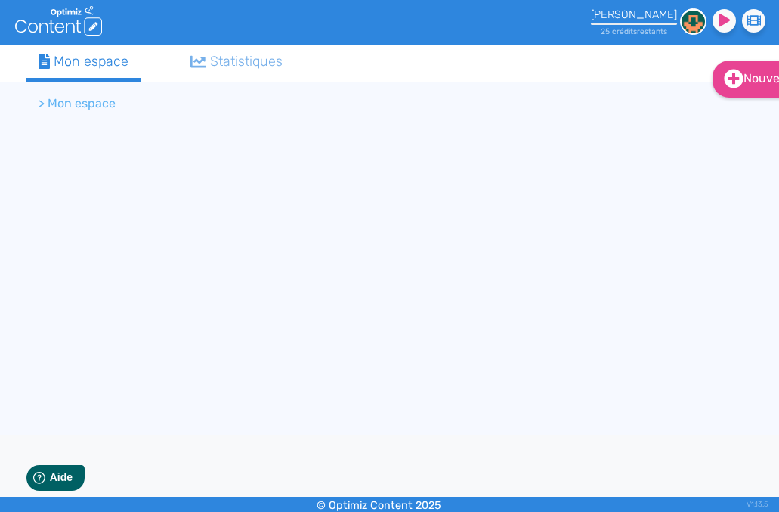
click at [88, 100] on li "> Mon espace" at bounding box center [77, 103] width 77 height 18
click at [39, 95] on li "> Mon espace" at bounding box center [77, 103] width 77 height 18
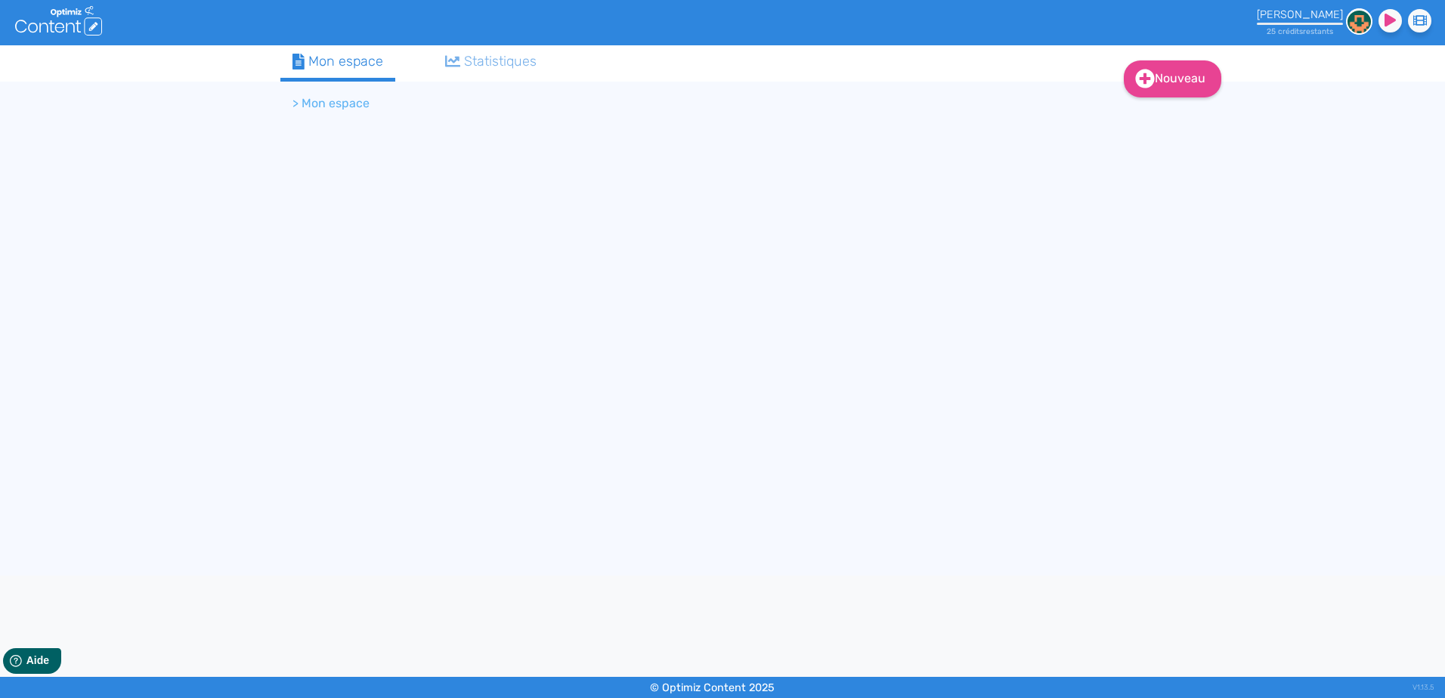
click at [490, 51] on link "Statistiques" at bounding box center [491, 61] width 116 height 32
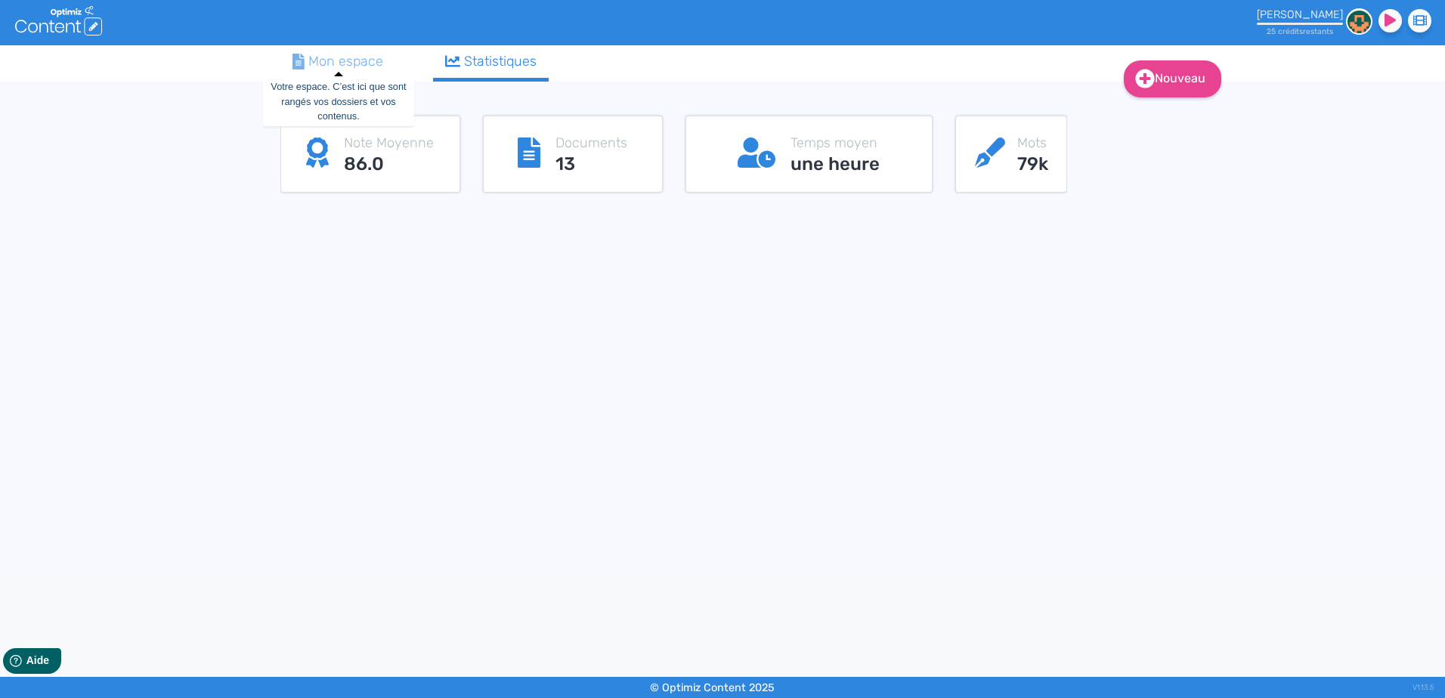
click at [368, 59] on div "Mon espace" at bounding box center [337, 61] width 91 height 20
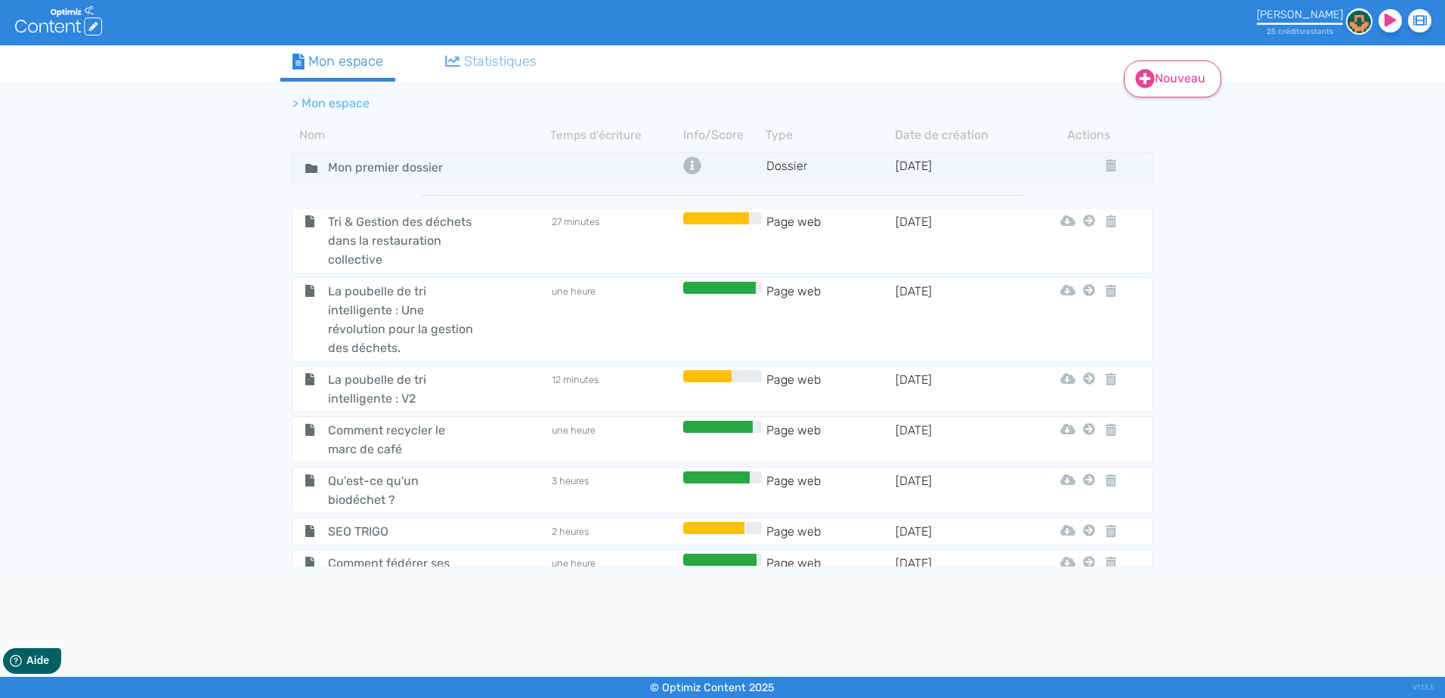
click at [778, 64] on link "Nouveau" at bounding box center [1171, 78] width 97 height 37
click at [778, 119] on button "Contenu" at bounding box center [1182, 117] width 121 height 24
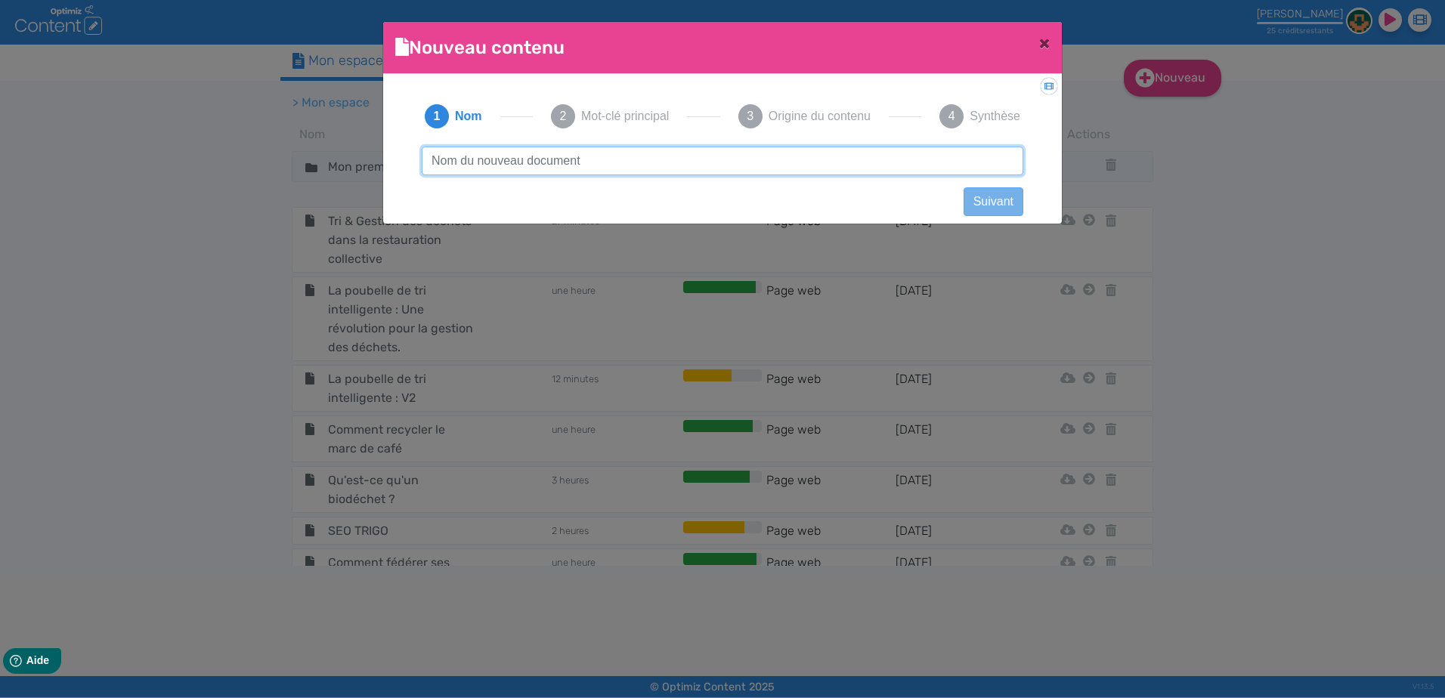
click at [720, 163] on input "text" at bounding box center [722, 161] width 601 height 29
type input "P"
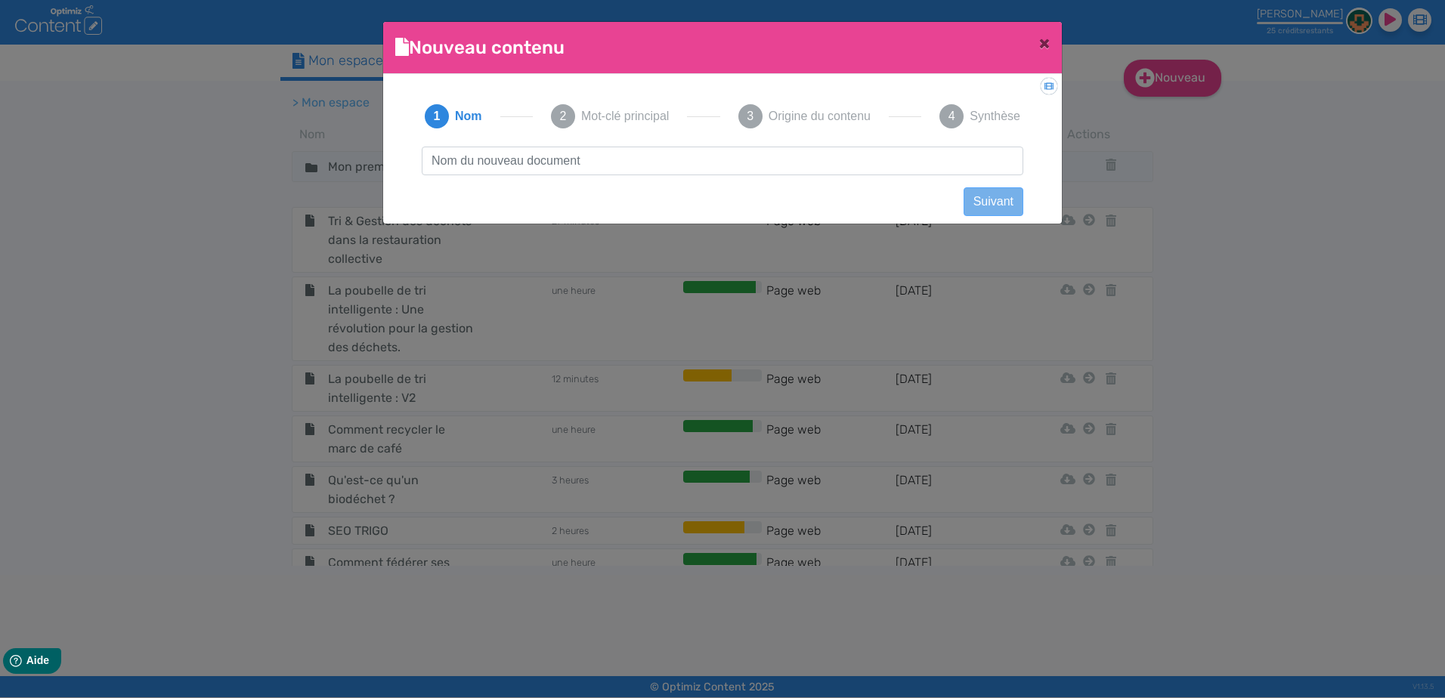
click at [778, 239] on ngb-modal-window "Nouveau contenu × Didacticiel: Créer un document 1 Nom 2 Mot-clé principal 3 Or…" at bounding box center [722, 349] width 1445 height 698
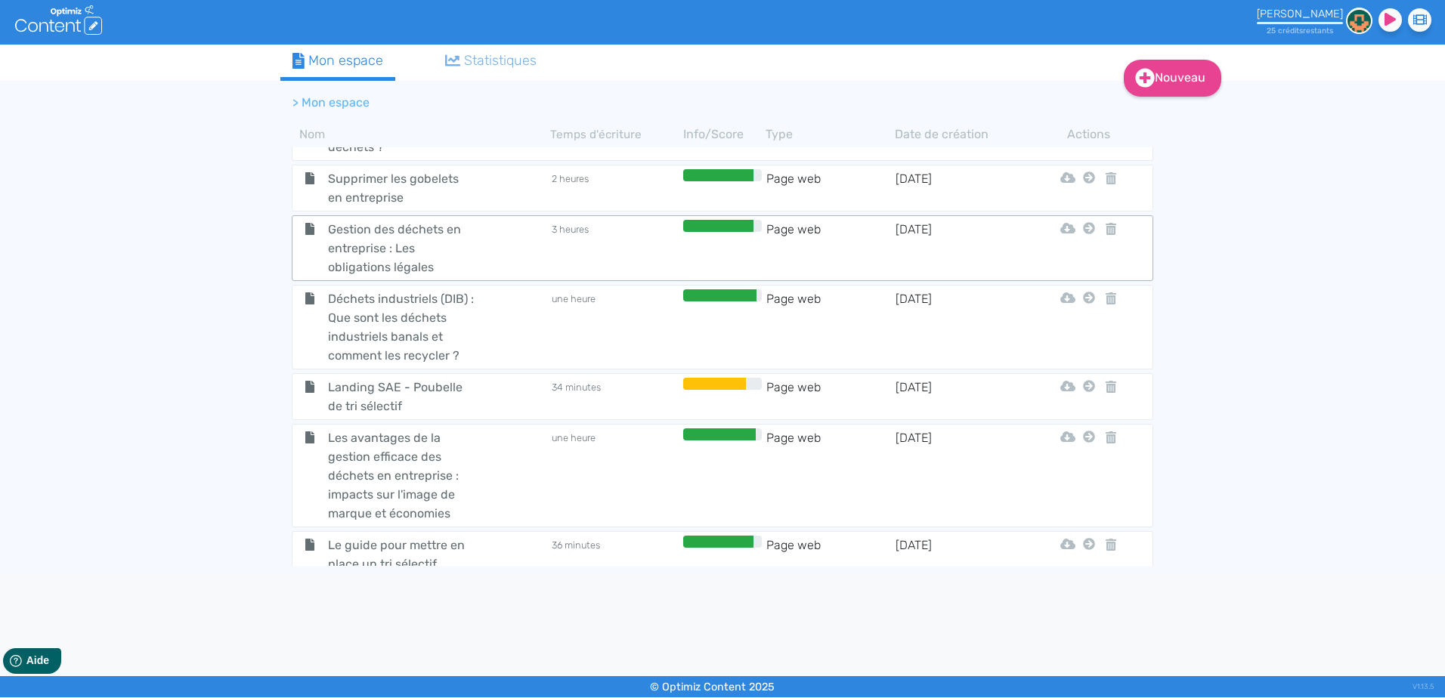
scroll to position [0, 0]
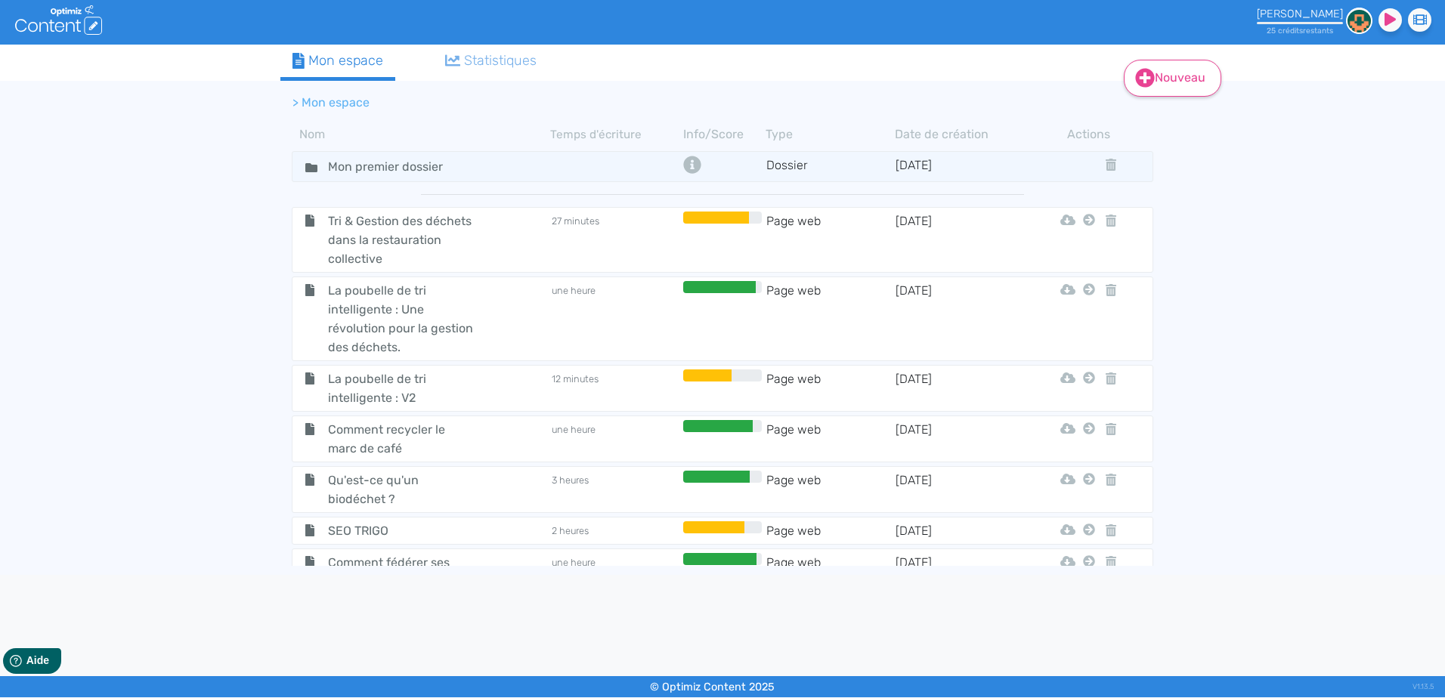
click at [778, 70] on link "Nouveau" at bounding box center [1171, 78] width 97 height 37
click at [778, 111] on button "Contenu" at bounding box center [1182, 116] width 121 height 24
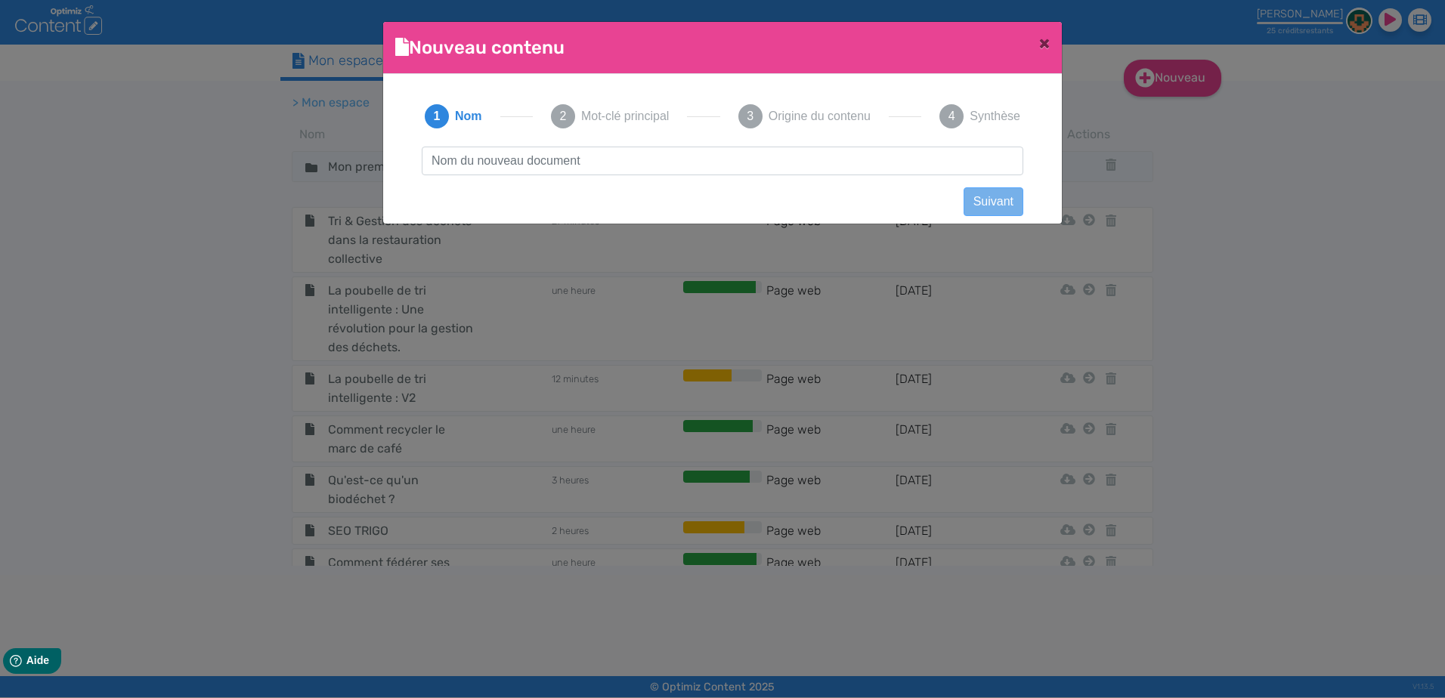
click at [700, 149] on input "text" at bounding box center [722, 161] width 601 height 29
type input "Poubelle tri"
click at [778, 320] on ngb-modal-window "Nouveau contenu × Didacticiel: Créer un document 1 Nom 2 Mot-clé principal 3 Or…" at bounding box center [722, 349] width 1445 height 698
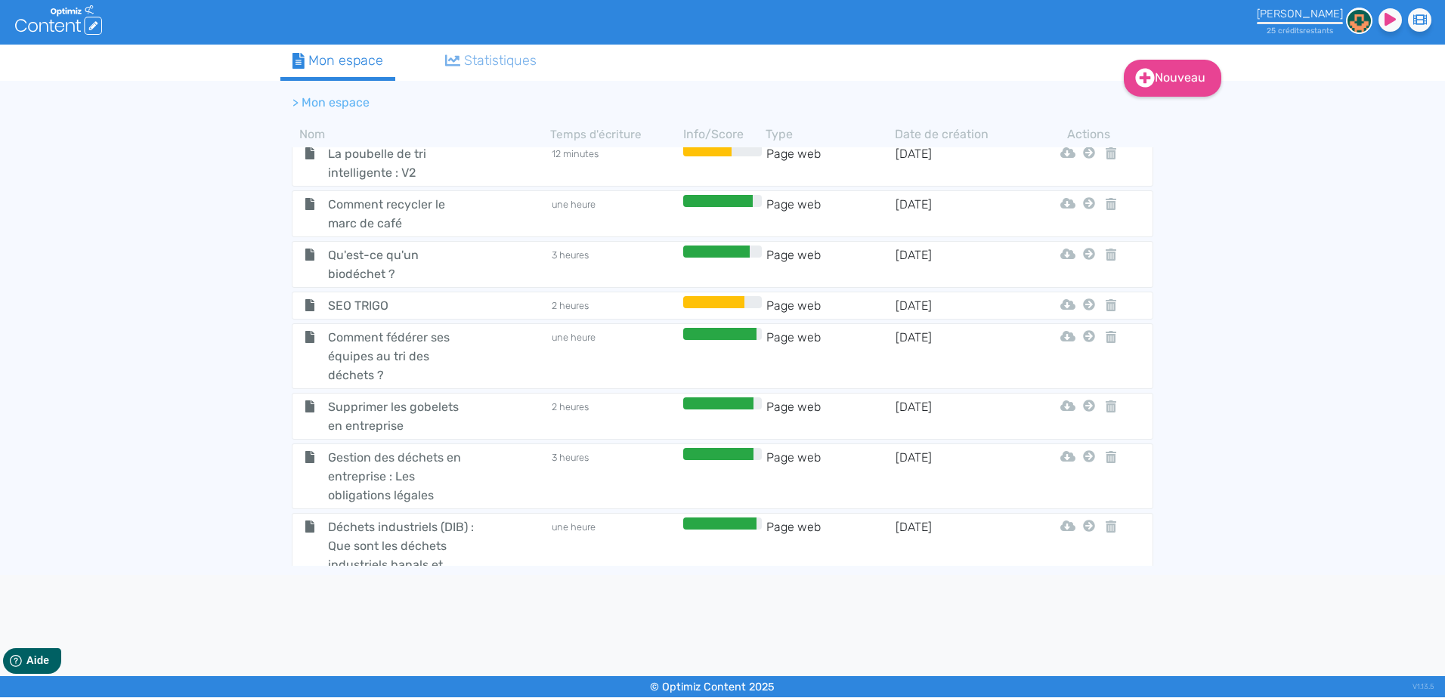
scroll to position [227, 0]
click at [478, 268] on span "Qu'est-ce qu'un biodéchet ?" at bounding box center [402, 263] width 170 height 38
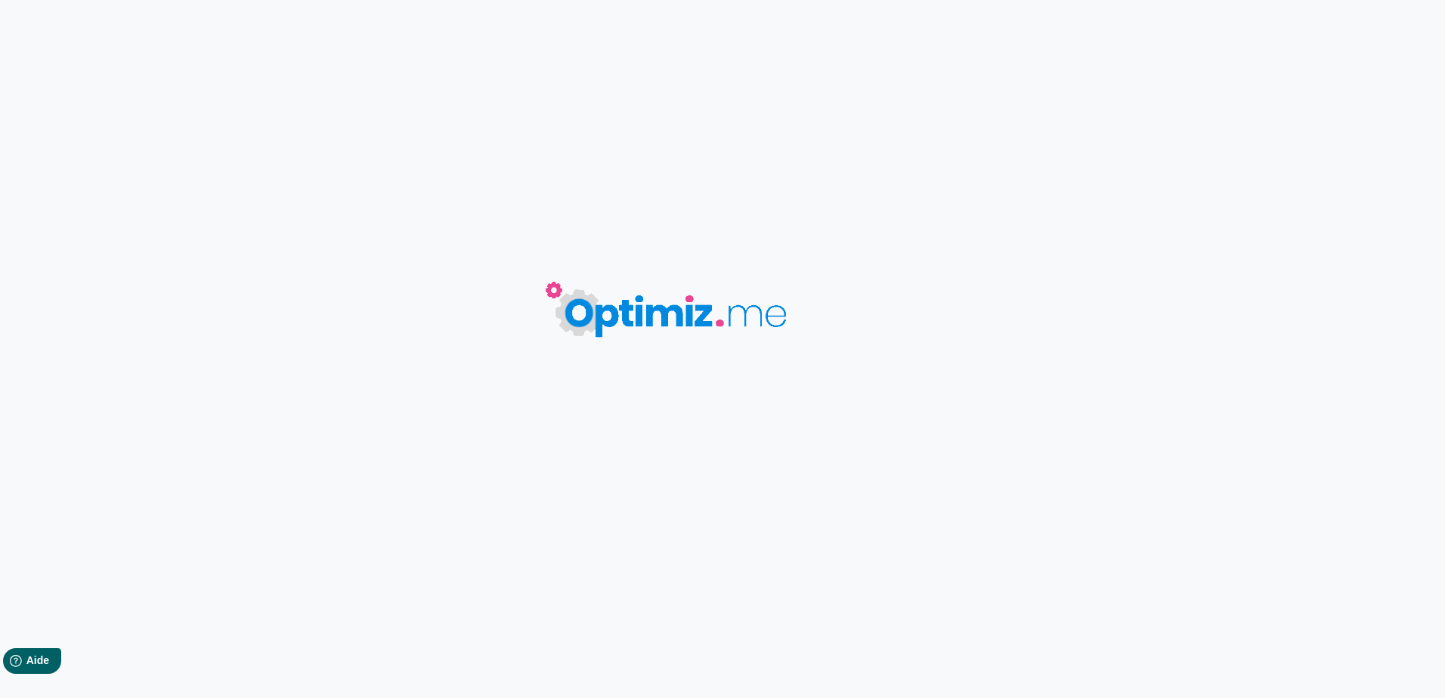
type input "Qu'est-ce qu'un biodéchet ?"
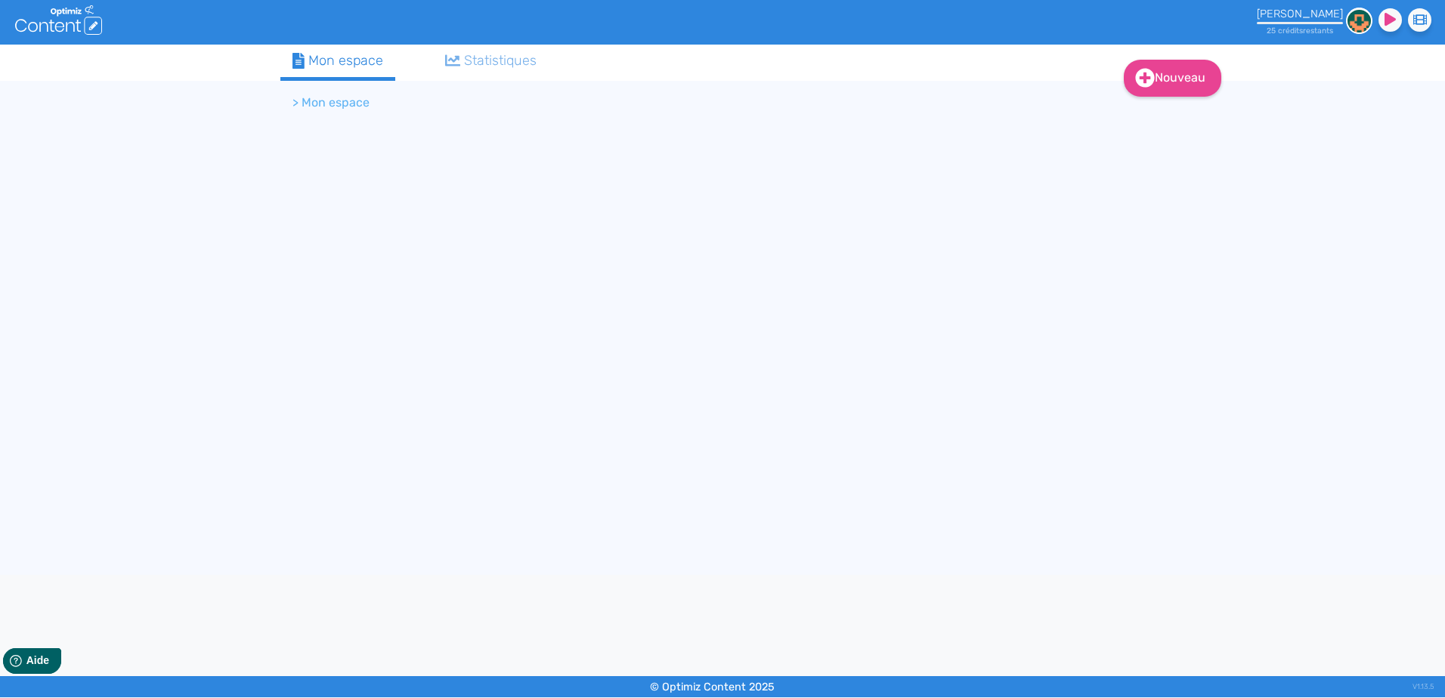
click at [336, 98] on li "> Mon espace" at bounding box center [330, 103] width 77 height 18
click at [484, 54] on div "Statistiques" at bounding box center [491, 61] width 92 height 20
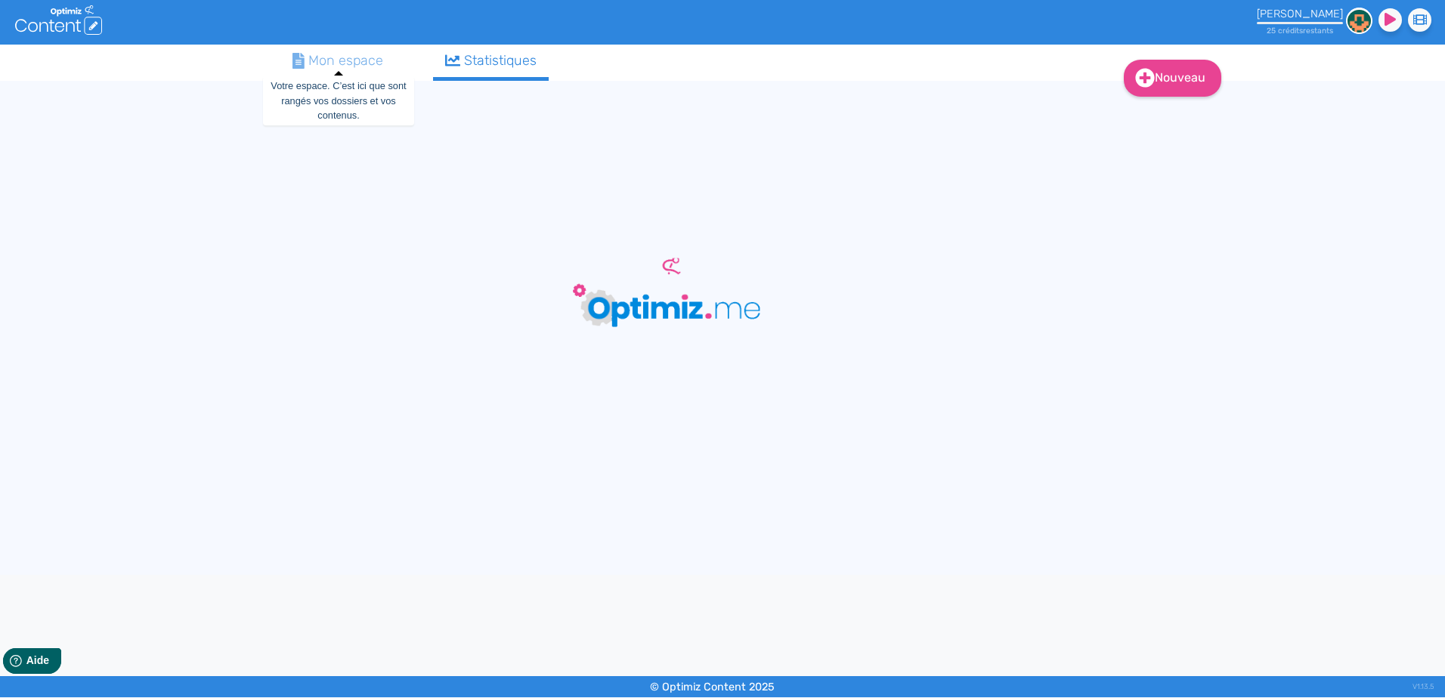
click at [359, 64] on div "Mon espace" at bounding box center [337, 61] width 91 height 20
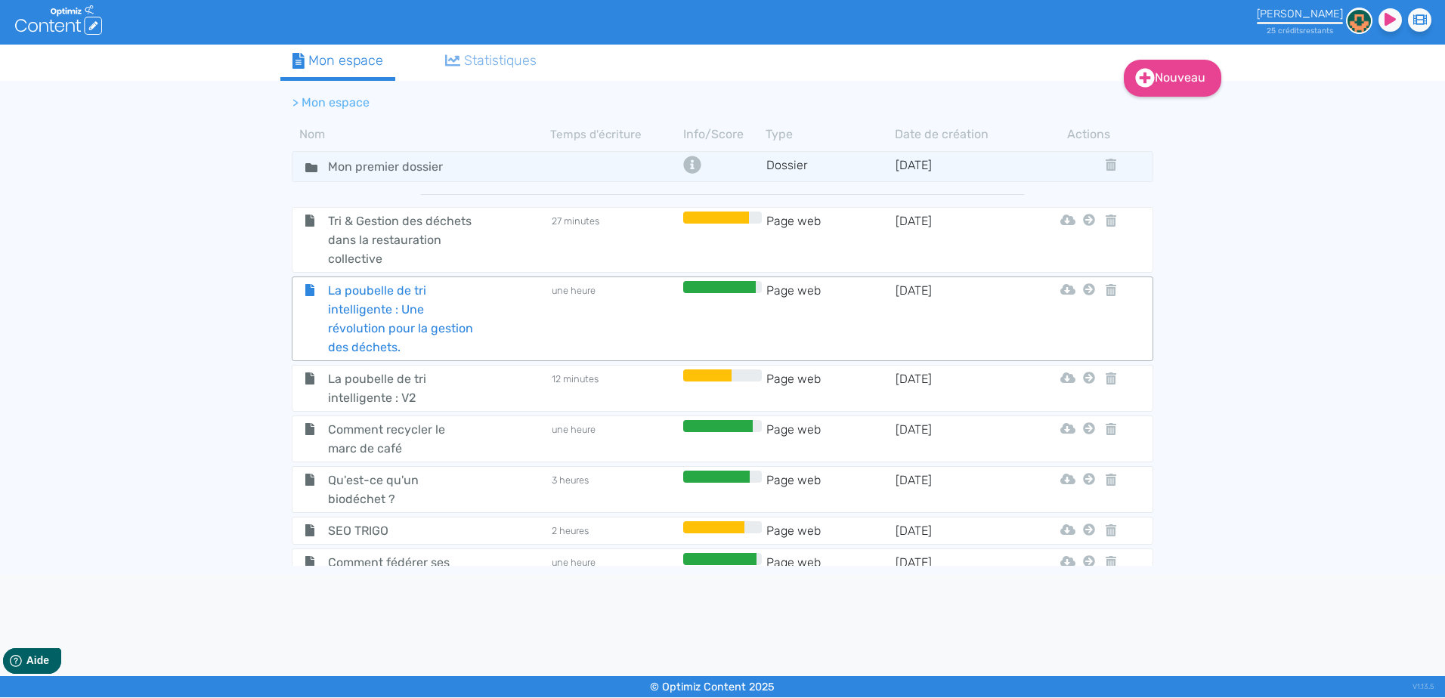
click at [459, 304] on span "La poubelle de tri intelligente : Une révolution pour la gestion des déchets." at bounding box center [402, 319] width 170 height 76
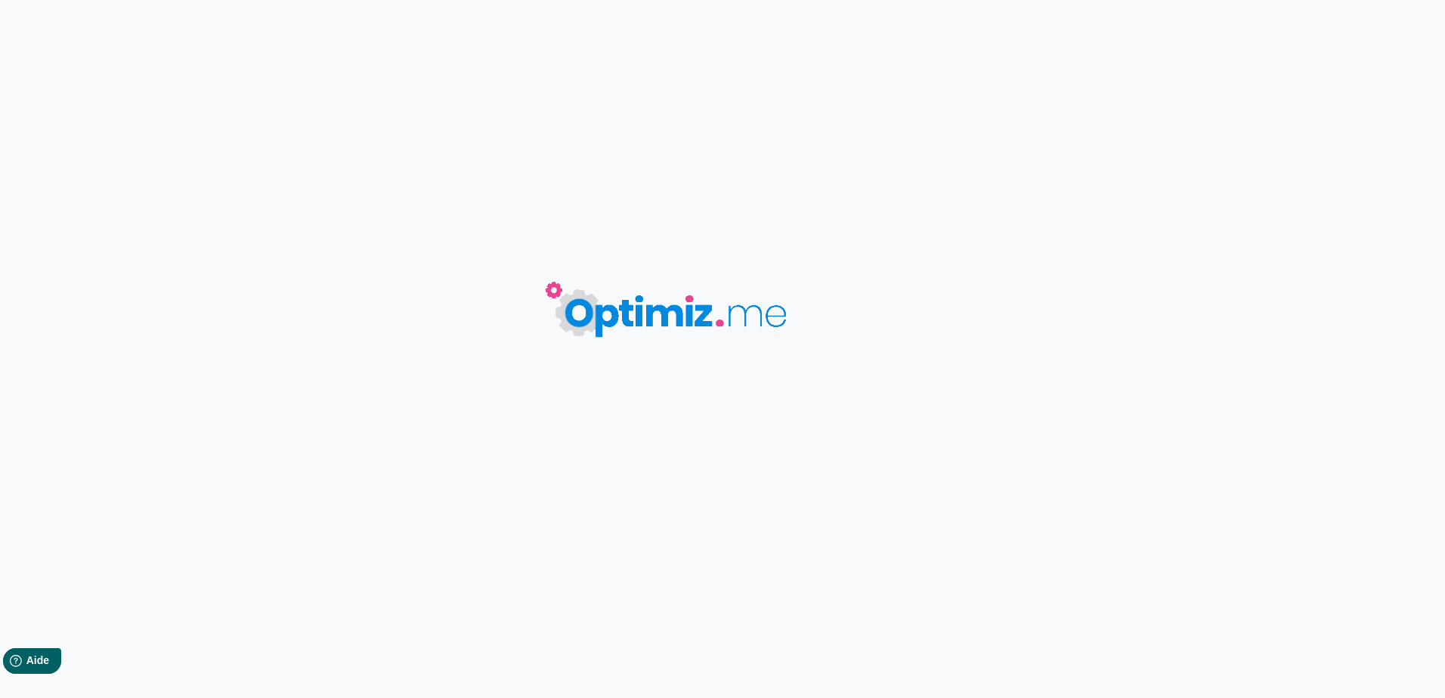
type input "La poubelle de tri intelligente : Une révolution pour la gestion des déchets."
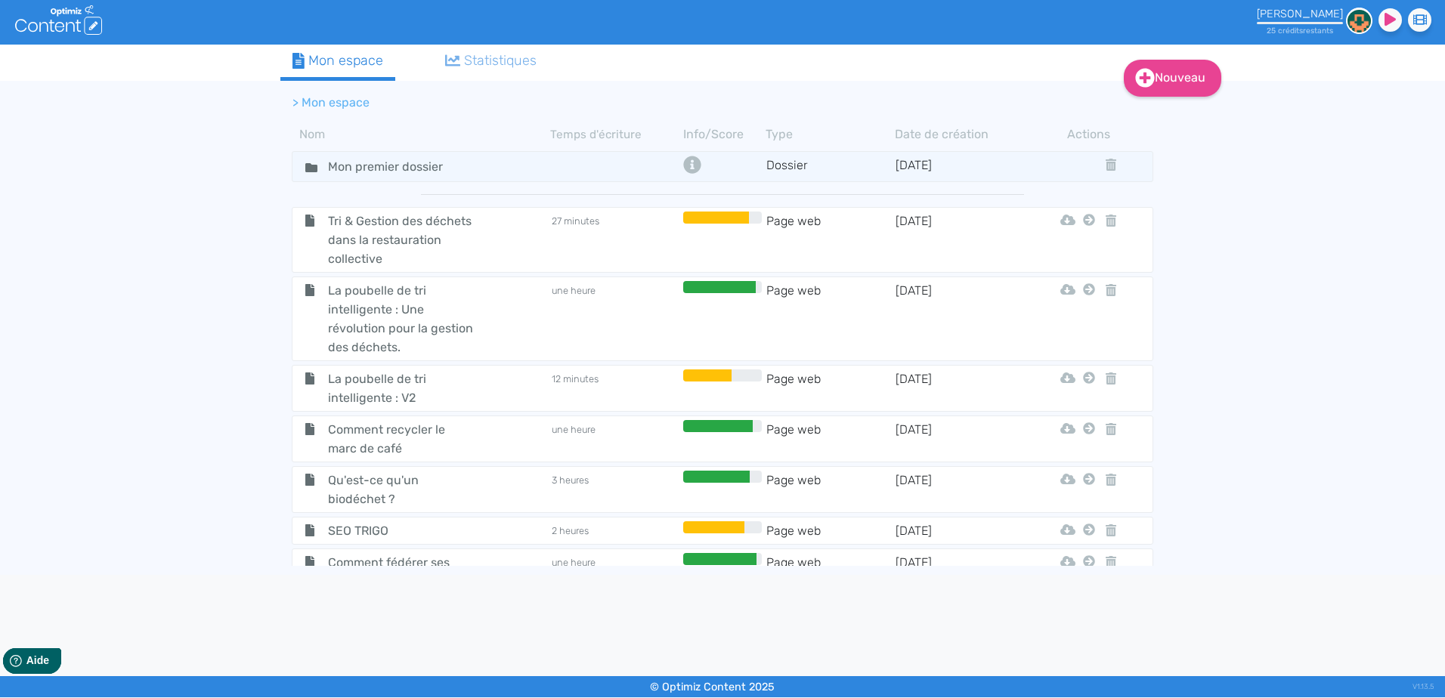
click at [521, 511] on div "SEO TRIGO" at bounding box center [421, 530] width 255 height 19
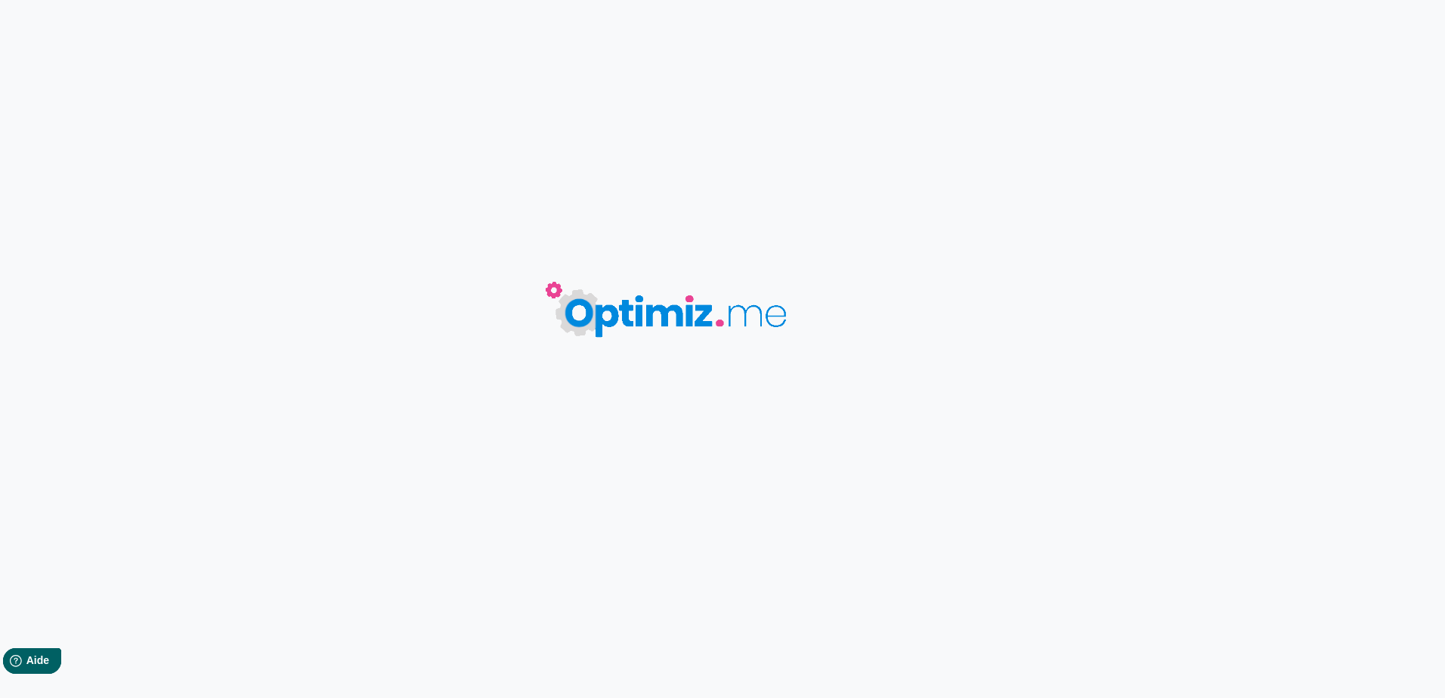
type input "SEO TRIGO"
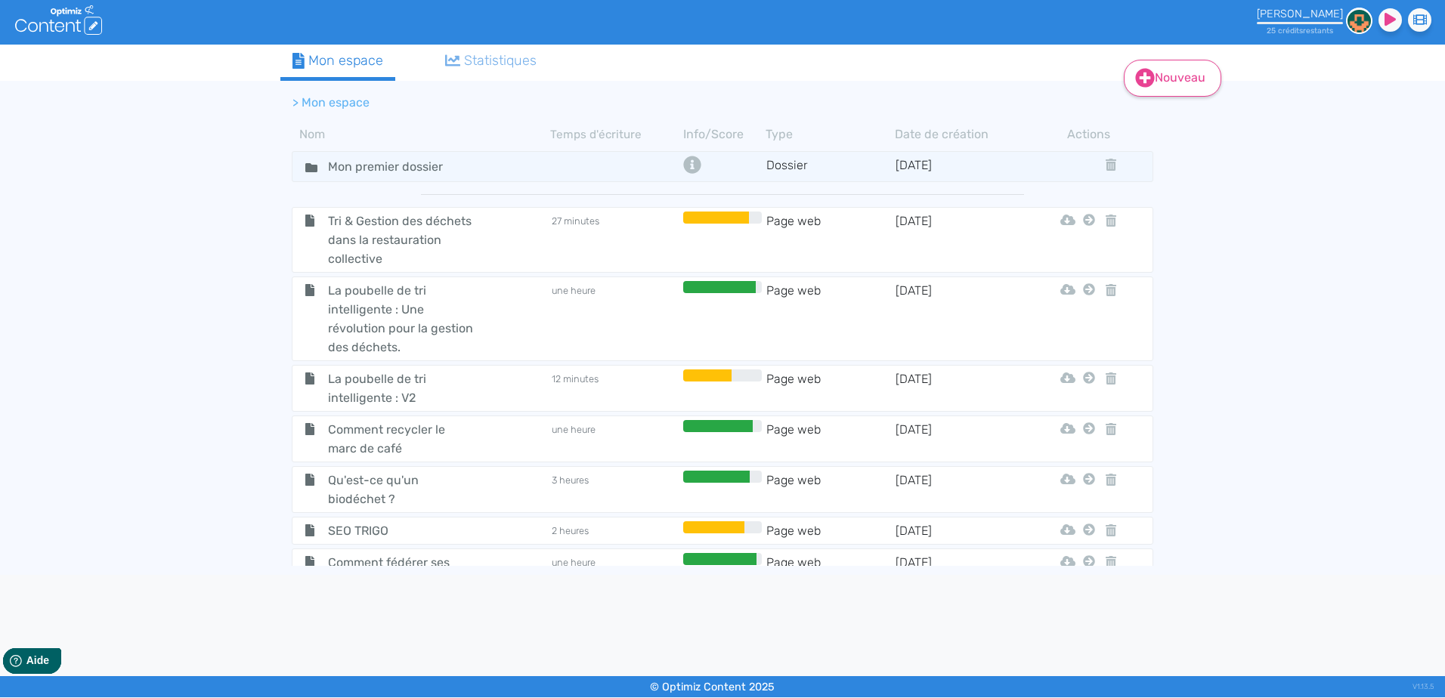
click at [778, 81] on link "Nouveau" at bounding box center [1171, 78] width 97 height 37
click at [778, 110] on button "Contenu" at bounding box center [1182, 116] width 121 height 24
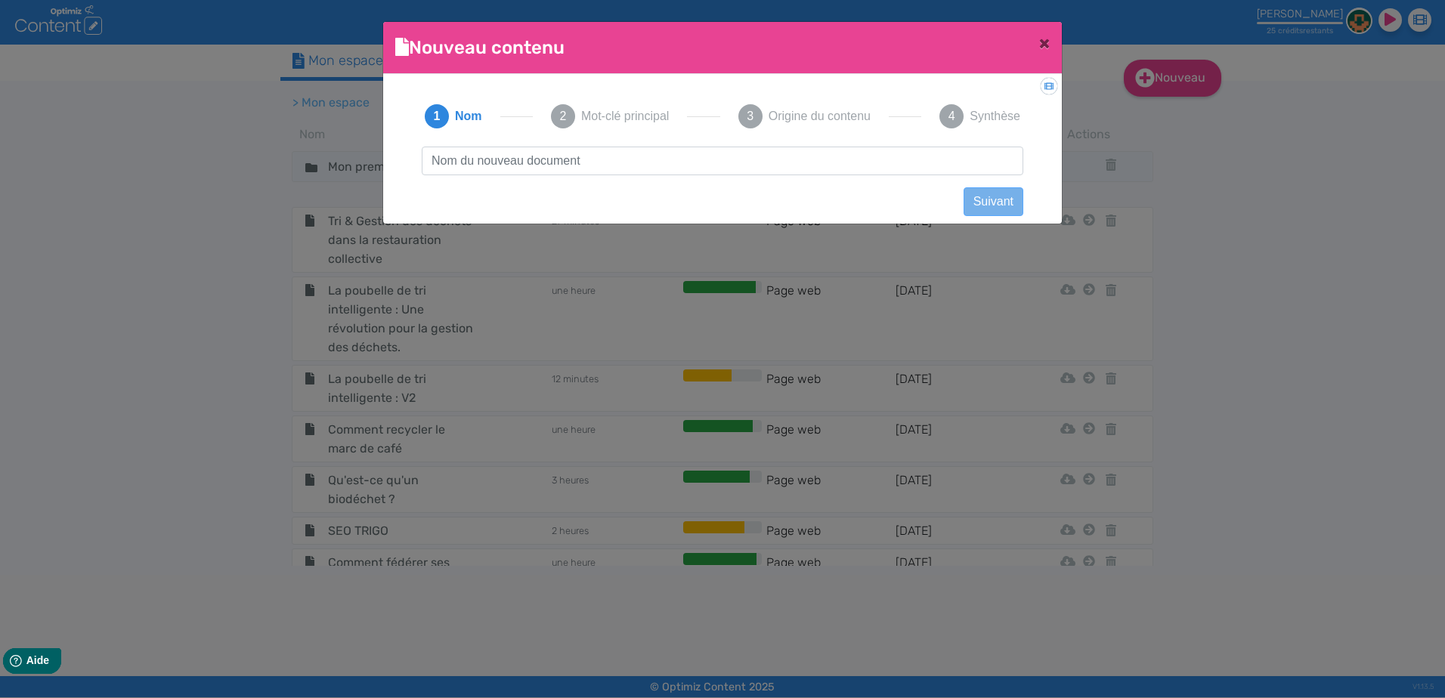
click at [620, 156] on input "text" at bounding box center [722, 161] width 601 height 29
click at [588, 159] on input "text" at bounding box center [722, 161] width 601 height 29
click at [535, 153] on input "Organiser son ti selectif" at bounding box center [722, 161] width 601 height 29
click at [515, 156] on input "Organiser son ti sélectif" at bounding box center [722, 161] width 601 height 29
click at [515, 157] on input "Organiser son ti sélectif" at bounding box center [722, 161] width 601 height 29
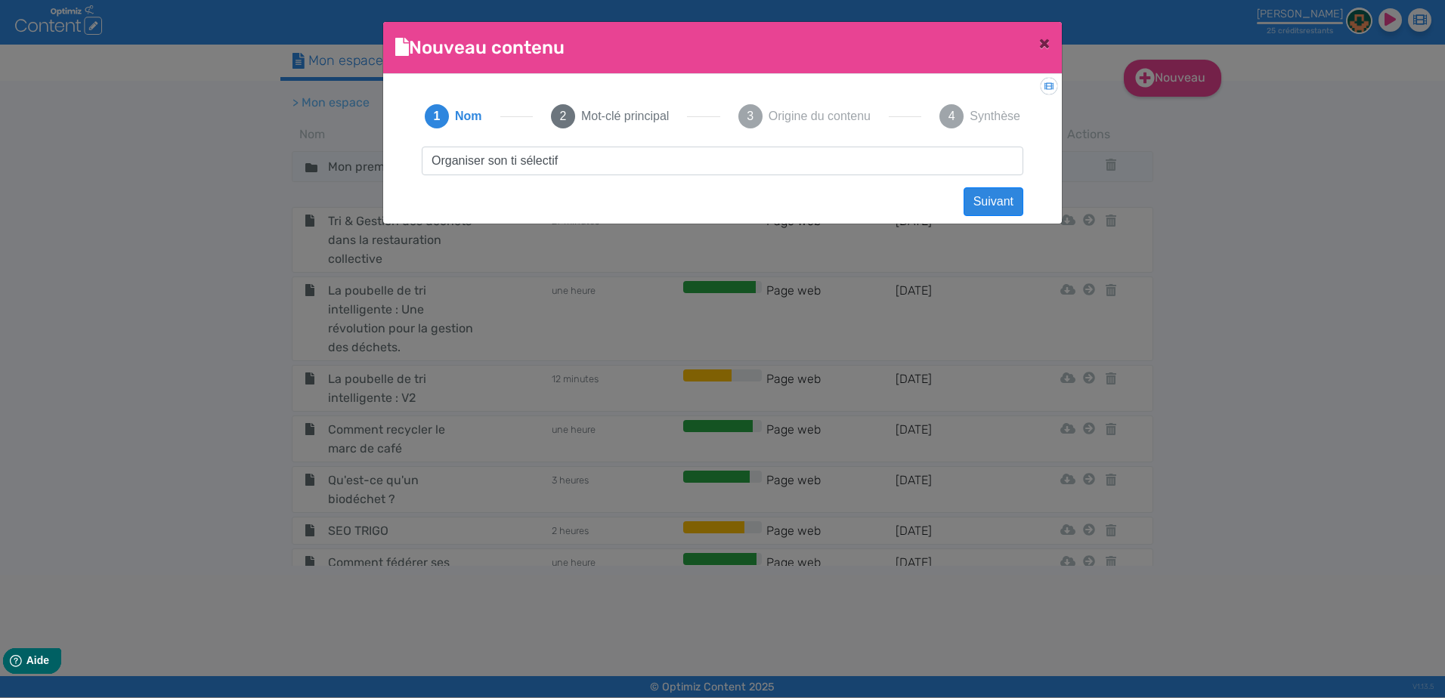
click at [515, 159] on input "Organiser son ti sélectif" at bounding box center [722, 161] width 601 height 29
click at [517, 160] on input "Organiser son ti sélectif" at bounding box center [722, 161] width 601 height 29
type input "Organiser son tri sélectif"
click at [778, 202] on button "Suivant" at bounding box center [993, 201] width 60 height 29
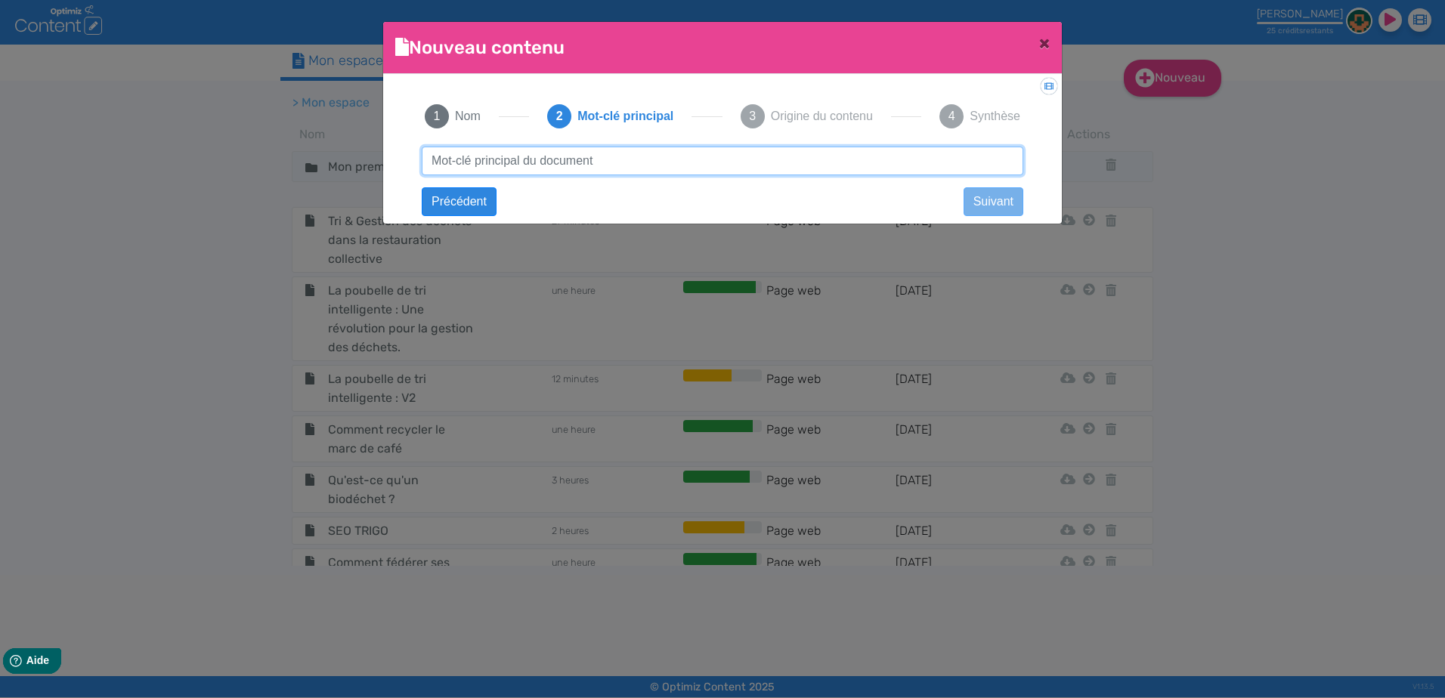
click at [698, 165] on input "text" at bounding box center [722, 161] width 601 height 29
click at [435, 159] on input "poubelle tri selectif" at bounding box center [722, 161] width 601 height 29
type input "poubelle tri sélectif"
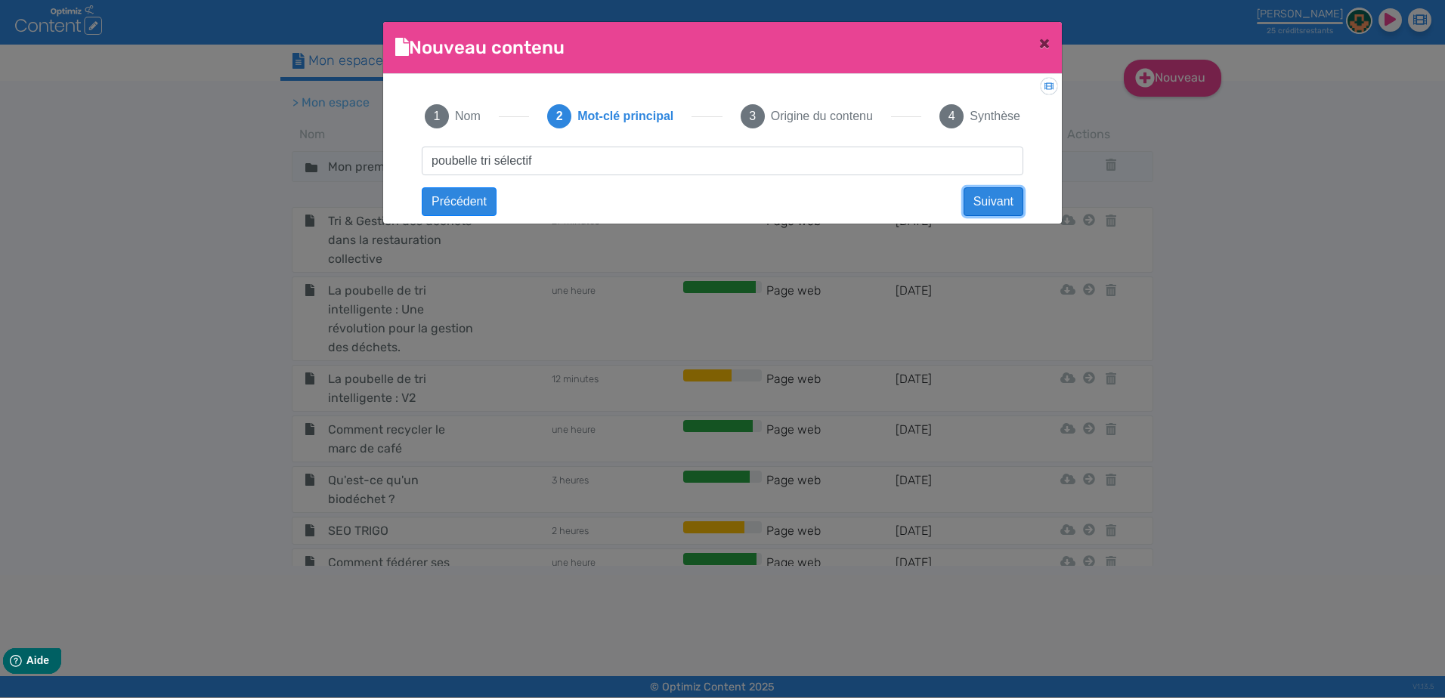
click at [778, 197] on button "Suivant" at bounding box center [993, 201] width 60 height 29
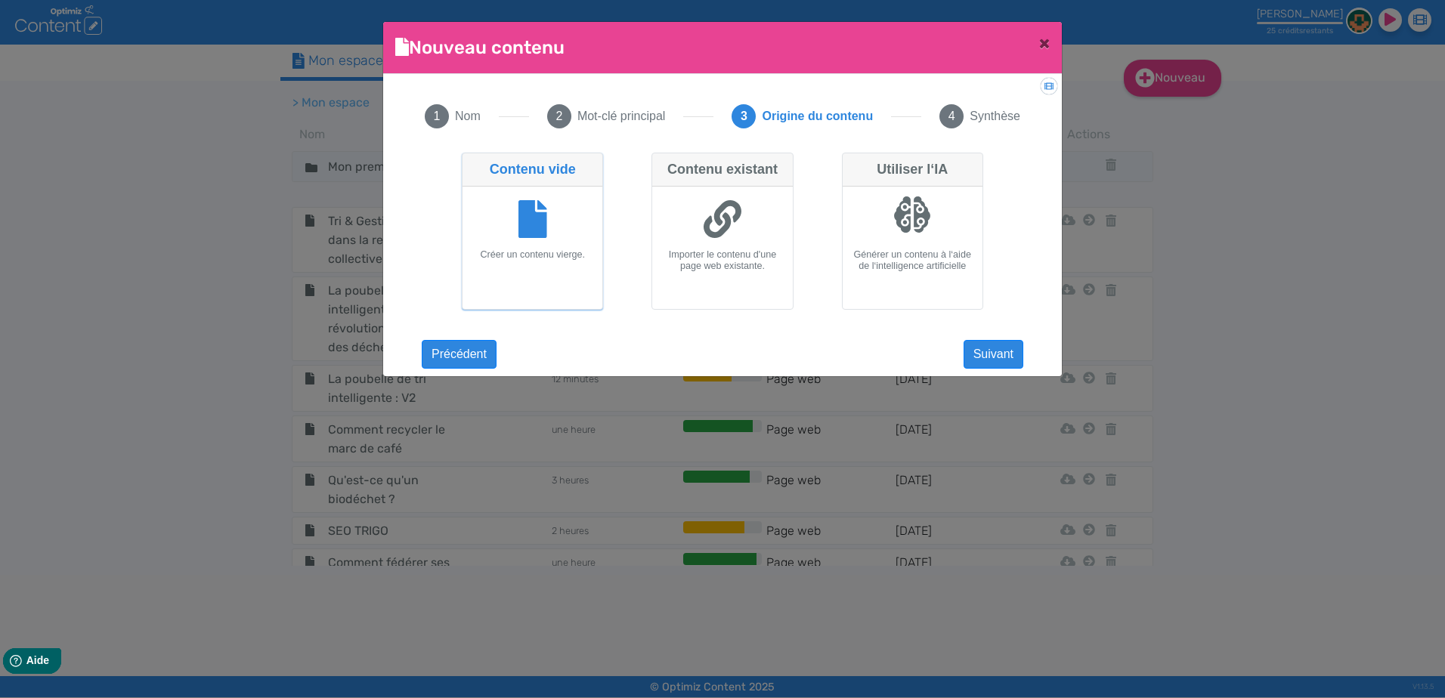
click at [554, 236] on div at bounding box center [532, 221] width 128 height 57
click at [471, 162] on input "Contenu vide Créer un contenu vierge." at bounding box center [467, 158] width 10 height 10
click at [539, 207] on icon at bounding box center [532, 219] width 29 height 38
click at [471, 162] on input "Contenu vide Créer un contenu vierge." at bounding box center [467, 158] width 10 height 10
click at [778, 356] on button "Suivant" at bounding box center [993, 354] width 60 height 29
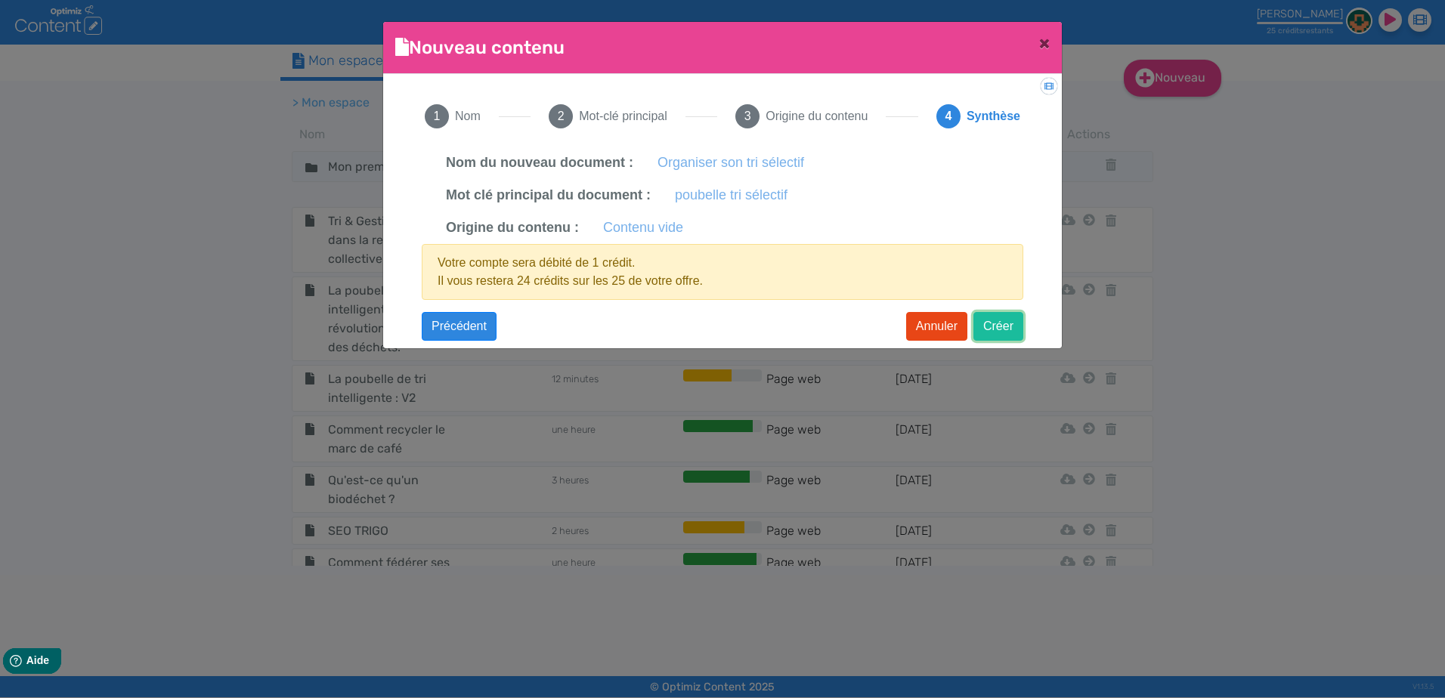
click at [778, 327] on button "Créer" at bounding box center [998, 326] width 50 height 29
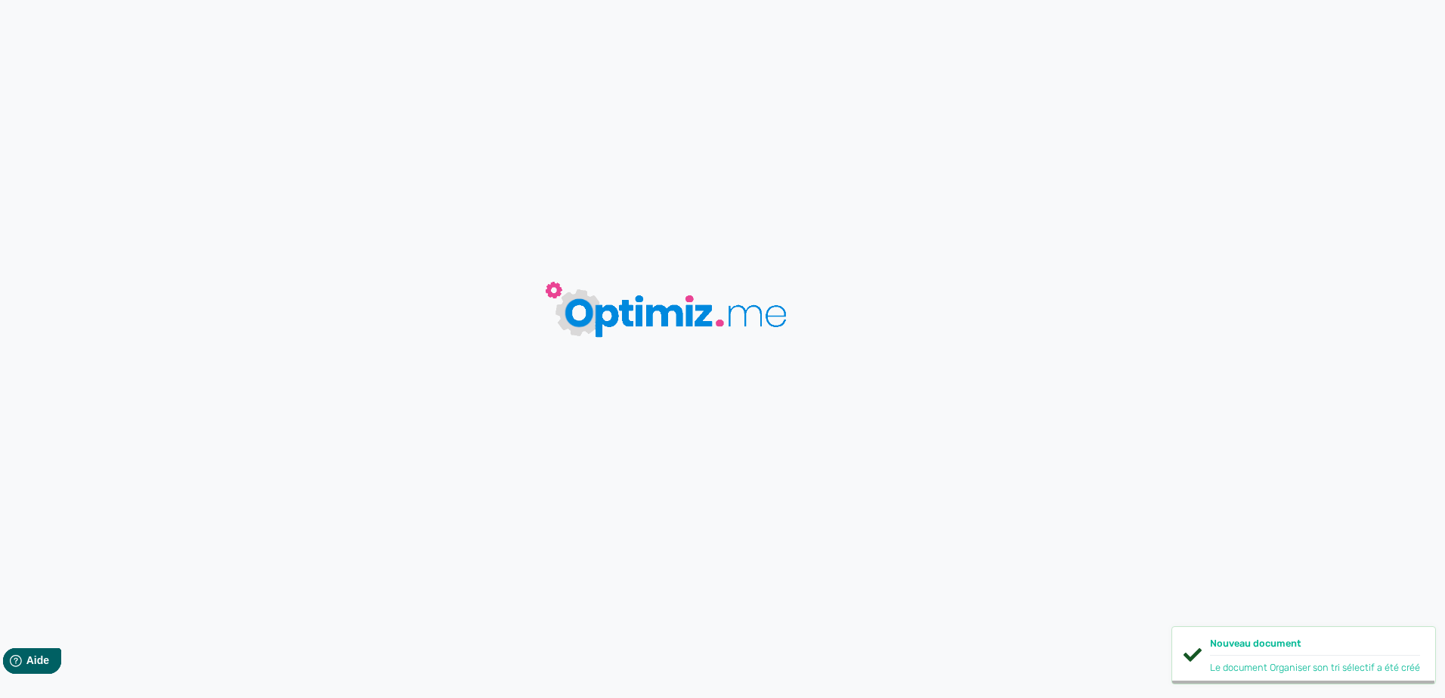
type input "Organiser son tri sélectif"
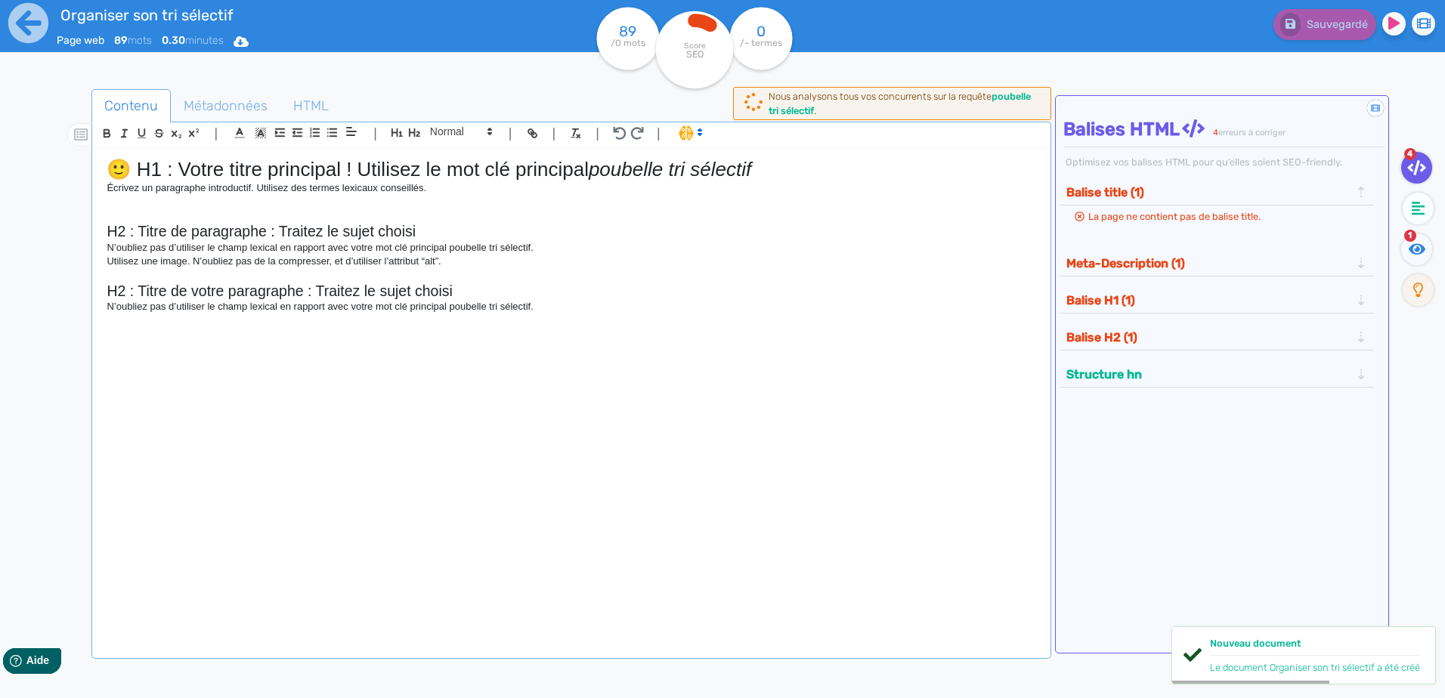
click at [560, 308] on p "N’oubliez pas d’utiliser le champ lexical en rapport avec votre mot clé princip…" at bounding box center [571, 307] width 929 height 14
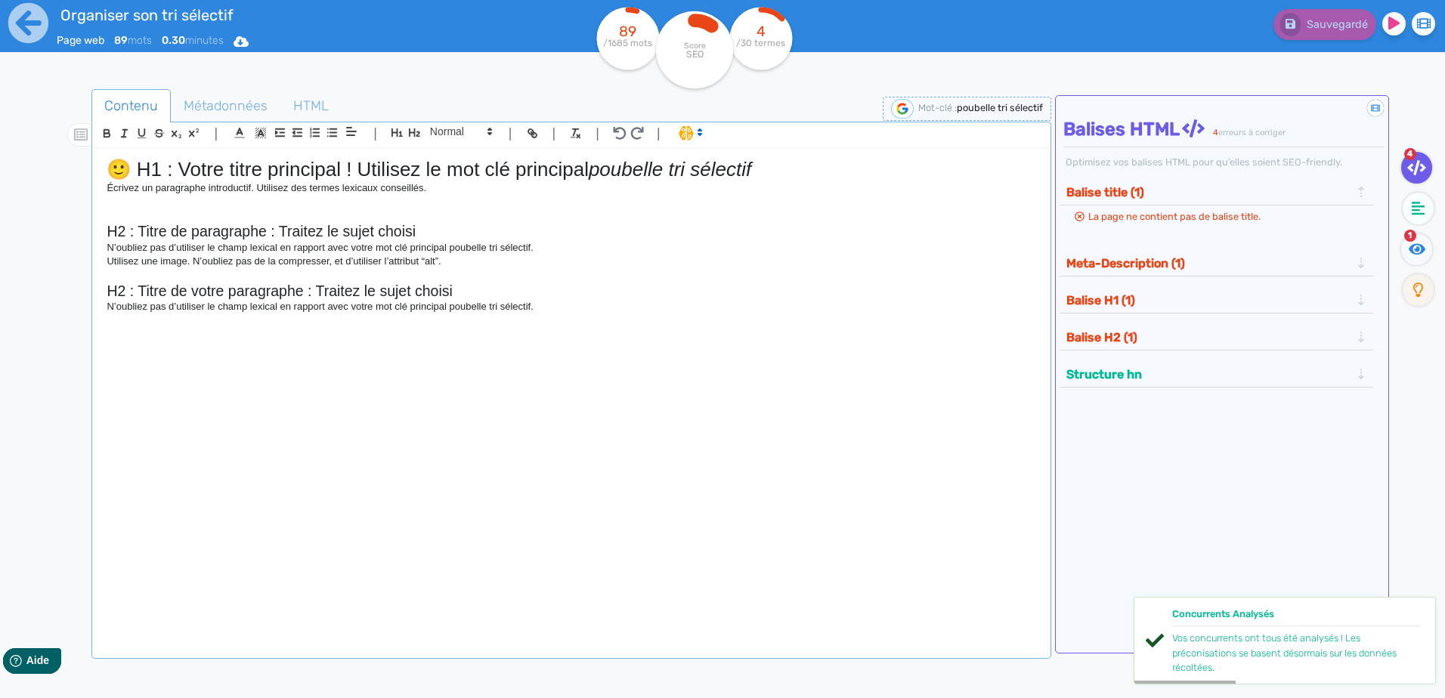
click at [131, 378] on div "🙂 H1 : Votre titre principal ! Utilisez le mot clé principal poubelle tri sélec…" at bounding box center [570, 393] width 951 height 489
click at [618, 308] on p "N’oubliez pas d’utiliser le champ lexical en rapport avec votre mot clé princip…" at bounding box center [571, 307] width 929 height 14
click at [778, 328] on button "Balise H2 (1)" at bounding box center [1208, 337] width 293 height 25
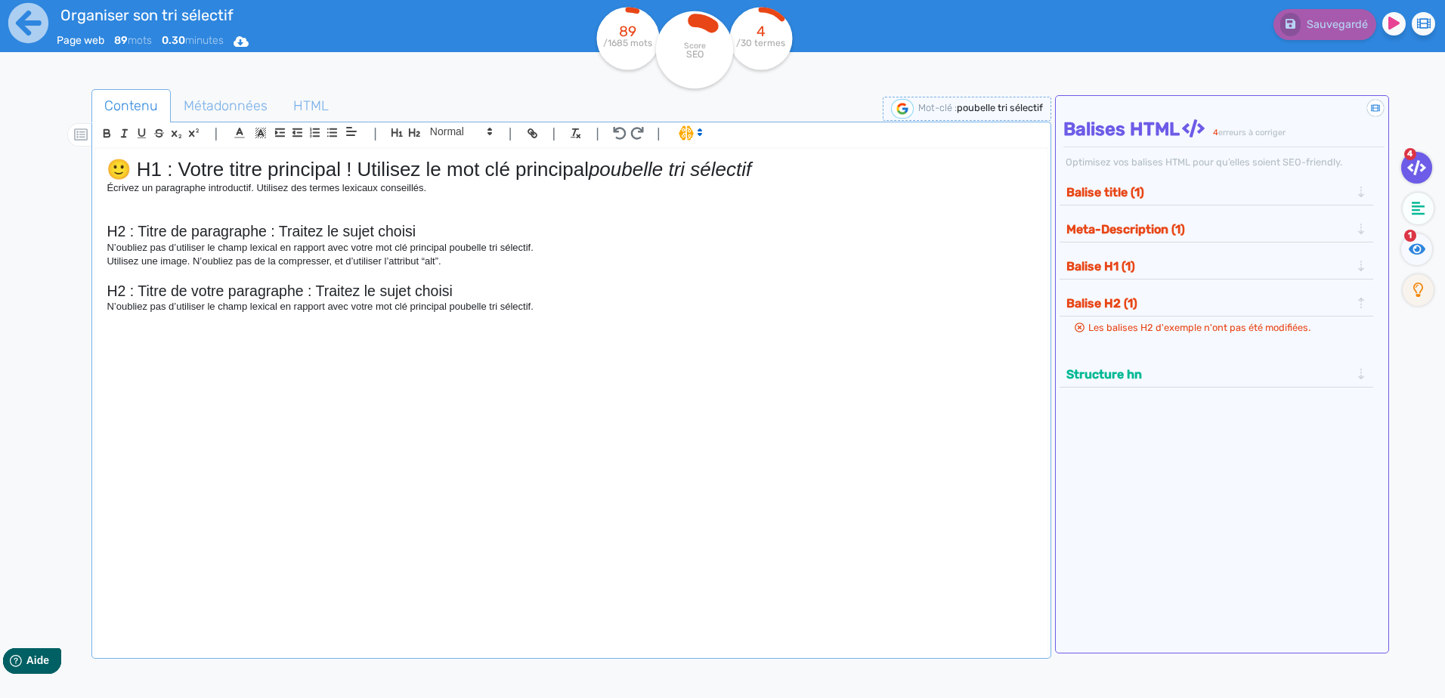
click at [778, 305] on button "Balise H2 (1)" at bounding box center [1208, 303] width 293 height 25
click at [778, 267] on button "Balise H1 (1)" at bounding box center [1208, 266] width 293 height 25
click at [778, 298] on button "Balise H2 (1)" at bounding box center [1208, 303] width 293 height 25
click at [778, 299] on button "Balise H2 (1)" at bounding box center [1208, 303] width 293 height 25
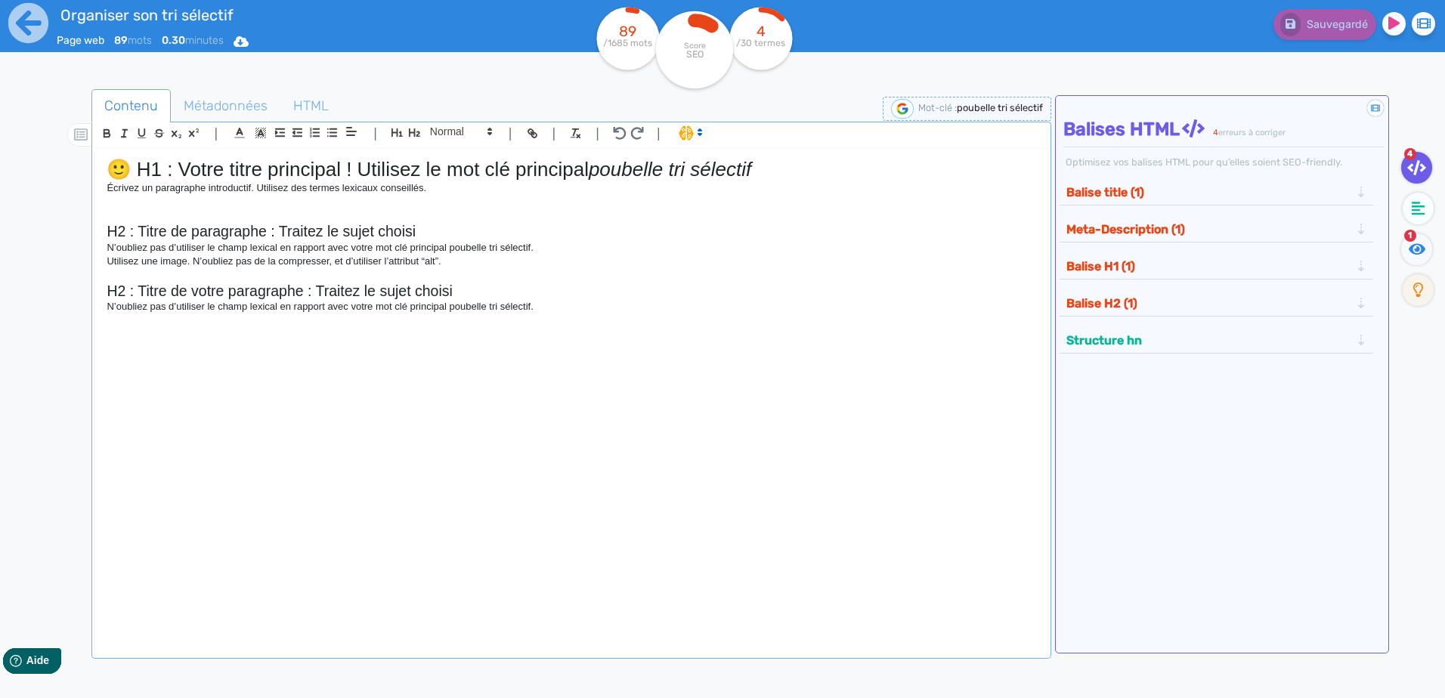
click at [778, 185] on button "Balise title (1)" at bounding box center [1208, 192] width 293 height 25
click at [778, 190] on button "Balise title (1)" at bounding box center [1208, 192] width 293 height 25
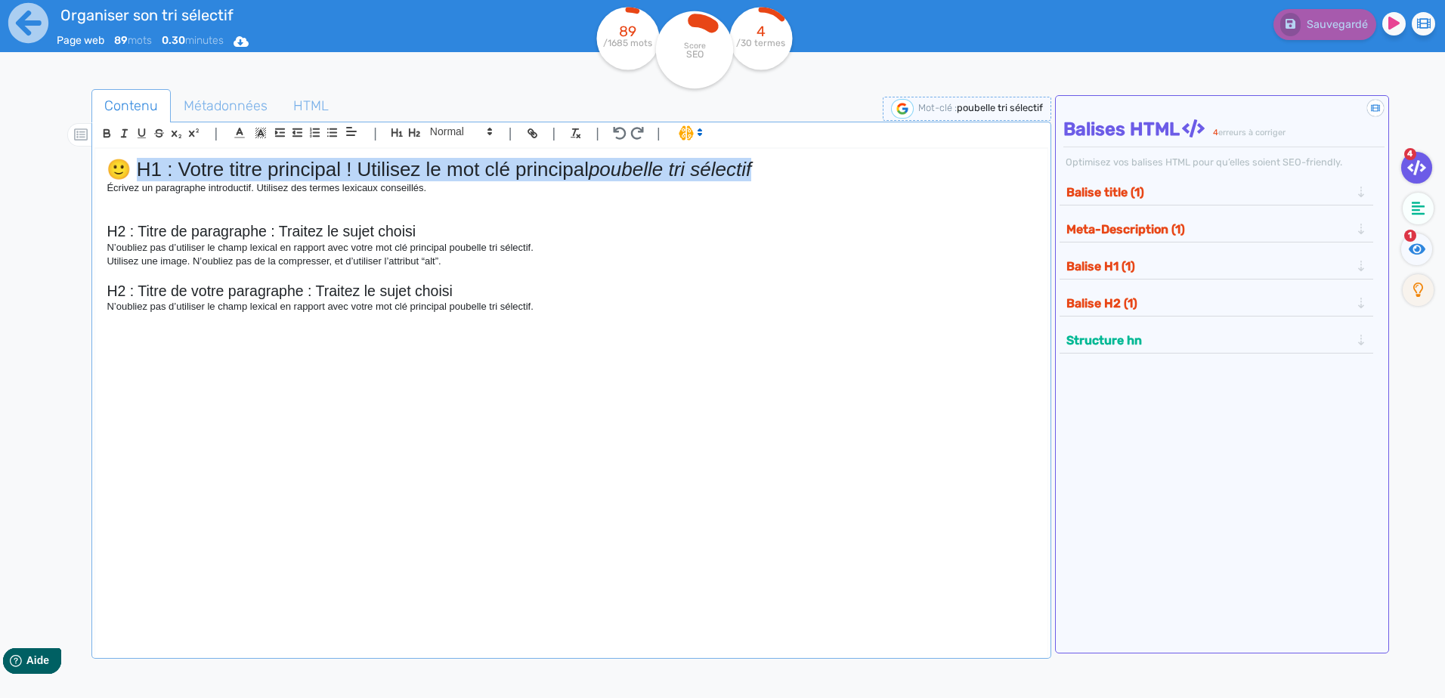
drag, startPoint x: 784, startPoint y: 168, endPoint x: 138, endPoint y: 163, distance: 645.3
click at [138, 163] on h1 "🙂 H1 : Votre titre principal ! Utilisez le mot clé principal poubelle tri sélec…" at bounding box center [571, 169] width 929 height 23
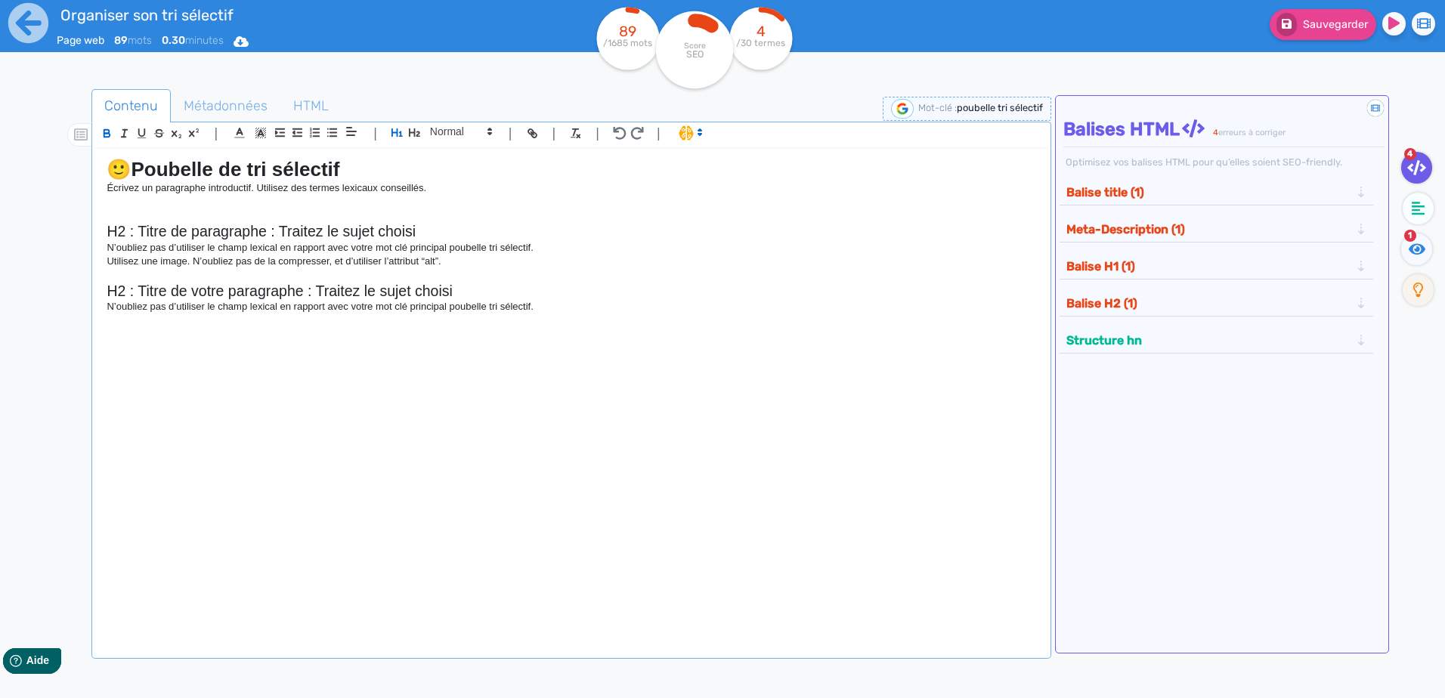
click at [476, 191] on p "Écrivez un paragraphe introductif. Utilisez des termes lexicaux conseillés." at bounding box center [571, 188] width 929 height 14
click at [778, 190] on button "Balise title (1)" at bounding box center [1208, 192] width 293 height 25
click at [778, 125] on h4 "Balises HTML 4 erreurs à corriger" at bounding box center [1223, 130] width 321 height 22
click at [778, 263] on button "Balise H1" at bounding box center [1208, 266] width 293 height 25
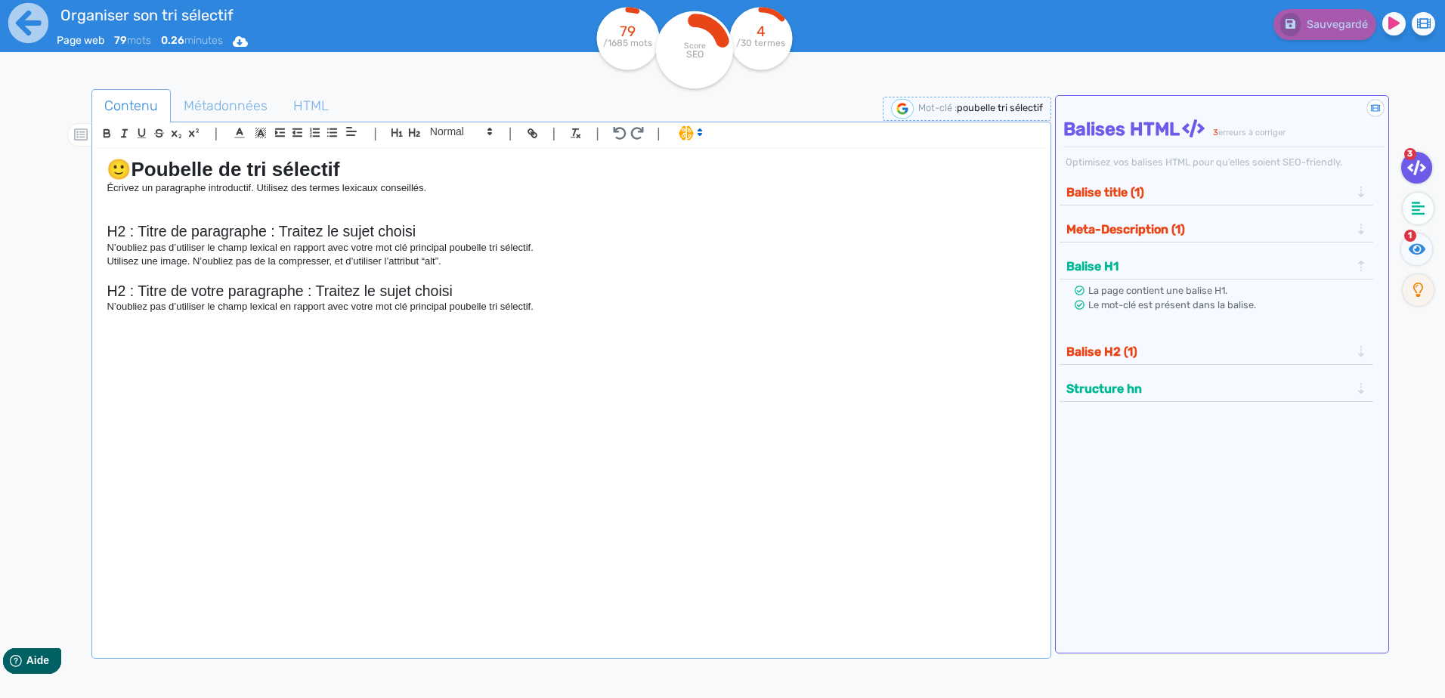
click at [778, 262] on button "Balise H1" at bounding box center [1208, 266] width 293 height 25
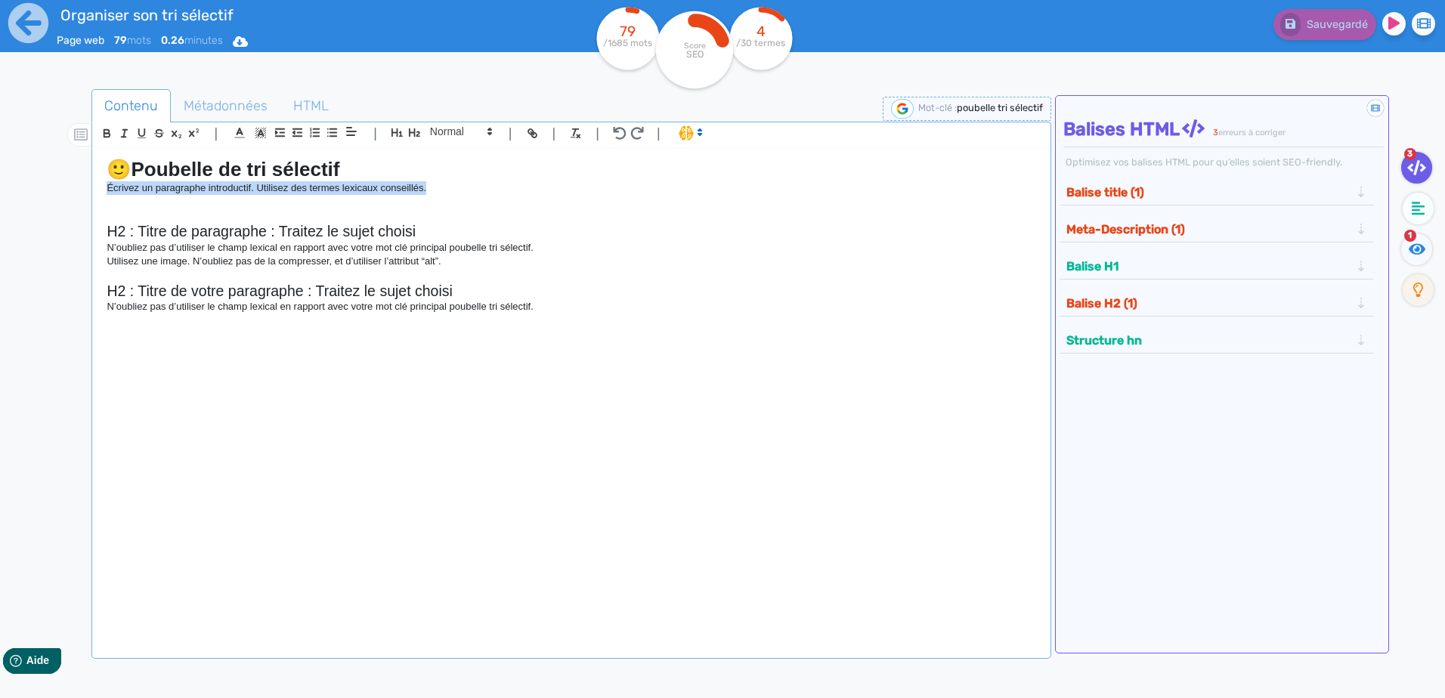
drag, startPoint x: 431, startPoint y: 187, endPoint x: 104, endPoint y: 186, distance: 327.2
click at [104, 186] on div "🙂 Poubelle de tri sélectif Écrivez un paragraphe introductif. Utilisez des term…" at bounding box center [570, 393] width 951 height 489
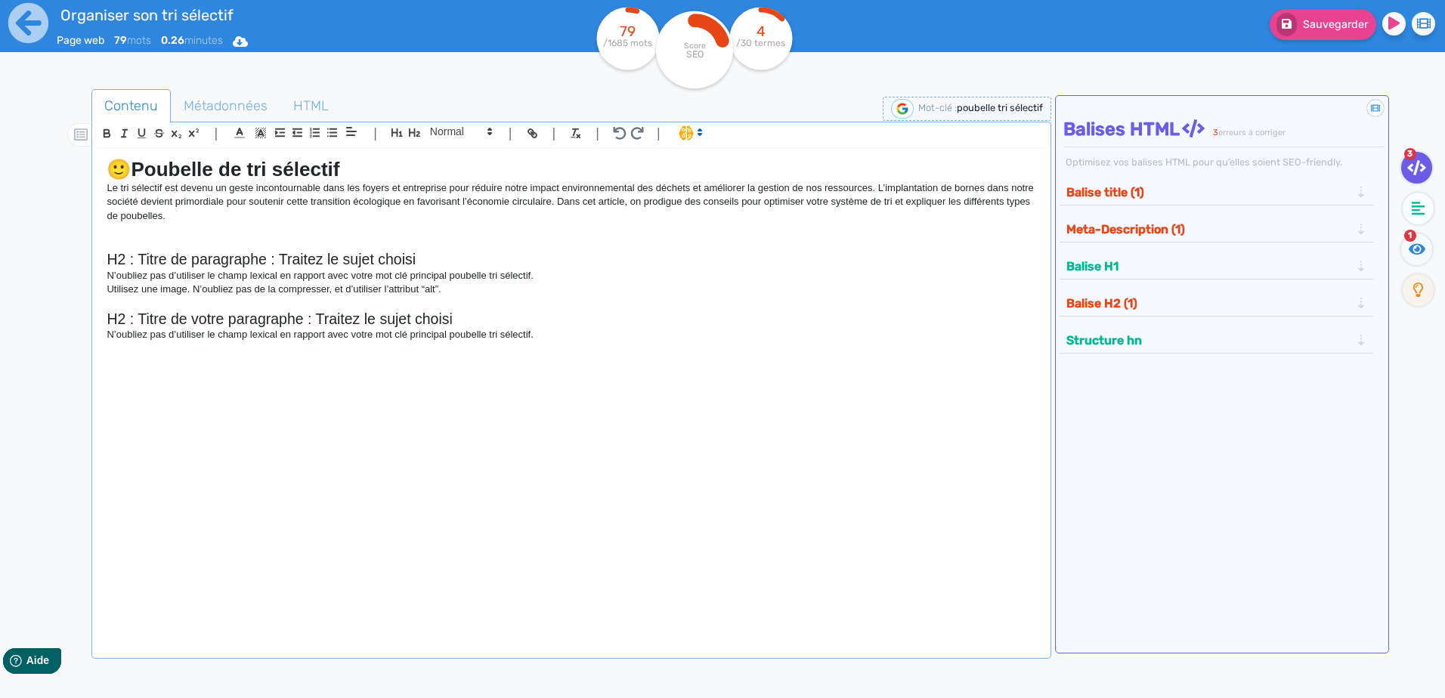
click at [415, 166] on h1 "🙂 Poubelle de tri sélectif" at bounding box center [571, 169] width 929 height 23
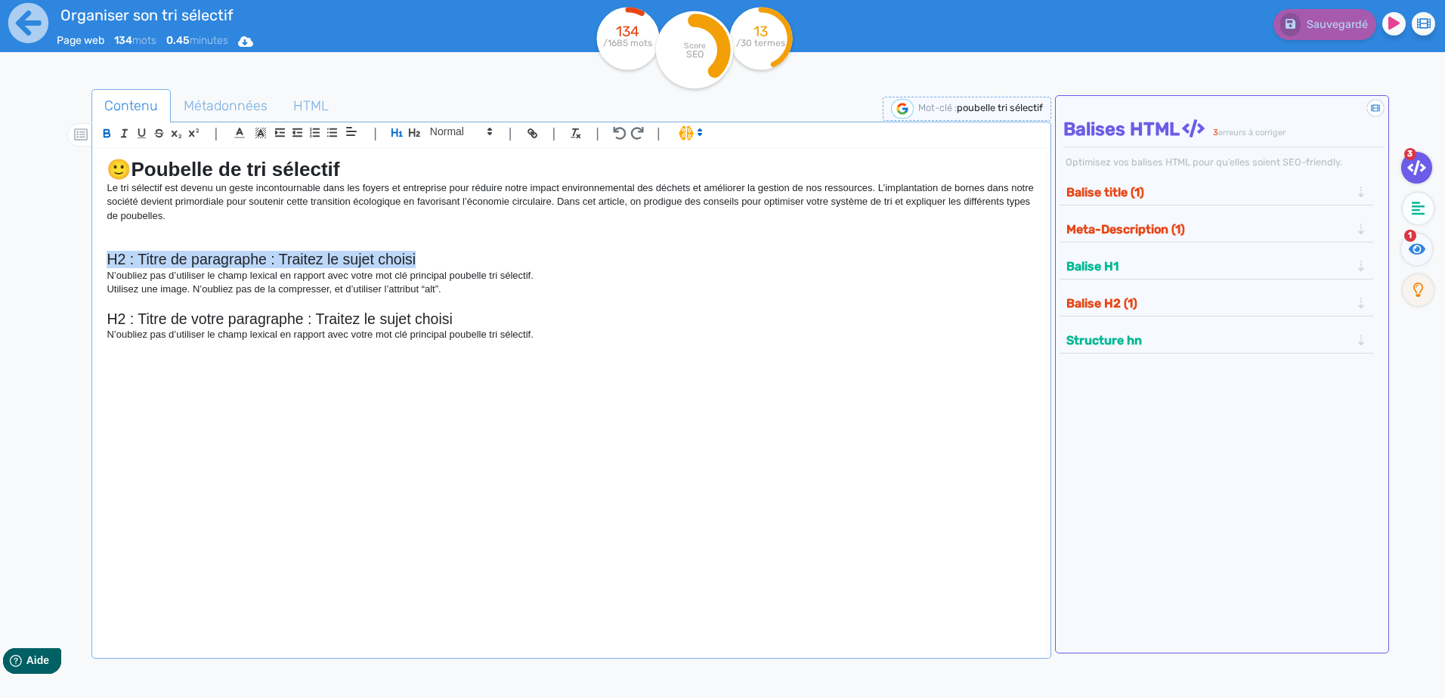
drag, startPoint x: 426, startPoint y: 258, endPoint x: 106, endPoint y: 258, distance: 320.4
click at [106, 258] on div "🙂 Poubelle de tri sélectif Le tri sélectif est devenu un geste incontournable d…" at bounding box center [570, 393] width 951 height 489
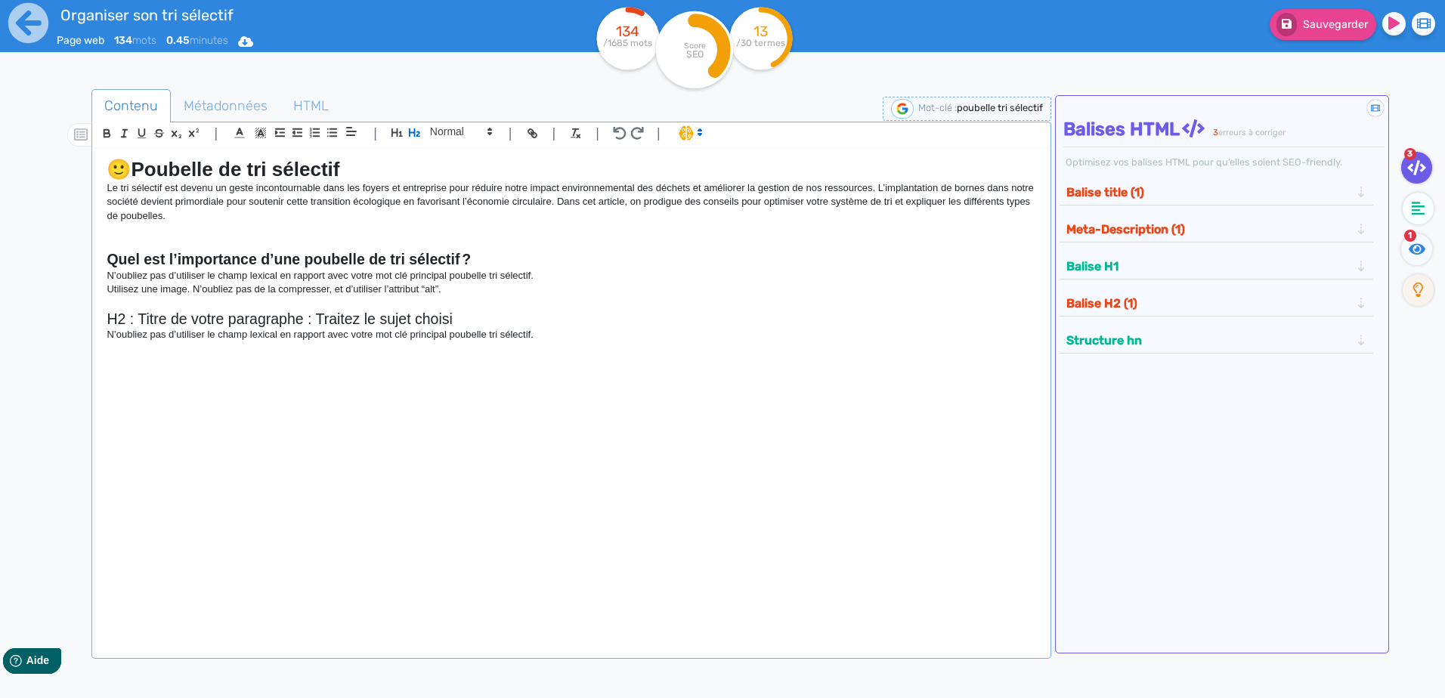
click at [451, 290] on p "Utilisez une image. N’oubliez pas de la compresser, et d’utiliser l’attribut “a…" at bounding box center [571, 290] width 929 height 14
click at [607, 286] on p "Utilisez une image. N’oubliez pas de la compresser, et d’utiliser l’attribut “a…" at bounding box center [571, 290] width 929 height 14
click at [622, 390] on div "🙂 Poubelle de tri sélectif Le tri sélectif est devenu un geste incontournable d…" at bounding box center [570, 393] width 951 height 489
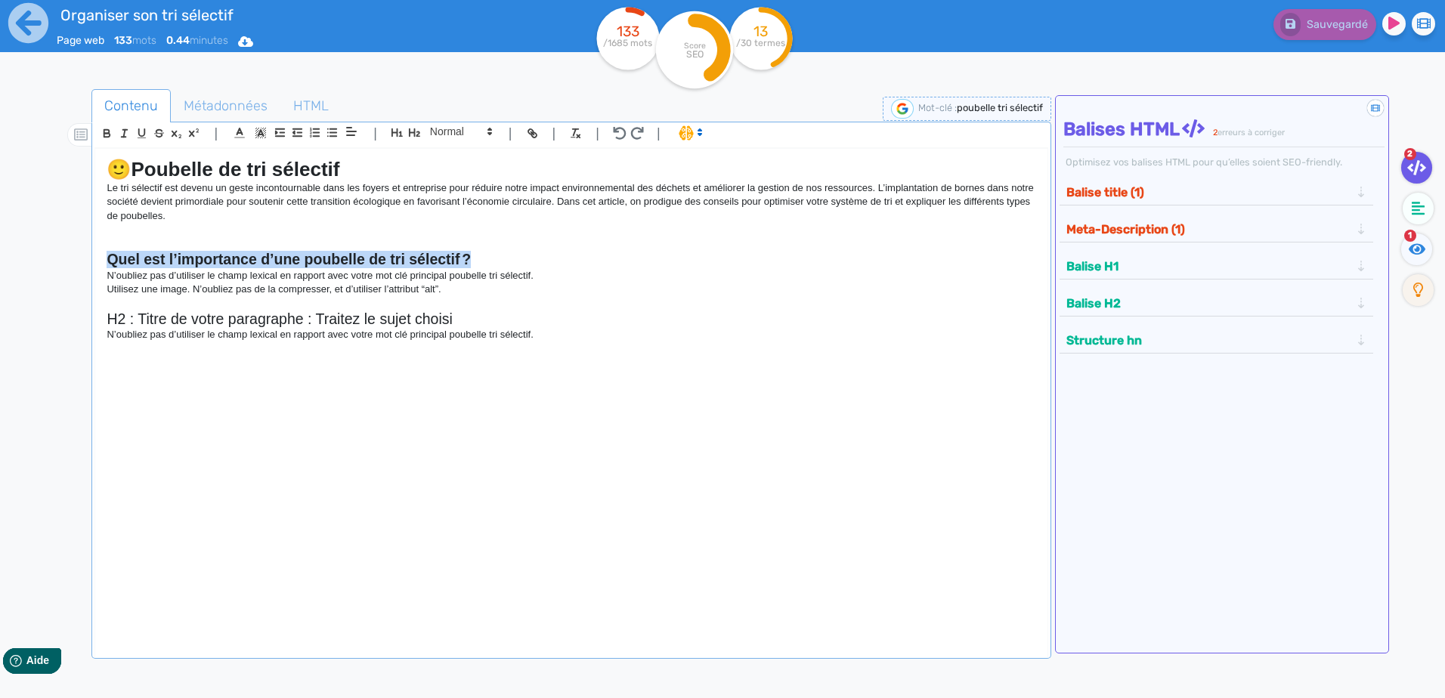
drag, startPoint x: 474, startPoint y: 257, endPoint x: 89, endPoint y: 264, distance: 384.6
click at [89, 264] on div "Contenu Métadonnées HTML | | H3 H4 H5 H6 Normal | | | | 🙂 Poubelle de tri sélec…" at bounding box center [744, 439] width 1401 height 708
click at [598, 299] on p at bounding box center [571, 304] width 929 height 14
click at [778, 340] on button "Structure hn" at bounding box center [1208, 340] width 293 height 25
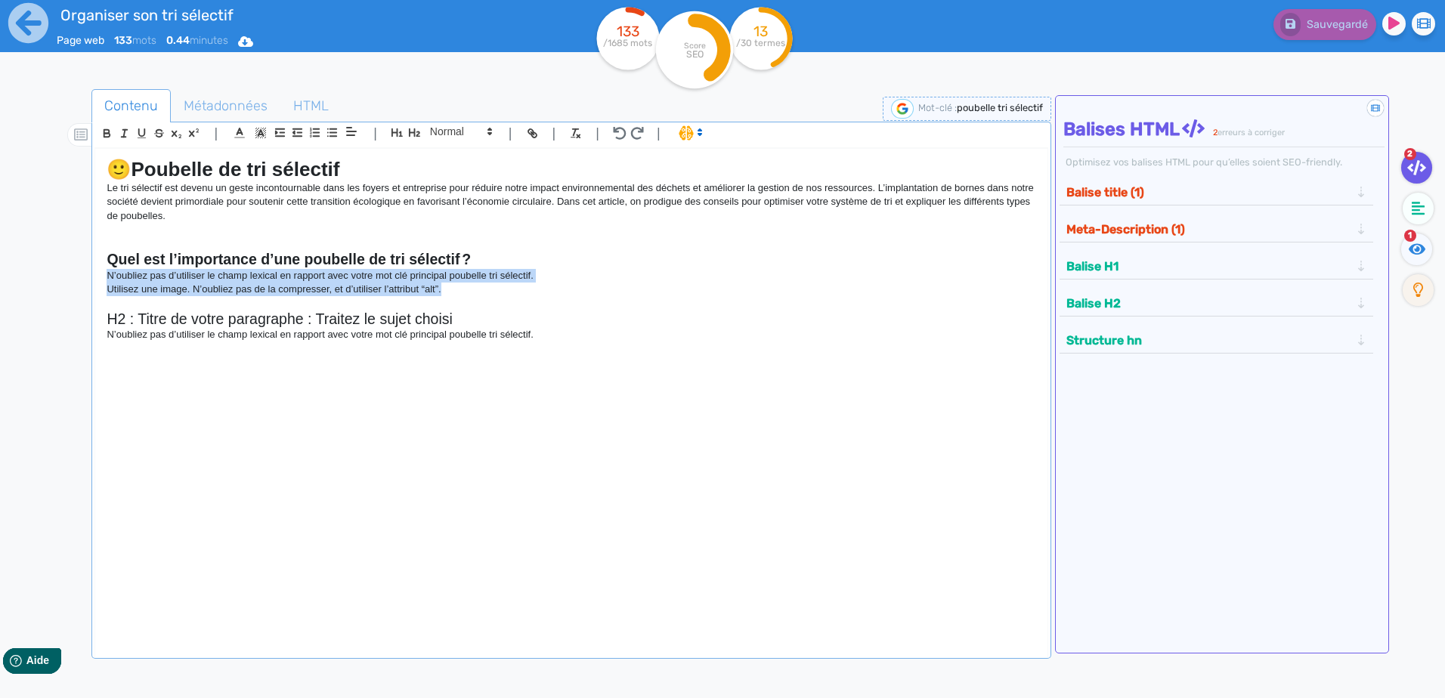
drag, startPoint x: 463, startPoint y: 291, endPoint x: 97, endPoint y: 273, distance: 366.9
click at [99, 273] on div "🙂 Poubelle de tri sélectif Le tri sélectif est devenu un geste incontournable d…" at bounding box center [570, 393] width 951 height 489
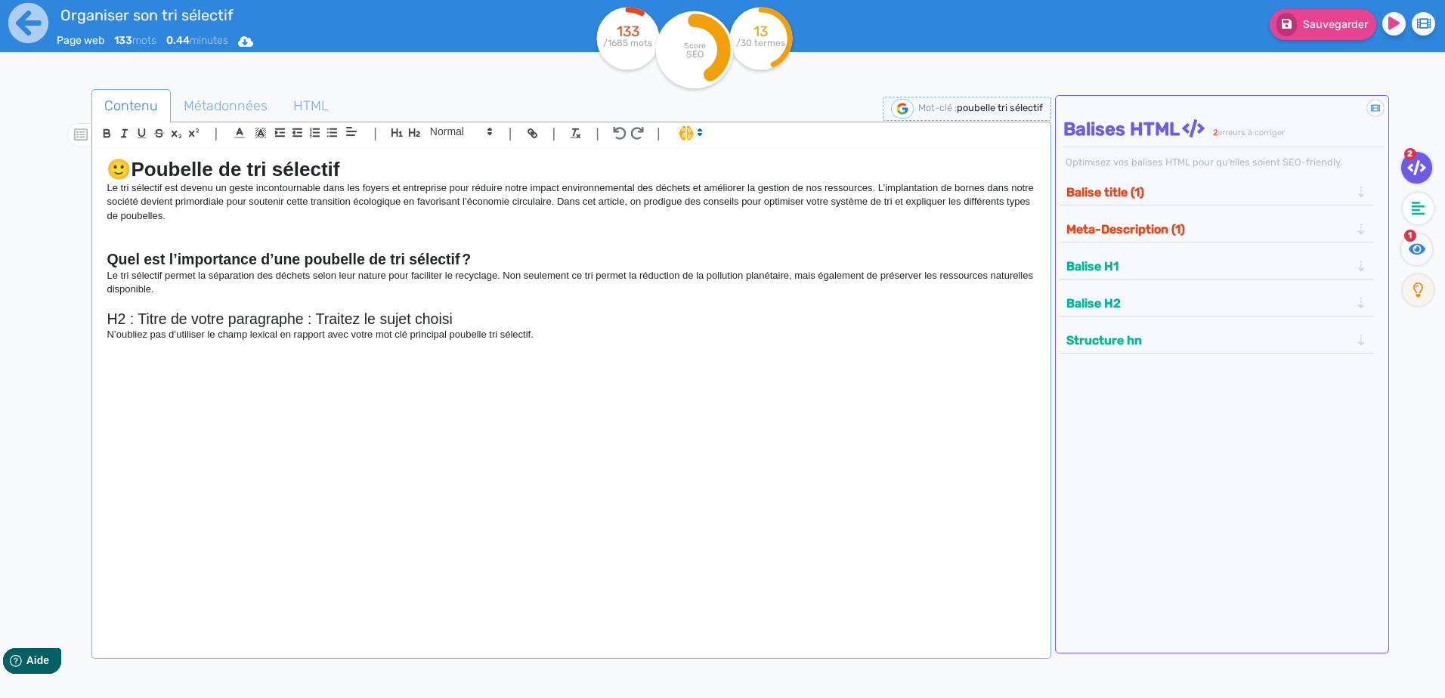
click at [437, 308] on p at bounding box center [571, 304] width 929 height 14
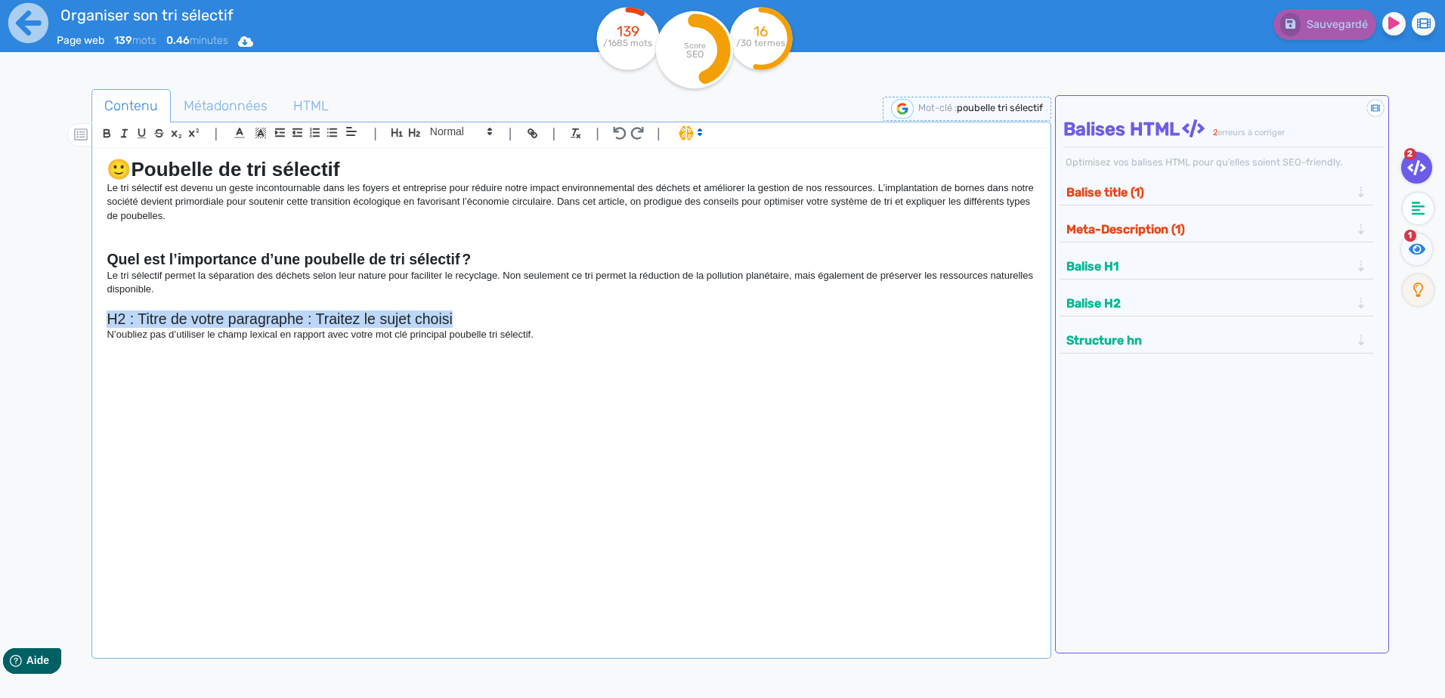
drag, startPoint x: 468, startPoint y: 316, endPoint x: 88, endPoint y: 324, distance: 380.1
click at [88, 324] on div "Contenu Métadonnées HTML | | H3 H4 H5 H6 Normal | | | | 🙂 Poubelle de tri sélec…" at bounding box center [744, 439] width 1401 height 708
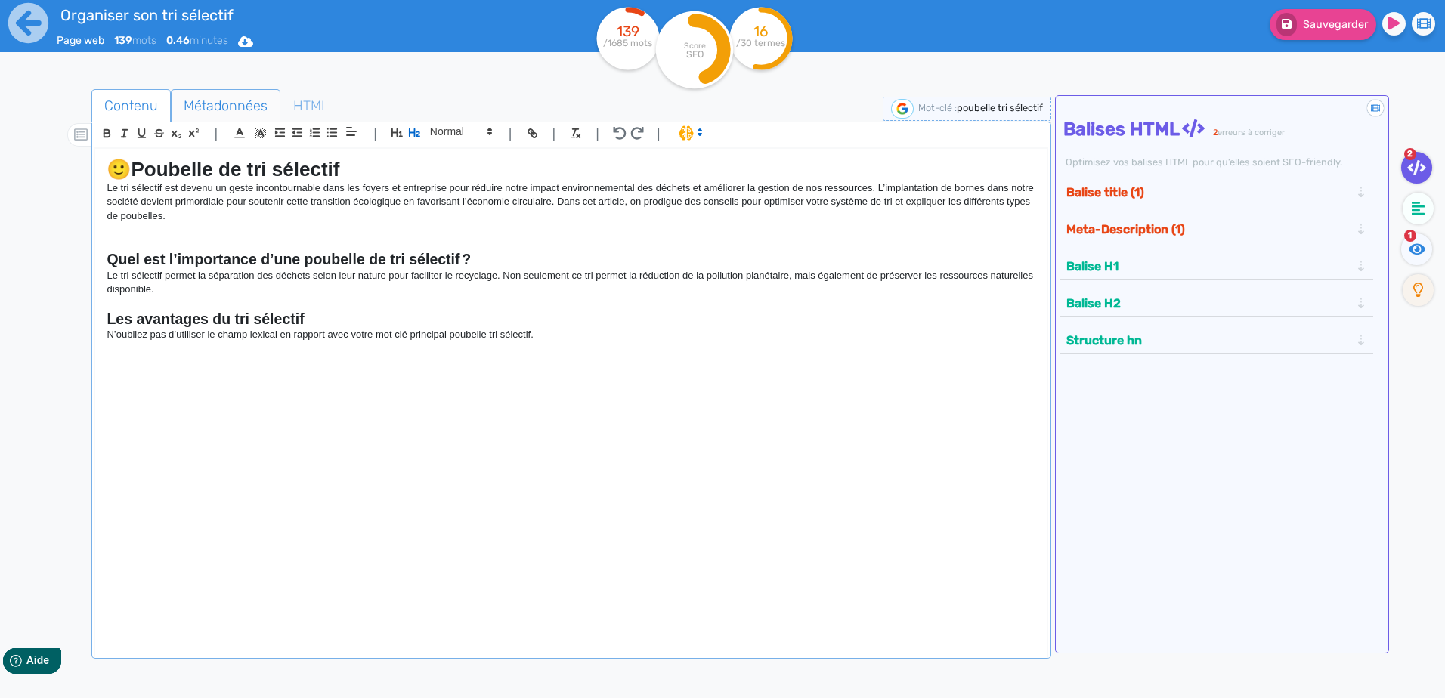
click at [209, 97] on span "Métadonnées" at bounding box center [226, 105] width 108 height 41
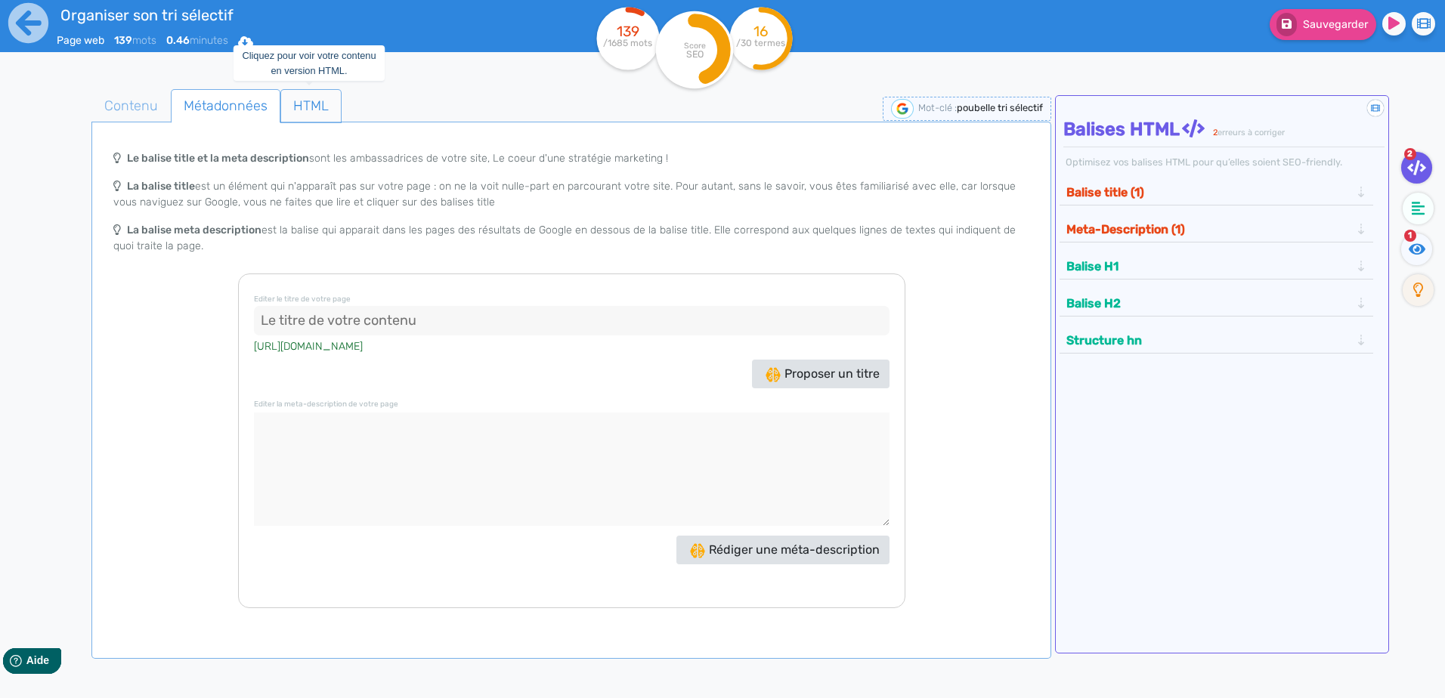
click at [321, 101] on span "HTML" at bounding box center [311, 105] width 60 height 41
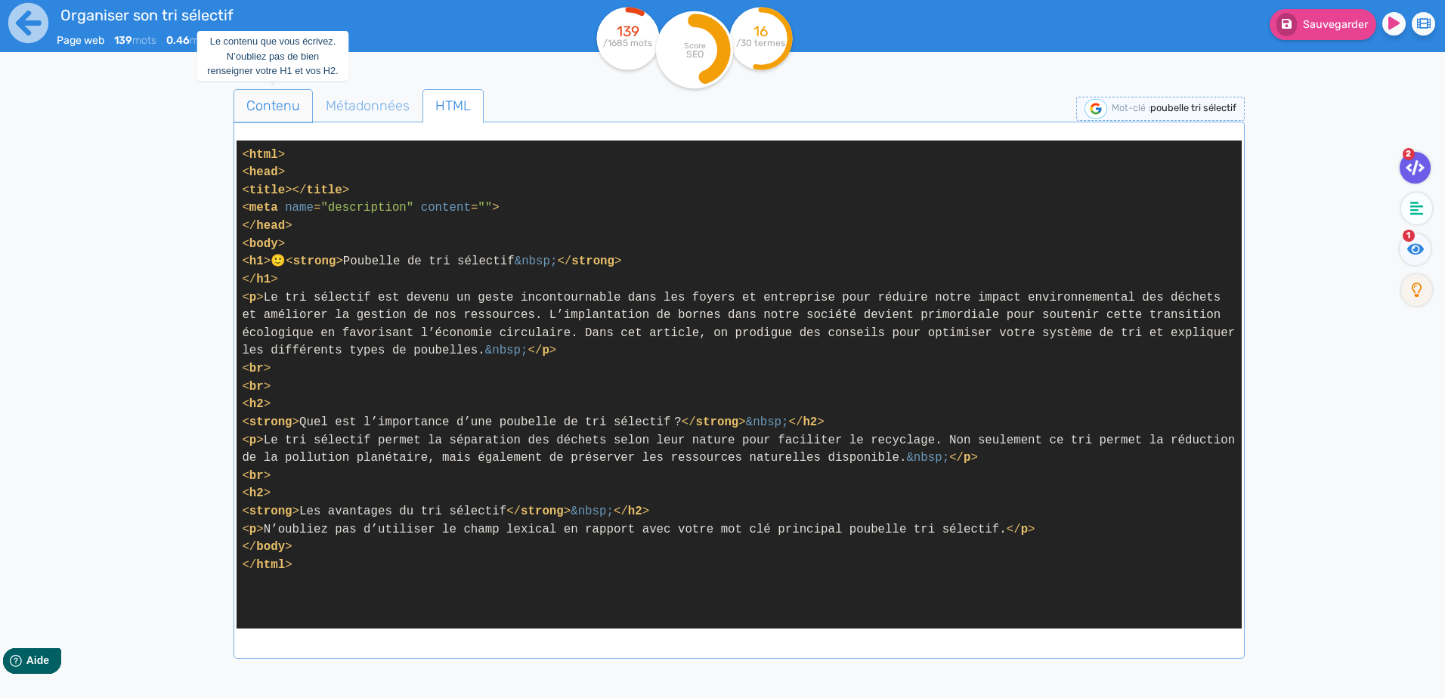
click at [269, 110] on span "Contenu" at bounding box center [273, 105] width 78 height 41
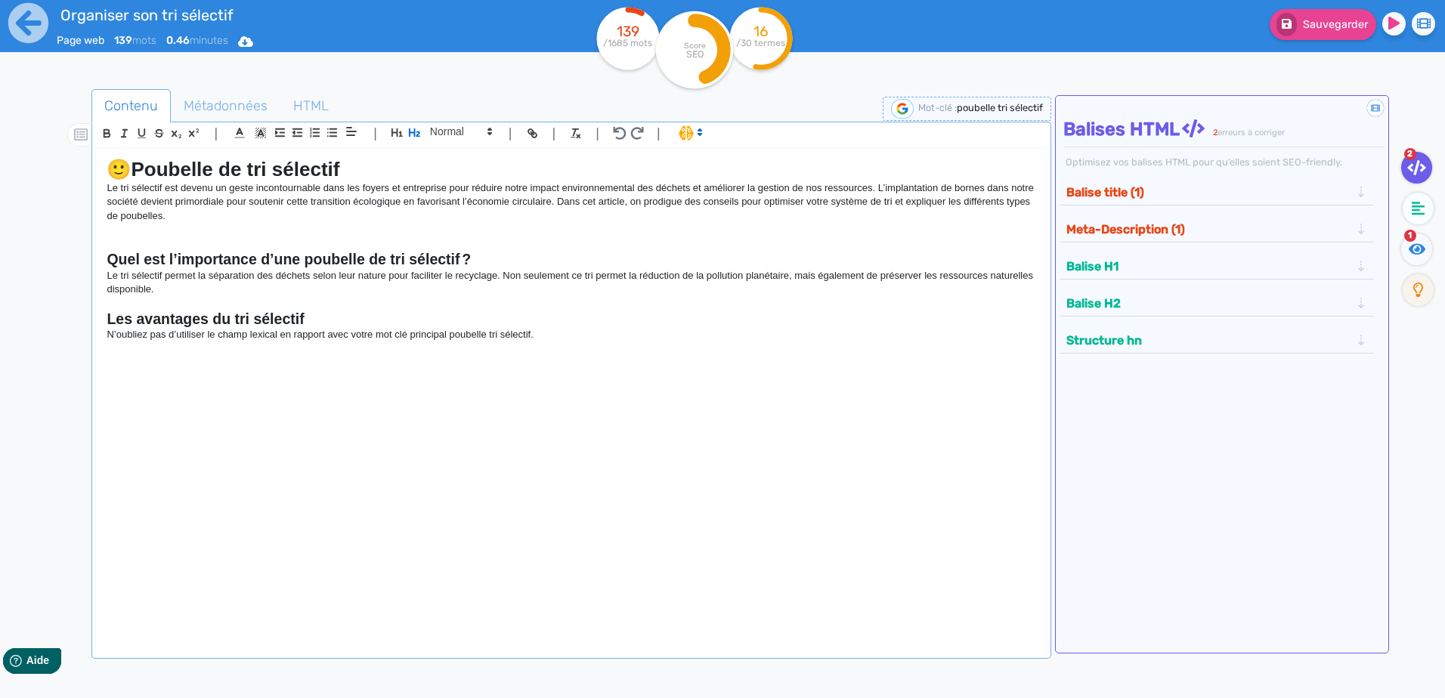
click at [389, 314] on h2 "Les avantages du tri sélectif" at bounding box center [571, 319] width 929 height 17
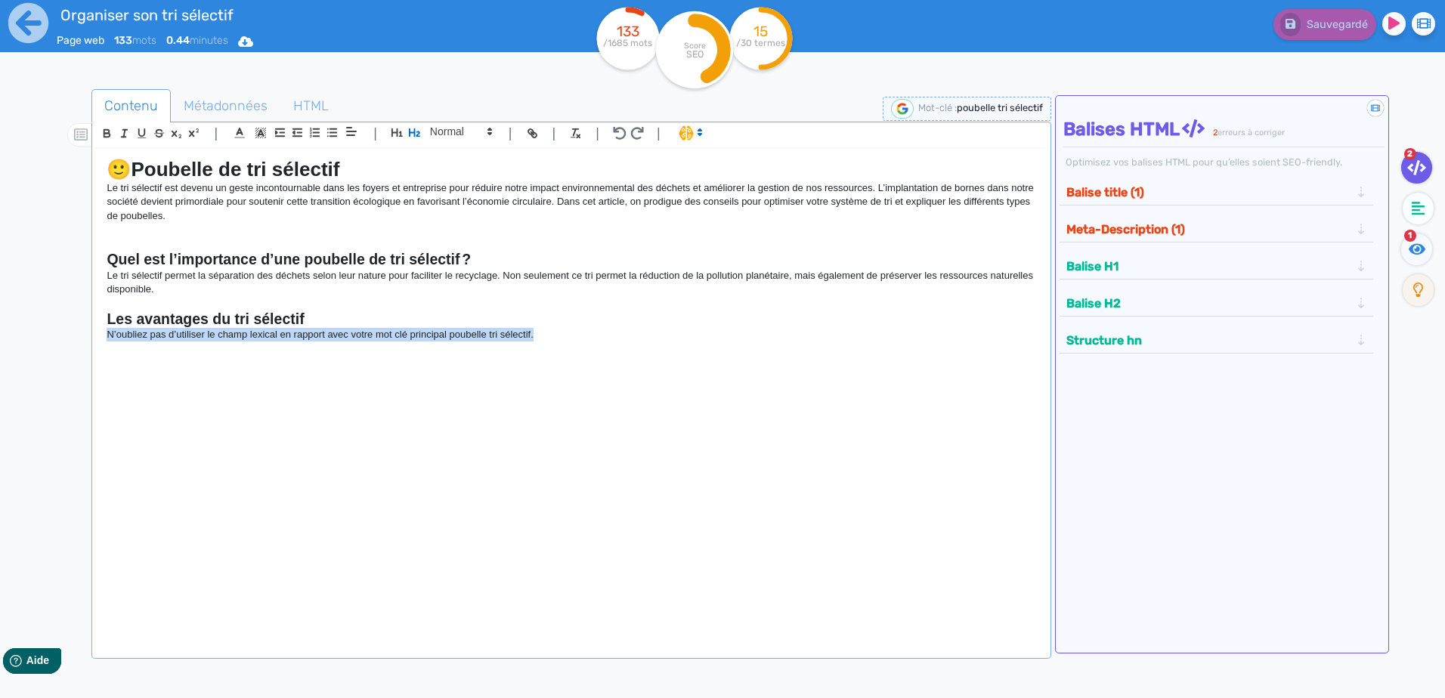
drag, startPoint x: 532, startPoint y: 341, endPoint x: 94, endPoint y: 351, distance: 438.3
click at [94, 351] on div "| | H3 H4 H5 H6 Normal | | | | 🙂 Poubelle de tri sélectif Le tri sélectif est d…" at bounding box center [570, 390] width 959 height 537
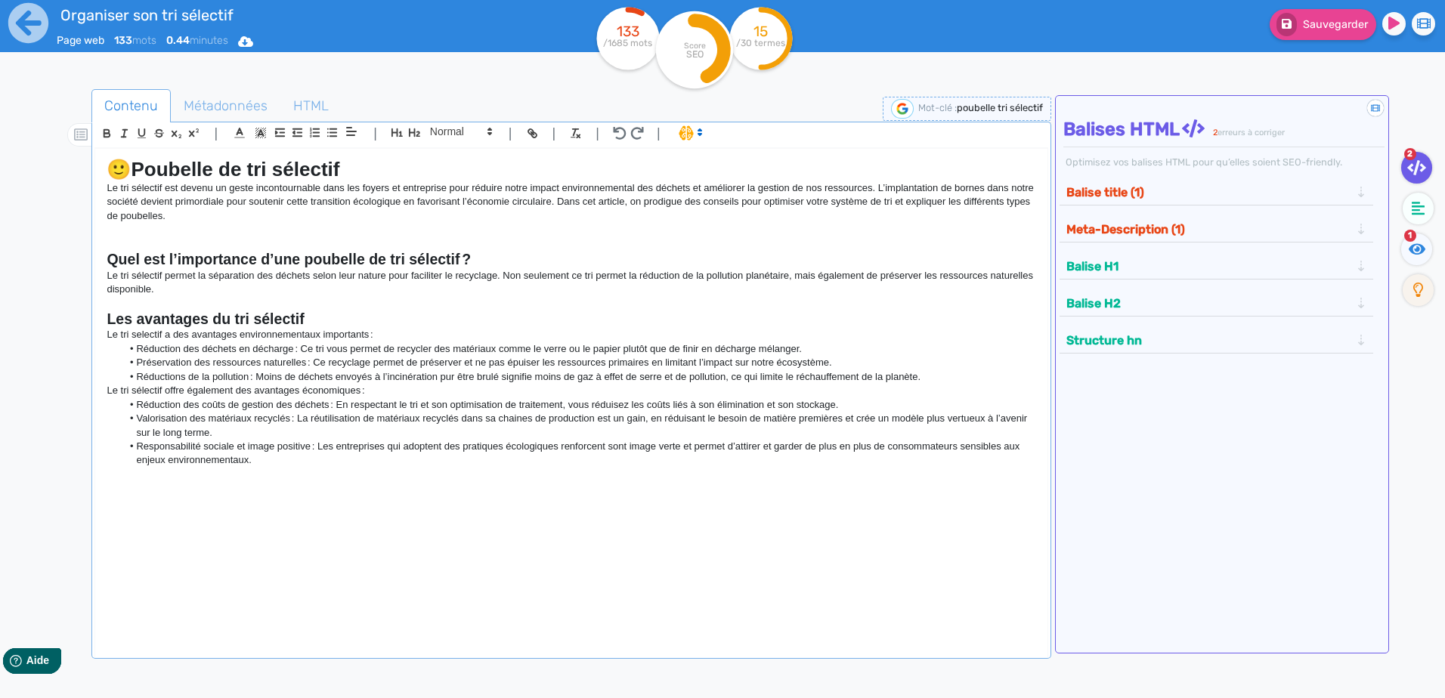
click at [778, 376] on li "Réductions de la pollution : Moins de déchets envoyés à l’incinération pur être…" at bounding box center [579, 377] width 914 height 14
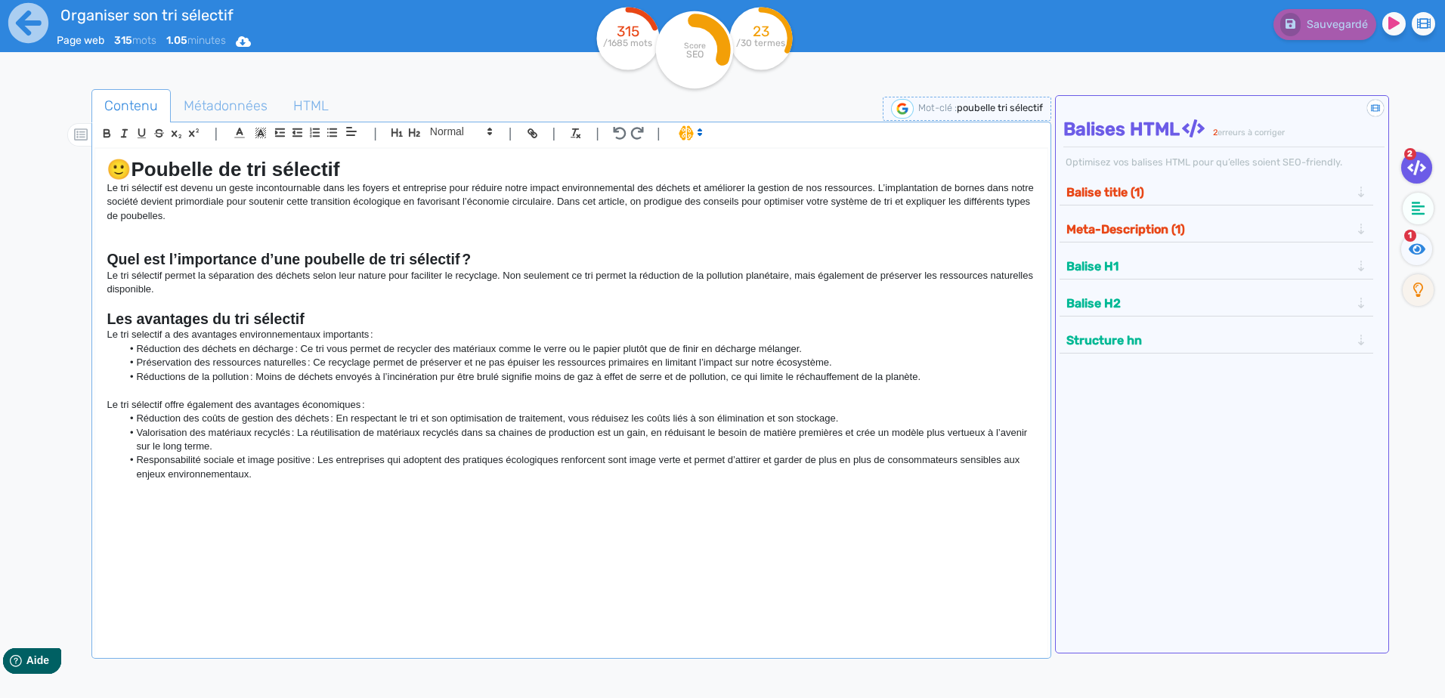
click at [297, 485] on p at bounding box center [571, 488] width 929 height 14
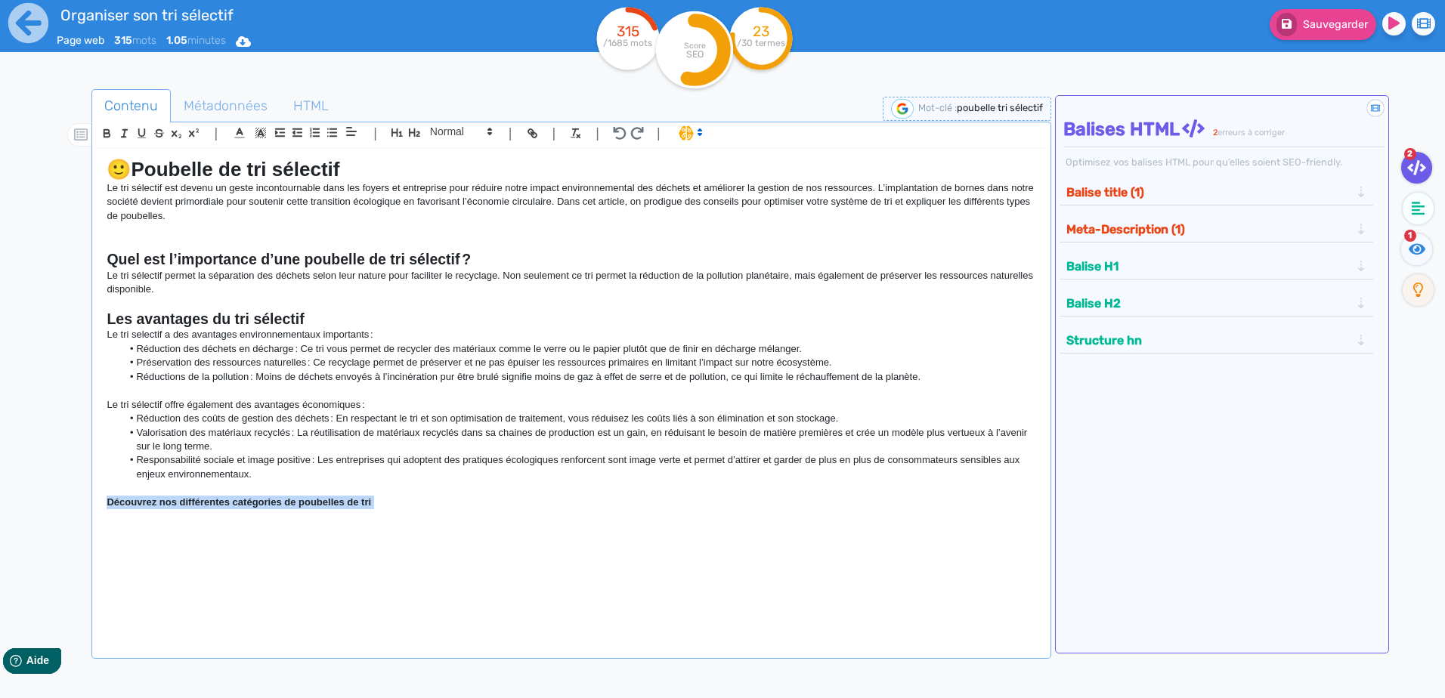
drag, startPoint x: 379, startPoint y: 501, endPoint x: 60, endPoint y: 510, distance: 319.0
click at [60, 510] on div "Contenu Métadonnées HTML | | H3 H4 H5 H6 Normal | | | | 🙂 Poubelle de tri sélec…" at bounding box center [744, 439] width 1401 height 708
drag, startPoint x: 306, startPoint y: 321, endPoint x: 74, endPoint y: 331, distance: 232.2
click at [74, 331] on div "Contenu Métadonnées HTML | | H3 H4 H5 H6 Normal | | | | 🙂 Poubelle de tri sélec…" at bounding box center [744, 439] width 1401 height 708
click at [162, 320] on strong "Les avantages du tri sélectif" at bounding box center [205, 319] width 197 height 17
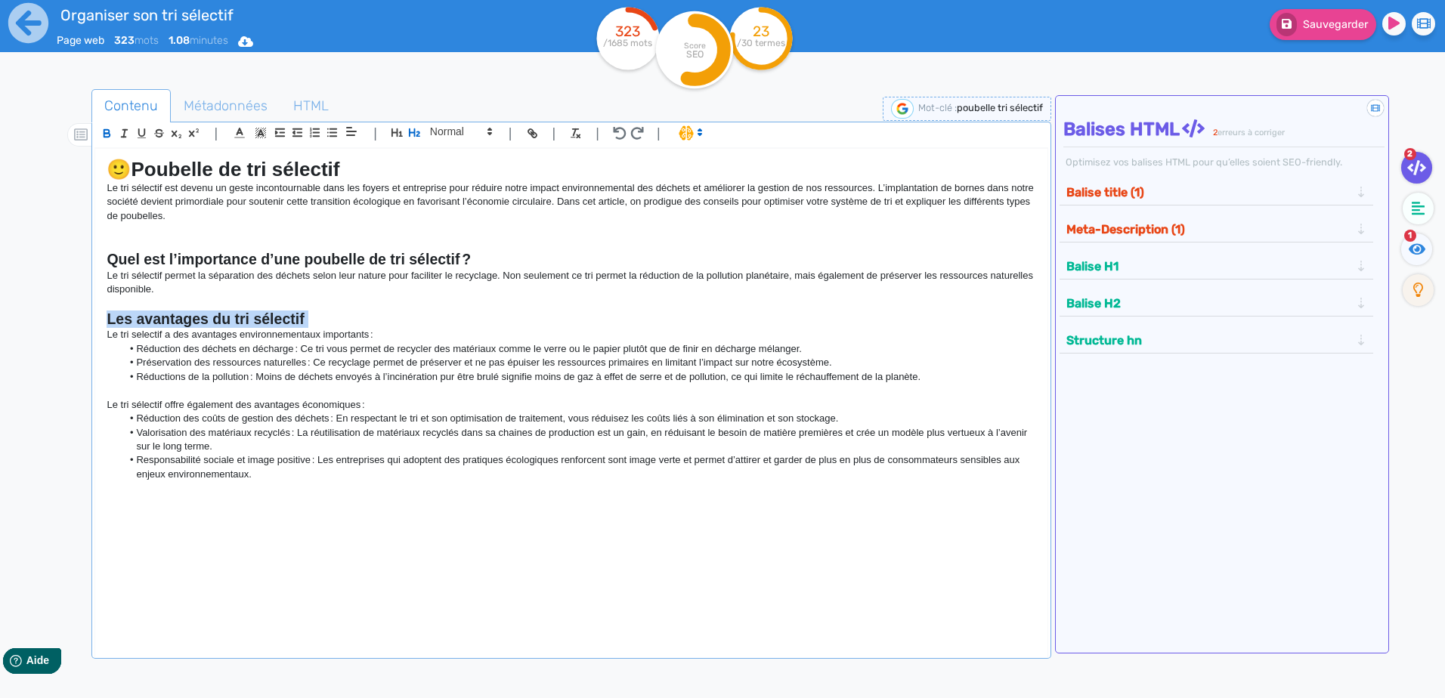
drag, startPoint x: 310, startPoint y: 314, endPoint x: 108, endPoint y: 317, distance: 201.7
click at [108, 317] on h2 "Les avantages du tri sélectif" at bounding box center [571, 319] width 929 height 17
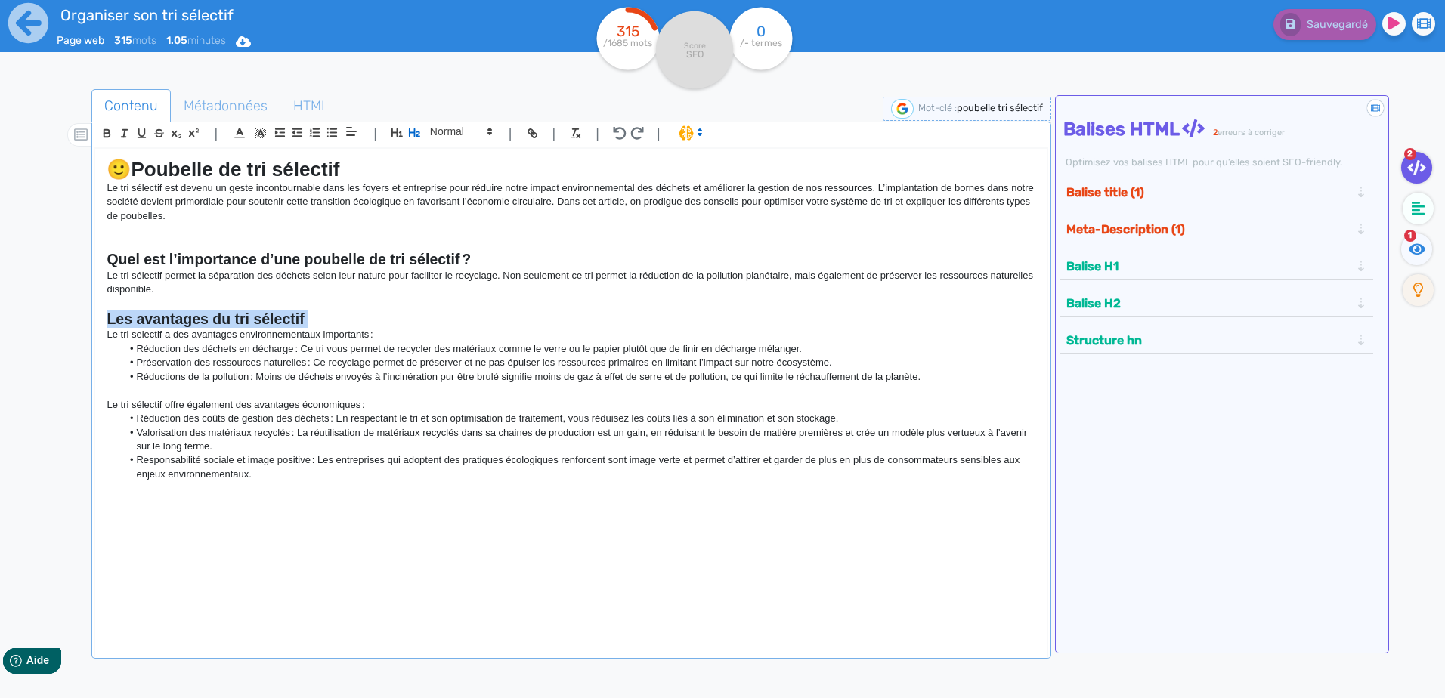
copy h2 "Les avantages du tri sélectif"
click at [197, 511] on div "🙂 Poubelle de tri sélectif Le tri sélectif est devenu un geste incontournable d…" at bounding box center [570, 393] width 951 height 489
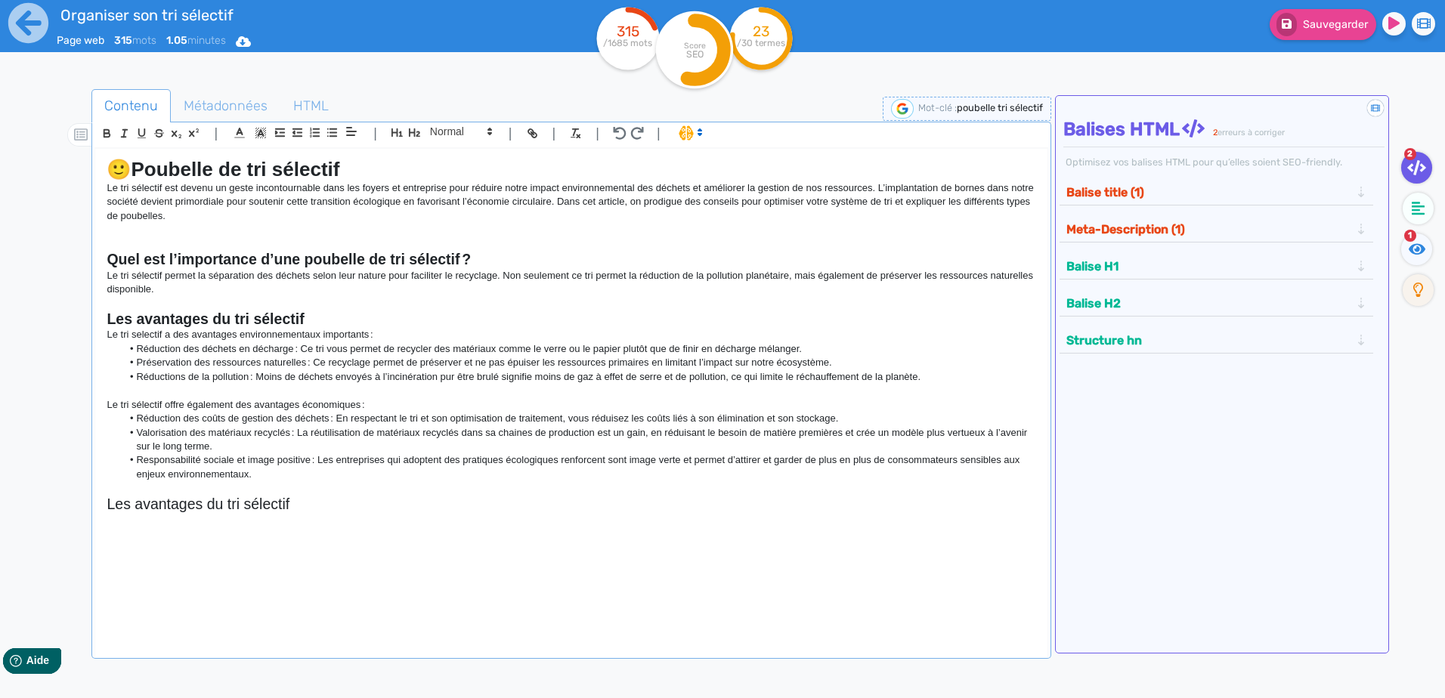
click at [290, 499] on h2 "Les avantages du tri sélectif" at bounding box center [571, 504] width 929 height 17
drag, startPoint x: 308, startPoint y: 500, endPoint x: 79, endPoint y: 502, distance: 228.9
click at [79, 502] on div "Contenu Métadonnées HTML | | H3 H4 H5 H6 Normal | | | | 🙂 Poubelle de tri sélec…" at bounding box center [744, 439] width 1401 height 708
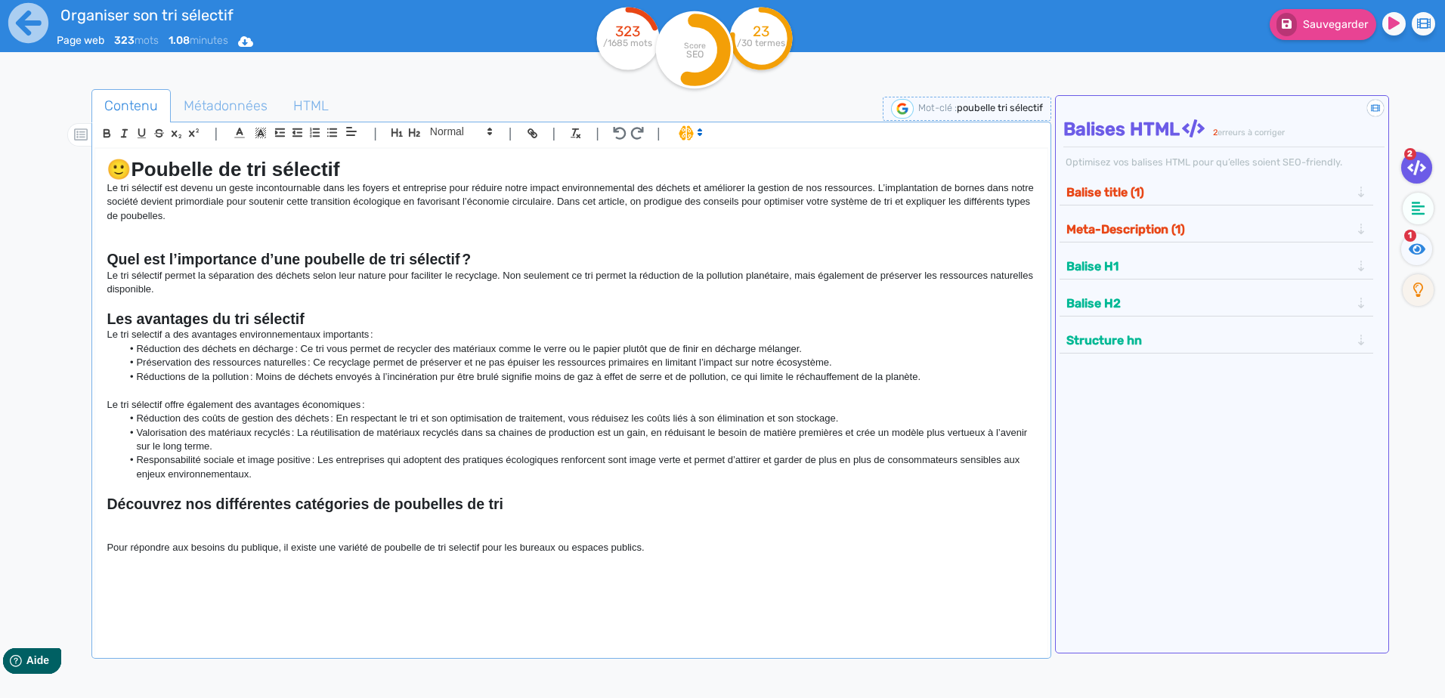
click at [138, 511] on p at bounding box center [571, 534] width 929 height 14
click at [693, 511] on div "🙂 Poubelle de tri sélectif Le tri sélectif est devenu un geste incontournable d…" at bounding box center [570, 393] width 951 height 489
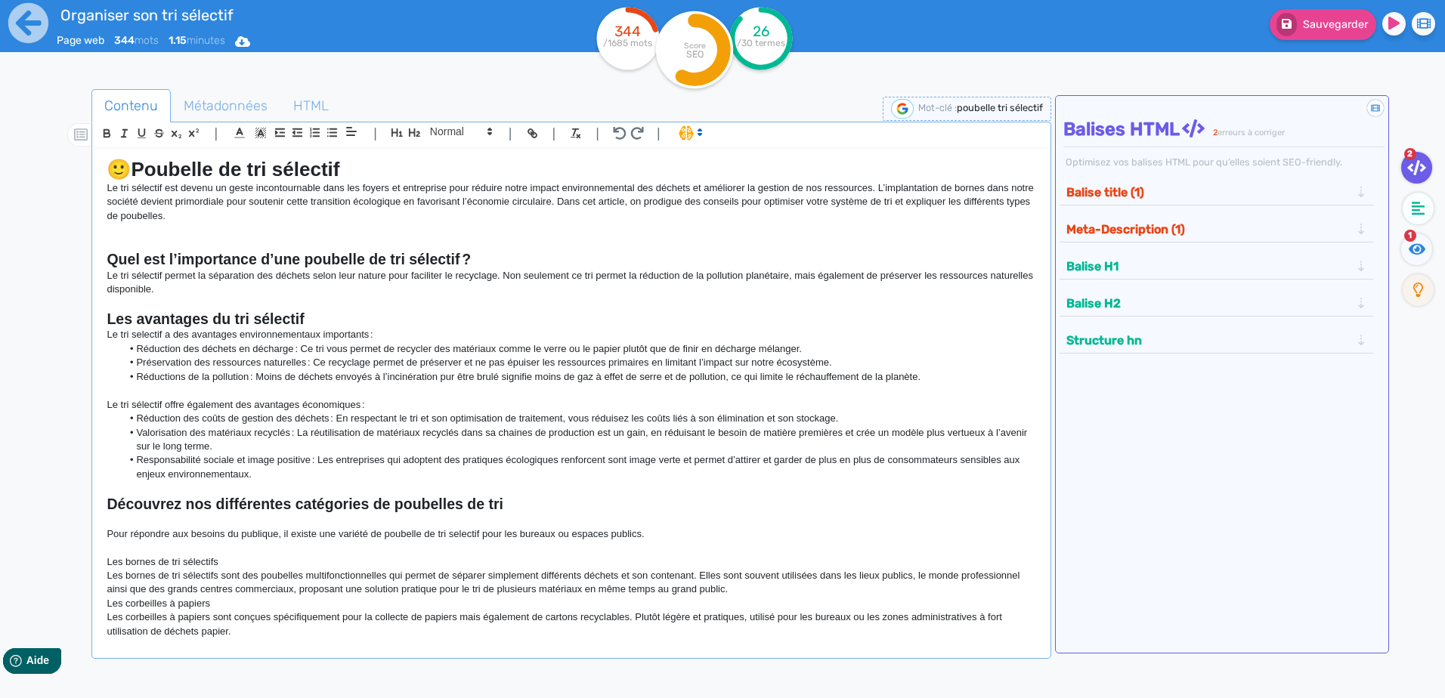
scroll to position [153, 0]
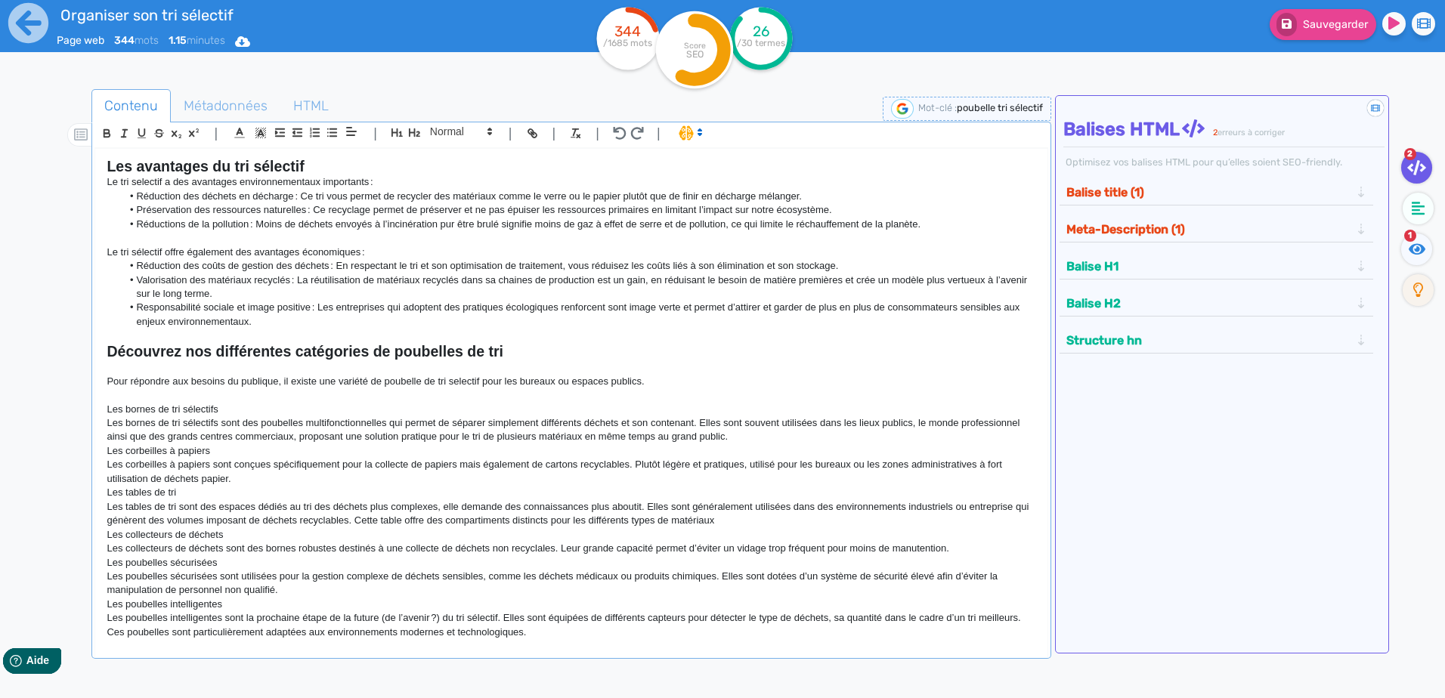
click at [228, 406] on p "Les bornes de tri sélectifs" at bounding box center [571, 410] width 929 height 14
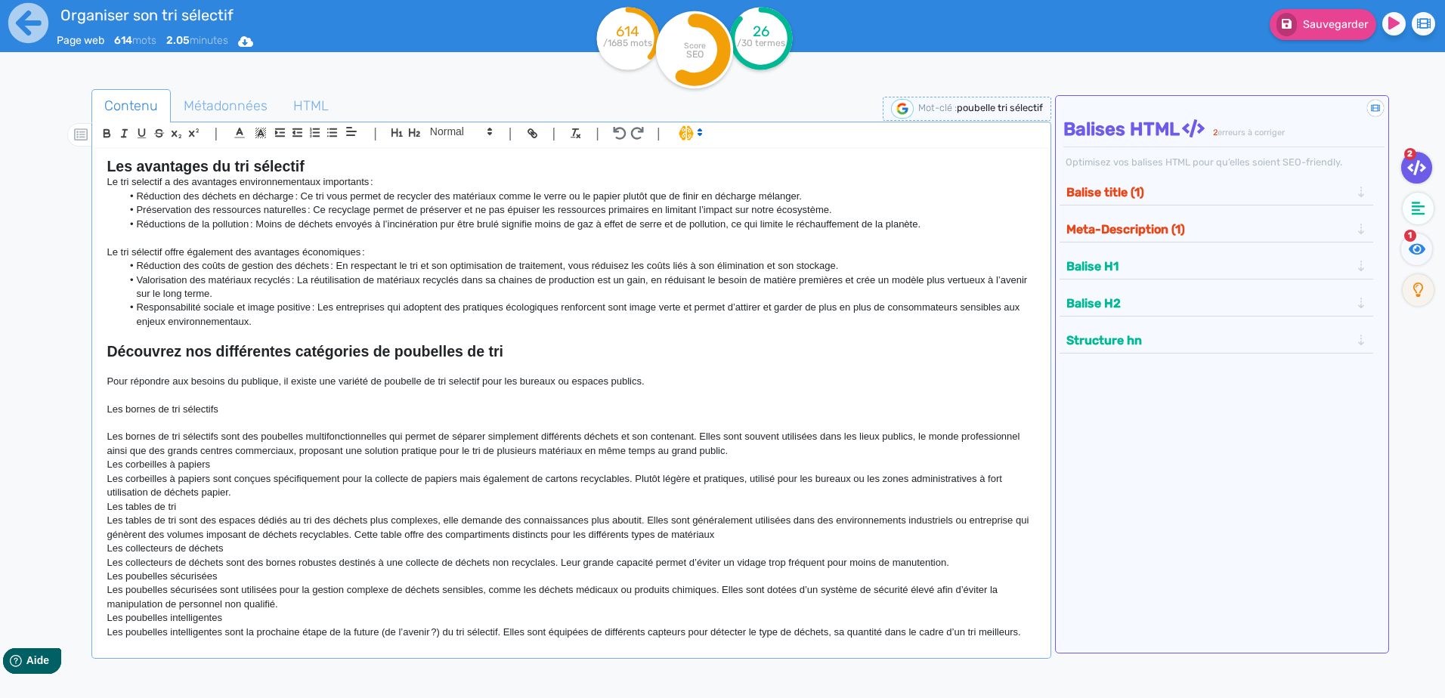
click at [737, 450] on p "Les bornes de tri sélectifs sont des poubelles multifonctionnelles qui permet d…" at bounding box center [571, 444] width 929 height 28
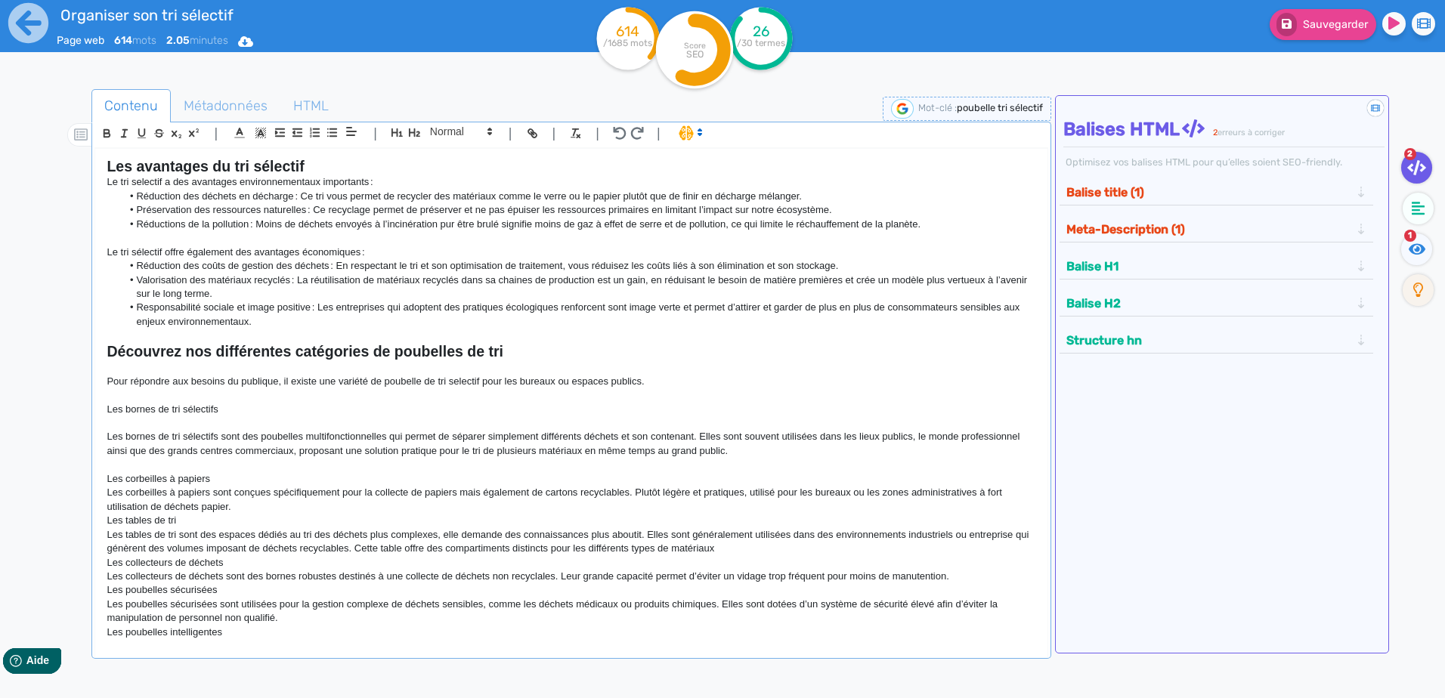
click at [227, 471] on p at bounding box center [571, 465] width 929 height 14
click at [229, 481] on p "Les corbeilles à papiers" at bounding box center [571, 479] width 929 height 14
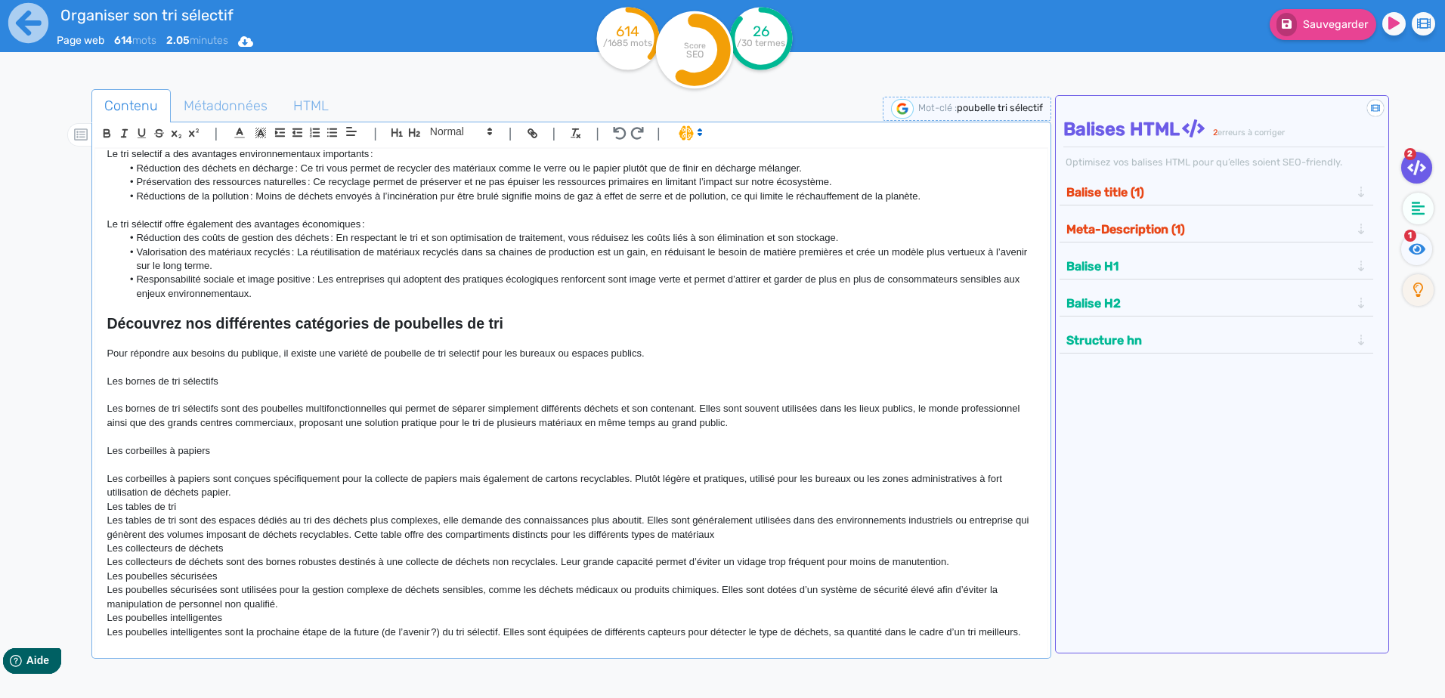
scroll to position [206, 0]
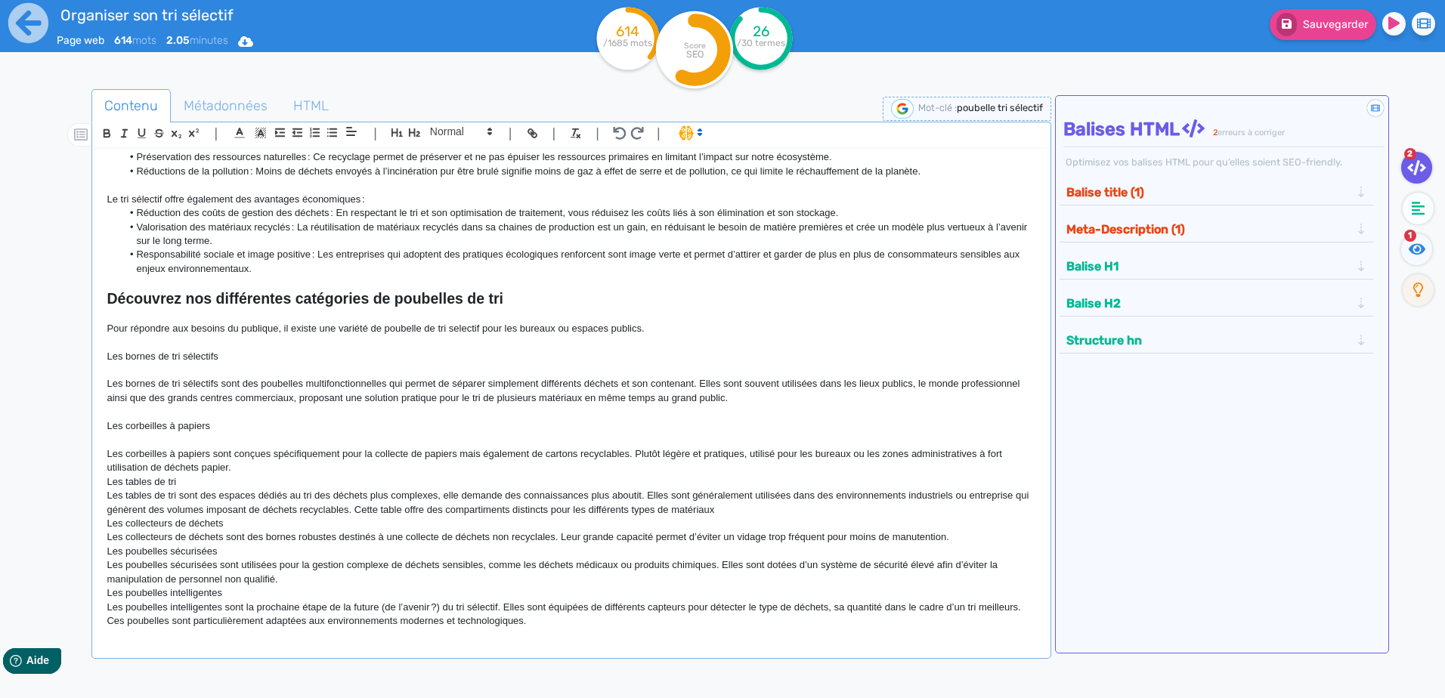
click at [243, 470] on p "Les corbeilles à papiers sont conçues spécifiquement pour la collecte de papier…" at bounding box center [571, 461] width 929 height 28
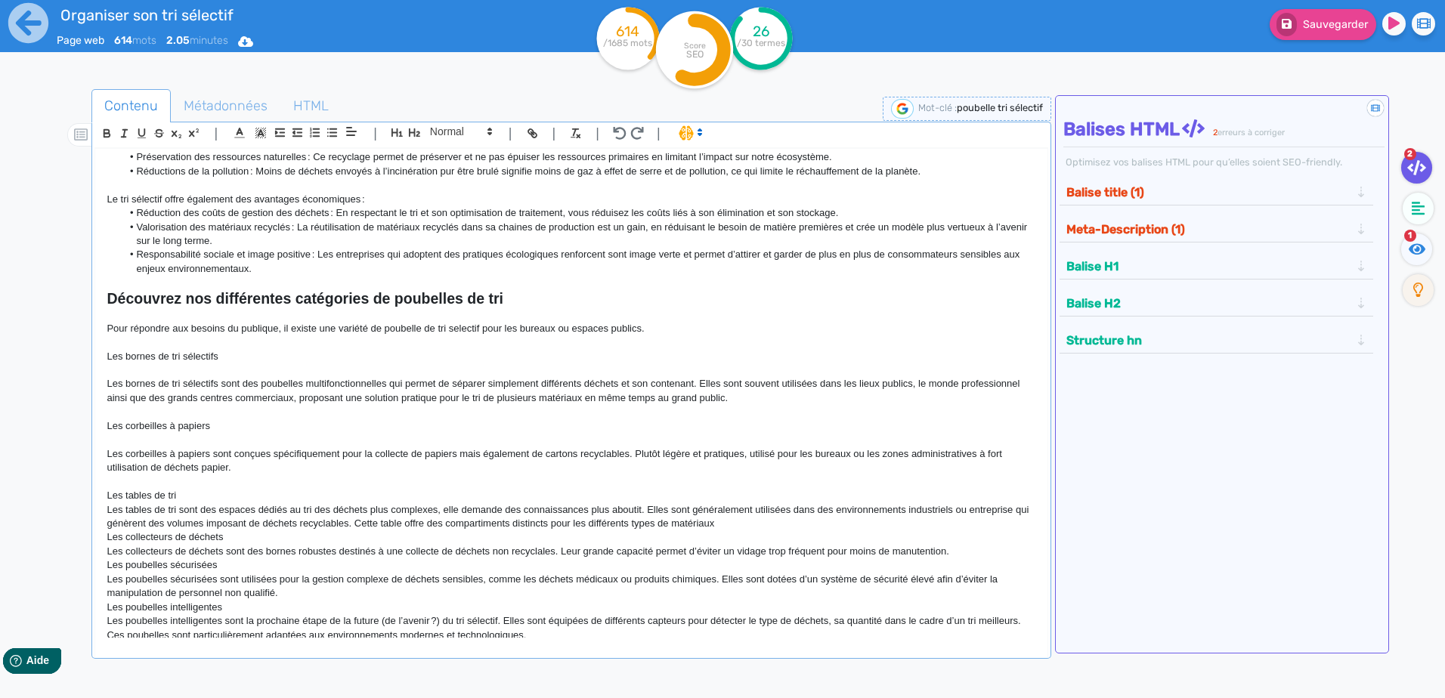
click at [213, 496] on p "Les tables de tri" at bounding box center [571, 496] width 929 height 14
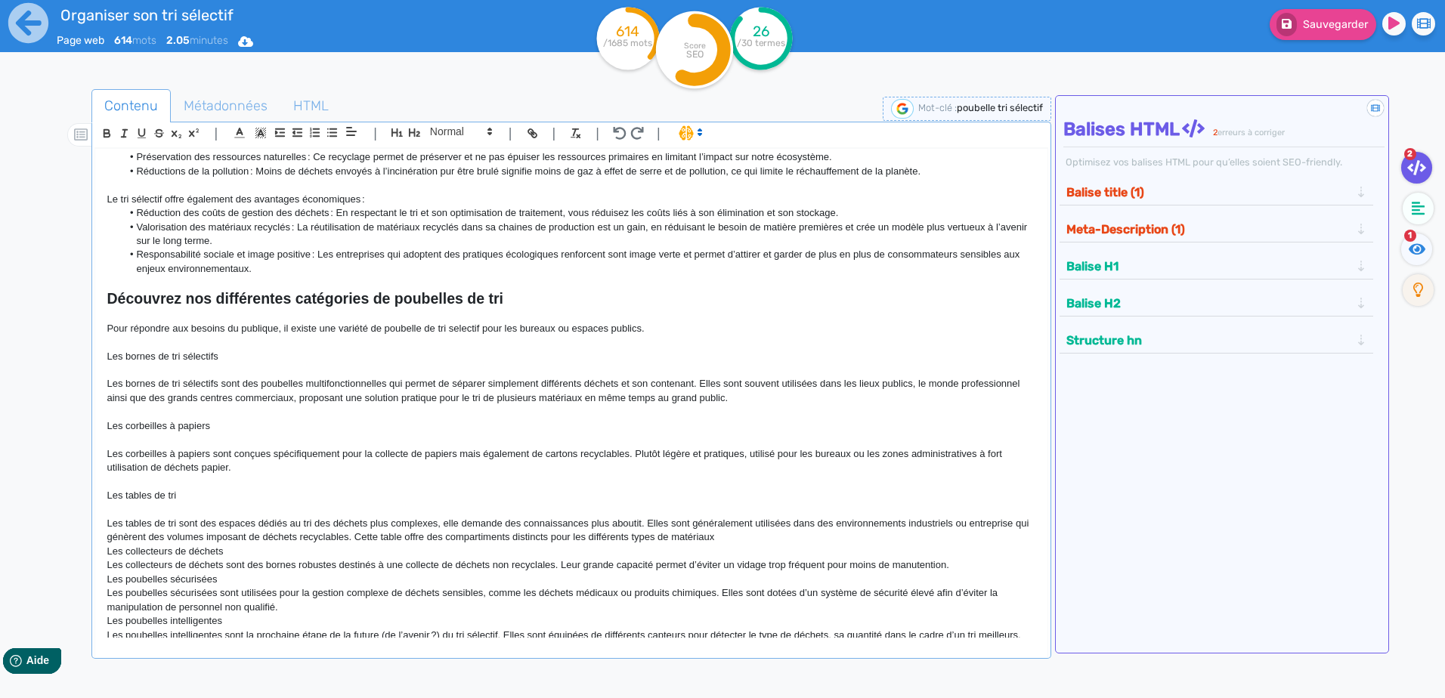
click at [736, 511] on p "Les tables de tri sont des espaces dédiés au tri des déchets plus complexes, el…" at bounding box center [571, 531] width 929 height 28
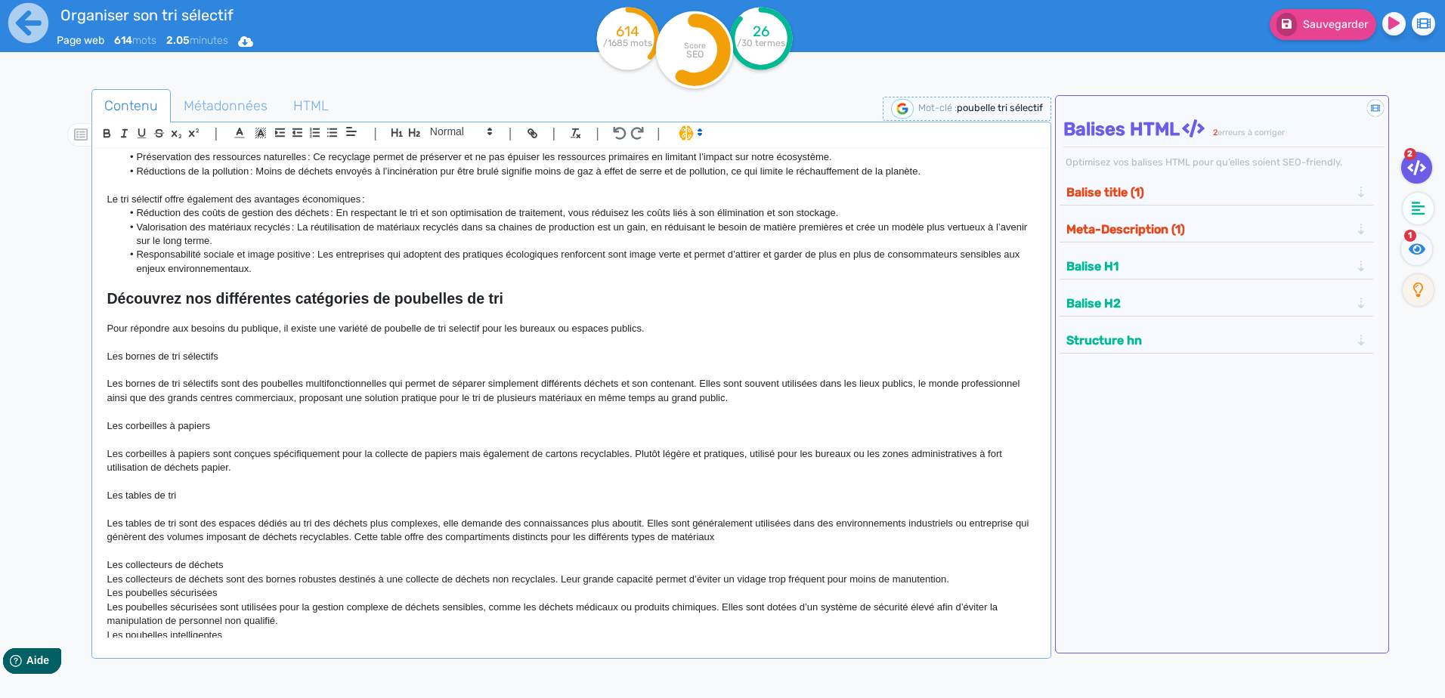
scroll to position [247, 0]
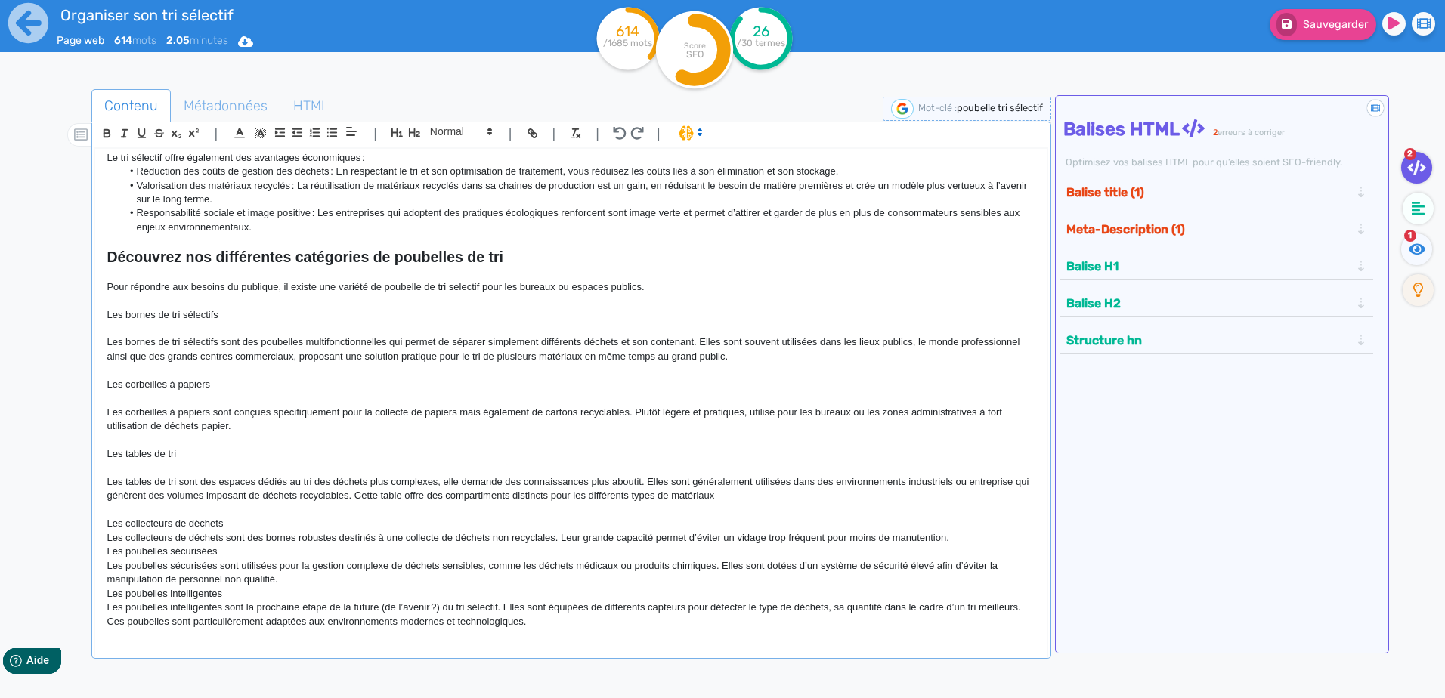
click at [246, 511] on p "Les poubelles sécurisées" at bounding box center [571, 552] width 929 height 14
click at [778, 511] on p "Les collecteurs de déchets sont des bornes robustes destinés à une collecte de …" at bounding box center [571, 538] width 929 height 14
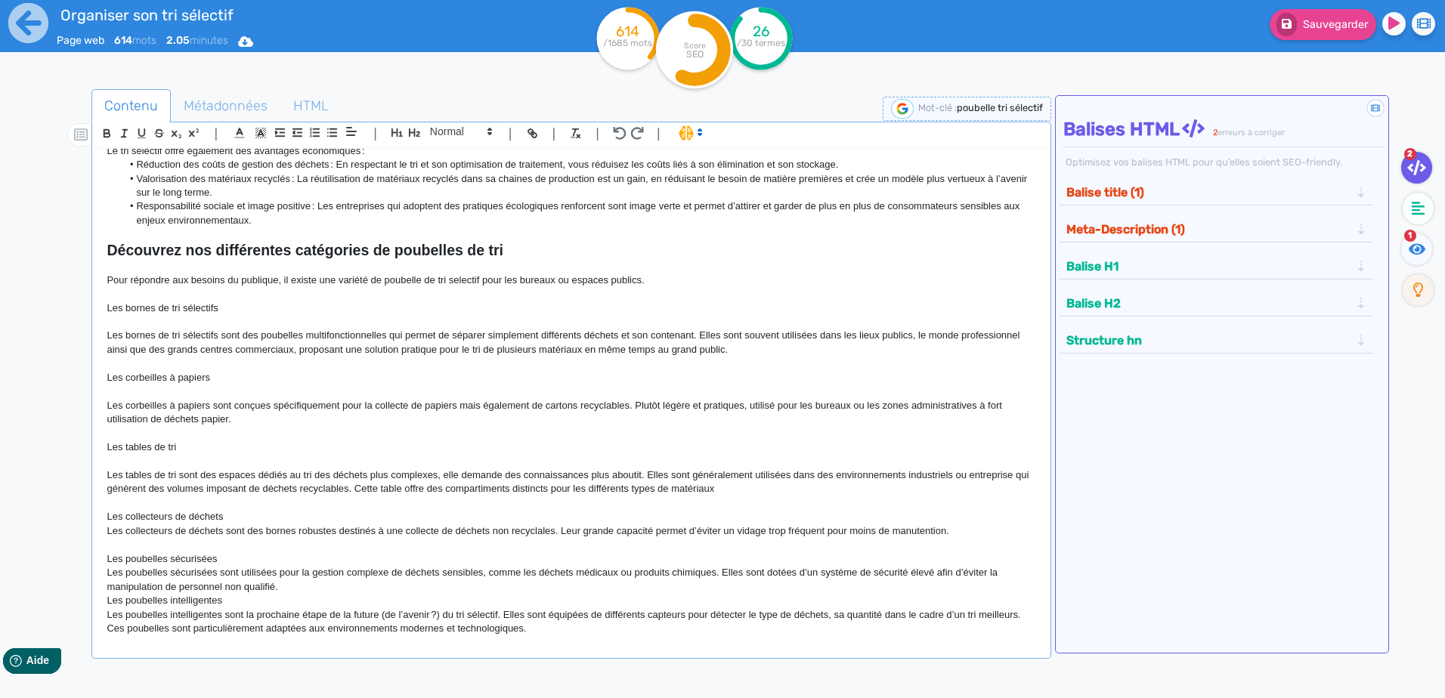
scroll to position [261, 0]
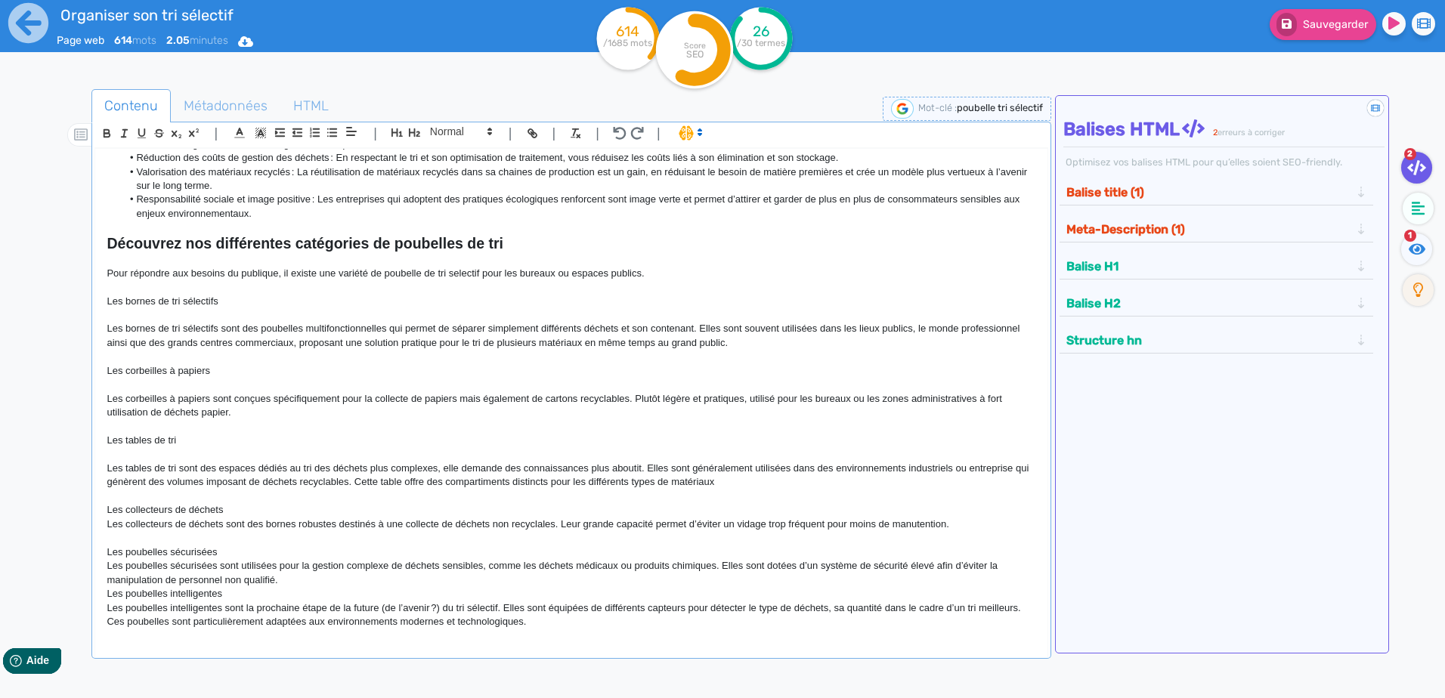
click at [317, 511] on p "Les poubelles sécurisées sont utilisées pour la gestion complexe de déchets sen…" at bounding box center [571, 573] width 929 height 28
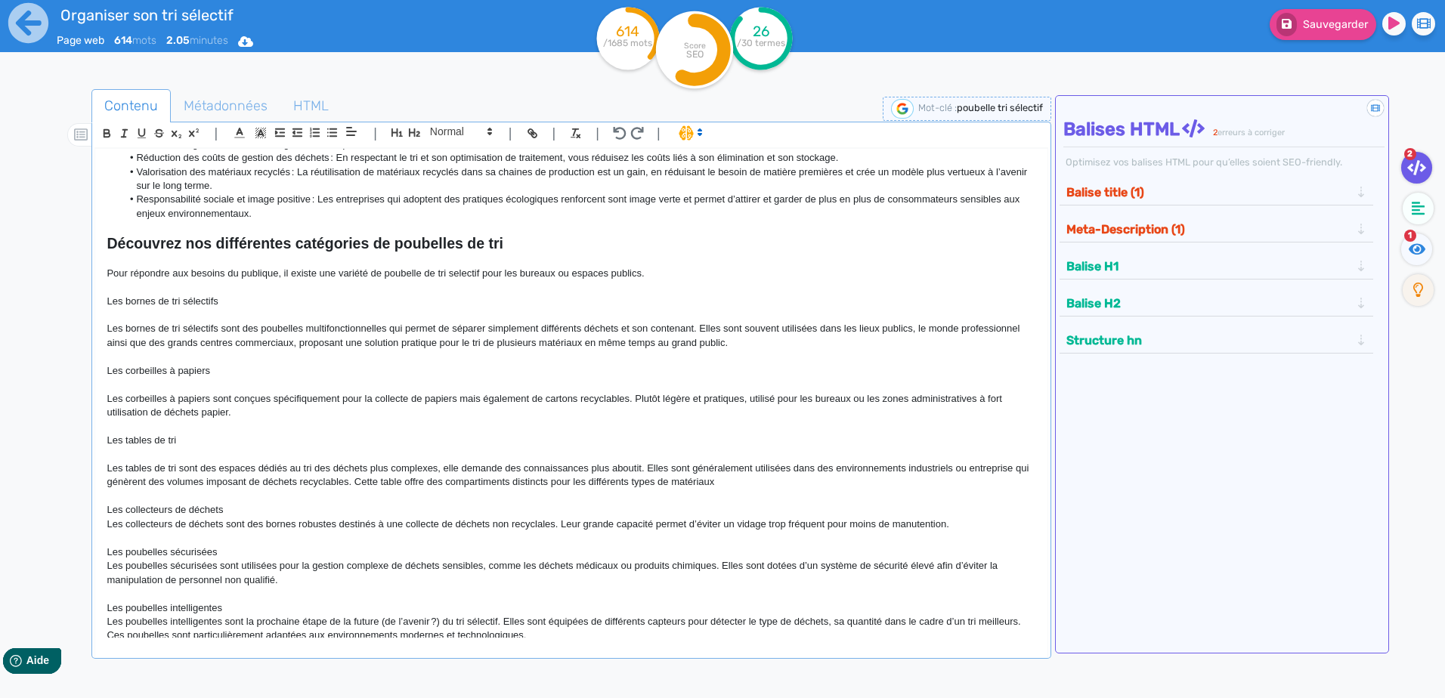
click at [230, 511] on p "Les poubelles sécurisées" at bounding box center [571, 553] width 929 height 14
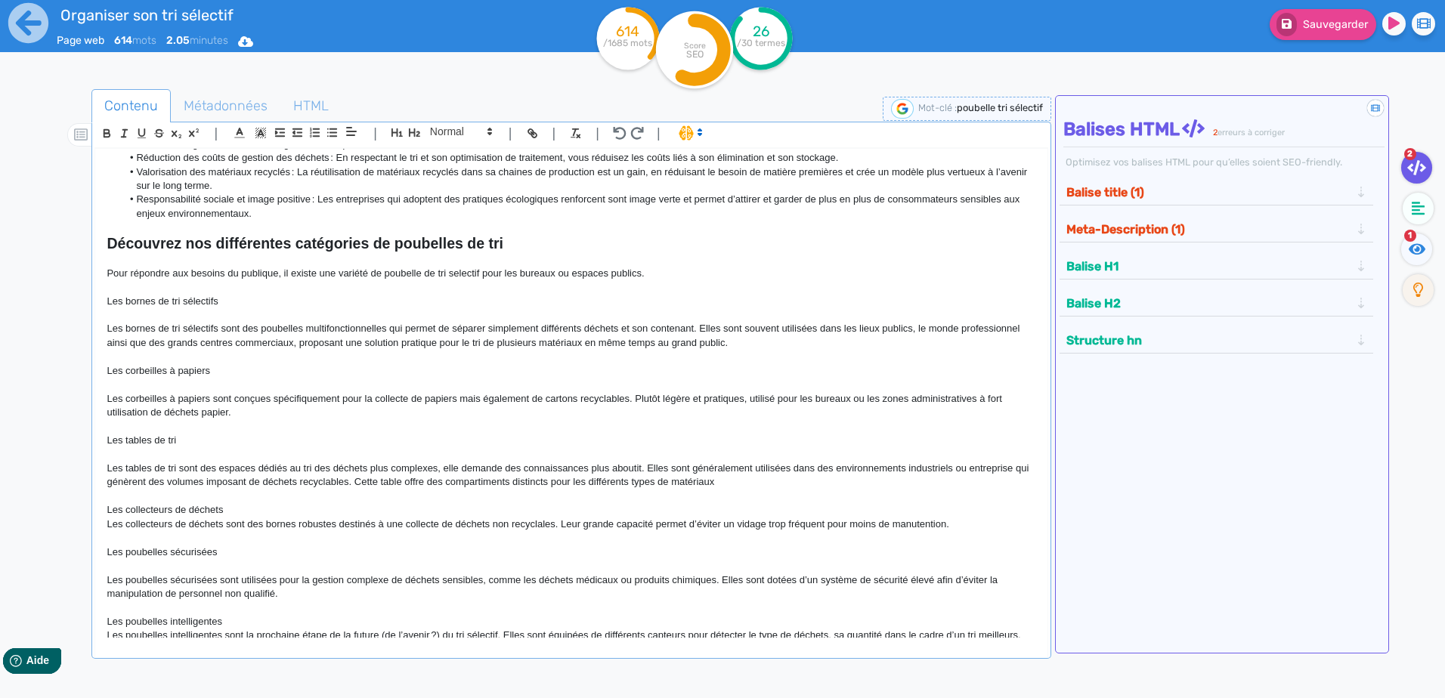
scroll to position [289, 0]
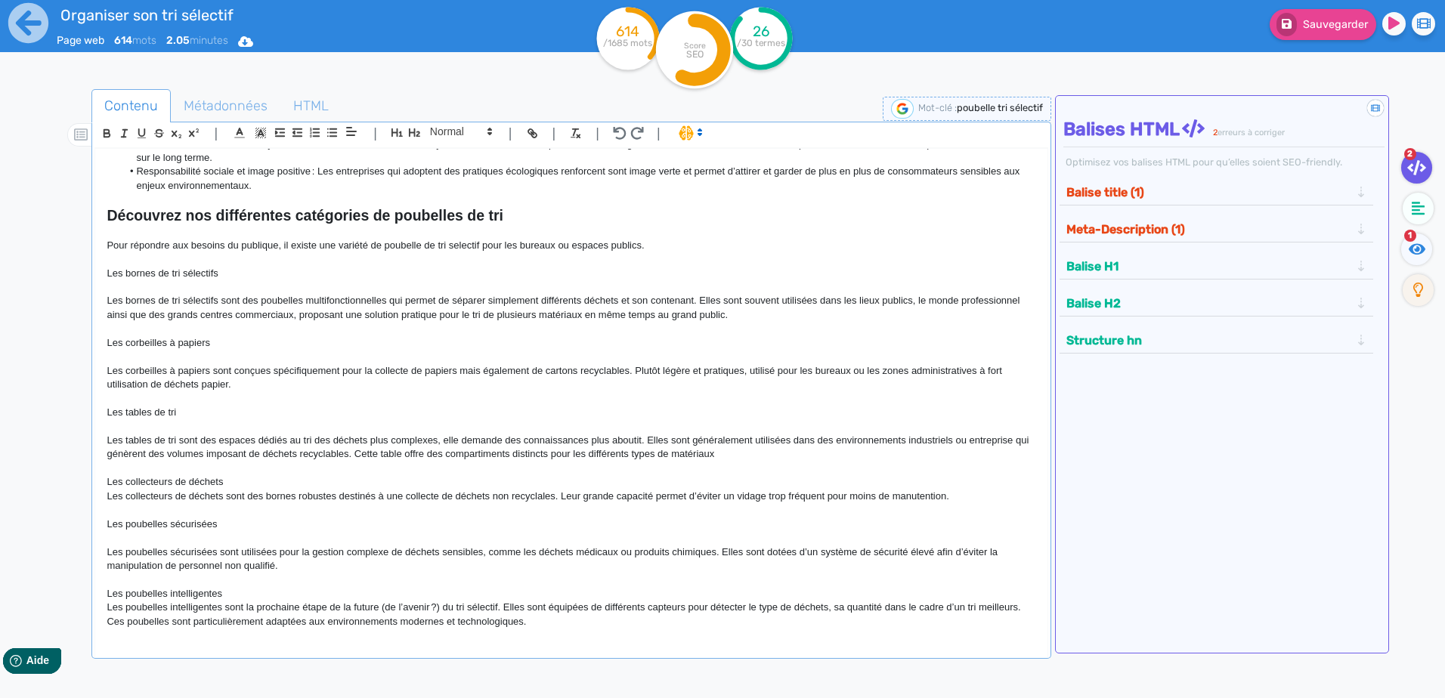
click at [272, 511] on p "Les poubelles intelligentes" at bounding box center [571, 594] width 929 height 14
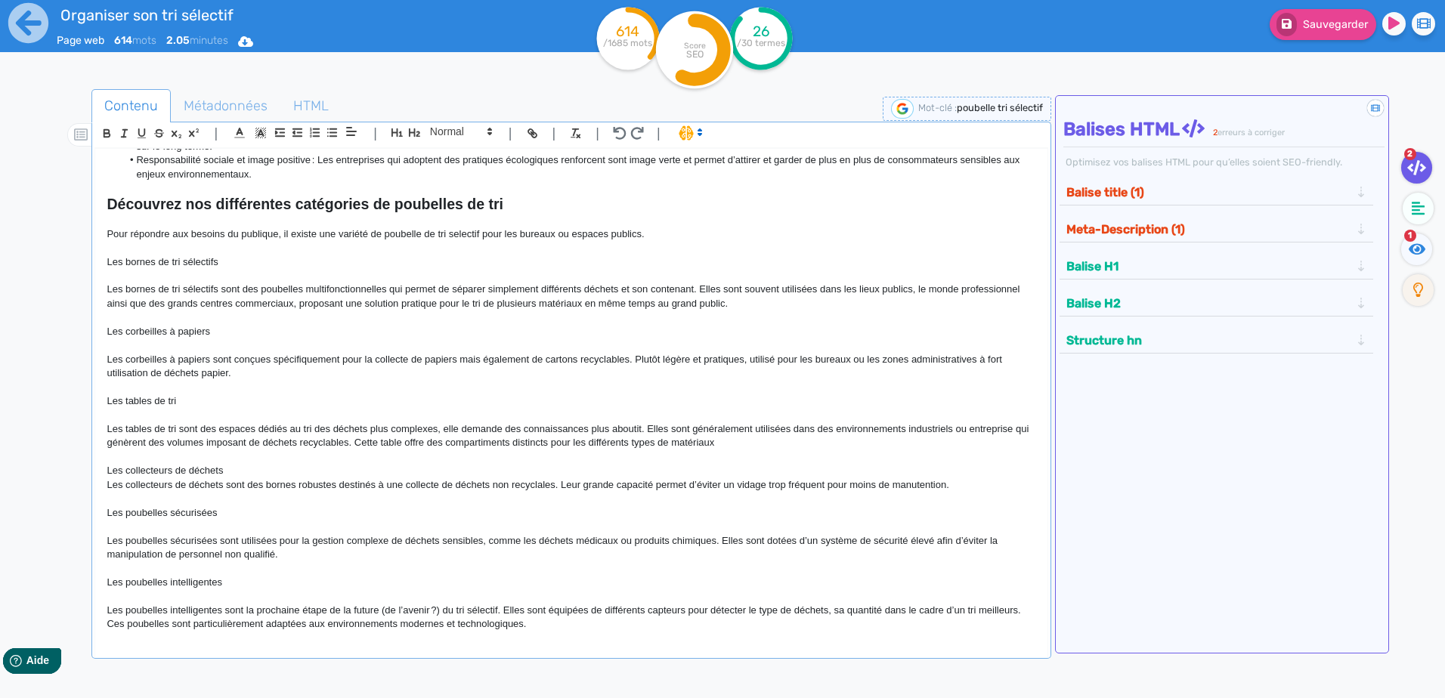
scroll to position [303, 0]
click at [575, 511] on p "Les poubelles intelligentes sont la prochaine étape de la future (de l’avenir ?…" at bounding box center [571, 615] width 929 height 28
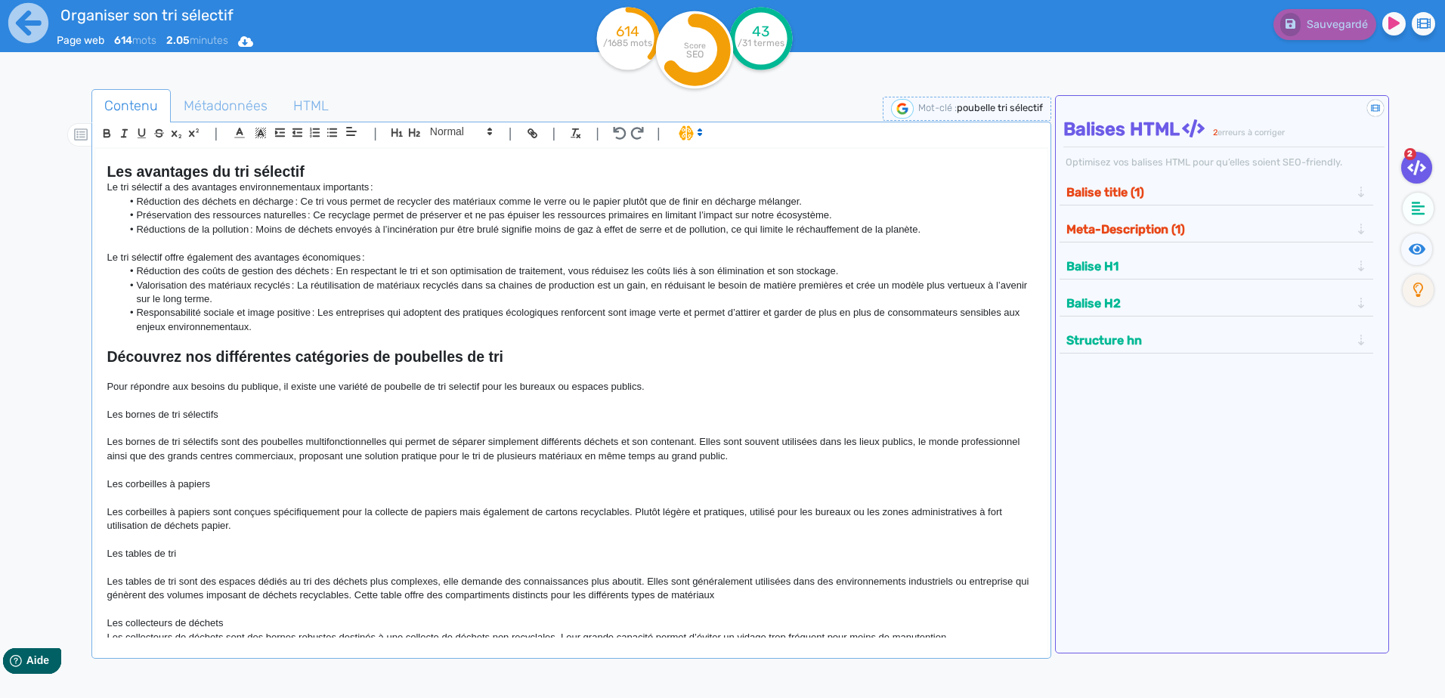
scroll to position [317, 0]
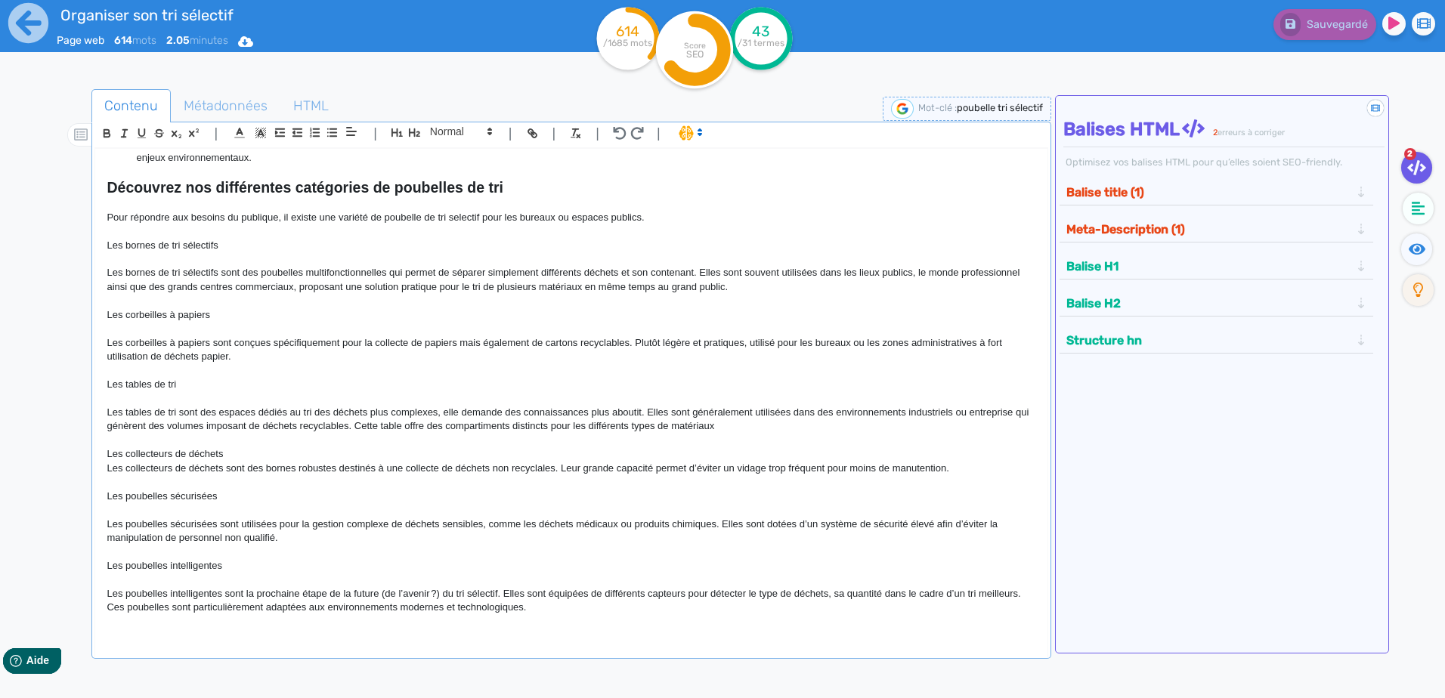
click at [515, 212] on p "Pour répondre aux besoins du publique, il existe une variété de poubelle de tri…" at bounding box center [571, 218] width 929 height 14
drag, startPoint x: 511, startPoint y: 179, endPoint x: 99, endPoint y: 182, distance: 411.8
click at [99, 182] on div "🙂 Poubelle de tri sélectif Le tri sélectif est devenu un geste incontournable d…" at bounding box center [570, 393] width 951 height 489
copy h2 "Découvrez nos différentes catégories de poubelles de tri"
click at [573, 511] on p at bounding box center [571, 622] width 929 height 14
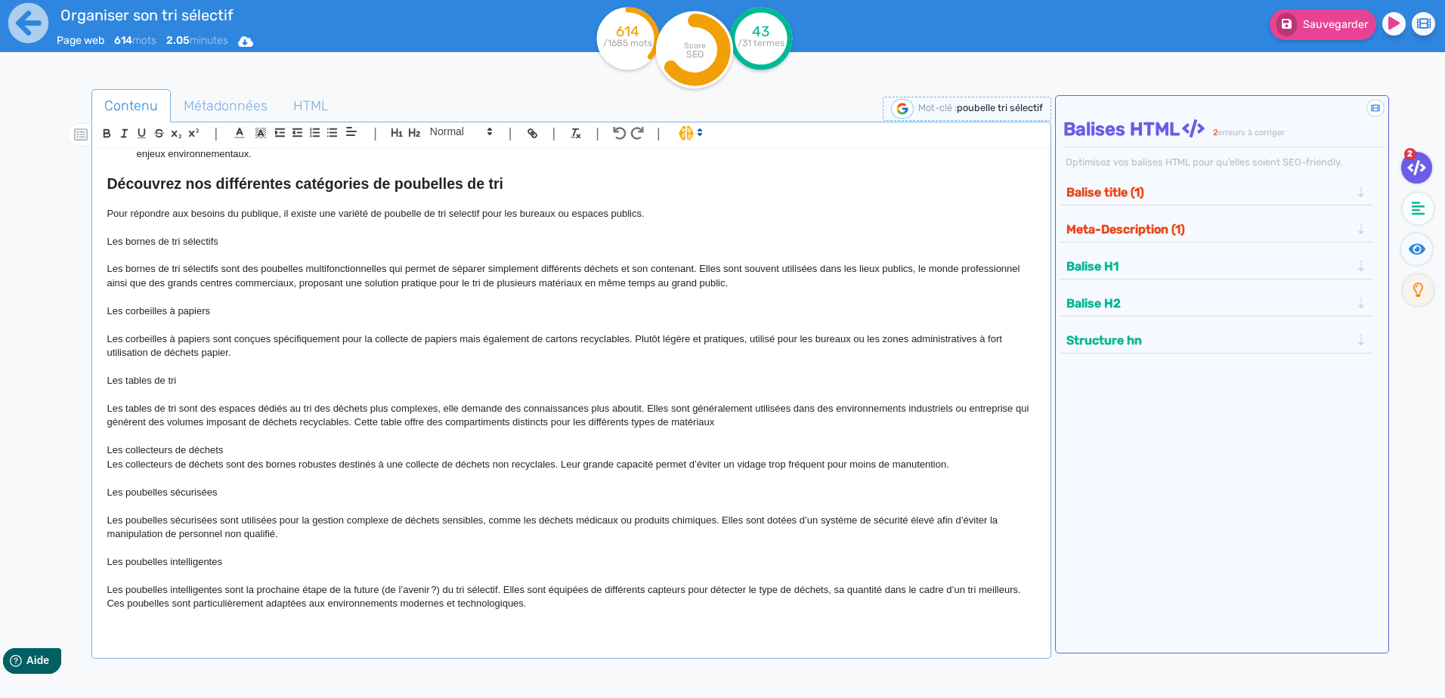
scroll to position [338, 0]
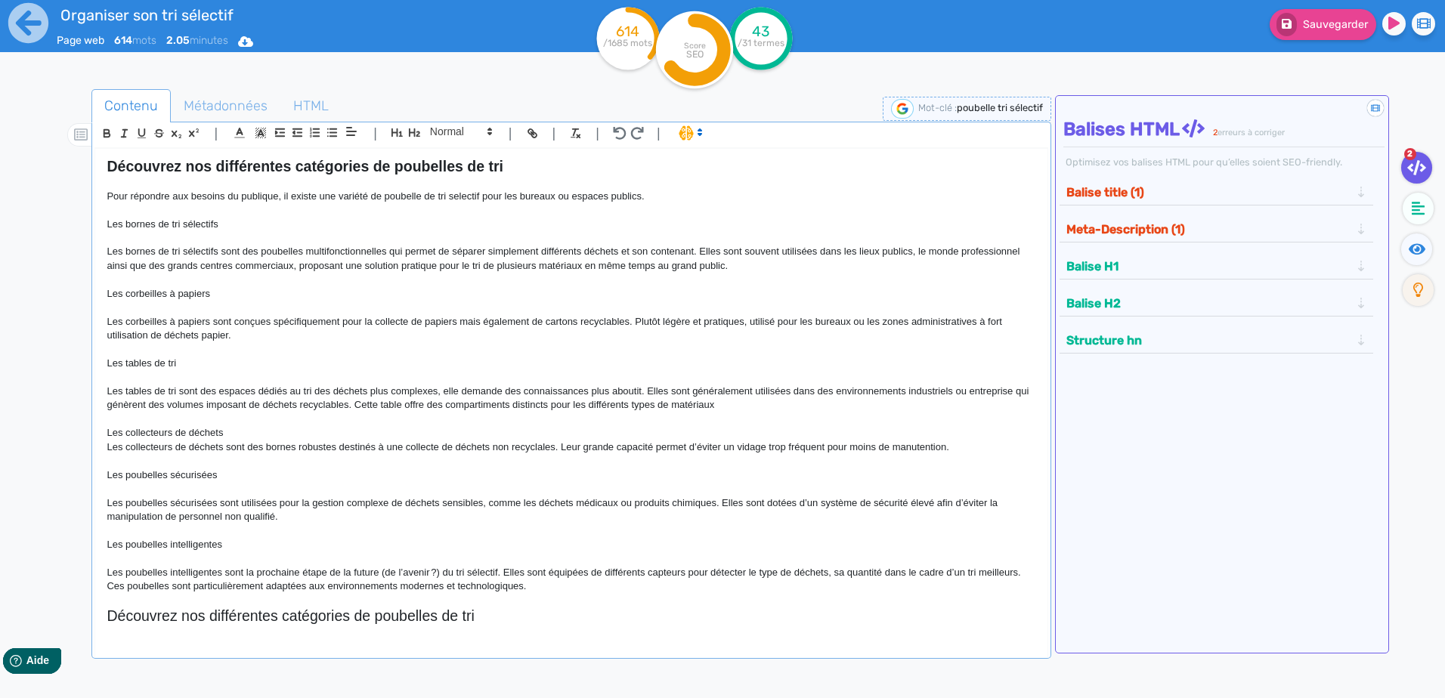
click at [476, 511] on h2 "Découvrez nos différentes catégories de poubelles de tri" at bounding box center [571, 615] width 929 height 17
drag, startPoint x: 481, startPoint y: 614, endPoint x: 175, endPoint y: 604, distance: 306.1
click at [109, 511] on h2 "Découvrez nos différentes catégories de poubelles de tri" at bounding box center [571, 615] width 929 height 17
click at [546, 511] on h2 "Découvrez nos différentes catégories de poubelles de tri" at bounding box center [571, 615] width 929 height 17
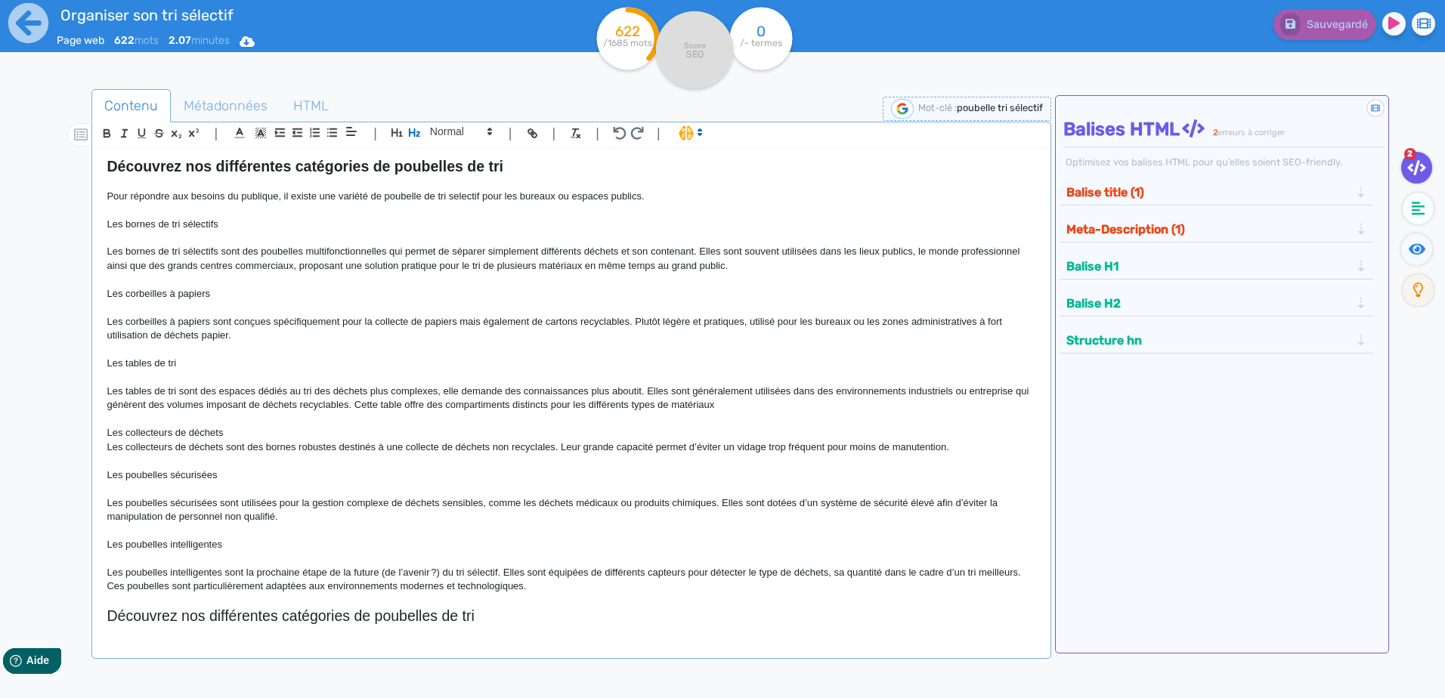
click at [487, 165] on strong "Découvrez nos différentes catégories de poubelles de tri" at bounding box center [305, 166] width 396 height 17
click at [499, 161] on strong "Découvrez nos différentes catégories de poubelles de tri" at bounding box center [305, 166] width 396 height 17
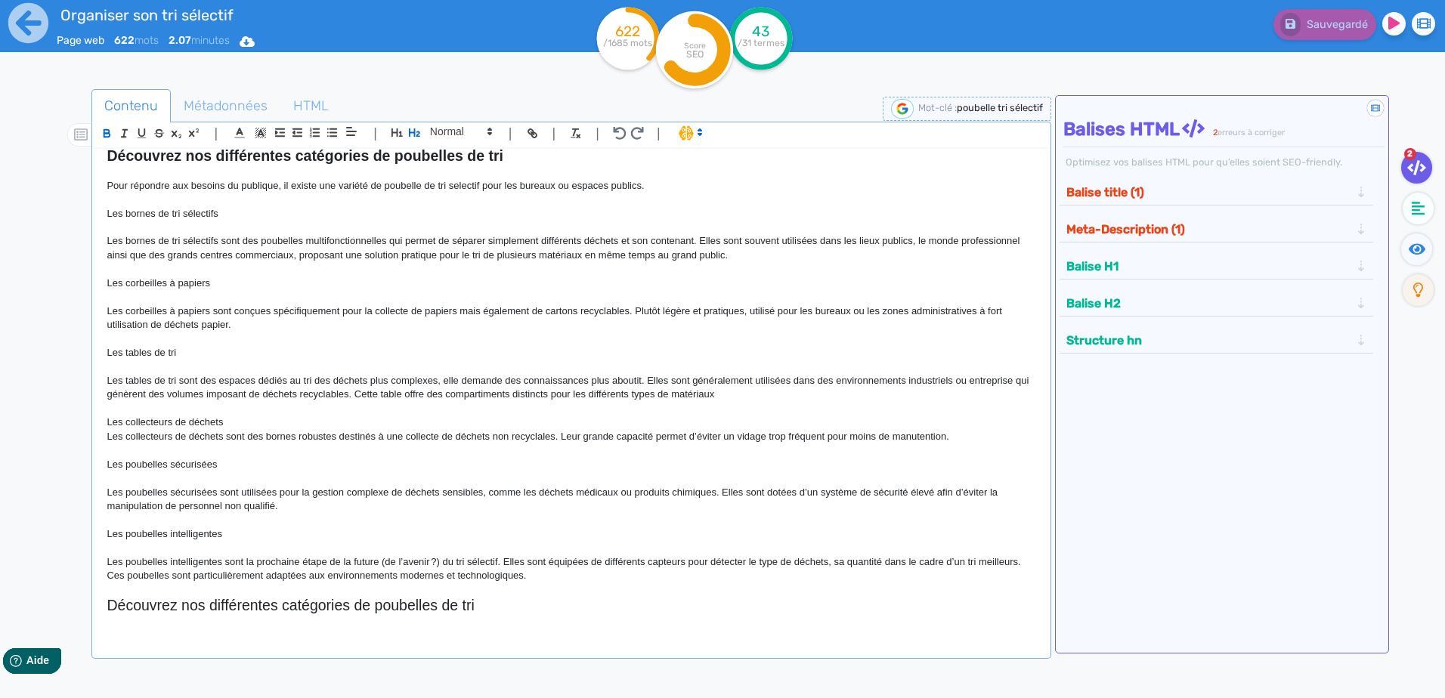
drag, startPoint x: 478, startPoint y: 615, endPoint x: 92, endPoint y: 609, distance: 385.4
click at [92, 511] on div "| | H3 H4 H5 H6 Normal | | | | 🙂 Poubelle de tri sélectif Le tri sélectif est d…" at bounding box center [570, 390] width 959 height 537
click at [377, 511] on h2 "Les différents bacs de collectes" at bounding box center [571, 605] width 929 height 17
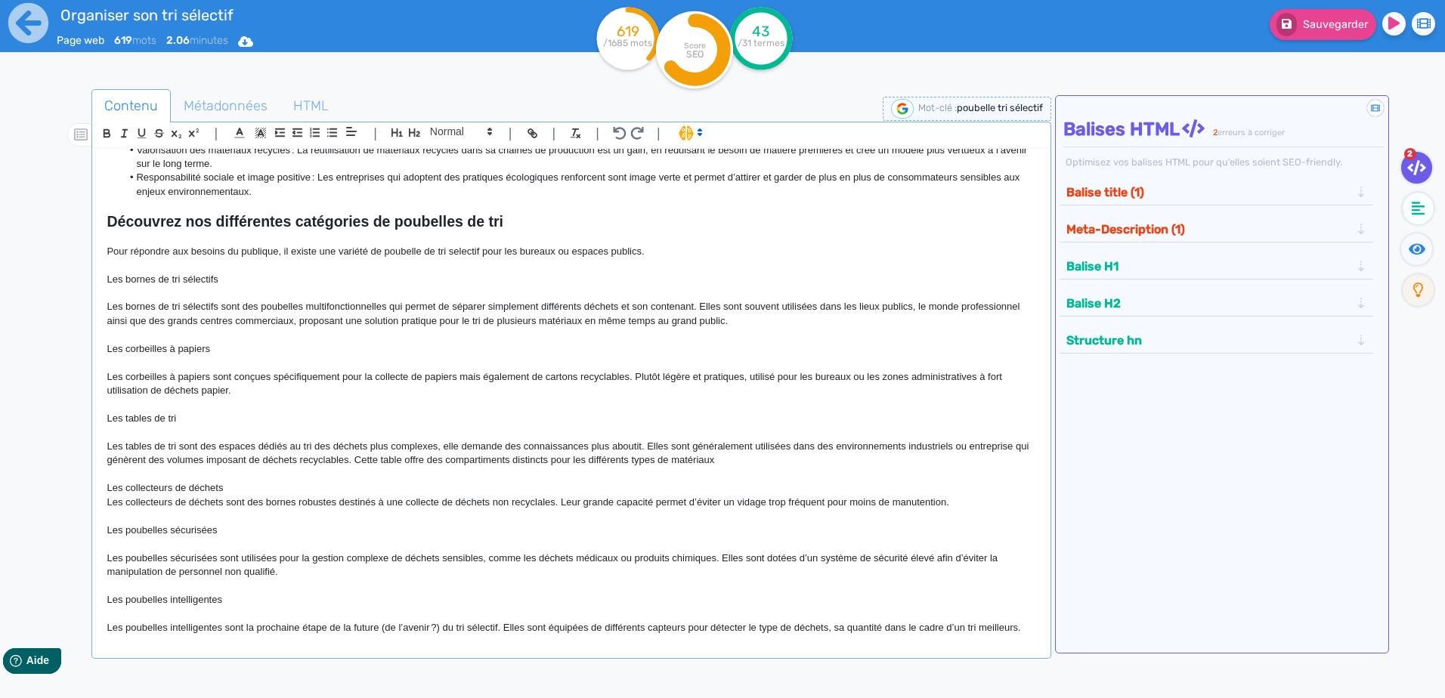
scroll to position [376, 0]
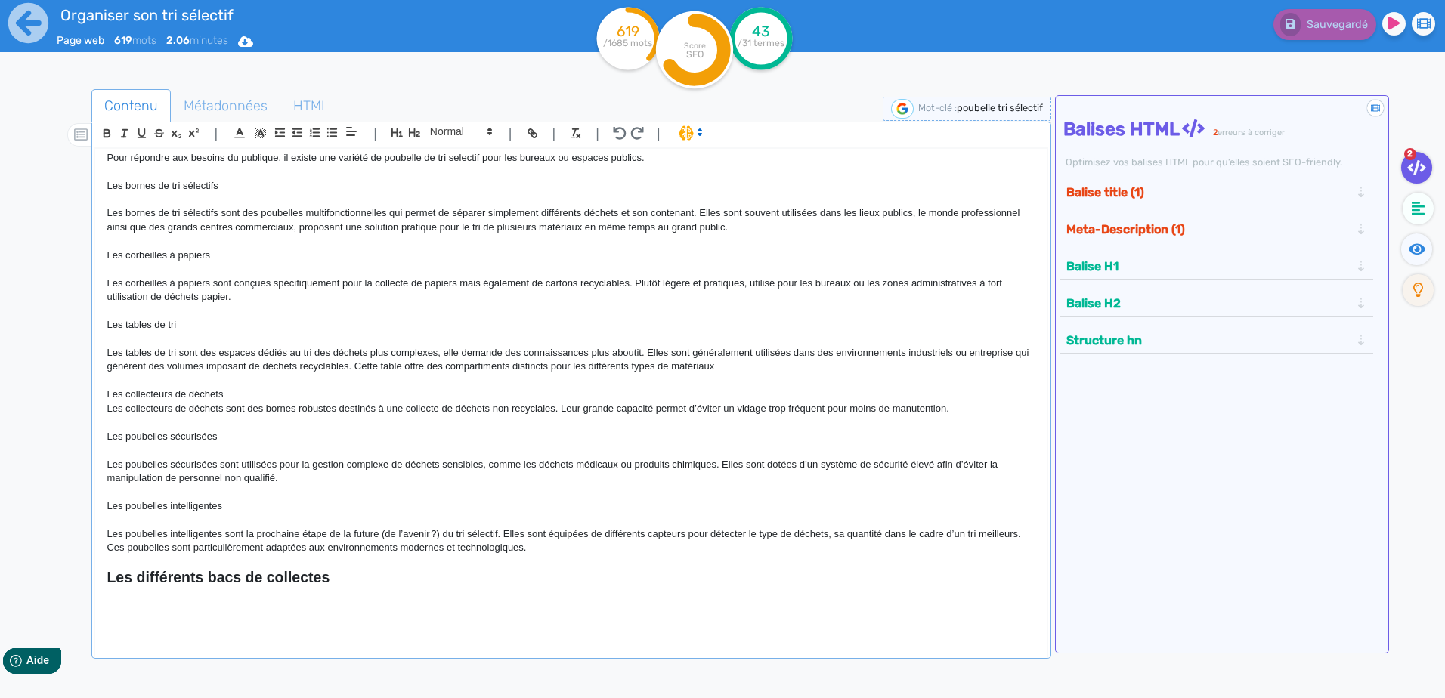
drag, startPoint x: 226, startPoint y: 621, endPoint x: 154, endPoint y: 598, distance: 75.3
click at [154, 511] on p at bounding box center [571, 594] width 929 height 14
click at [150, 511] on p at bounding box center [571, 608] width 929 height 14
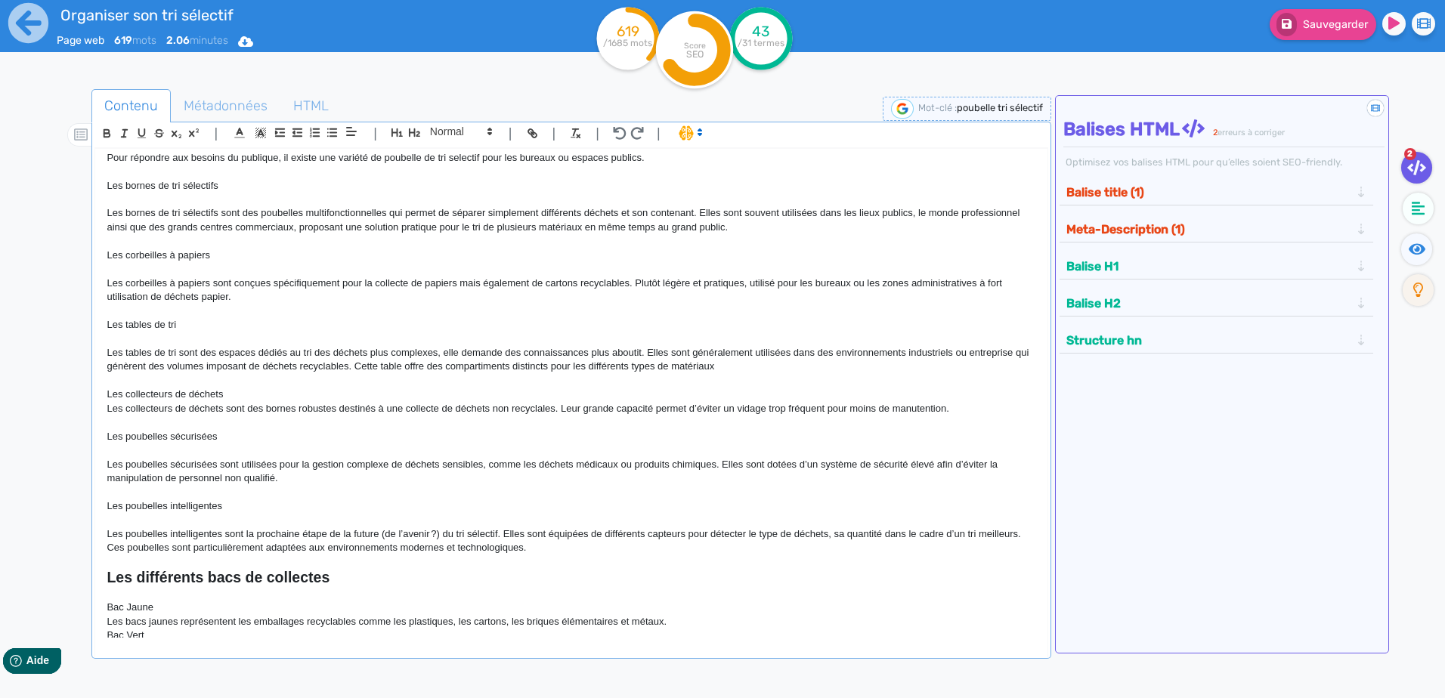
scroll to position [519, 0]
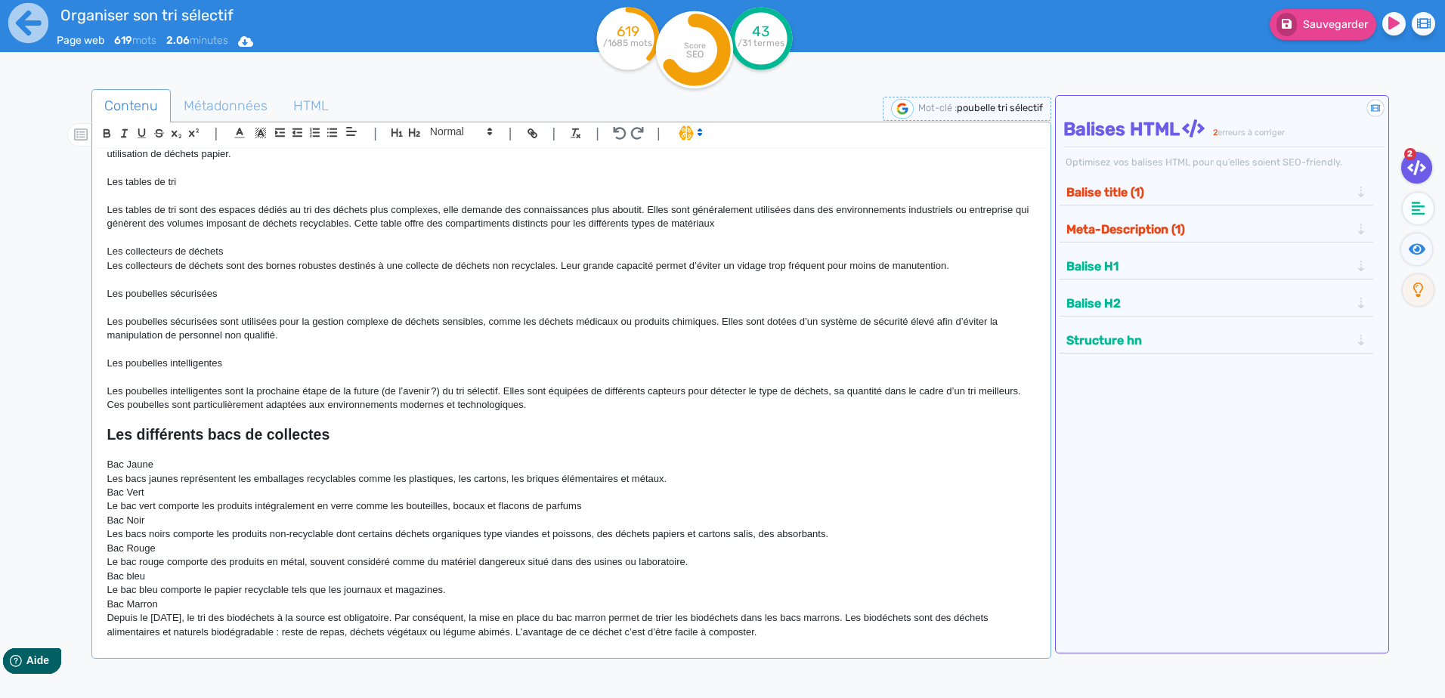
click at [174, 471] on p "Bac Jaune" at bounding box center [571, 465] width 929 height 14
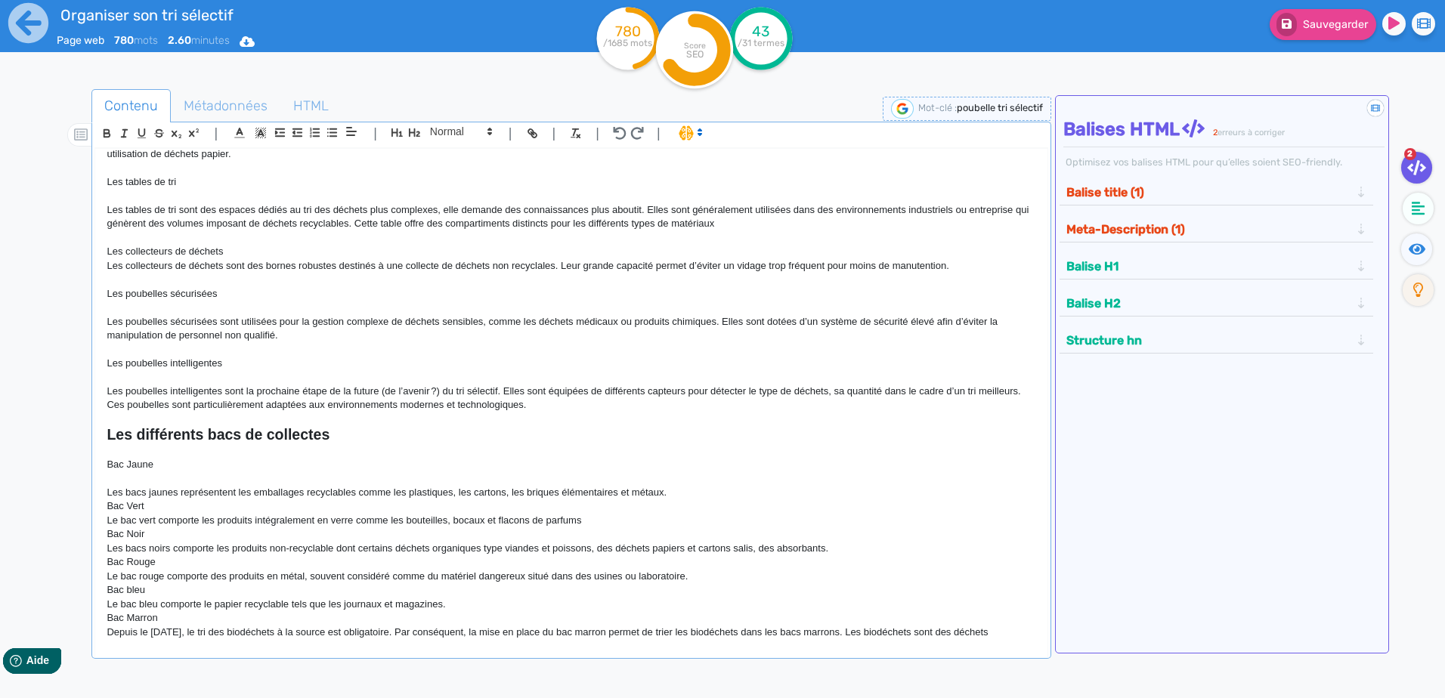
click at [684, 490] on p "Les bacs jaunes représentent les emballages recyclables comme les plastiques, l…" at bounding box center [571, 493] width 929 height 14
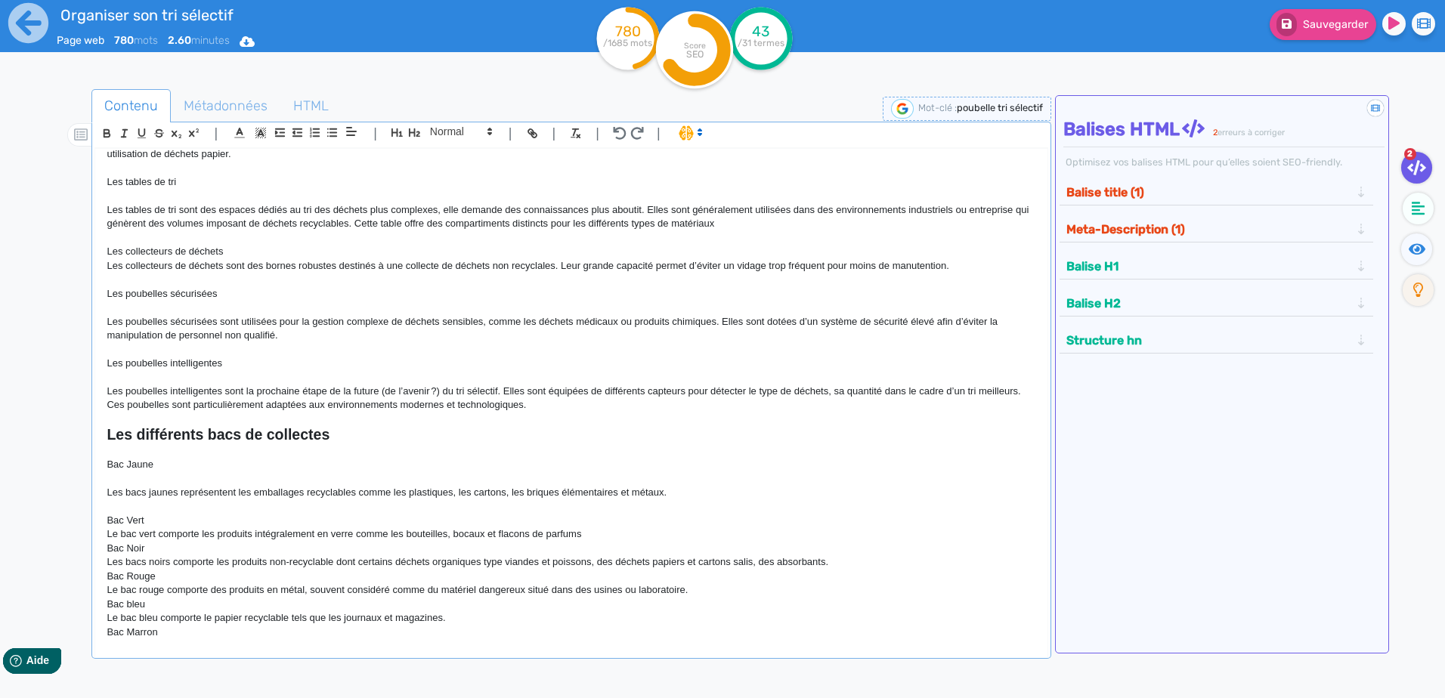
click at [587, 511] on p "Le bac vert comporte les produits intégralement en verre comme les bouteilles, …" at bounding box center [571, 534] width 929 height 14
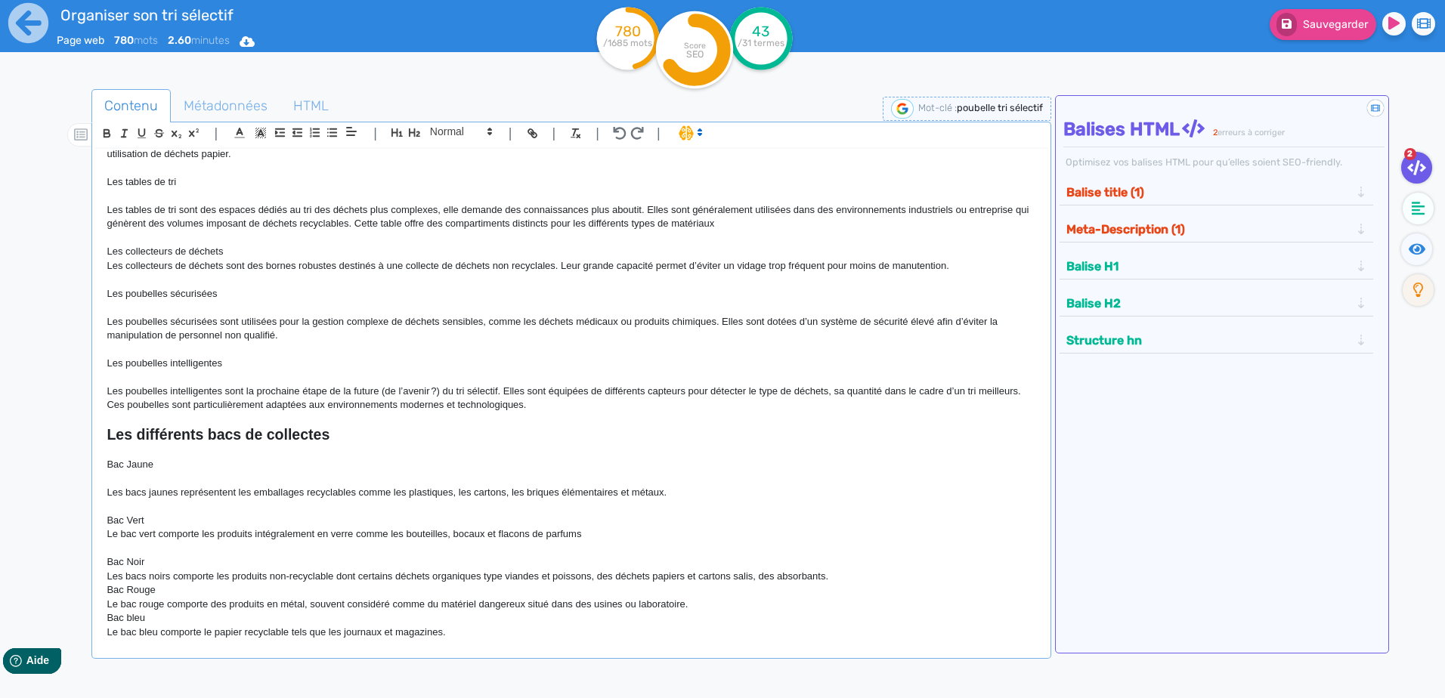
click at [149, 511] on p "Bac Vert" at bounding box center [571, 521] width 929 height 14
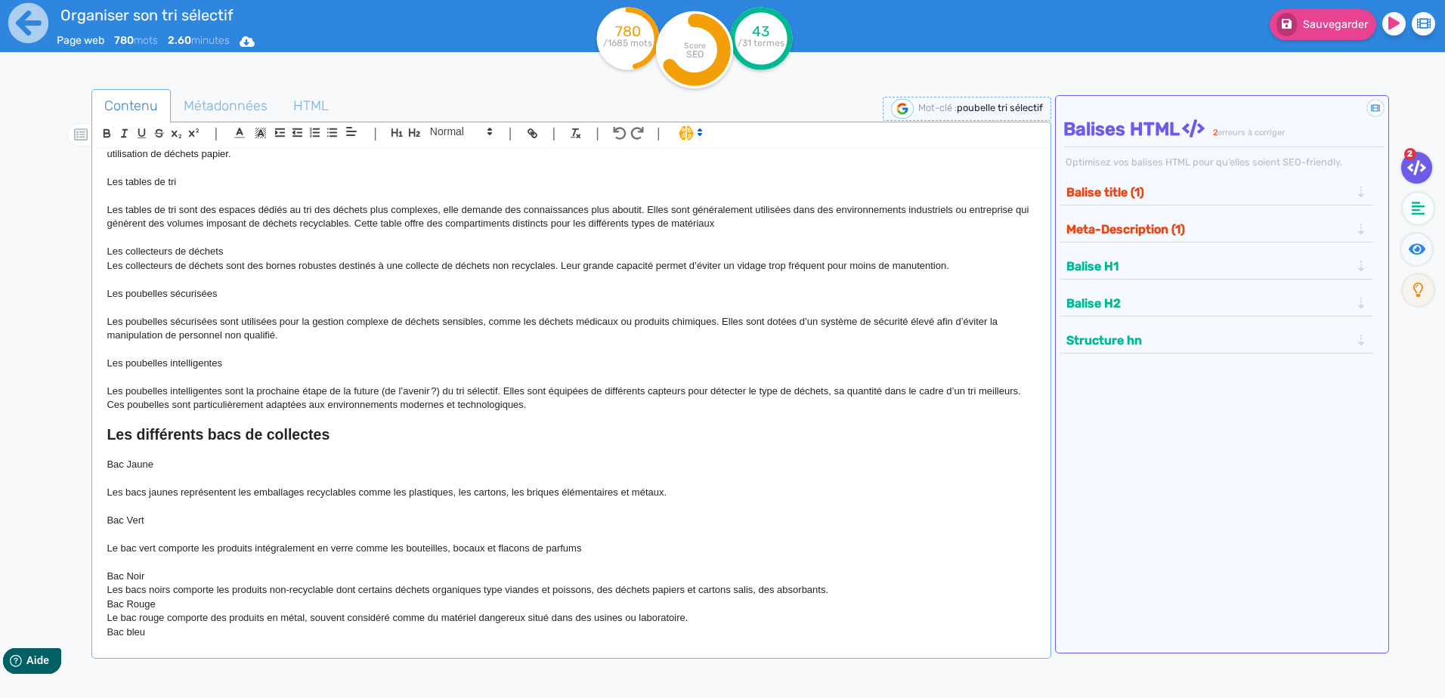
scroll to position [599, 0]
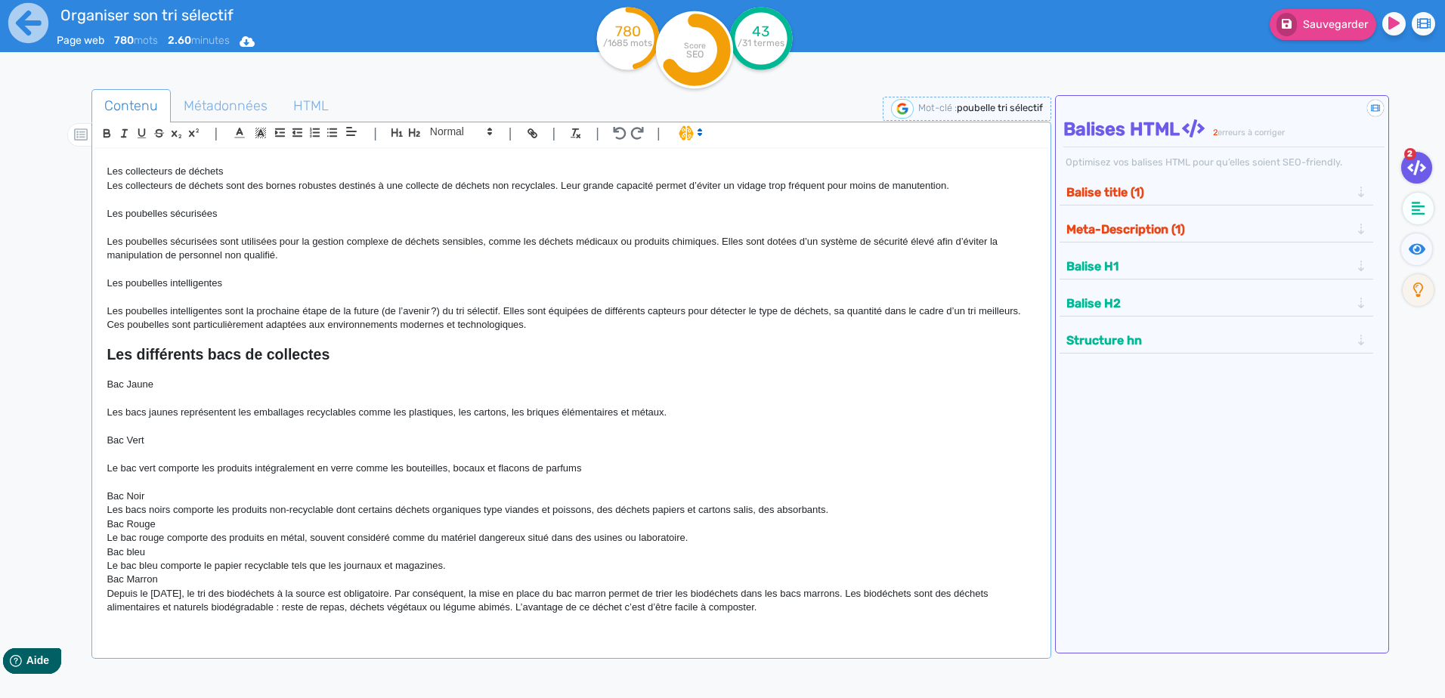
click at [778, 508] on p "Les bacs noirs comporte les produits non-recyclable dont certains déchets organ…" at bounding box center [571, 510] width 929 height 14
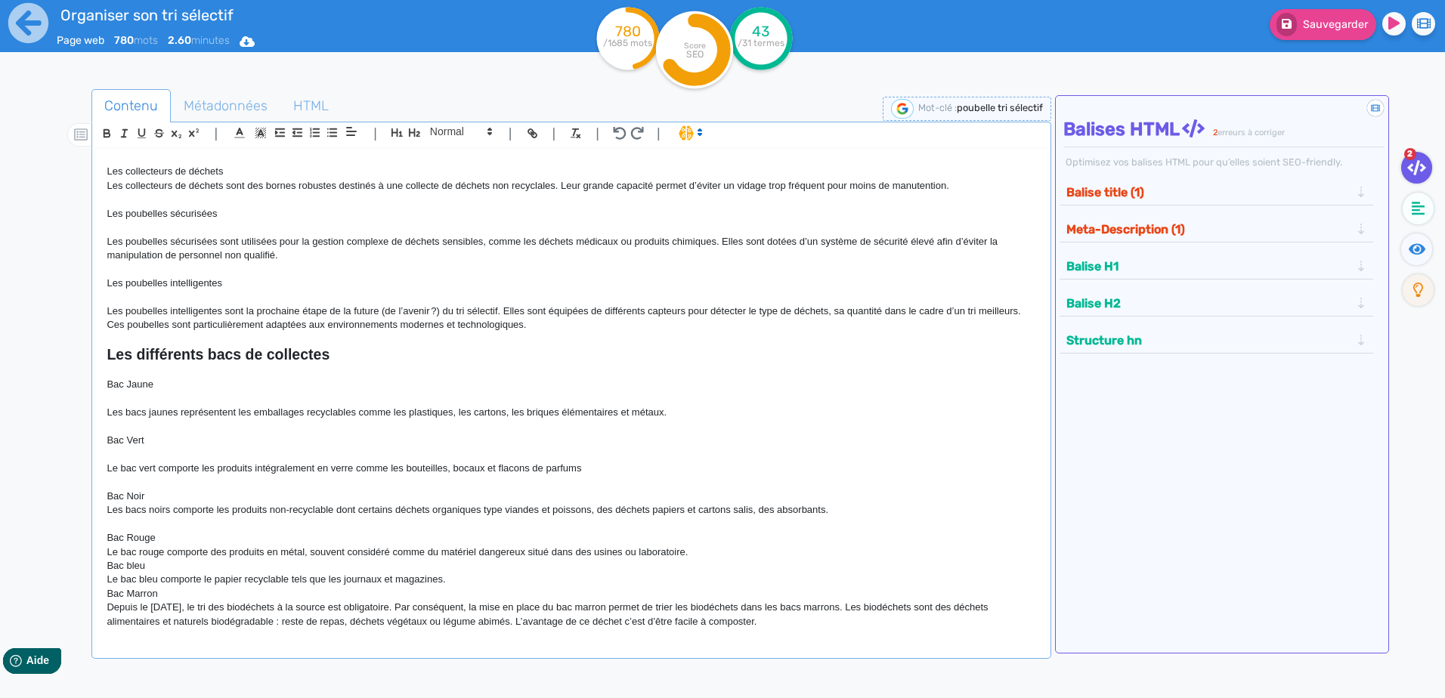
click at [208, 497] on p "Bac Noir" at bounding box center [571, 497] width 929 height 14
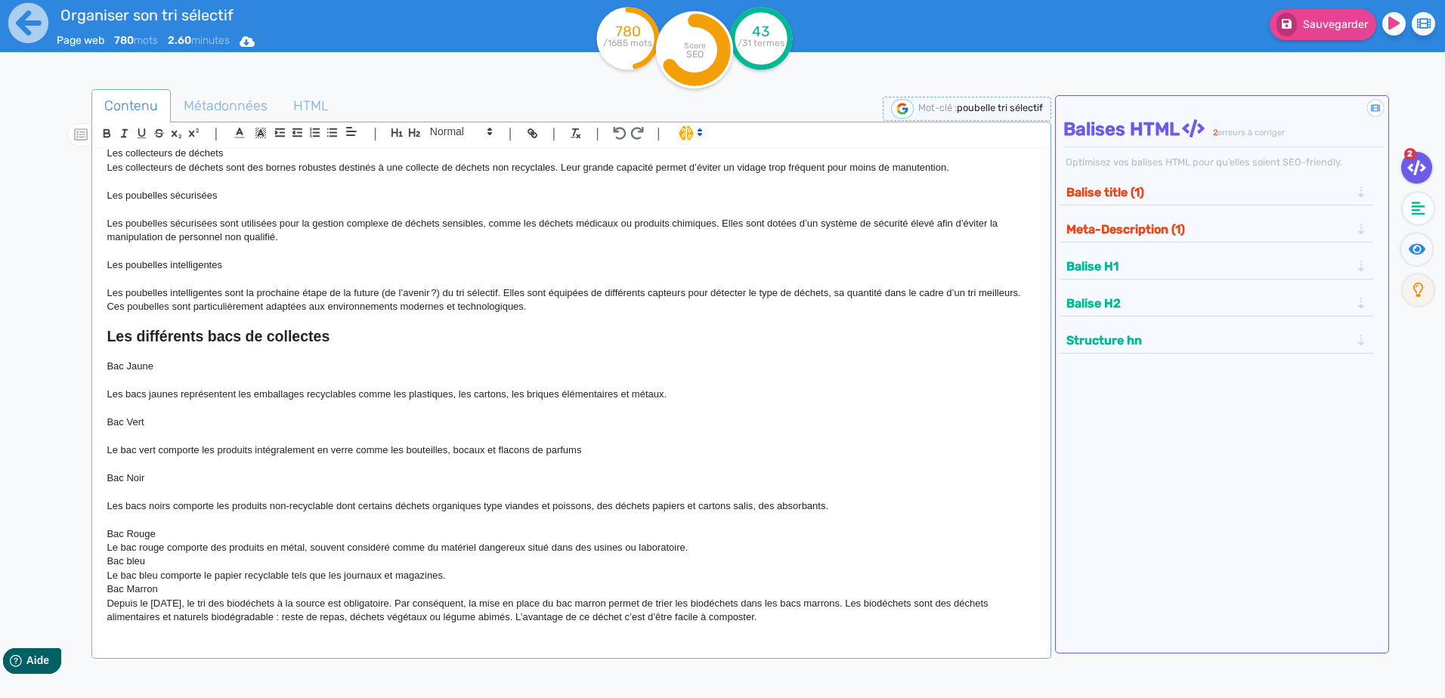
scroll to position [627, 0]
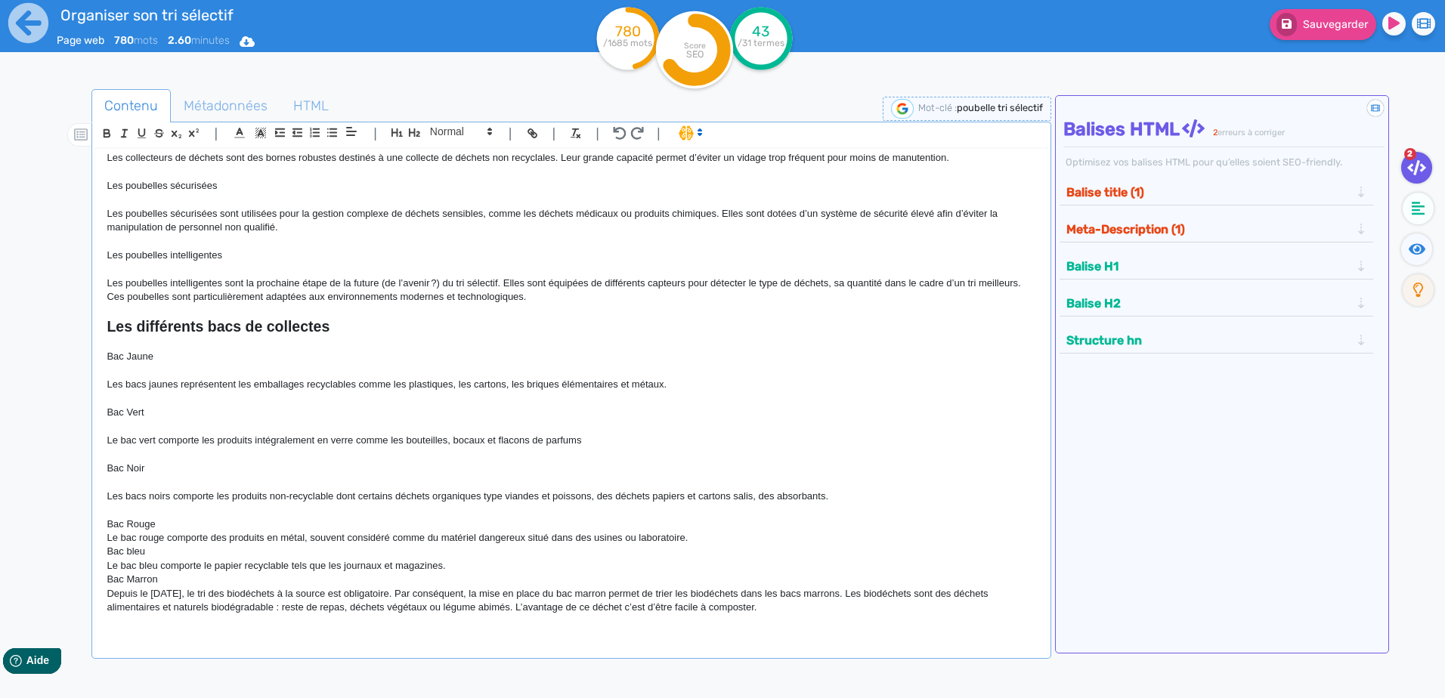
click at [286, 511] on p "Bac Rouge" at bounding box center [571, 525] width 929 height 14
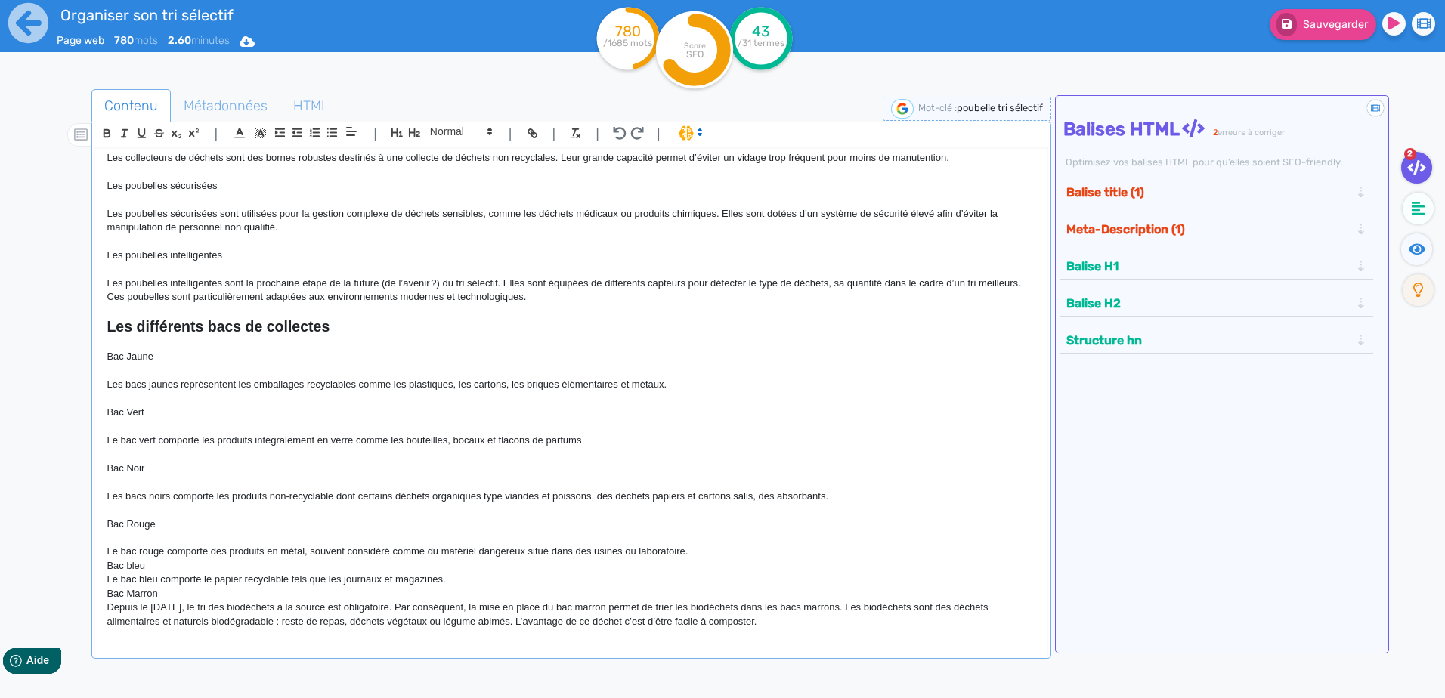
click at [688, 511] on p "Le bac rouge comporte des produits en métal, souvent considéré comme du matérie…" at bounding box center [571, 552] width 929 height 14
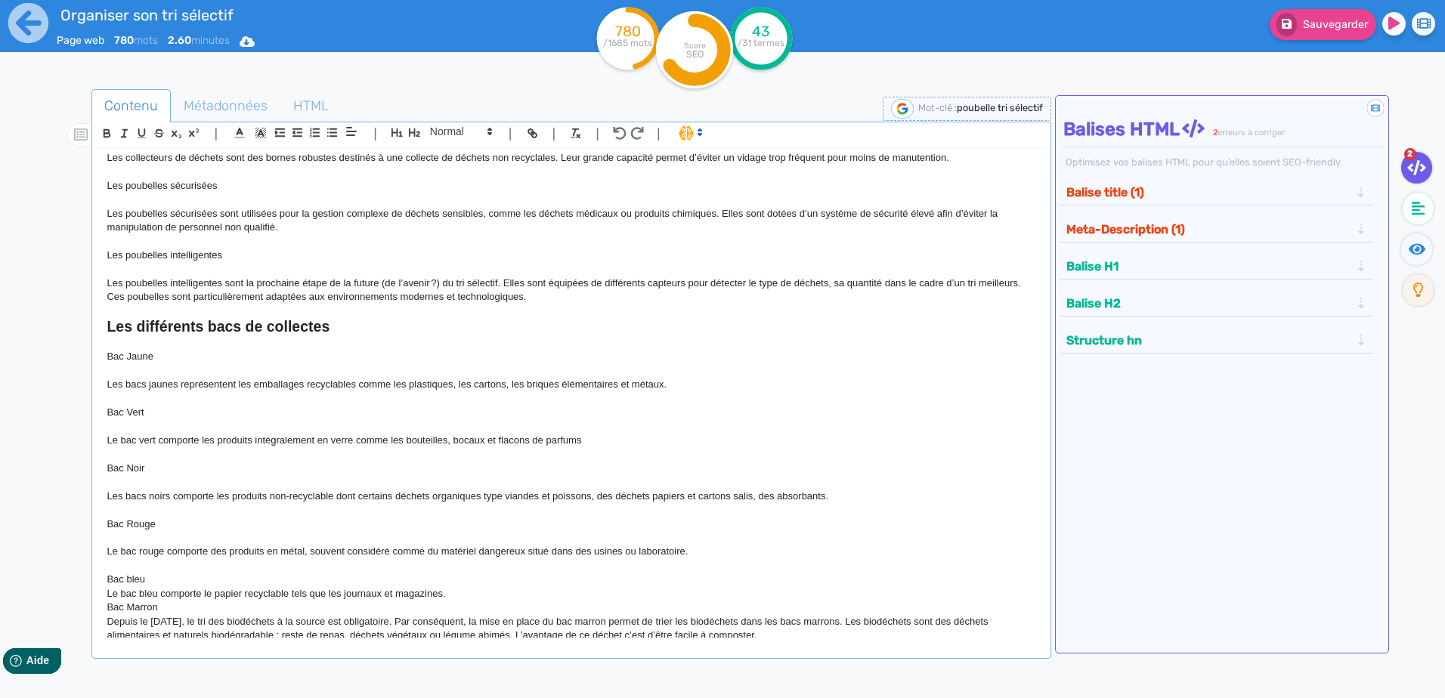
click at [128, 511] on p at bounding box center [571, 538] width 929 height 14
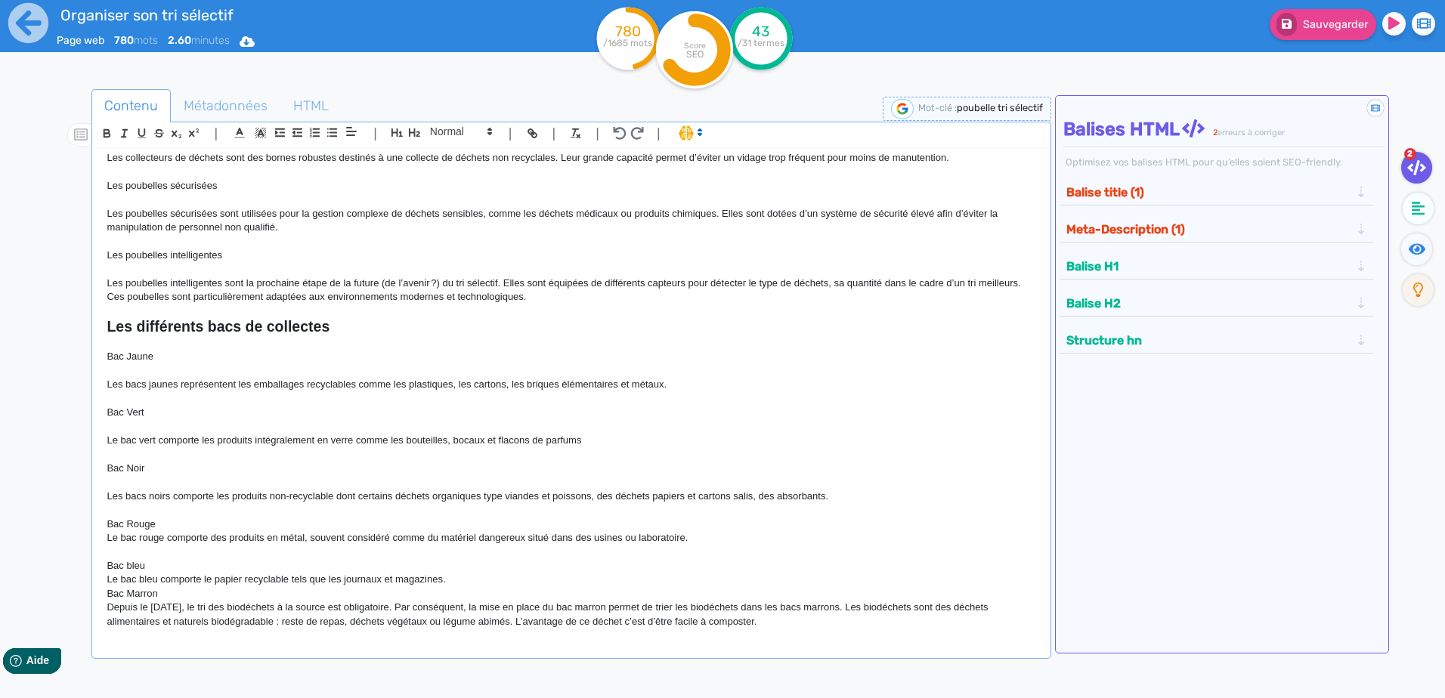
click at [131, 505] on p at bounding box center [571, 510] width 929 height 14
click at [127, 483] on p at bounding box center [571, 482] width 929 height 14
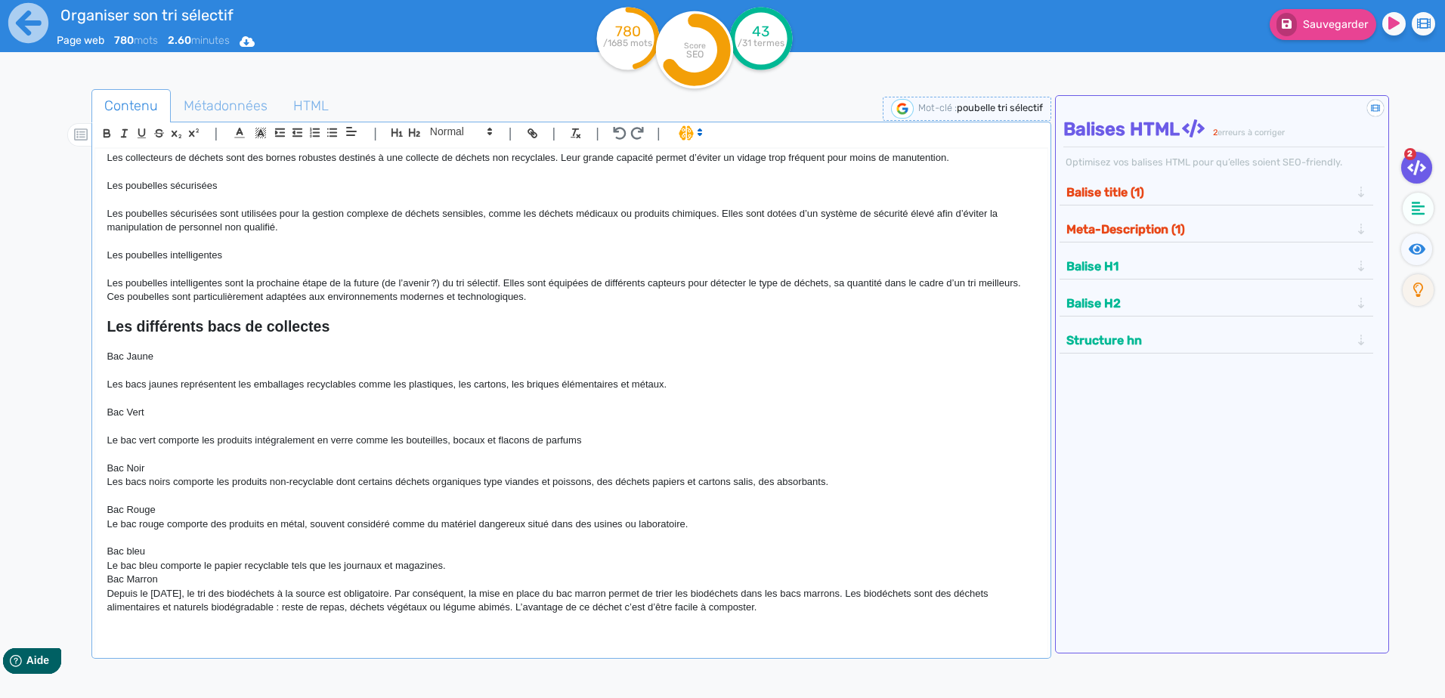
click at [143, 422] on p at bounding box center [571, 426] width 929 height 14
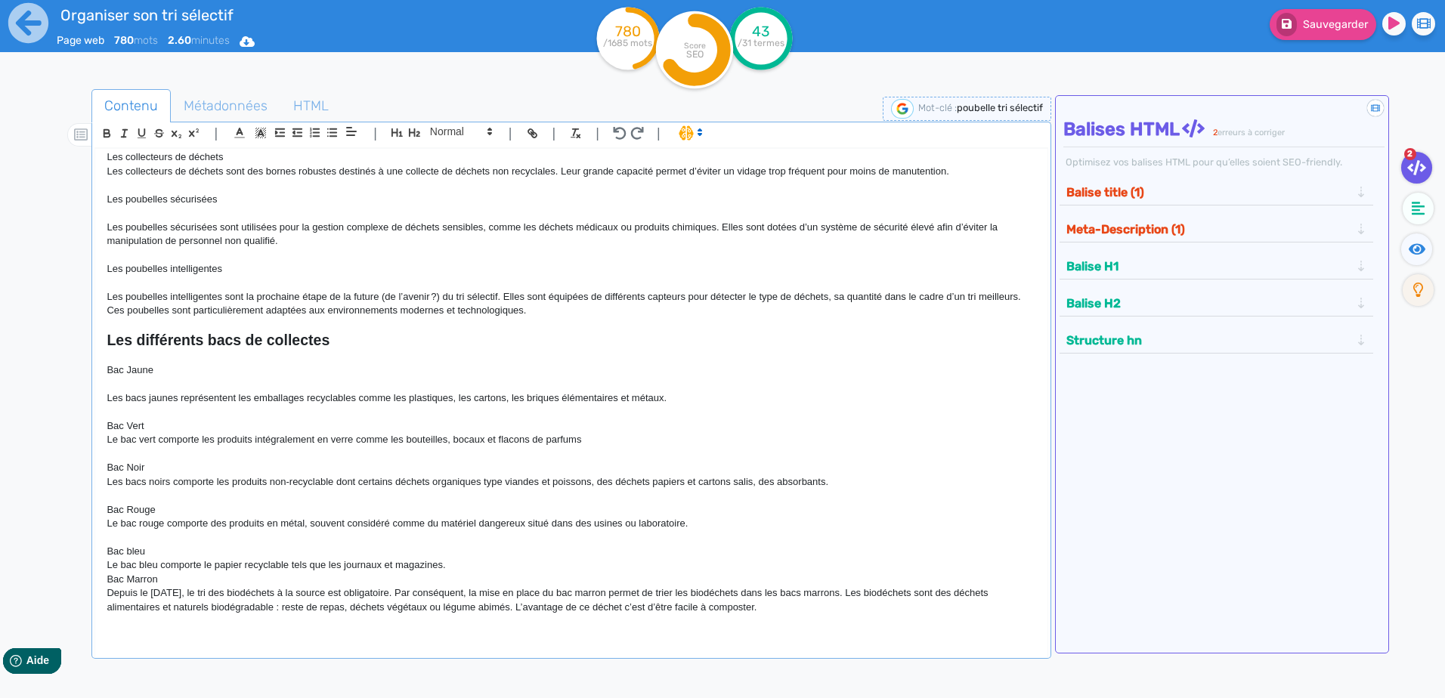
click at [144, 385] on p at bounding box center [571, 385] width 929 height 14
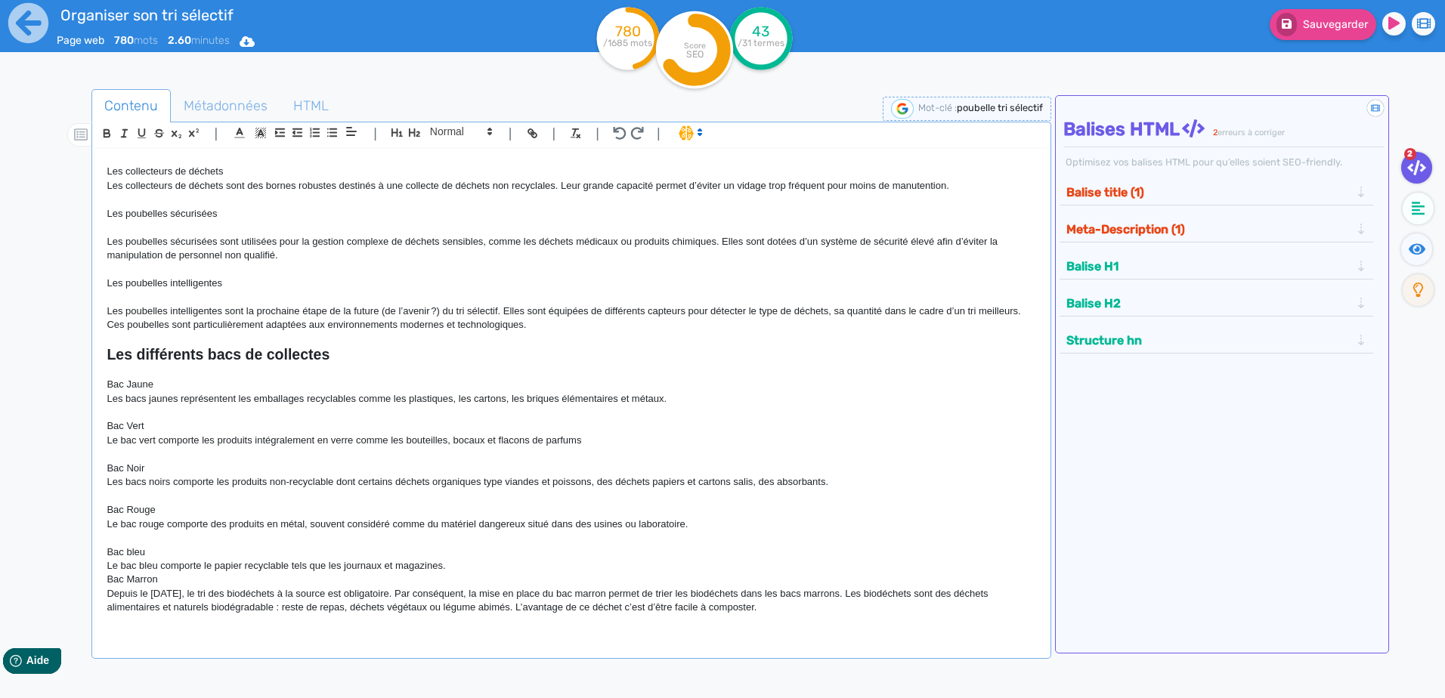
scroll to position [599, 0]
click at [484, 511] on p "Le bac bleu comporte le papier recyclable tels que les journaux et magazines." at bounding box center [571, 566] width 929 height 14
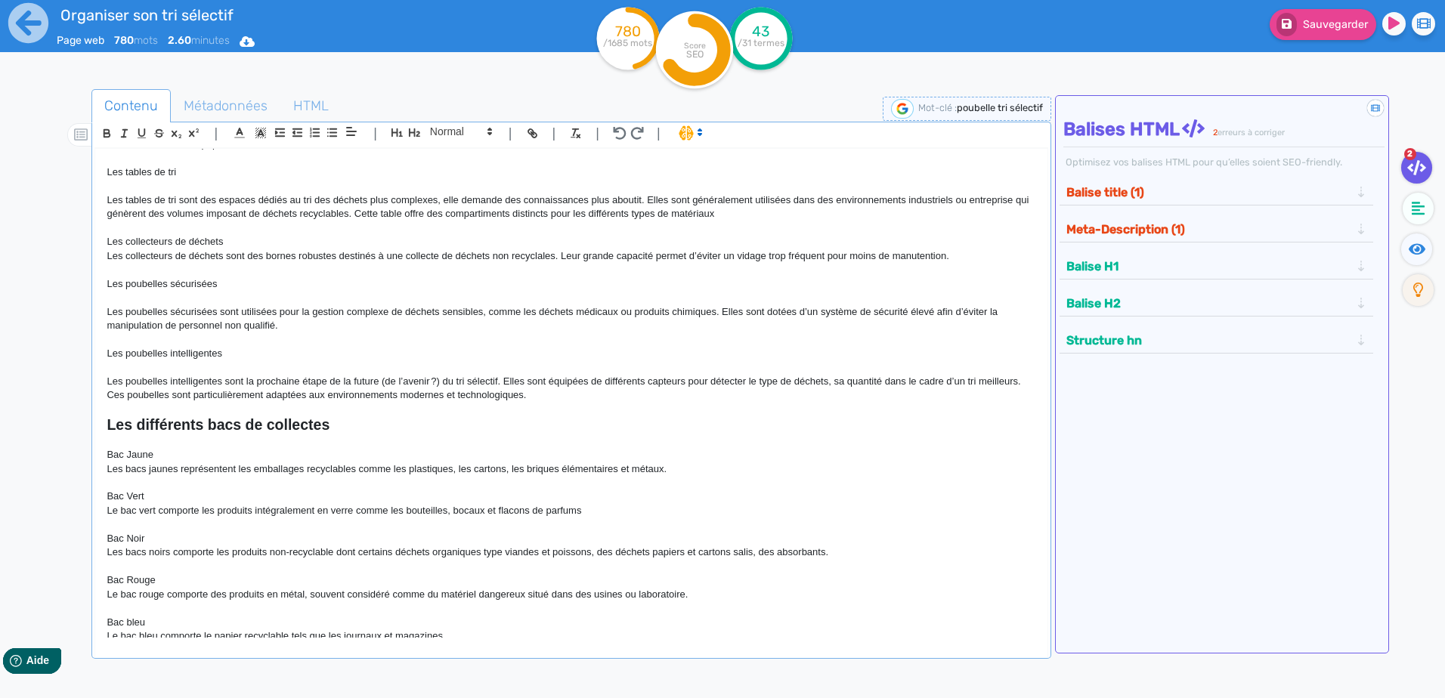
scroll to position [614, 0]
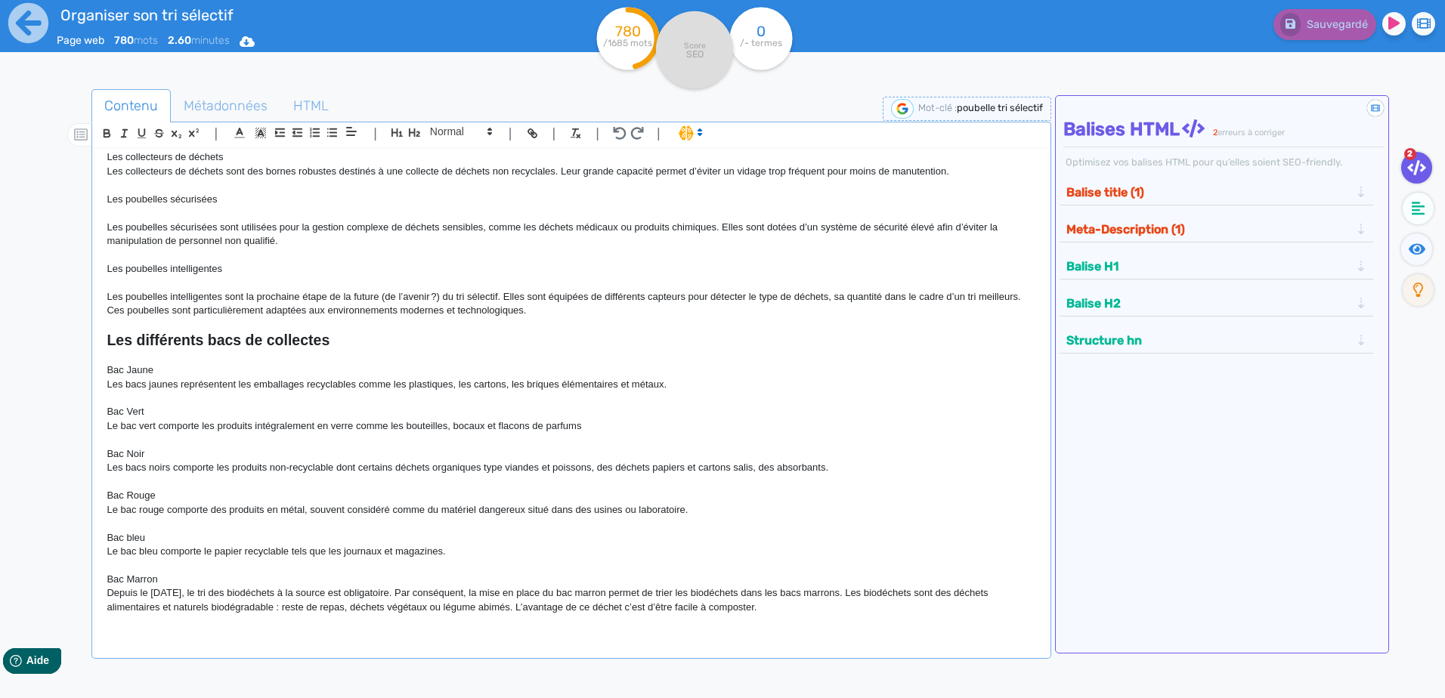
click at [415, 511] on div "🙂 Poubelle de tri sélectif Le tri sélectif est devenu un geste incontournable d…" at bounding box center [570, 393] width 951 height 489
click at [778, 511] on p "Depuis le [DATE], le tri des biodéchets à la source est obligatoire. Par conséq…" at bounding box center [571, 600] width 929 height 28
click at [778, 190] on button "Balise title (1)" at bounding box center [1208, 192] width 293 height 25
click at [778, 222] on button "Meta-Description (1)" at bounding box center [1208, 229] width 293 height 25
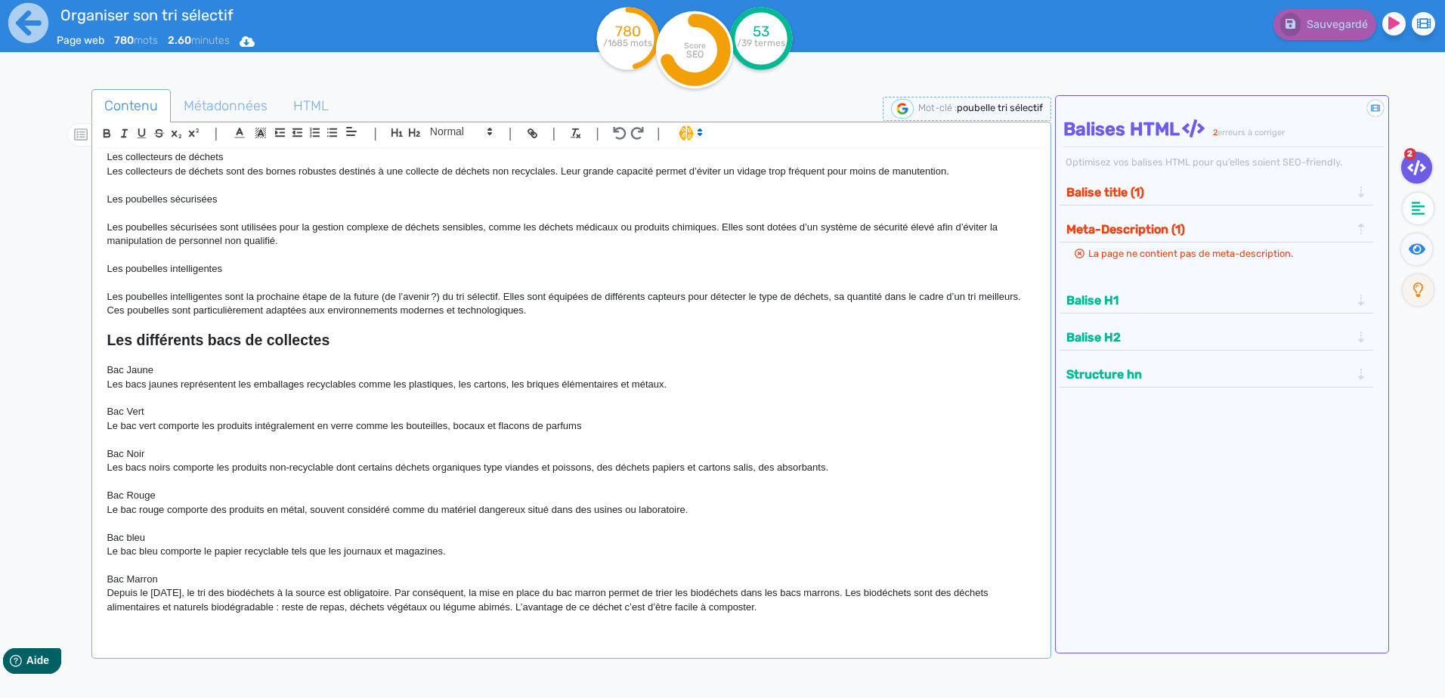
click at [778, 224] on button "Meta-Description (1)" at bounding box center [1208, 229] width 293 height 25
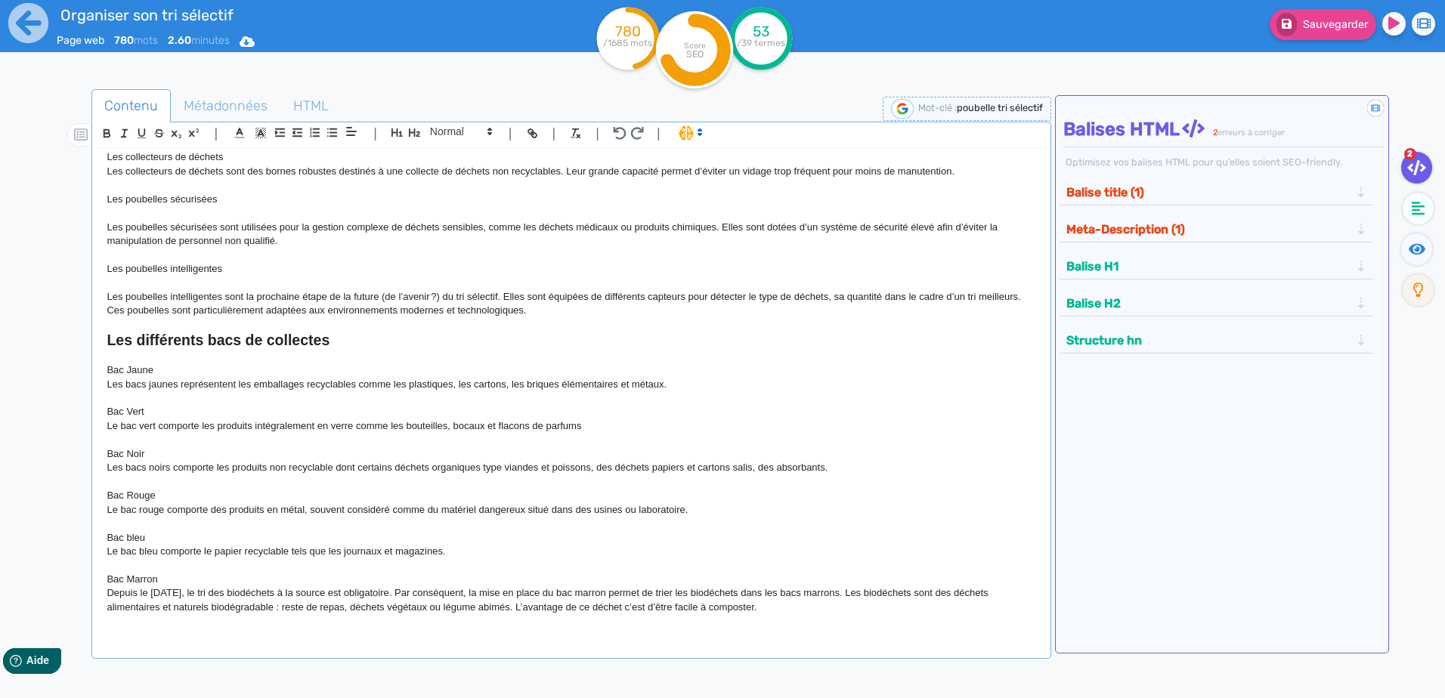
click at [778, 511] on p "Depuis le [DATE], le tri des biodéchets à la source est obligatoire. Par conséq…" at bounding box center [571, 600] width 929 height 28
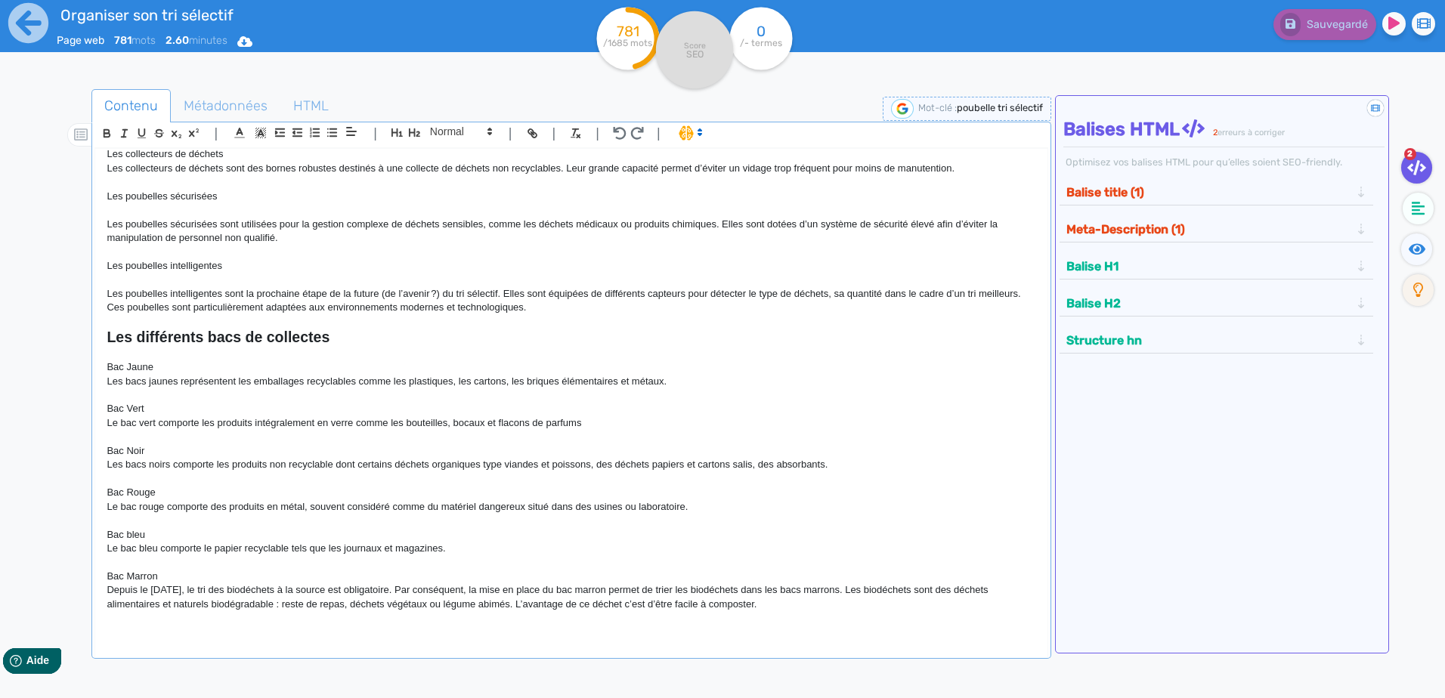
drag, startPoint x: 333, startPoint y: 330, endPoint x: 106, endPoint y: 326, distance: 227.5
click at [106, 326] on div "🙂 Poubelle de tri sélectif Le tri sélectif est devenu un geste incontournable d…" at bounding box center [570, 393] width 951 height 489
copy div "Les différents bacs de collectes"
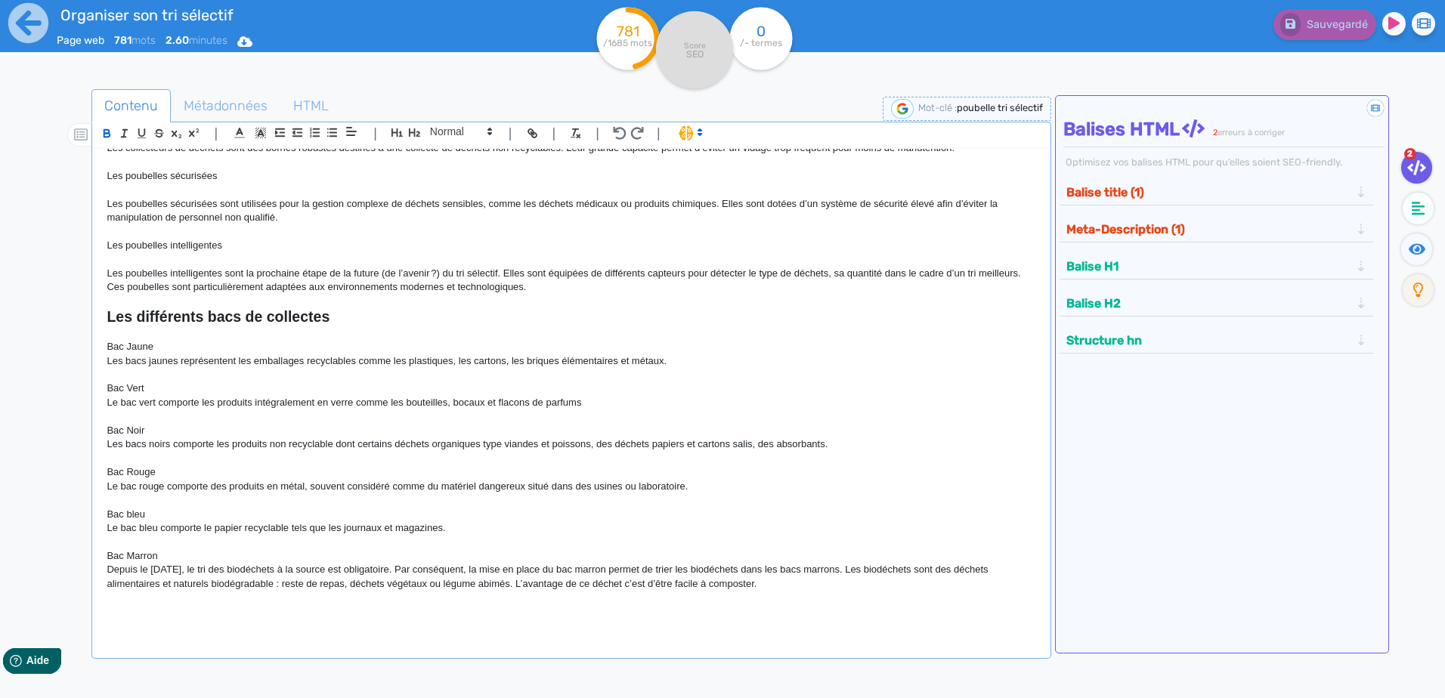
scroll to position [641, 0]
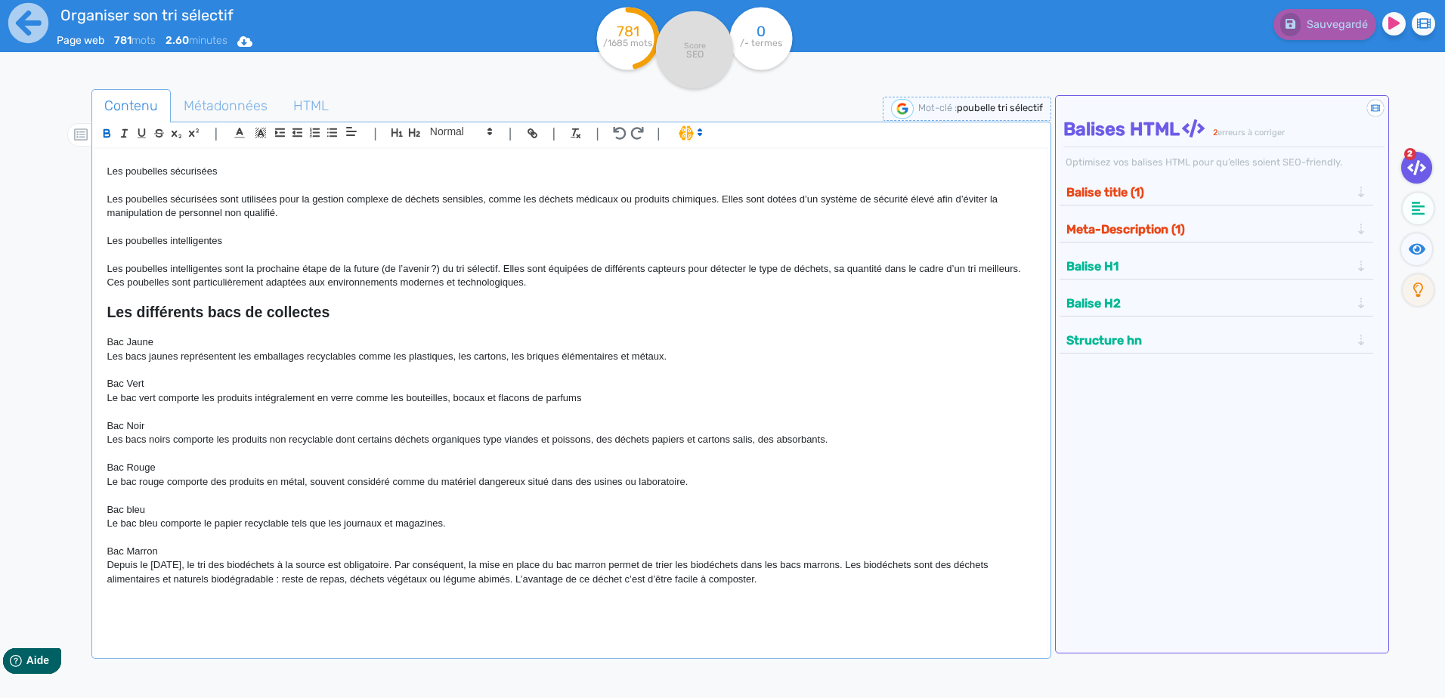
click at [239, 511] on p at bounding box center [571, 608] width 929 height 14
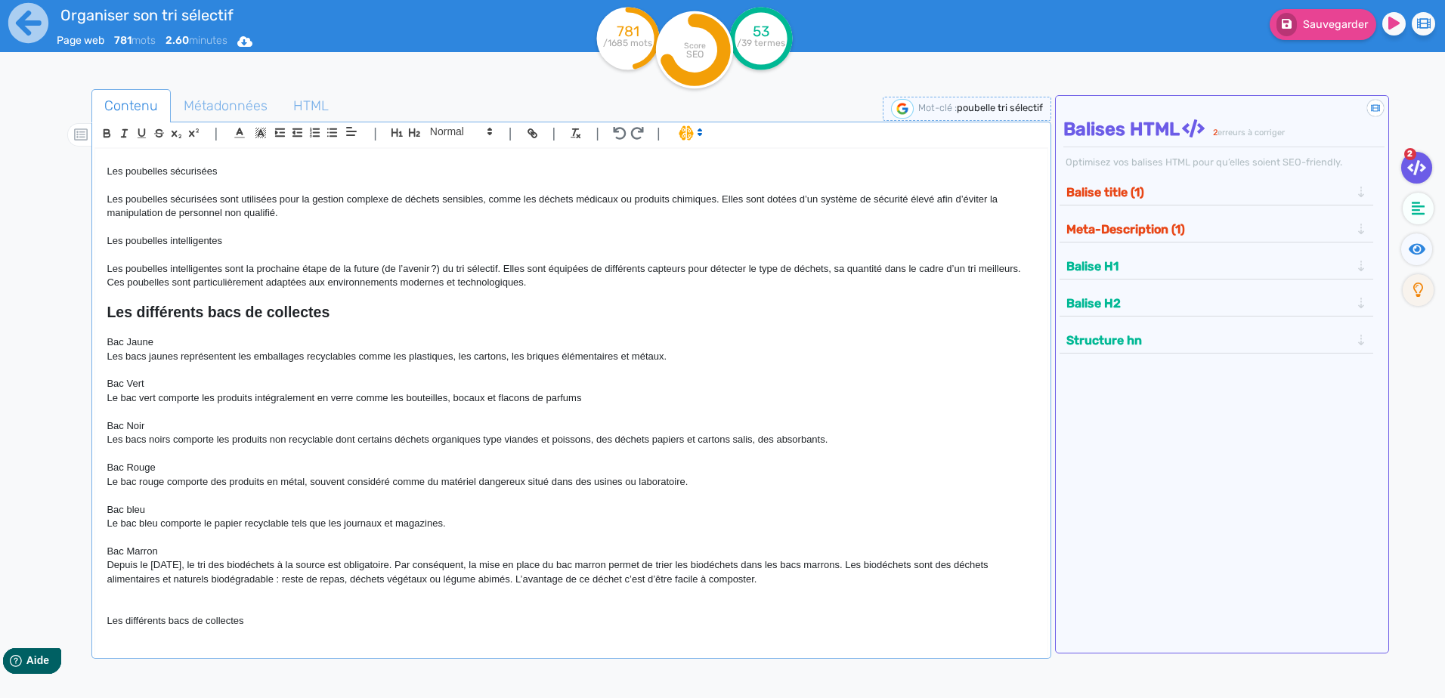
drag, startPoint x: 258, startPoint y: 621, endPoint x: 46, endPoint y: 613, distance: 211.7
click at [46, 511] on div "Contenu Métadonnées HTML | | H3 H4 H5 H6 Normal | | | | 🙂 Poubelle de tri sélec…" at bounding box center [744, 439] width 1401 height 708
drag, startPoint x: 328, startPoint y: 311, endPoint x: 99, endPoint y: 313, distance: 228.9
click at [99, 313] on div "🙂 Poubelle de tri sélectif Le tri sélectif est devenu un geste incontournable d…" at bounding box center [570, 393] width 951 height 489
drag, startPoint x: 183, startPoint y: 323, endPoint x: 187, endPoint y: 310, distance: 13.6
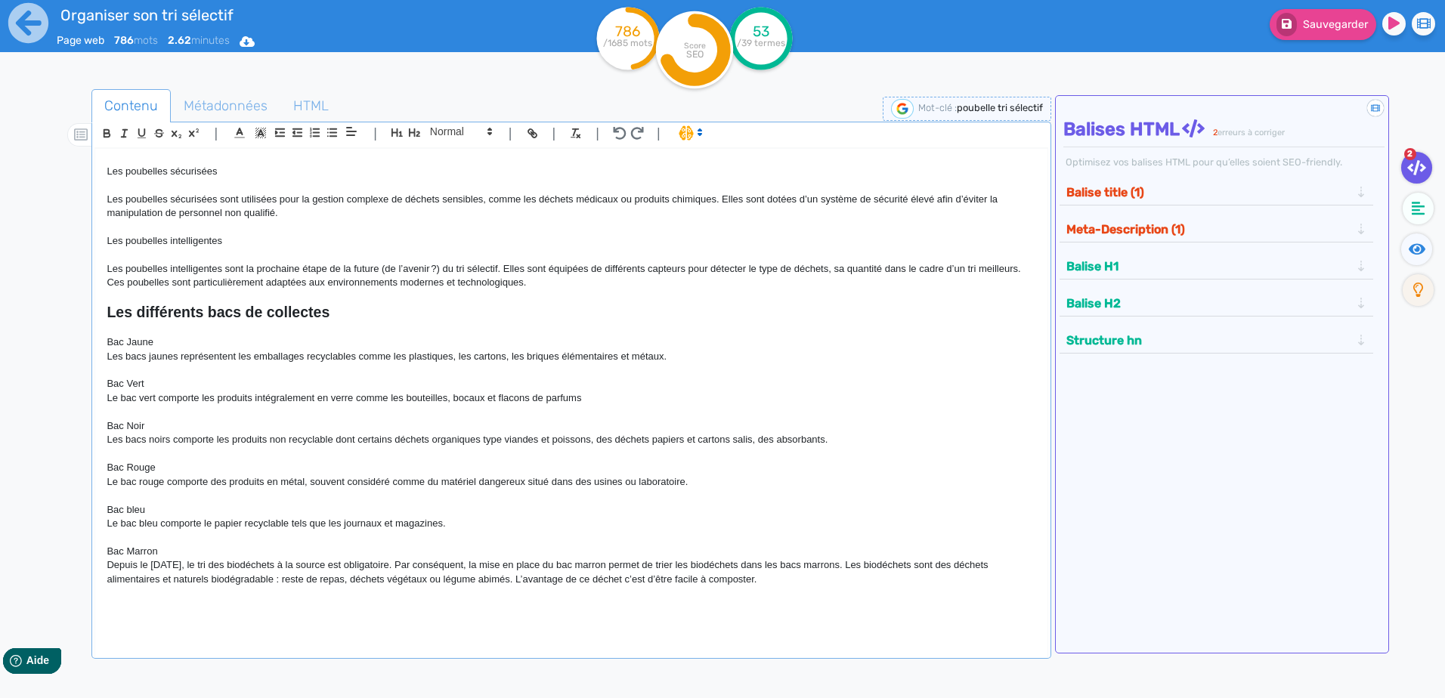
click at [187, 310] on strong "Les différents bacs de collectes" at bounding box center [218, 312] width 223 height 17
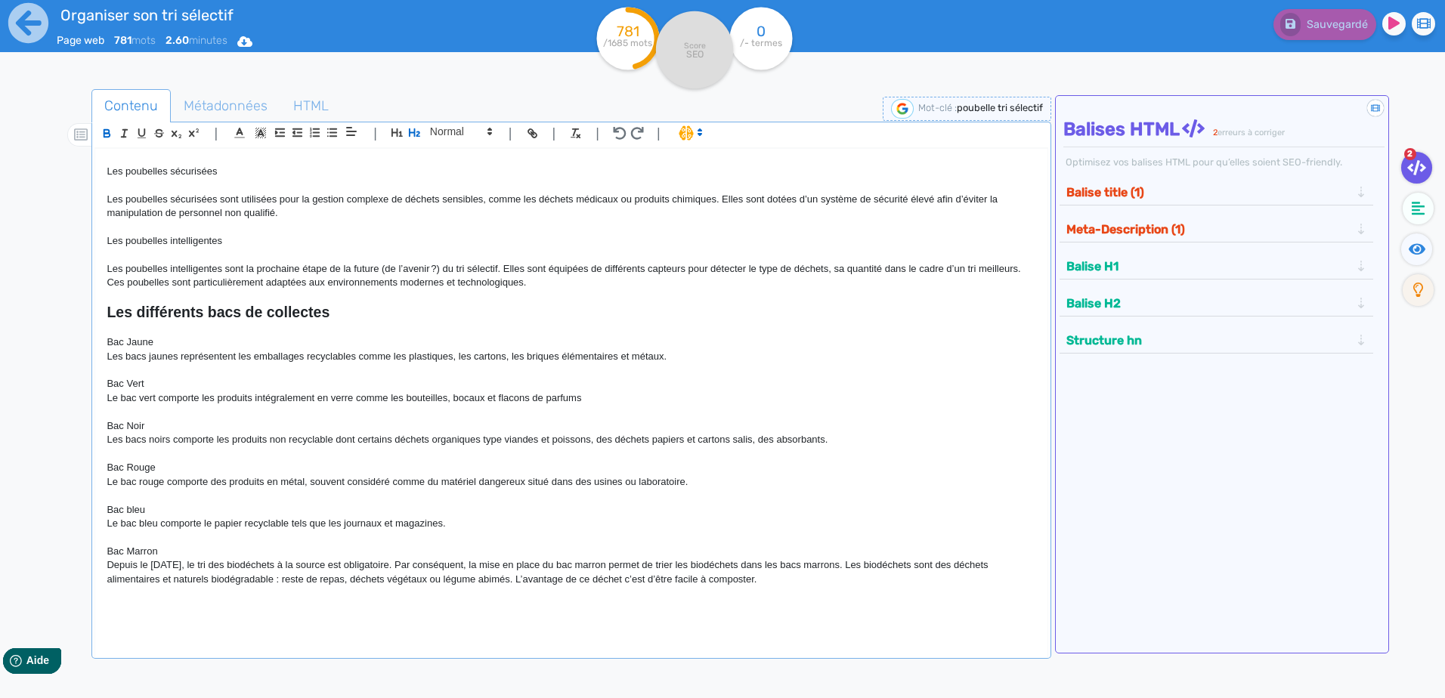
drag, startPoint x: 334, startPoint y: 310, endPoint x: 101, endPoint y: 308, distance: 232.7
click at [101, 308] on div "🙂 Poubelle de tri sélectif Le tri sélectif est devenu un geste incontournable d…" at bounding box center [570, 393] width 951 height 489
click at [202, 315] on strong "Les différents bacs de collectes" at bounding box center [218, 312] width 223 height 17
click at [374, 345] on p "Bac Jaune" at bounding box center [571, 342] width 929 height 14
click at [399, 422] on p "Bac Noir" at bounding box center [571, 426] width 929 height 14
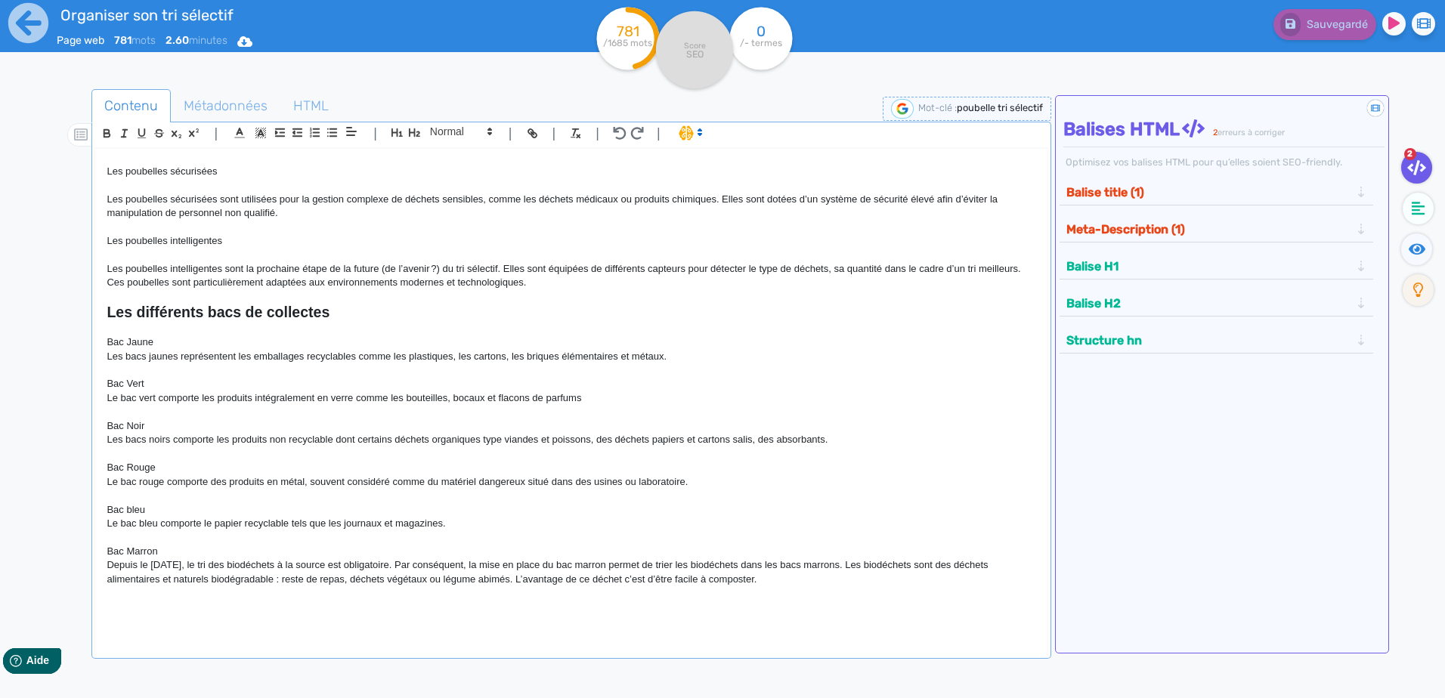
click at [363, 467] on p "Bac Rouge" at bounding box center [571, 468] width 929 height 14
click at [308, 314] on strong "Les différents bacs de collectes" at bounding box center [218, 312] width 223 height 17
drag, startPoint x: 333, startPoint y: 314, endPoint x: 87, endPoint y: 309, distance: 246.3
click at [87, 309] on div "Contenu Métadonnées HTML | | H3 H4 H5 H6 Normal | | | | 🙂 Poubelle de tri sélec…" at bounding box center [744, 439] width 1401 height 708
copy strong "Les différents bacs de collectes"
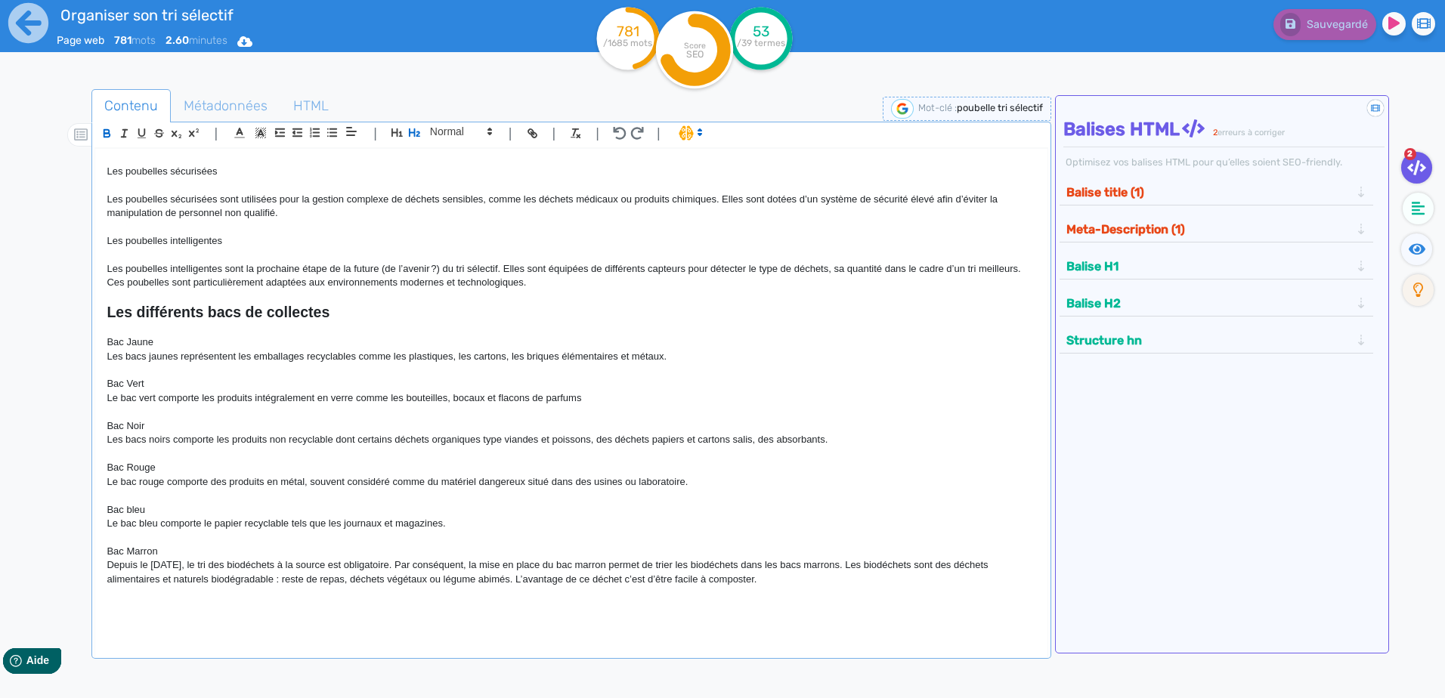
click at [197, 511] on div "🙂 Poubelle de tri sélectif Le tri sélectif est devenu un geste incontournable d…" at bounding box center [570, 393] width 951 height 489
click at [175, 511] on p at bounding box center [571, 608] width 929 height 14
drag, startPoint x: 355, startPoint y: 604, endPoint x: 75, endPoint y: 607, distance: 280.3
click at [76, 511] on div "Contenu Métadonnées HTML | | H3 H4 H5 H6 Normal | | | | 🙂 Poubelle de tri sélec…" at bounding box center [744, 439] width 1401 height 708
click at [414, 134] on icon "button" at bounding box center [414, 132] width 11 height 8
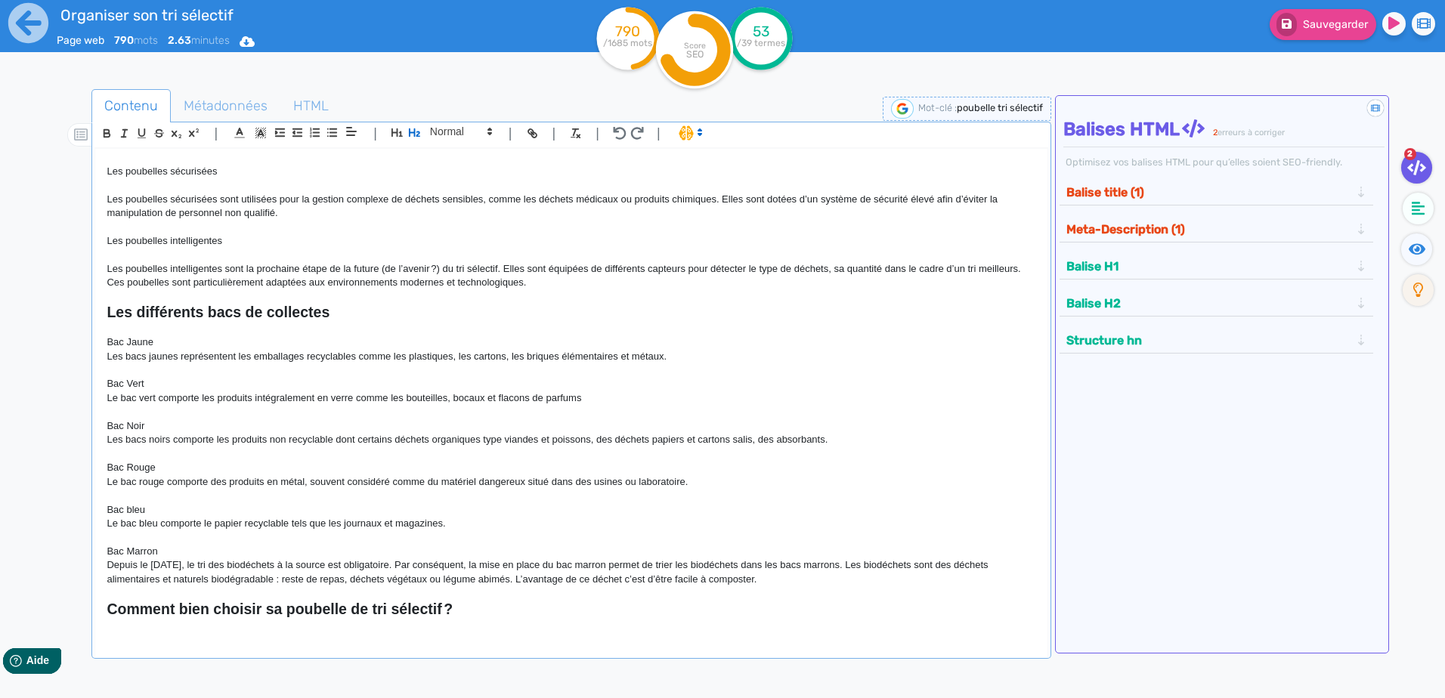
click at [304, 314] on strong "Les différents bacs de collectes" at bounding box center [218, 312] width 223 height 17
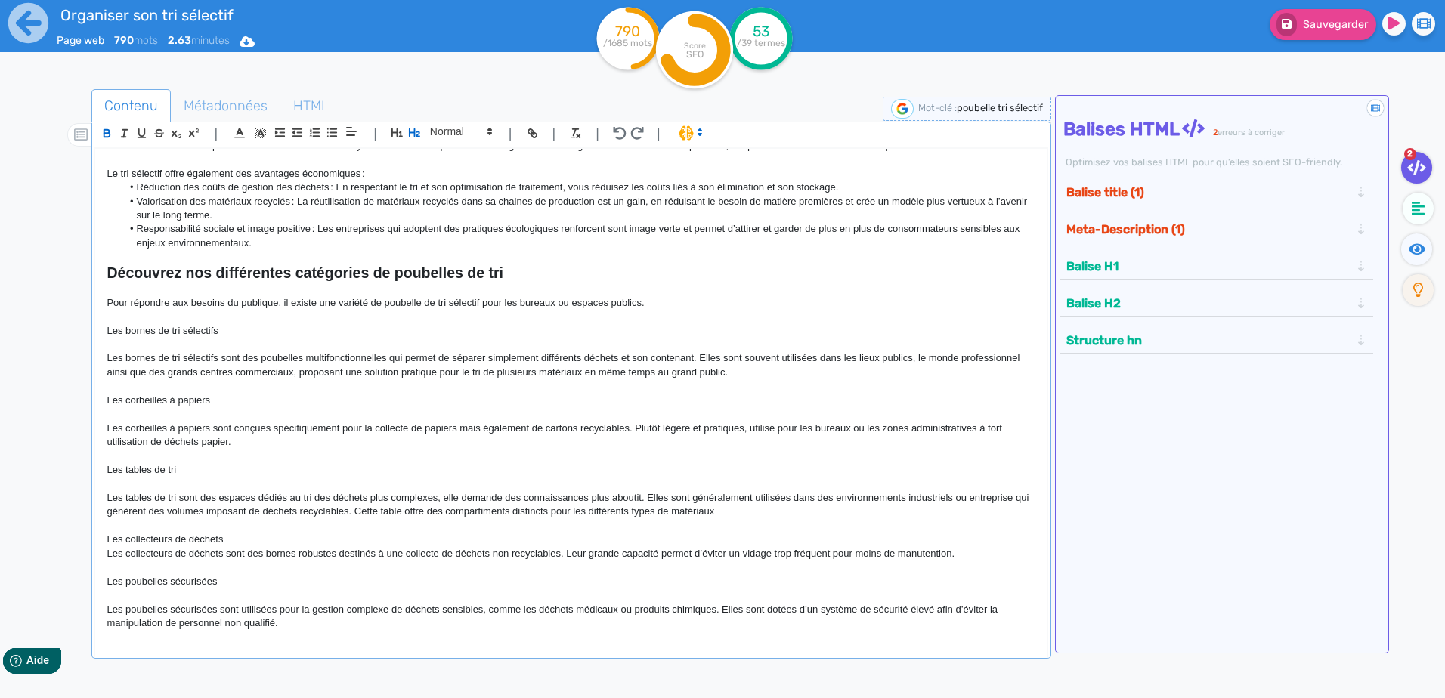
scroll to position [37, 0]
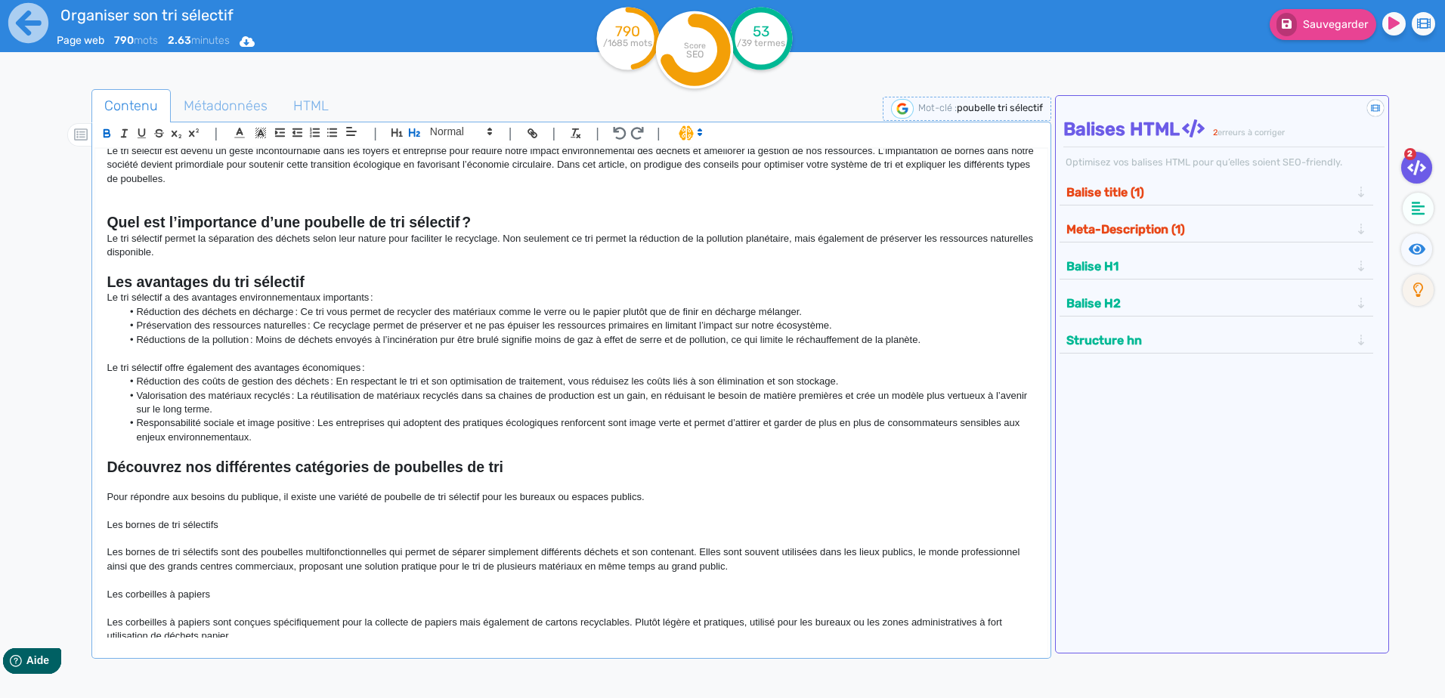
click at [238, 462] on strong "Découvrez nos différentes catégories de poubelles de tri" at bounding box center [305, 467] width 396 height 17
click at [249, 280] on strong "Les avantages du tri sélectif" at bounding box center [205, 282] width 197 height 17
click at [295, 216] on strong "Quel est l’importance d’une poubelle de tri sélectif ?" at bounding box center [289, 222] width 364 height 17
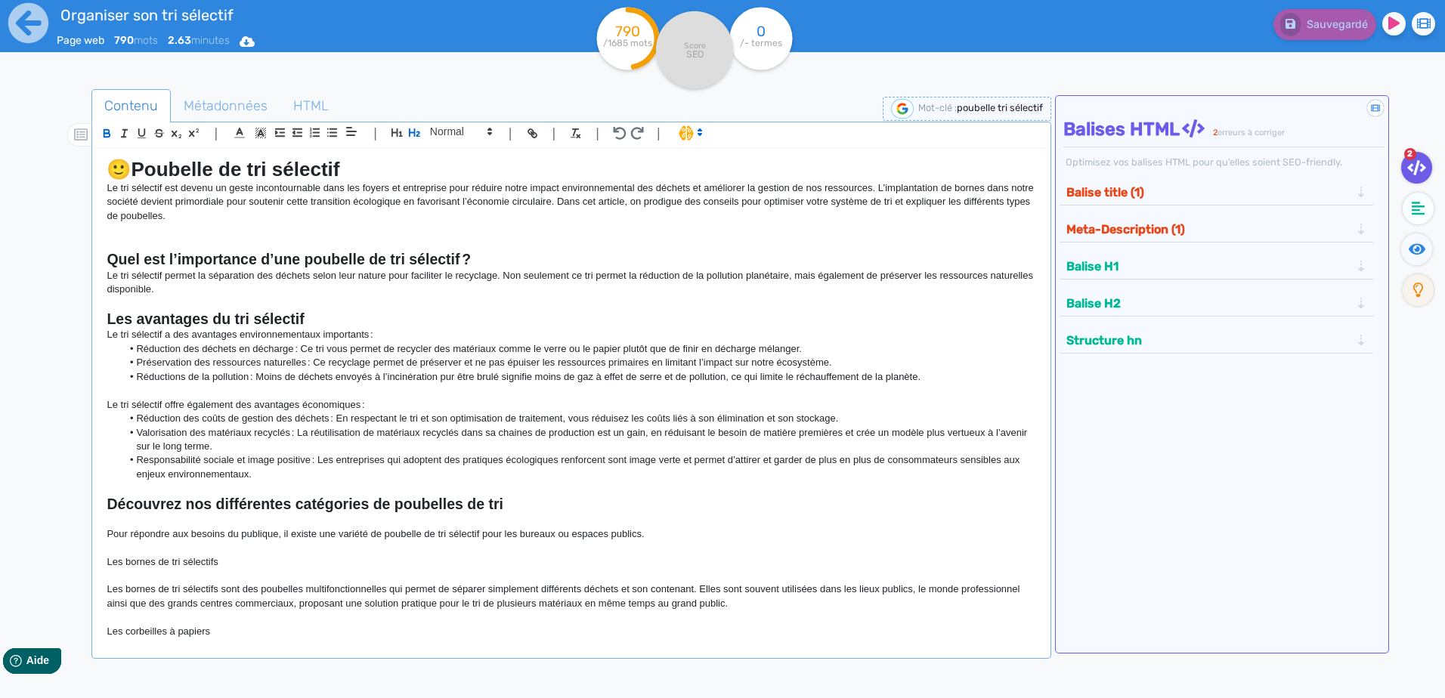
click at [295, 190] on p "Le tri sélectif est devenu un geste incontournable dans les foyers et entrepris…" at bounding box center [571, 202] width 929 height 42
click at [226, 202] on p "Le tri sélectif est devenu un geste incontournable dans les foyers et entrepris…" at bounding box center [571, 202] width 929 height 42
click at [270, 161] on strong "Poubelle de tri sélectif" at bounding box center [235, 169] width 209 height 23
click at [778, 258] on button "Balise H1" at bounding box center [1208, 266] width 293 height 25
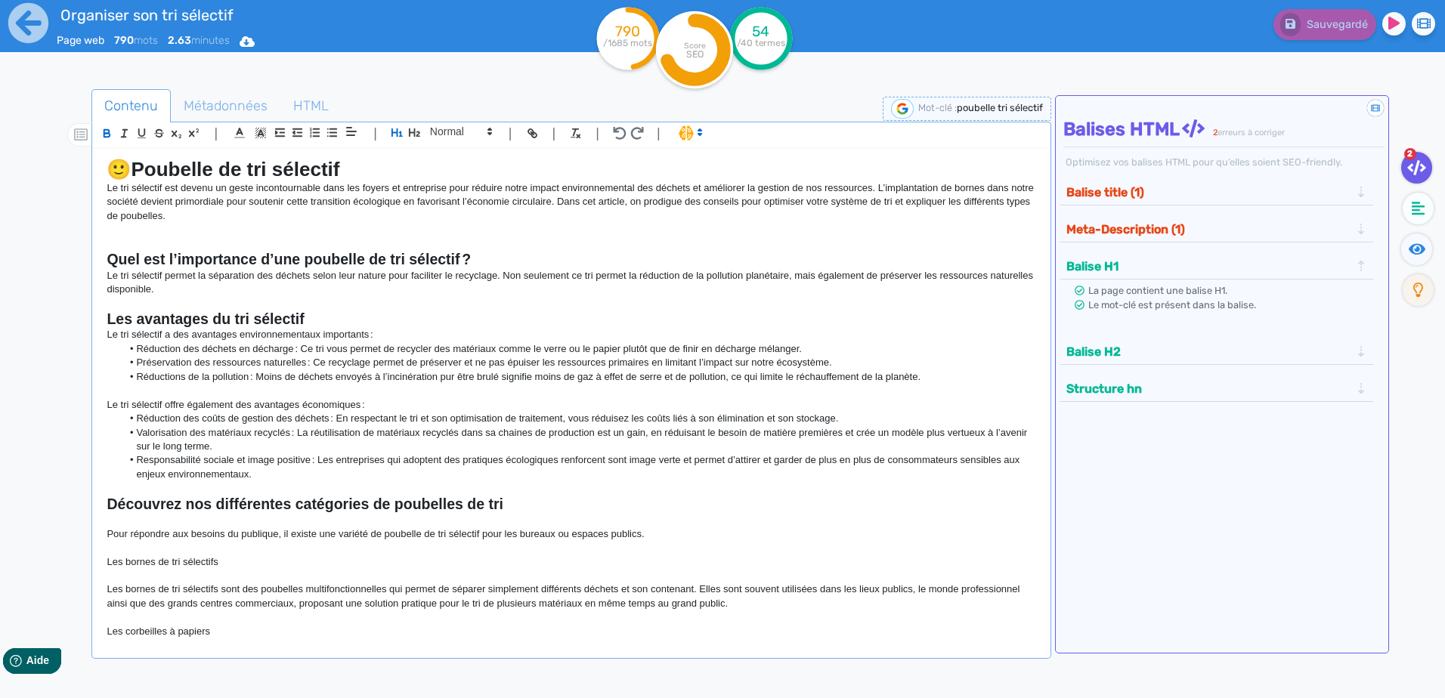
click at [778, 258] on button "Balise H1" at bounding box center [1208, 266] width 293 height 25
click at [329, 167] on strong "Poubelle de tri sélectif" at bounding box center [235, 169] width 209 height 23
click at [303, 229] on p at bounding box center [571, 230] width 929 height 14
click at [315, 340] on p "Le tri sélectif a des avantages environnementaux importants :" at bounding box center [571, 335] width 929 height 14
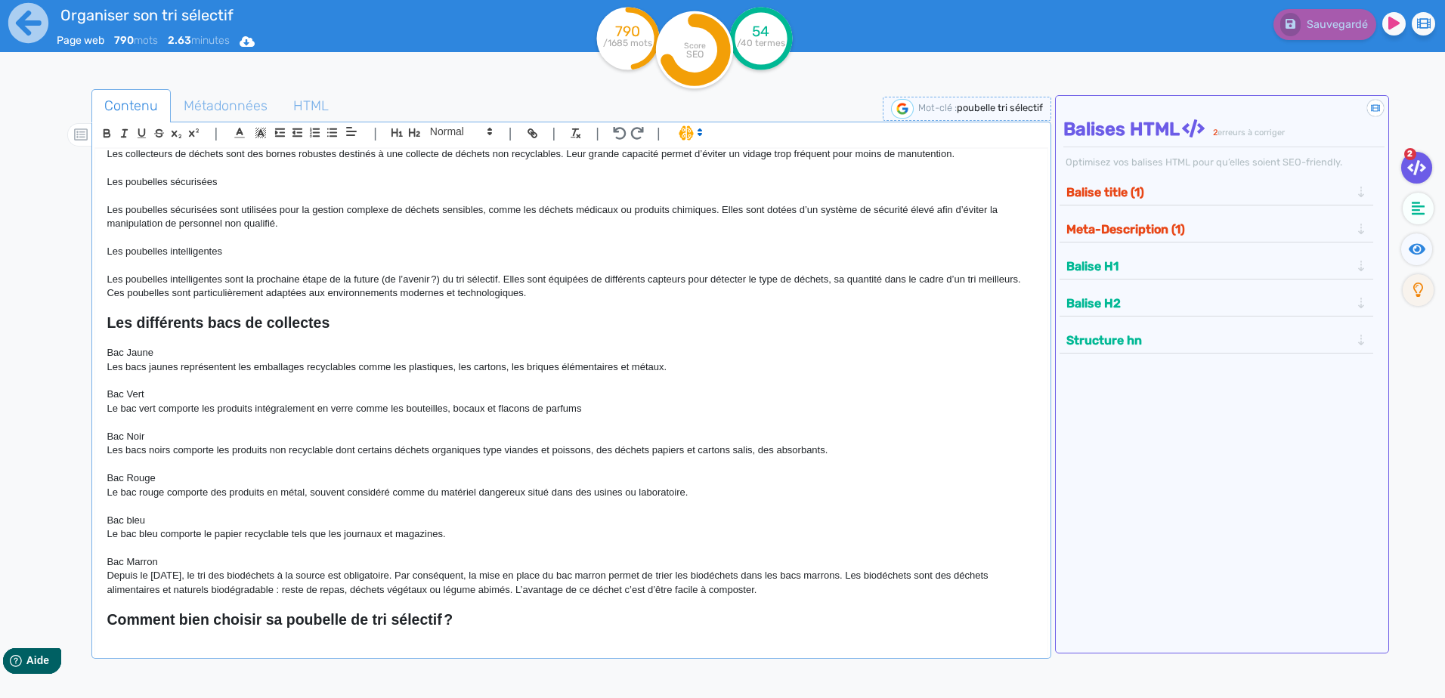
scroll to position [645, 0]
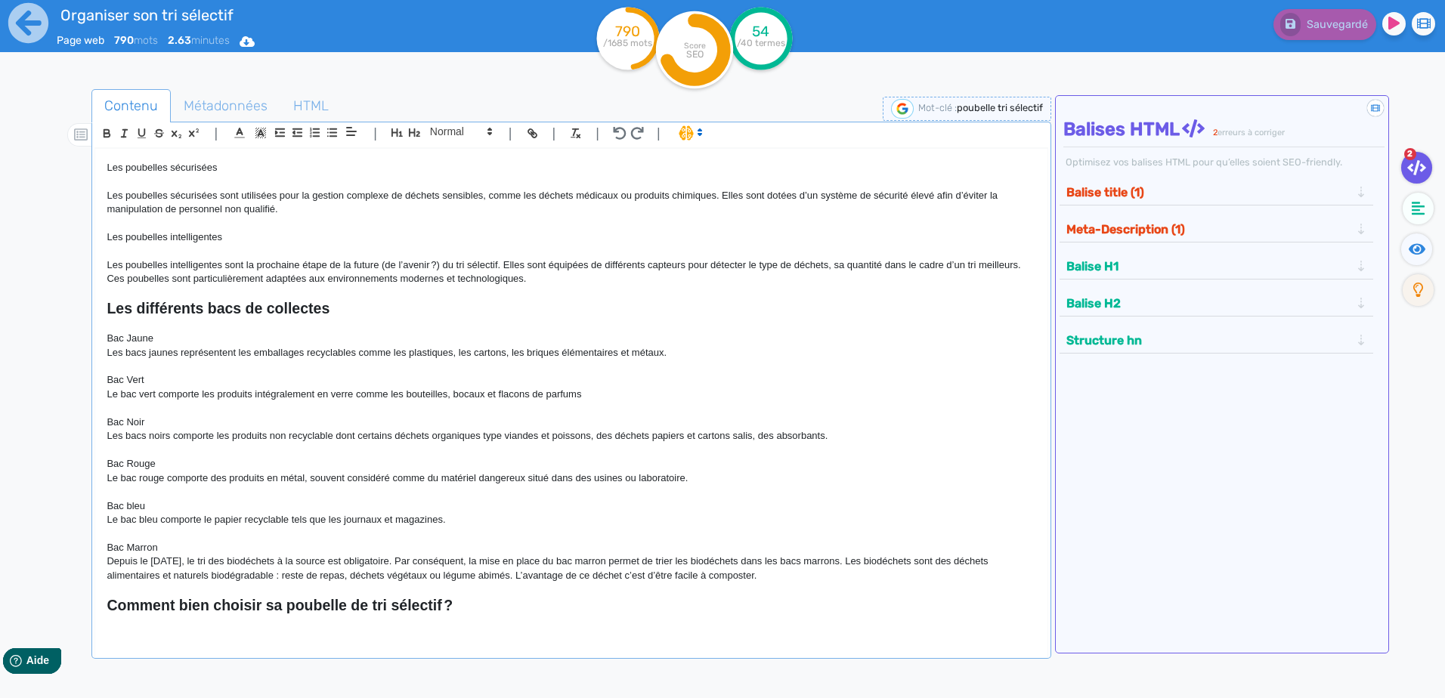
click at [336, 511] on strong "Comment bien choisir sa poubelle de tri sélectif ?" at bounding box center [280, 605] width 346 height 17
click at [488, 511] on h2 "Comment bien choisir sa poubelle de tri sélectif ?" at bounding box center [571, 605] width 929 height 17
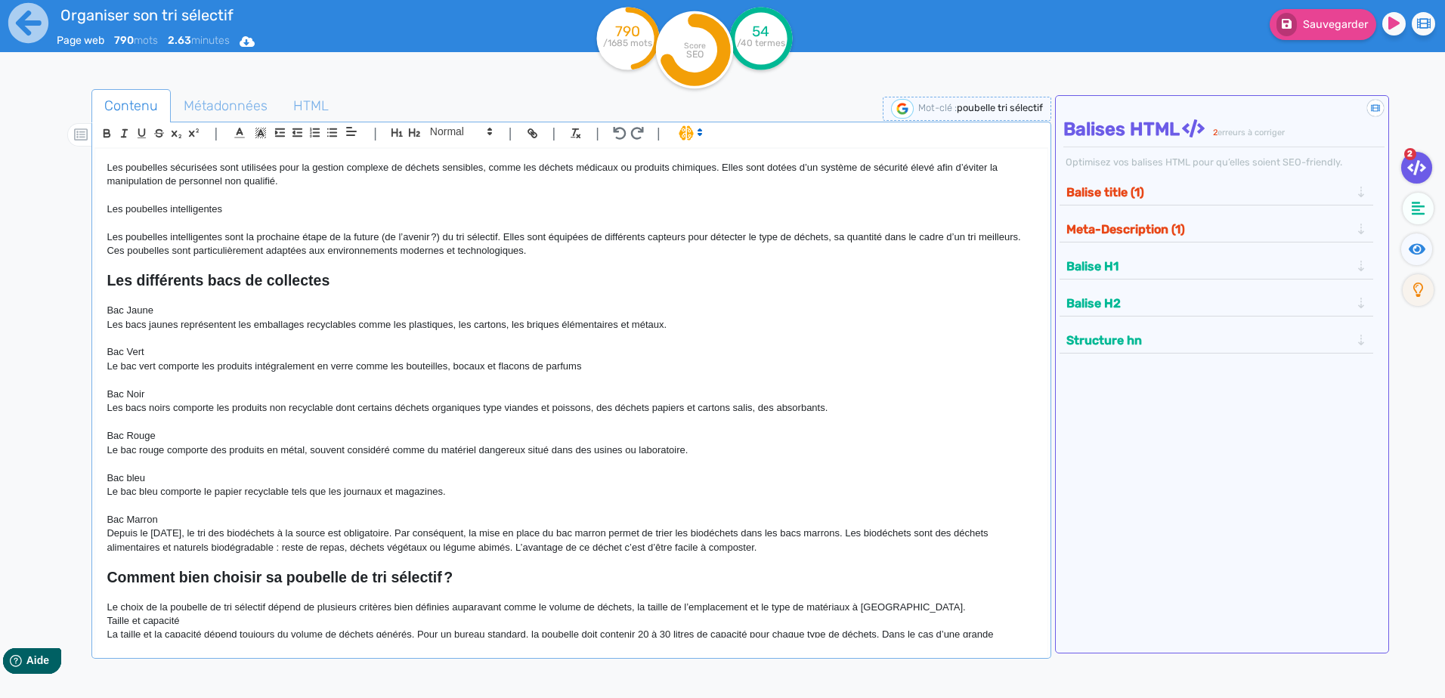
scroll to position [815, 0]
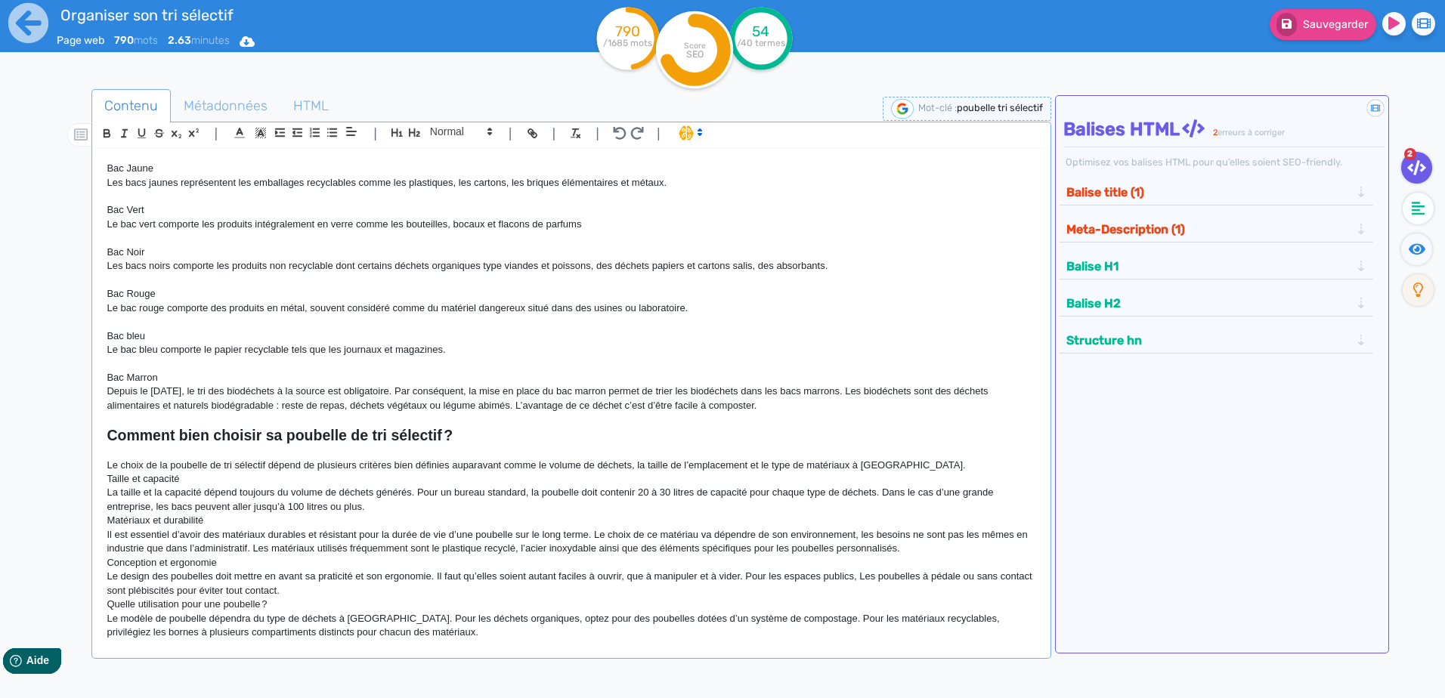
click at [778, 468] on p "Le choix de la poubelle de tri sélectif dépend de plusieurs critères bien défin…" at bounding box center [571, 466] width 929 height 14
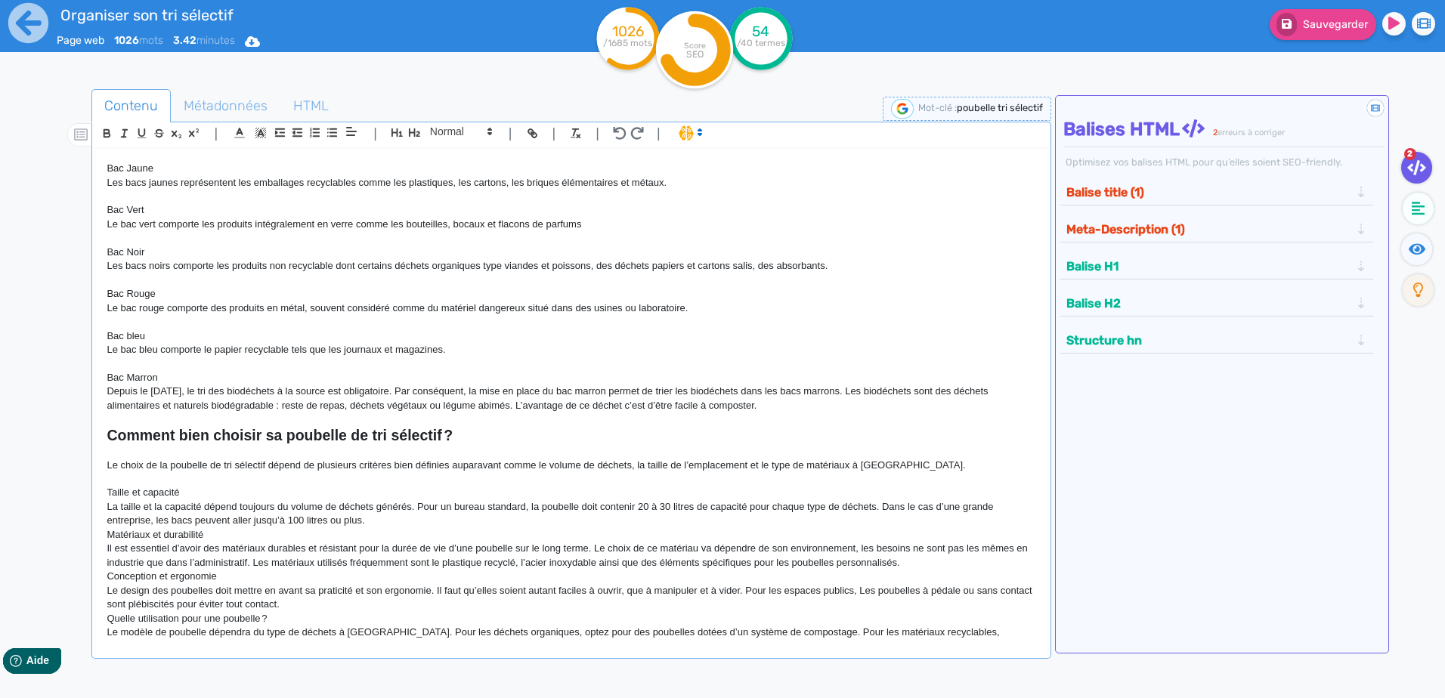
click at [380, 511] on p "La taille et la capacité dépend toujours du volume de déchets générés. Pour un …" at bounding box center [571, 514] width 929 height 28
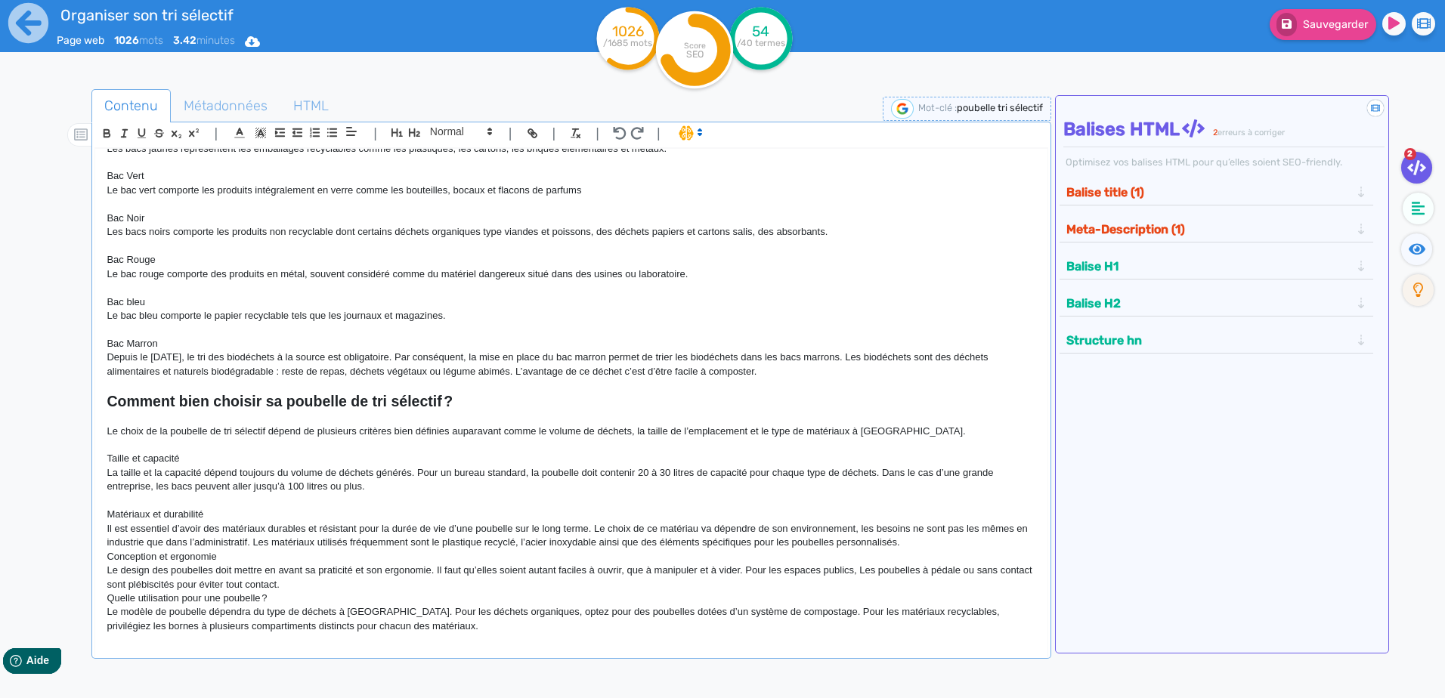
scroll to position [868, 0]
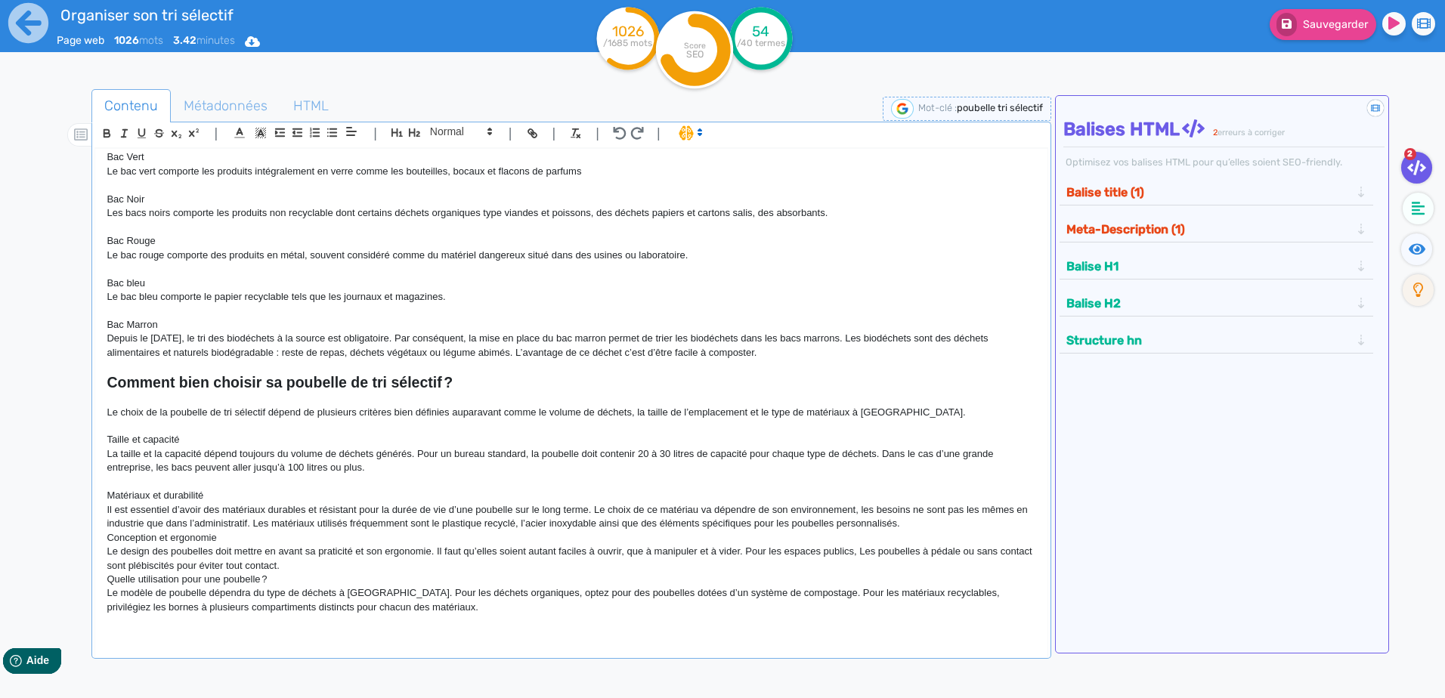
click at [778, 511] on p "Il est essentiel d’avoir des matériaux durables et résistant pour la durée de v…" at bounding box center [571, 517] width 929 height 28
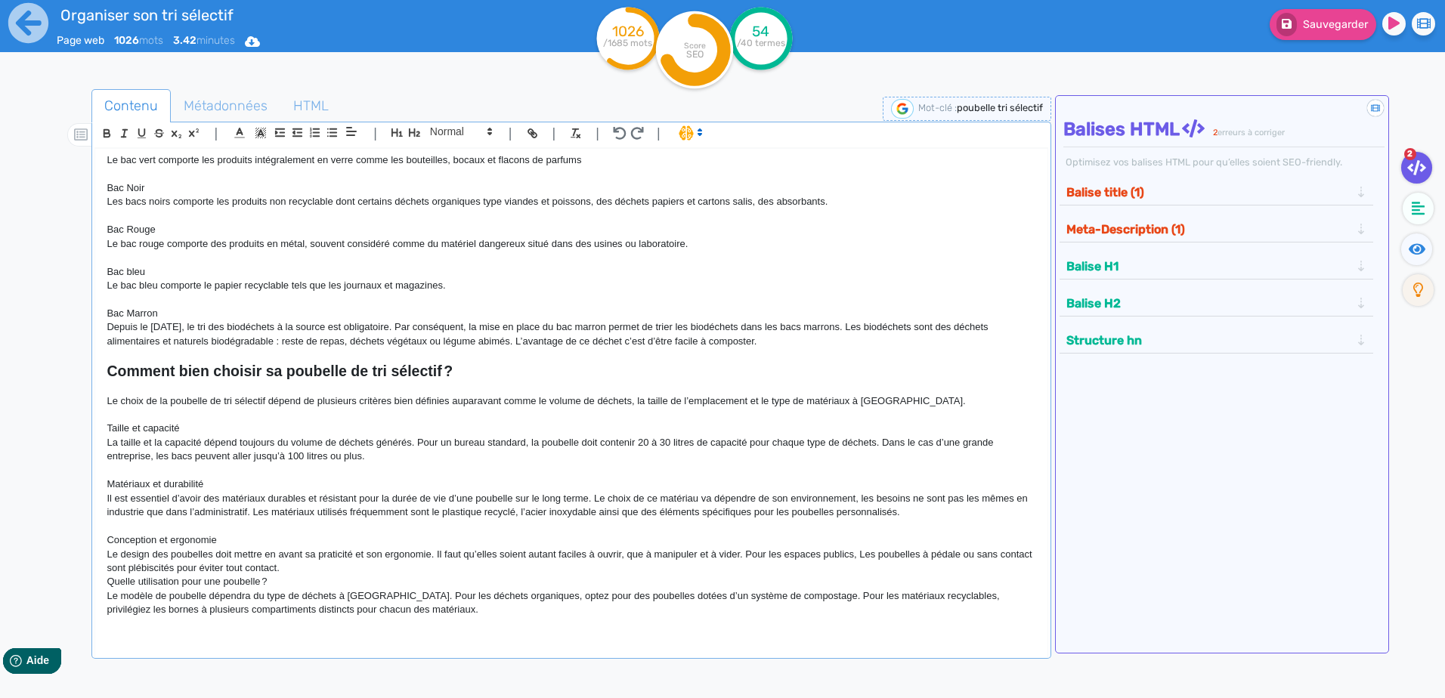
scroll to position [882, 0]
click at [327, 511] on p "Le design des poubelles doit mettre en avant sa praticité et son ergonomie. Il …" at bounding box center [571, 560] width 929 height 28
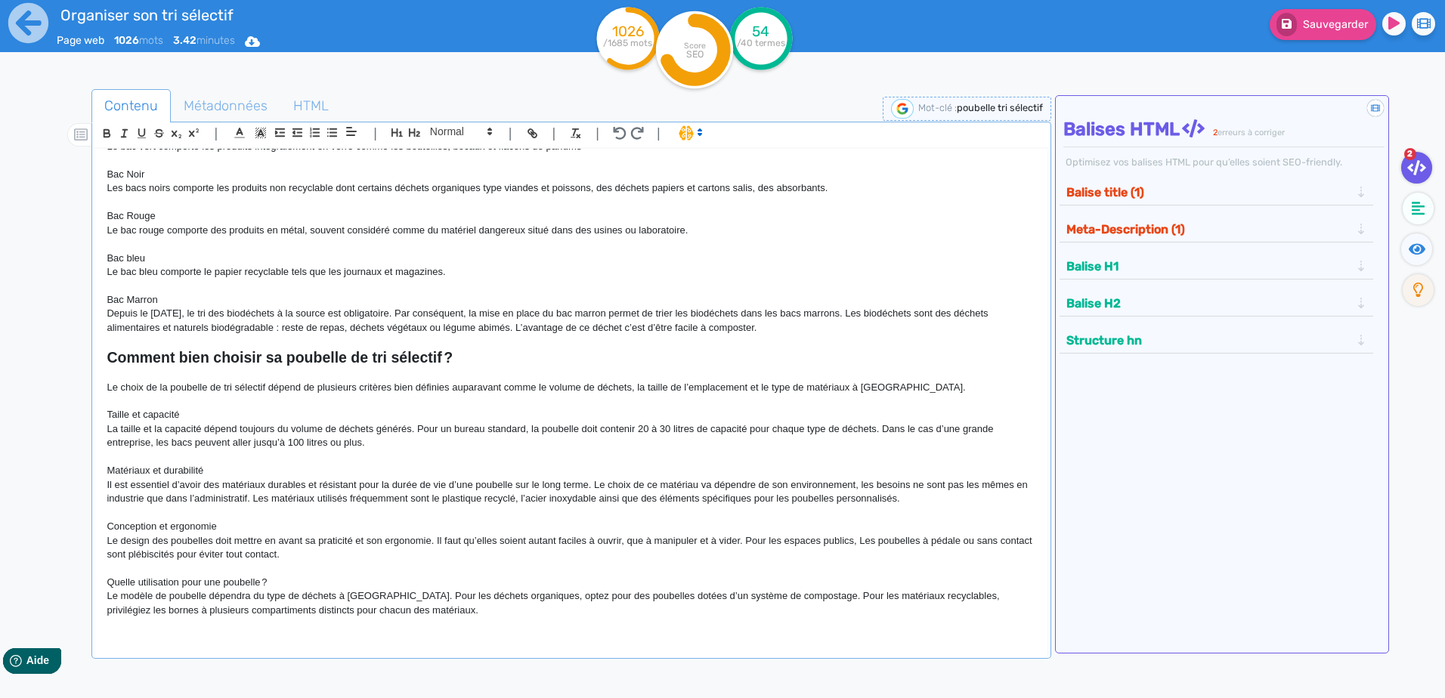
scroll to position [896, 0]
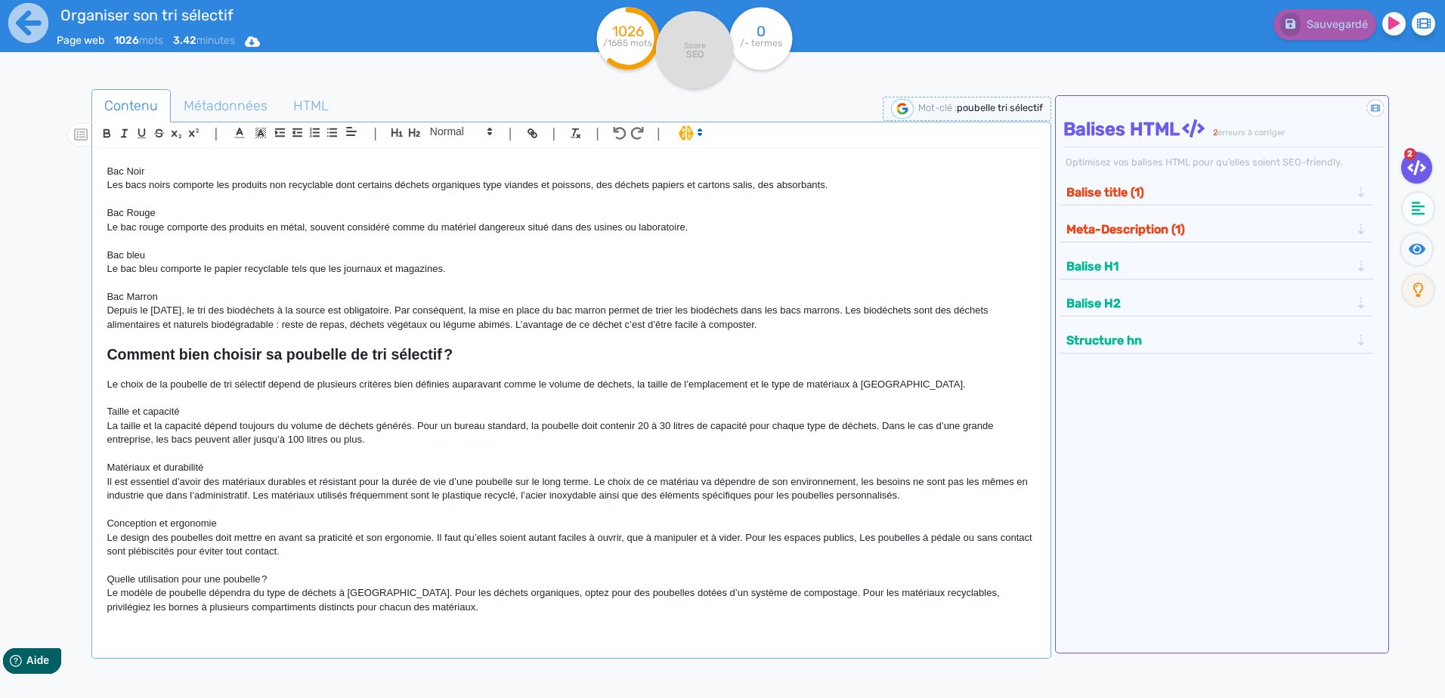
click at [661, 456] on p at bounding box center [571, 454] width 929 height 14
click at [413, 511] on div "🙂 Poubelle de tri sélectif Le tri sélectif est devenu un geste incontournable d…" at bounding box center [570, 406] width 953 height 516
click at [428, 511] on p "Le modèle de poubelle dépendra du type de déchets à [GEOGRAPHIC_DATA]. Pour les…" at bounding box center [571, 600] width 929 height 28
click at [423, 511] on p "Le modèle de poubelle dépendra du type de déchets à [GEOGRAPHIC_DATA]. Pour les…" at bounding box center [571, 600] width 929 height 28
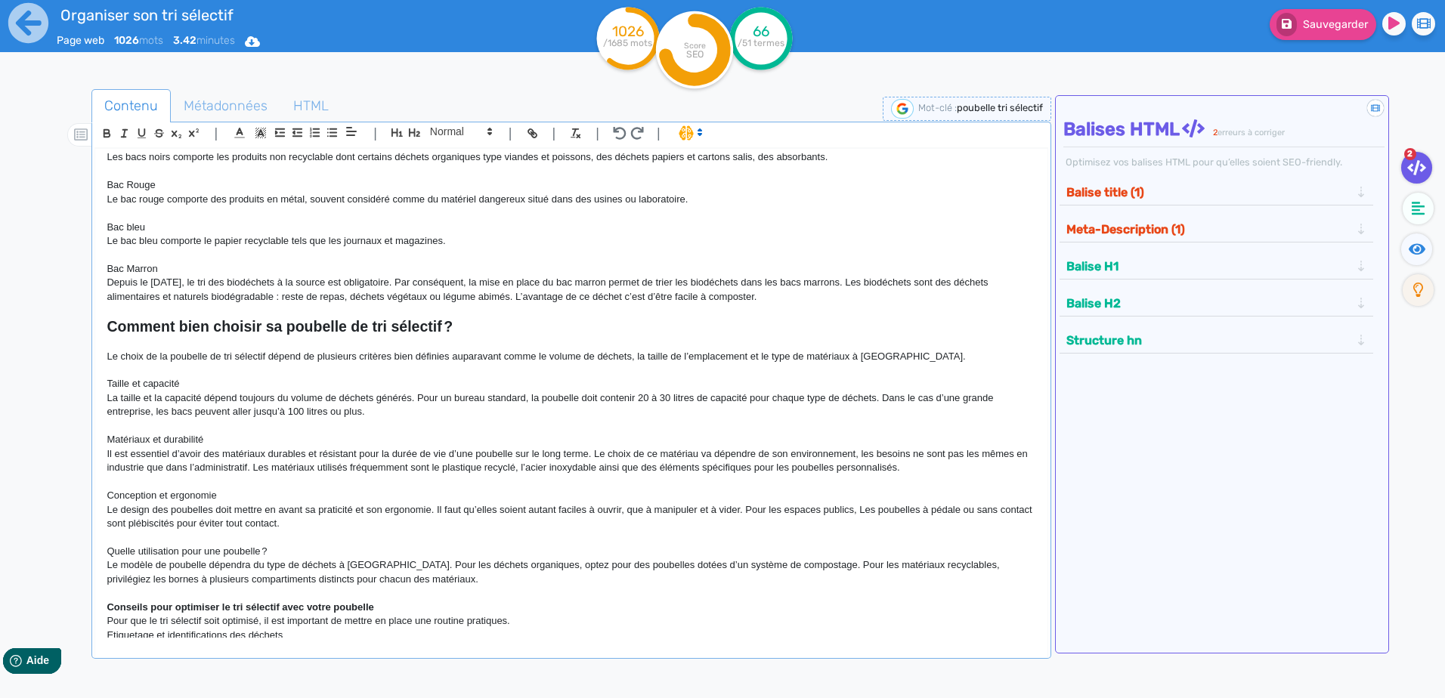
scroll to position [1039, 0]
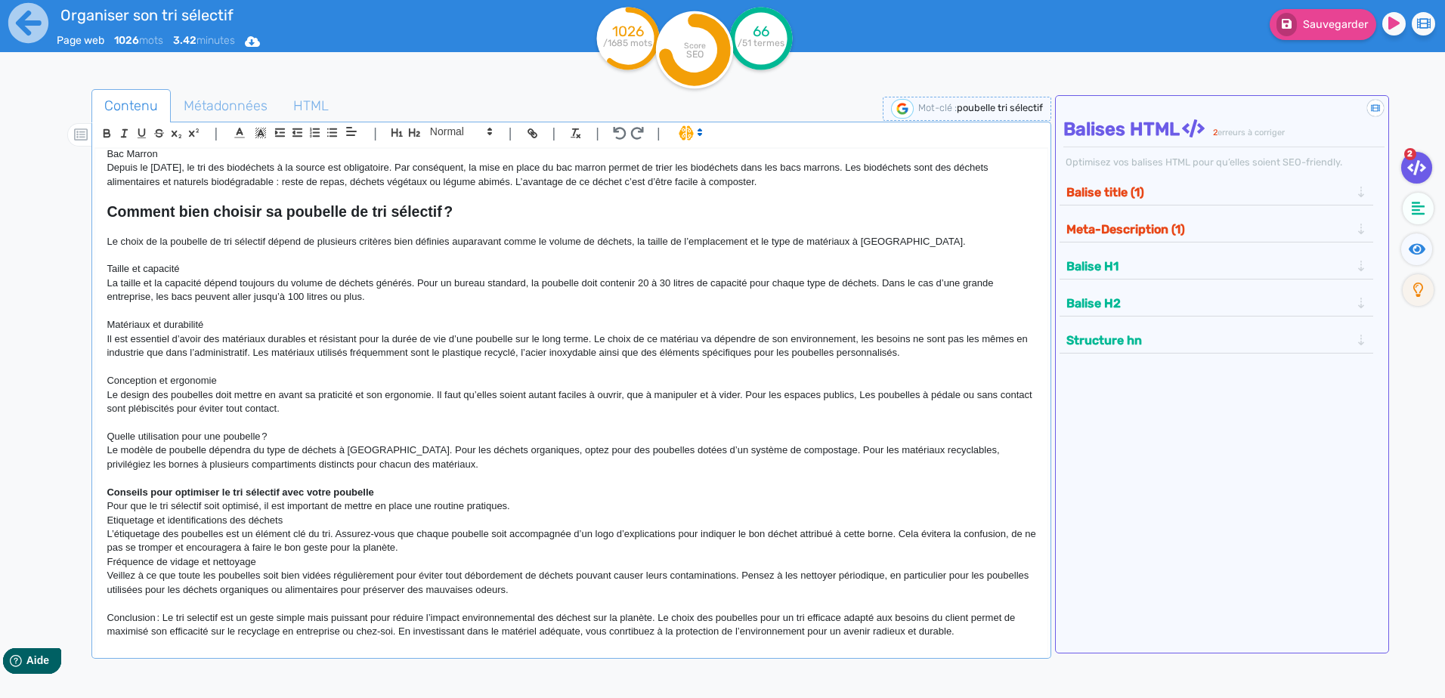
click at [396, 491] on p "Conseils pour optimiser le tri sélectif avec votre poubelle" at bounding box center [571, 493] width 929 height 14
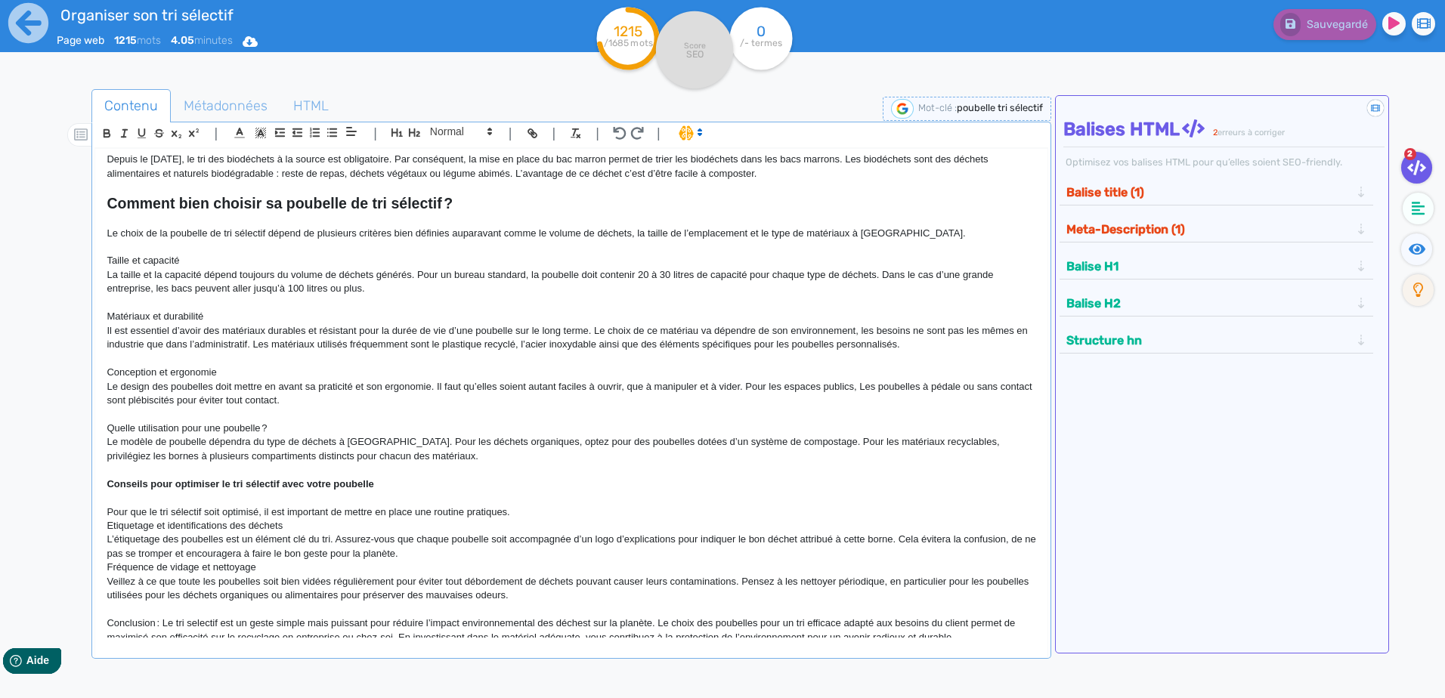
scroll to position [1077, 0]
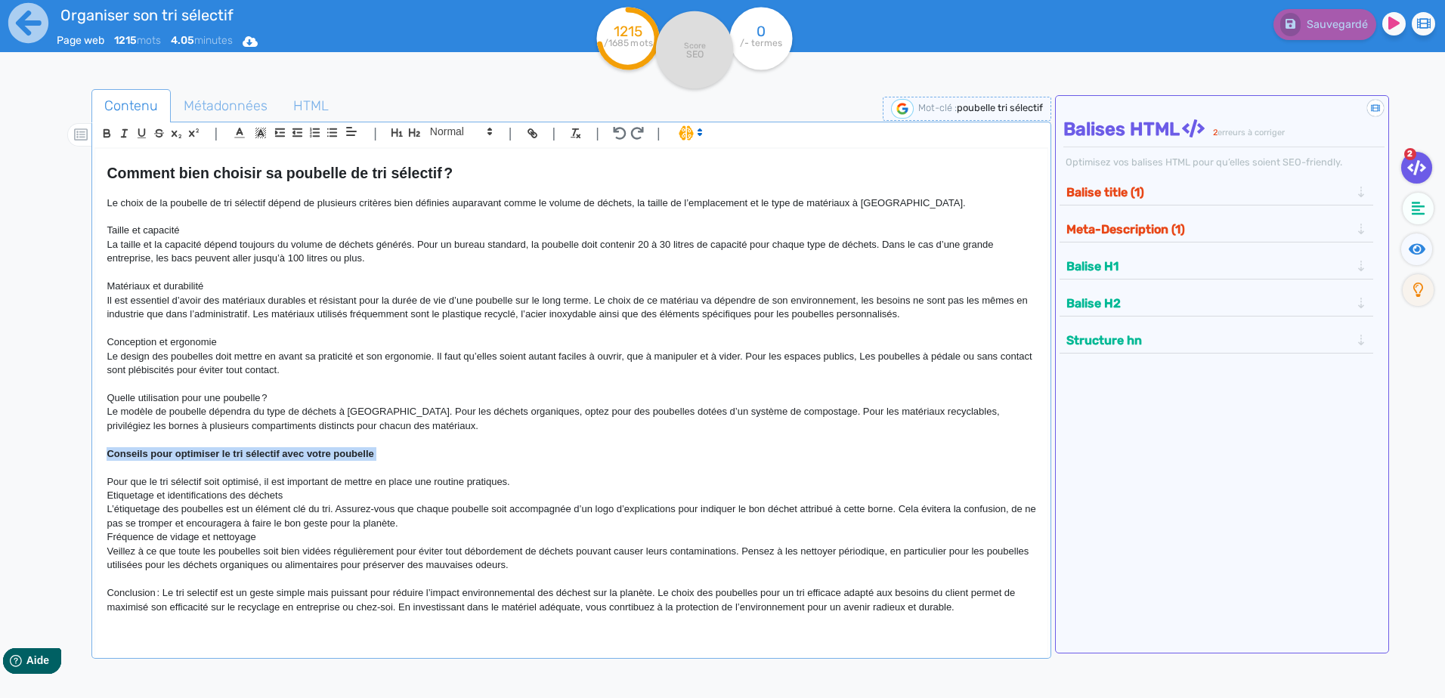
drag, startPoint x: 379, startPoint y: 453, endPoint x: 87, endPoint y: 454, distance: 291.6
click at [87, 454] on div "Contenu Métadonnées HTML | | H3 H4 H5 H6 Normal | | | | 🙂 Poubelle de tri sélec…" at bounding box center [744, 439] width 1401 height 708
click at [414, 130] on icon "button" at bounding box center [414, 132] width 11 height 8
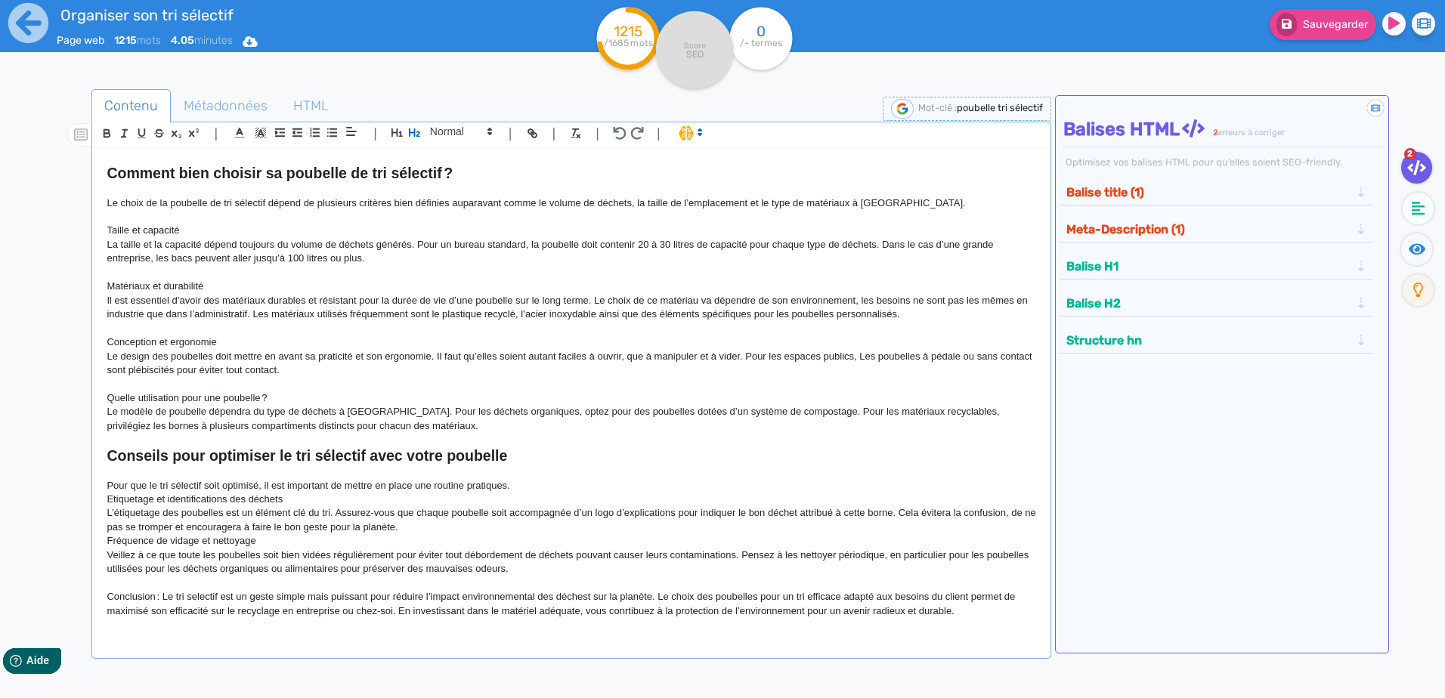
click at [546, 493] on p "Etiquetage et identifications des déchets" at bounding box center [571, 500] width 929 height 14
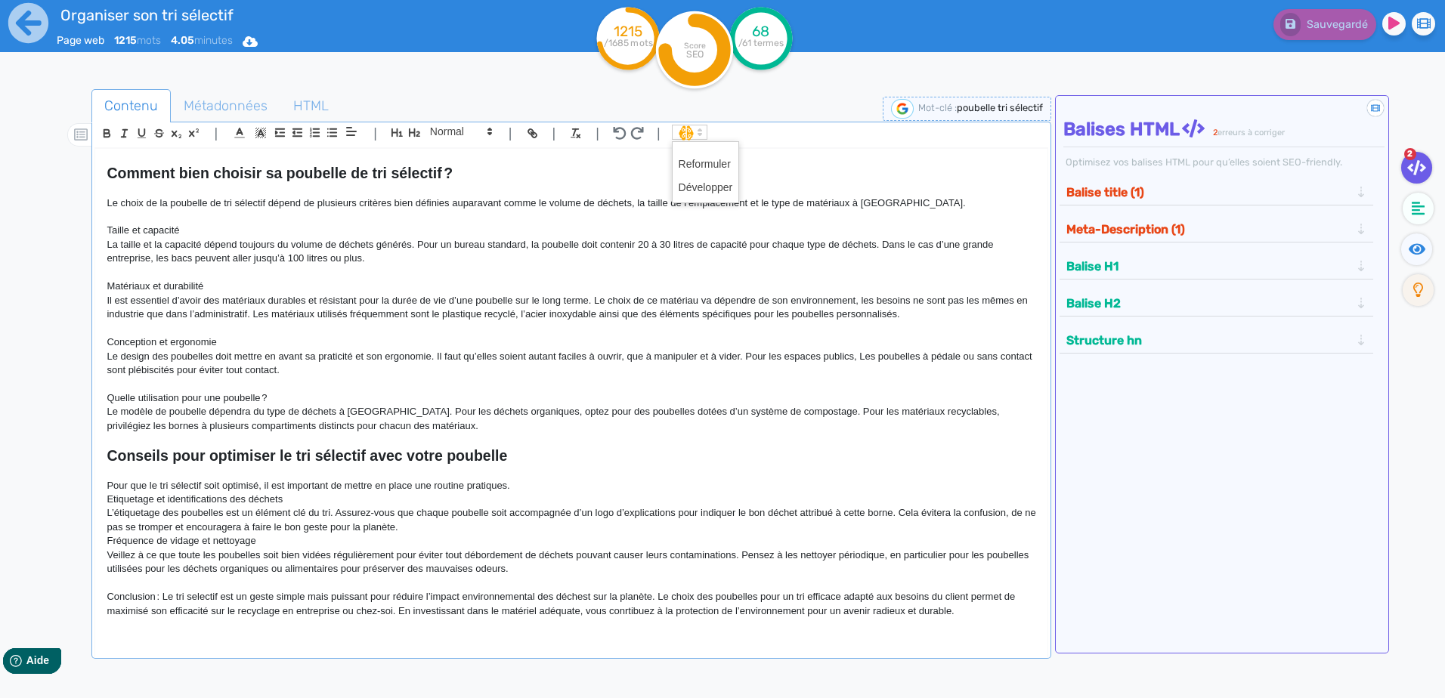
click at [699, 131] on polygon at bounding box center [699, 130] width 3 height 2
click at [509, 479] on p "Pour que le tri sélectif soit optimisé, il est important de mettre en place une…" at bounding box center [571, 486] width 929 height 14
click at [507, 458] on strong "Conseils pour optimiser le tri sélectif avec votre poubelle" at bounding box center [307, 455] width 400 height 17
click at [530, 484] on p "Pour que le tri sélectif soit optimisé, il est important de mettre en place une…" at bounding box center [571, 486] width 929 height 14
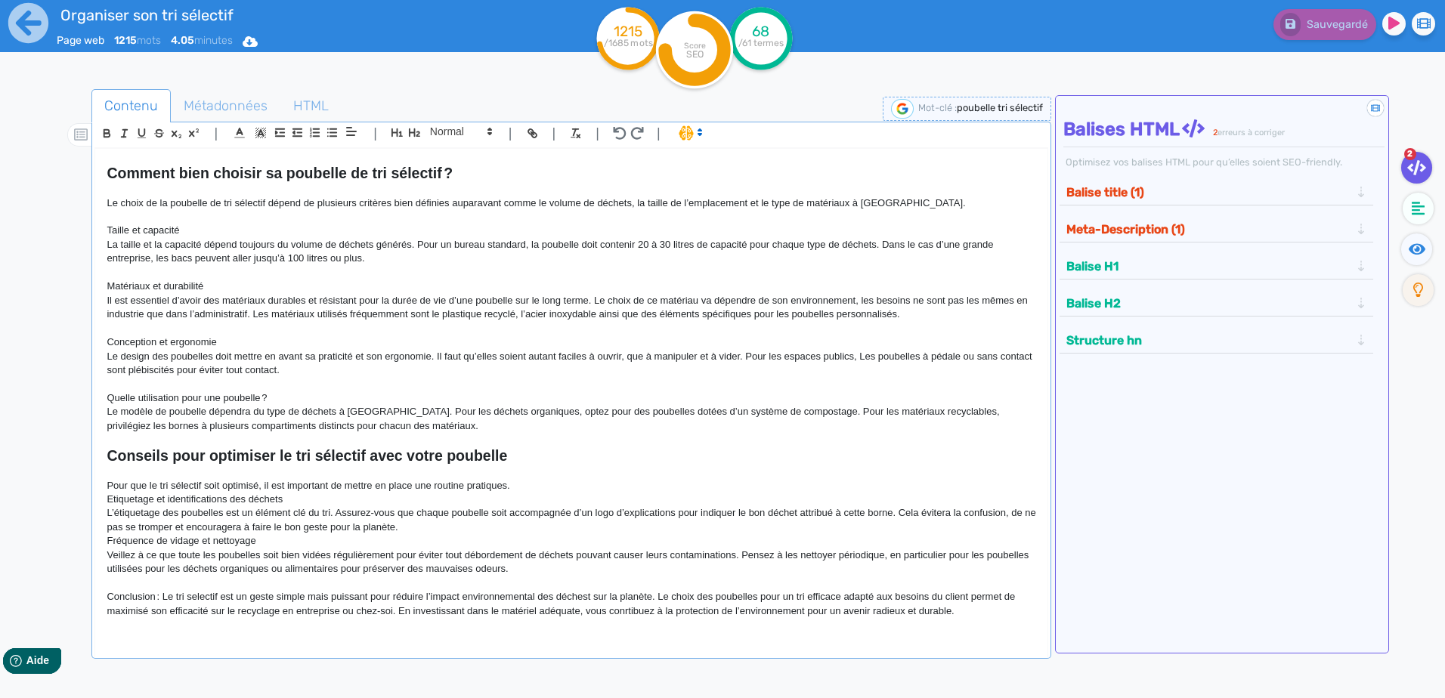
click at [385, 502] on p "Etiquetage et identifications des déchets" at bounding box center [571, 500] width 929 height 14
click at [517, 484] on p "Pour que le tri sélectif soit optimisé, il est important de mettre en place une…" at bounding box center [571, 486] width 929 height 14
click at [209, 511] on p "Conclusion : Le tri selectif est un geste simple mais puissant pour réduire l’i…" at bounding box center [571, 604] width 929 height 28
click at [576, 511] on p "Conclusion : Le tri sélectif est un geste simple mais puissant pour réduire l’i…" at bounding box center [571, 604] width 929 height 28
click at [636, 511] on p "Conclusion : Le tri sélectif est un geste simple mais puissant pour réduire l’i…" at bounding box center [571, 604] width 929 height 28
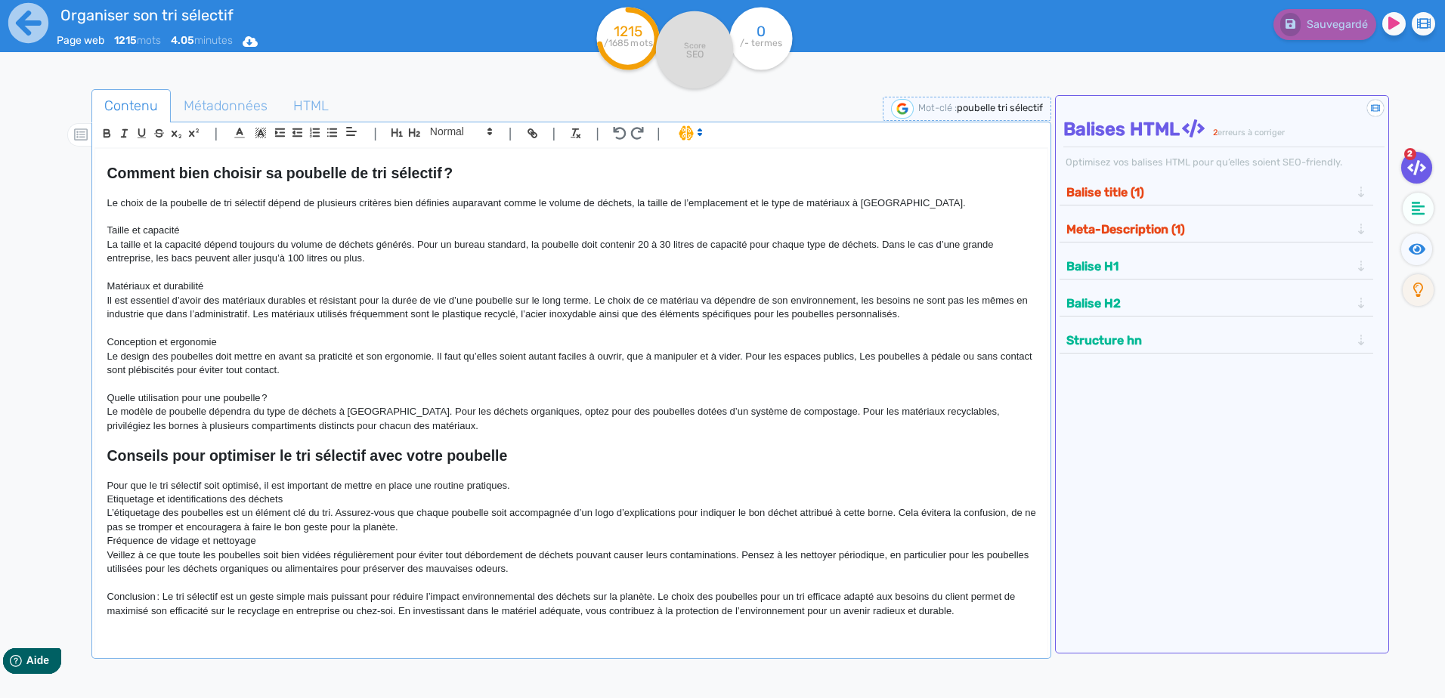
click at [526, 476] on p at bounding box center [571, 472] width 929 height 14
click at [523, 486] on p "Pour que le tri sélectif soit optimisé, il est important de mettre en place une…" at bounding box center [571, 486] width 929 height 14
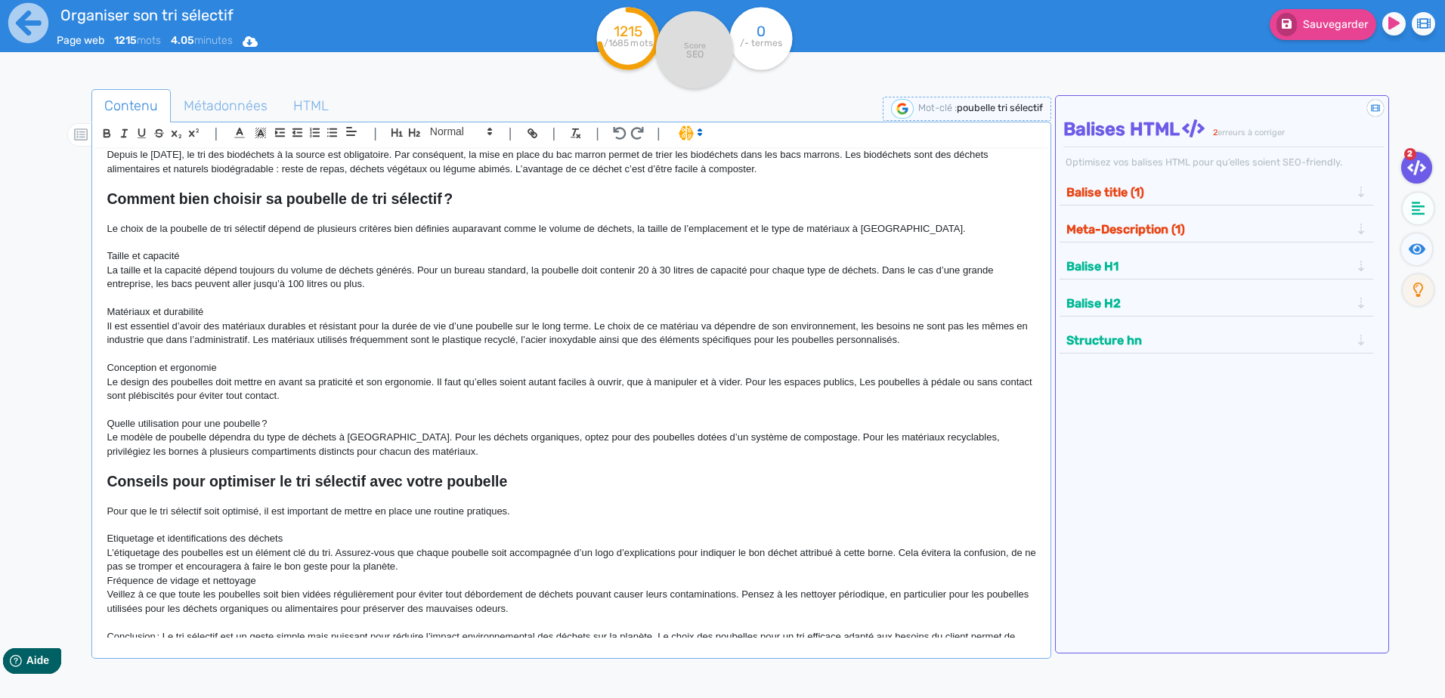
scroll to position [1095, 0]
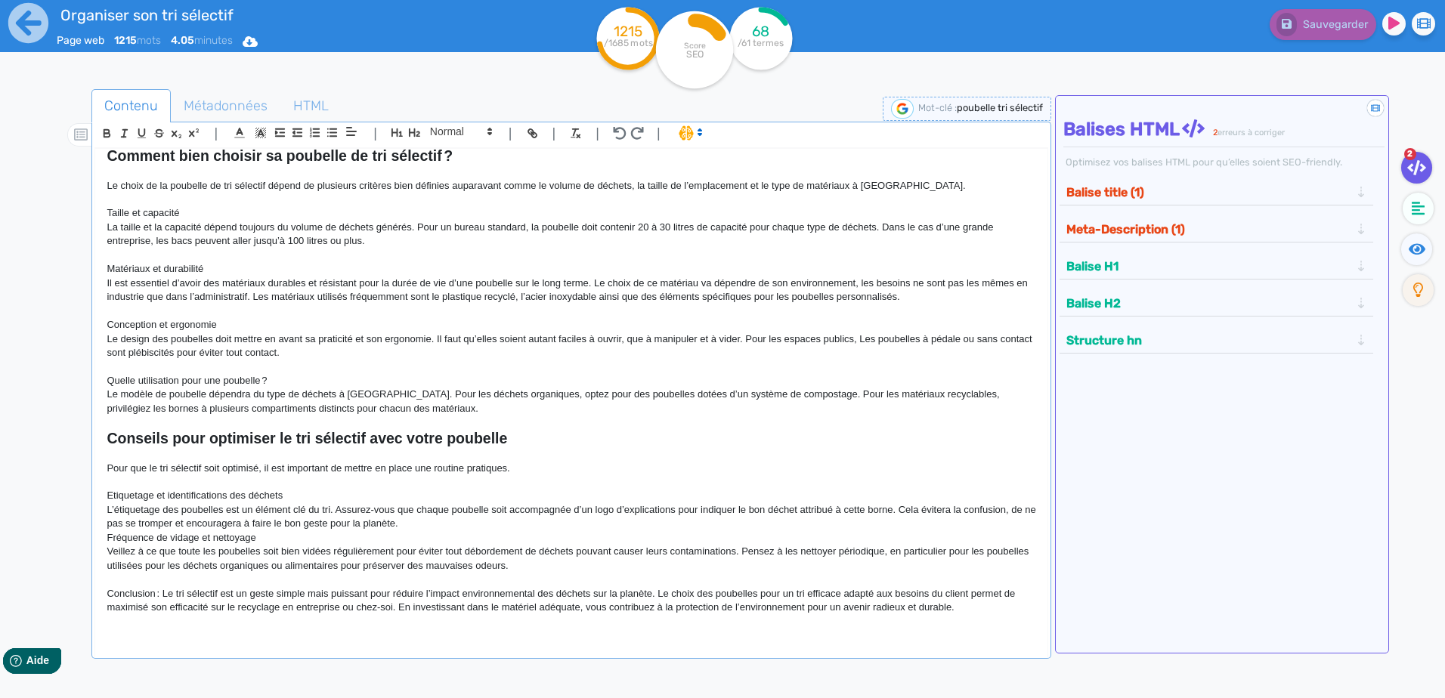
click at [301, 491] on p "Etiquetage et identifications des déchets" at bounding box center [571, 496] width 929 height 14
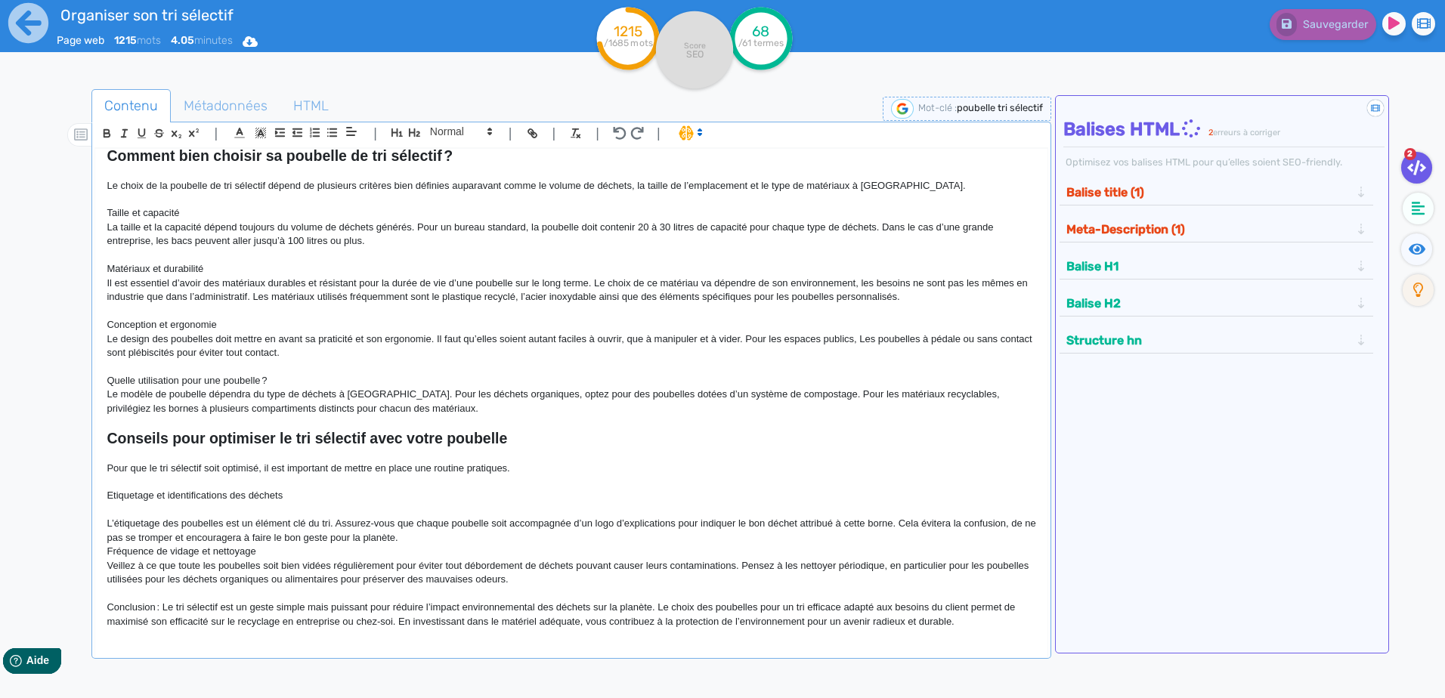
click at [296, 511] on p "Fréquence de vidage et nettoyage" at bounding box center [571, 552] width 929 height 14
click at [416, 511] on p "L’étiquetage des poubelles est un élément clé du tri. Assurez-vous que chaque p…" at bounding box center [571, 531] width 929 height 28
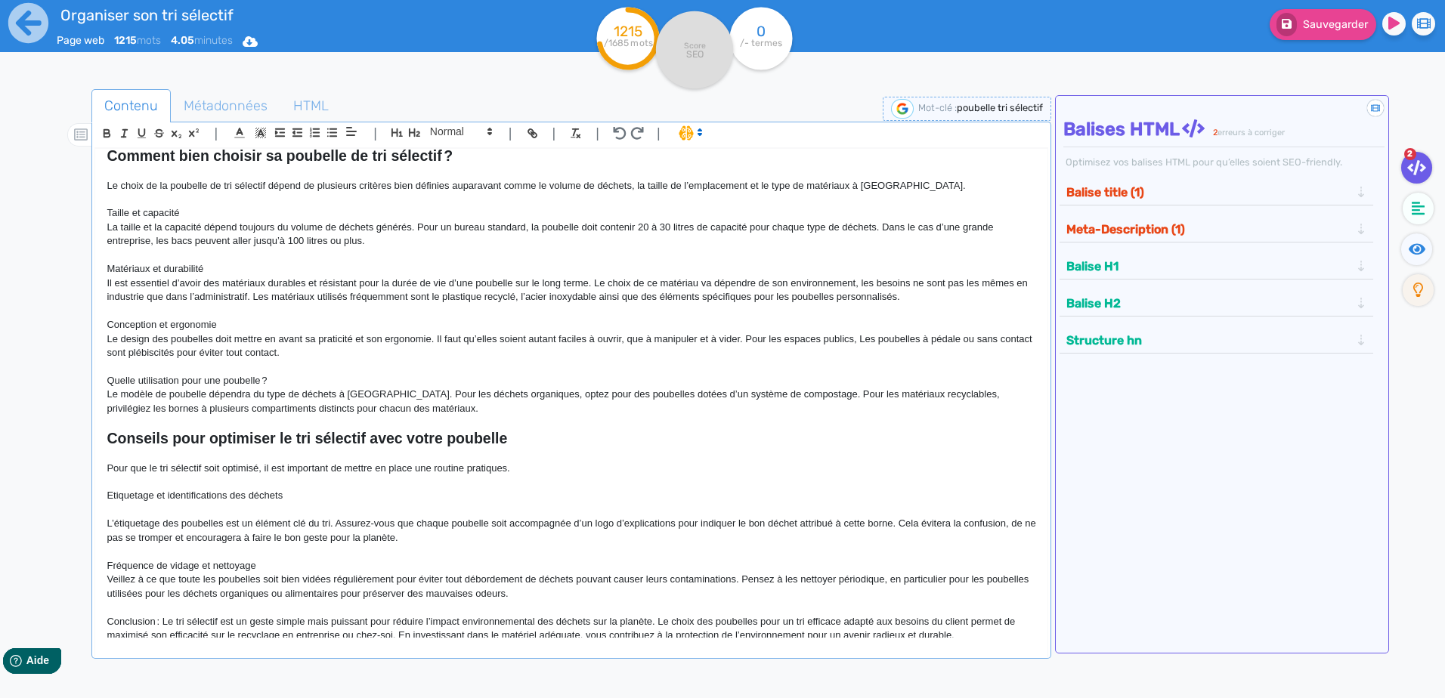
click at [292, 511] on p "Fréquence de vidage et nettoyage" at bounding box center [571, 566] width 929 height 14
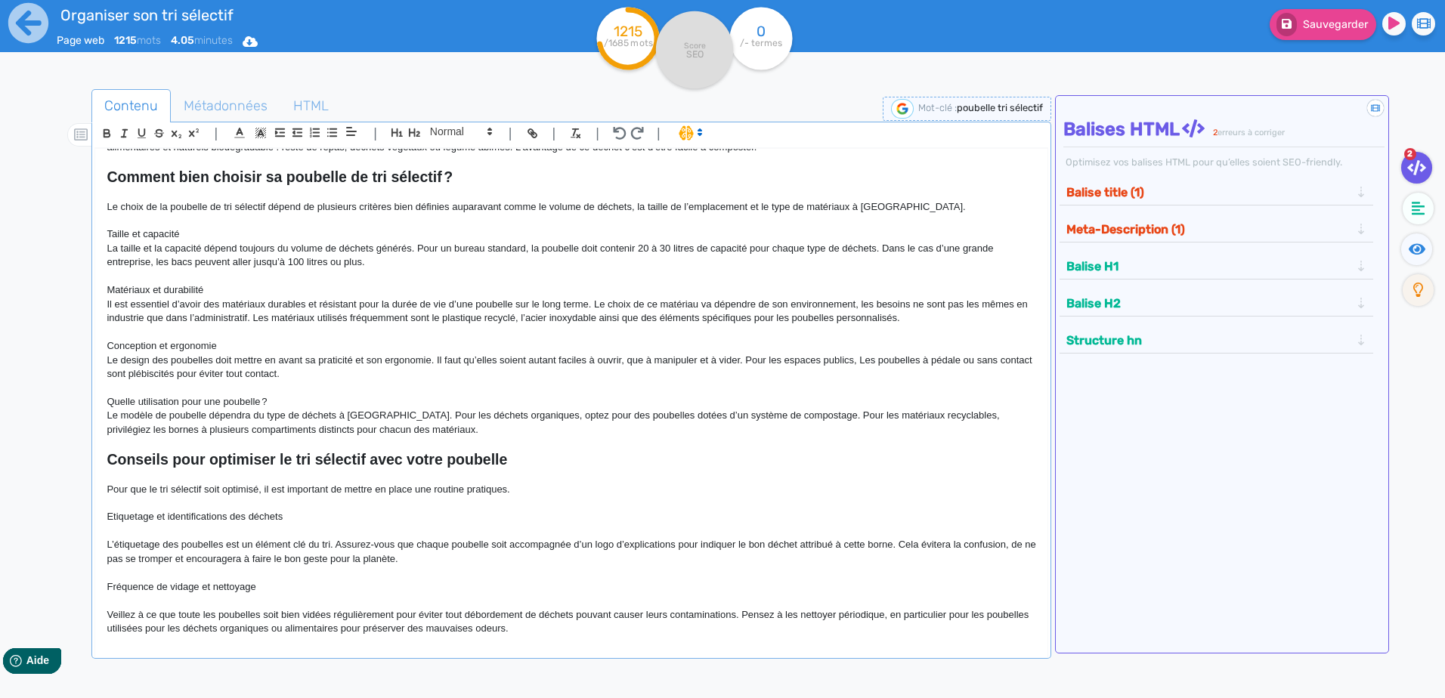
scroll to position [1136, 0]
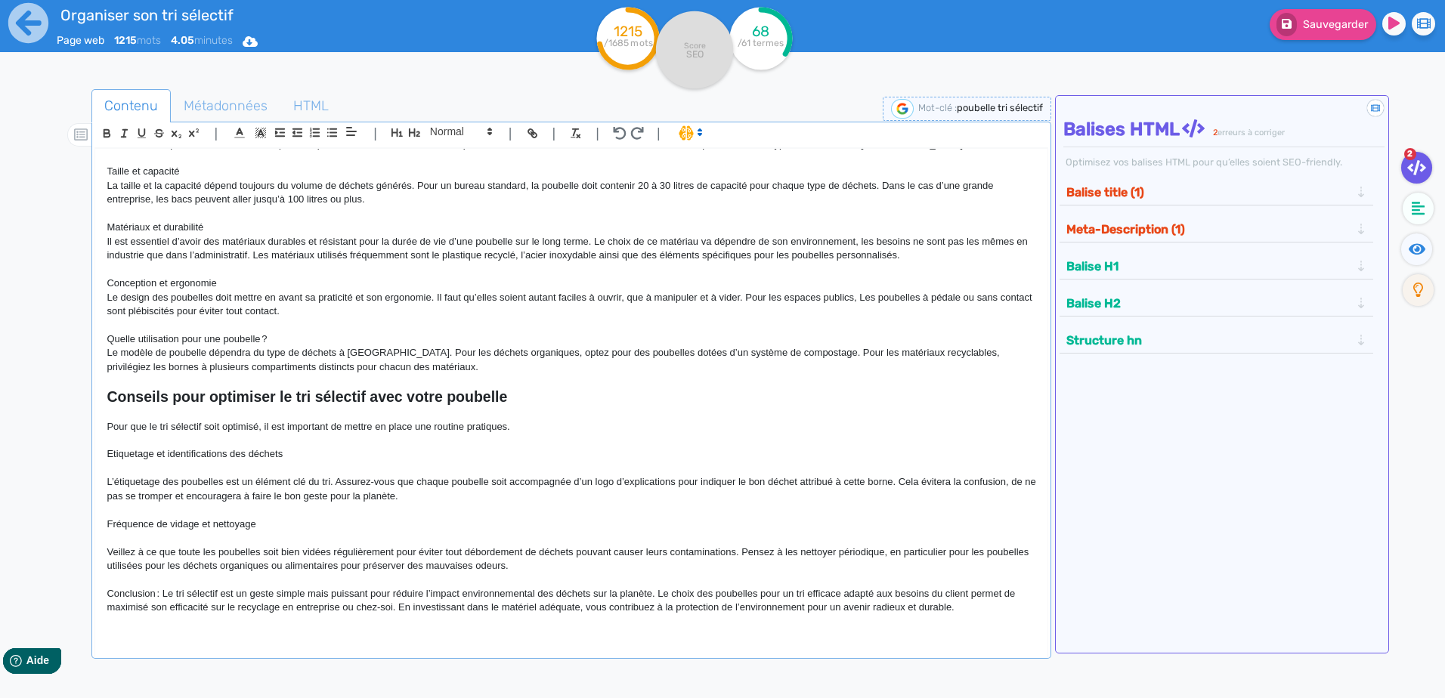
click at [518, 502] on p "L’étiquetage des poubelles est un élément clé du tri. Assurez-vous que chaque p…" at bounding box center [571, 489] width 929 height 28
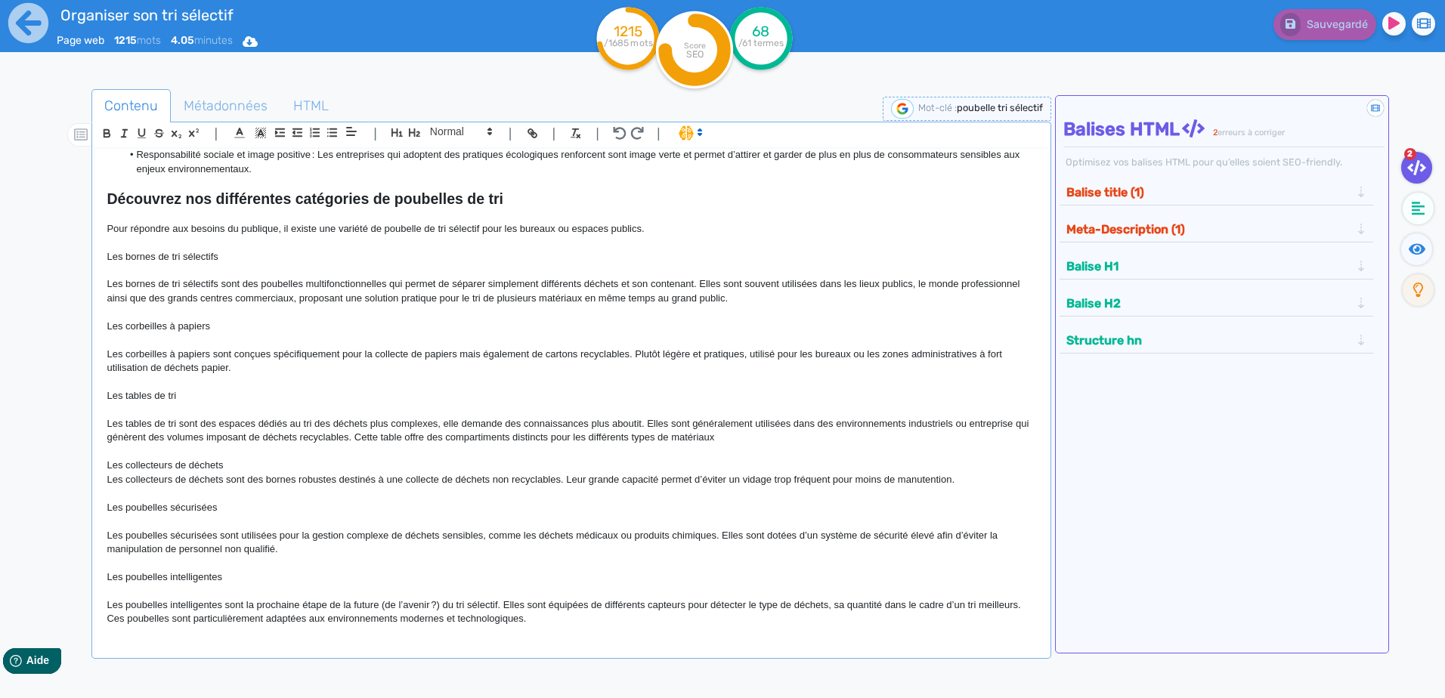
scroll to position [0, 0]
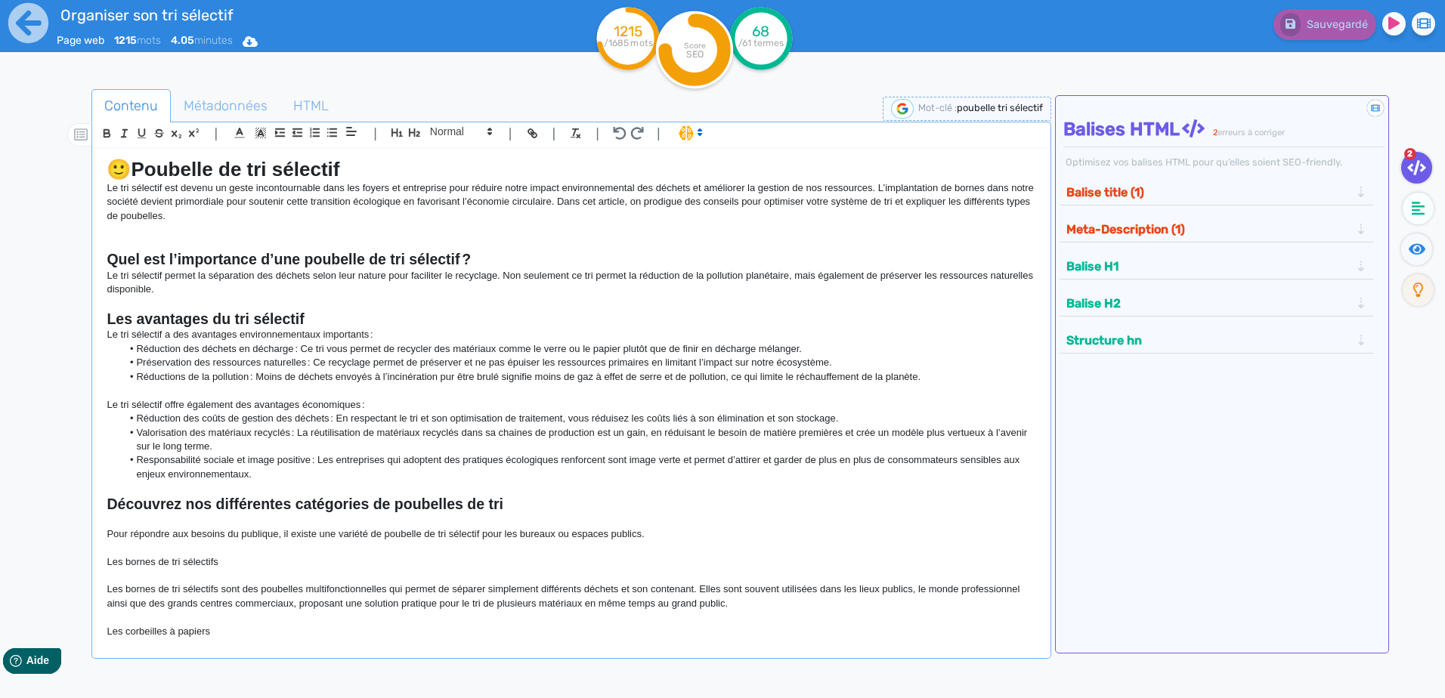
click at [193, 174] on strong "Poubelle de tri sélectif" at bounding box center [235, 169] width 209 height 23
click at [355, 265] on strong "Quel est l’importance d’une poubelle de tri sélectif ?" at bounding box center [289, 259] width 364 height 17
click at [280, 316] on strong "Les avantages du tri sélectif" at bounding box center [205, 319] width 197 height 17
click at [358, 499] on strong "Découvrez nos différentes catégories de poubelles de tri" at bounding box center [305, 504] width 396 height 17
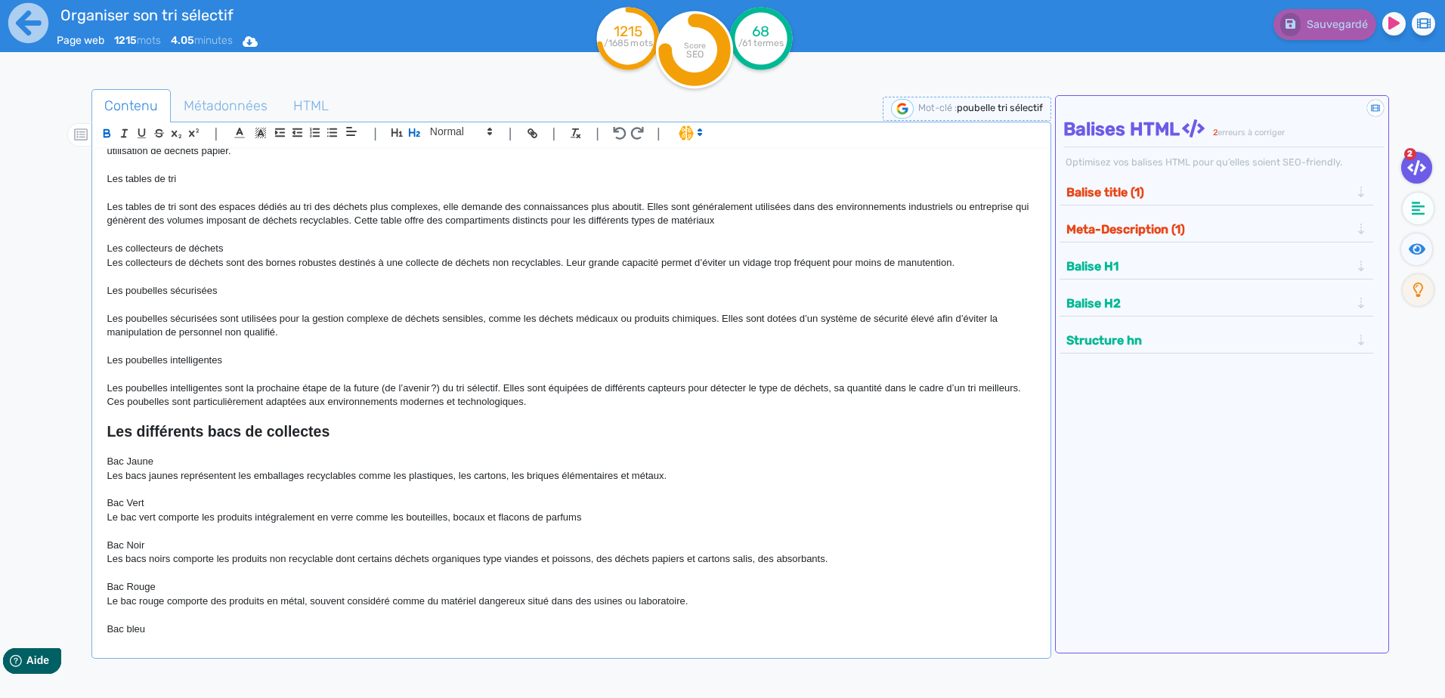
scroll to position [529, 0]
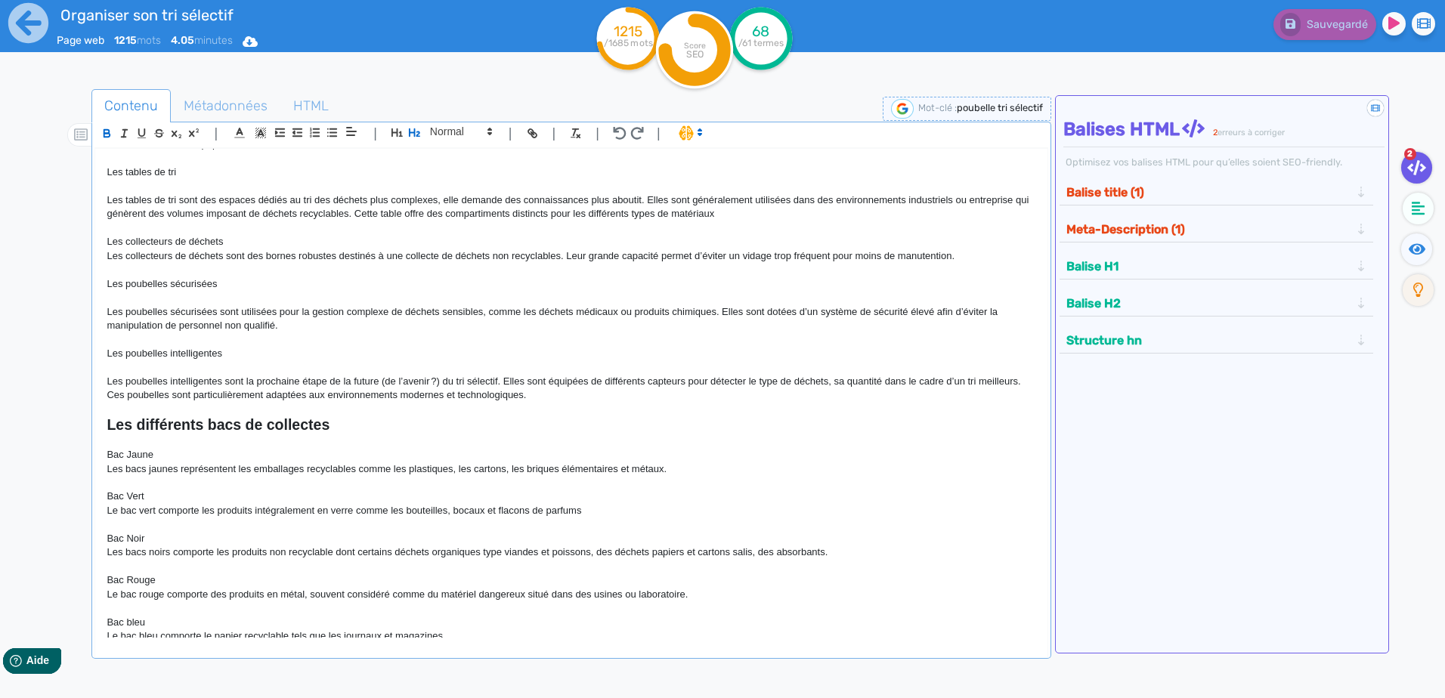
click at [294, 432] on strong "Les différents bacs de collectes" at bounding box center [218, 424] width 223 height 17
click at [294, 419] on strong "Les différents bacs de collectes" at bounding box center [218, 424] width 223 height 17
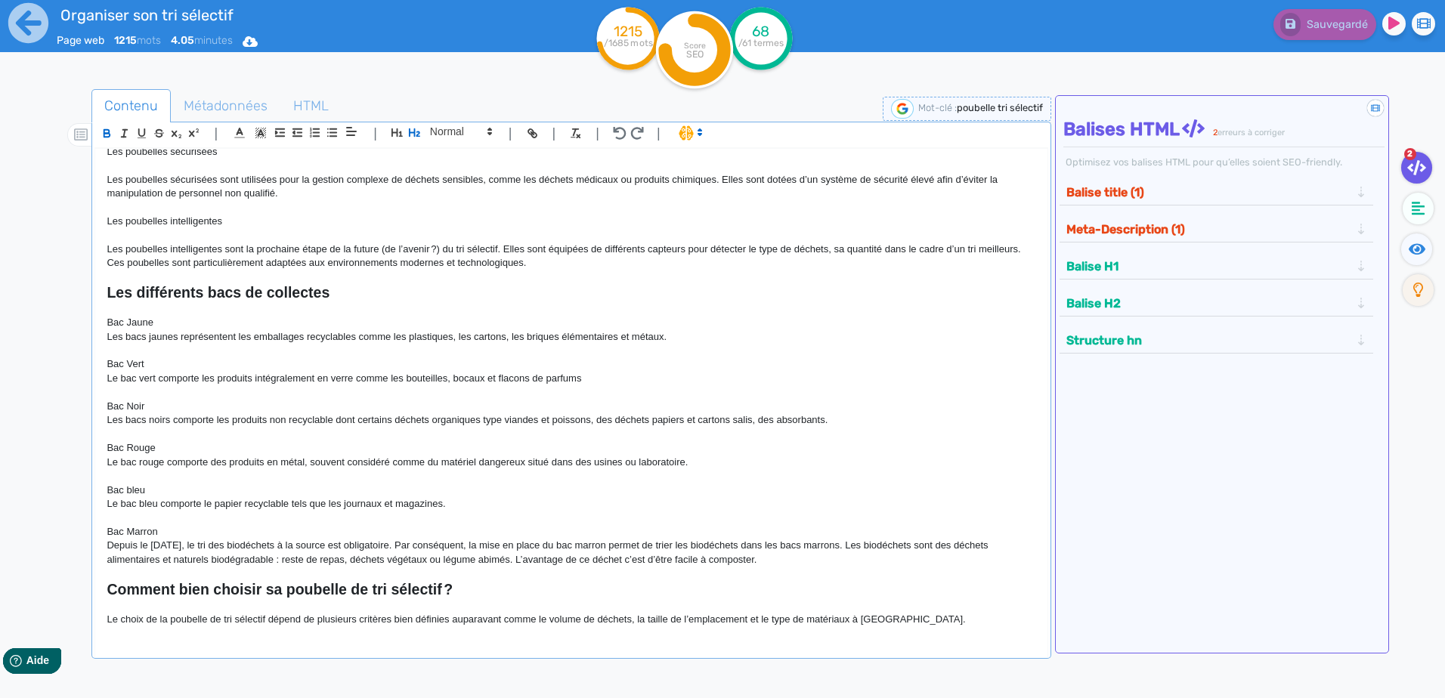
scroll to position [907, 0]
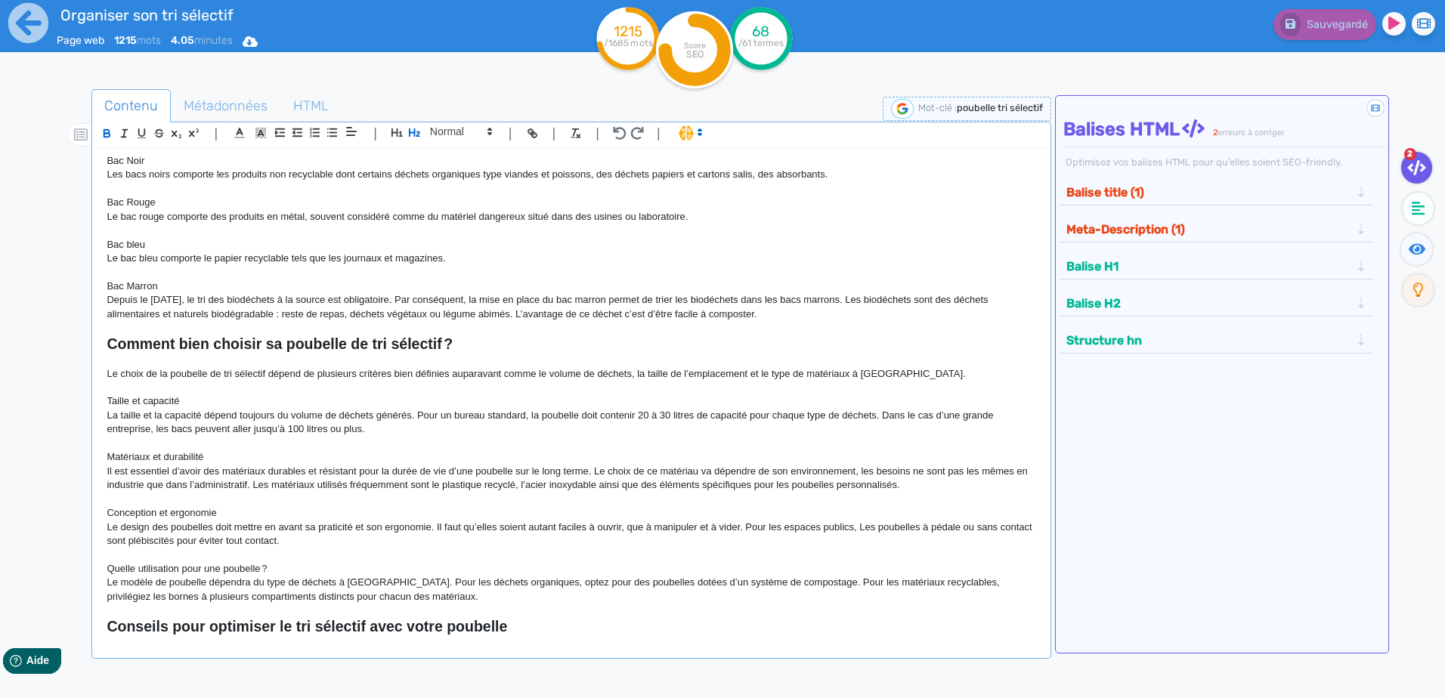
click at [334, 344] on strong "Comment bien choisir sa poubelle de tri sélectif ?" at bounding box center [280, 343] width 346 height 17
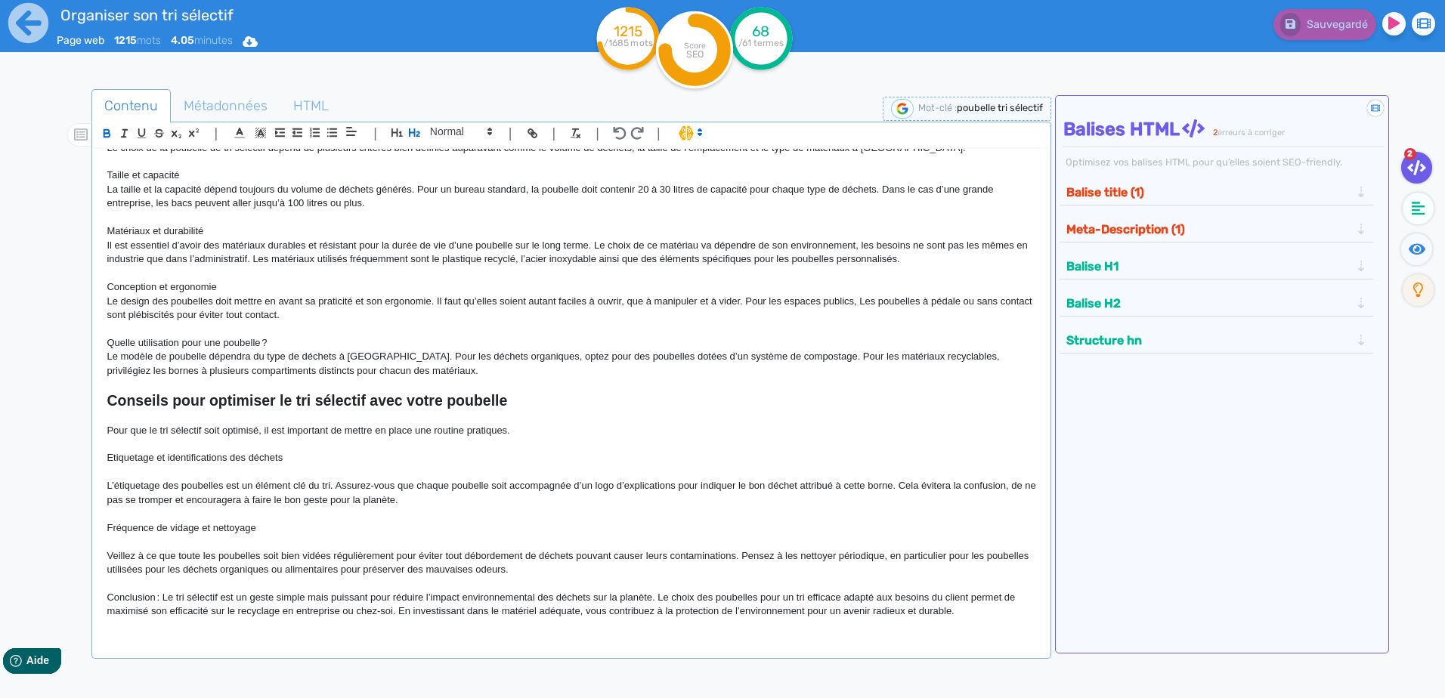
scroll to position [1133, 0]
click at [358, 397] on strong "Conseils pour optimiser le tri sélectif avec votre poubelle" at bounding box center [307, 399] width 400 height 17
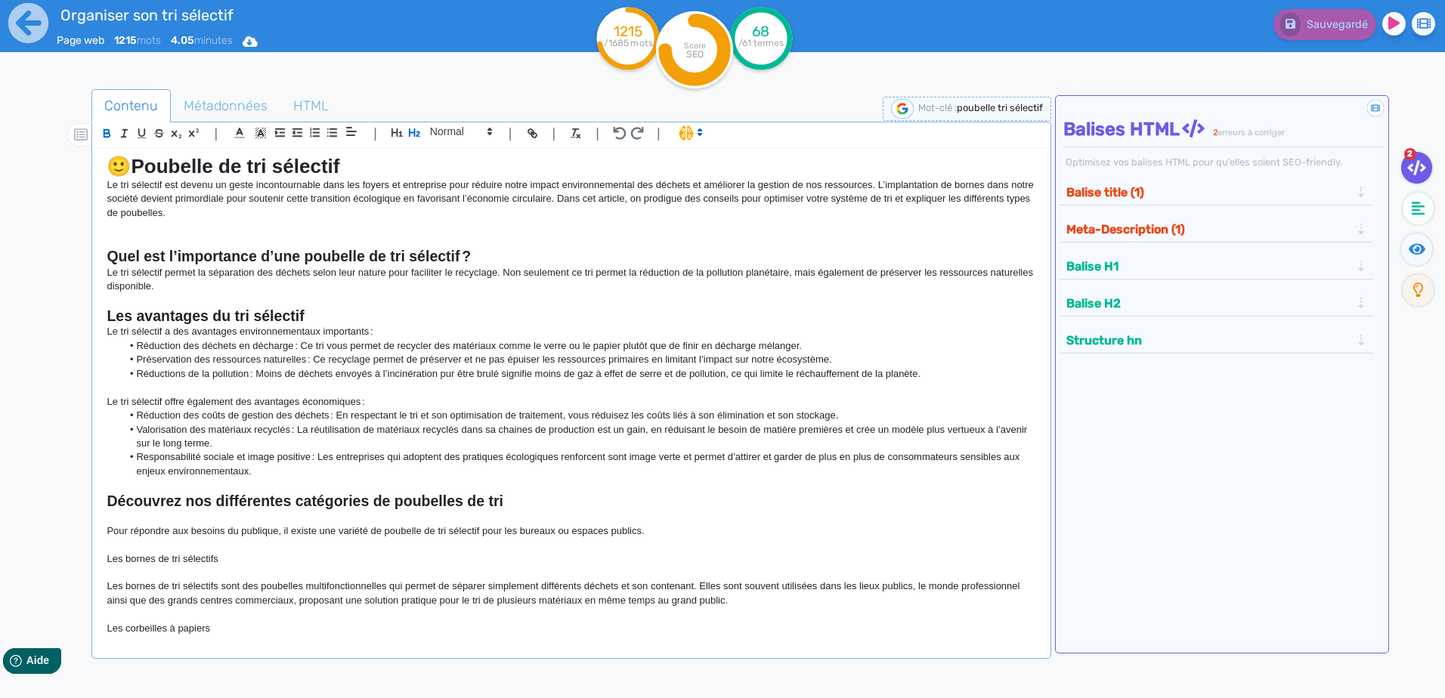
scroll to position [0, 0]
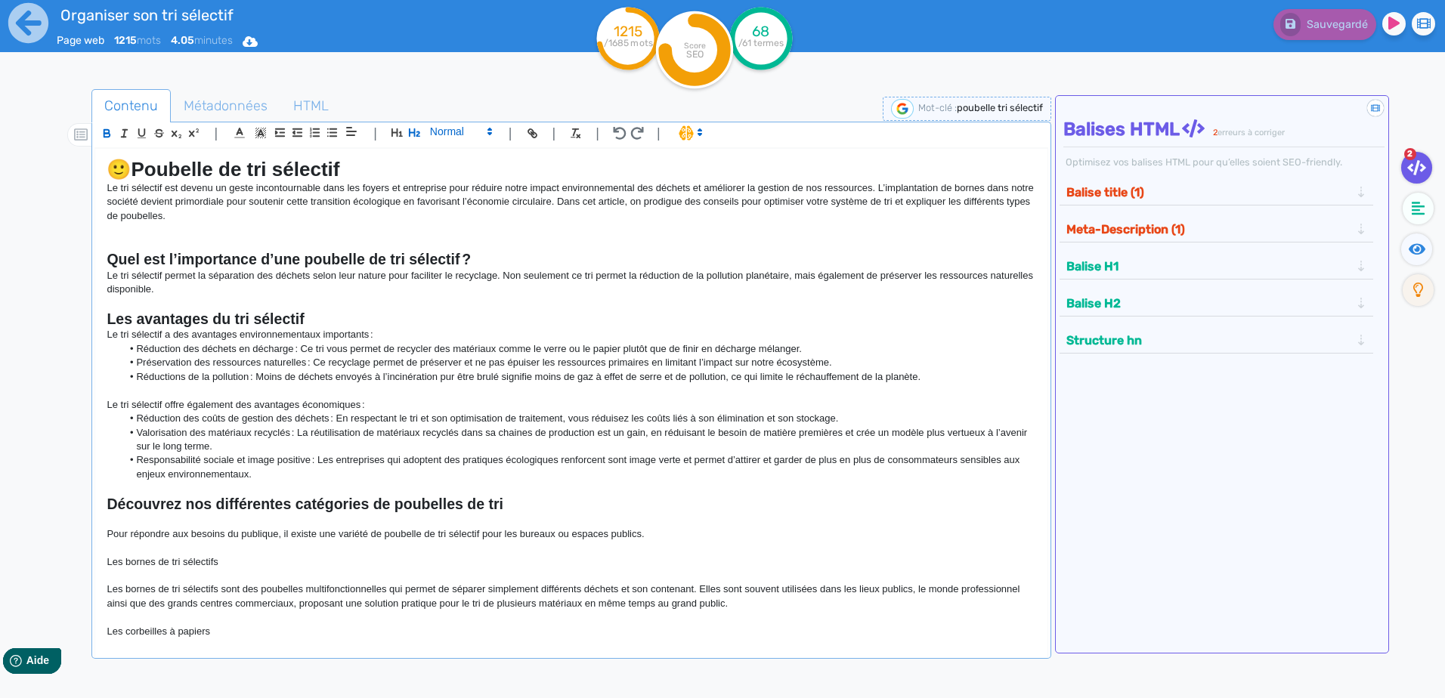
click at [489, 138] on icon at bounding box center [490, 132] width 14 height 14
click at [490, 71] on div "Organiser son tri sélectif Page web 1215 mots 4.05 minutes Html Pdf Word" at bounding box center [289, 37] width 578 height 74
click at [295, 314] on strong "Les avantages du tri sélectif" at bounding box center [205, 319] width 197 height 17
click at [289, 256] on strong "Quel est l’importance d’une poubelle de tri sélectif ?" at bounding box center [289, 259] width 364 height 17
click at [232, 312] on strong "Les avantages du tri sélectif" at bounding box center [205, 319] width 197 height 17
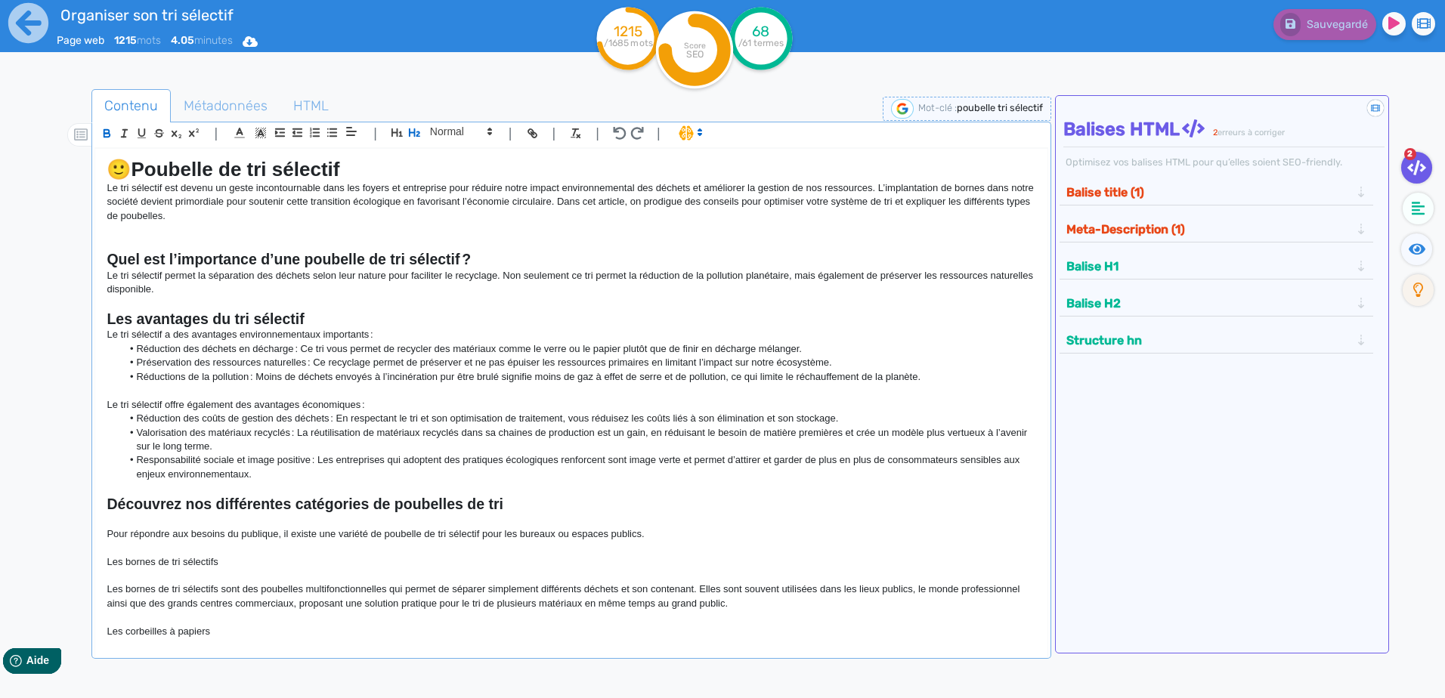
click at [251, 318] on strong "Les avantages du tri sélectif" at bounding box center [205, 319] width 197 height 17
click at [296, 318] on strong "Les avantages du tri sélectif" at bounding box center [205, 319] width 197 height 17
drag, startPoint x: 317, startPoint y: 316, endPoint x: 101, endPoint y: 318, distance: 216.1
click at [101, 318] on div "🙂 Poubelle de tri sélectif Le tri sélectif est devenu un geste incontournable d…" at bounding box center [570, 393] width 951 height 489
click at [480, 132] on span at bounding box center [460, 131] width 74 height 18
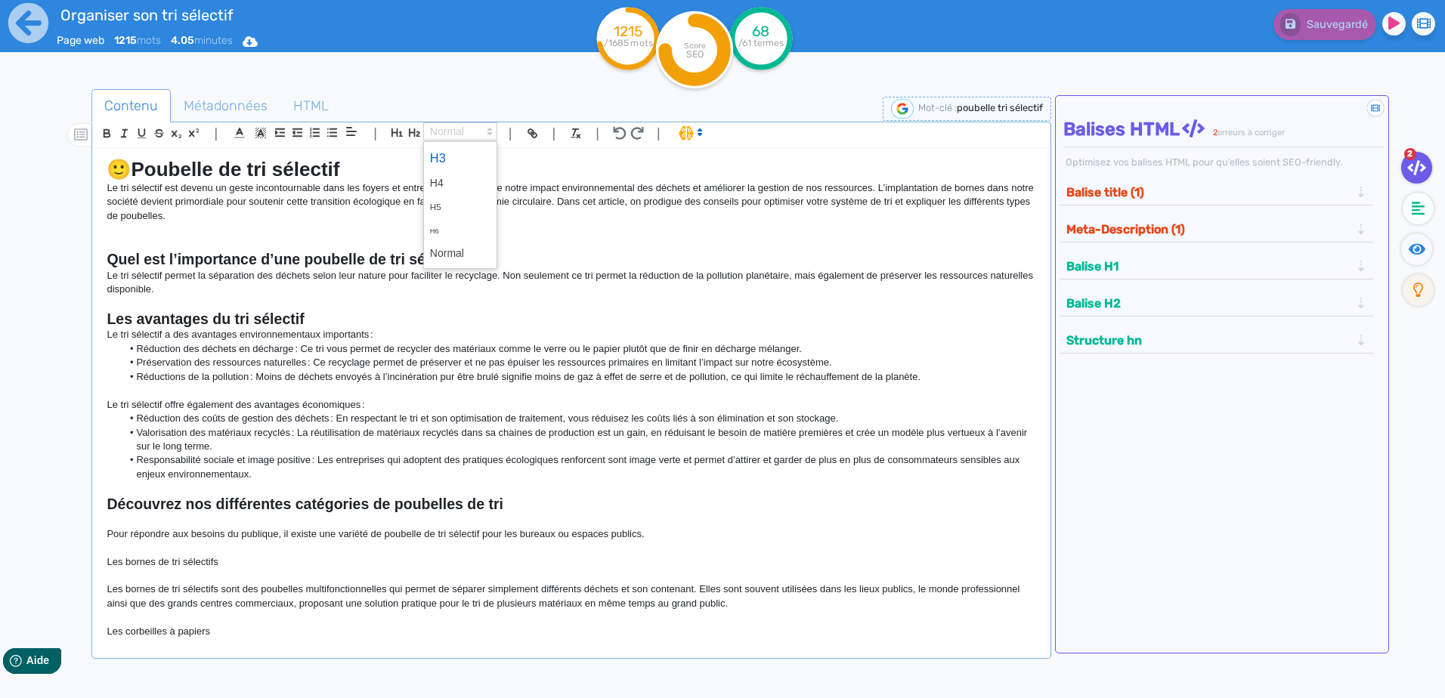
click at [468, 152] on span at bounding box center [460, 158] width 60 height 26
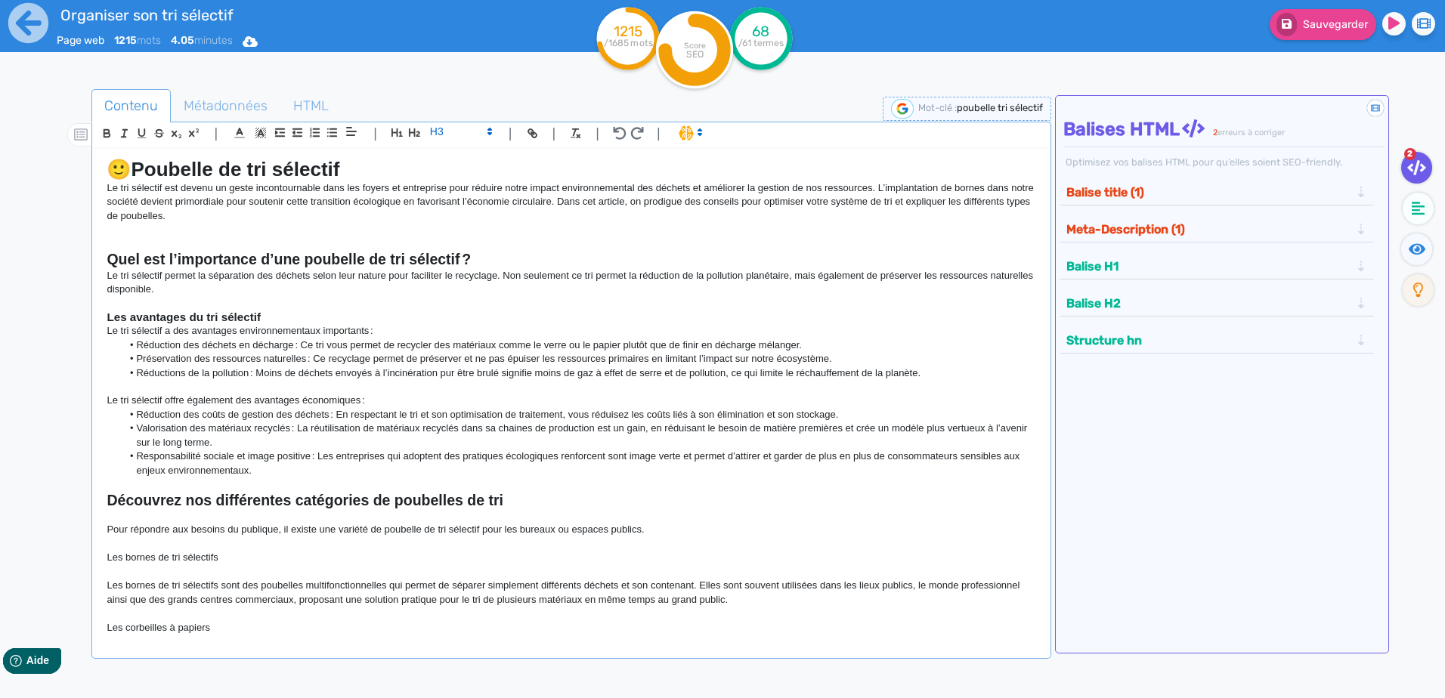
click at [319, 315] on h3 "Les avantages du tri sélectif" at bounding box center [571, 318] width 929 height 14
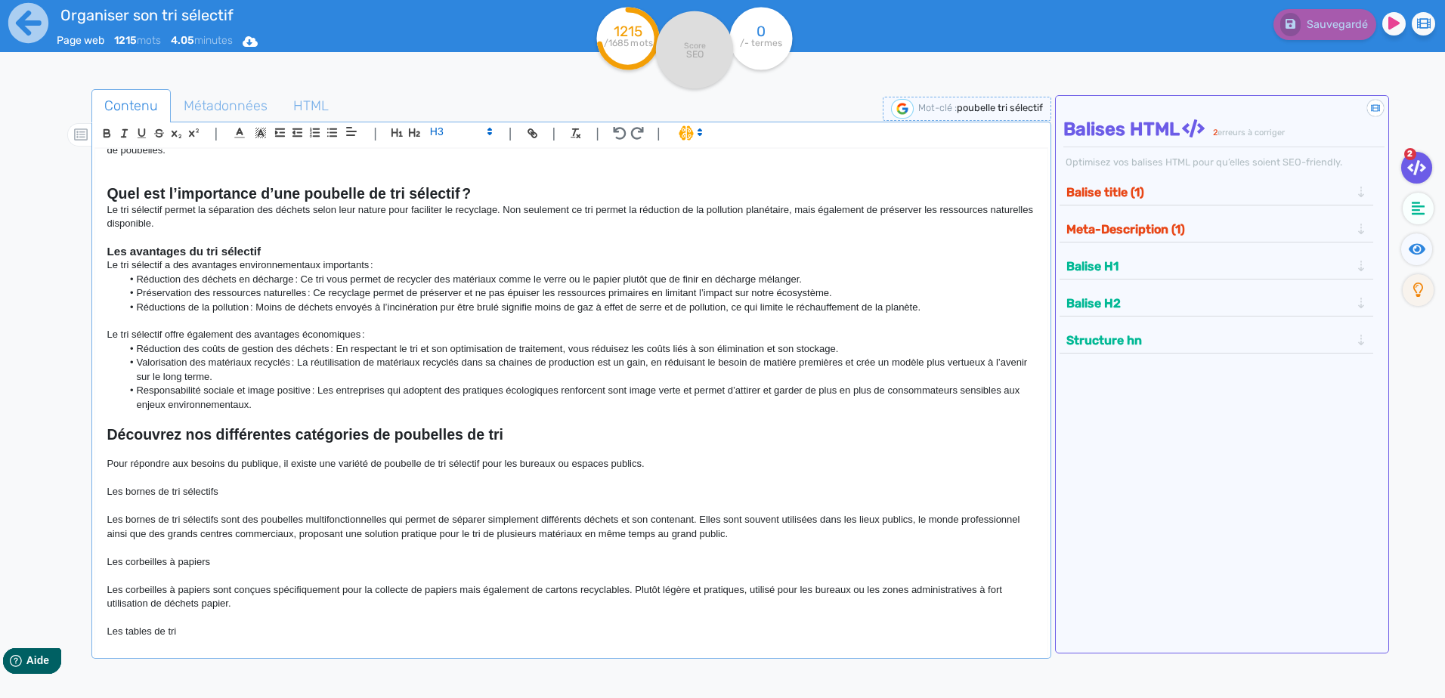
scroll to position [151, 0]
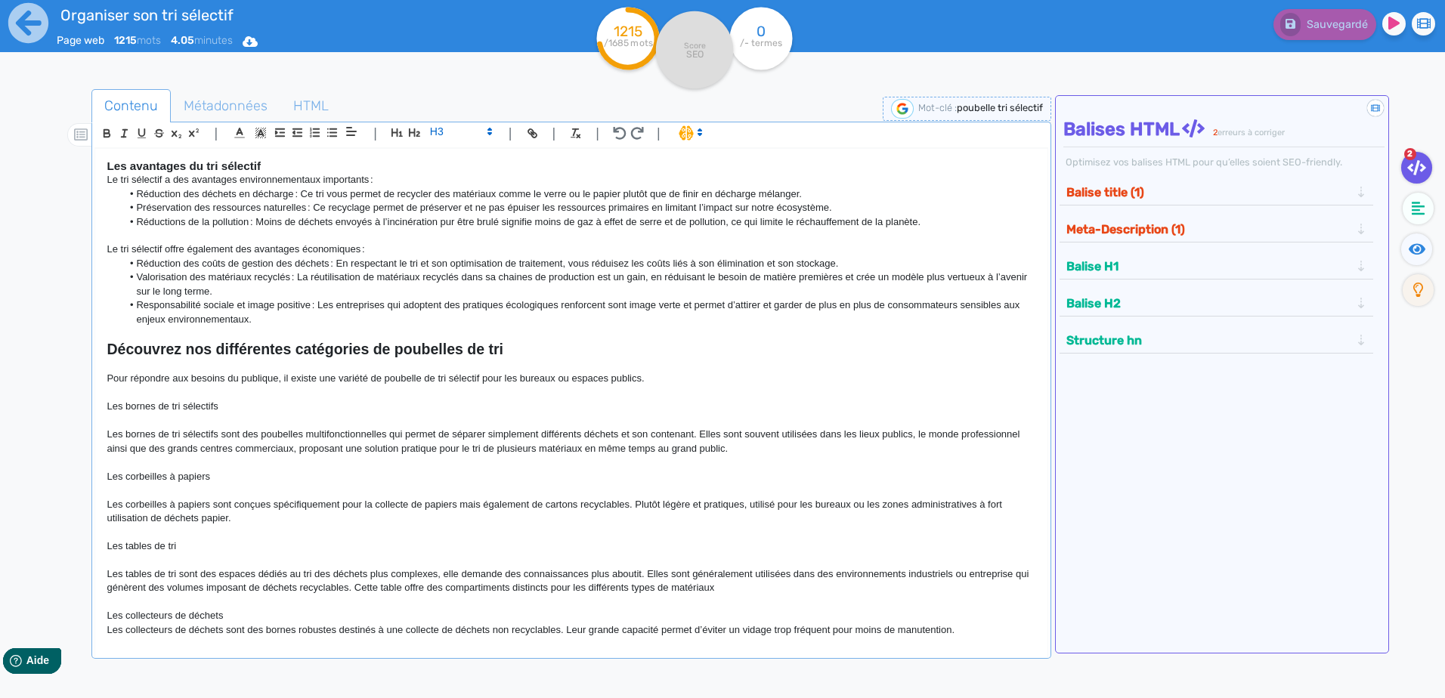
click at [364, 347] on strong "Découvrez nos différentes catégories de poubelles de tri" at bounding box center [305, 349] width 396 height 17
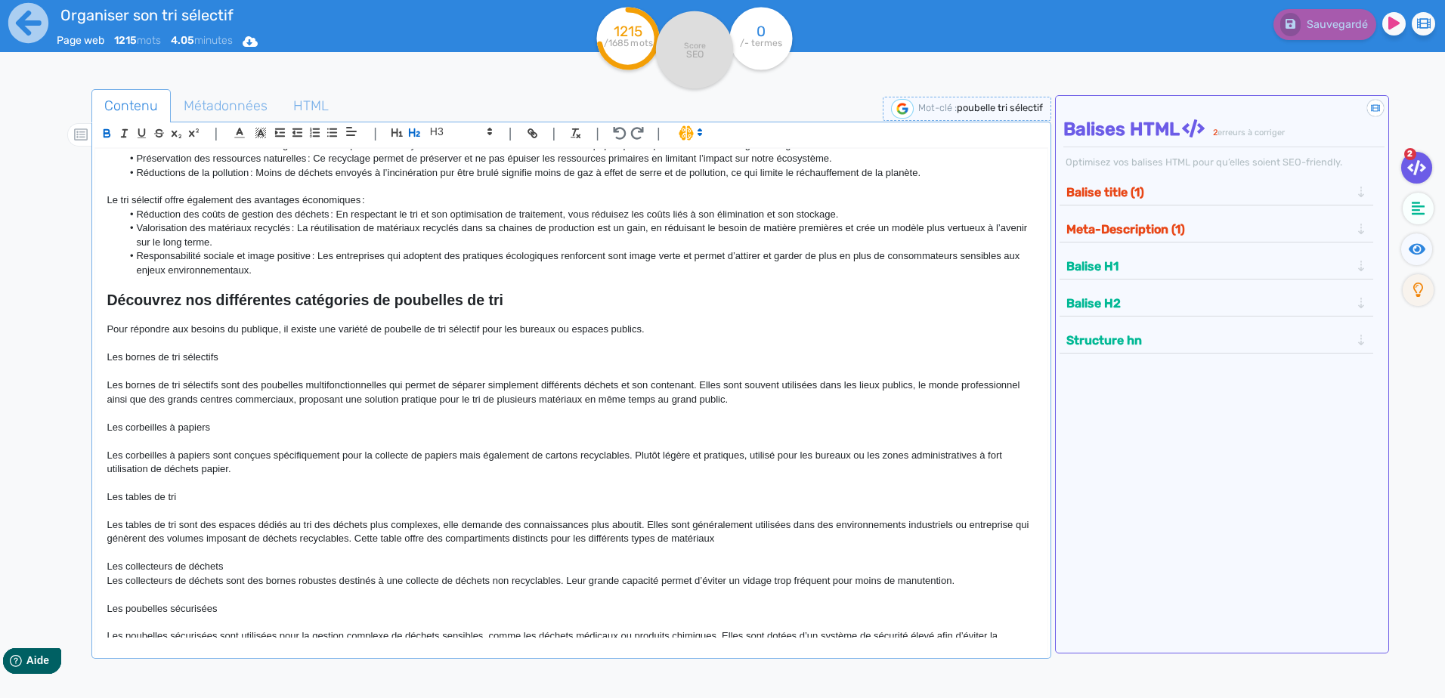
scroll to position [227, 0]
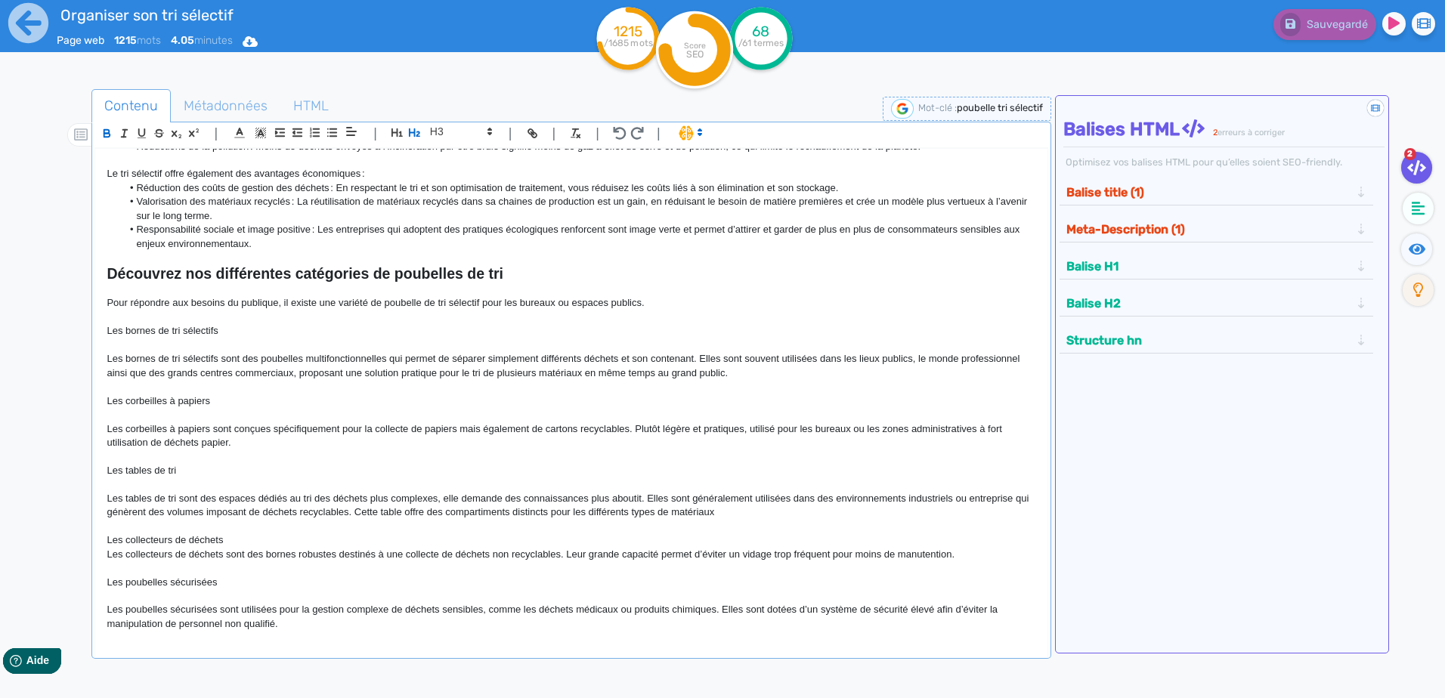
drag, startPoint x: 224, startPoint y: 331, endPoint x: 95, endPoint y: 326, distance: 128.5
click at [95, 326] on div "🙂 Poubelle de tri sélectif Le tri sélectif est devenu un geste incontournable d…" at bounding box center [570, 393] width 951 height 489
click at [489, 127] on icon at bounding box center [490, 132] width 14 height 14
click at [471, 159] on span at bounding box center [460, 158] width 60 height 26
drag, startPoint x: 230, startPoint y: 397, endPoint x: 89, endPoint y: 400, distance: 140.6
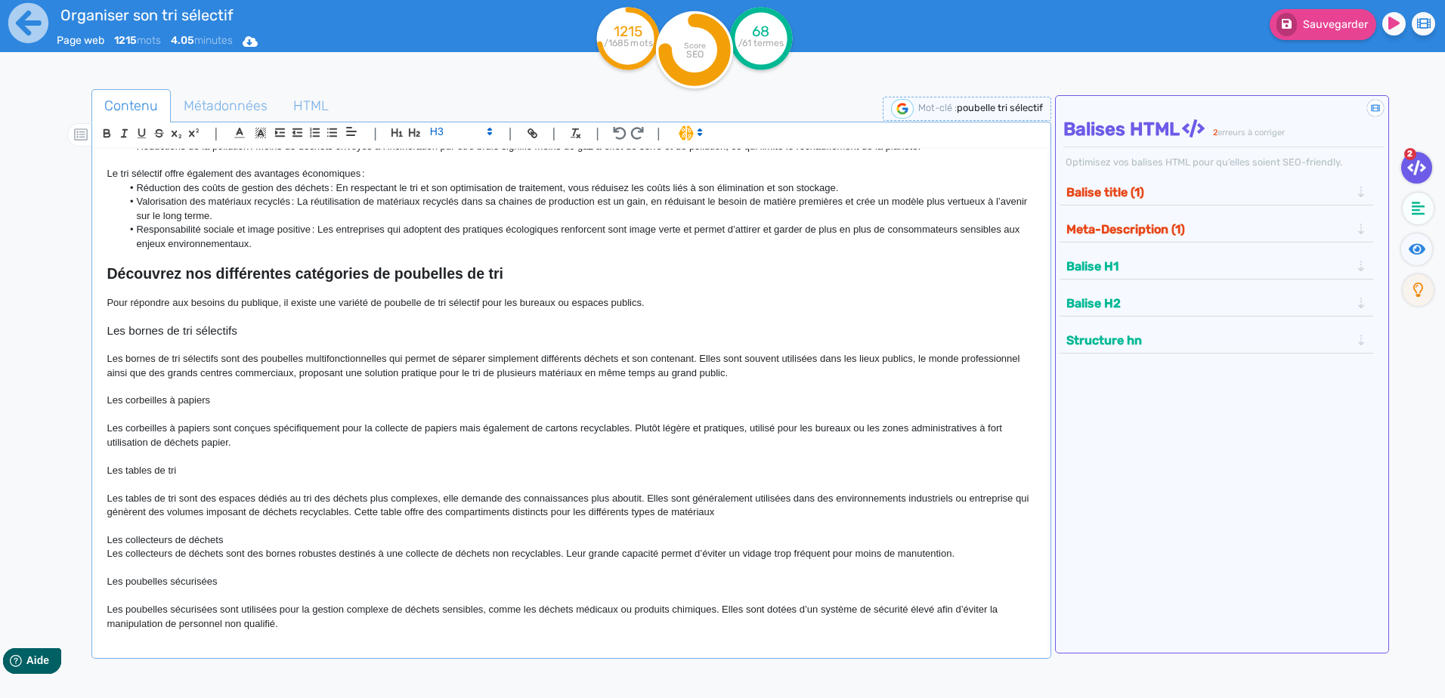
click at [89, 400] on div "Contenu Métadonnées HTML | | H3 H4 H5 H6 Normal | | | | 🙂 Poubelle de tri sélec…" at bounding box center [744, 439] width 1401 height 708
click at [483, 131] on icon at bounding box center [490, 132] width 14 height 14
click at [473, 157] on span at bounding box center [460, 158] width 60 height 26
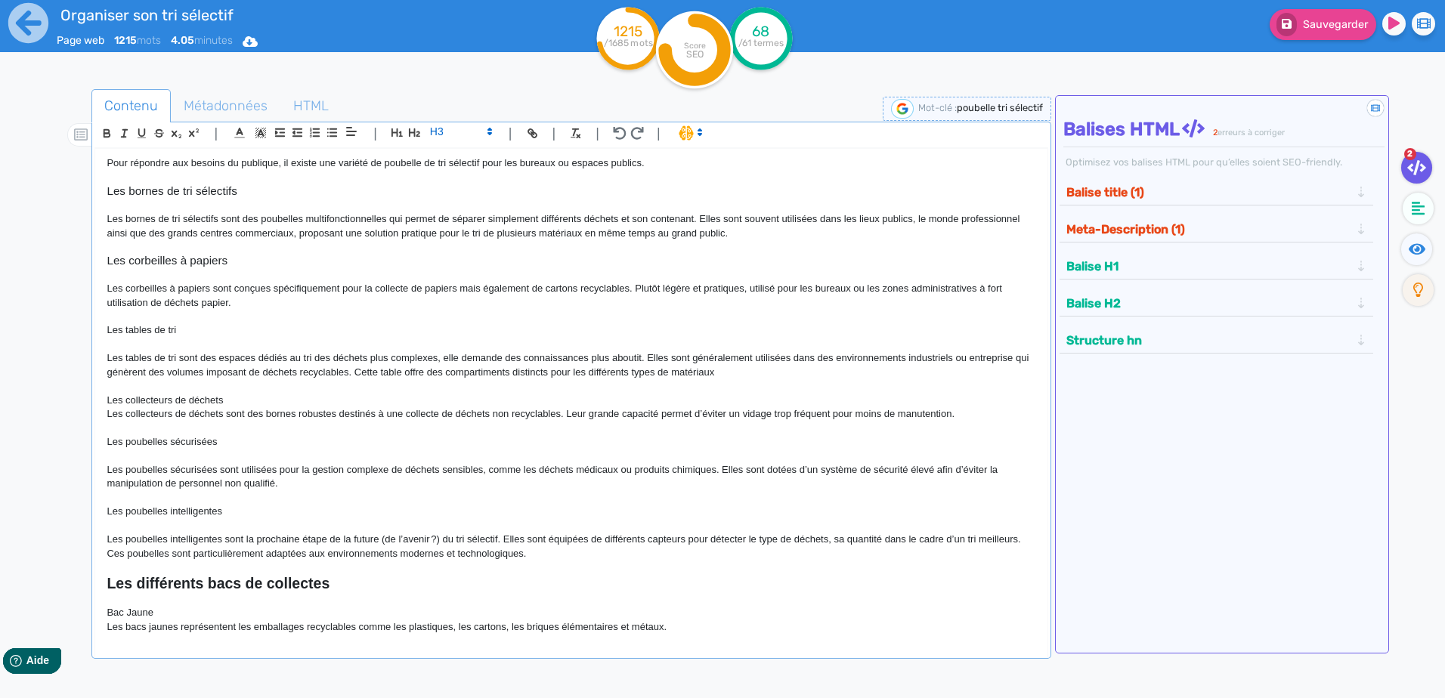
scroll to position [378, 0]
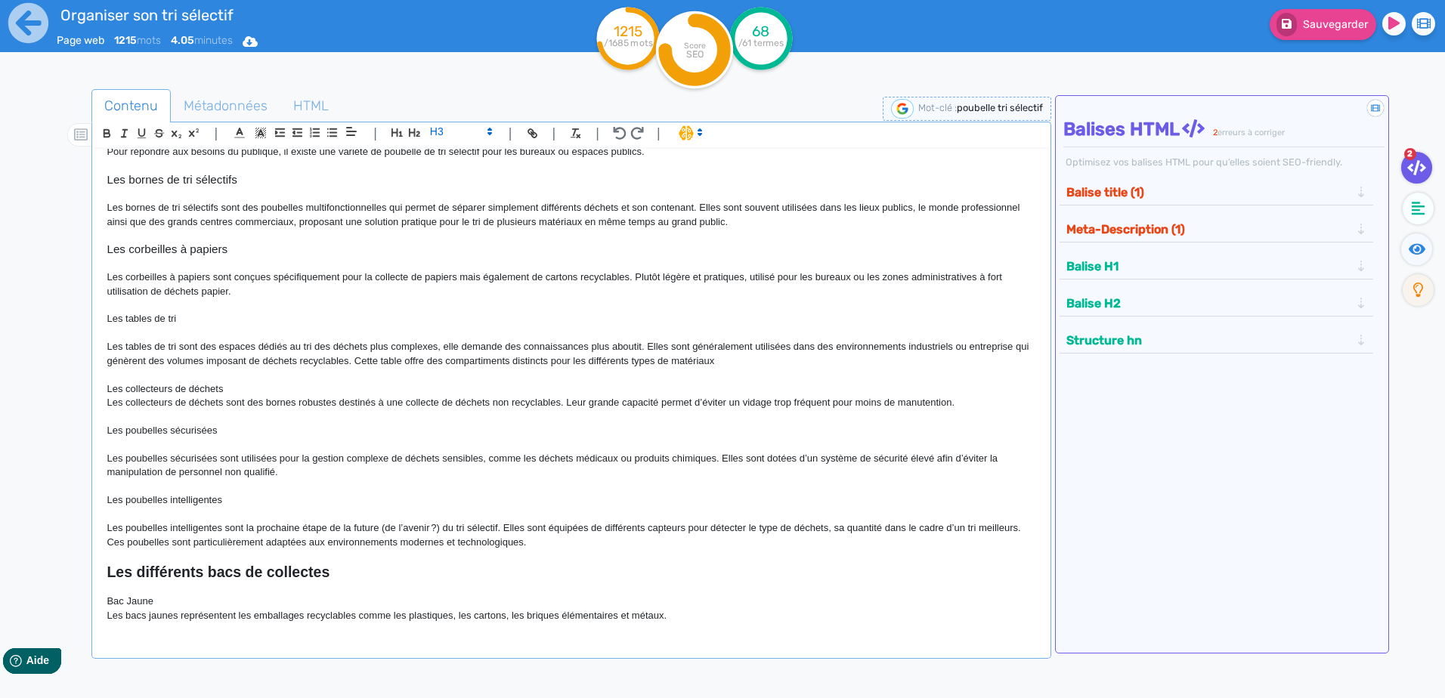
drag, startPoint x: 183, startPoint y: 321, endPoint x: 97, endPoint y: 314, distance: 86.4
click at [97, 314] on div "🙂 Poubelle de tri sélectif Le tri sélectif est devenu un geste incontournable d…" at bounding box center [570, 393] width 951 height 489
click at [487, 124] on span at bounding box center [460, 131] width 74 height 18
click at [469, 161] on span at bounding box center [460, 158] width 60 height 26
drag, startPoint x: 240, startPoint y: 390, endPoint x: 93, endPoint y: 389, distance: 146.6
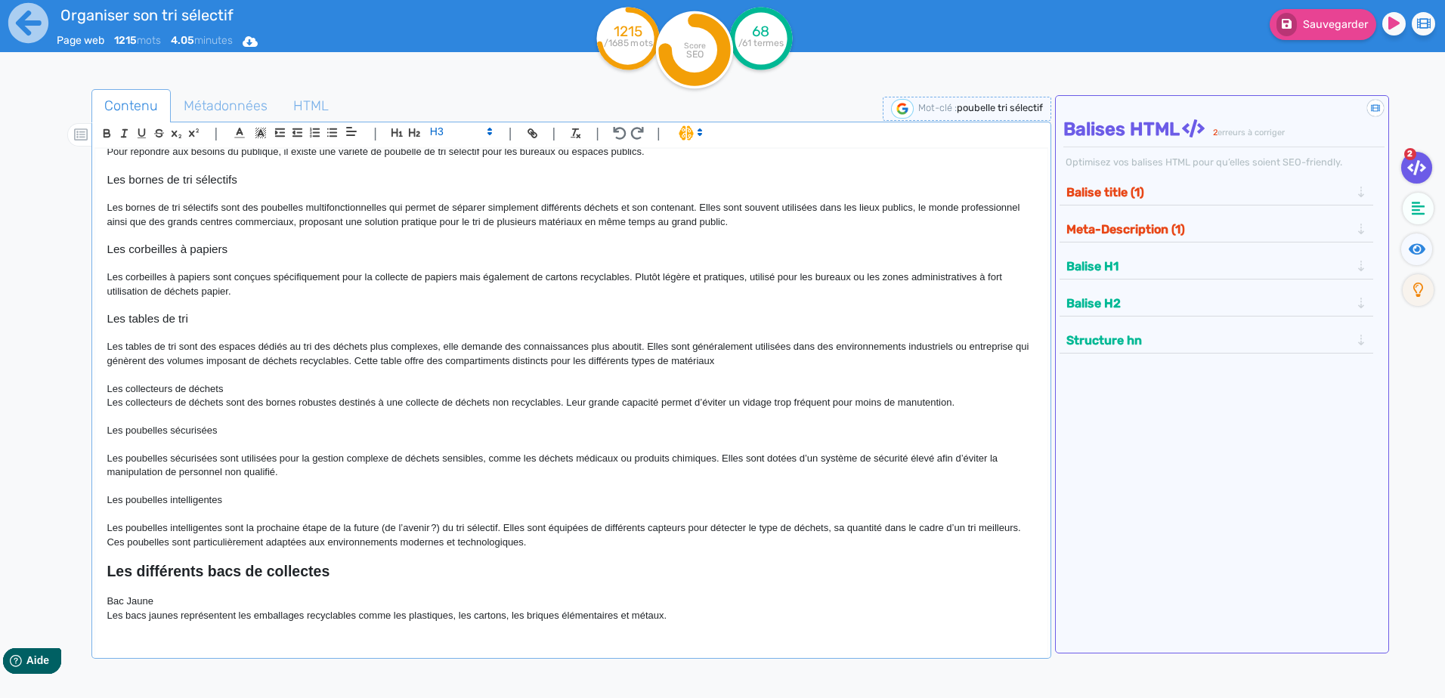
click at [93, 389] on div "| | H3 H4 H5 H6 Normal | | | | 🙂 Poubelle de tri sélectif Le tri sélectif est d…" at bounding box center [570, 390] width 959 height 537
click at [490, 128] on icon at bounding box center [490, 132] width 14 height 14
click at [471, 153] on span at bounding box center [460, 158] width 60 height 26
drag, startPoint x: 233, startPoint y: 428, endPoint x: 62, endPoint y: 422, distance: 170.9
click at [62, 422] on div "Contenu Métadonnées HTML | | H3 H4 H5 H6 Normal | | | | 🙂 Poubelle de tri sélec…" at bounding box center [744, 439] width 1401 height 708
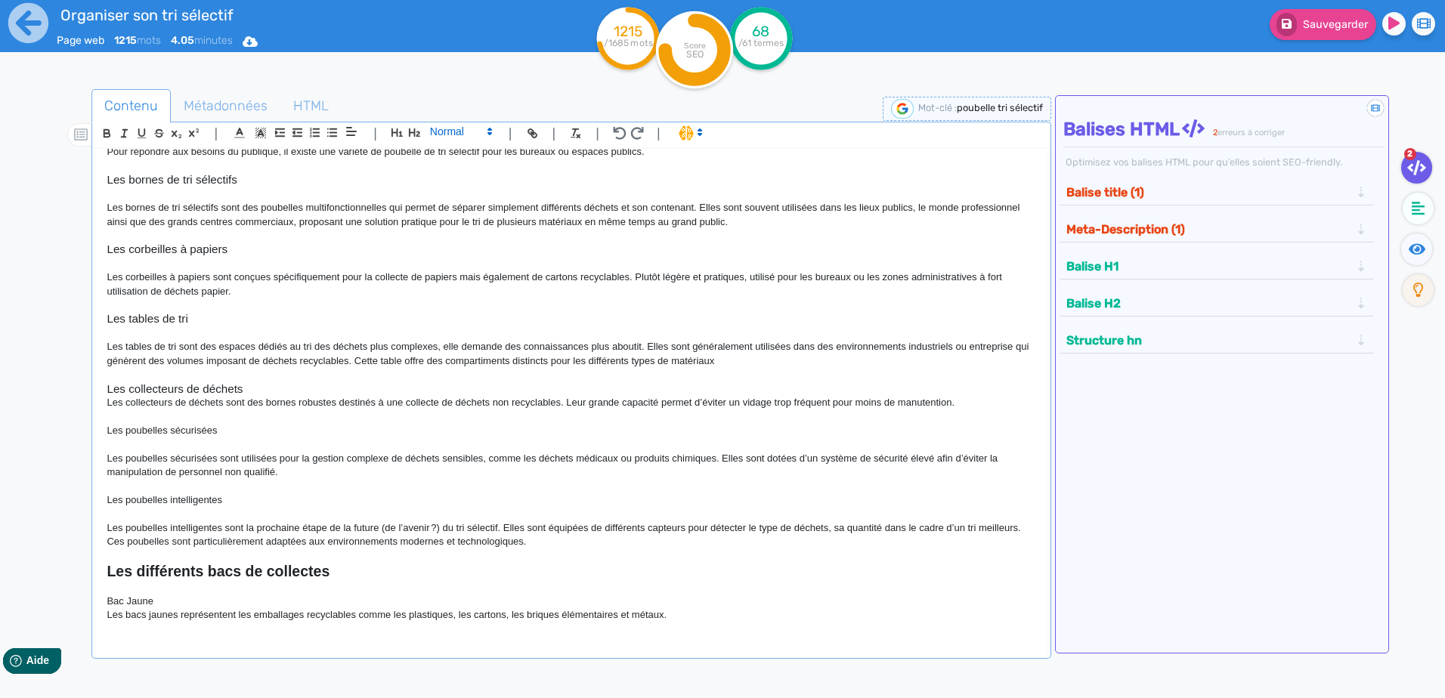
click at [467, 130] on span at bounding box center [460, 131] width 74 height 18
click at [467, 165] on span at bounding box center [460, 158] width 60 height 26
click at [286, 504] on p "Les poubelles intelligentes" at bounding box center [571, 500] width 929 height 14
drag, startPoint x: 229, startPoint y: 505, endPoint x: 66, endPoint y: 495, distance: 163.5
click at [66, 495] on div "Contenu Métadonnées HTML | | H3 H4 H5 H6 Normal | | | | 🙂 Poubelle de tri sélec…" at bounding box center [744, 439] width 1401 height 708
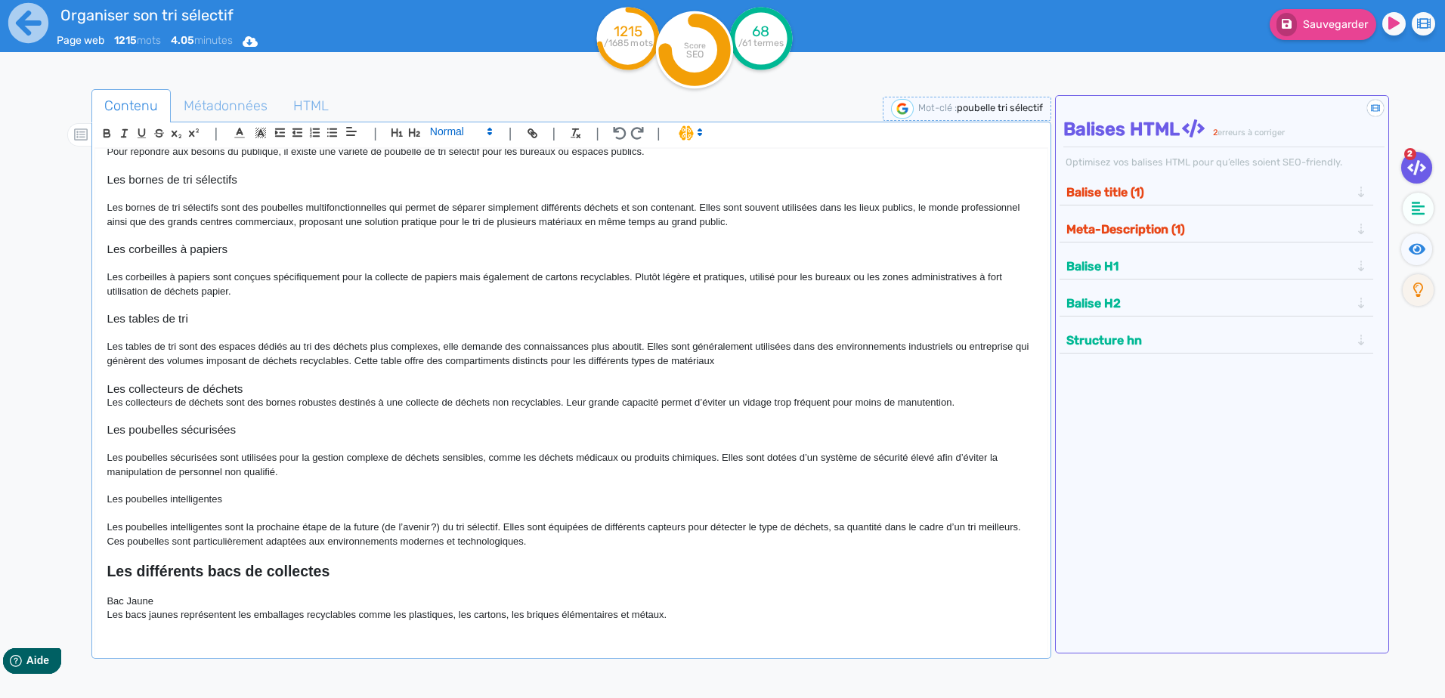
click at [490, 128] on polygon at bounding box center [489, 129] width 3 height 2
click at [479, 160] on span at bounding box center [460, 158] width 60 height 26
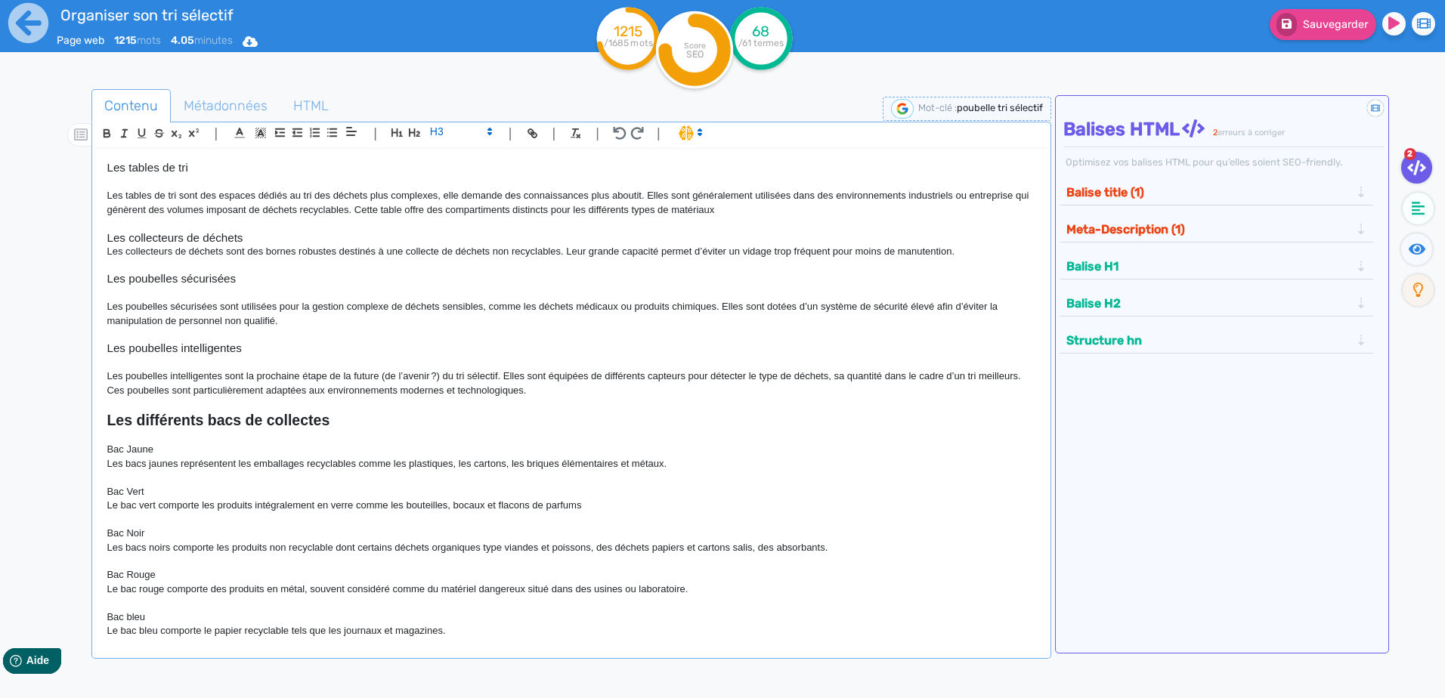
click at [354, 481] on p at bounding box center [571, 478] width 929 height 14
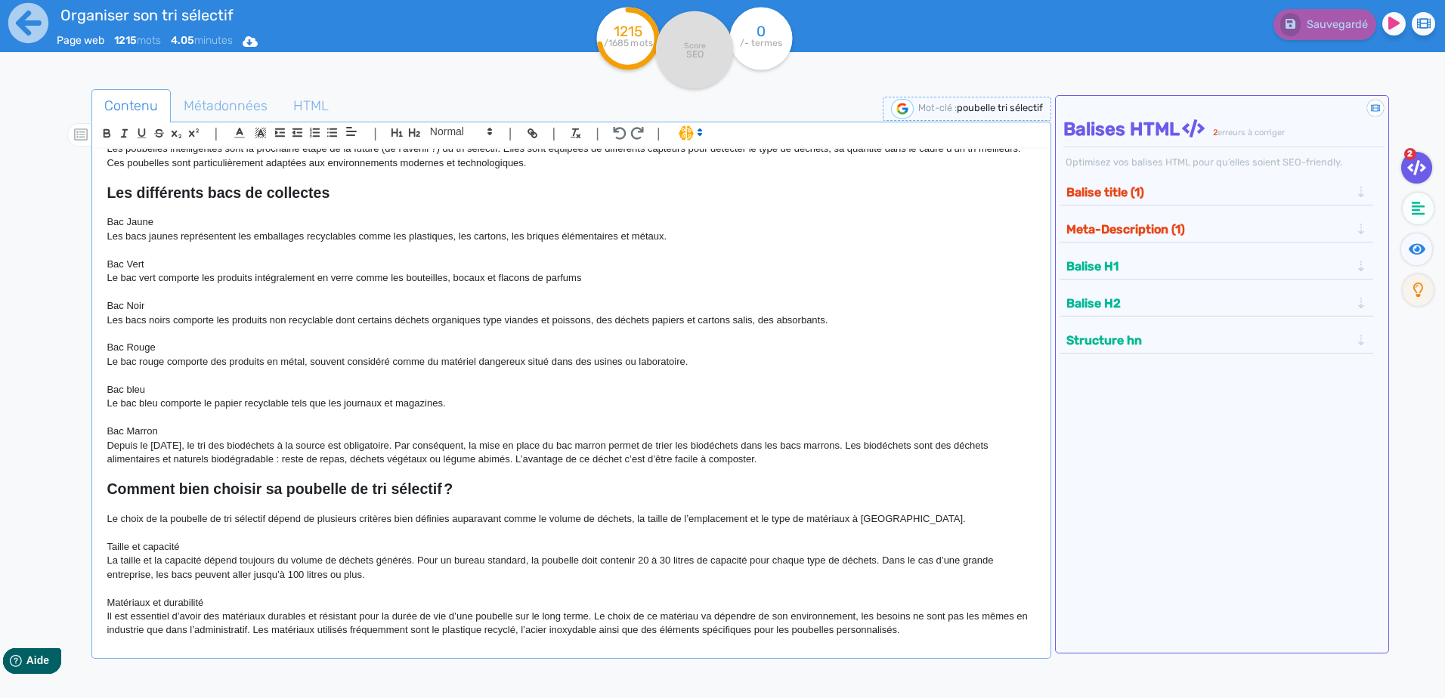
scroll to position [831, 0]
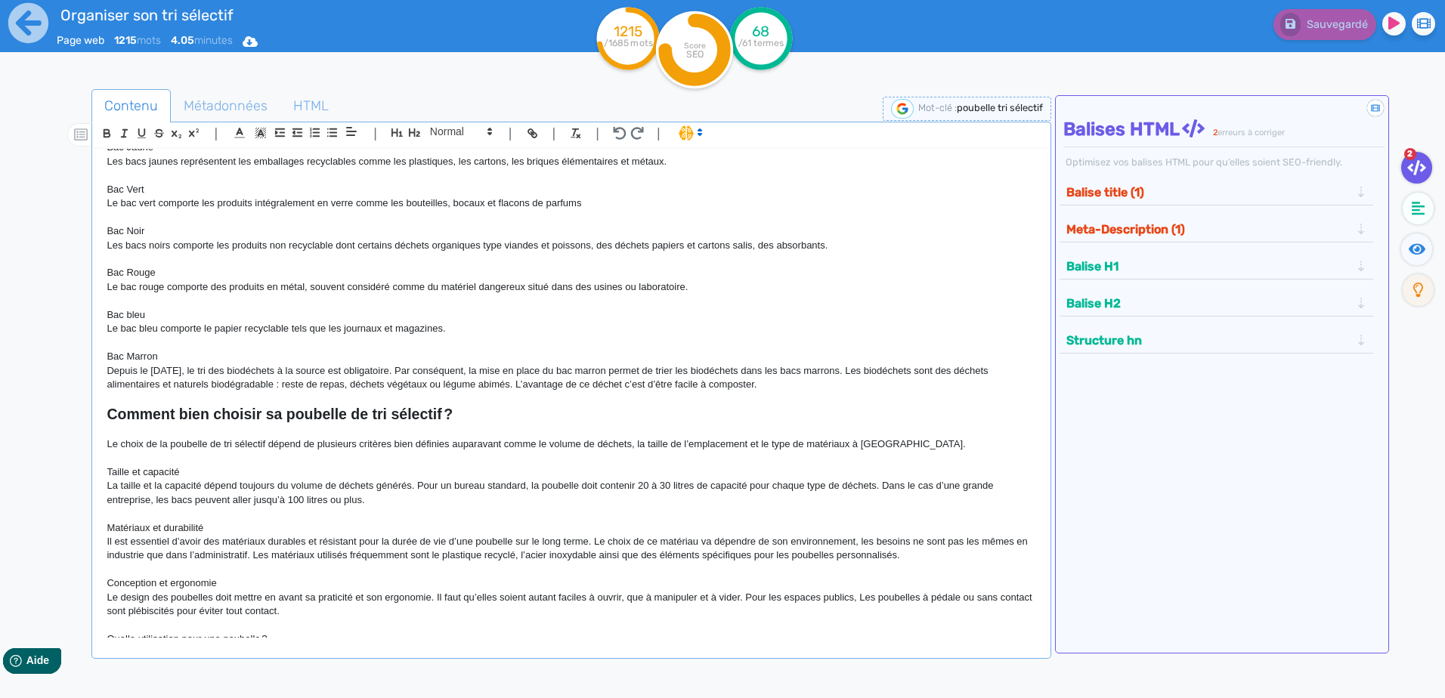
drag, startPoint x: 193, startPoint y: 469, endPoint x: 75, endPoint y: 460, distance: 119.0
click at [75, 460] on div "Contenu Métadonnées HTML | | H3 H4 H5 H6 Normal | | | | 🙂 Poubelle de tri sélec…" at bounding box center [744, 439] width 1401 height 708
click at [209, 466] on p "Taille et capacité" at bounding box center [571, 472] width 929 height 14
drag, startPoint x: 184, startPoint y: 469, endPoint x: 104, endPoint y: 470, distance: 79.3
click at [104, 470] on div "🙂 Poubelle de tri sélectif Le tri sélectif est devenu un geste incontournable d…" at bounding box center [570, 393] width 951 height 489
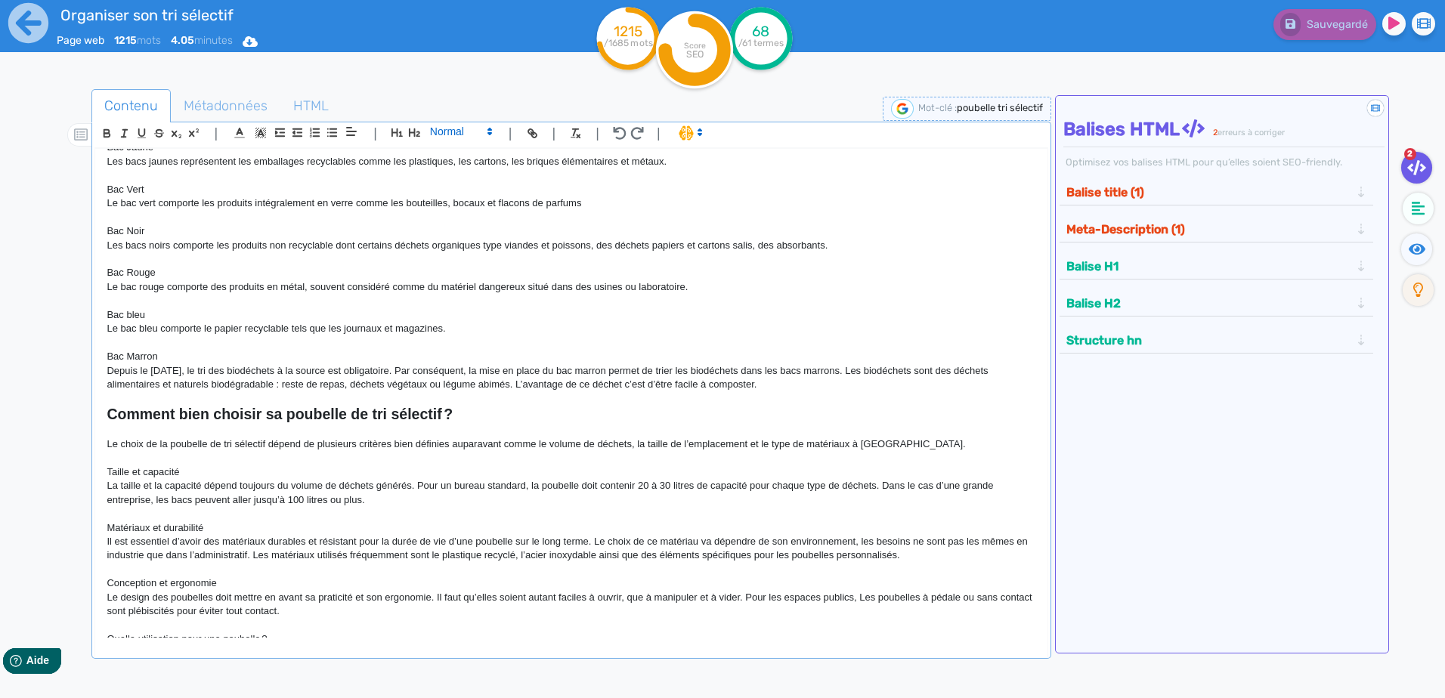
click at [485, 136] on icon at bounding box center [490, 132] width 14 height 14
click at [469, 160] on span at bounding box center [460, 158] width 60 height 26
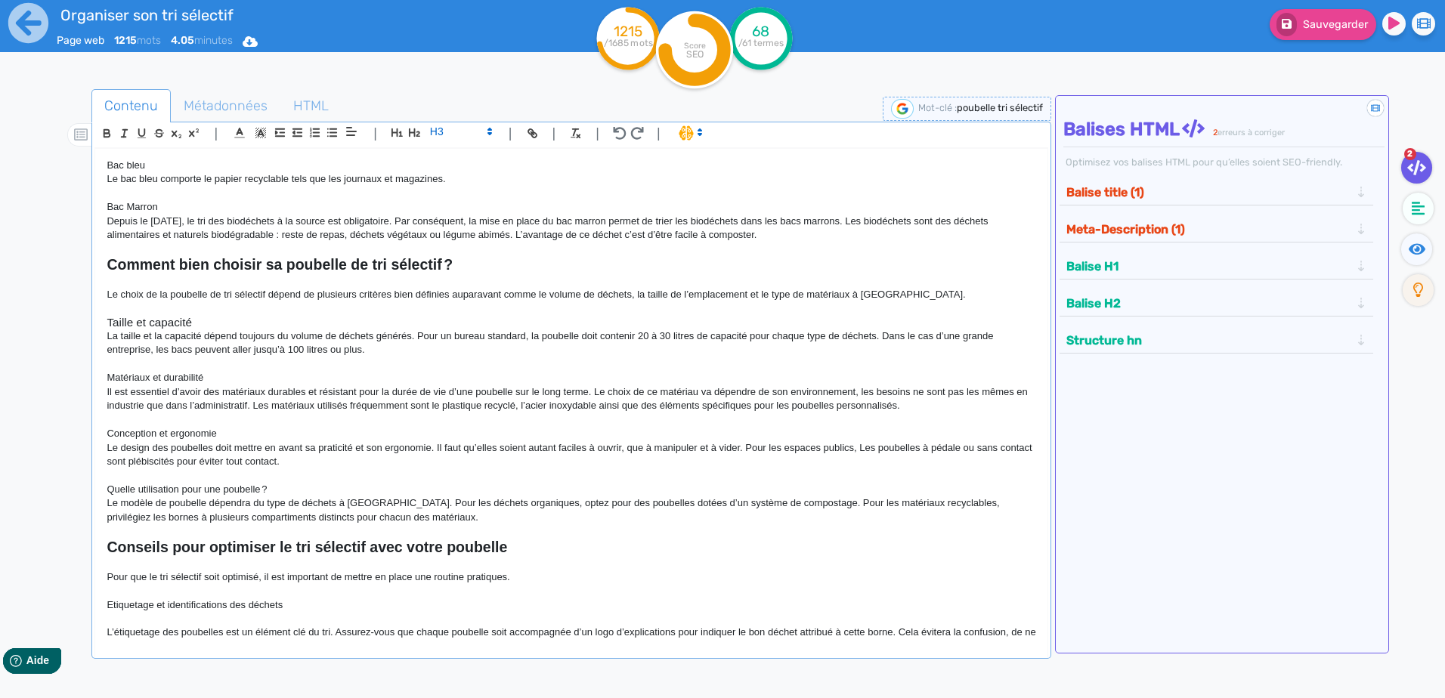
scroll to position [982, 0]
drag, startPoint x: 205, startPoint y: 369, endPoint x: 104, endPoint y: 372, distance: 100.5
click at [104, 372] on div "🙂 Poubelle de tri sélectif Le tri sélectif est devenu un geste incontournable d…" at bounding box center [570, 393] width 951 height 489
click at [467, 131] on span at bounding box center [460, 131] width 74 height 18
click at [475, 165] on span at bounding box center [460, 158] width 60 height 26
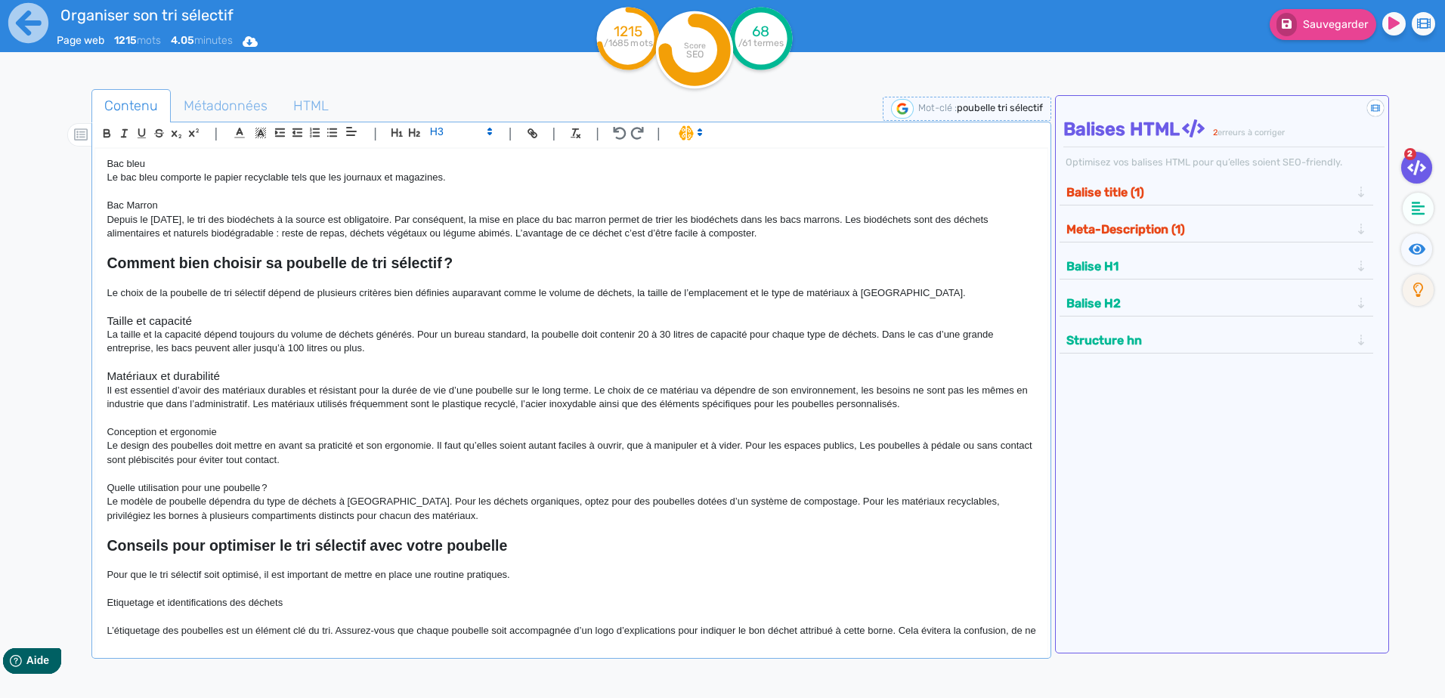
scroll to position [1058, 0]
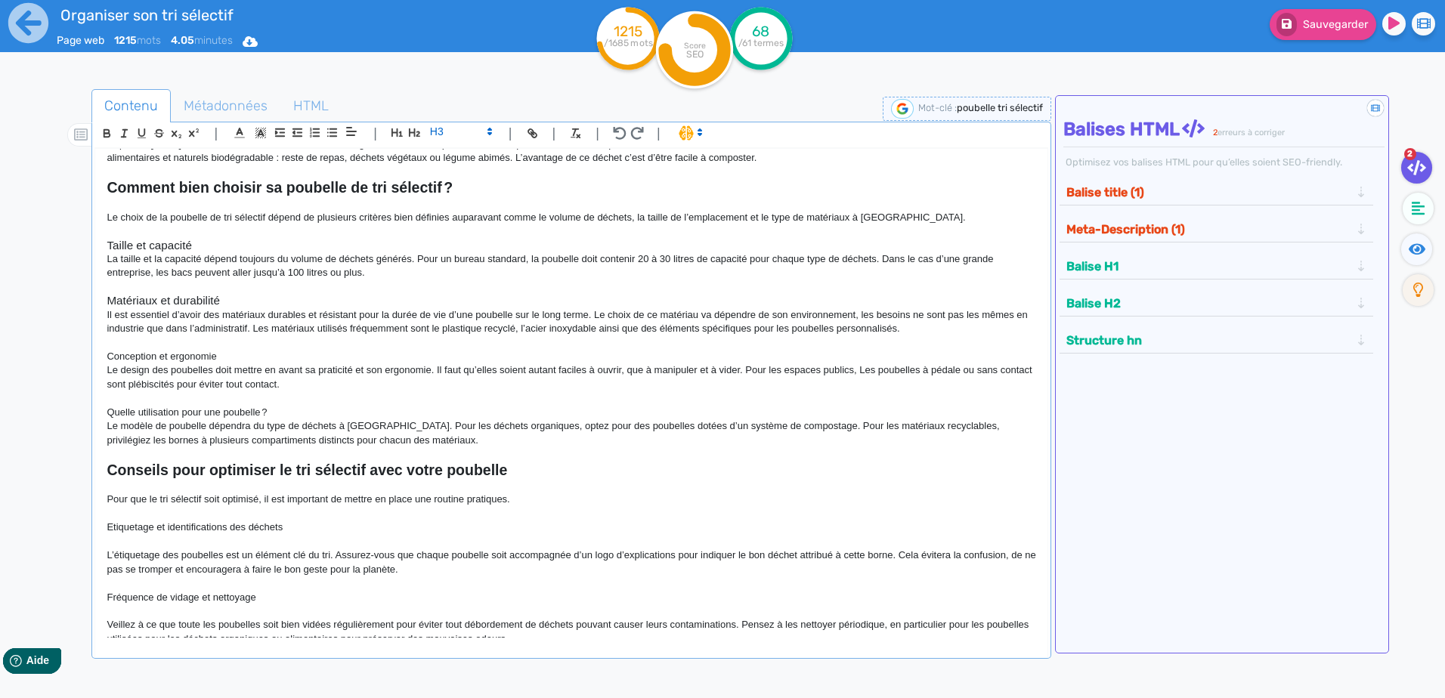
drag, startPoint x: 225, startPoint y: 356, endPoint x: 73, endPoint y: 366, distance: 152.2
click at [74, 366] on div "Contenu Métadonnées HTML | | H3 H4 H5 H6 Normal | | | | 🙂 Poubelle de tri sélec…" at bounding box center [744, 439] width 1401 height 708
click at [224, 358] on p "Conception et ergonomie" at bounding box center [571, 357] width 929 height 14
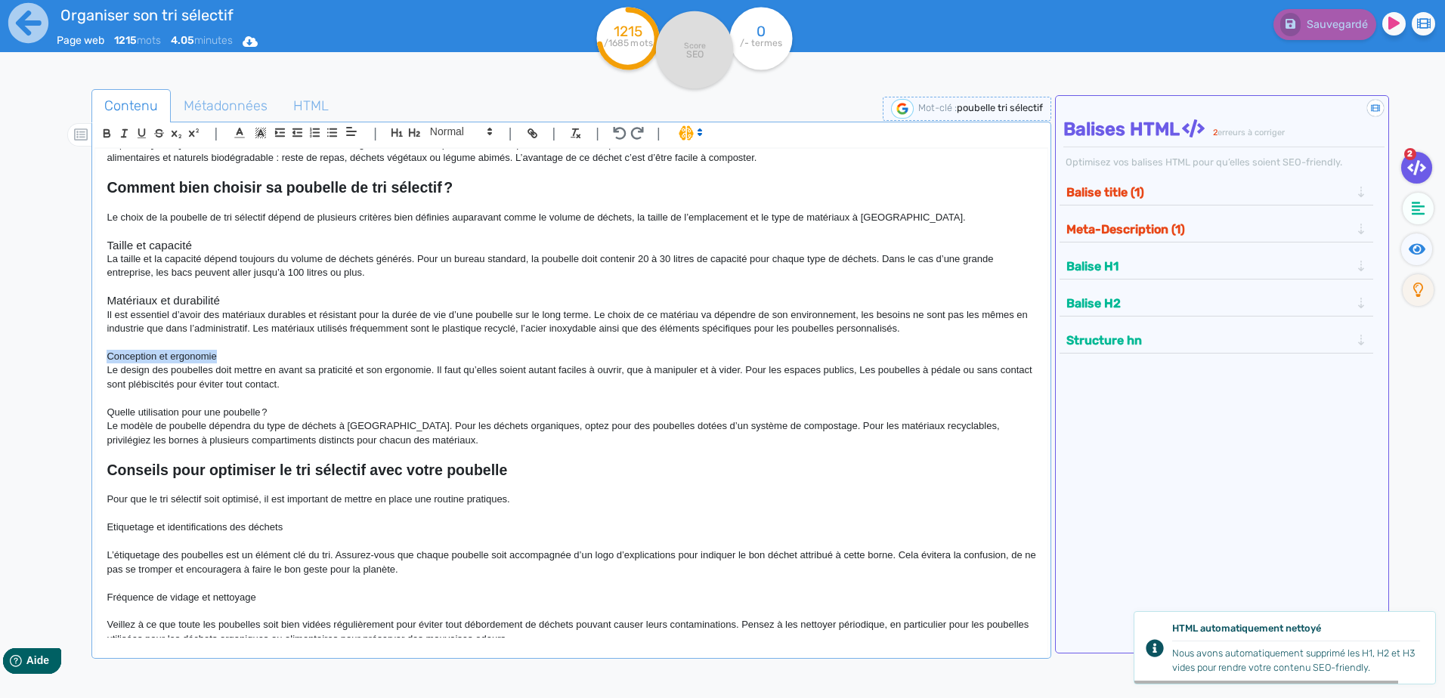
drag, startPoint x: 215, startPoint y: 354, endPoint x: 75, endPoint y: 352, distance: 140.5
click at [75, 352] on div "Contenu Métadonnées HTML | | H3 H4 H5 H6 Normal | | | | 🙂 Poubelle de tri sélec…" at bounding box center [744, 439] width 1401 height 708
click at [480, 125] on span at bounding box center [460, 131] width 74 height 18
click at [465, 162] on span at bounding box center [460, 158] width 60 height 26
click at [269, 409] on p "Quelle utilisation pour une poubelle ?" at bounding box center [571, 413] width 929 height 14
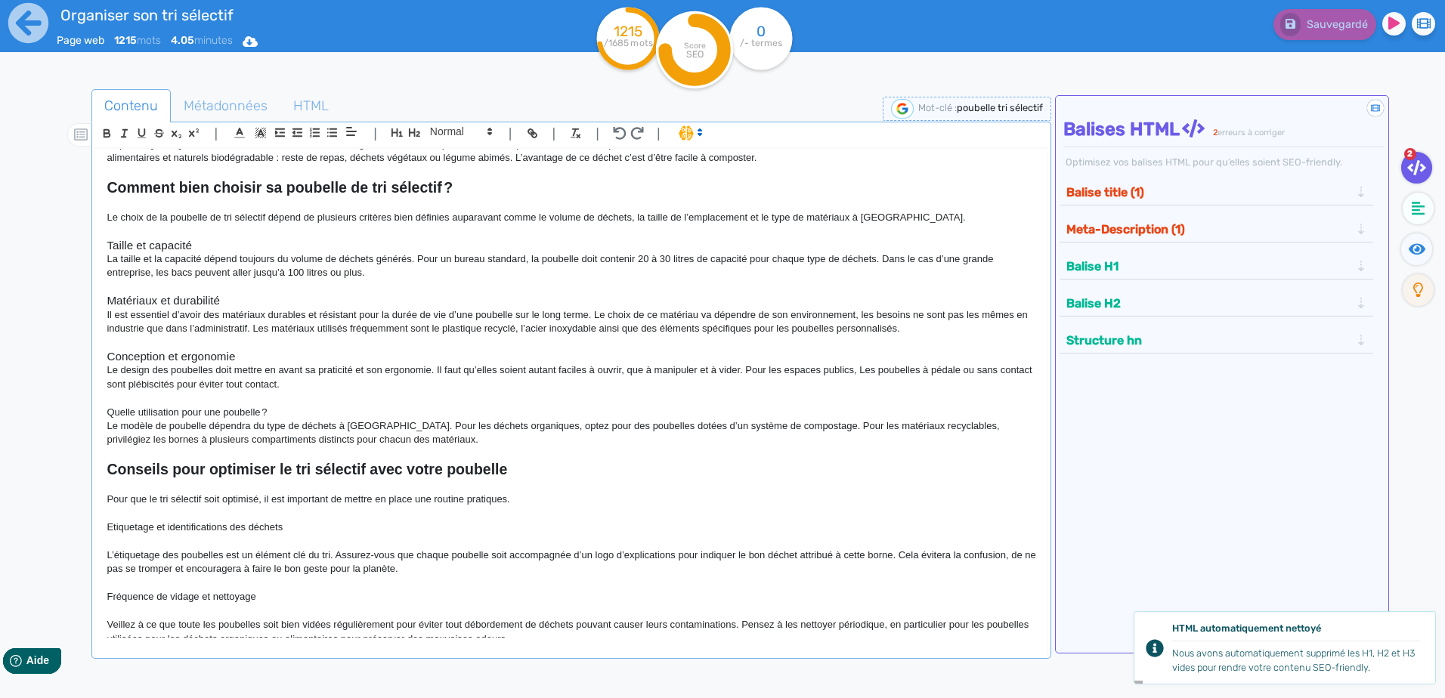
click at [266, 410] on p "Quelle utilisation pour une poubelle ?" at bounding box center [571, 413] width 929 height 14
drag, startPoint x: 266, startPoint y: 410, endPoint x: 114, endPoint y: 413, distance: 151.9
click at [114, 413] on p "Quelle utilisation pour une poubelle ?" at bounding box center [571, 413] width 929 height 14
click at [471, 133] on span at bounding box center [460, 131] width 74 height 18
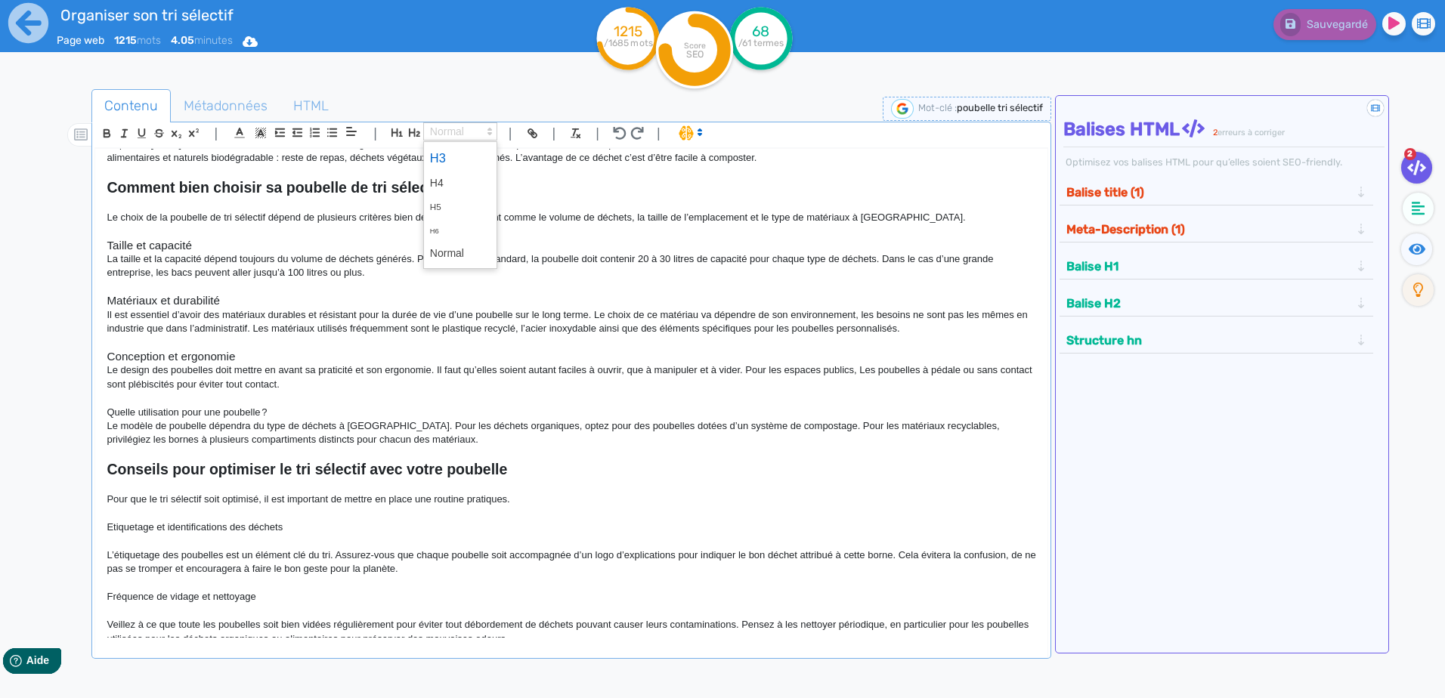
click at [458, 162] on span at bounding box center [460, 158] width 60 height 26
click at [430, 478] on h2 "Conseils pour optimiser le tri sélectif avec votre poubelle" at bounding box center [571, 469] width 929 height 17
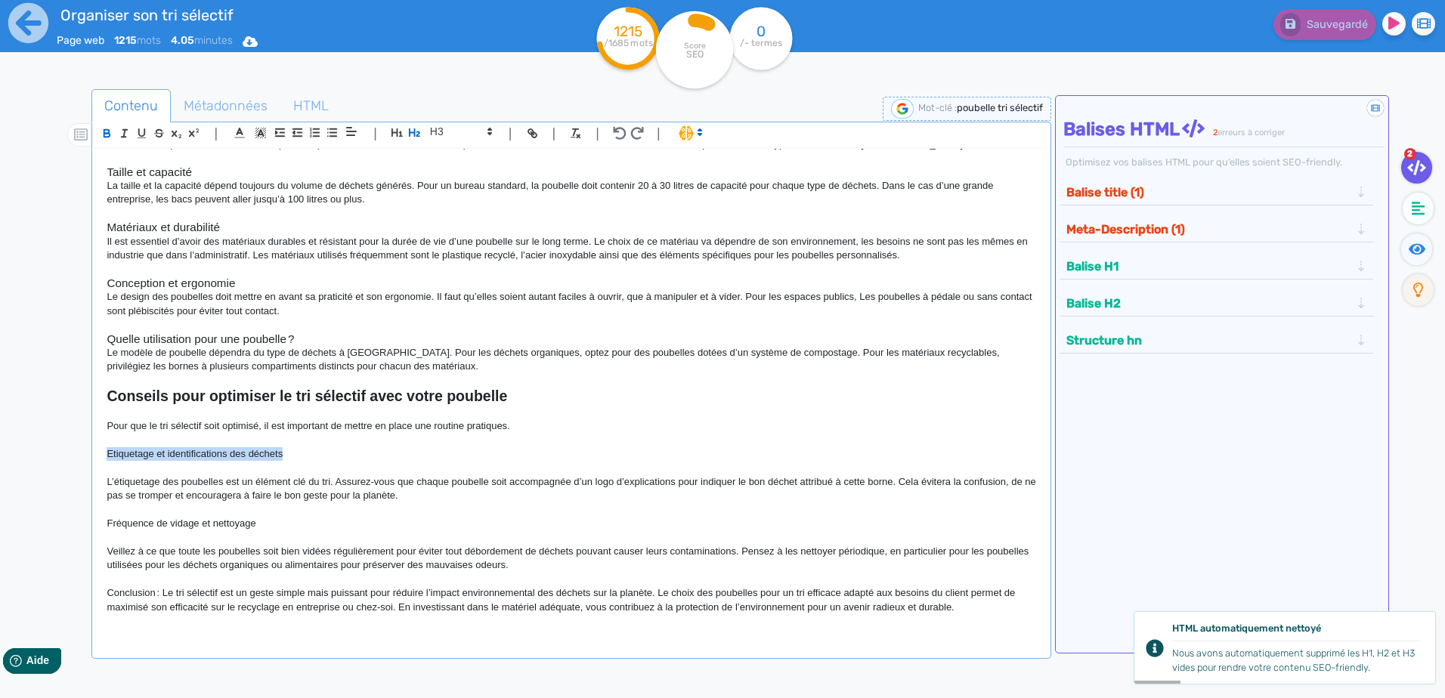
drag, startPoint x: 283, startPoint y: 449, endPoint x: 101, endPoint y: 448, distance: 182.1
click at [101, 448] on div "🙂 Poubelle de tri sélectif Le tri sélectif est devenu un geste incontournable d…" at bounding box center [570, 393] width 951 height 489
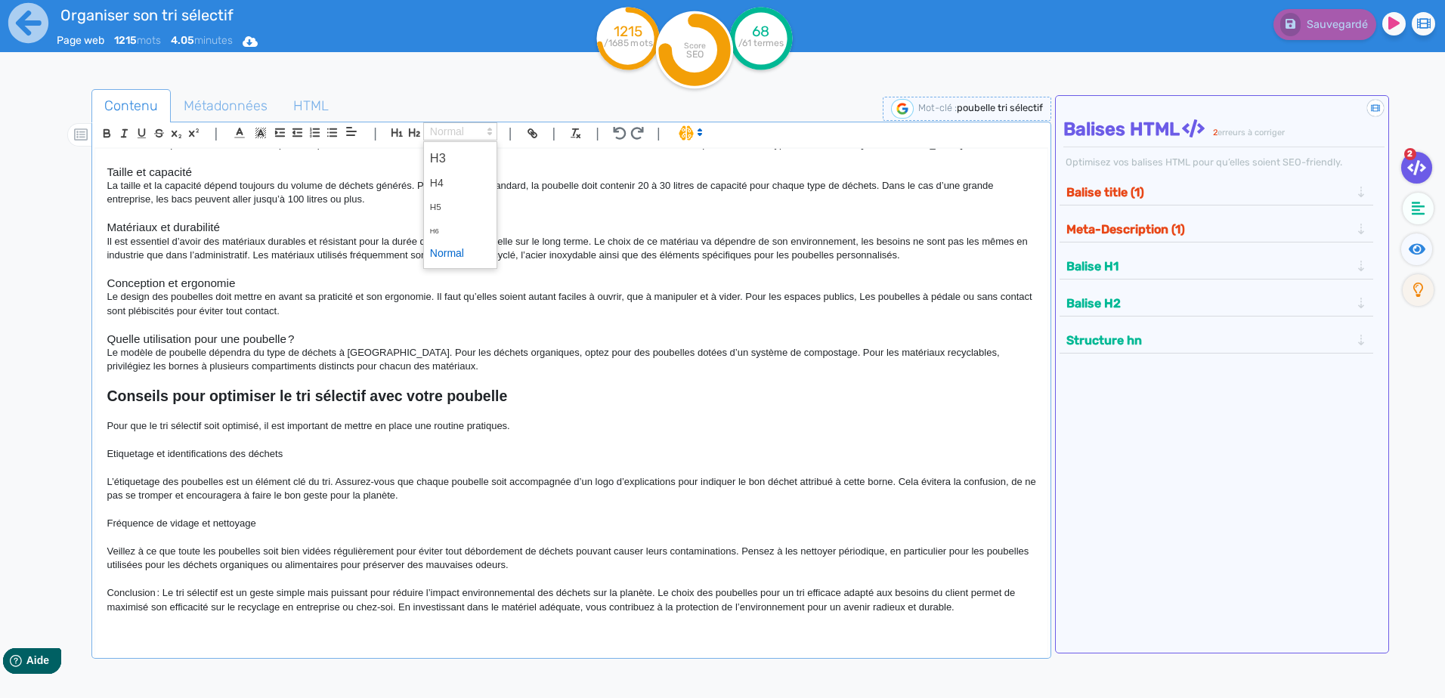
click at [490, 125] on icon at bounding box center [490, 132] width 14 height 14
click at [468, 156] on span at bounding box center [460, 158] width 60 height 26
drag, startPoint x: 258, startPoint y: 527, endPoint x: 73, endPoint y: 530, distance: 184.4
click at [73, 511] on div "Contenu Métadonnées HTML | | H3 H4 H5 H6 Normal | | | | 🙂 Poubelle de tri sélec…" at bounding box center [744, 439] width 1401 height 708
click at [471, 127] on span at bounding box center [460, 131] width 74 height 18
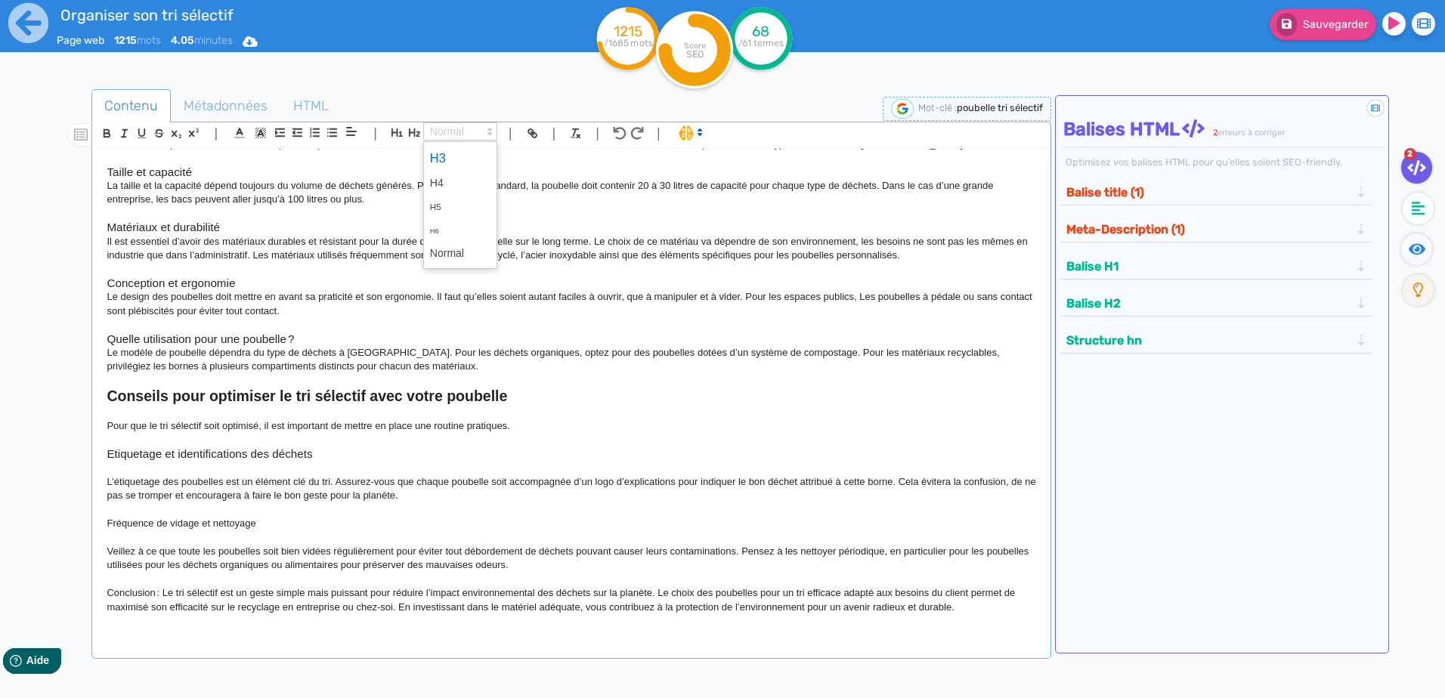
click at [465, 156] on span at bounding box center [460, 158] width 60 height 26
click at [338, 511] on h3 "Fréquence de vidage et nettoyage" at bounding box center [571, 524] width 929 height 14
click at [363, 420] on p "Pour que le tri sélectif soit optimisé, il est important de mettre en place une…" at bounding box center [571, 427] width 929 height 14
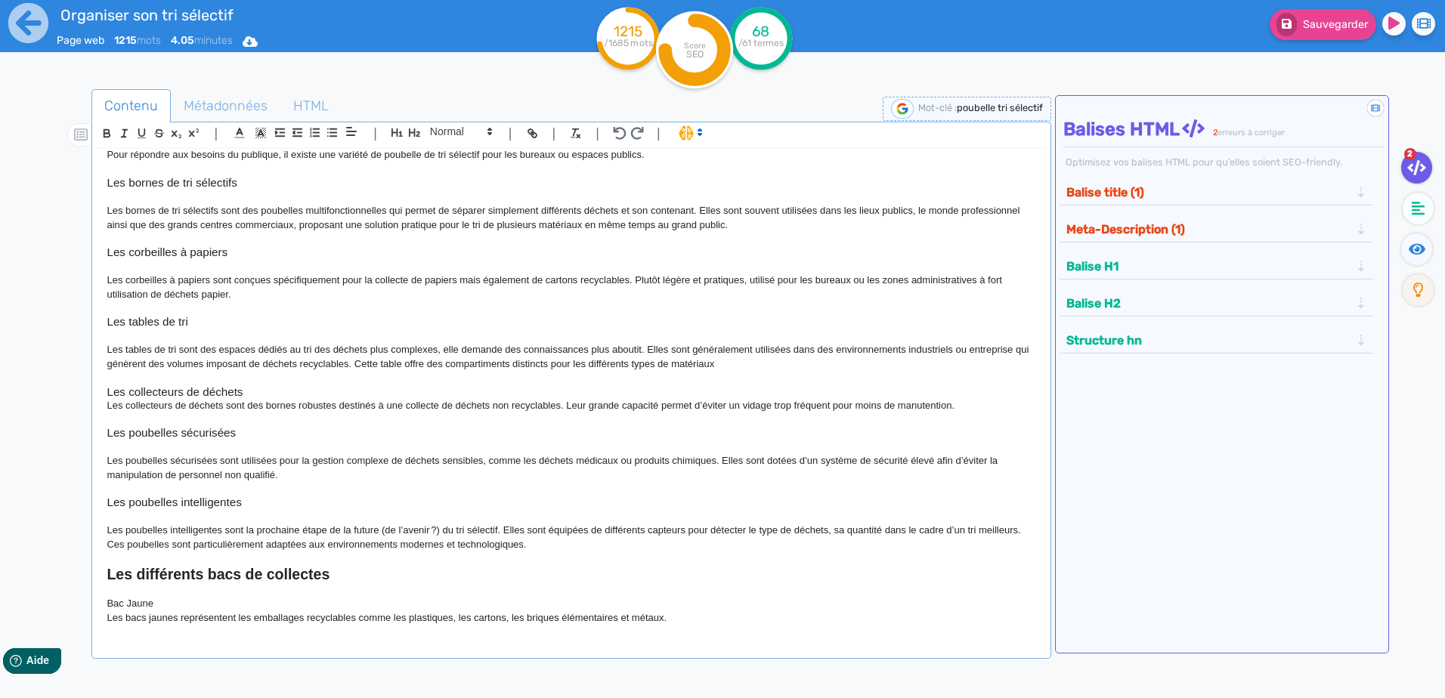
scroll to position [0, 0]
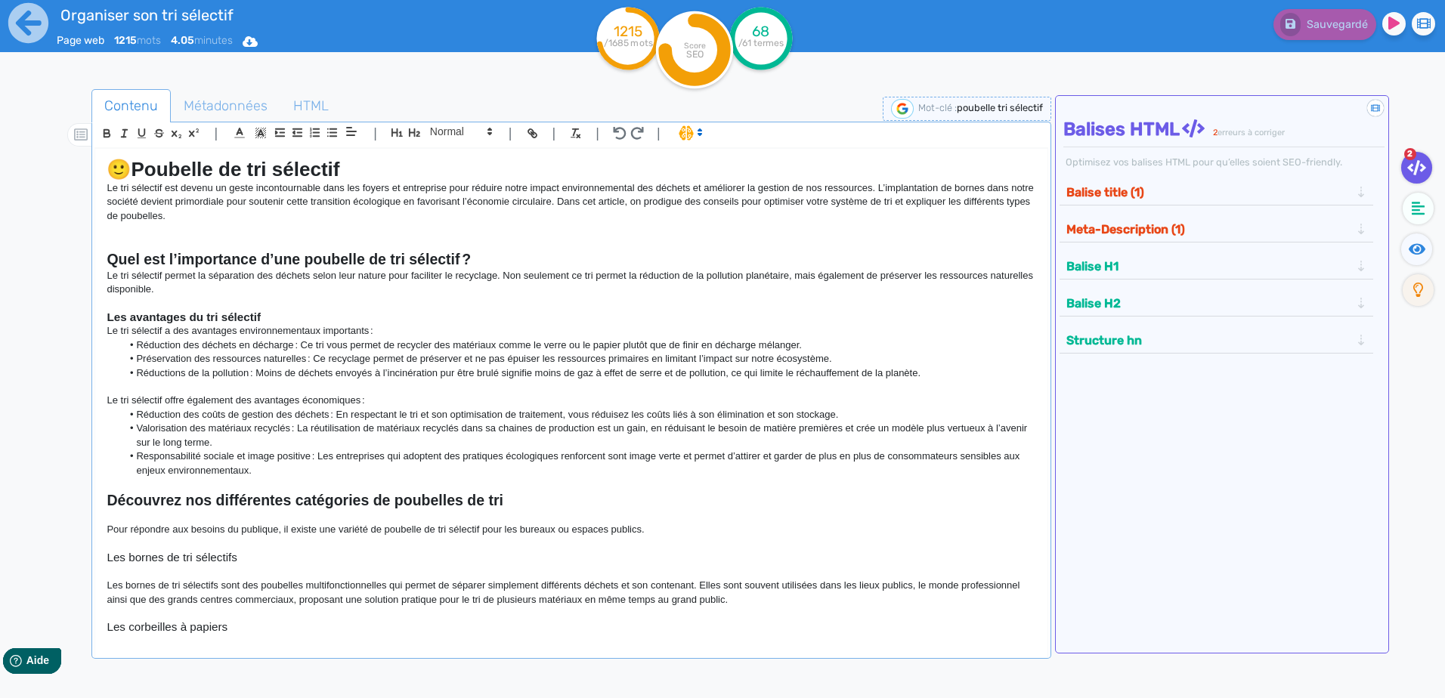
click at [778, 236] on button "Meta-Description (1)" at bounding box center [1208, 229] width 293 height 25
click at [778, 232] on button "Meta-Description (1)" at bounding box center [1208, 229] width 293 height 25
click at [778, 189] on button "Balise title (1)" at bounding box center [1208, 192] width 293 height 25
click at [132, 156] on div "🙂 Poubelle de tri sélectif Le tri sélectif est devenu un geste incontournable d…" at bounding box center [570, 393] width 951 height 489
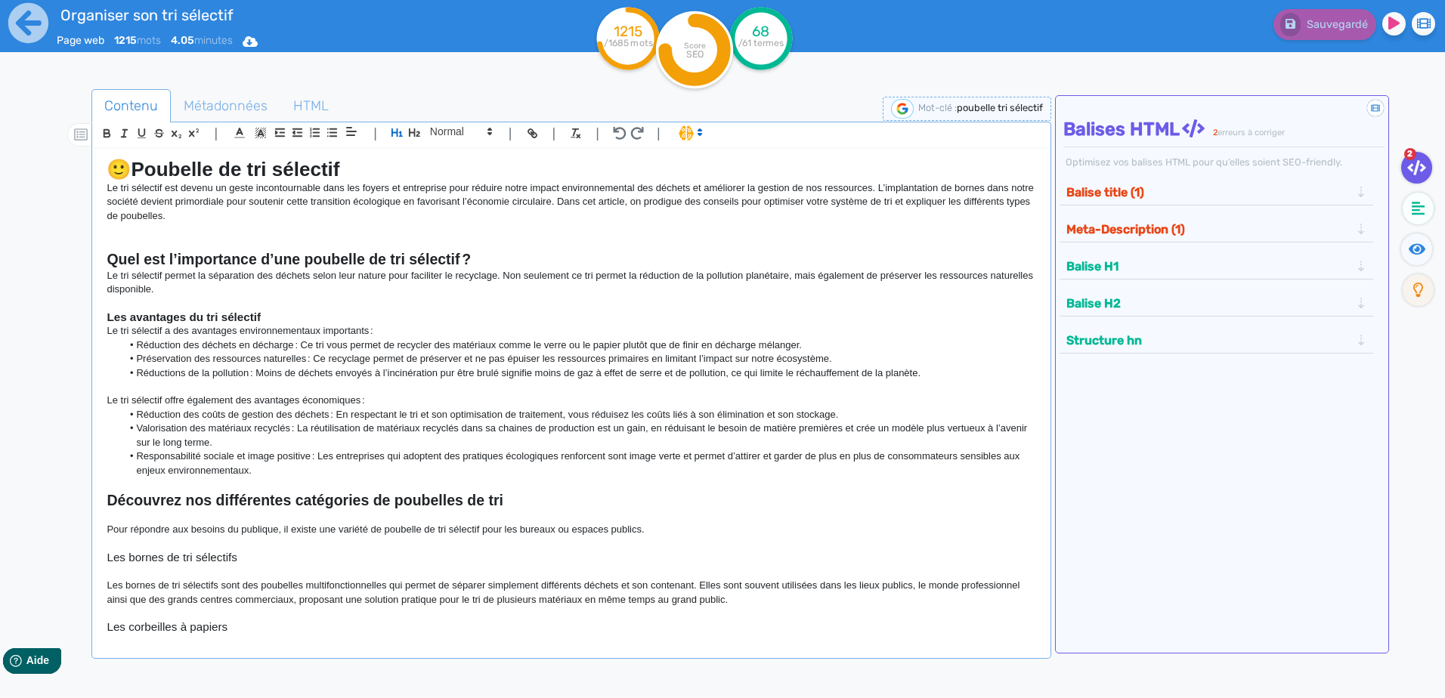
click at [137, 159] on h1 "🙂 Poubelle de tri sélectif" at bounding box center [571, 169] width 929 height 23
click at [396, 224] on p at bounding box center [571, 230] width 929 height 14
click at [487, 289] on p "Le tri sélectif permet la séparation des déchets selon leur nature pour facilit…" at bounding box center [571, 283] width 929 height 28
click at [487, 272] on p "Le tri sélectif permet la séparation des déchets selon leur nature pour facilit…" at bounding box center [571, 283] width 929 height 28
click at [778, 206] on div "Balise title (1) La page ne contient pas de balise title." at bounding box center [1216, 194] width 314 height 37
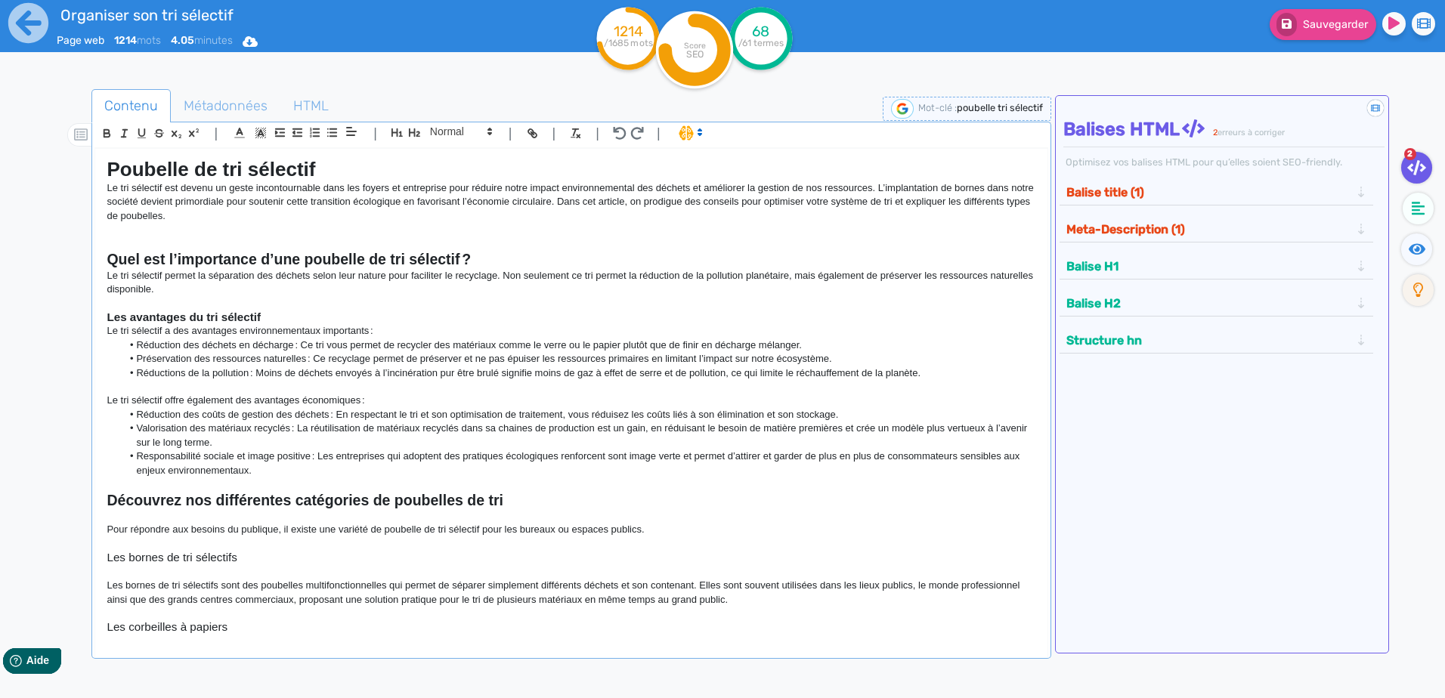
click at [778, 190] on button "Balise title (1)" at bounding box center [1208, 192] width 293 height 25
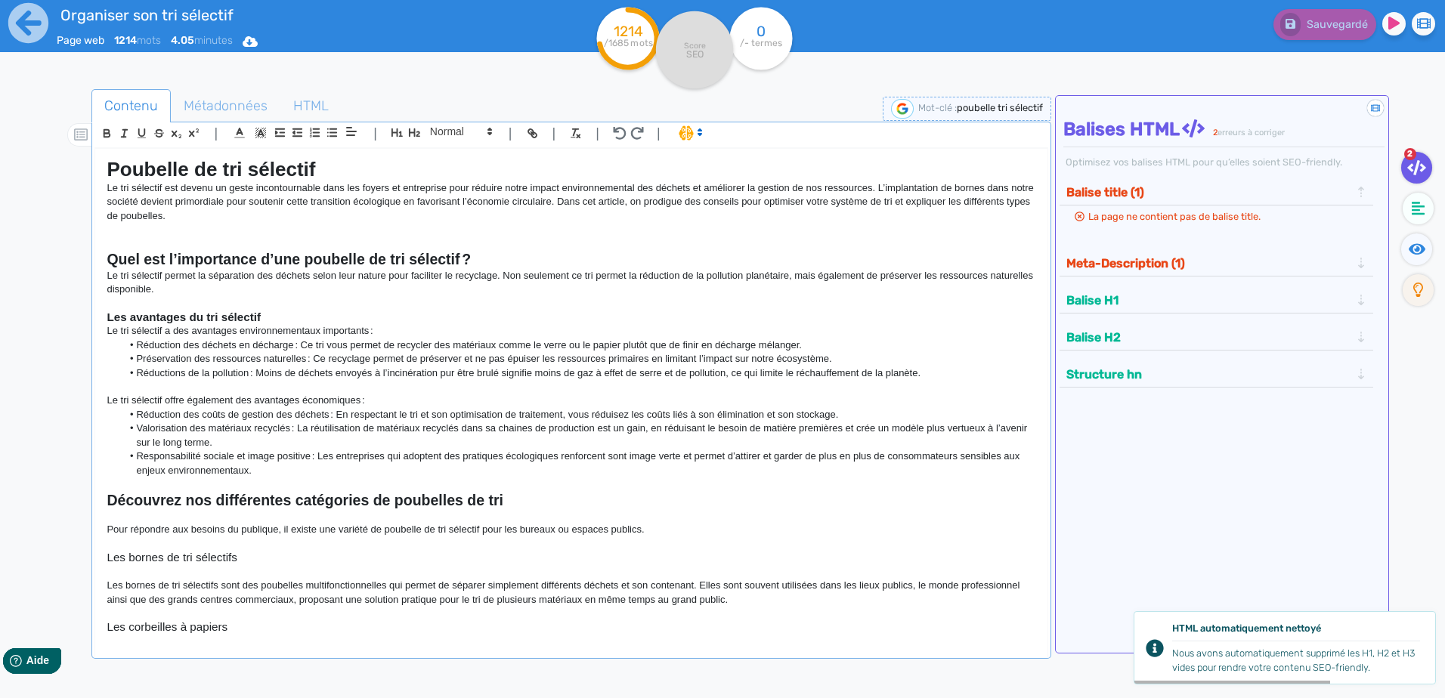
click at [778, 133] on icon at bounding box center [1193, 128] width 23 height 18
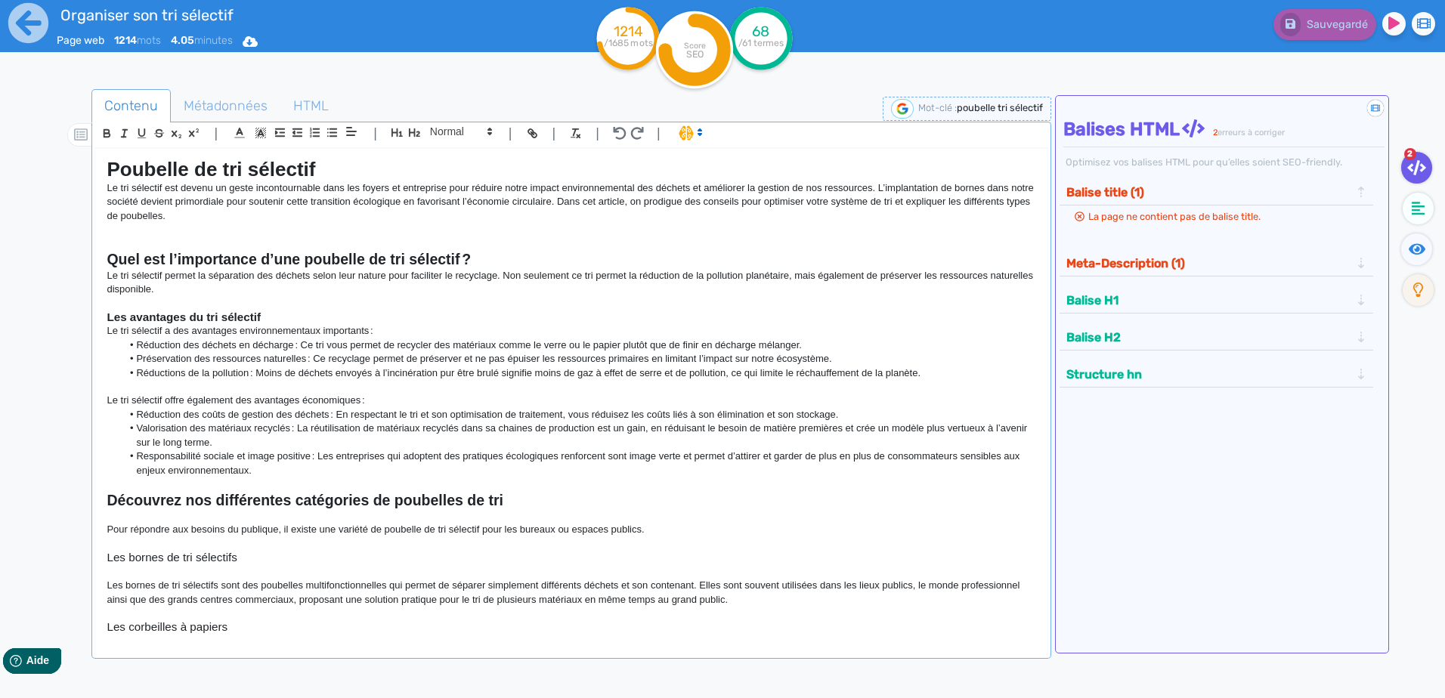
click at [326, 166] on h1 "Poubelle de tri sélectif" at bounding box center [571, 169] width 929 height 23
drag, startPoint x: 316, startPoint y: 163, endPoint x: 90, endPoint y: 166, distance: 225.9
click at [91, 166] on div "| | H3 H4 H5 H6 Normal | | | | Poubelle de tri sélectif Le tri sélectif est dev…" at bounding box center [570, 390] width 959 height 537
click at [333, 193] on p "Le tri sélectif est devenu un geste incontournable dans les foyers et entrepris…" at bounding box center [571, 202] width 929 height 42
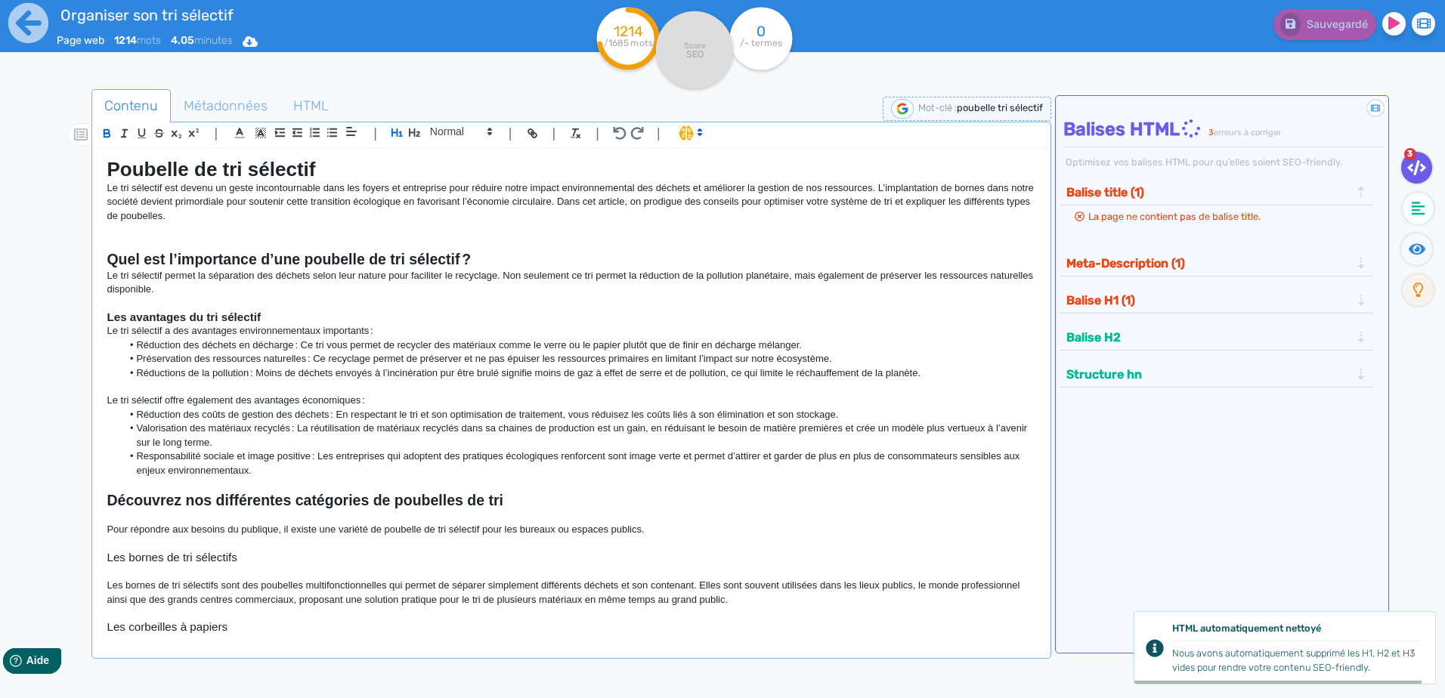
click at [485, 190] on p "Le tri sélectif est devenu un geste incontournable dans les foyers et entrepris…" at bounding box center [571, 202] width 929 height 42
click at [266, 181] on h1 "Poubelle de tri sélectif" at bounding box center [571, 169] width 929 height 23
drag, startPoint x: 329, startPoint y: 165, endPoint x: 75, endPoint y: 174, distance: 254.0
click at [75, 174] on div "Contenu Métadonnées HTML | | H3 H4 H5 H6 Normal | | | | Poubelle de tri sélecti…" at bounding box center [744, 439] width 1401 height 708
click at [395, 128] on icon "button" at bounding box center [397, 132] width 13 height 13
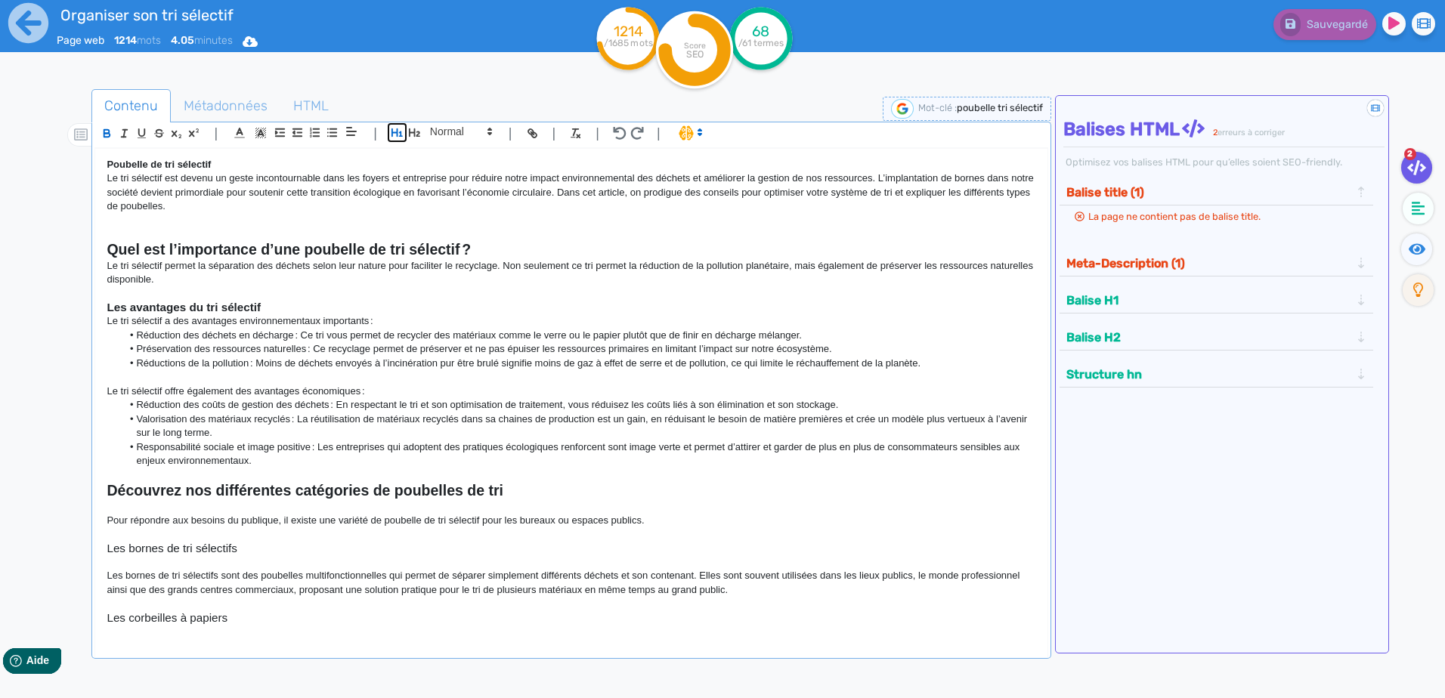
click at [398, 129] on icon "button" at bounding box center [397, 132] width 13 height 13
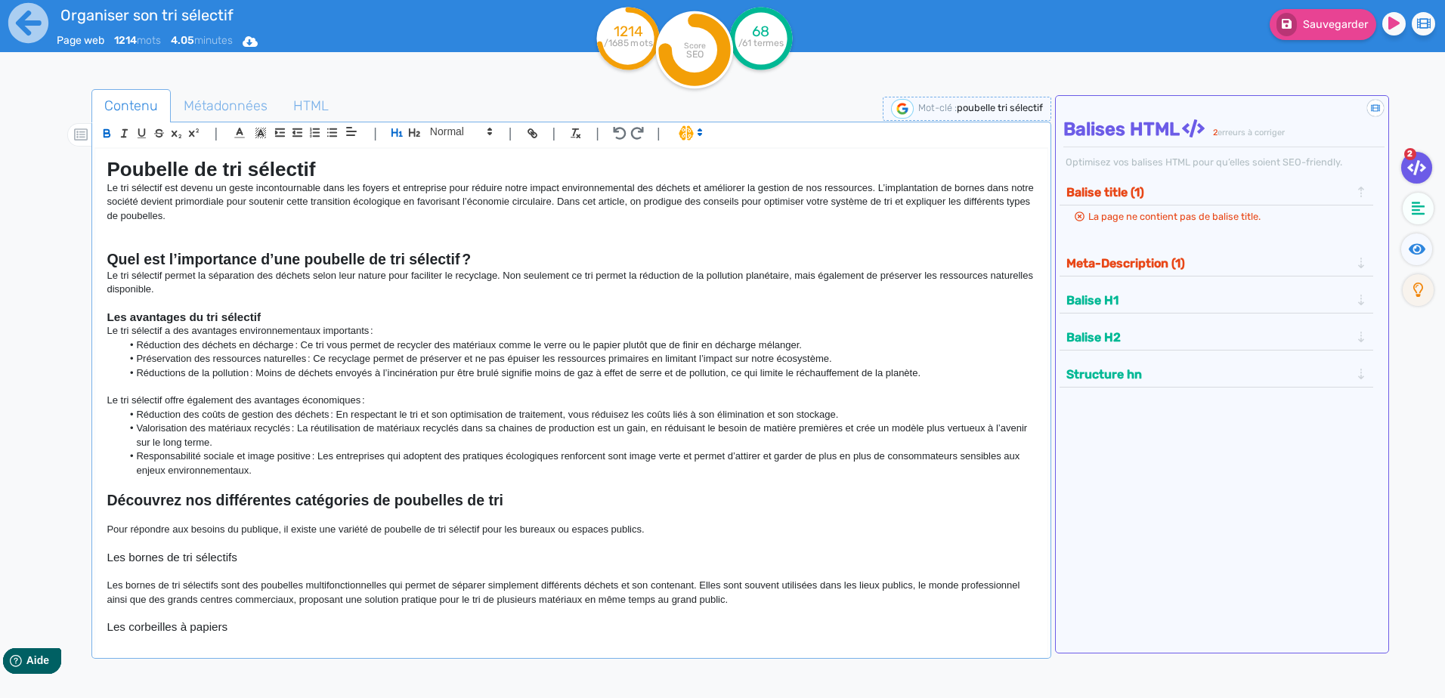
click at [322, 173] on h1 "Poubelle de tri sélectif" at bounding box center [571, 169] width 929 height 23
click at [512, 252] on h2 "Quel est l’importance d’une poubelle de tri sélectif ?" at bounding box center [571, 259] width 929 height 17
click at [499, 230] on p at bounding box center [571, 230] width 929 height 14
click at [778, 272] on button "Meta-Description (1)" at bounding box center [1208, 263] width 293 height 25
click at [778, 125] on h4 "Balises HTML 2 erreurs à corriger" at bounding box center [1223, 130] width 321 height 22
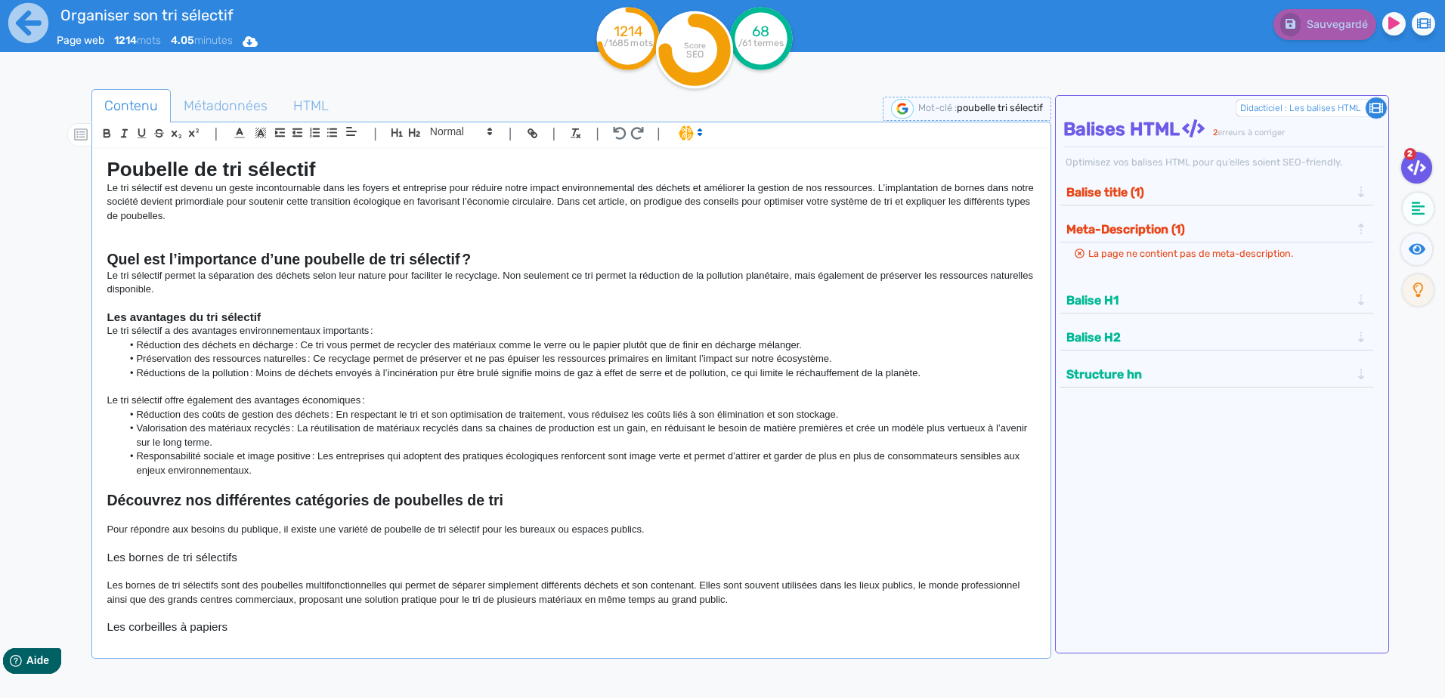
click at [778, 106] on icon at bounding box center [1376, 108] width 14 height 14
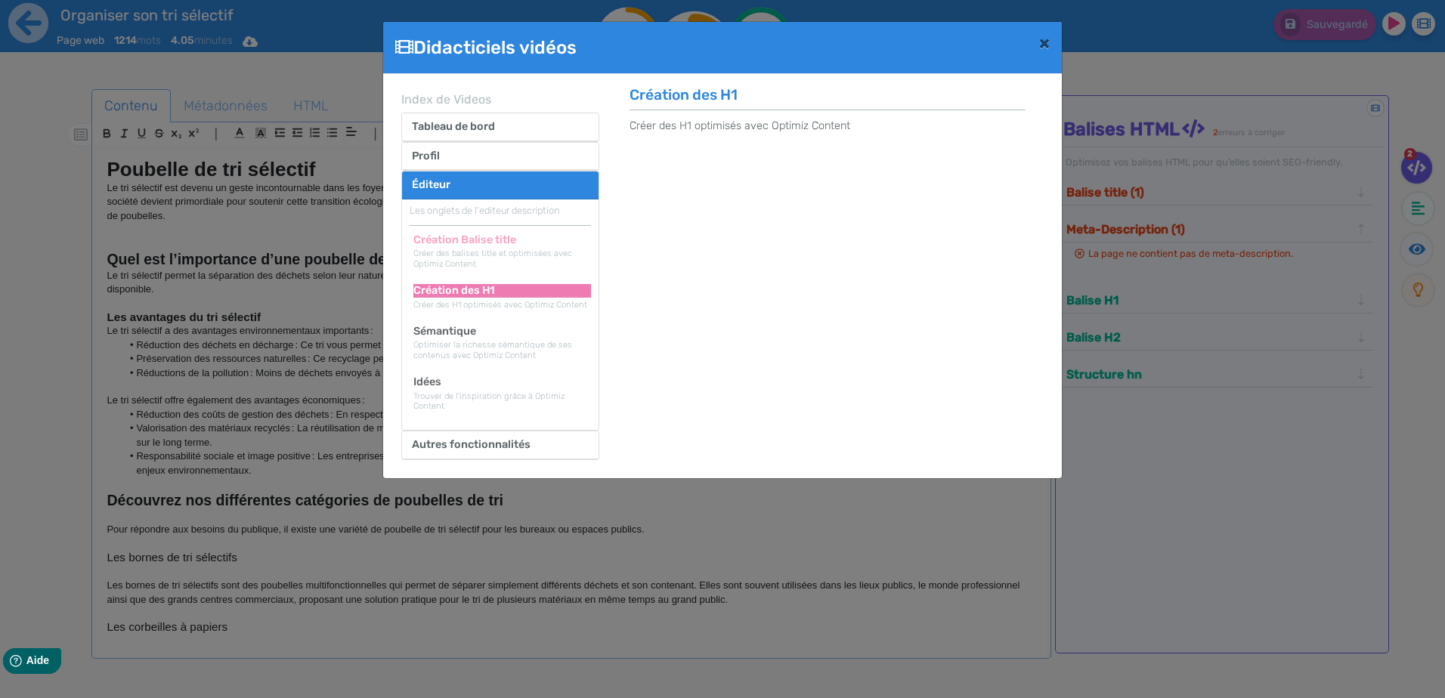
click at [499, 243] on h2 "Création Balise title" at bounding box center [502, 239] width 178 height 13
click at [495, 293] on h2 "Création des H1" at bounding box center [502, 290] width 178 height 13
click at [502, 236] on h2 "Création Balise title" at bounding box center [502, 239] width 178 height 13
click at [491, 285] on h2 "Création des H1" at bounding box center [502, 290] width 178 height 13
click at [502, 241] on h2 "Création Balise title" at bounding box center [502, 239] width 178 height 13
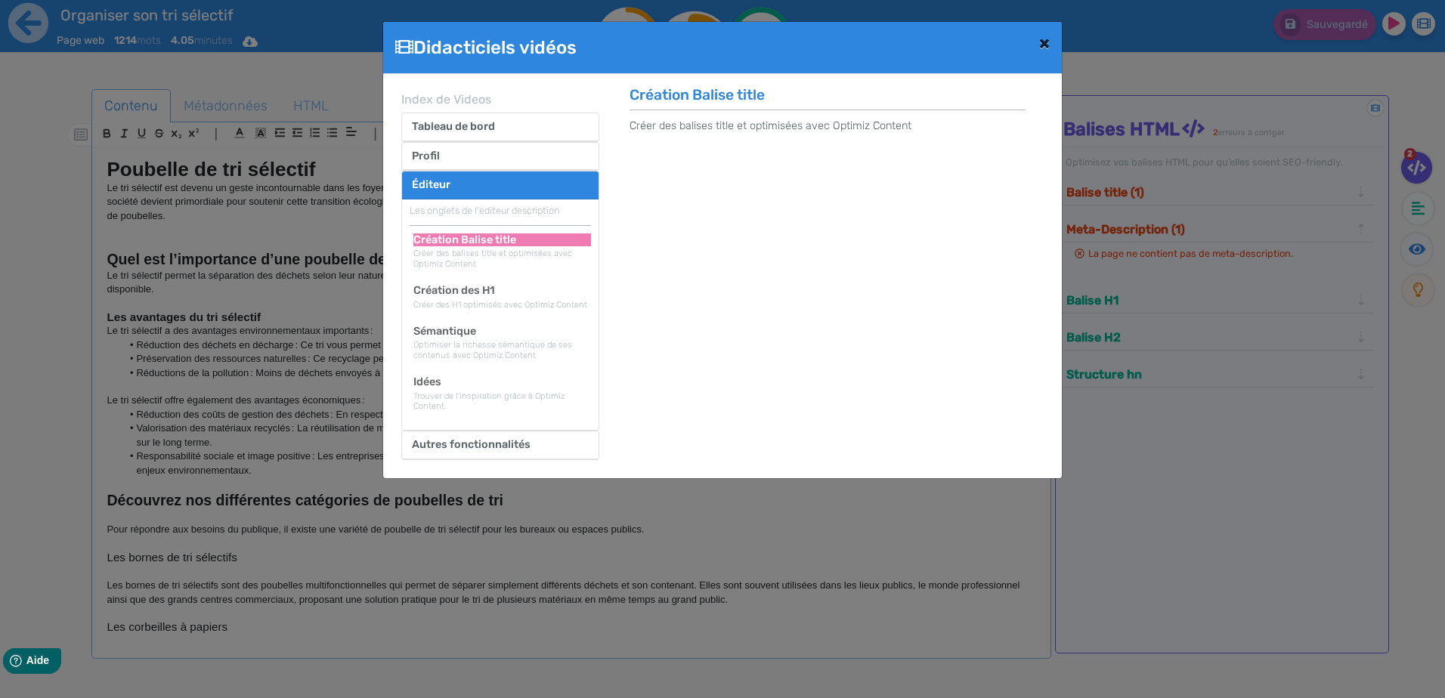
click at [778, 37] on span "×" at bounding box center [1044, 42] width 11 height 21
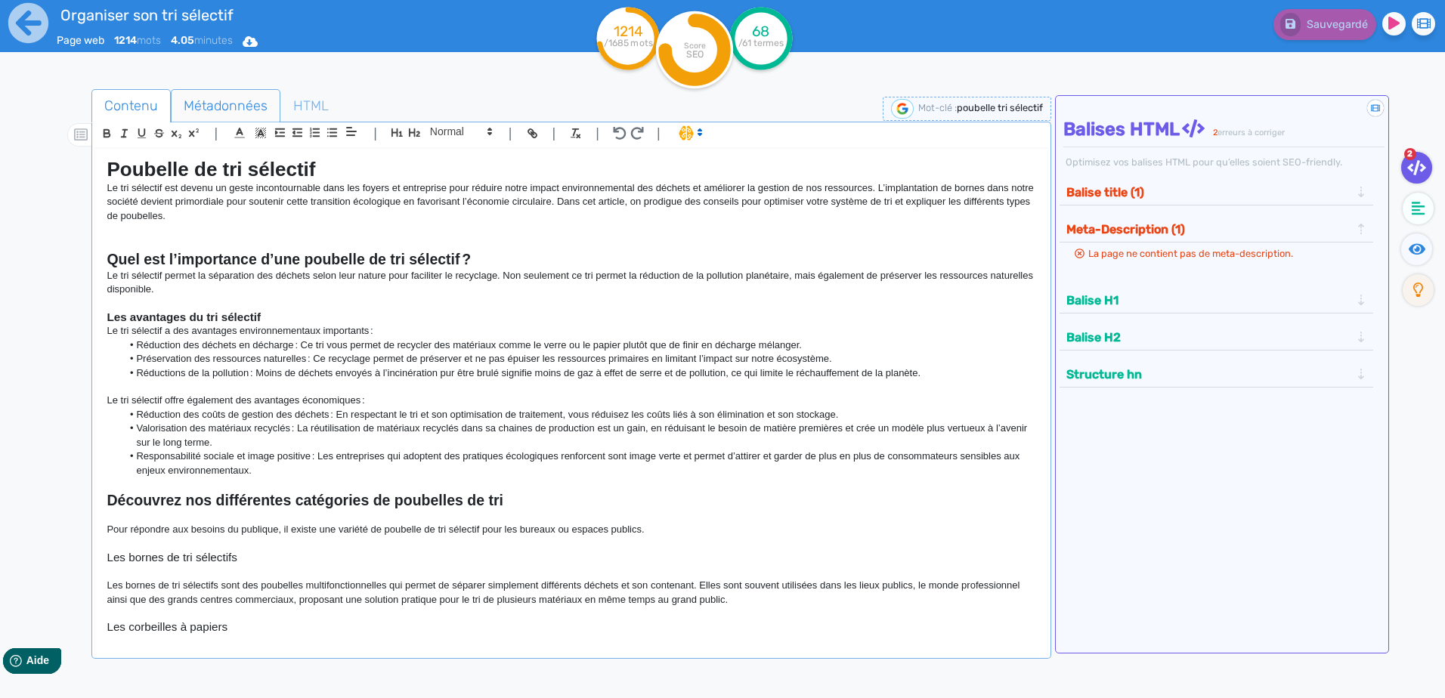
click at [230, 113] on span "Métadonnées" at bounding box center [226, 105] width 108 height 41
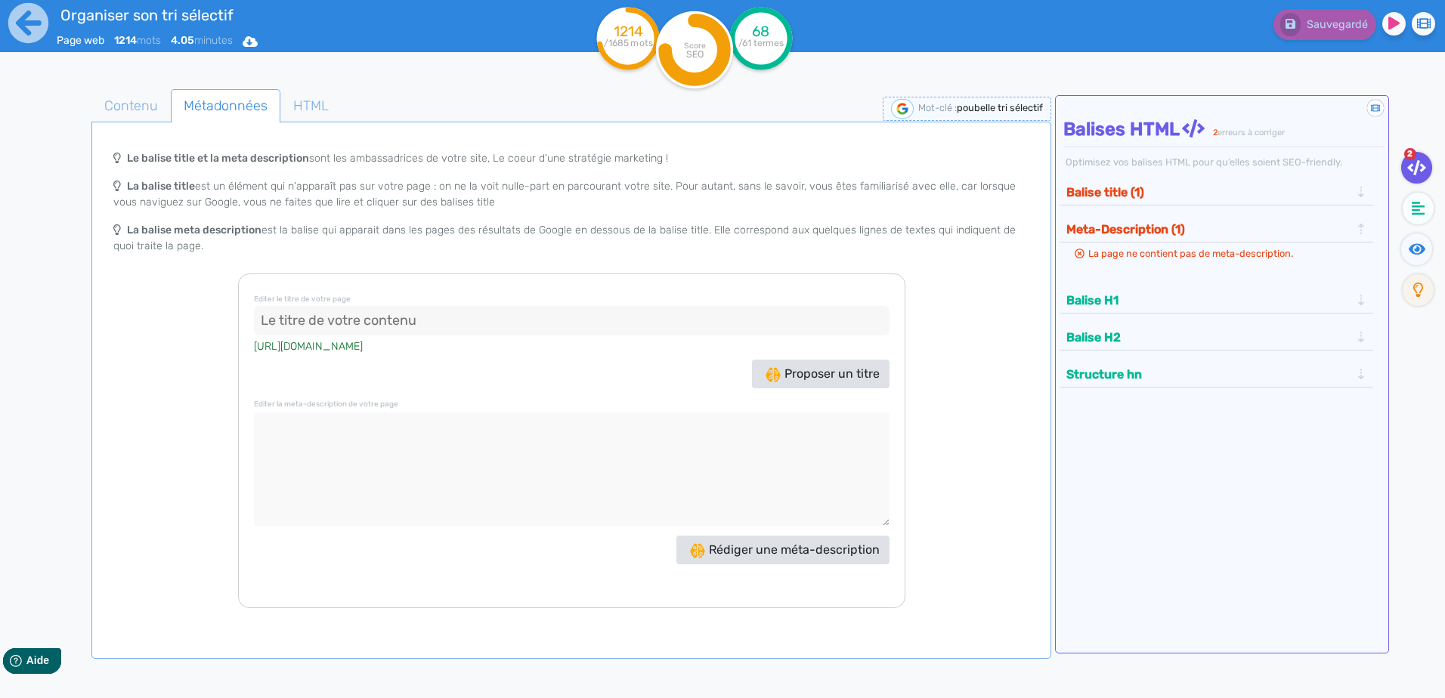
click at [424, 329] on input at bounding box center [571, 321] width 635 height 30
click at [778, 373] on span "Proposer un titre" at bounding box center [822, 373] width 114 height 14
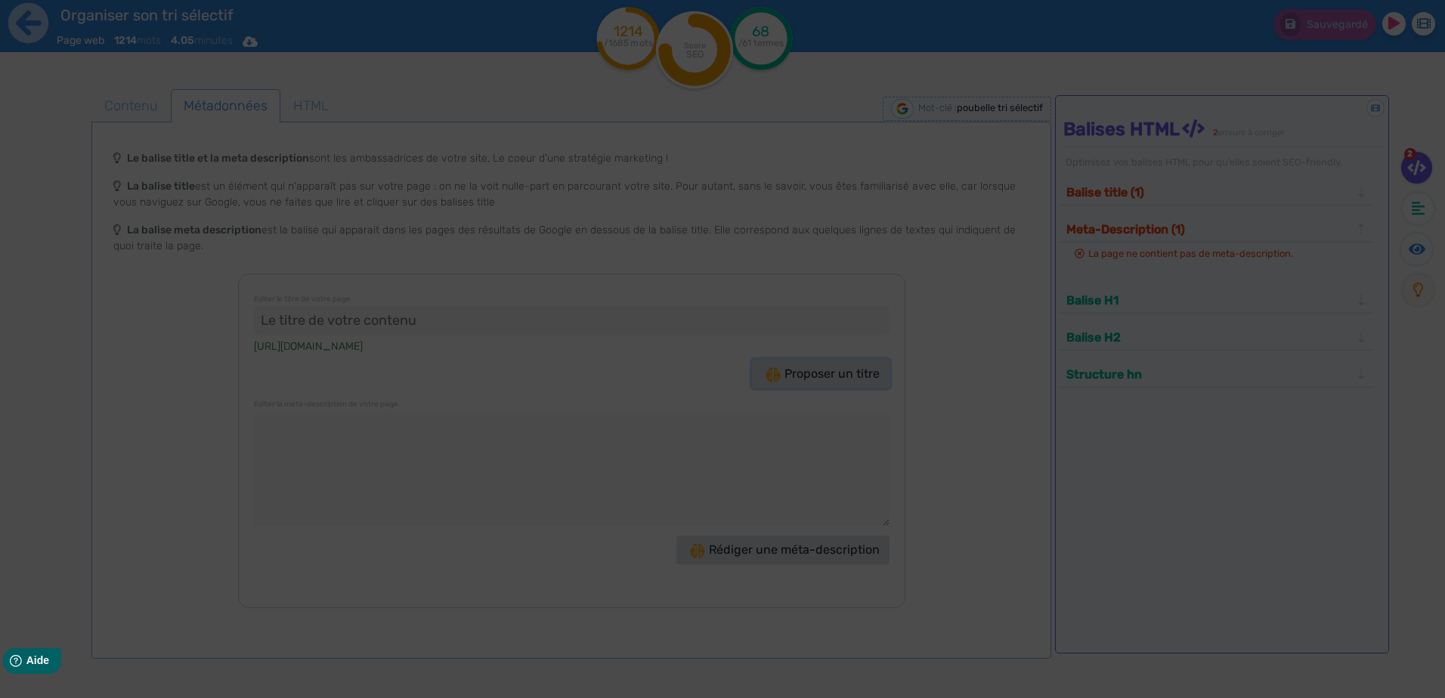
type input ""Poubelle tri sélectif : Optimisez votre recyclage !""
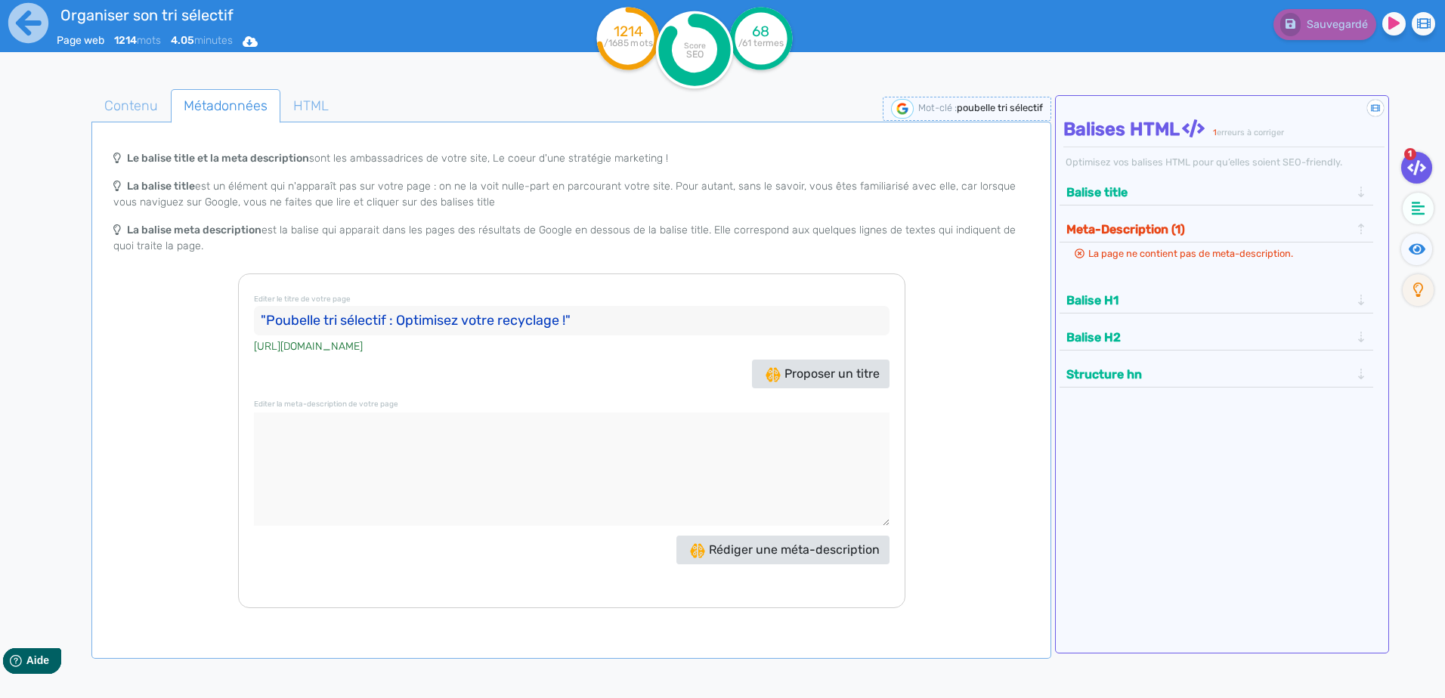
click at [627, 328] on input ""Poubelle tri sélectif : Optimisez votre recyclage !"" at bounding box center [571, 321] width 635 height 30
click at [158, 104] on span "Contenu" at bounding box center [131, 105] width 78 height 41
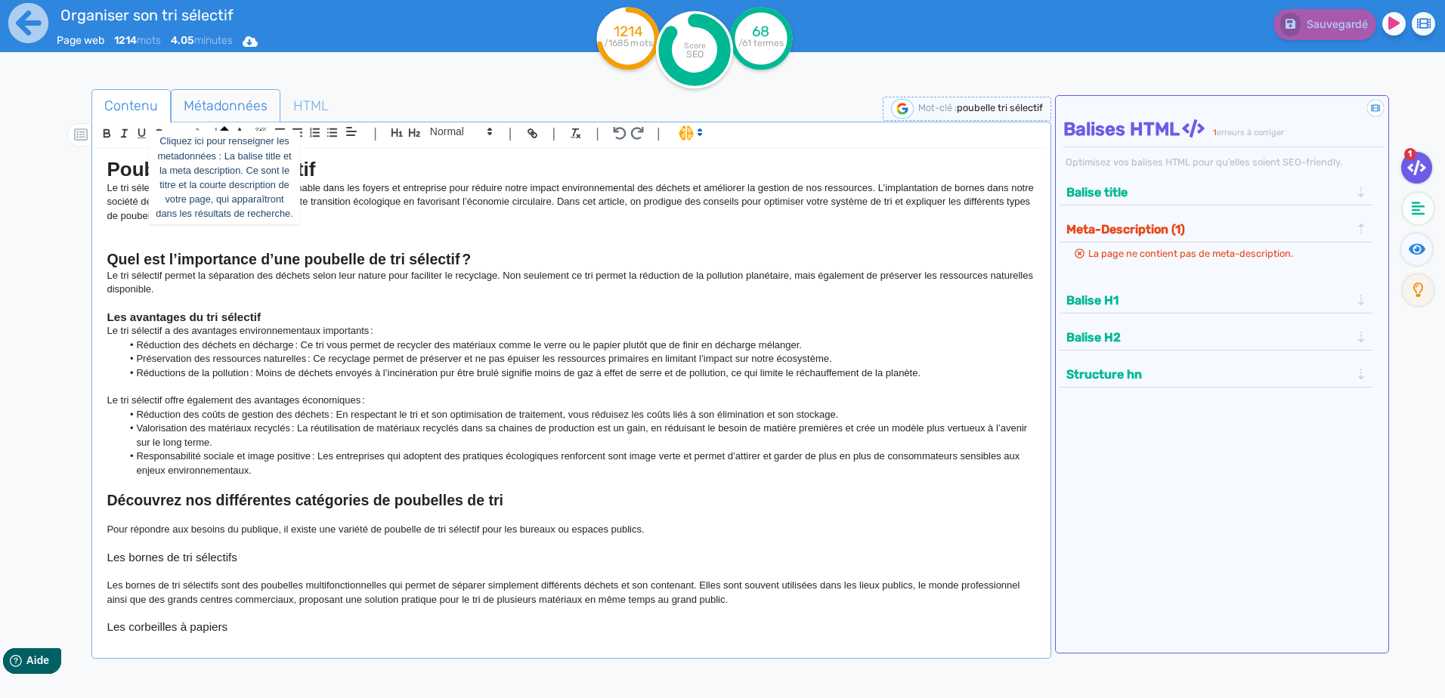
click at [214, 94] on span "Métadonnées" at bounding box center [226, 105] width 108 height 41
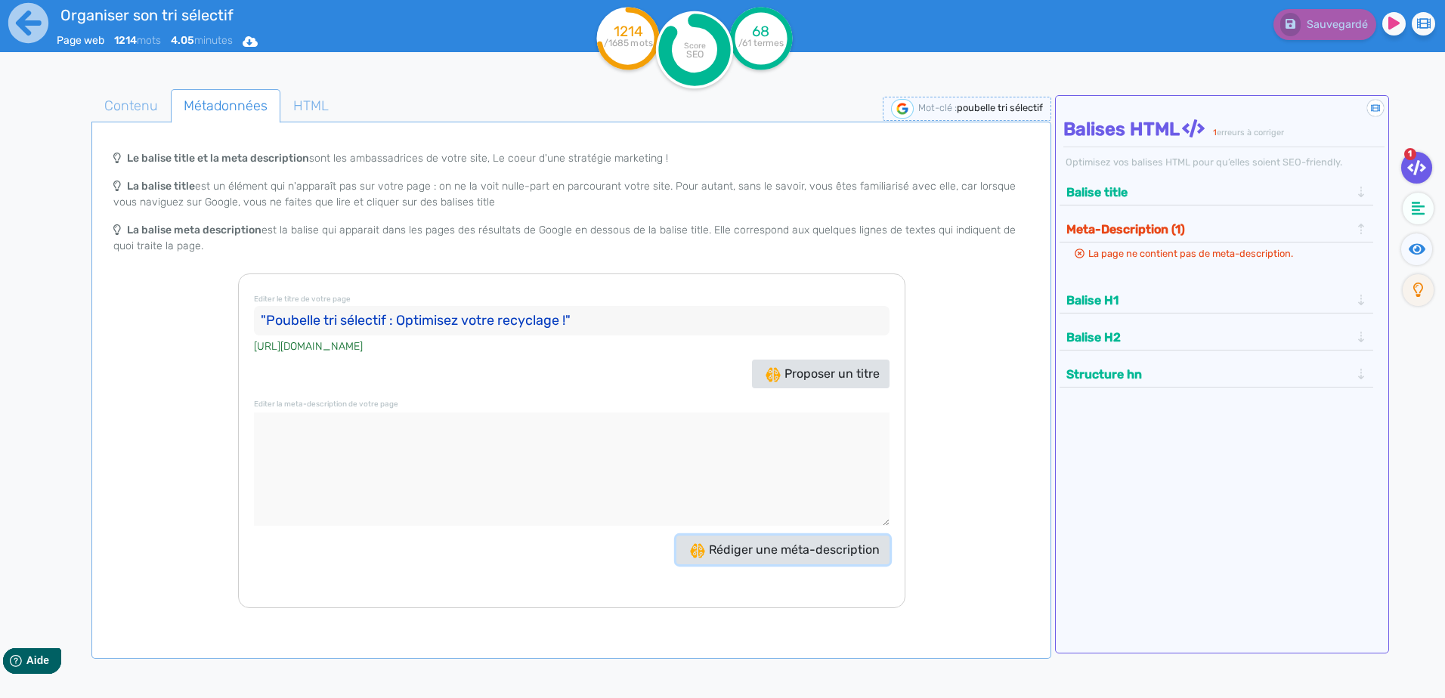
click at [774, 511] on span "Rédiger une méta-description" at bounding box center [785, 549] width 190 height 14
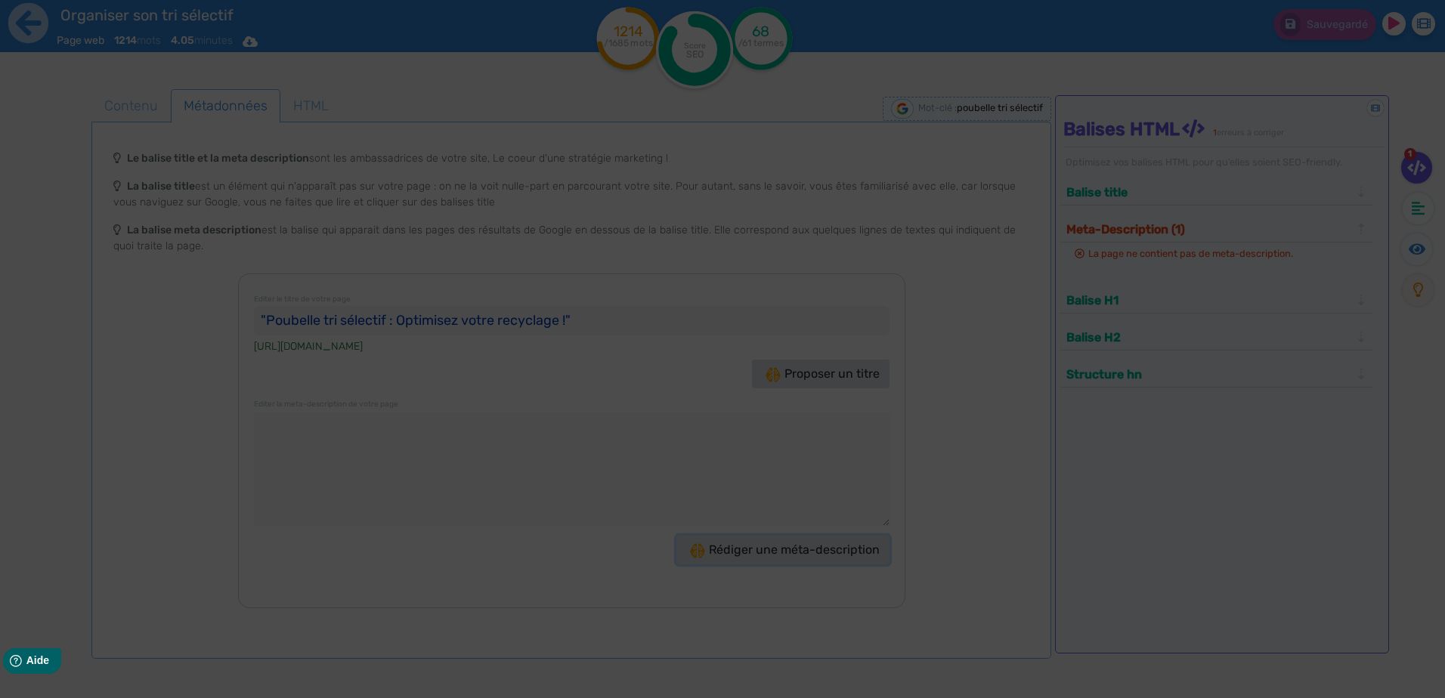
type textarea "Optimisez votre tri sélectif avec nos poubelles adaptées ! Réduisez votre impac…"
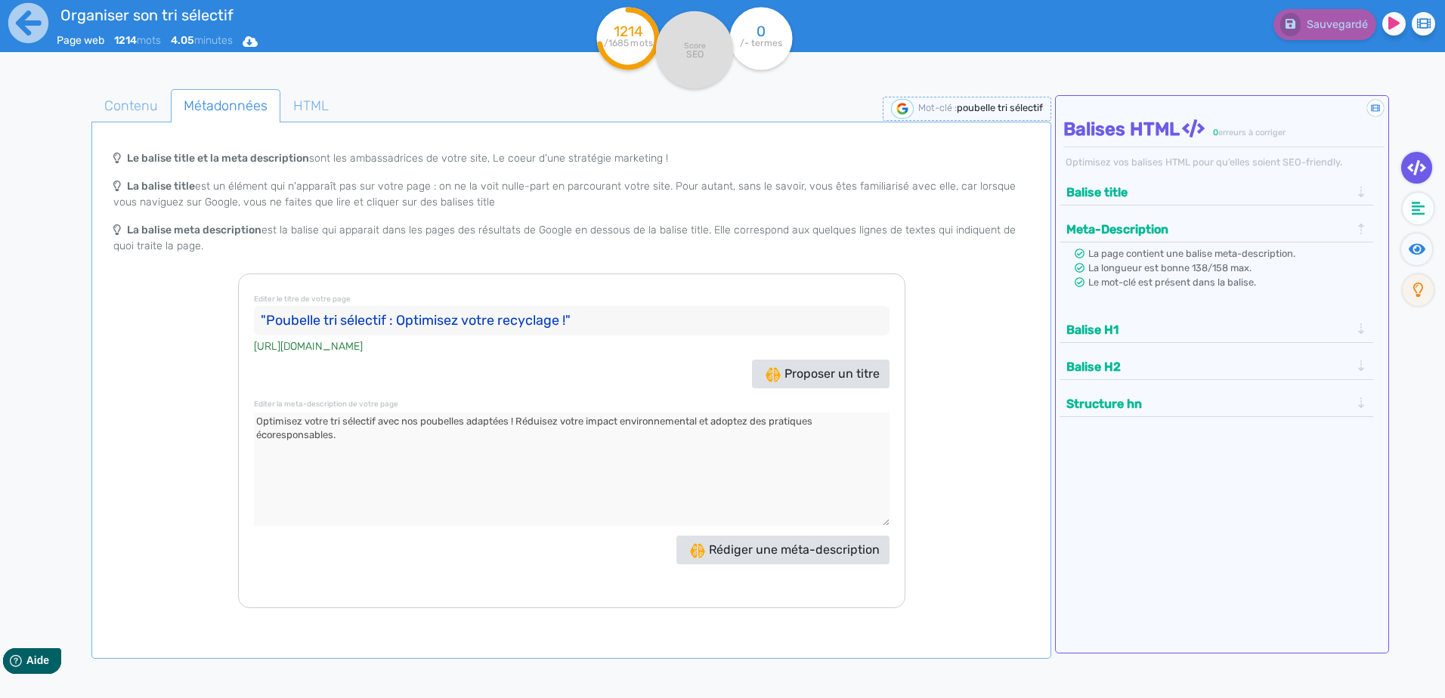
click at [468, 438] on textarea at bounding box center [571, 469] width 635 height 113
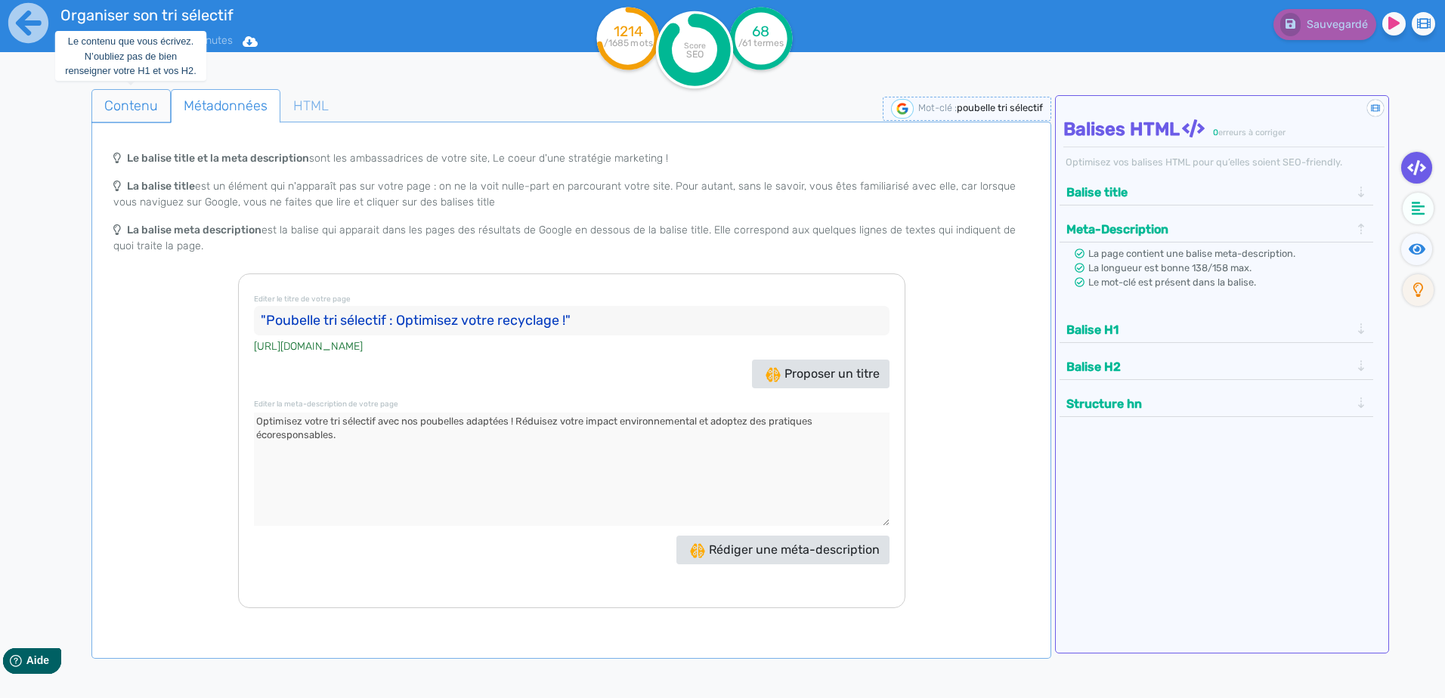
click at [151, 107] on span "Contenu" at bounding box center [131, 105] width 78 height 41
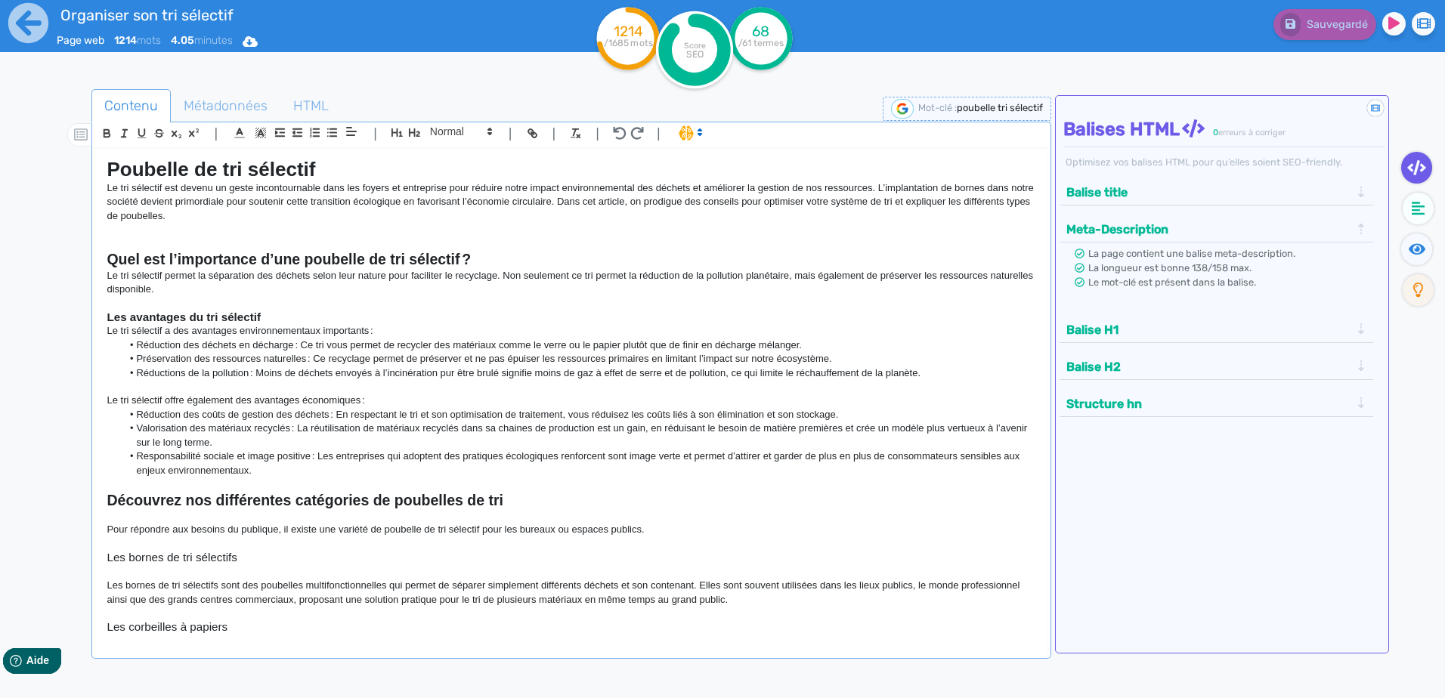
click at [778, 75] on div "Contenu Métadonnées HTML | | H3 H4 H5 H6 Normal | | | | Poubelle de tri sélecti…" at bounding box center [740, 433] width 1408 height 719
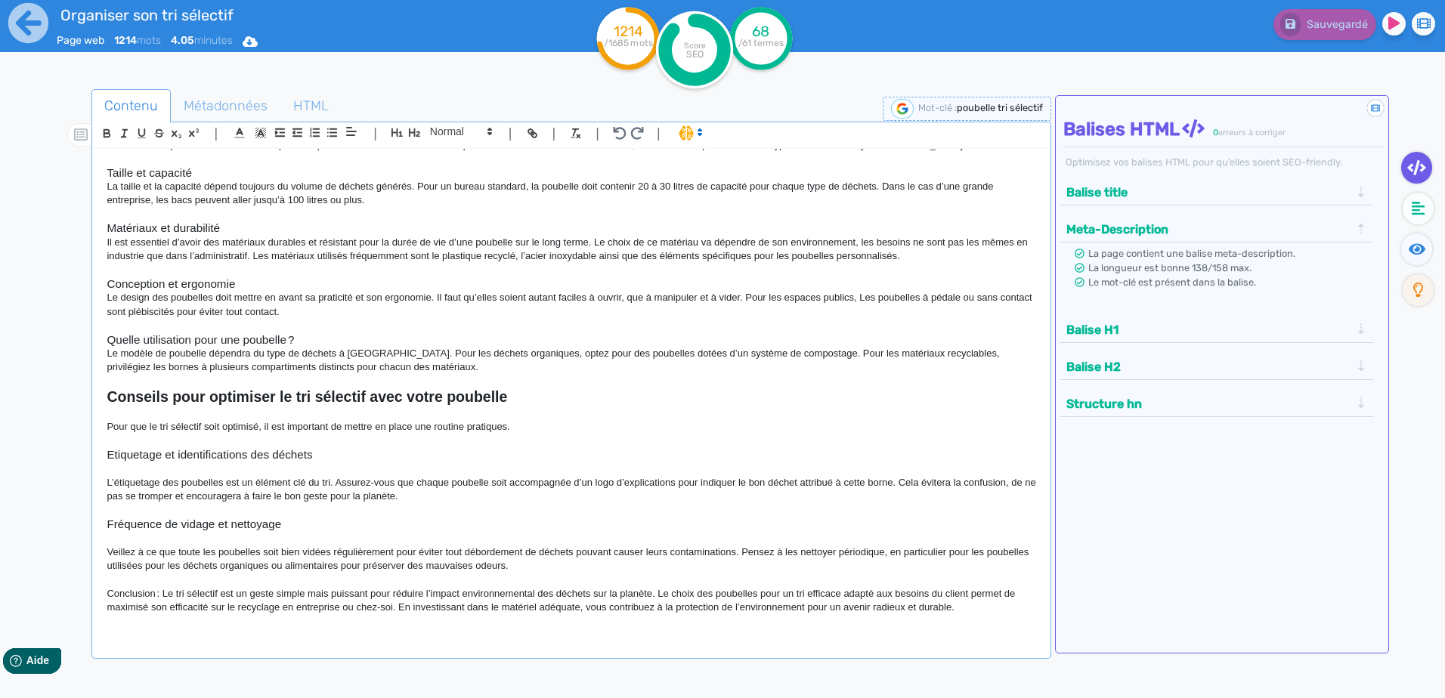
scroll to position [677, 0]
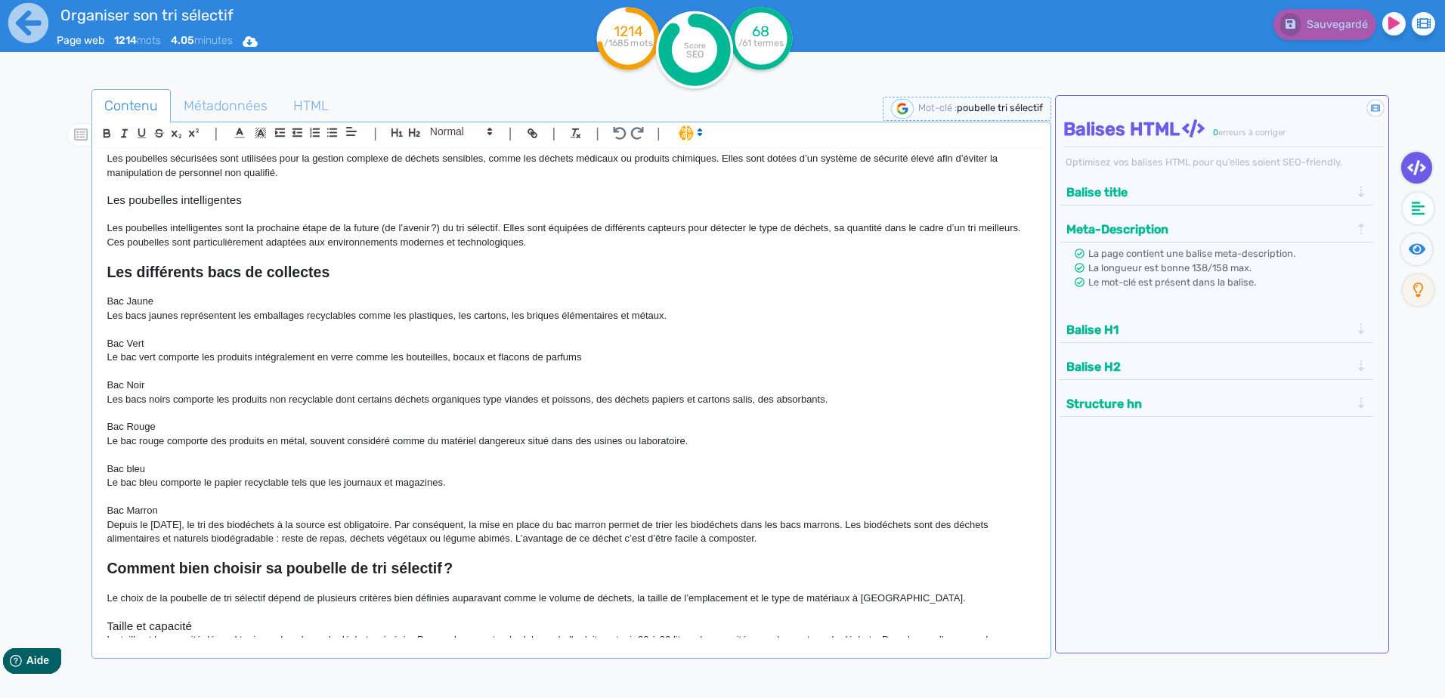
click at [688, 129] on span at bounding box center [690, 132] width 36 height 15
click at [582, 73] on header "Organiser son tri sélectif Page web 1214 mots 4.05 minutes Html Pdf Word 1214 /…" at bounding box center [722, 37] width 1445 height 74
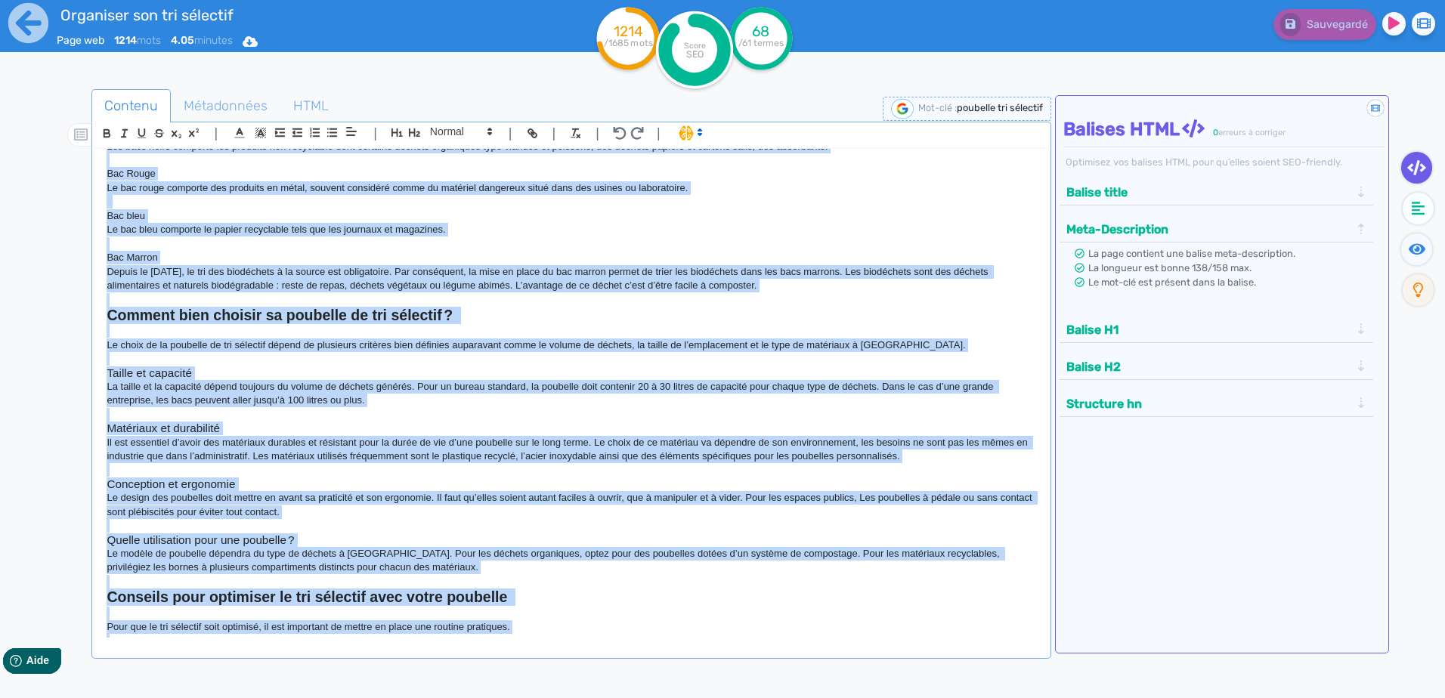
scroll to position [1131, 0]
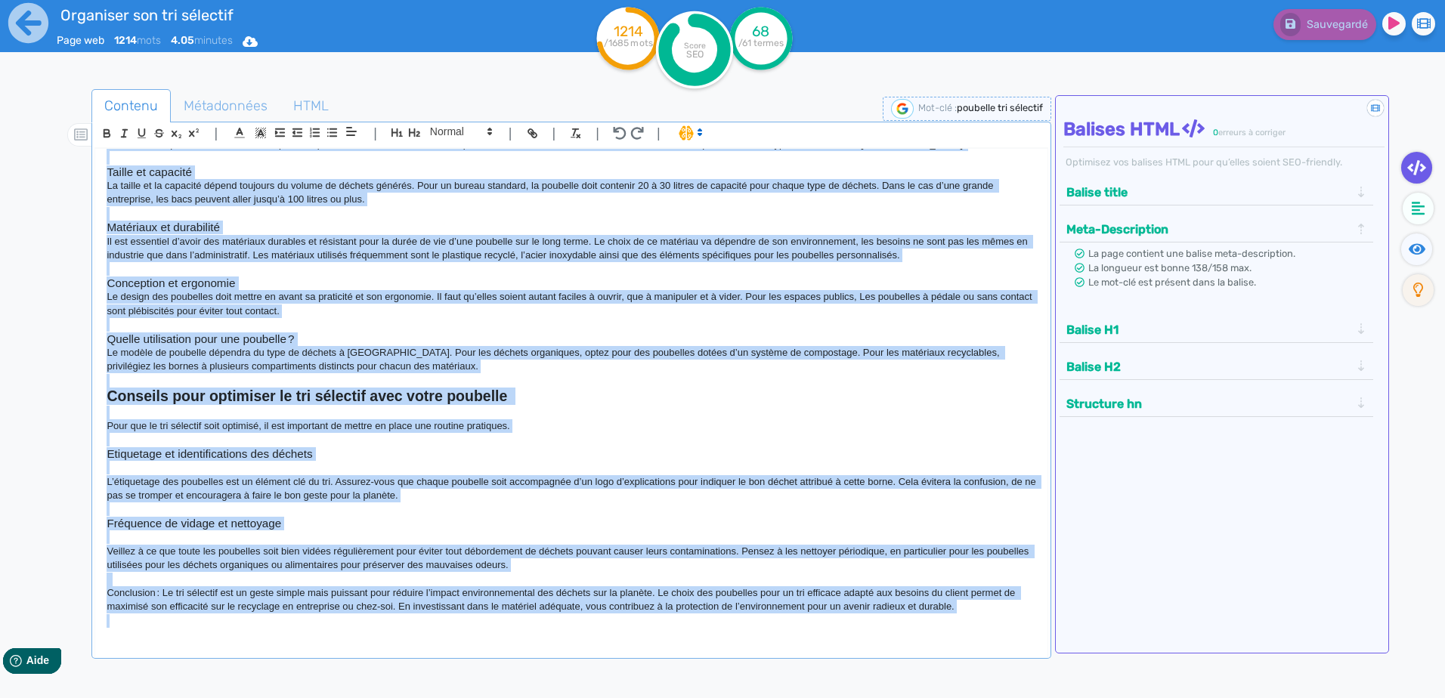
drag, startPoint x: 107, startPoint y: 162, endPoint x: 913, endPoint y: 714, distance: 976.2
click at [778, 511] on html "Organiser son tri sélectif Page web 1214 mots 4.05 minutes Html Pdf Word 1214 /…" at bounding box center [722, 349] width 1445 height 698
copy div "Loremips do sit ametcons Ad eli seddoeiu tem incidi ut labor etdoloremagnaa eni…"
click at [778, 194] on p "La taille et la capacité dépend toujours du volume de déchets générés. Pour un …" at bounding box center [571, 193] width 929 height 28
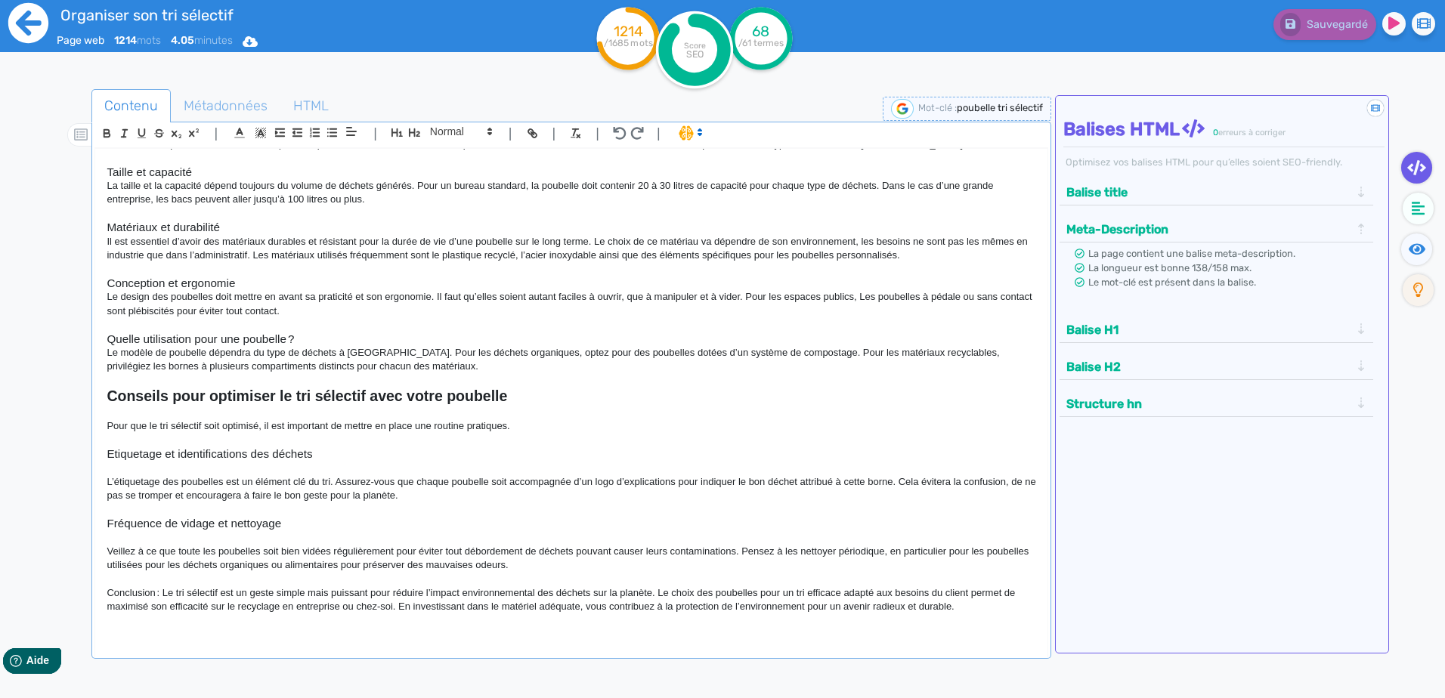
click at [26, 20] on icon at bounding box center [28, 23] width 40 height 40
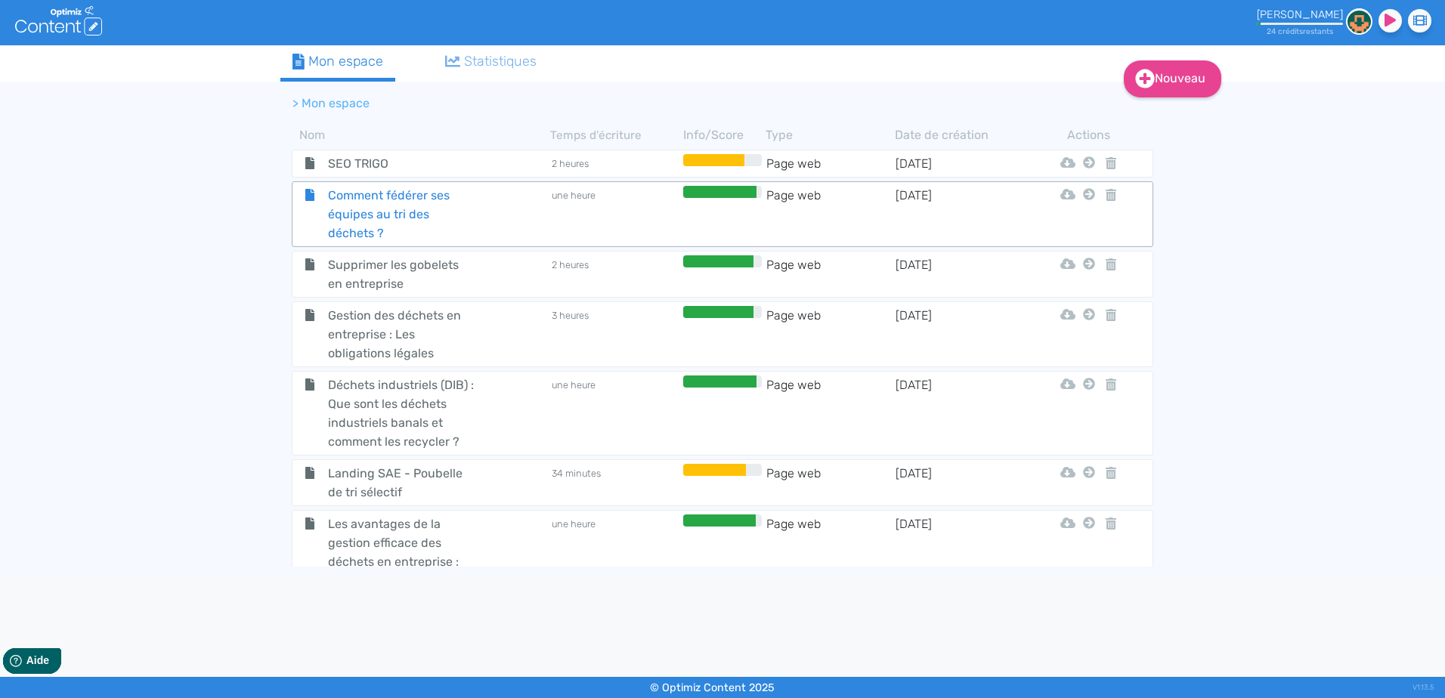
scroll to position [519, 0]
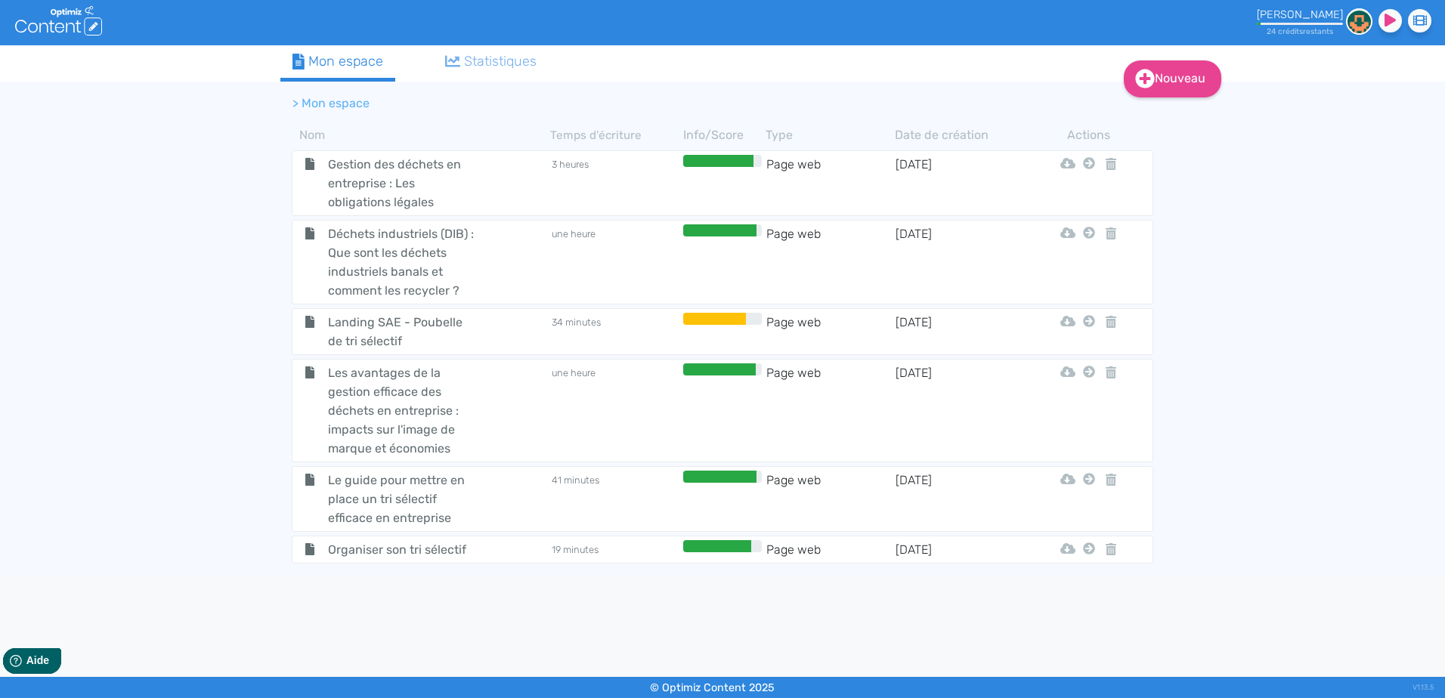
click at [672, 63] on ul "Mon espace Statistiques" at bounding box center [673, 63] width 787 height 36
click at [580, 511] on td "19 minutes" at bounding box center [614, 549] width 129 height 19
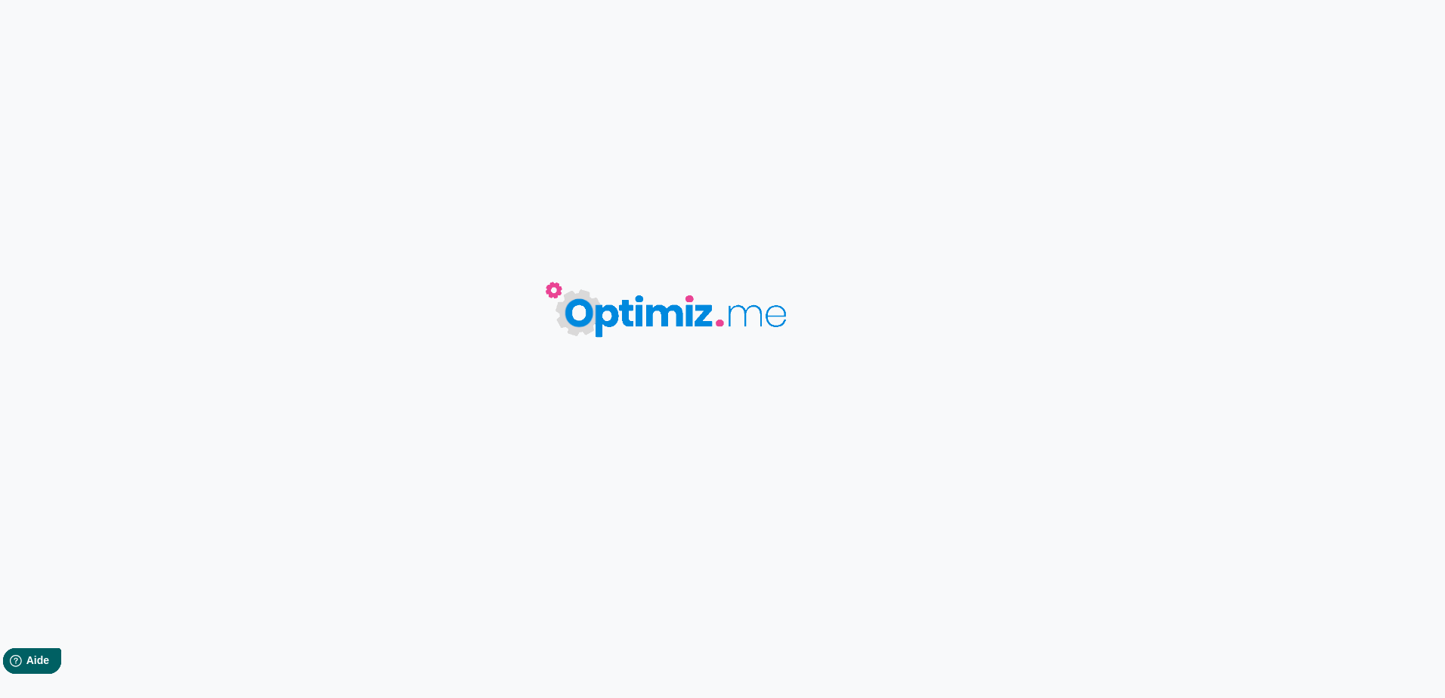
type input "Organiser son tri sélectif"
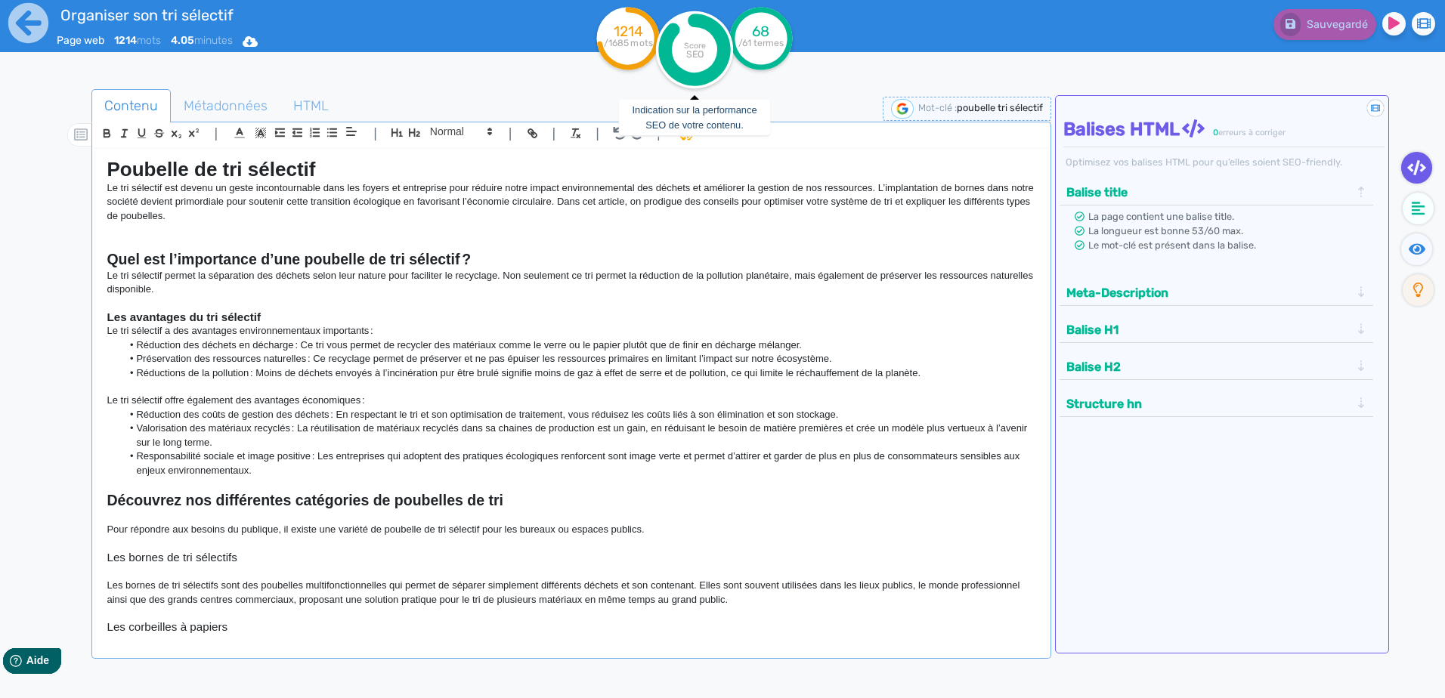
click at [688, 44] on tspan "Score" at bounding box center [695, 46] width 22 height 10
click at [778, 100] on fa-icon at bounding box center [1376, 108] width 23 height 23
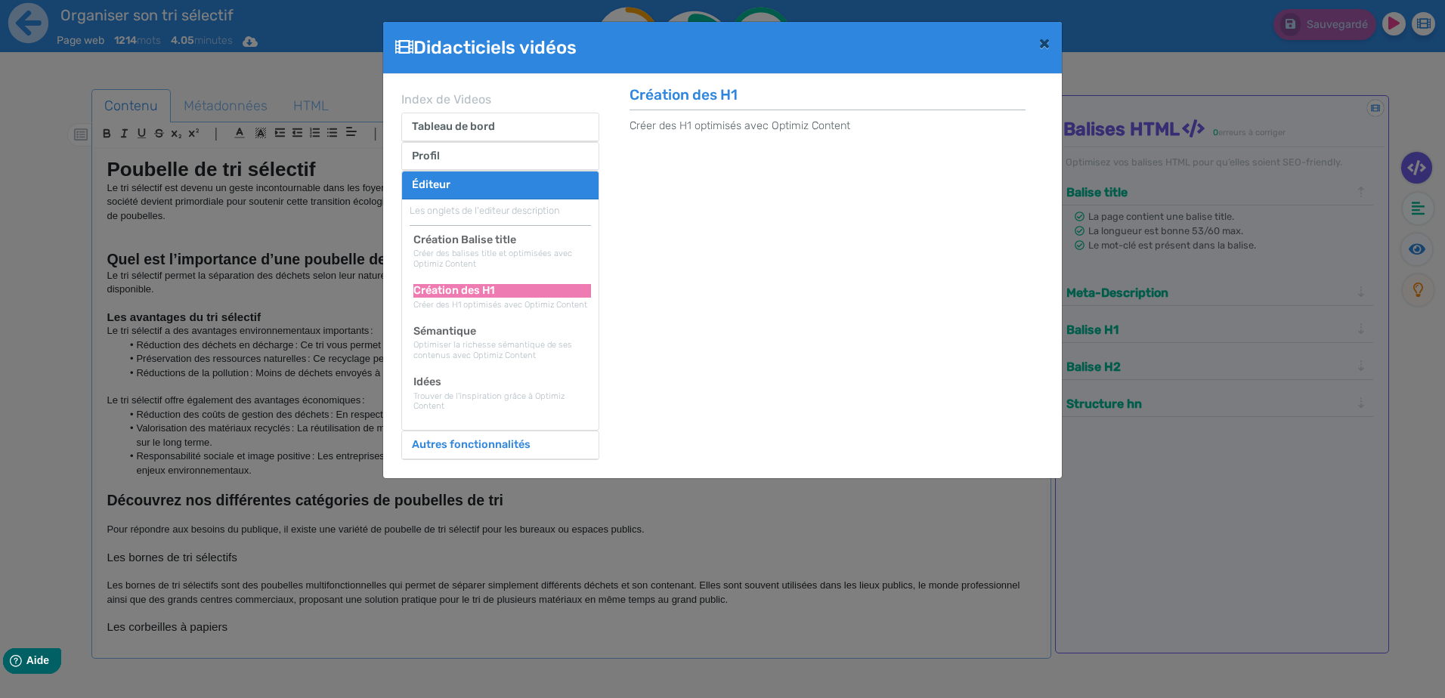
click at [482, 438] on button "Autres fonctionnalités" at bounding box center [471, 444] width 138 height 27
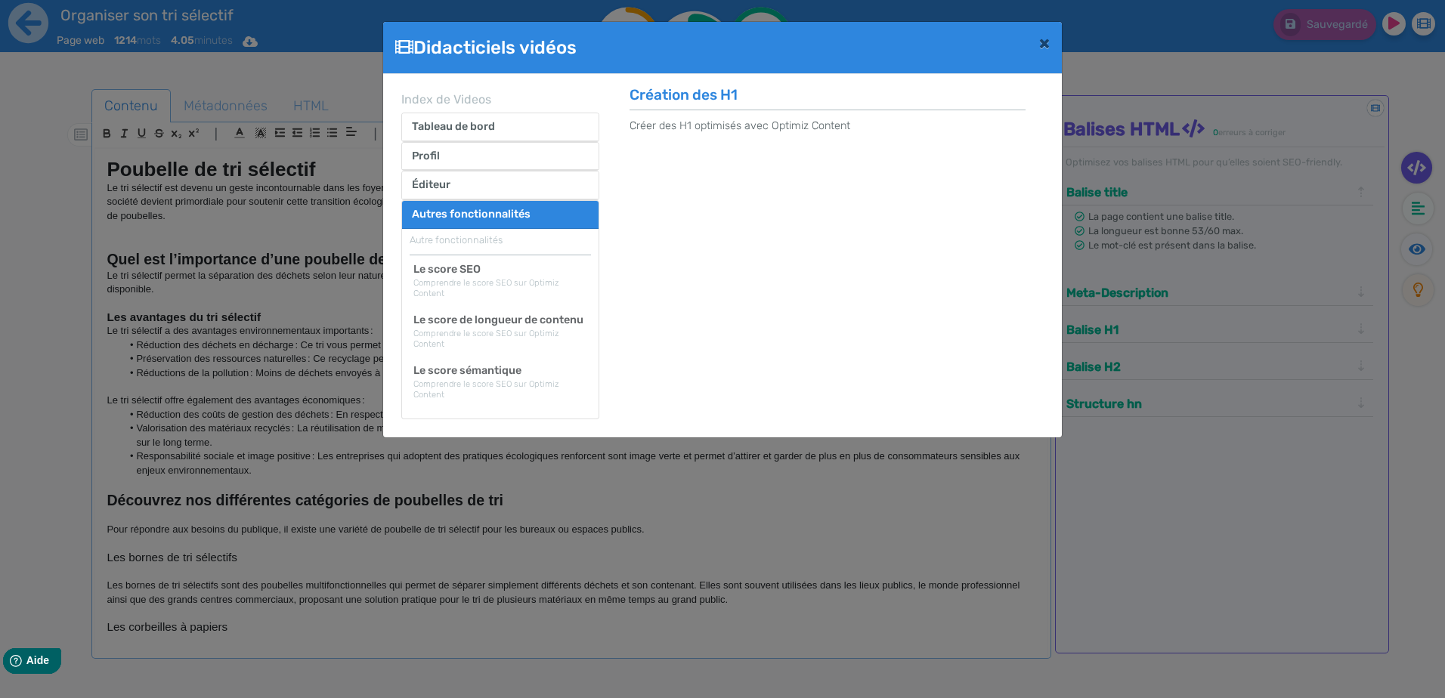
click at [496, 280] on div "Comprendre le score SEO sur Optimiz Content" at bounding box center [502, 288] width 178 height 20
click at [479, 270] on h2 "Le score SEO" at bounding box center [502, 269] width 178 height 13
click at [778, 39] on button "×" at bounding box center [1044, 43] width 35 height 42
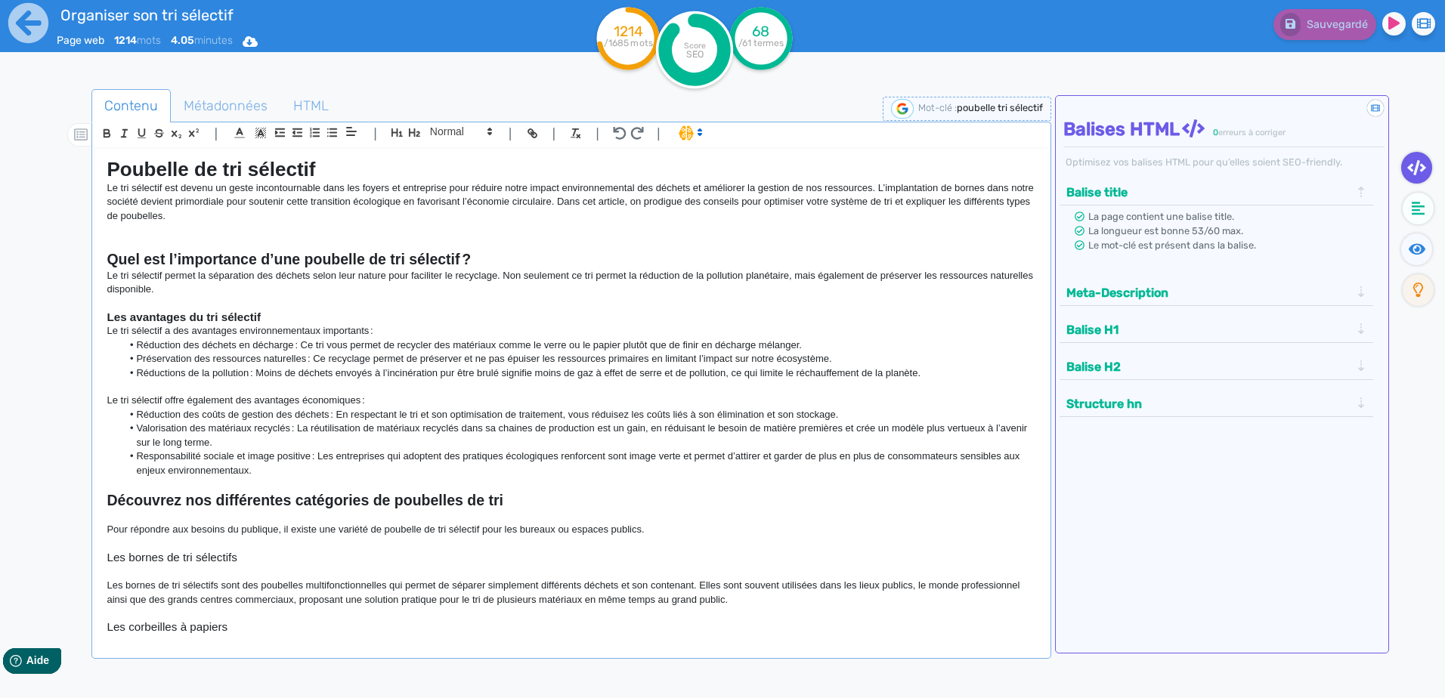
click at [689, 45] on tspan "Score" at bounding box center [695, 46] width 22 height 10
drag, startPoint x: 689, startPoint y: 45, endPoint x: 678, endPoint y: 57, distance: 16.6
click at [678, 57] on circle at bounding box center [694, 49] width 77 height 77
click at [688, 76] on icon at bounding box center [694, 49] width 59 height 59
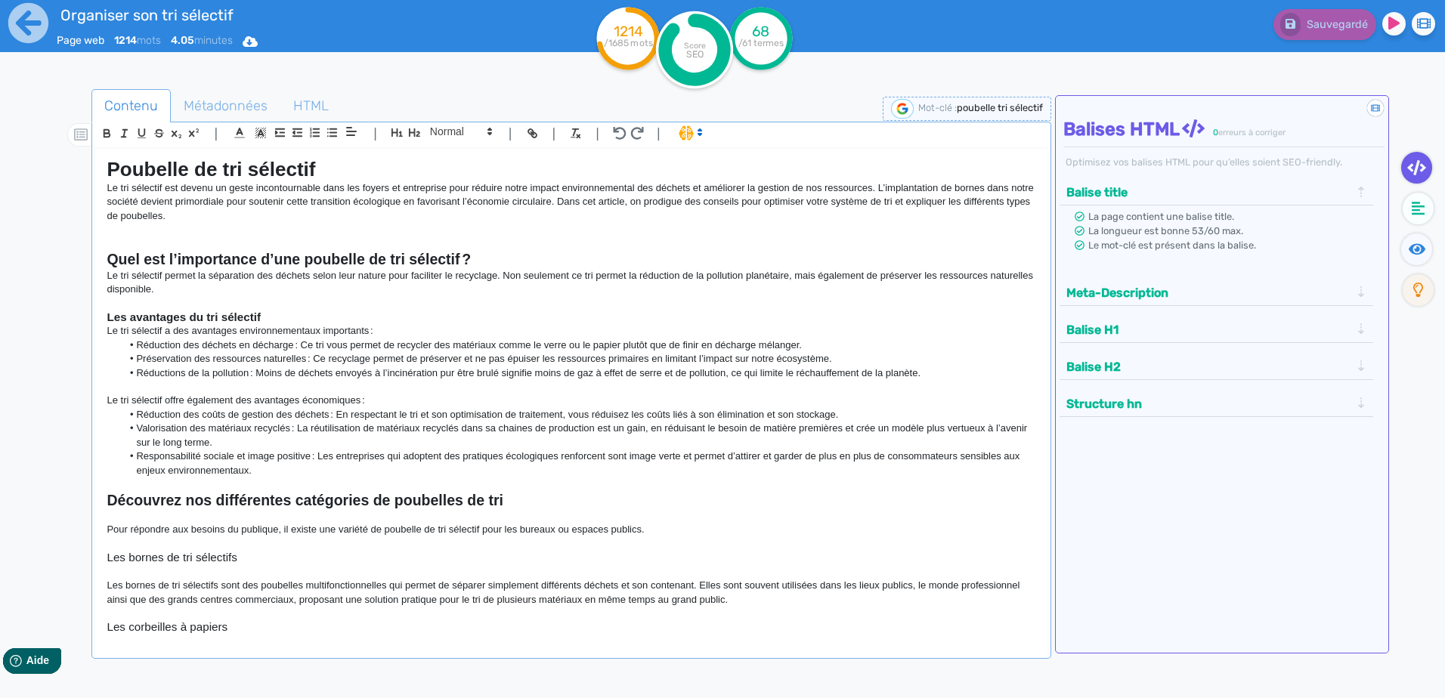
click at [690, 20] on icon at bounding box center [694, 49] width 59 height 59
click at [692, 70] on circle at bounding box center [694, 49] width 77 height 77
click at [693, 79] on icon at bounding box center [694, 49] width 59 height 59
click at [691, 88] on circle at bounding box center [694, 49] width 77 height 77
click at [694, 79] on icon at bounding box center [694, 49] width 59 height 59
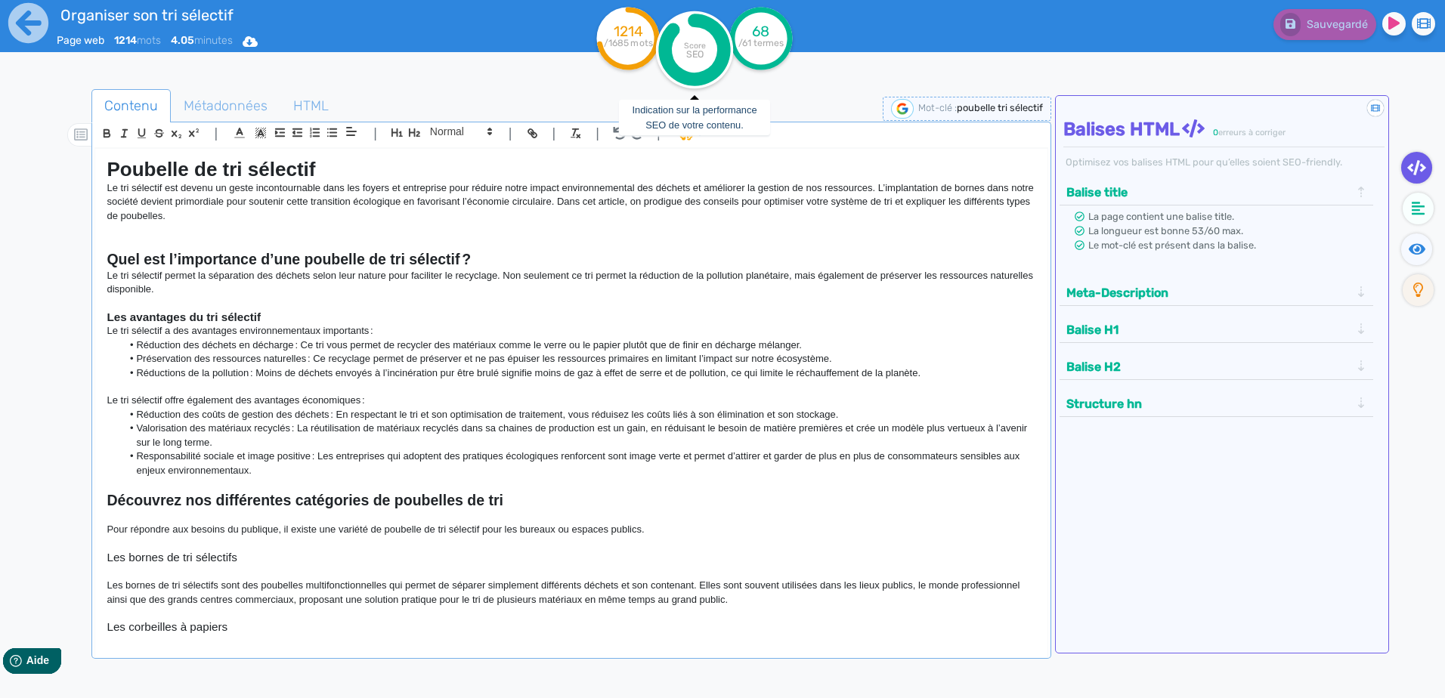
click at [692, 79] on icon at bounding box center [694, 49] width 59 height 59
click at [691, 77] on icon at bounding box center [694, 49] width 59 height 59
click at [668, 26] on icon at bounding box center [694, 49] width 59 height 59
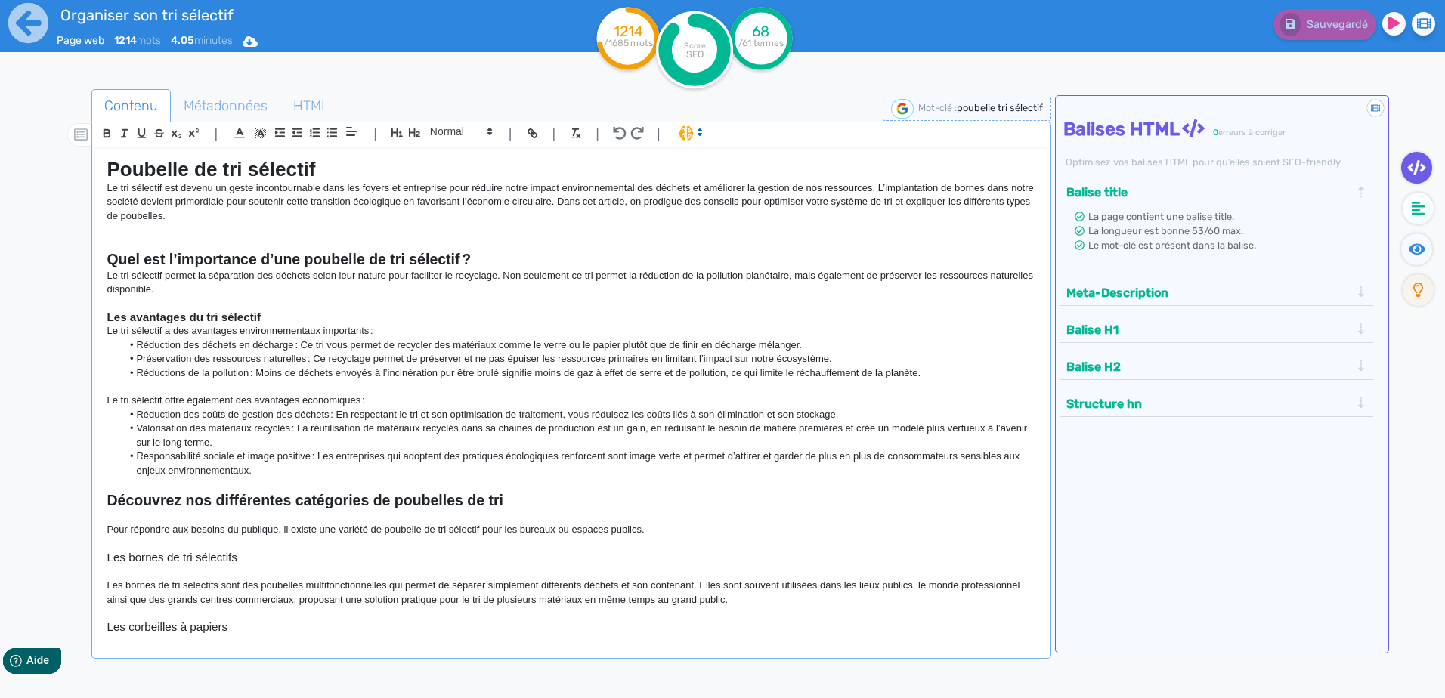
drag, startPoint x: 668, startPoint y: 26, endPoint x: 879, endPoint y: 63, distance: 214.6
click at [778, 63] on div "Sauvegardé" at bounding box center [1156, 37] width 578 height 74
click at [626, 42] on tspan "/1685 mots" at bounding box center [628, 43] width 49 height 11
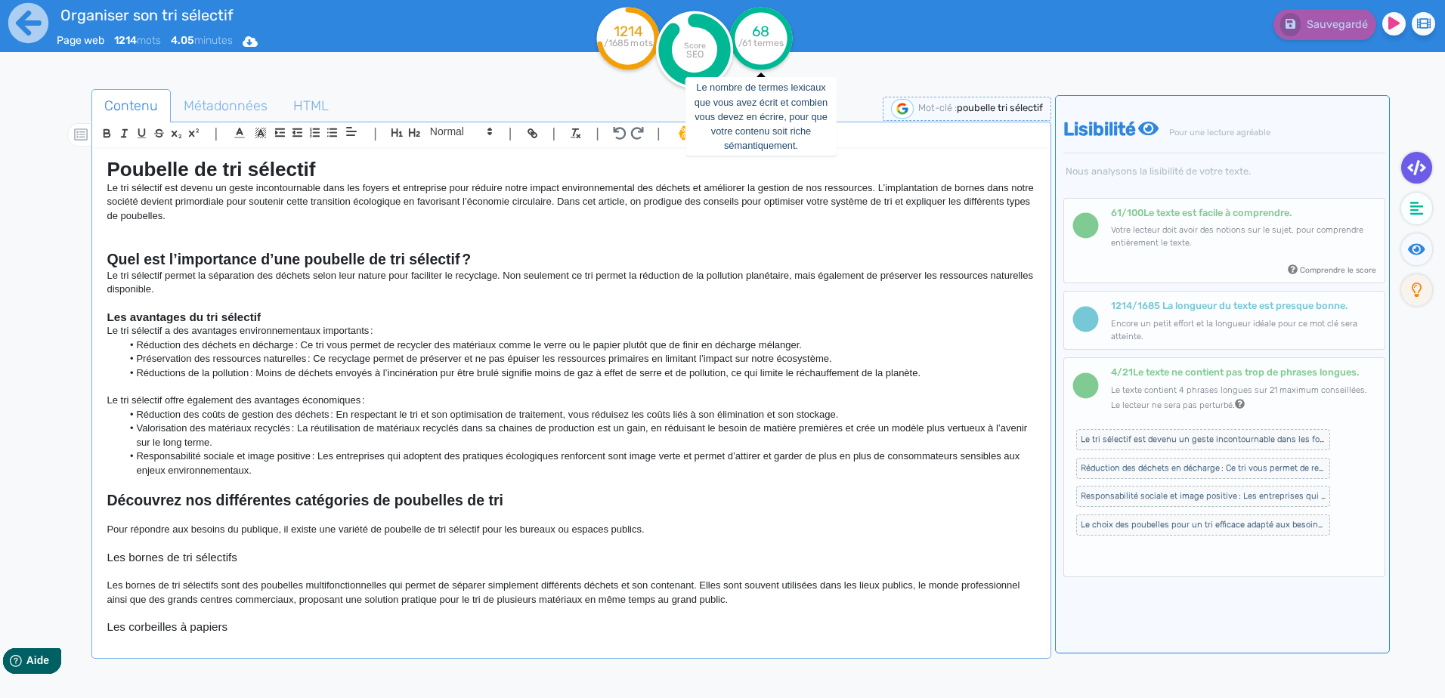
click at [759, 39] on tspan "/61 termes" at bounding box center [761, 43] width 46 height 11
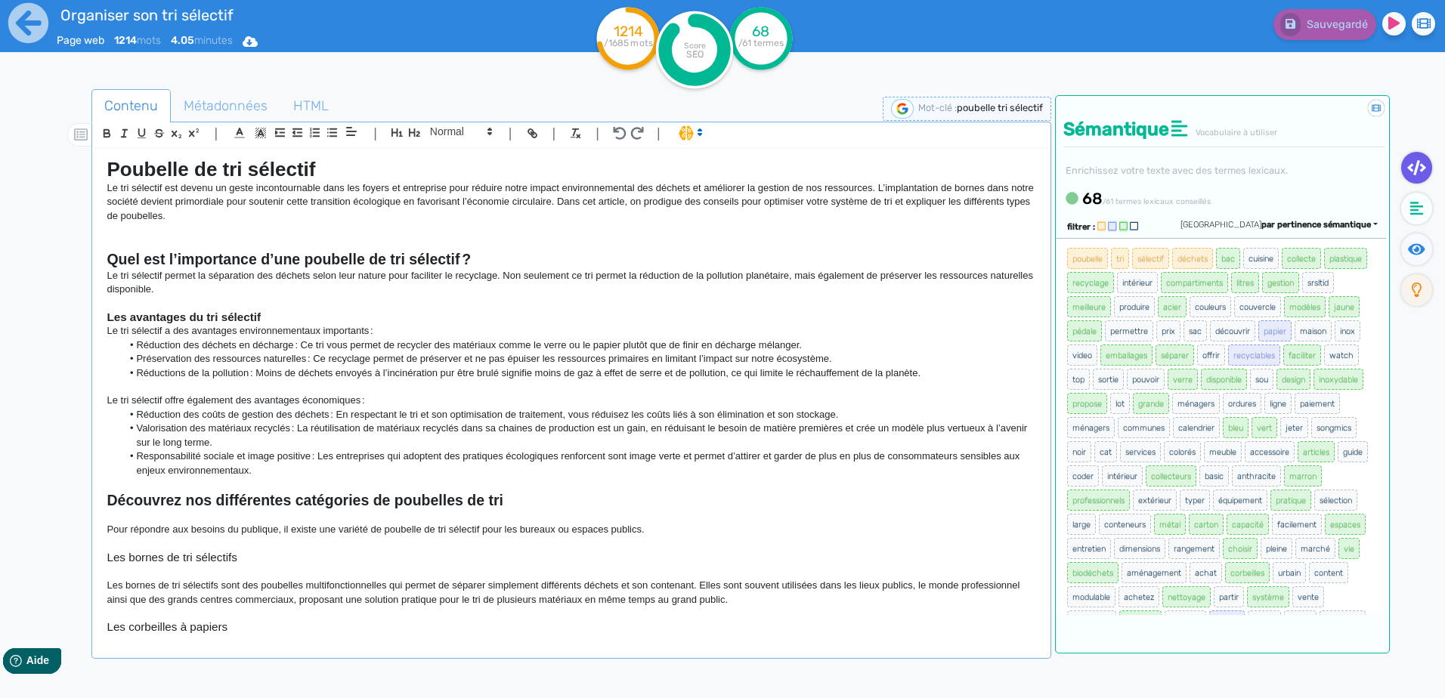
click at [778, 258] on span "sélectif" at bounding box center [1150, 258] width 37 height 21
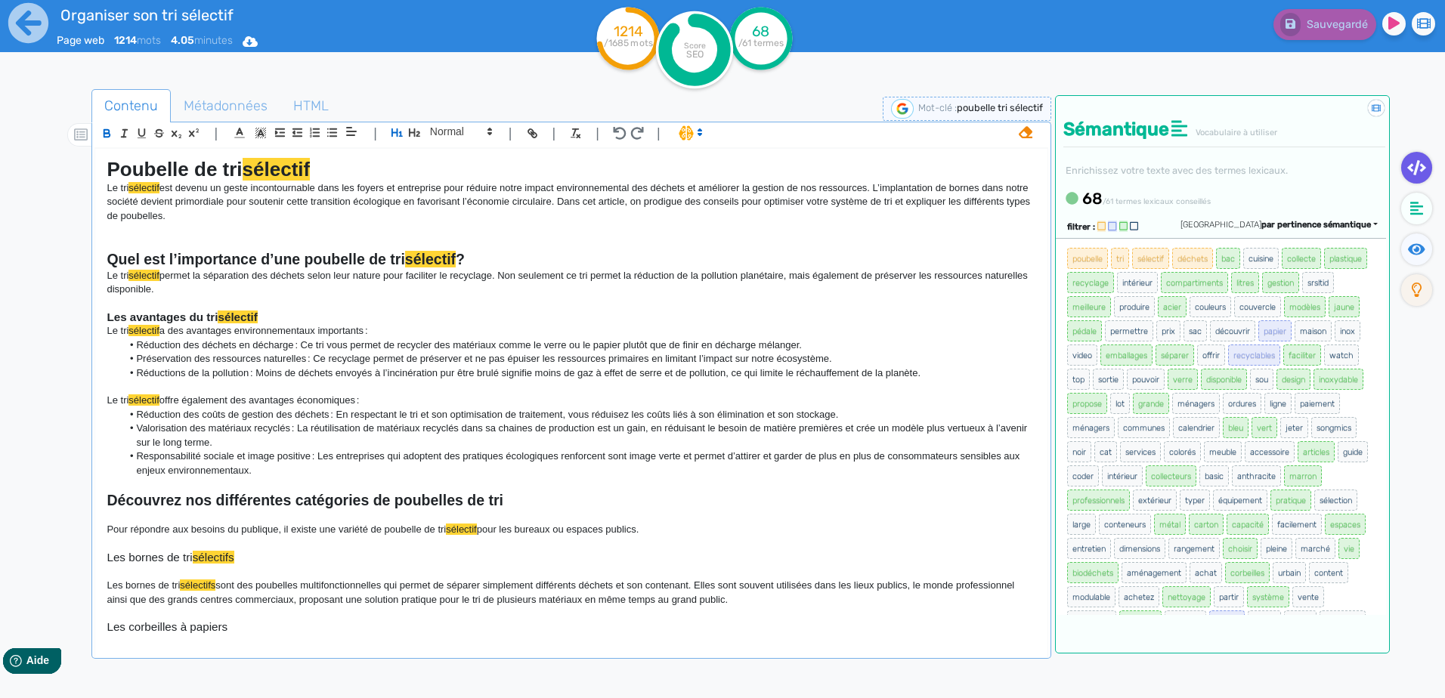
click at [778, 257] on span "sélectif" at bounding box center [1150, 258] width 37 height 21
click at [778, 283] on span "recyclage" at bounding box center [1090, 282] width 47 height 21
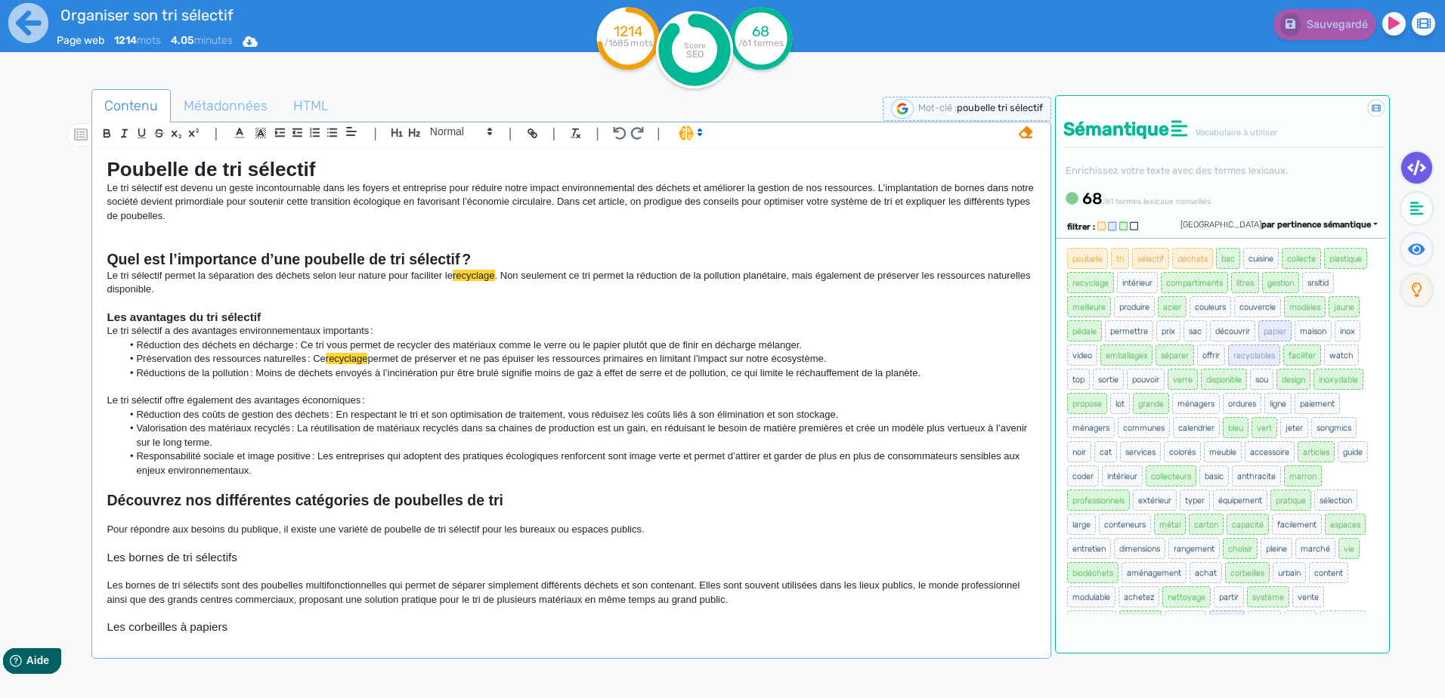
click at [778, 258] on span "sélectif" at bounding box center [1150, 258] width 37 height 21
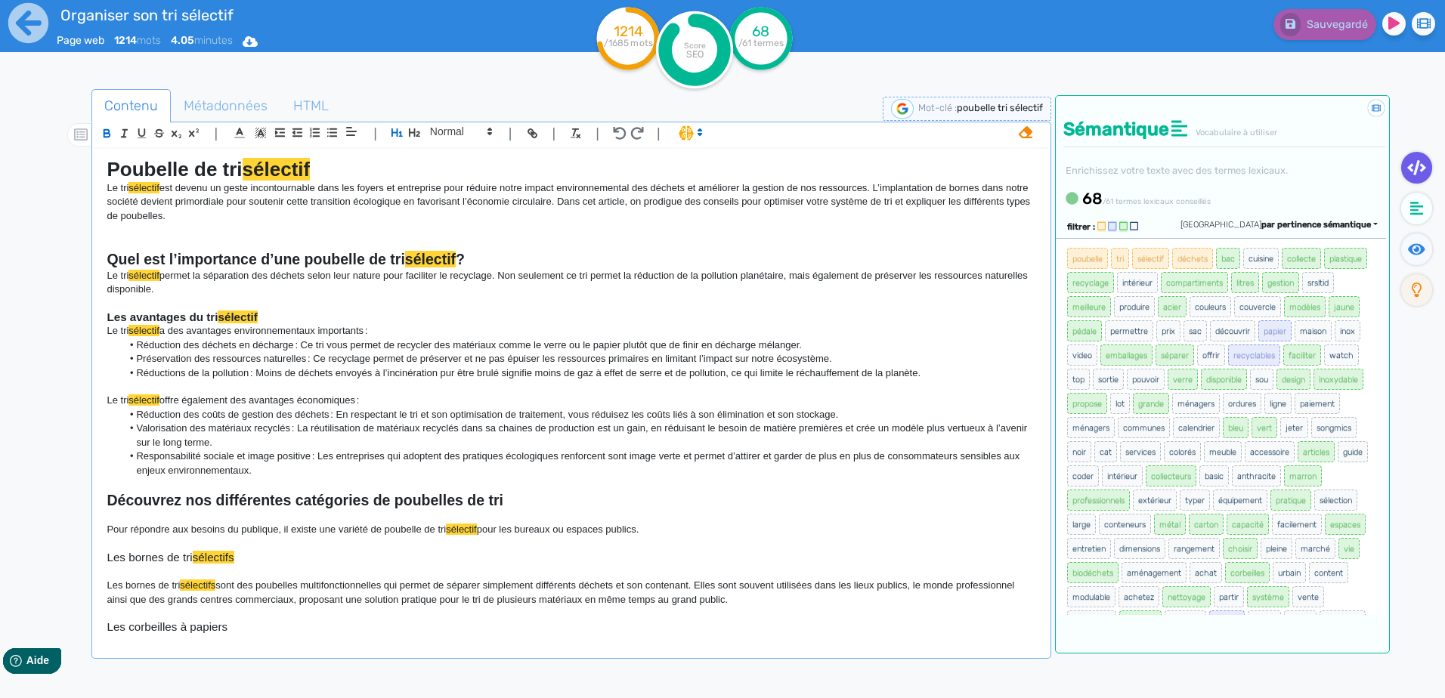
click at [778, 224] on icon at bounding box center [1123, 226] width 8 height 10
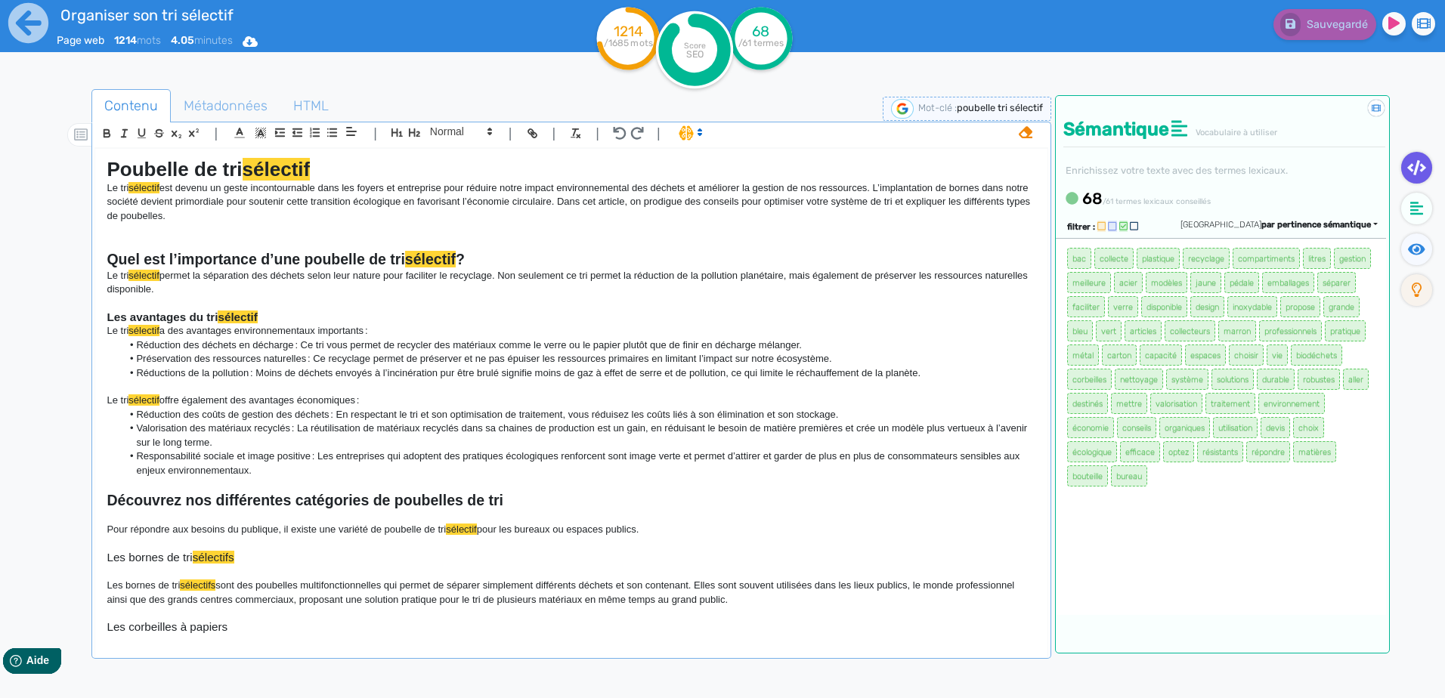
click at [778, 224] on icon at bounding box center [1123, 226] width 8 height 10
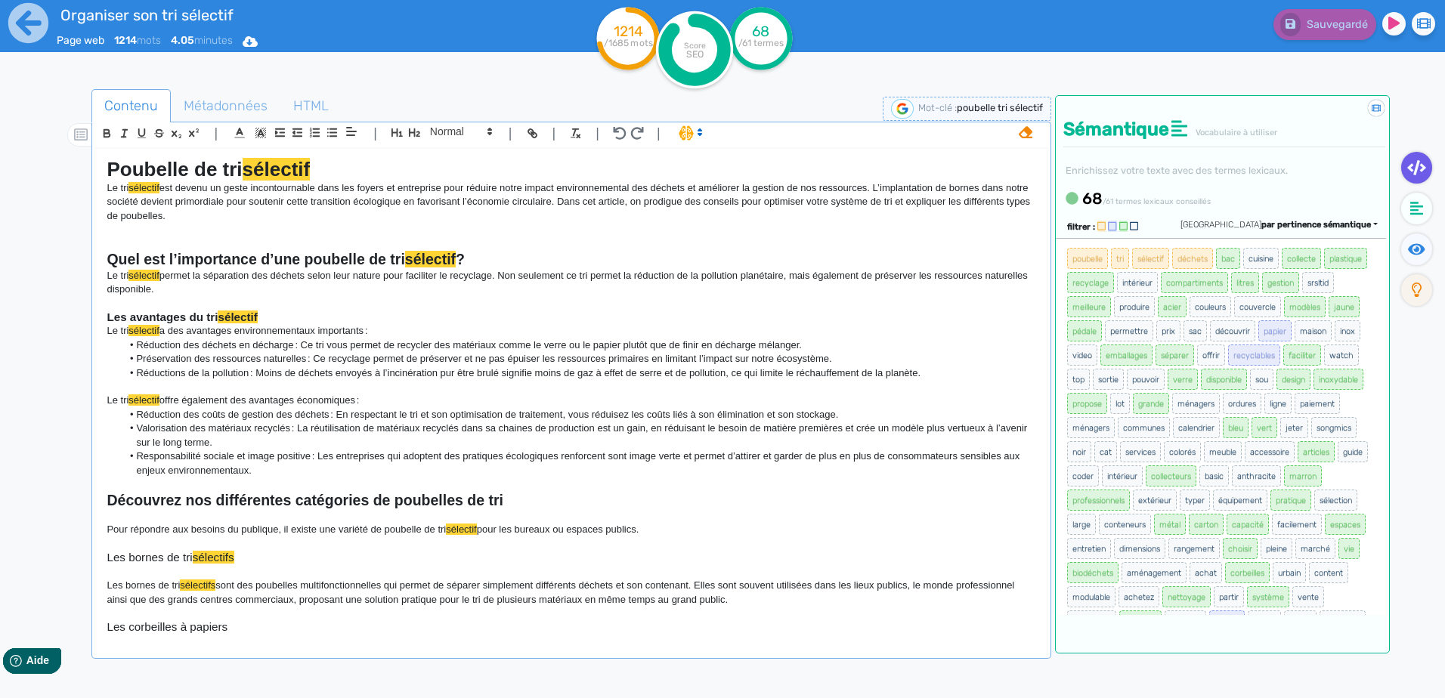
click at [778, 223] on icon at bounding box center [1112, 226] width 8 height 10
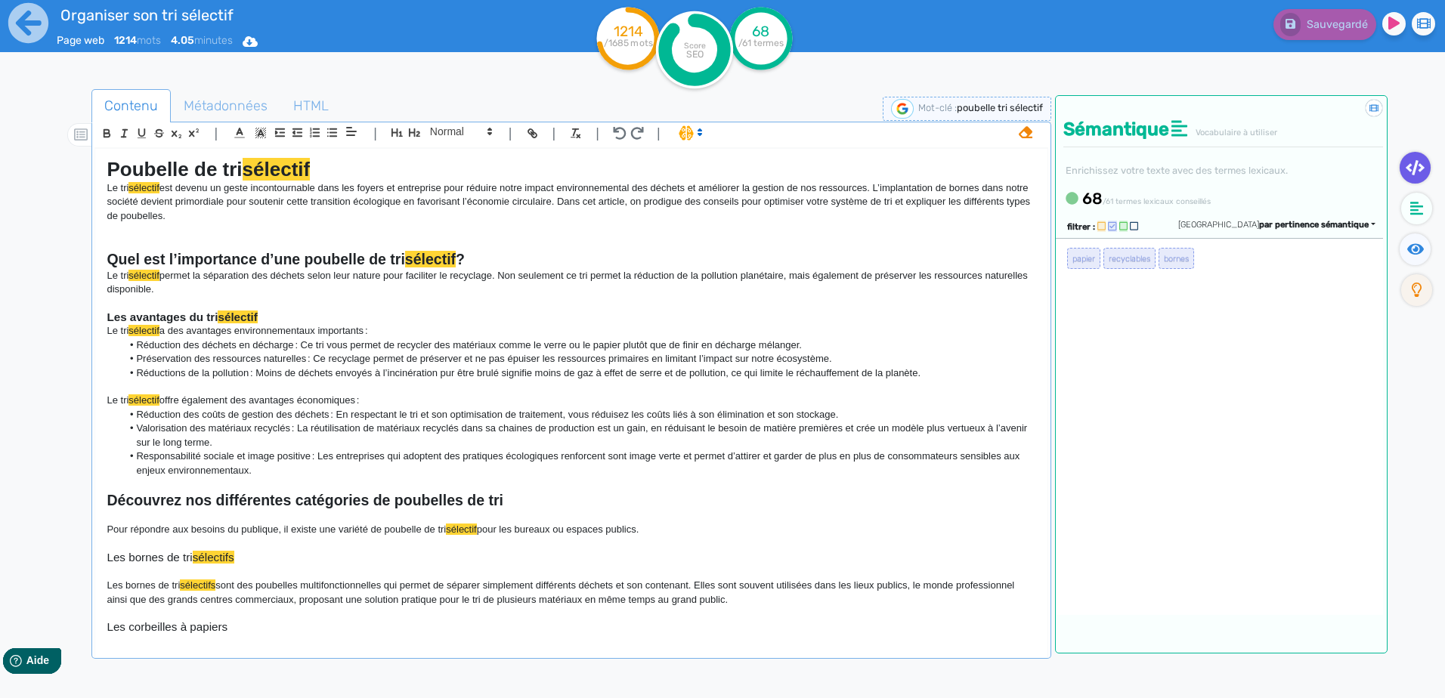
click at [778, 223] on icon at bounding box center [1112, 226] width 8 height 10
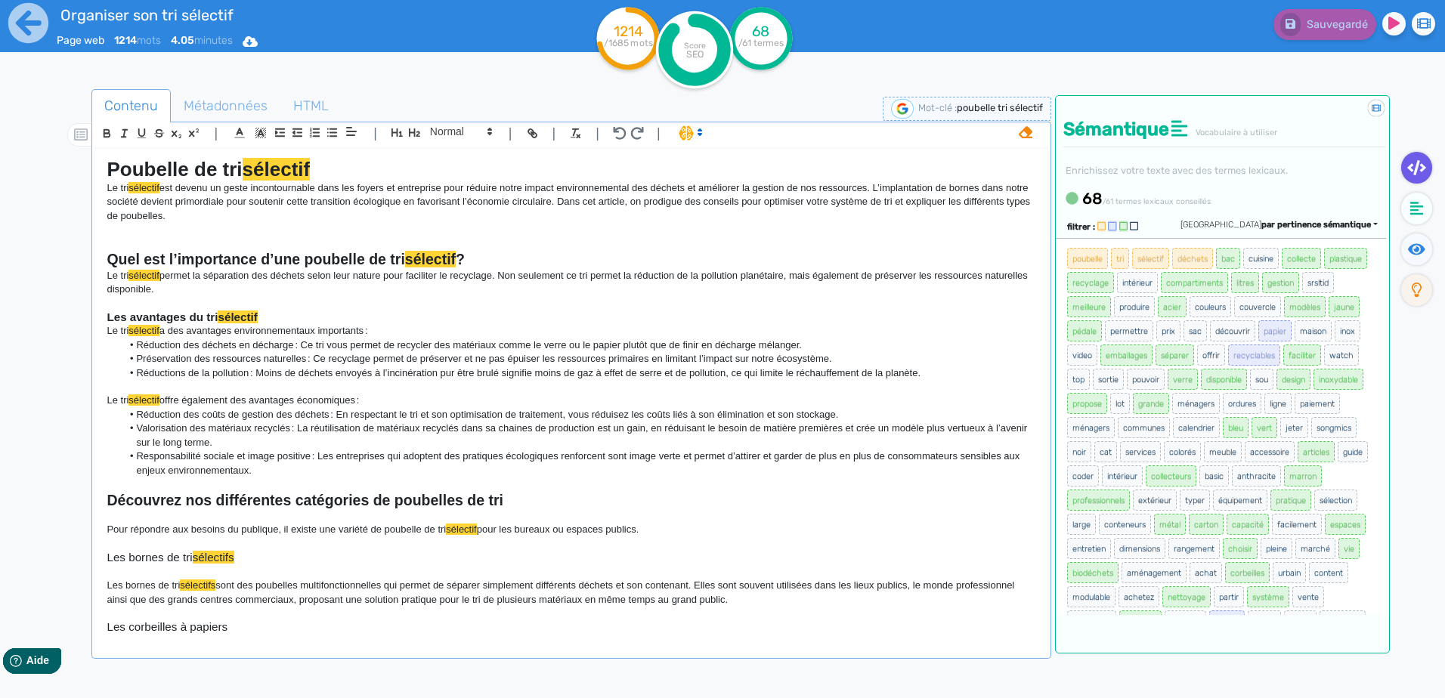
click at [778, 223] on icon at bounding box center [1101, 226] width 8 height 10
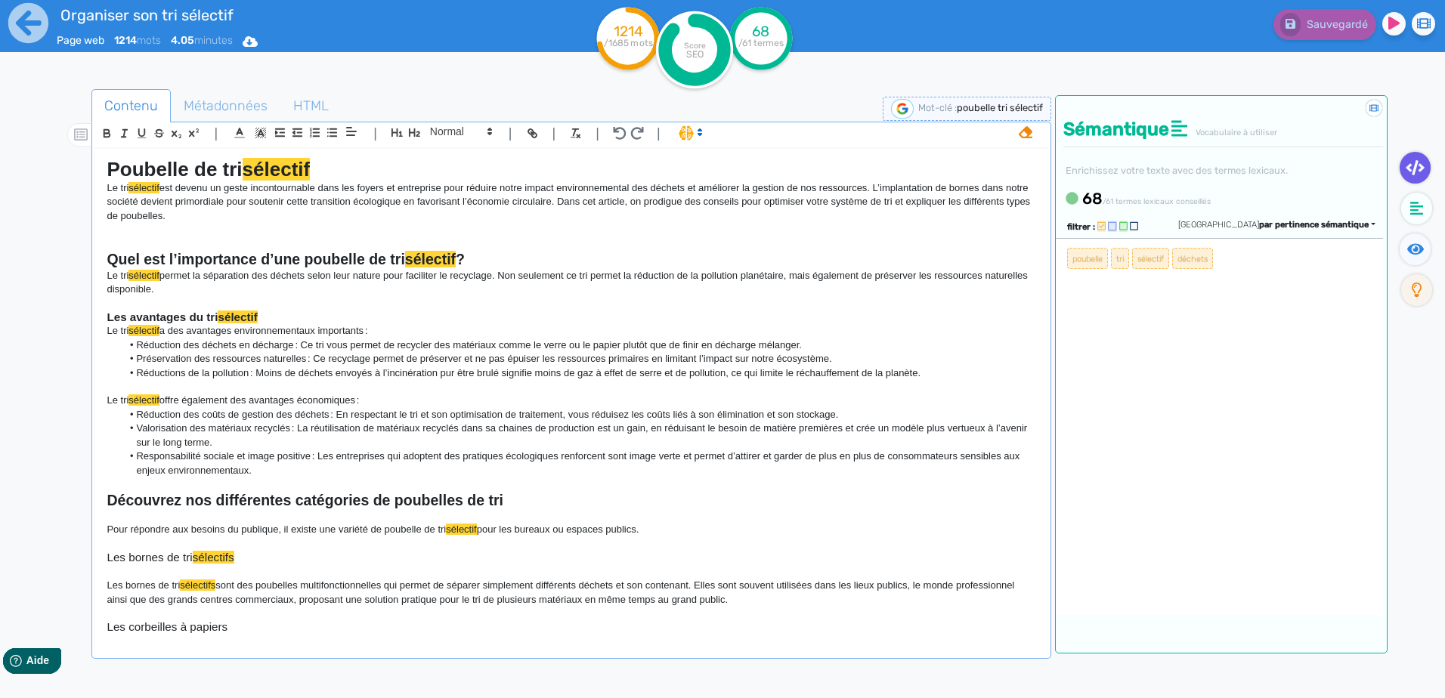
click at [778, 223] on icon at bounding box center [1101, 226] width 8 height 10
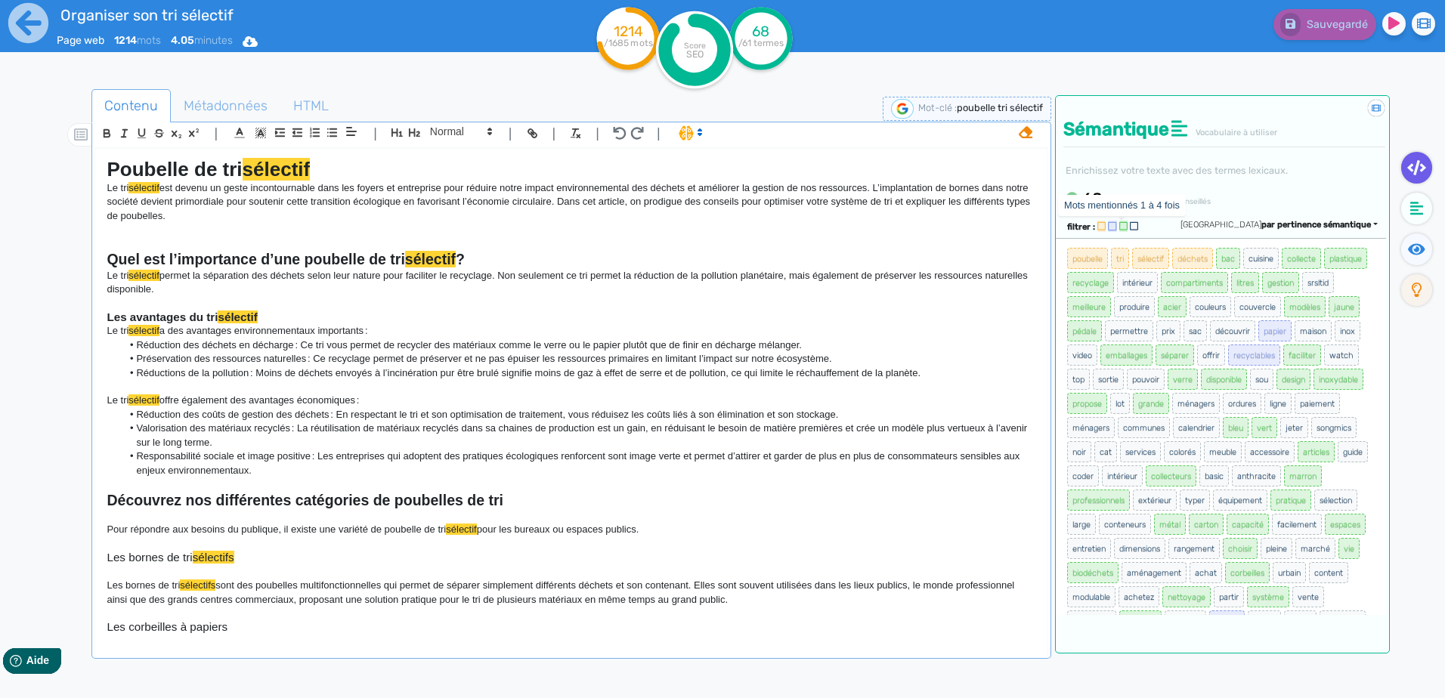
click at [778, 224] on icon at bounding box center [1123, 226] width 8 height 10
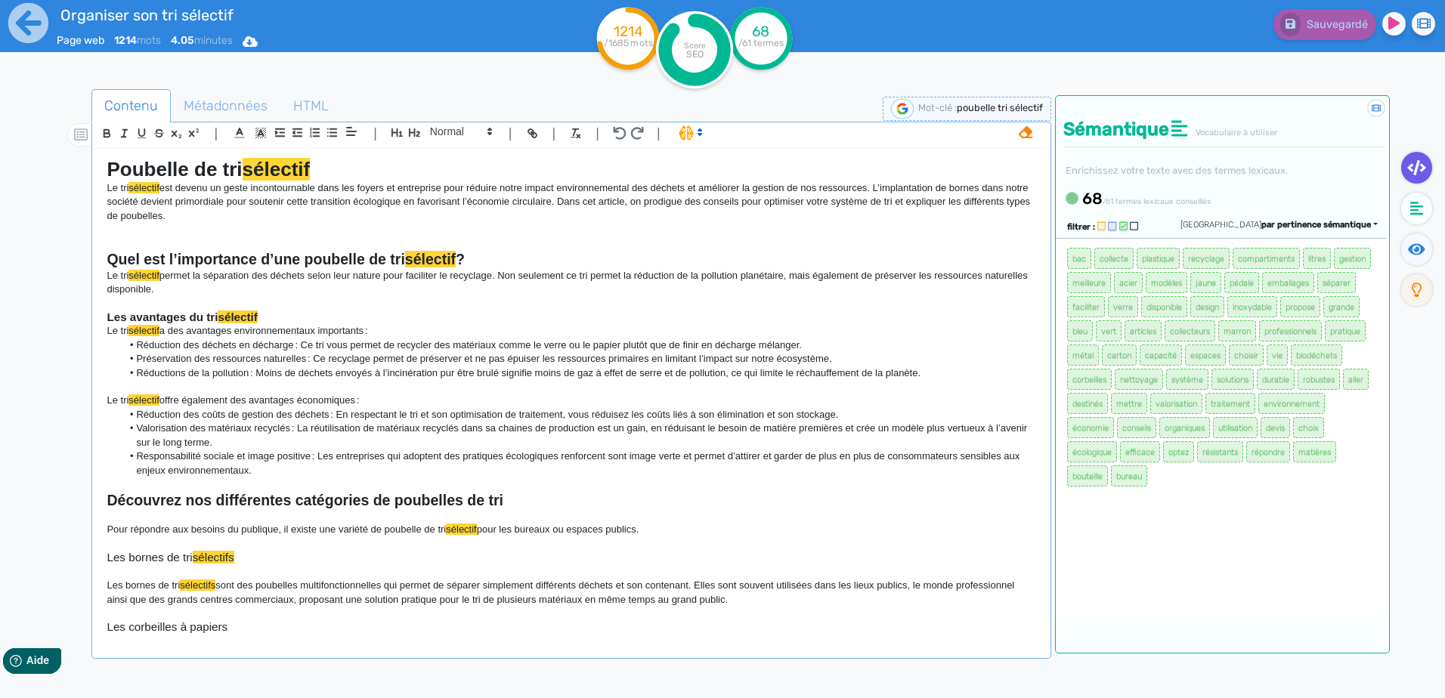
click at [778, 224] on icon at bounding box center [1123, 226] width 8 height 10
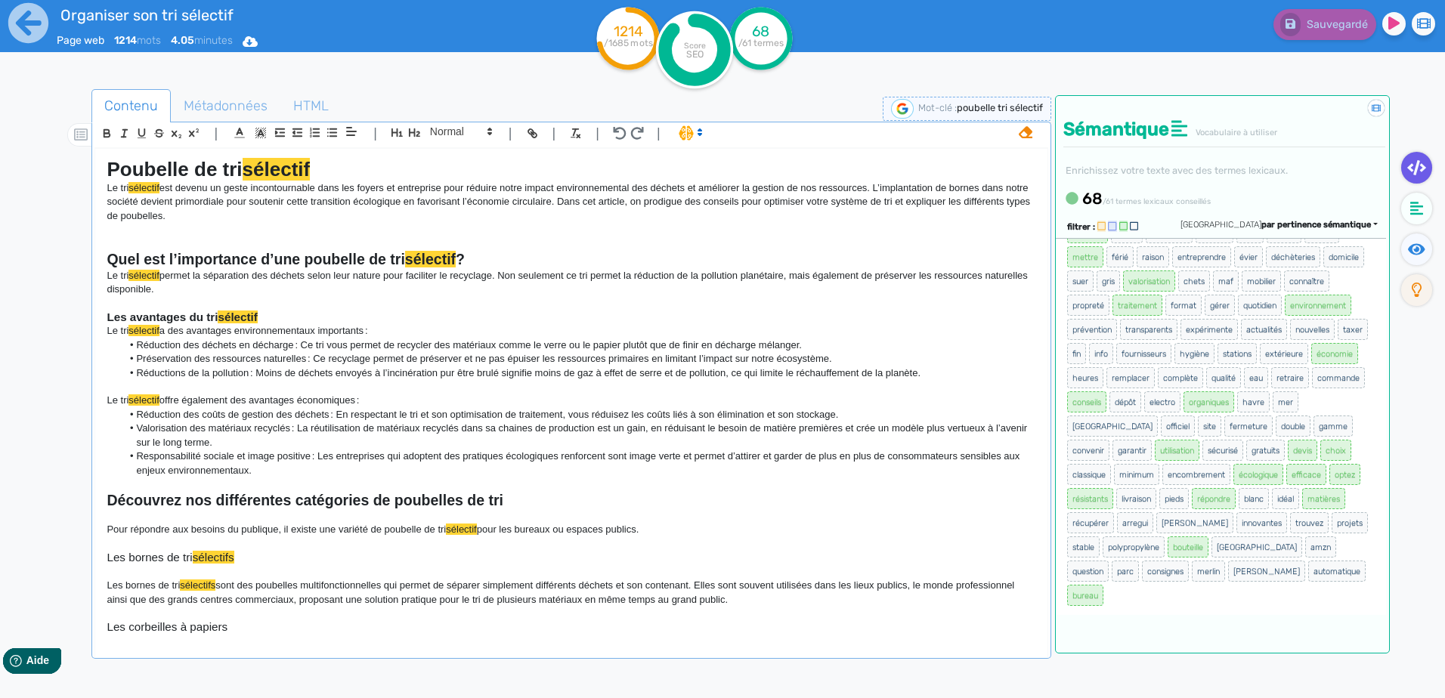
click at [778, 223] on icon at bounding box center [1101, 226] width 8 height 10
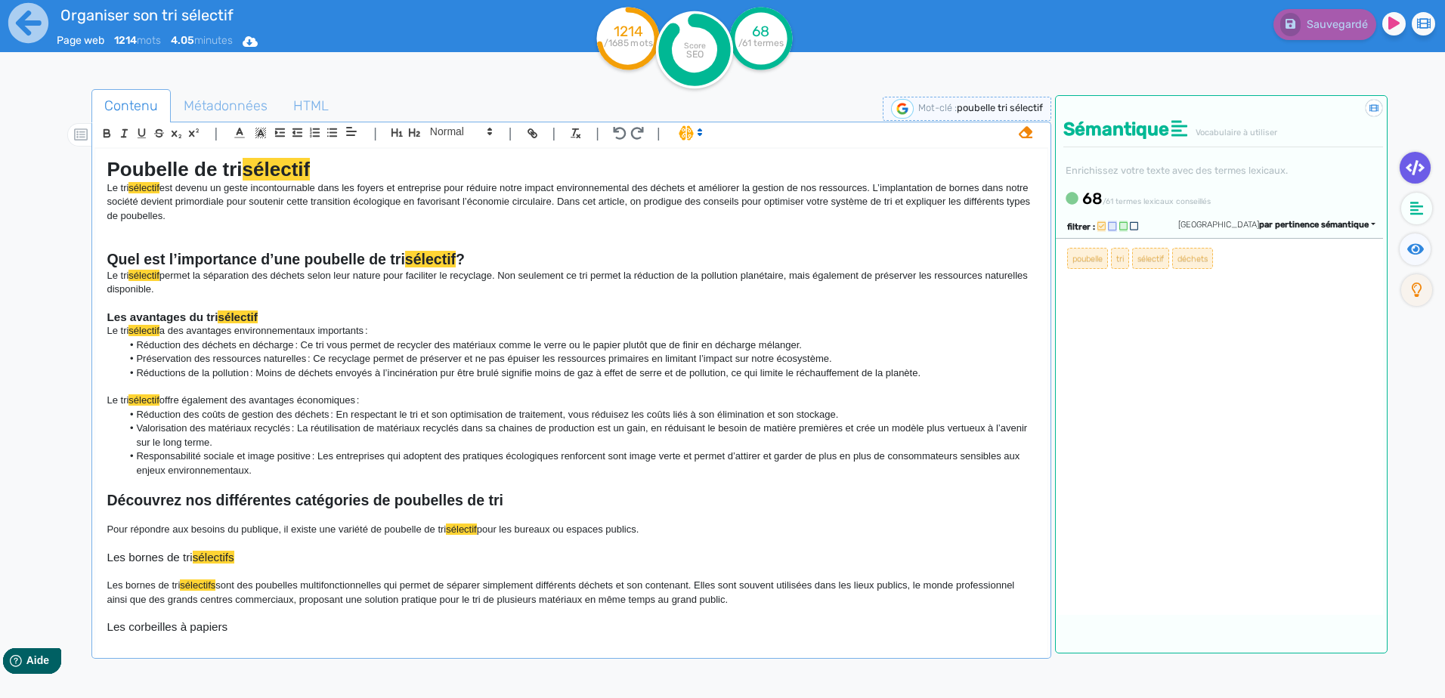
click at [778, 223] on icon at bounding box center [1101, 226] width 8 height 10
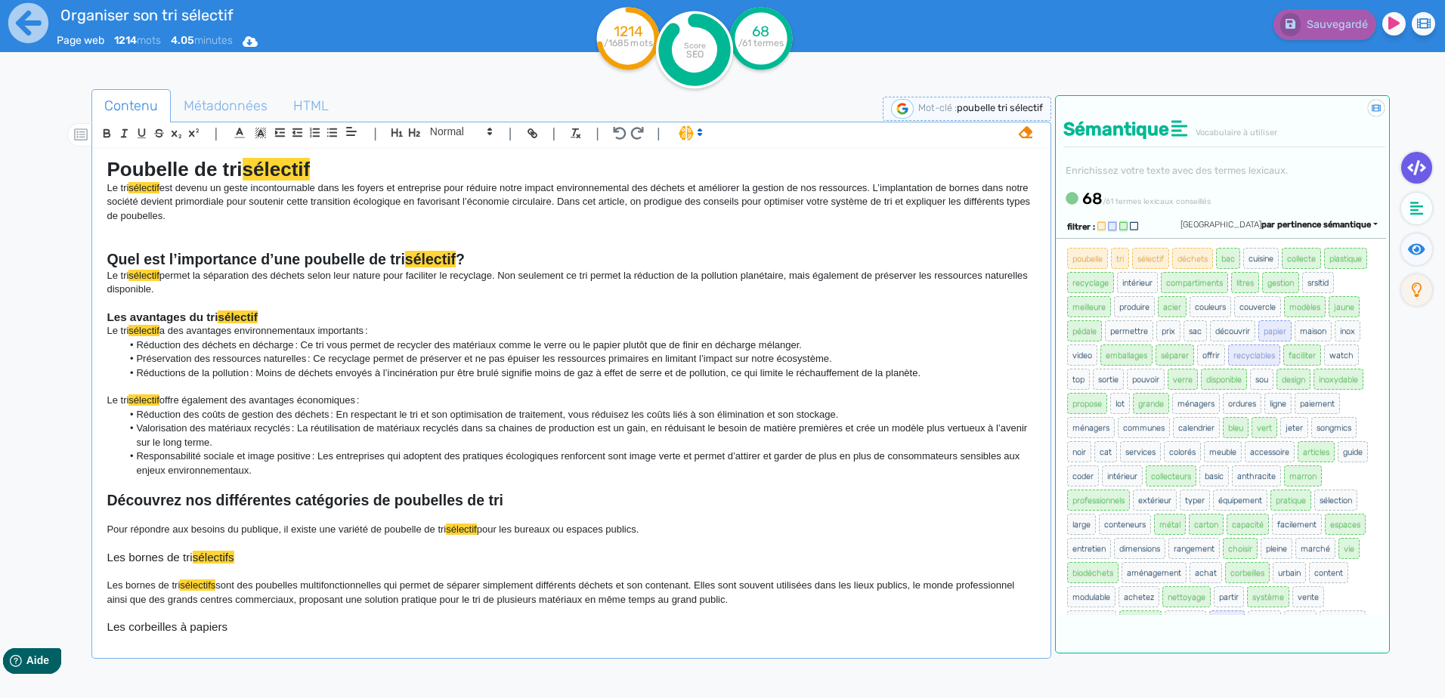
click at [778, 130] on icon at bounding box center [1025, 132] width 14 height 14
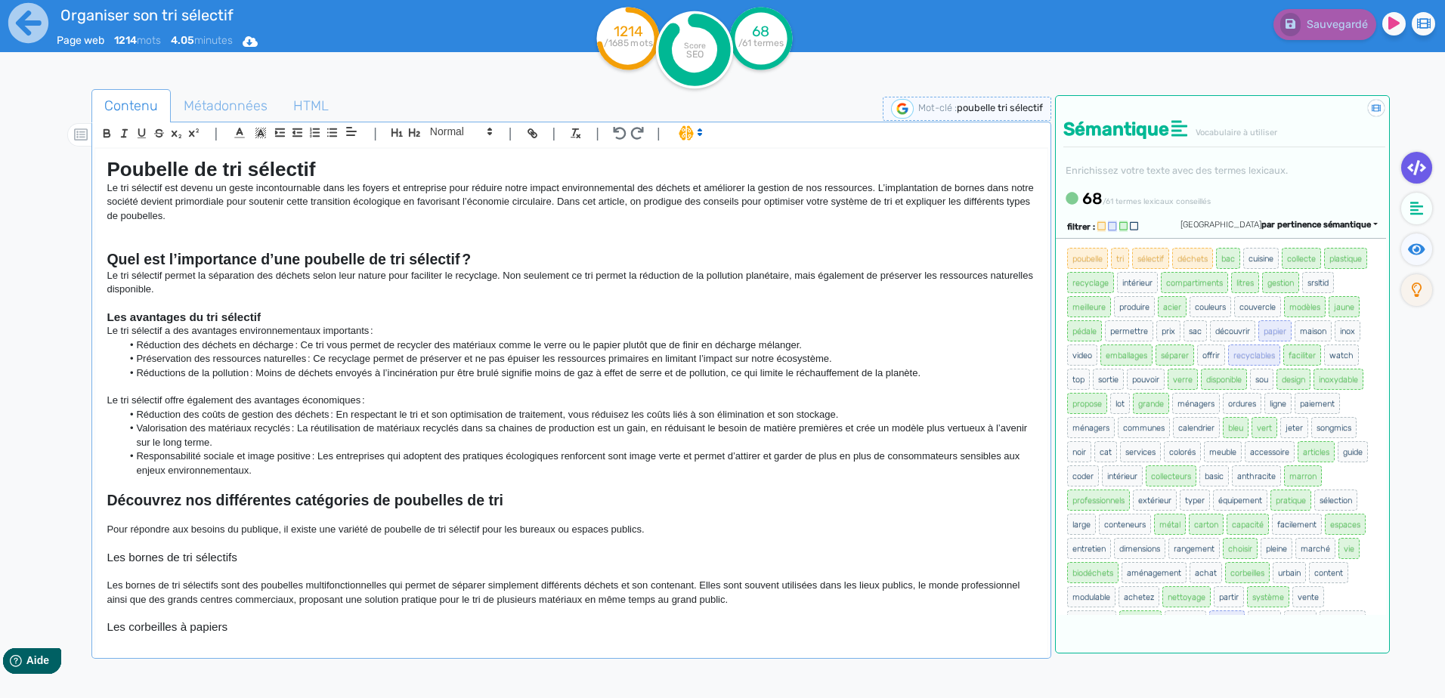
click at [778, 135] on span "Vocabulaire à utiliser" at bounding box center [1236, 133] width 82 height 10
click at [691, 44] on tspan "Score" at bounding box center [695, 46] width 22 height 10
drag, startPoint x: 691, startPoint y: 44, endPoint x: 689, endPoint y: 27, distance: 16.7
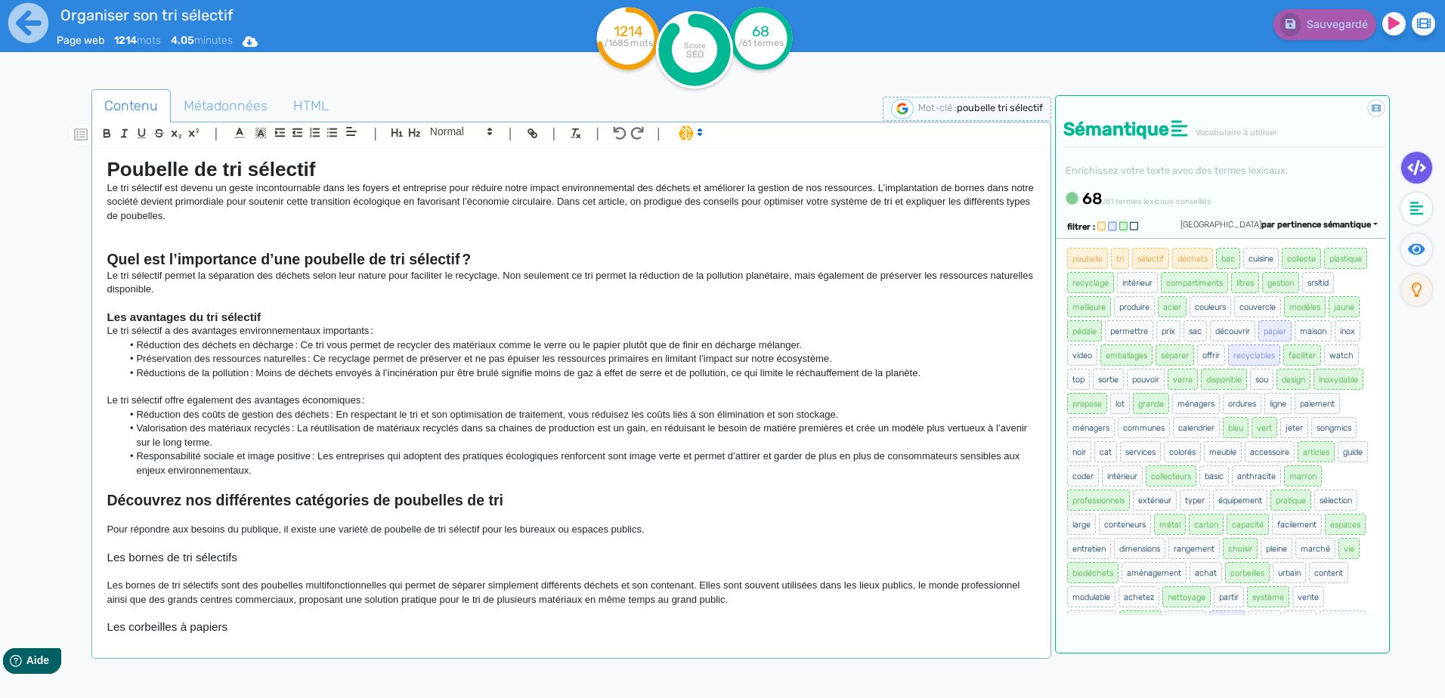
click at [686, 21] on circle at bounding box center [694, 49] width 77 height 77
click at [778, 104] on icon at bounding box center [1377, 109] width 14 height 11
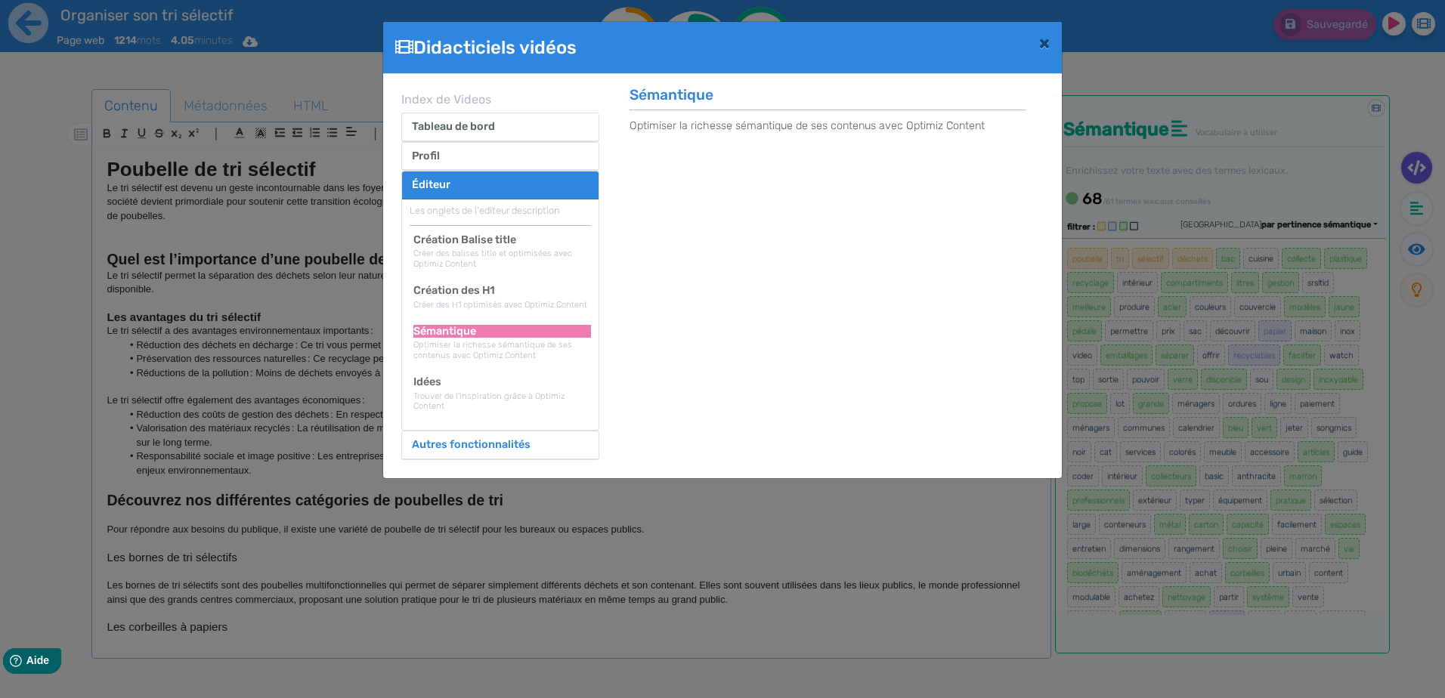
click at [466, 440] on button "Autres fonctionnalités" at bounding box center [471, 444] width 138 height 27
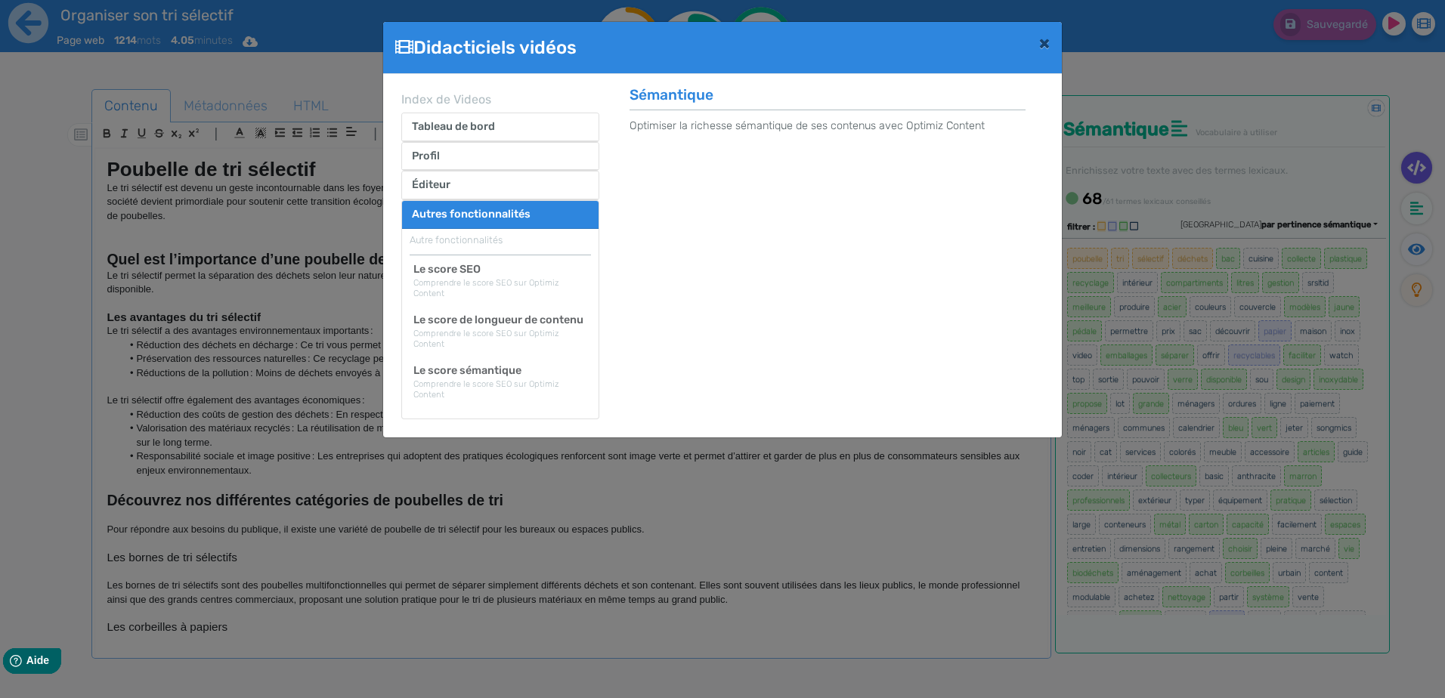
click at [481, 279] on div "Comprendre le score SEO sur Optimiz Content" at bounding box center [502, 288] width 178 height 20
click at [480, 265] on h2 "Le score SEO" at bounding box center [502, 269] width 178 height 13
click at [778, 32] on button "×" at bounding box center [1044, 43] width 35 height 42
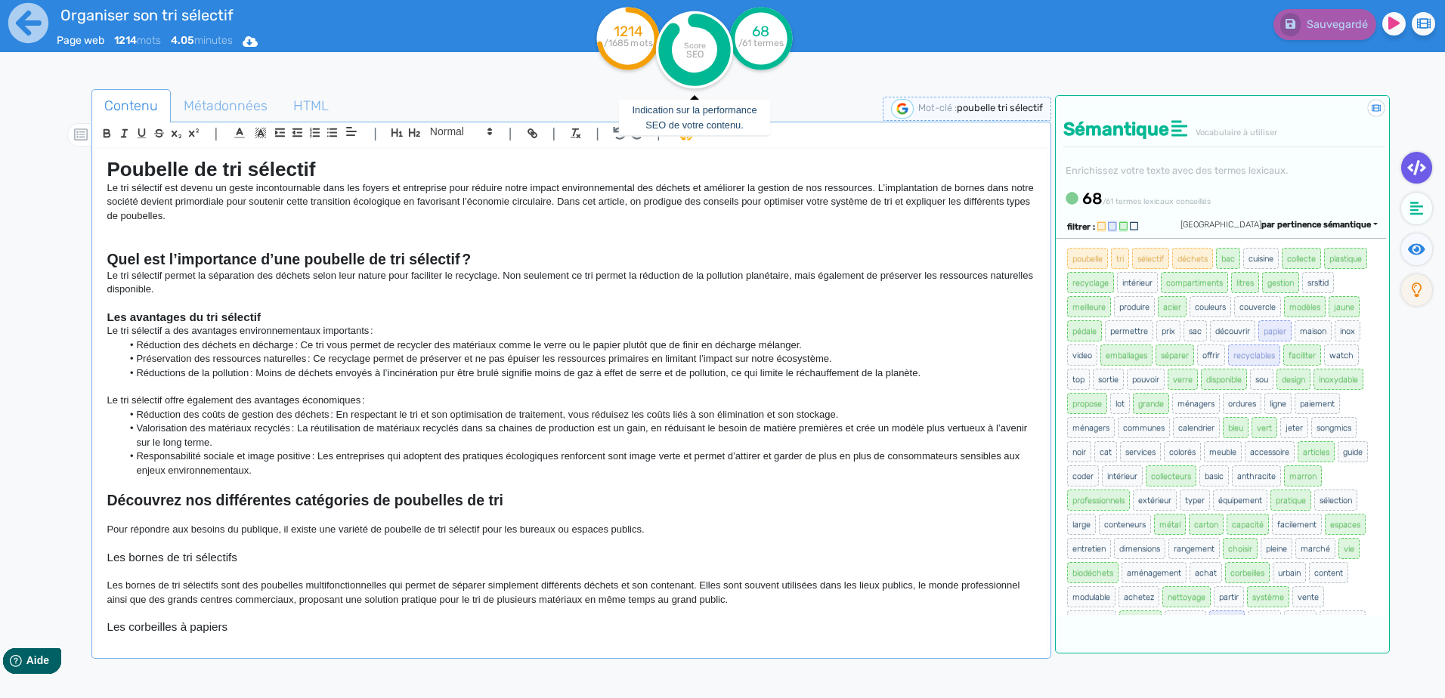
click at [695, 78] on icon at bounding box center [694, 49] width 59 height 59
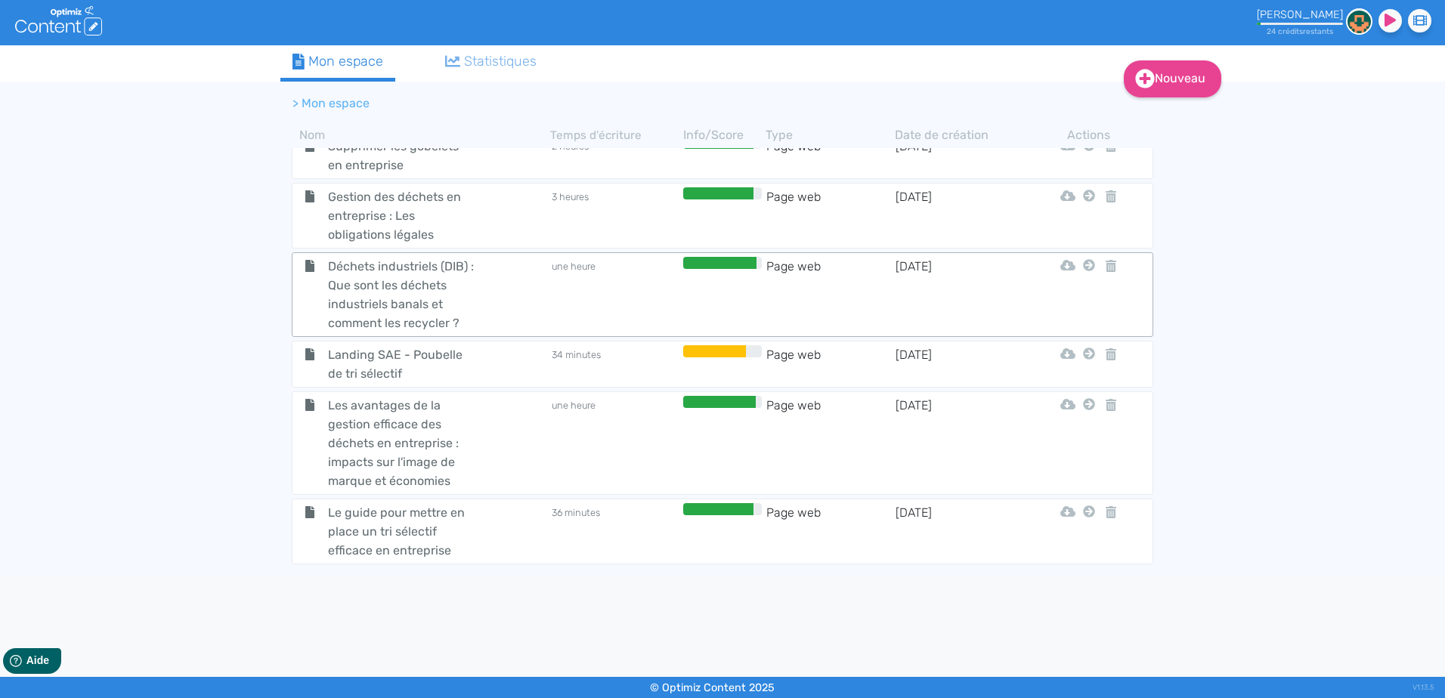
scroll to position [519, 0]
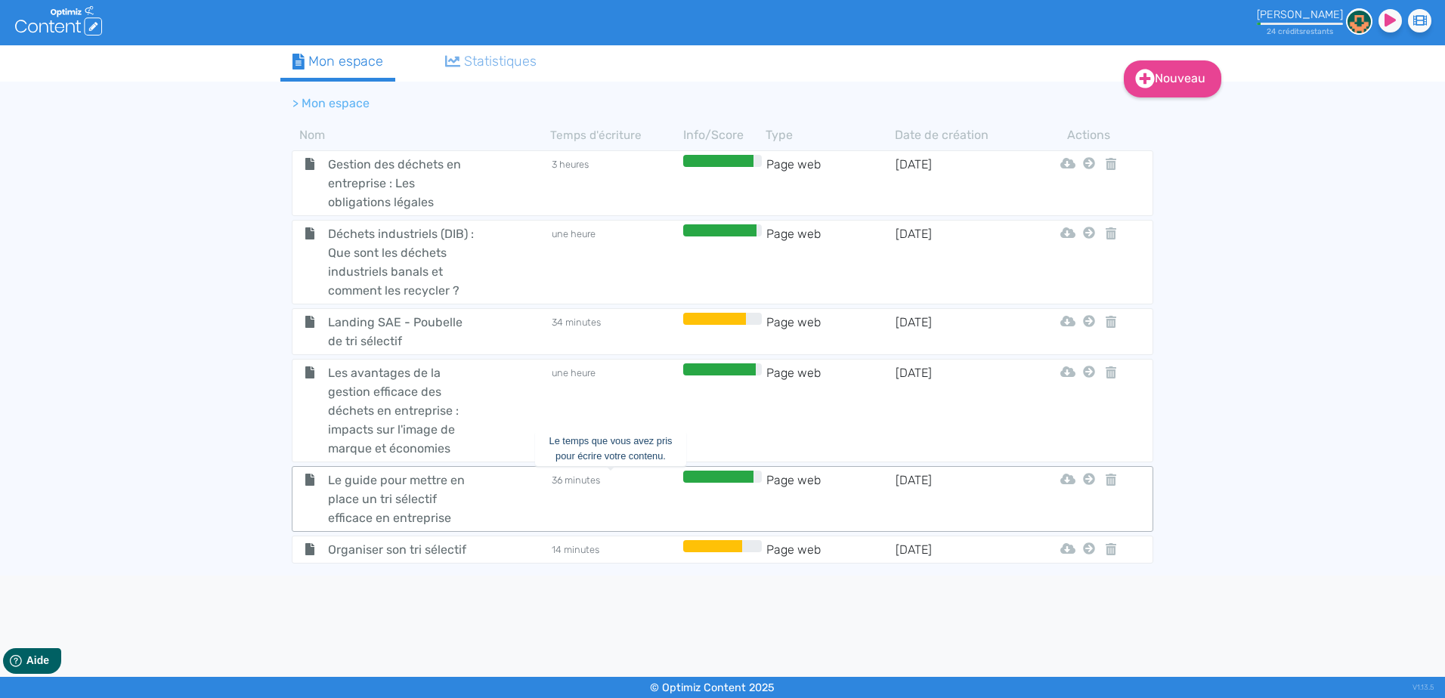
click at [595, 472] on td "36 minutes" at bounding box center [614, 499] width 129 height 57
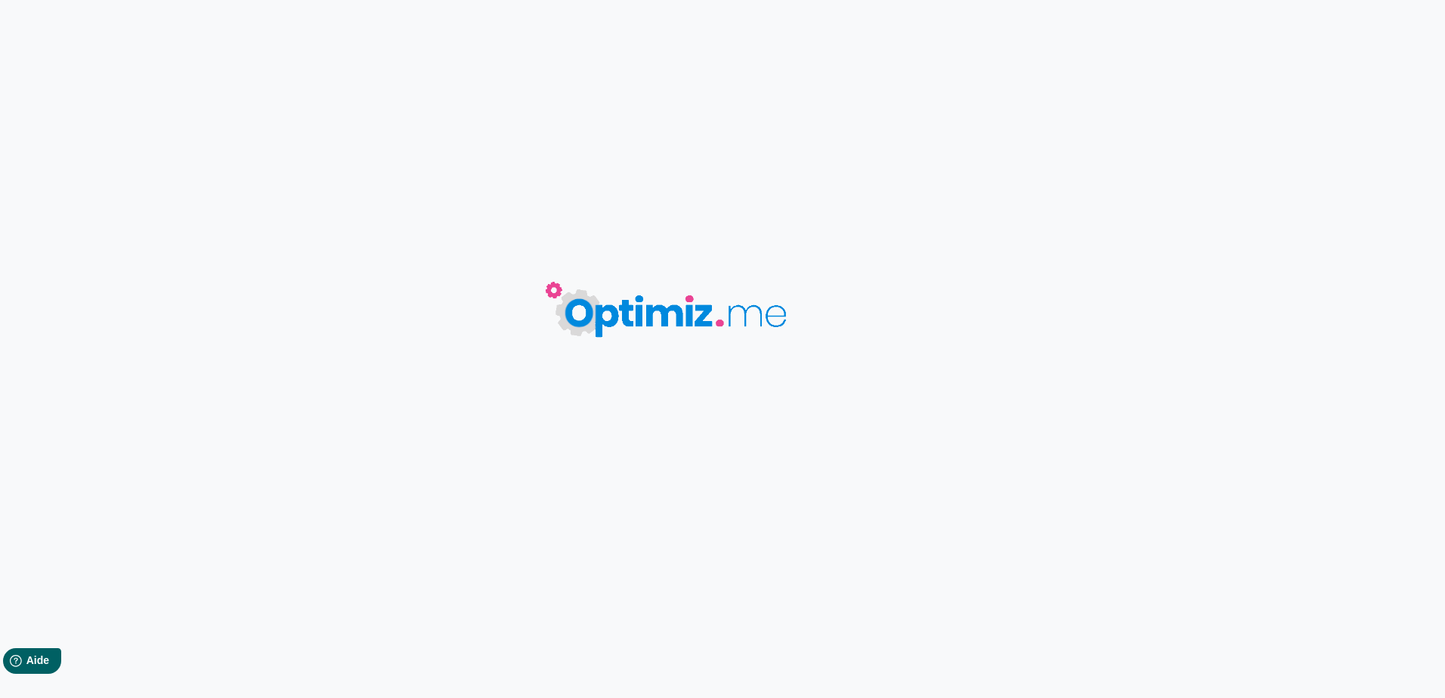
type input "Le guide pour mettre en place un tri sélectif efficace en entreprise"
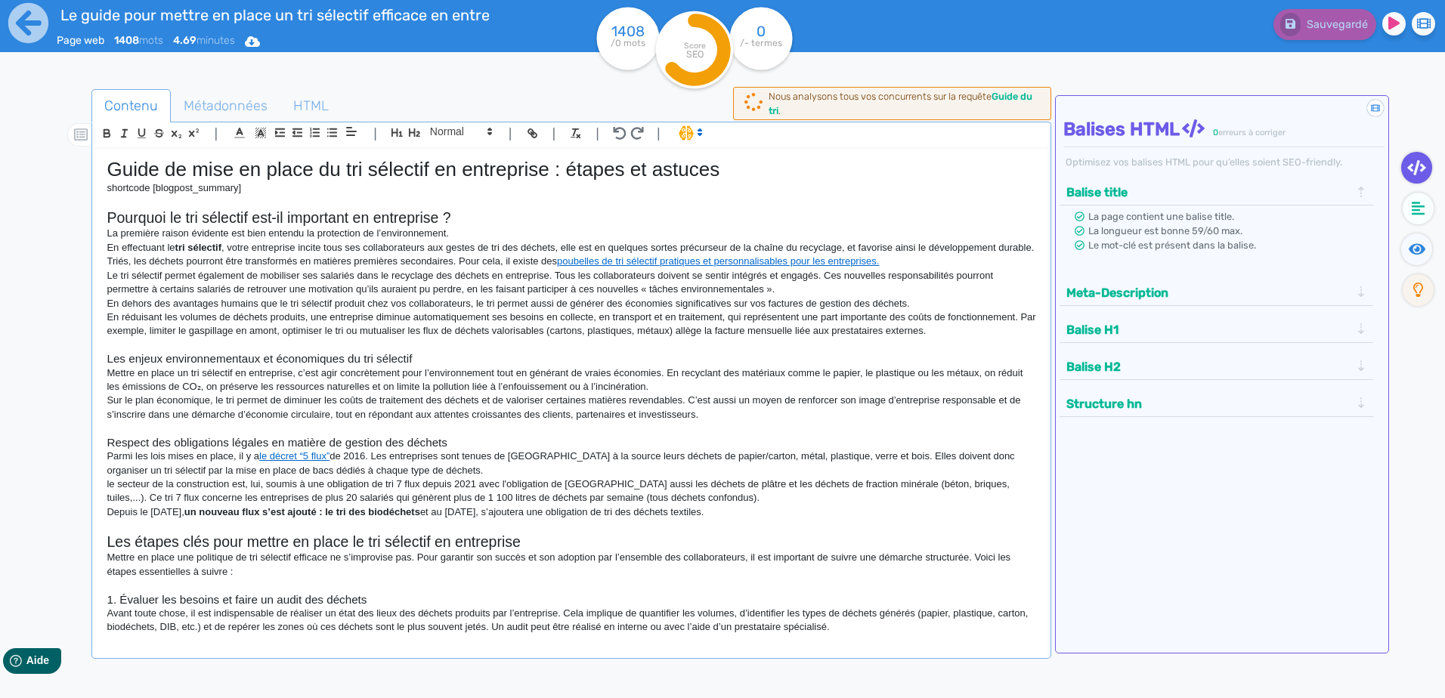
click at [514, 165] on h1 "Guide de mise en place du tri sélectif en entreprise : étapes et astuces" at bounding box center [571, 169] width 929 height 23
click at [477, 169] on h1 "Guide de mise en place du tri sélectif en entreprise : étapes et astuces" at bounding box center [571, 169] width 929 height 23
click at [206, 190] on p "shortcode [blogpost_summary]" at bounding box center [571, 188] width 929 height 14
click at [230, 188] on p "shortcode [blogpost_summary]" at bounding box center [571, 188] width 929 height 14
click at [241, 214] on h2 "Pourquoi le tri sélectif est-il important en entreprise ?" at bounding box center [571, 217] width 929 height 17
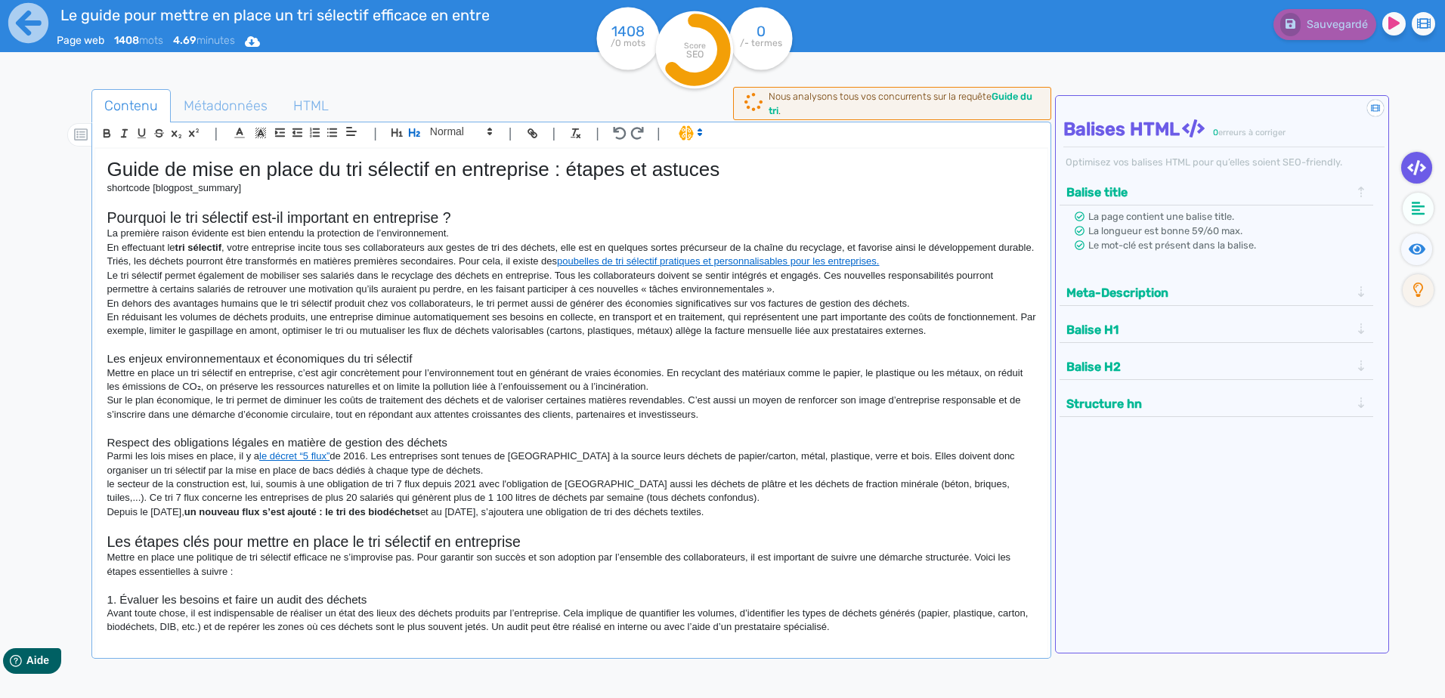
click at [245, 219] on h2 "Pourquoi le tri sélectif est-il important en entreprise ?" at bounding box center [571, 217] width 929 height 17
click at [300, 260] on p "En effectuant le tri sélectif , votre entreprise incite tous ses collaborateurs…" at bounding box center [571, 255] width 929 height 28
click at [313, 292] on p "Le tri sélectif permet également de mobiliser ses salariés dans le recyclage de…" at bounding box center [571, 283] width 929 height 28
click at [324, 322] on p "En réduisant les volumes de déchets produits, une entreprise diminue automatiqu…" at bounding box center [571, 325] width 929 height 28
click at [334, 362] on h3 "Les enjeux environnementaux et économiques du tri sélectif" at bounding box center [571, 359] width 929 height 14
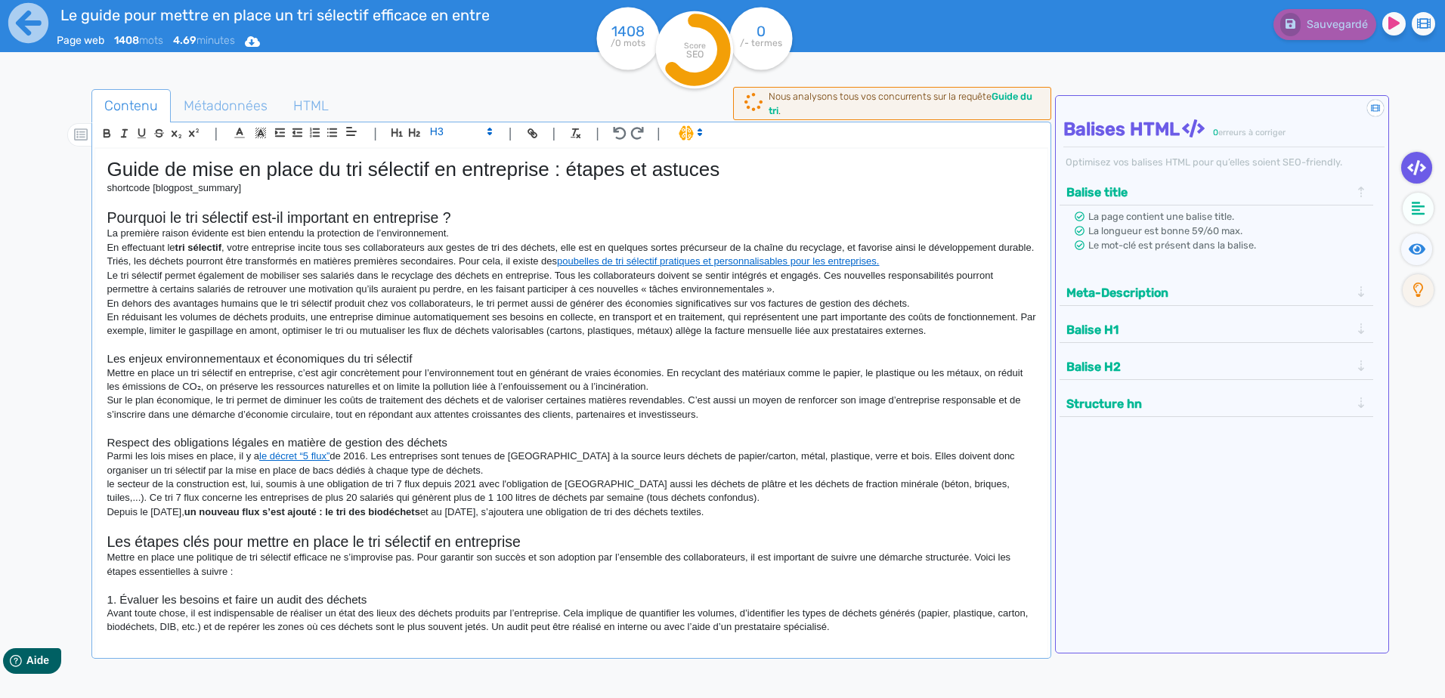
click at [364, 385] on p "Mettre en place un tri sélectif en entreprise, c’est agir concrètement pour l’e…" at bounding box center [571, 380] width 929 height 28
click at [358, 445] on h3 "Respect des obligations légales en matière de gestion des déchets" at bounding box center [571, 443] width 929 height 14
click at [354, 476] on p "Parmi les lois mises en place, il y a le décret “5 flux” de 2016. Les entrepris…" at bounding box center [571, 464] width 929 height 28
click at [397, 543] on h2 "Les étapes clés pour mettre en place le tri sélectif en entreprise" at bounding box center [571, 541] width 929 height 17
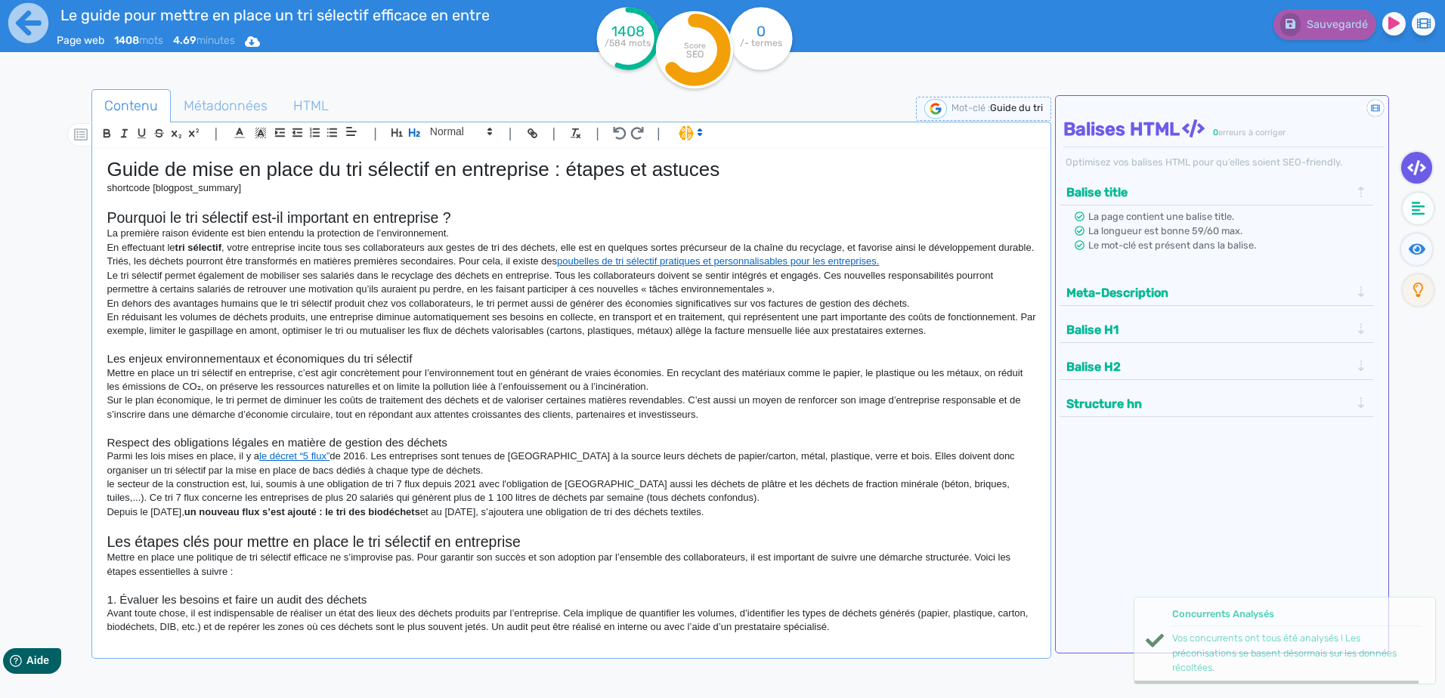
click at [303, 603] on h3 "1. Évaluer les besoins et faire un audit des déchets" at bounding box center [571, 600] width 929 height 14
click at [459, 173] on h1 "Guide de mise en place du tri sélectif en entreprise : étapes et astuces" at bounding box center [571, 169] width 929 height 23
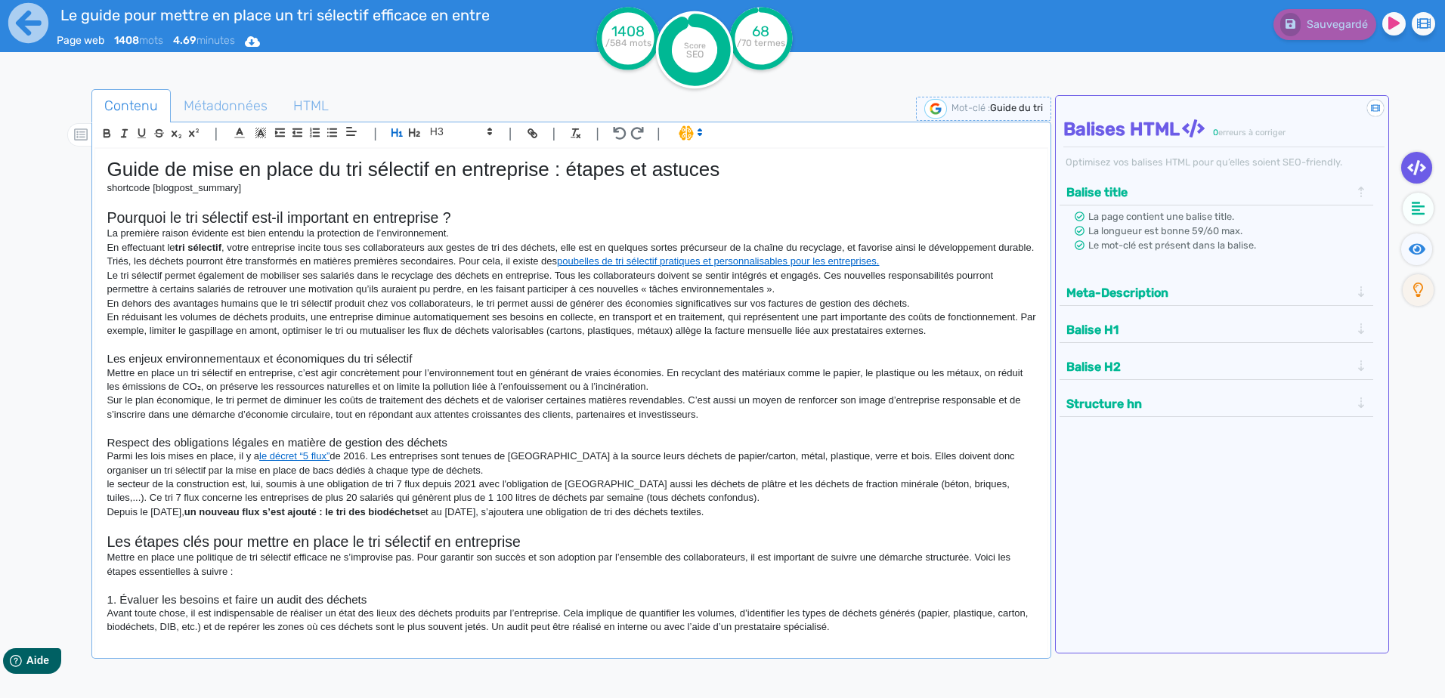
click at [426, 444] on h3 "Respect des obligations légales en matière de gestion des déchets" at bounding box center [571, 443] width 929 height 14
click at [429, 387] on p "Mettre en place un tri sélectif en entreprise, c’est agir concrètement pour l’e…" at bounding box center [571, 380] width 929 height 28
click at [416, 305] on p "En dehors des avantages humains que le tri sélectif produit chez vos collaborat…" at bounding box center [571, 304] width 929 height 14
click at [428, 216] on h2 "Pourquoi le tri sélectif est-il important en entreprise ?" at bounding box center [571, 217] width 929 height 17
click at [471, 167] on h1 "Guide de mise en place du tri sélectif en entreprise : étapes et astuces" at bounding box center [571, 169] width 929 height 23
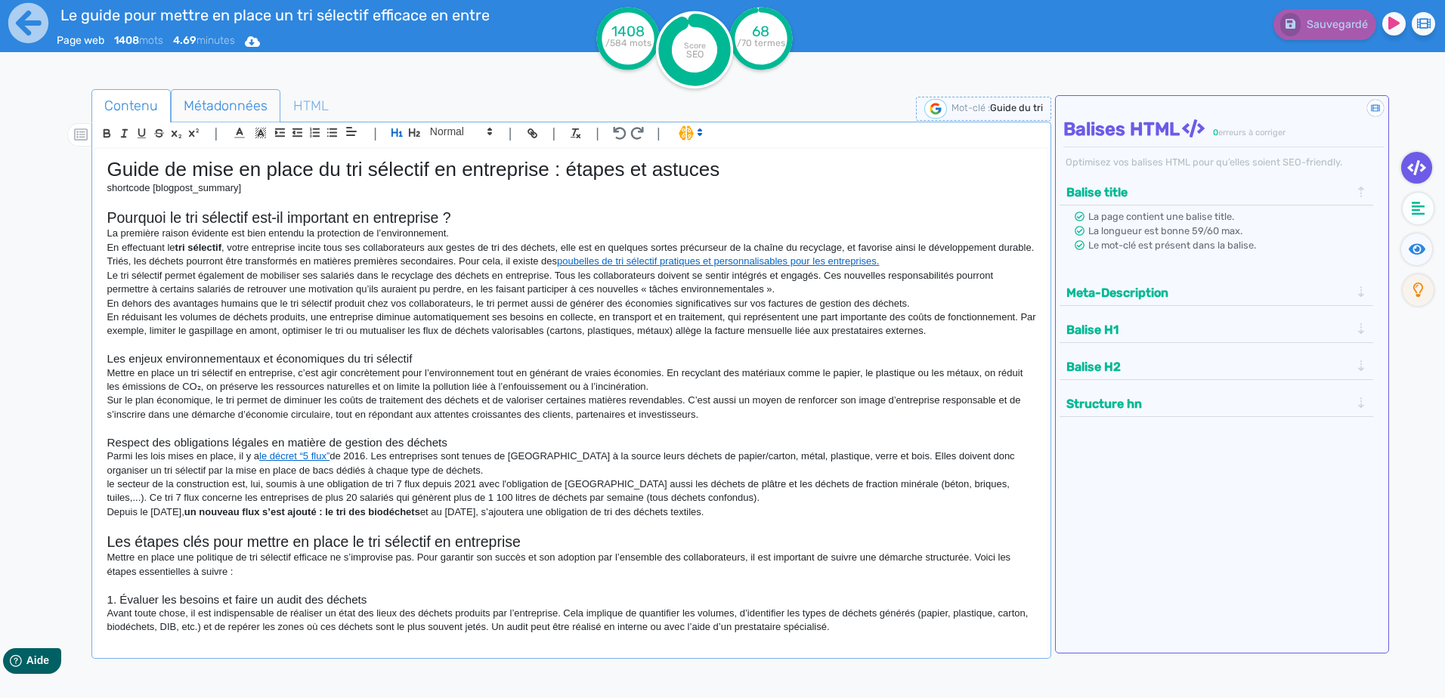
click at [236, 110] on span "Métadonnées" at bounding box center [226, 105] width 108 height 41
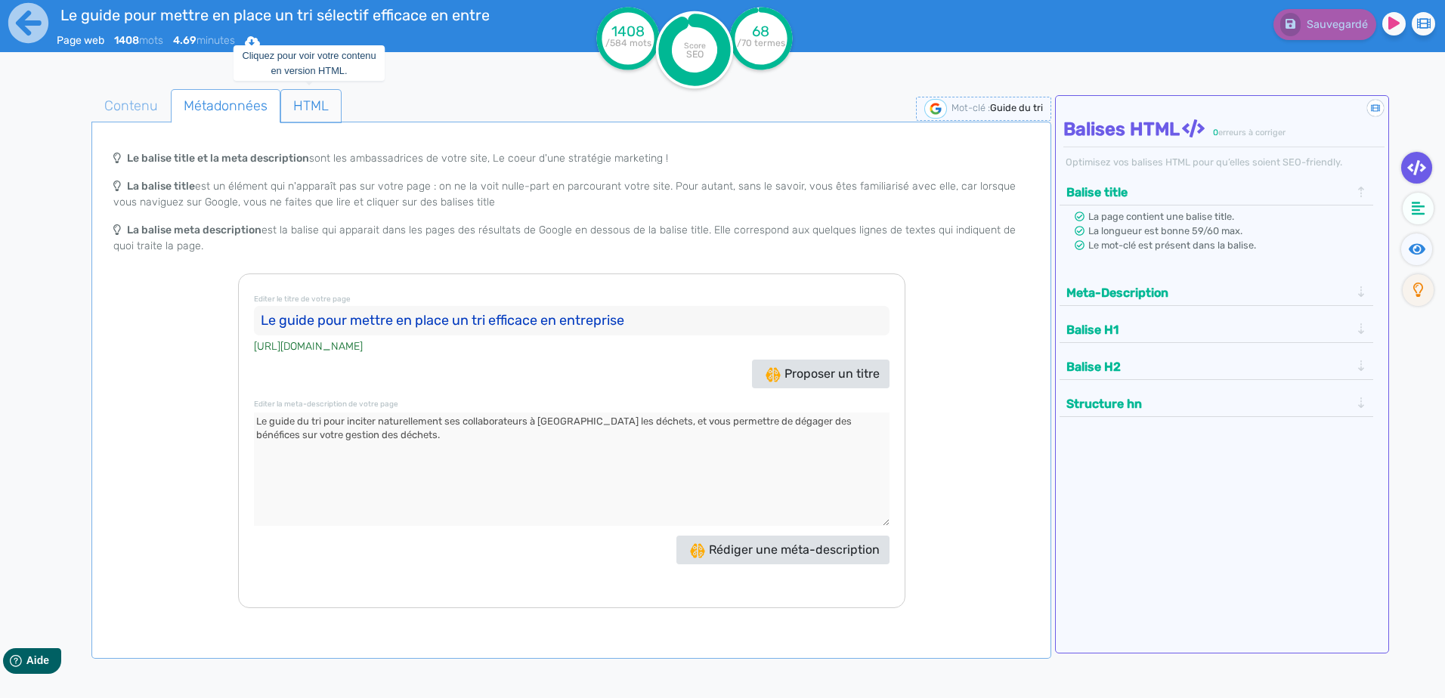
click at [304, 97] on span "HTML" at bounding box center [311, 105] width 60 height 41
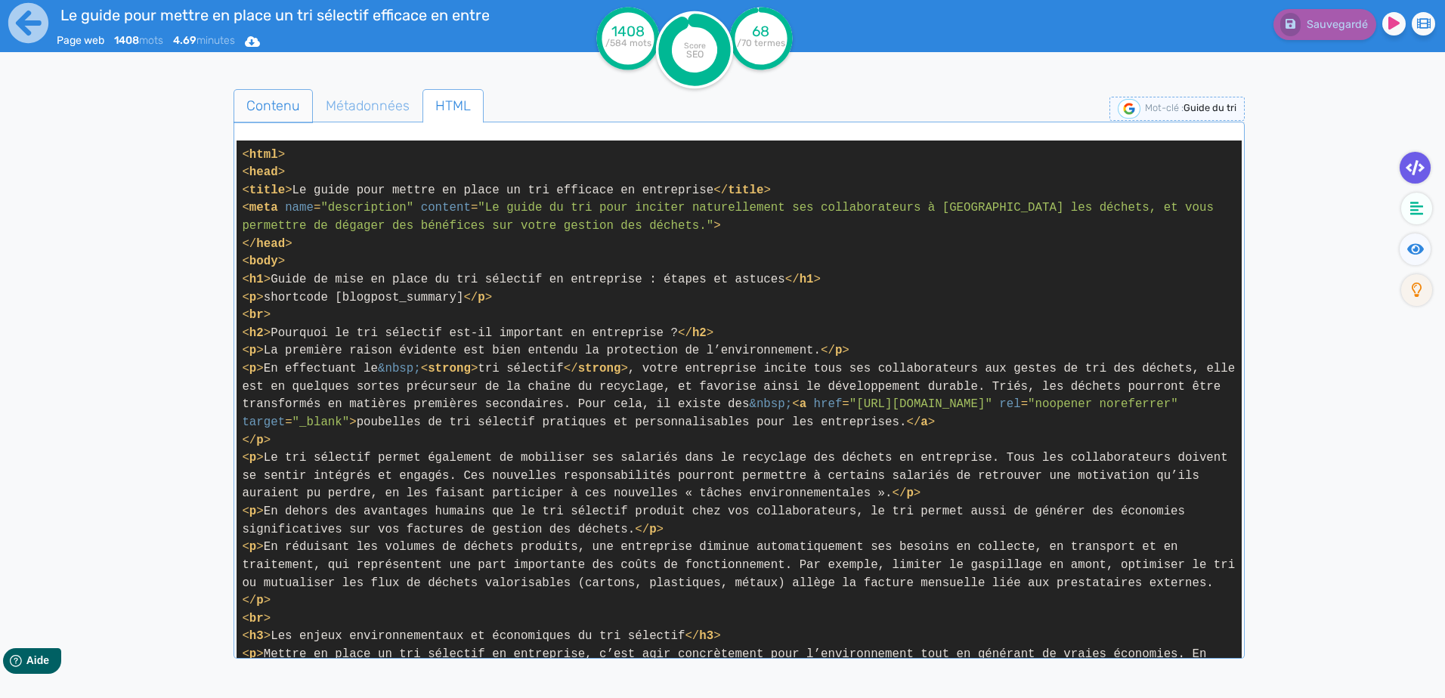
click at [236, 105] on span "Contenu" at bounding box center [273, 105] width 78 height 41
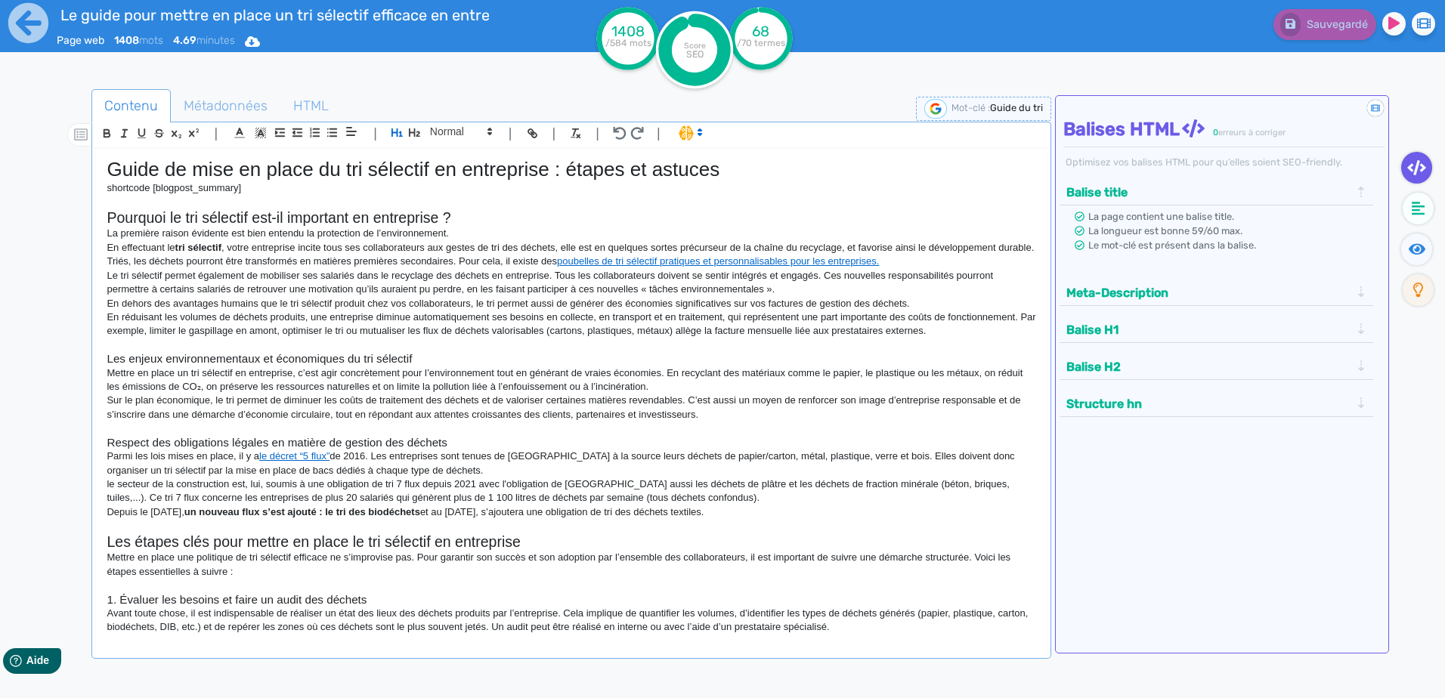
click at [285, 169] on h1 "Guide de mise en place du tri sélectif en entreprise : étapes et astuces" at bounding box center [571, 169] width 929 height 23
click at [346, 244] on p "En effectuant le tri sélectif , votre entreprise incite tous ses collaborateurs…" at bounding box center [571, 255] width 929 height 28
click at [1359, 184] on div "Balise title" at bounding box center [1216, 192] width 309 height 25
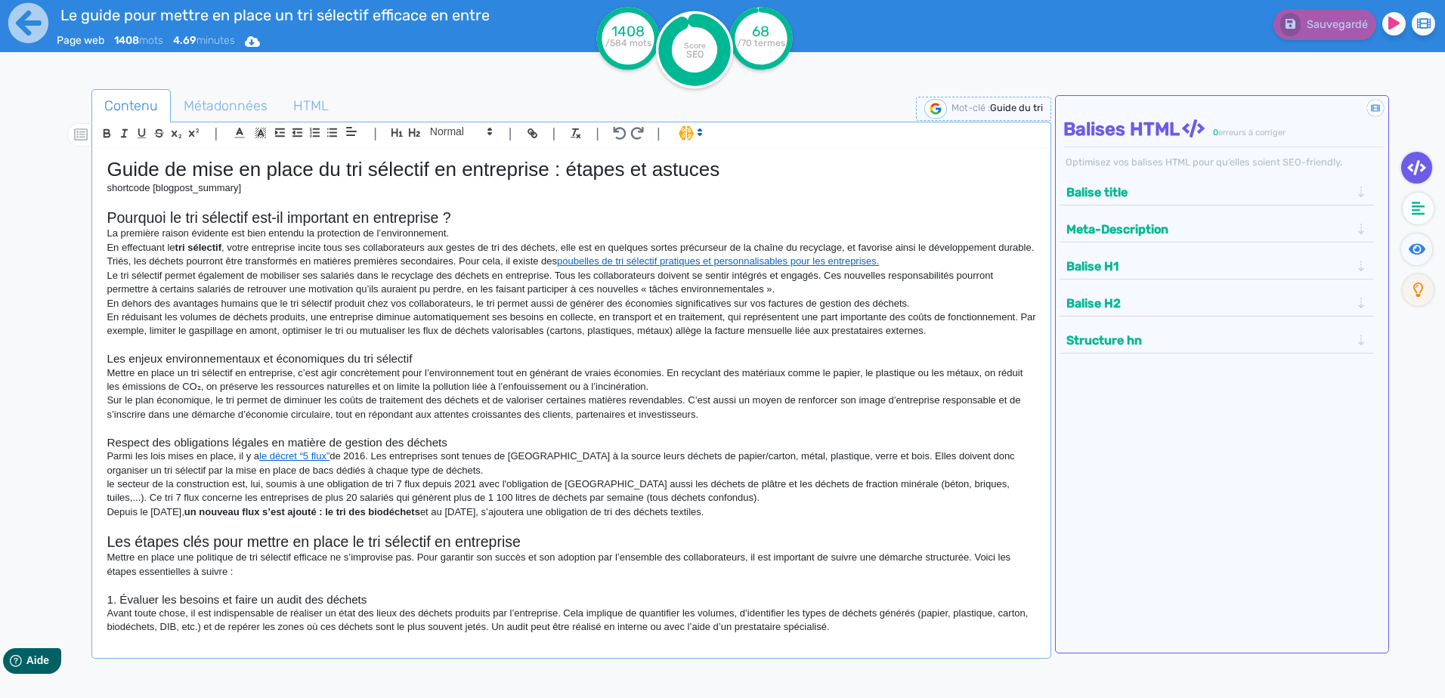
click at [1359, 184] on div "Balise title" at bounding box center [1216, 192] width 309 height 25
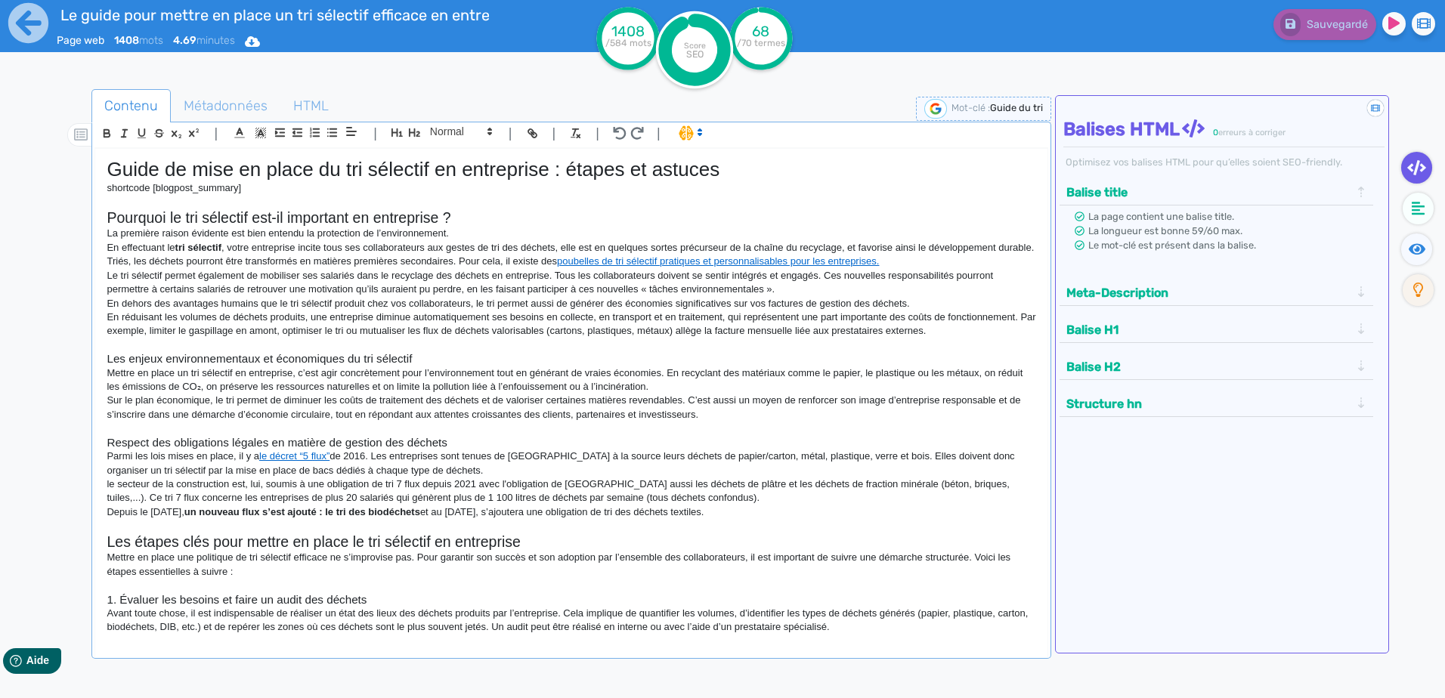
click at [1361, 289] on div "Meta-Description" at bounding box center [1216, 292] width 309 height 25
click at [1182, 191] on button "Balise title" at bounding box center [1208, 192] width 293 height 25
click at [504, 176] on h1 "Guide de mise en place du tri sélectif en entreprise : étapes et astuces" at bounding box center [571, 169] width 929 height 23
click at [691, 168] on h1 "Guide de mise en place du tri sélectif en entreprise : étapes et astuces" at bounding box center [571, 169] width 929 height 23
click at [738, 169] on h1 "Guide de mise en place du tri sélectif en entreprise : étapes et astuces" at bounding box center [571, 169] width 929 height 23
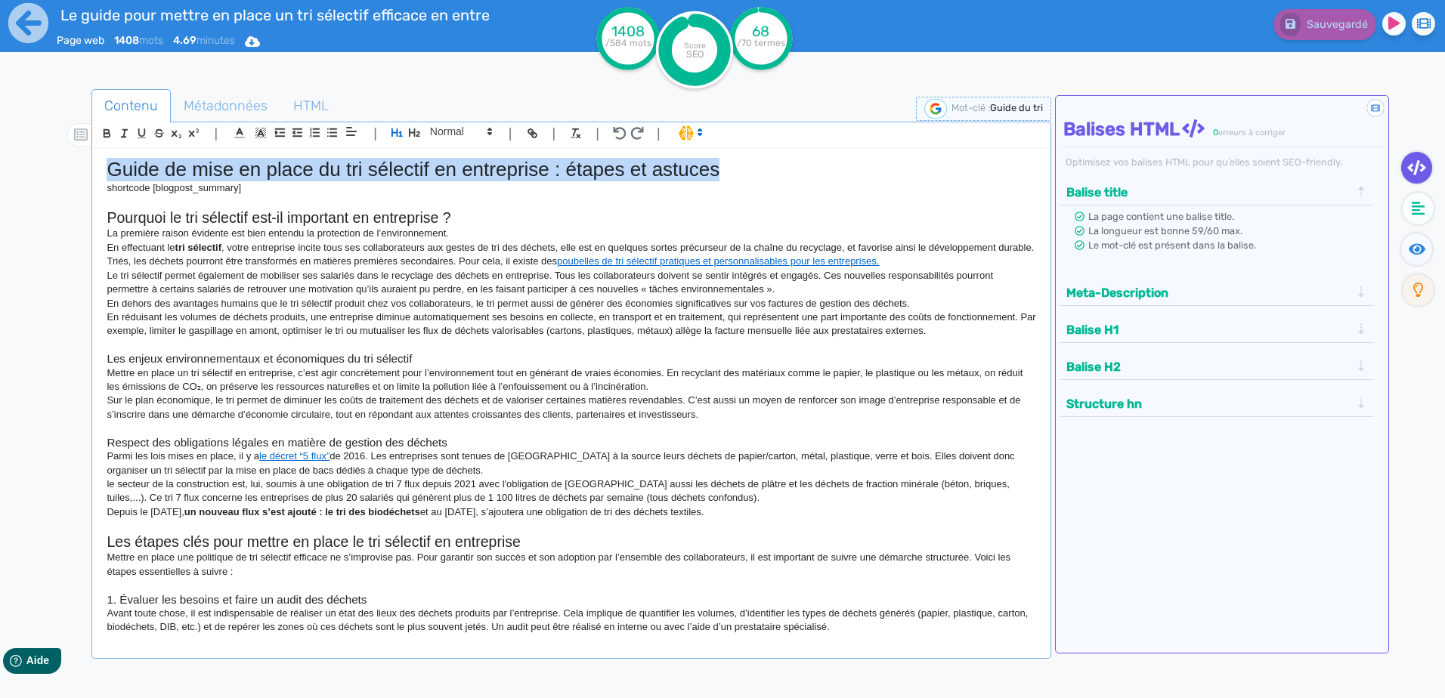
drag, startPoint x: 106, startPoint y: 162, endPoint x: 731, endPoint y: 158, distance: 625.6
click at [731, 158] on div "Guide de mise en place du tri sélectif en entreprise : étapes et astuces shortc…" at bounding box center [570, 393] width 951 height 489
drag, startPoint x: 645, startPoint y: 173, endPoint x: 552, endPoint y: 199, distance: 96.6
click at [552, 199] on p at bounding box center [571, 202] width 929 height 14
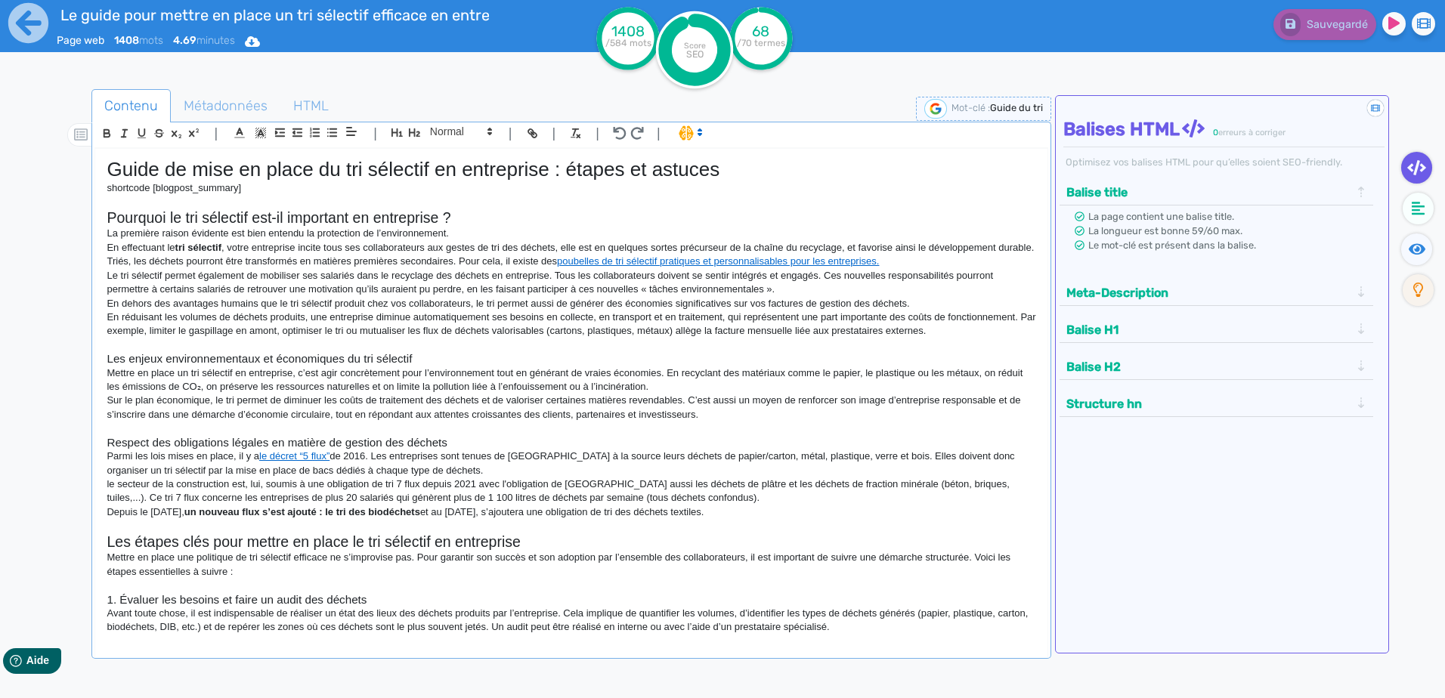
click at [511, 168] on h1 "Guide de mise en place du tri sélectif en entreprise : étapes et astuces" at bounding box center [571, 169] width 929 height 23
click at [389, 165] on h1 "Guide de mise en place du tri sélectif en entreprise : étapes et astuces" at bounding box center [571, 169] width 929 height 23
click at [330, 175] on h1 "Guide de mise en place du tri sélectif en entreprise : étapes et astuces" at bounding box center [571, 169] width 929 height 23
click at [413, 286] on p "Le tri sélectif permet également de mobiliser ses salariés dans le recyclage de…" at bounding box center [571, 283] width 929 height 28
click at [404, 238] on p "La première raison évidente est bien entendu la protection de l’environnement." at bounding box center [571, 234] width 929 height 14
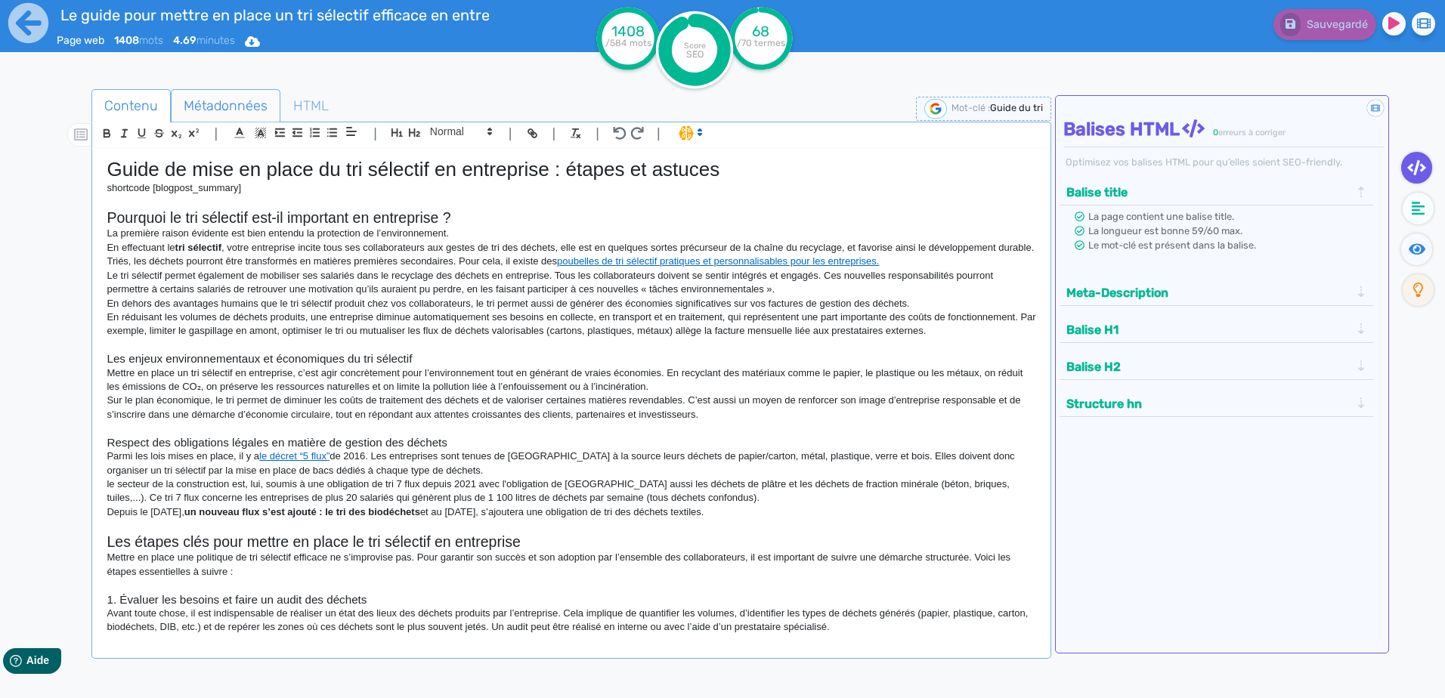
click at [238, 116] on span "Métadonnées" at bounding box center [226, 105] width 108 height 41
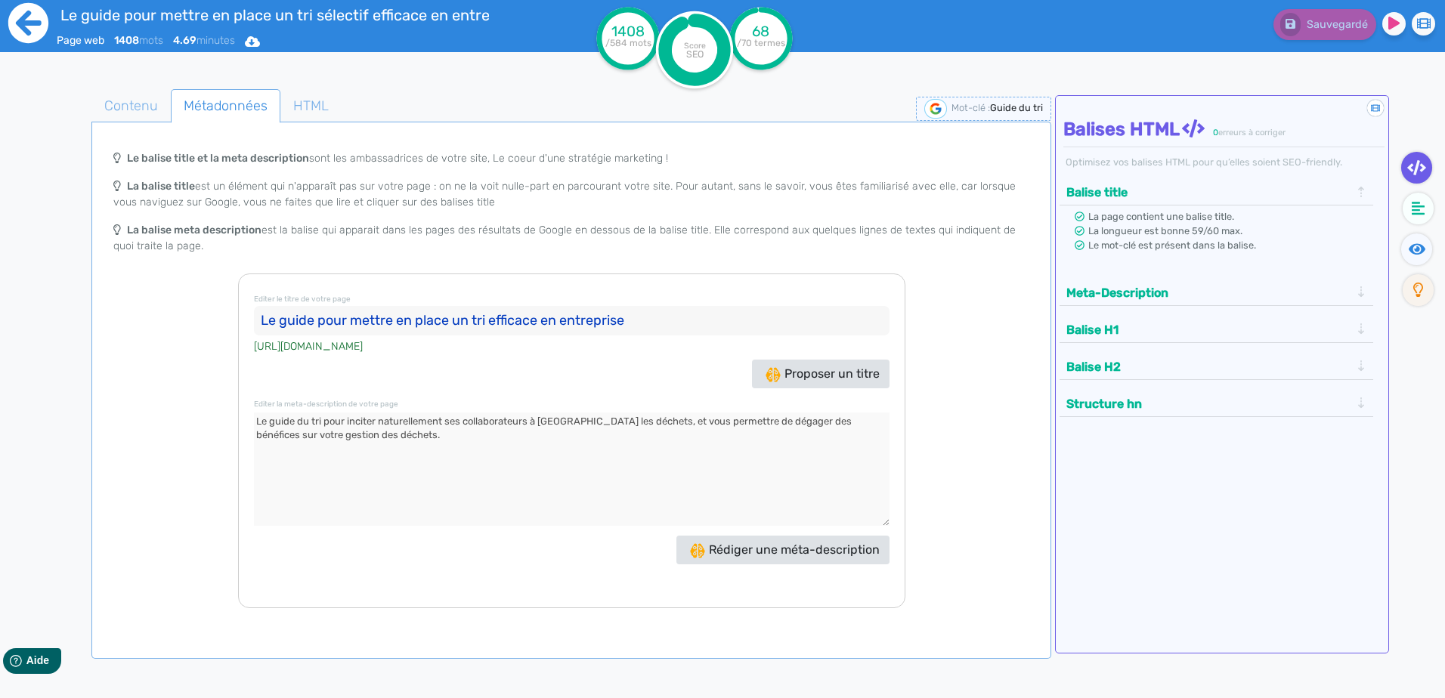
click at [36, 11] on icon at bounding box center [28, 23] width 40 height 40
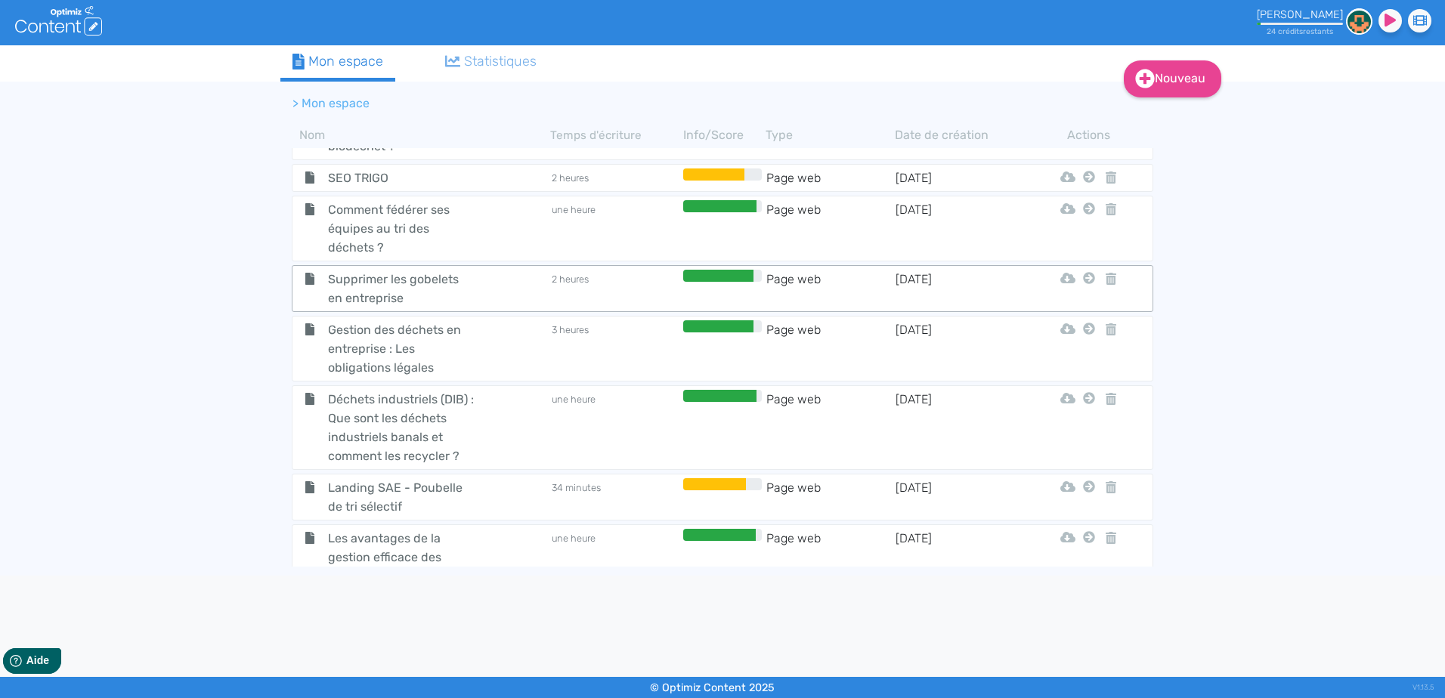
scroll to position [519, 0]
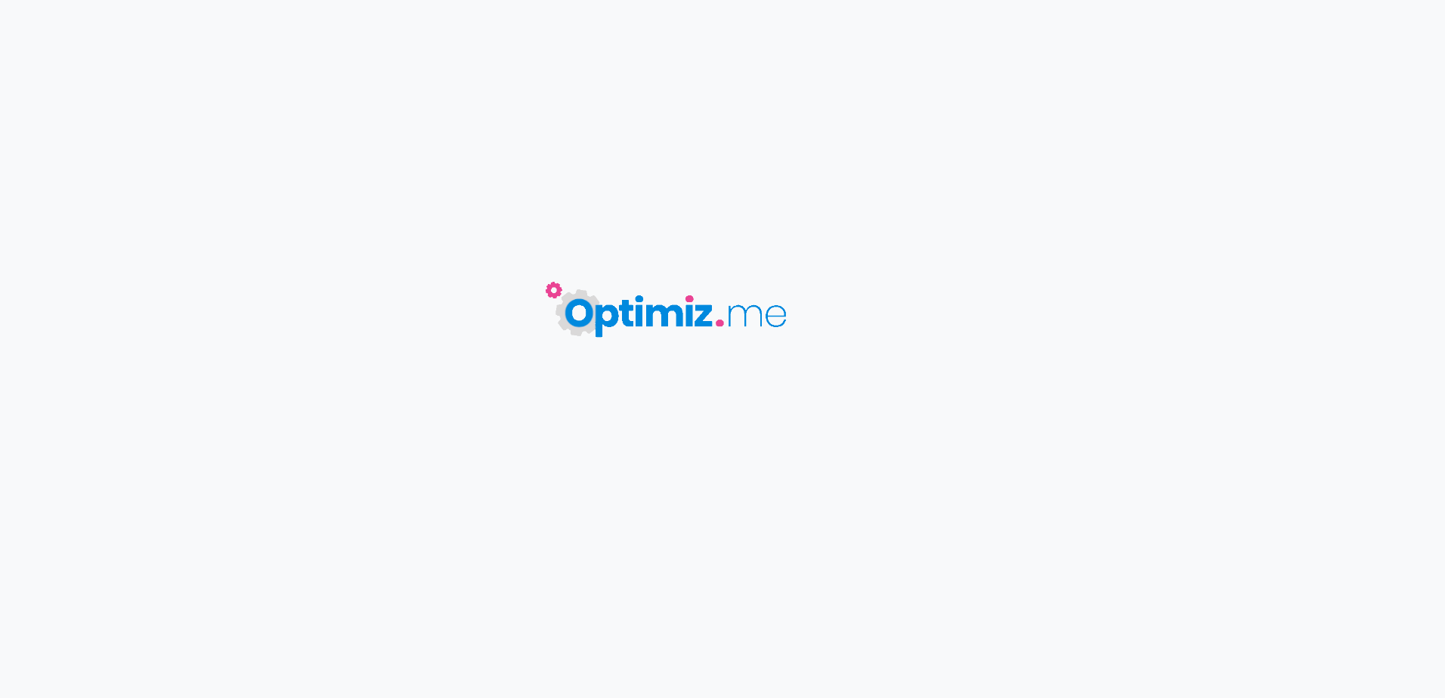
type input "Organiser son tri sélectif"
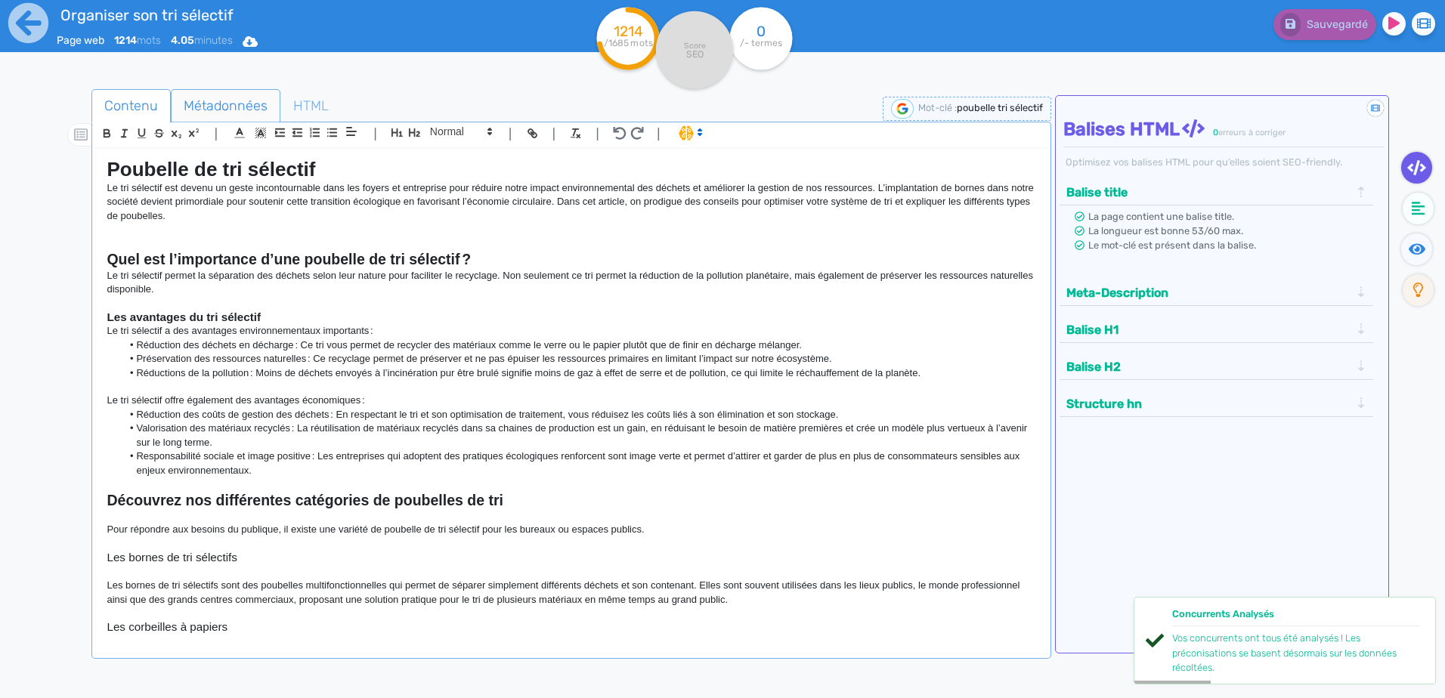
click at [226, 97] on span "Métadonnées" at bounding box center [226, 105] width 108 height 41
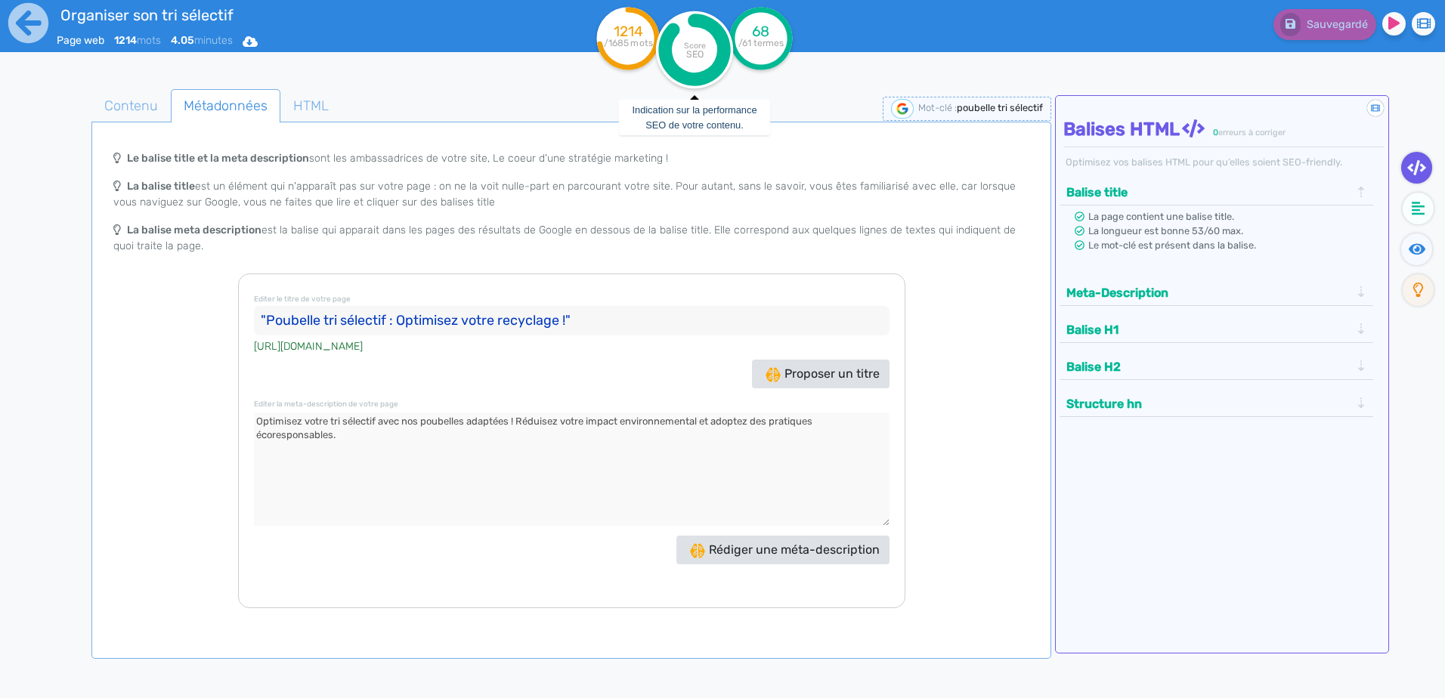
click at [697, 48] on tspan "SEO" at bounding box center [694, 53] width 17 height 11
click at [302, 108] on span "HTML" at bounding box center [311, 105] width 60 height 41
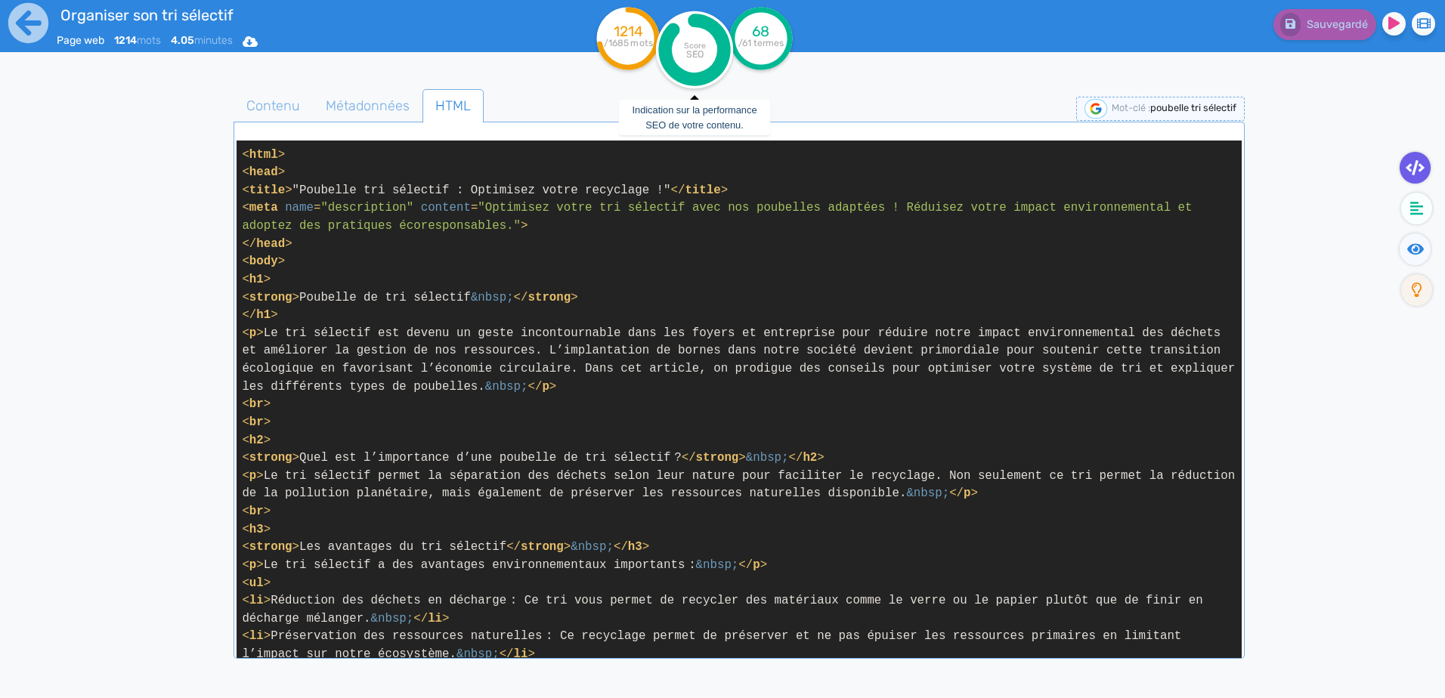
click at [691, 20] on icon at bounding box center [694, 49] width 59 height 59
click at [264, 107] on span "Contenu" at bounding box center [273, 105] width 78 height 41
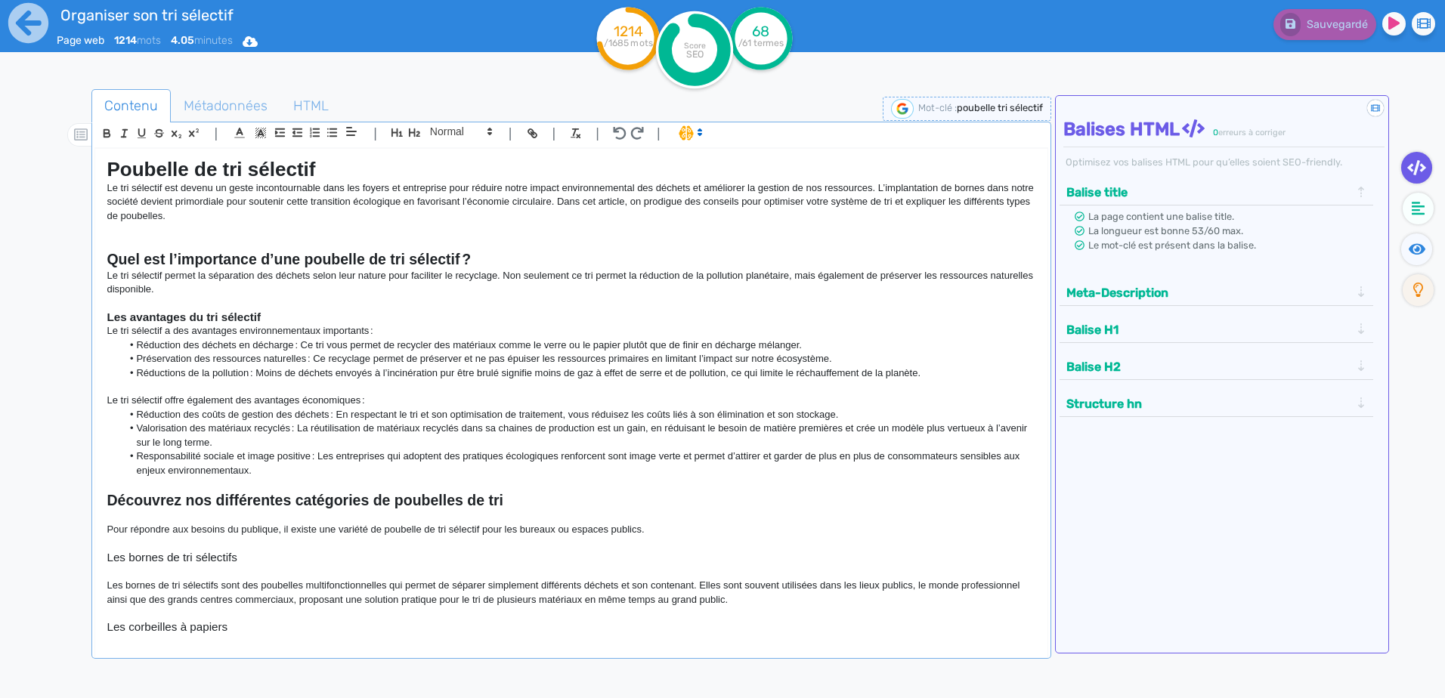
click at [1358, 184] on div "Balise title" at bounding box center [1216, 192] width 309 height 25
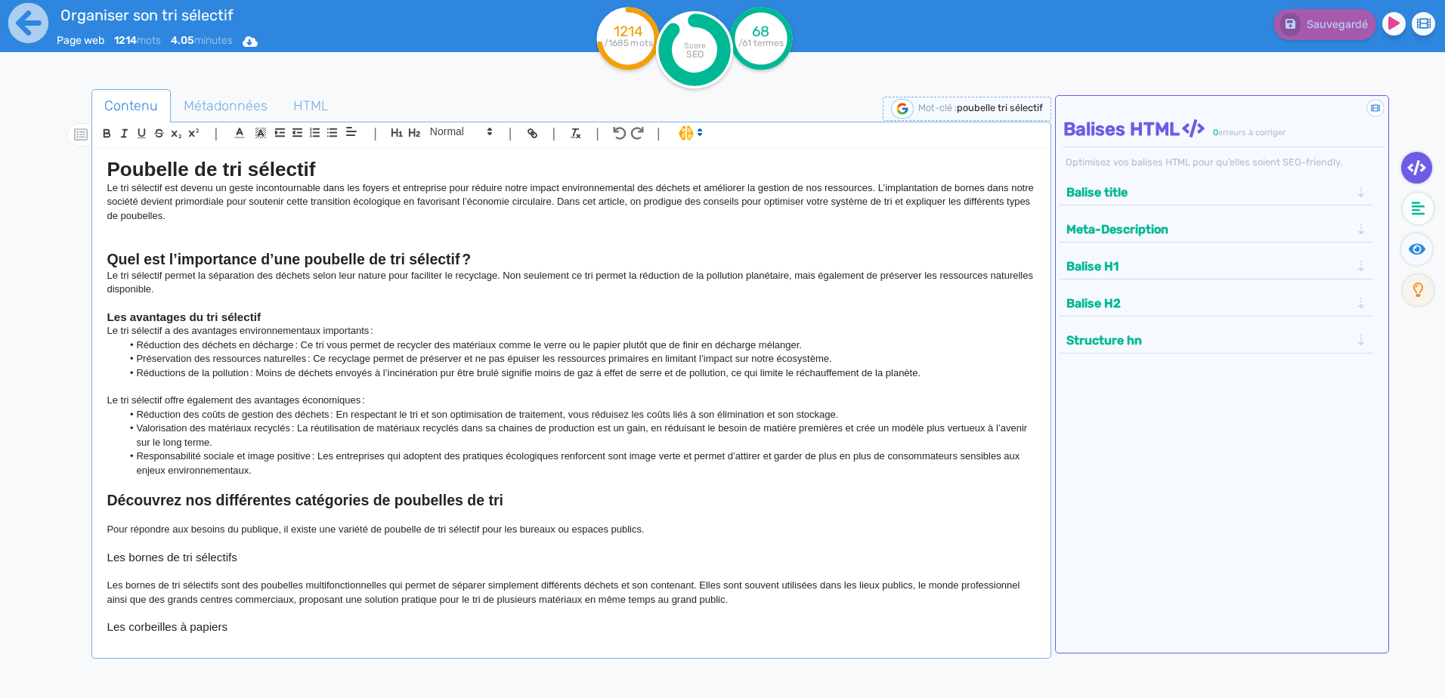
click at [1195, 127] on icon at bounding box center [1193, 128] width 23 height 18
click at [692, 42] on tspan "Score" at bounding box center [695, 46] width 22 height 10
drag, startPoint x: 691, startPoint y: 26, endPoint x: 678, endPoint y: 22, distance: 14.1
click at [678, 22] on circle at bounding box center [694, 49] width 77 height 77
click at [692, 51] on tspan "SEO" at bounding box center [694, 53] width 17 height 11
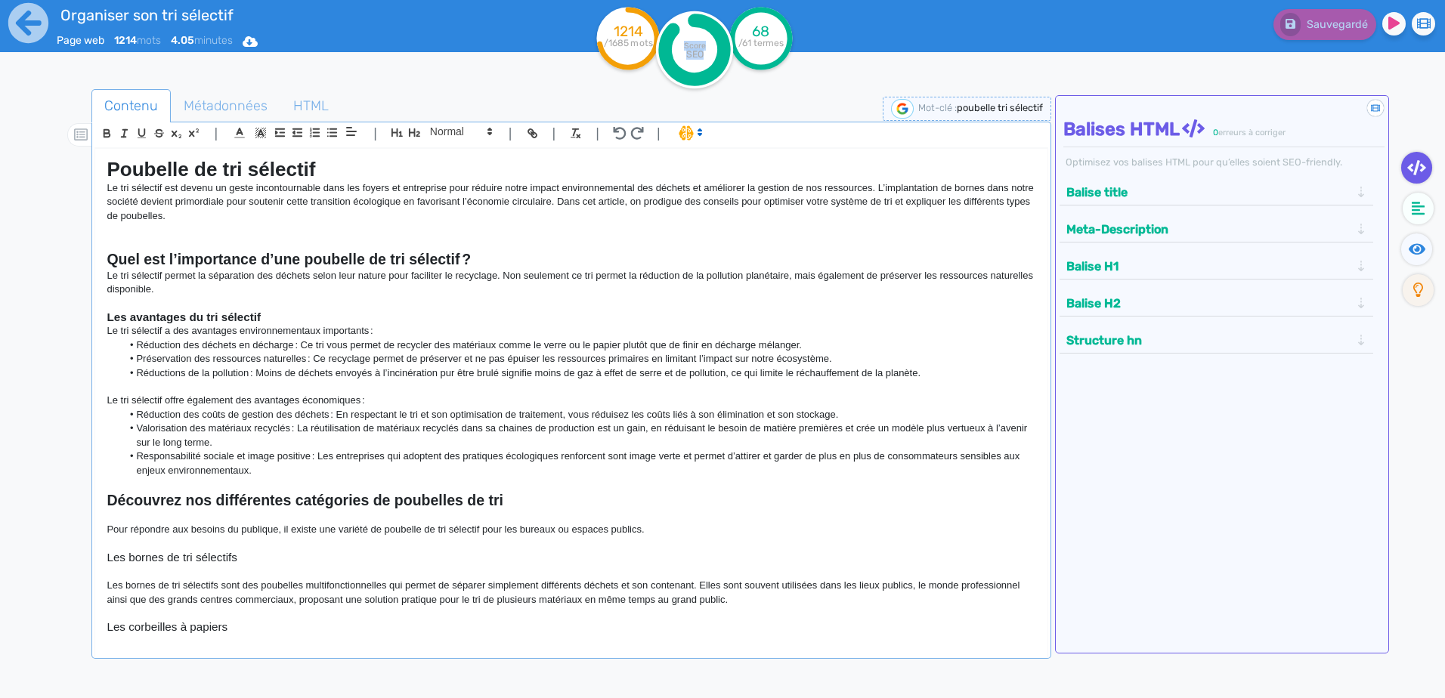
click at [692, 51] on tspan "SEO" at bounding box center [694, 53] width 17 height 11
drag, startPoint x: 692, startPoint y: 51, endPoint x: 672, endPoint y: 63, distance: 23.5
click at [672, 63] on icon at bounding box center [694, 49] width 59 height 59
click at [694, 95] on ul "Contenu Métadonnées HTML" at bounding box center [570, 106] width 959 height 34
click at [691, 78] on icon at bounding box center [694, 49] width 59 height 59
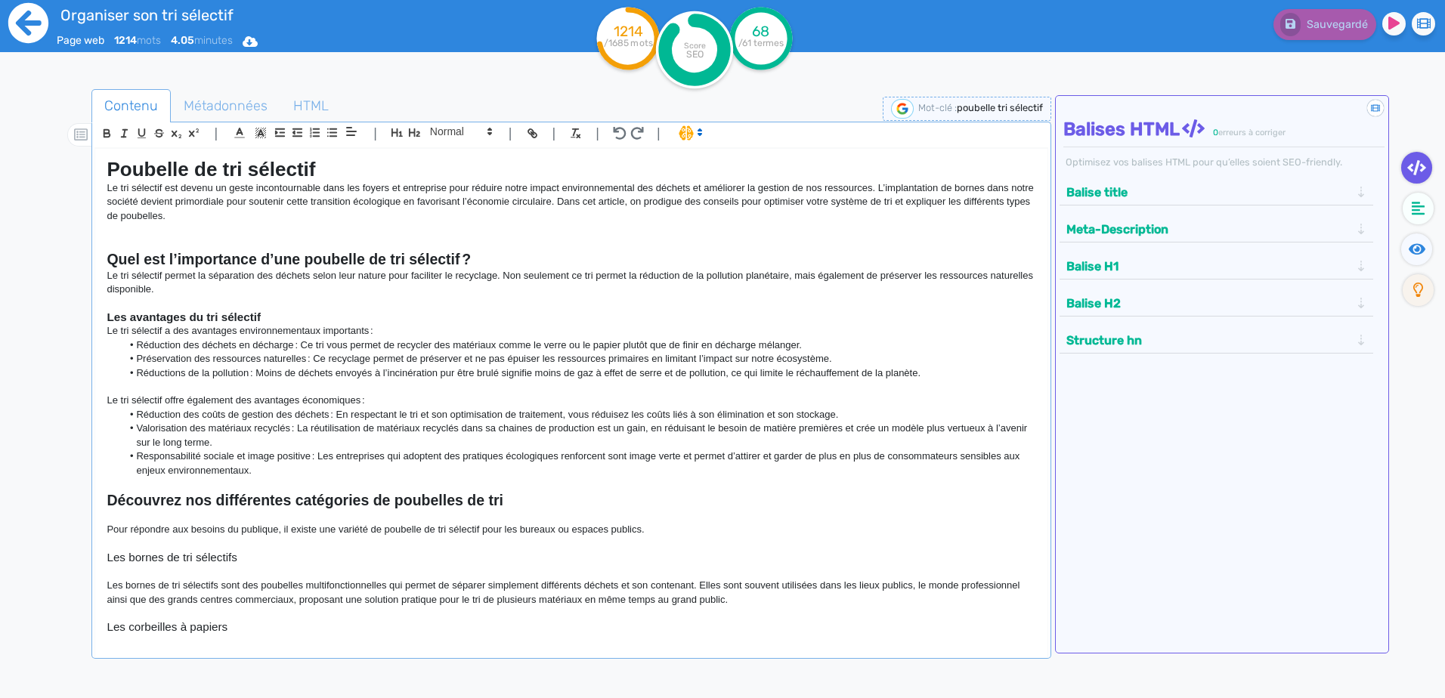
click at [34, 19] on icon at bounding box center [28, 23] width 40 height 40
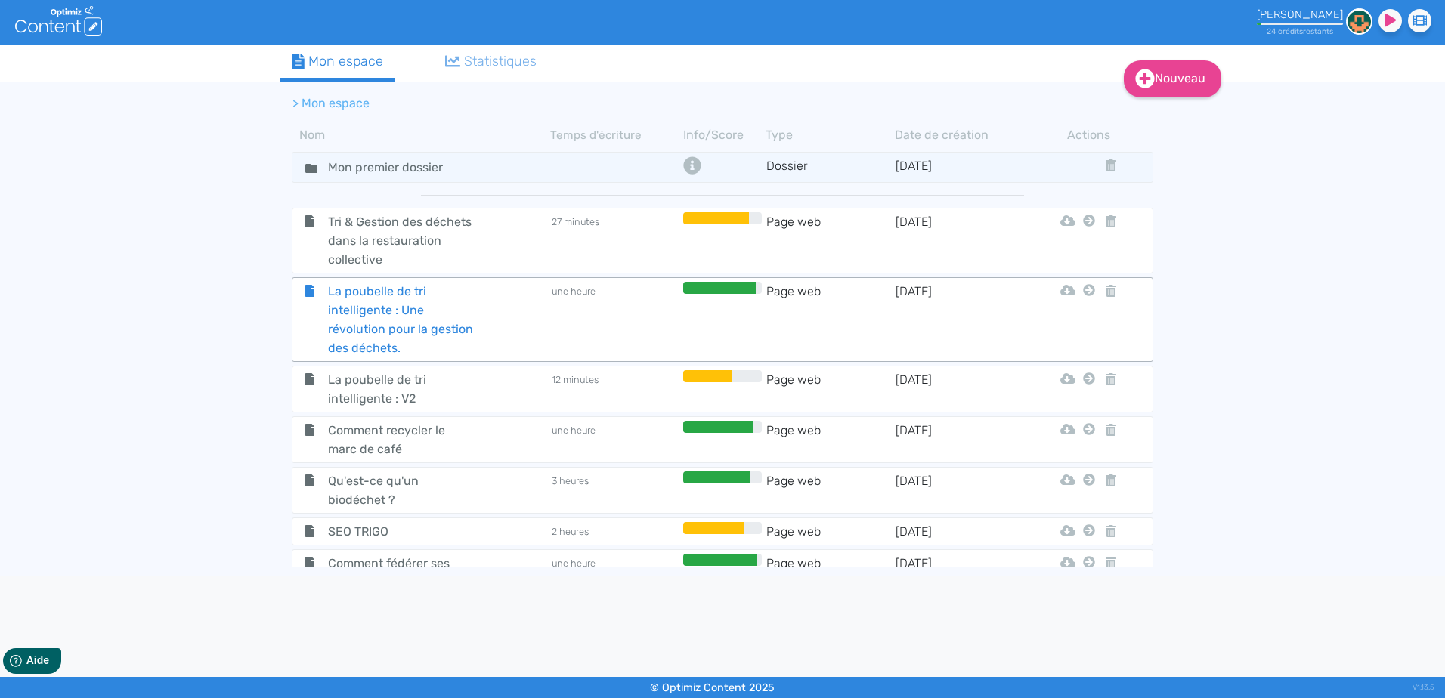
click at [513, 307] on div "La poubelle de tri intelligente : Une révolution pour la gestion des déchets." at bounding box center [421, 320] width 255 height 76
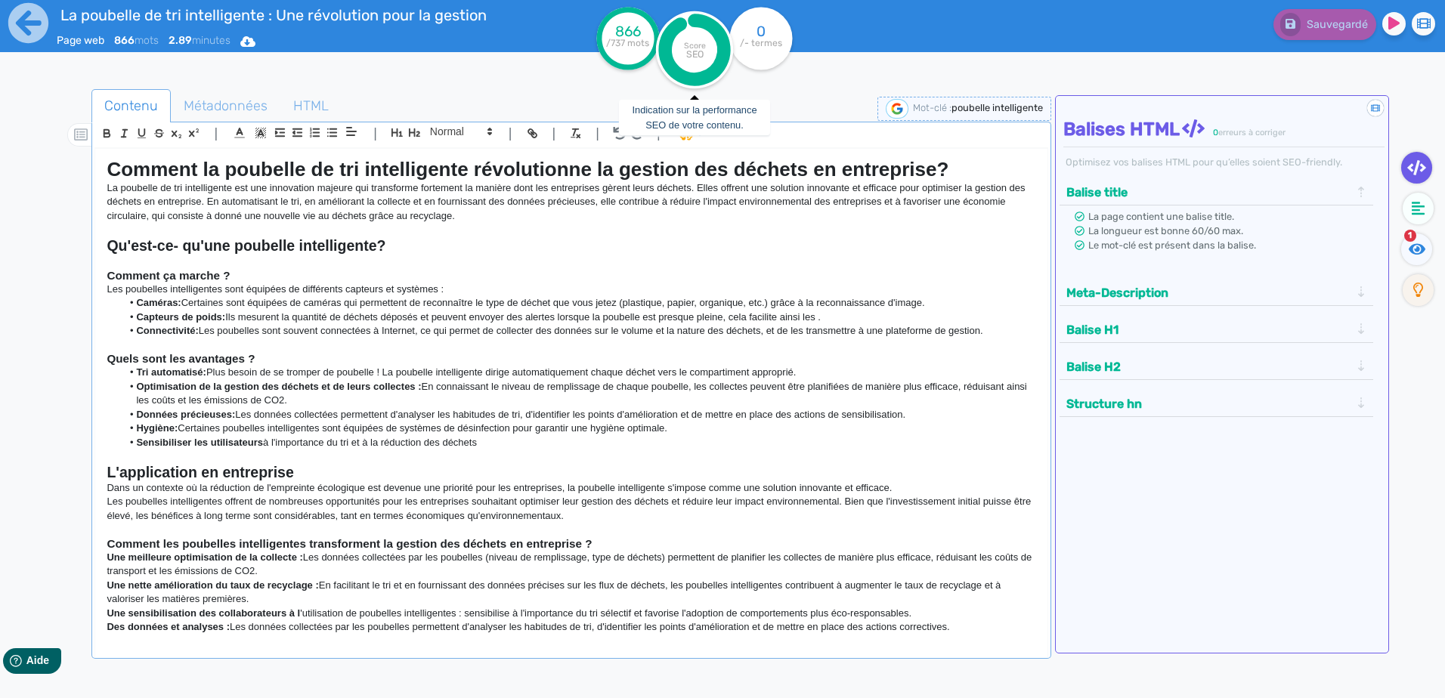
click at [692, 49] on tspan "SEO" at bounding box center [694, 53] width 17 height 11
click at [81, 127] on fa-icon at bounding box center [79, 134] width 25 height 23
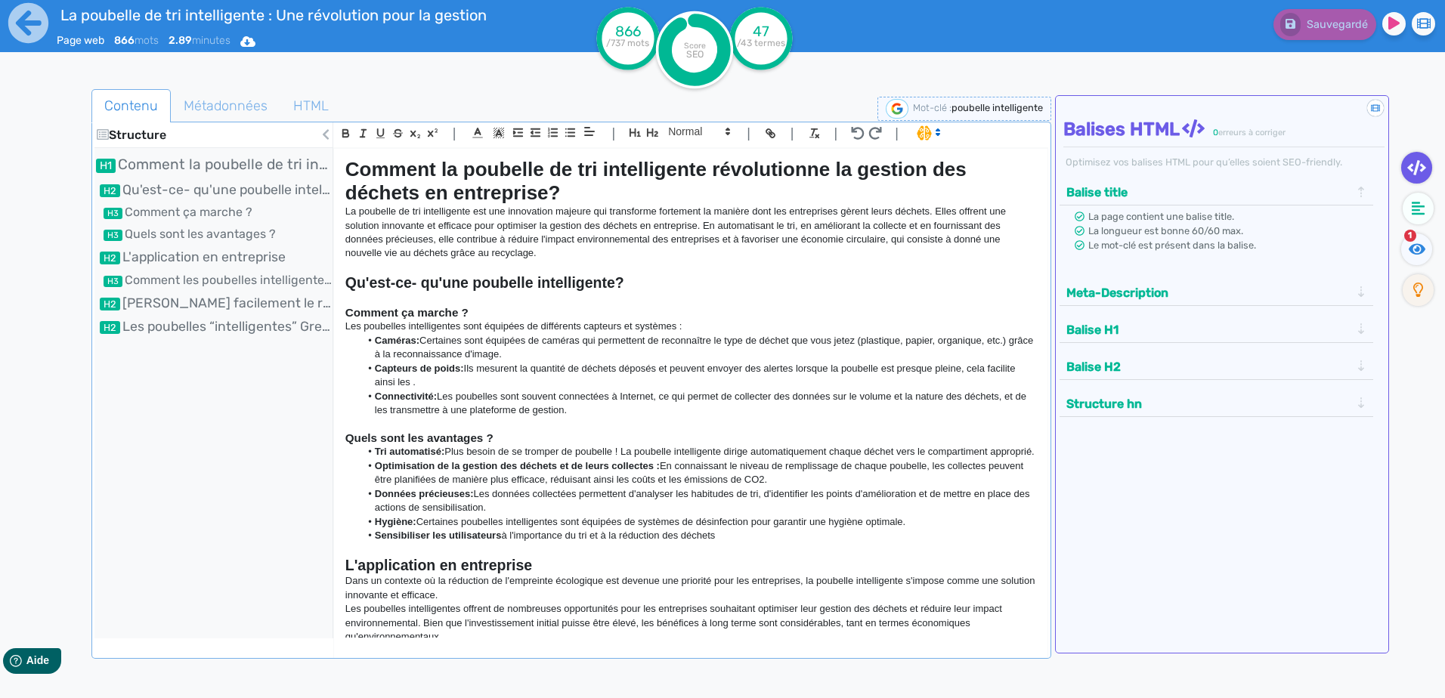
click at [323, 130] on icon at bounding box center [326, 134] width 8 height 12
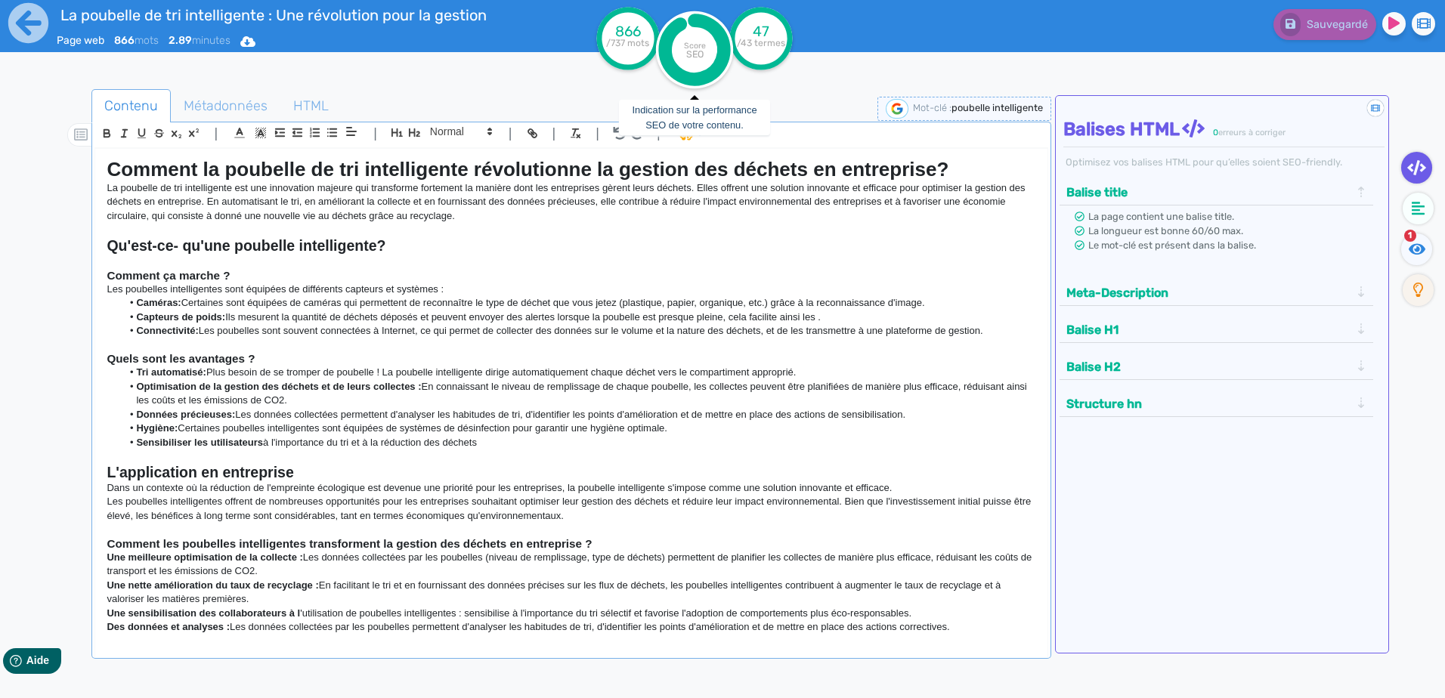
click at [706, 43] on circle at bounding box center [694, 49] width 77 height 77
click at [530, 70] on div "La poubelle de tri intelligente : Une révolution pour la gestion des déchets. P…" at bounding box center [289, 37] width 578 height 74
click at [32, 21] on icon at bounding box center [29, 23] width 42 height 42
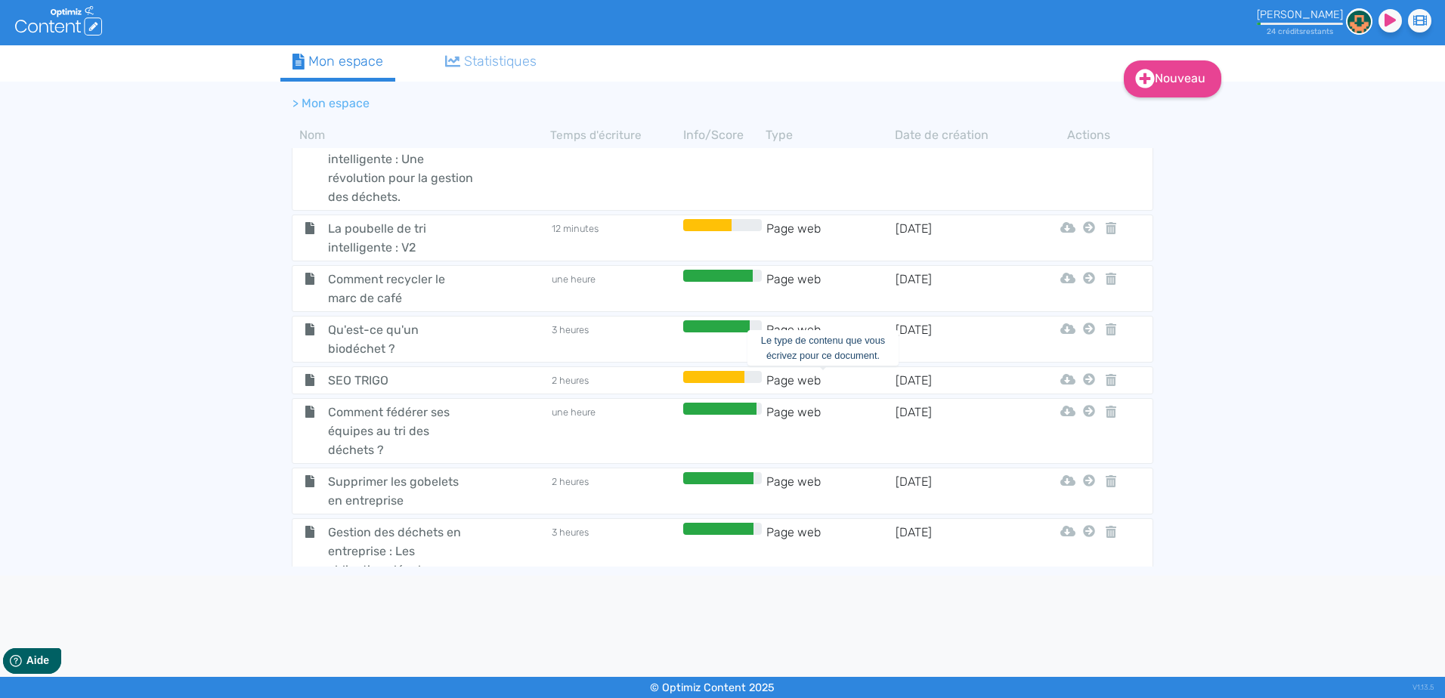
scroll to position [519, 0]
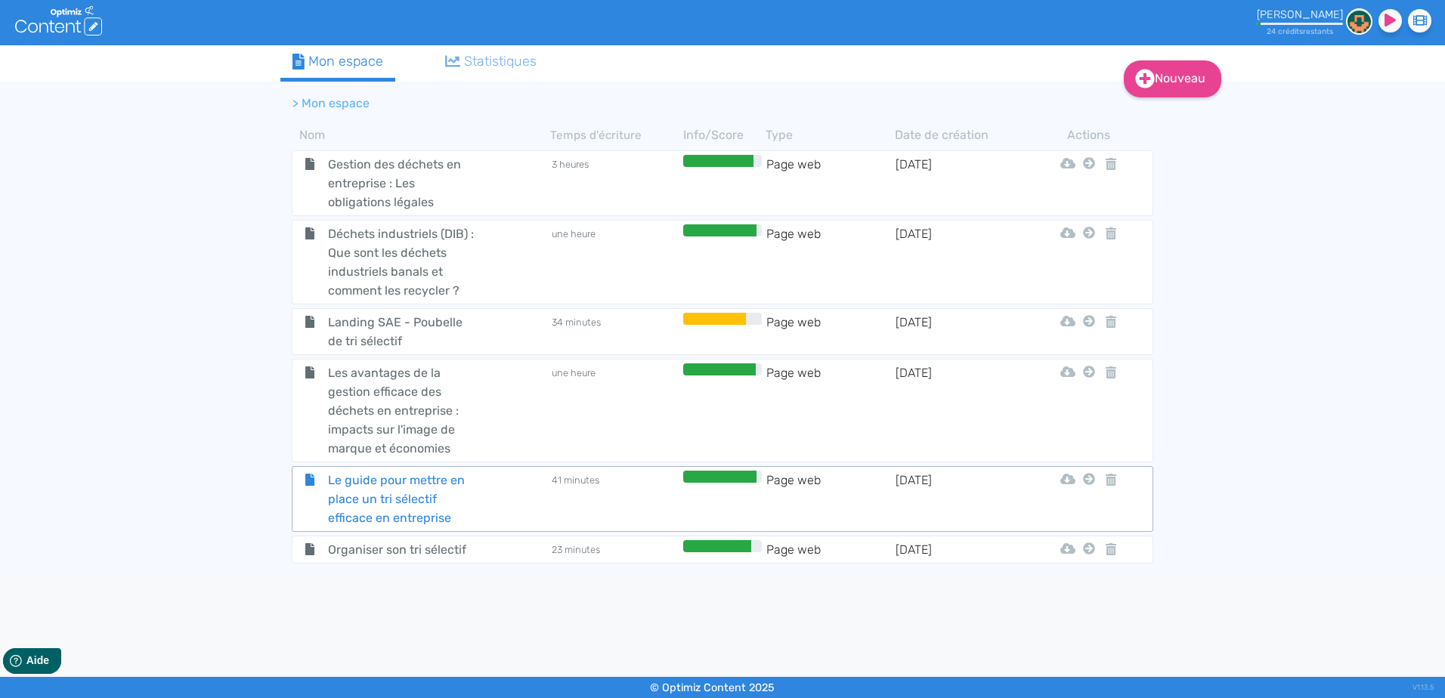
click at [450, 485] on span "Le guide pour mettre en place un tri sélectif efficace en entreprise" at bounding box center [402, 499] width 170 height 57
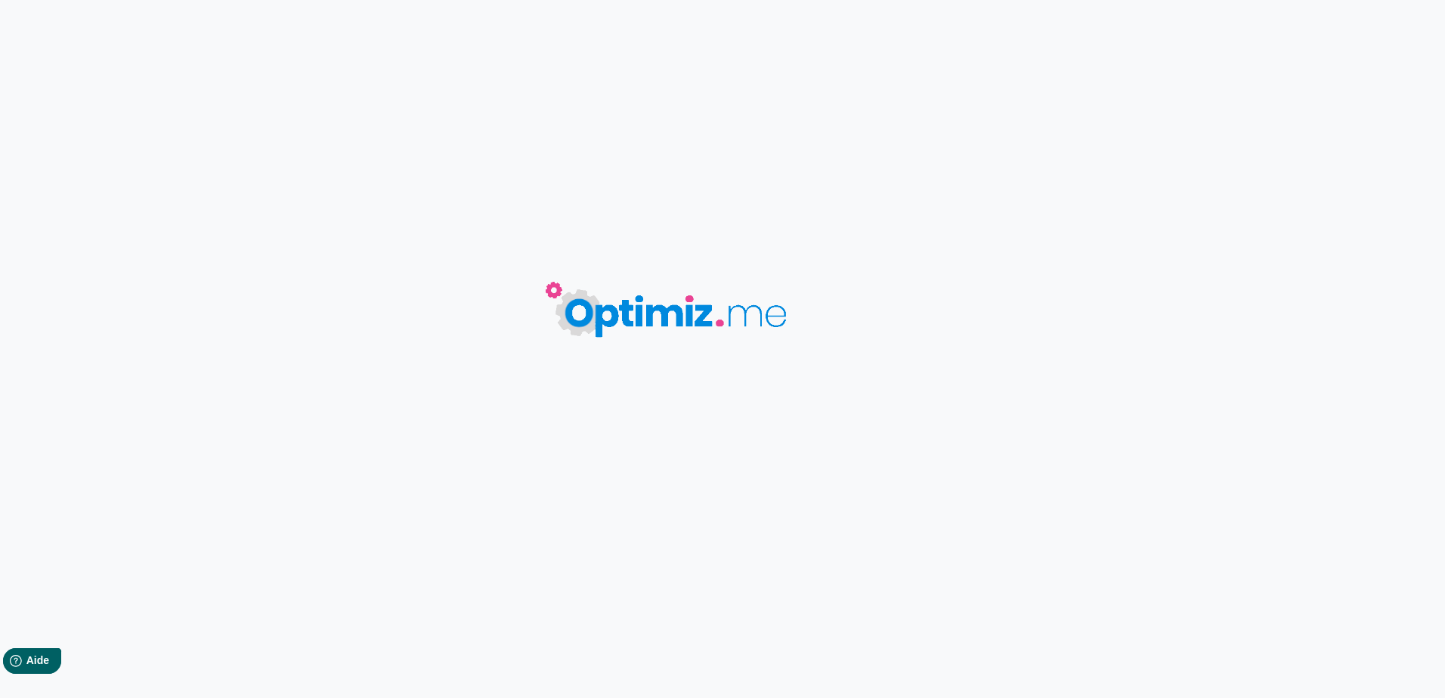
type input "Le guide pour mettre en place un tri sélectif efficace en entreprise"
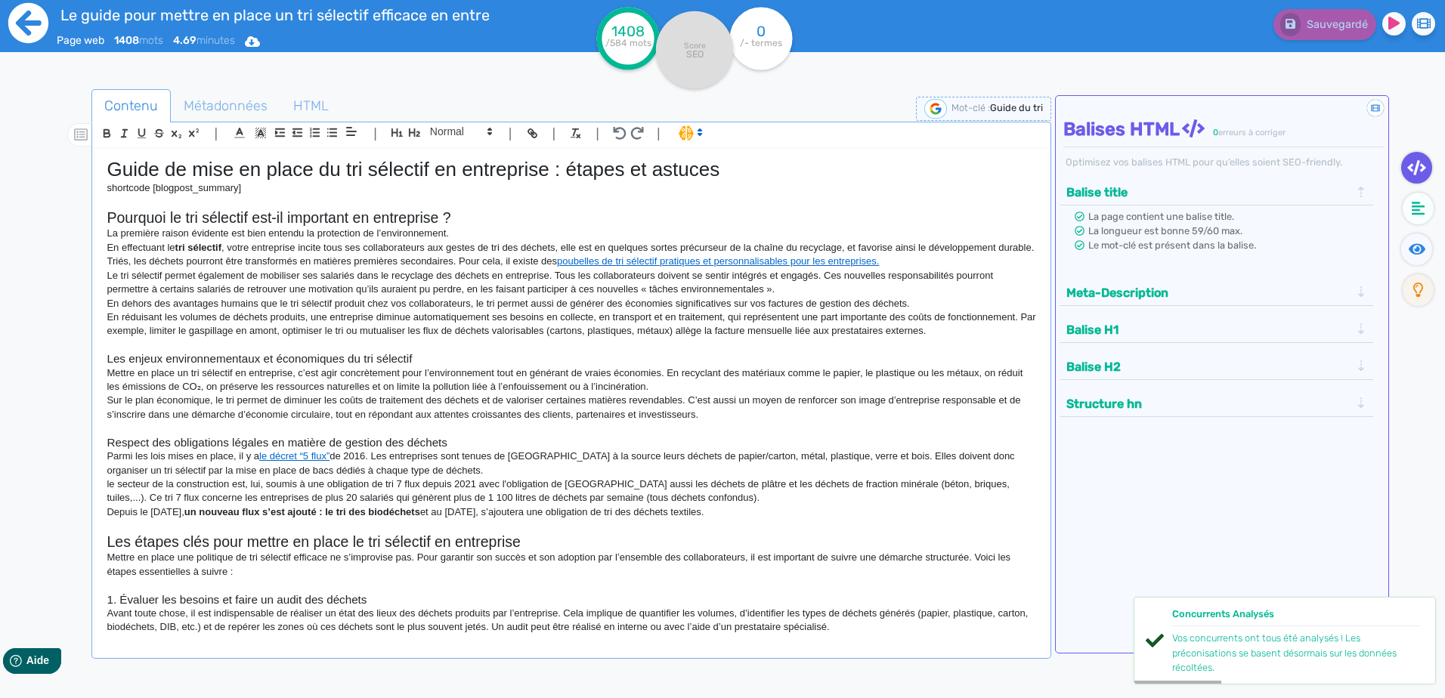
click at [29, 21] on icon at bounding box center [29, 23] width 42 height 42
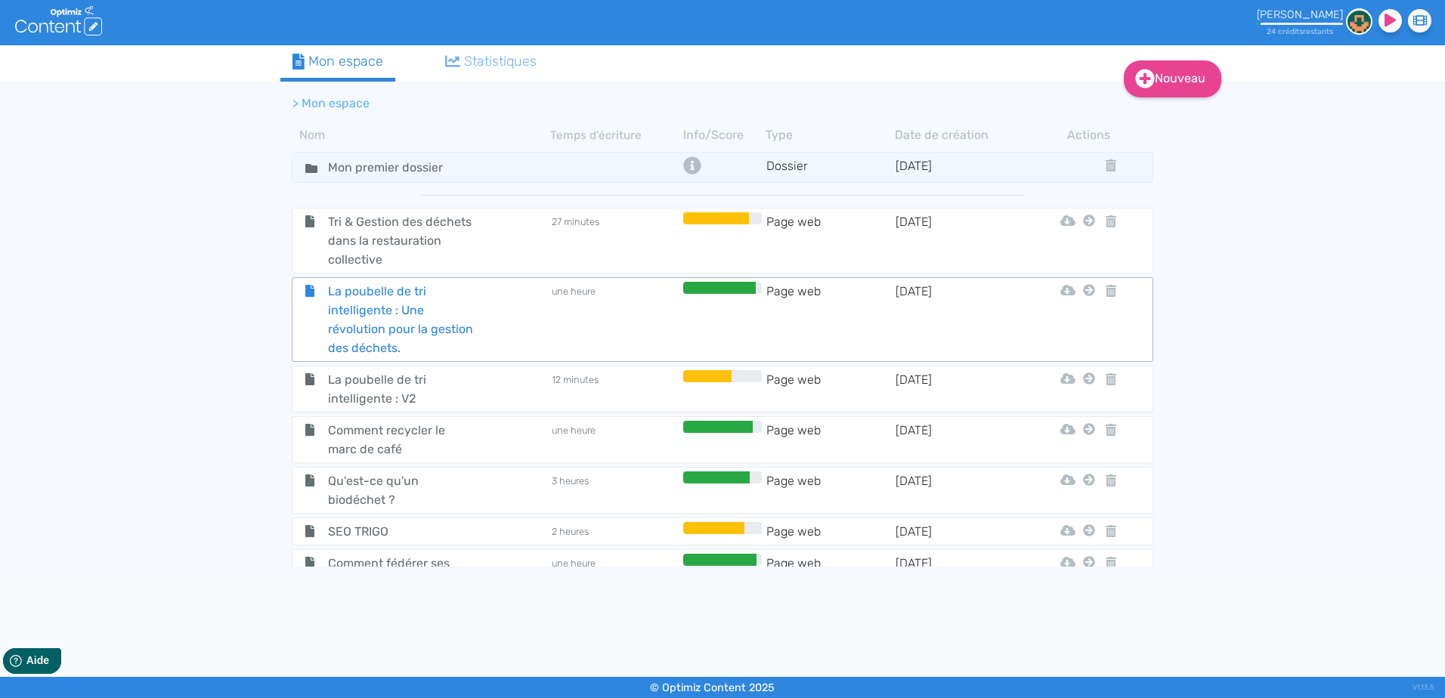
click at [474, 317] on span "La poubelle de tri intelligente : Une révolution pour la gestion des déchets." at bounding box center [402, 320] width 170 height 76
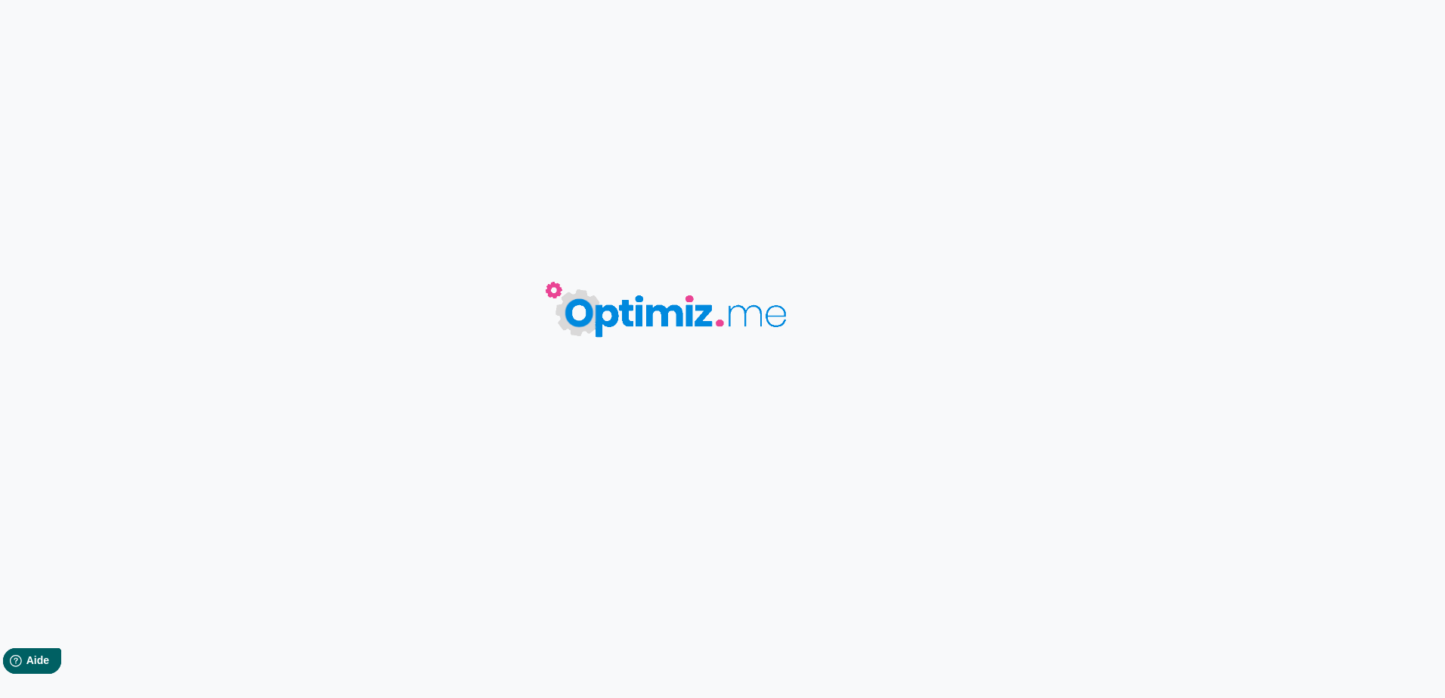
type input "La poubelle de tri intelligente : Une révolution pour la gestion des déchets."
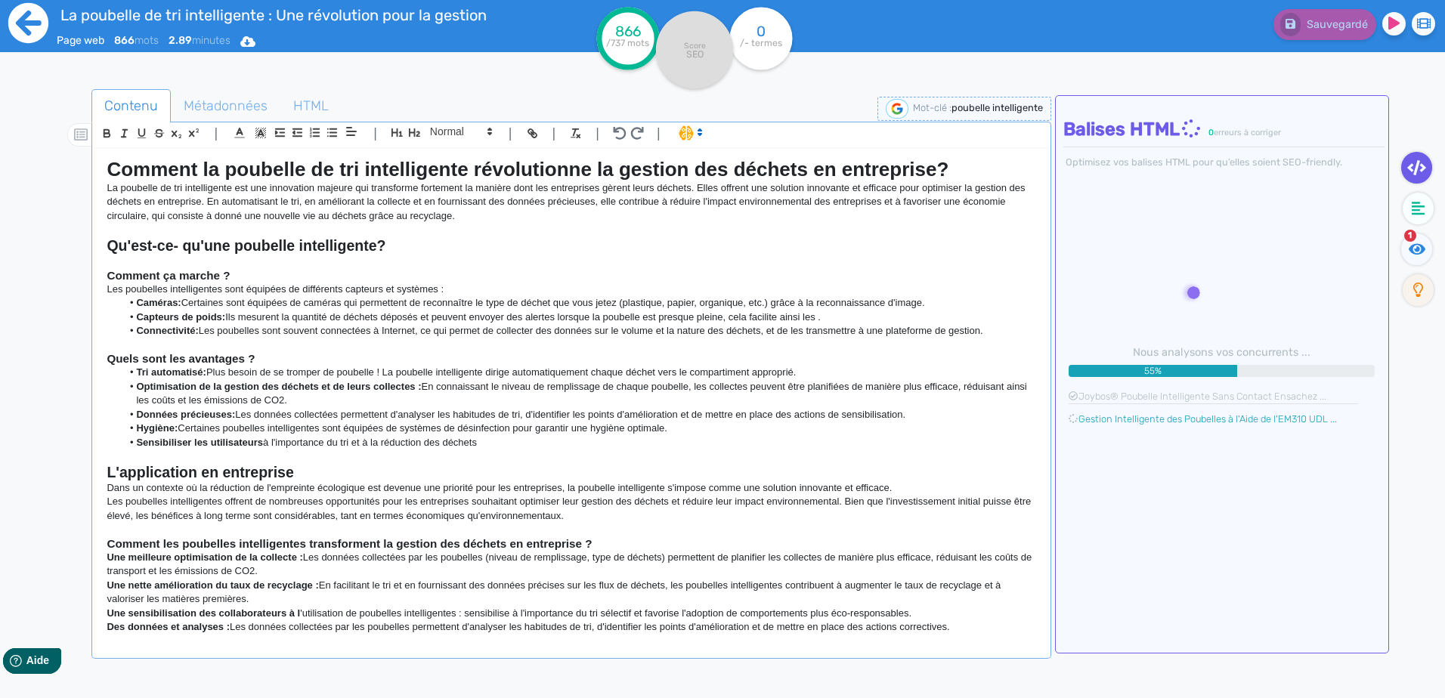
click at [26, 26] on icon at bounding box center [28, 23] width 40 height 40
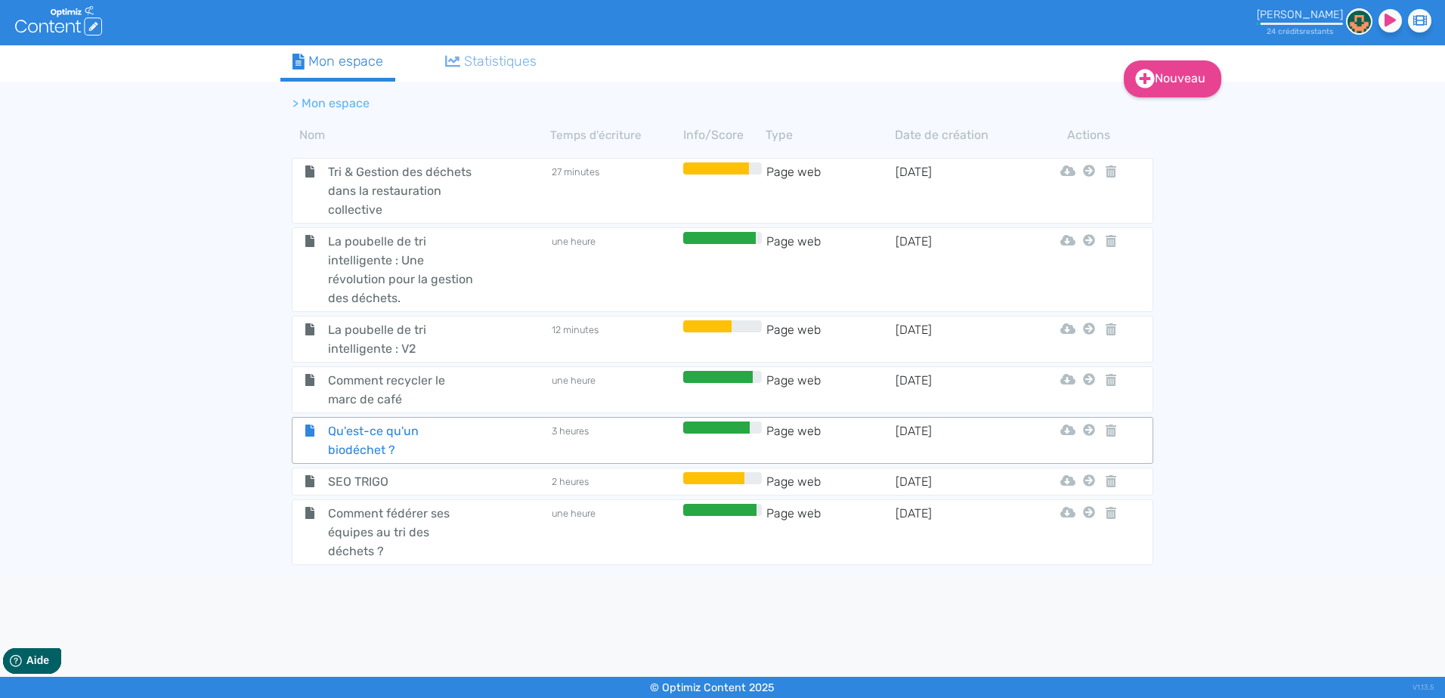
scroll to position [76, 0]
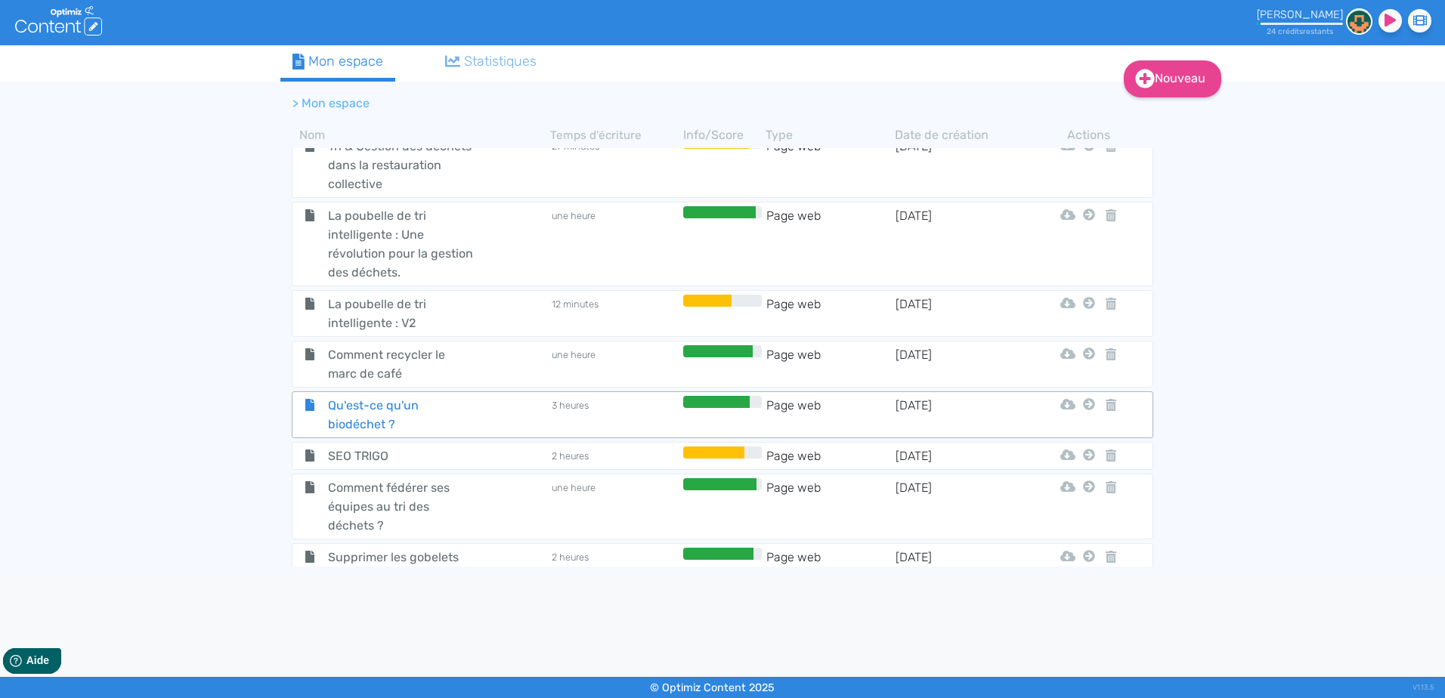
click at [422, 416] on span "Qu'est-ce qu'un biodéchet ?" at bounding box center [402, 415] width 170 height 38
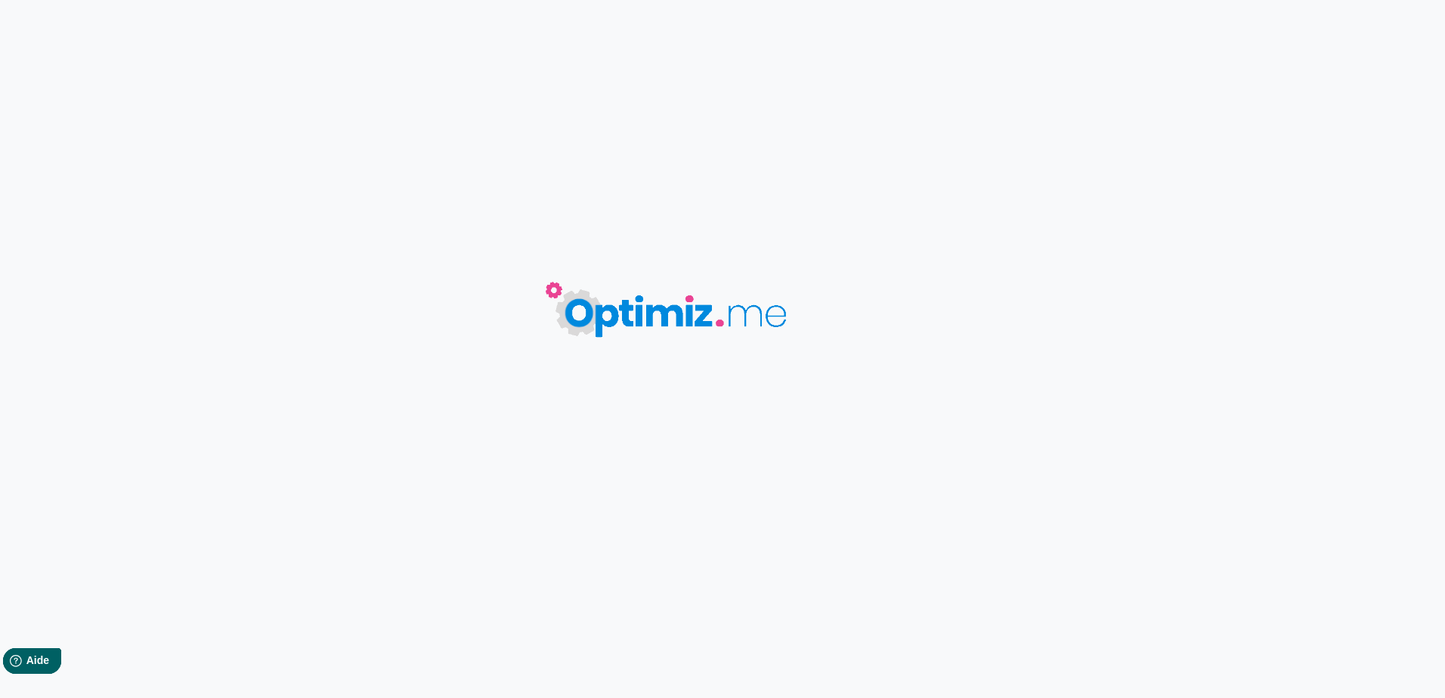
type input "Qu'est-ce qu'un biodéchet ?"
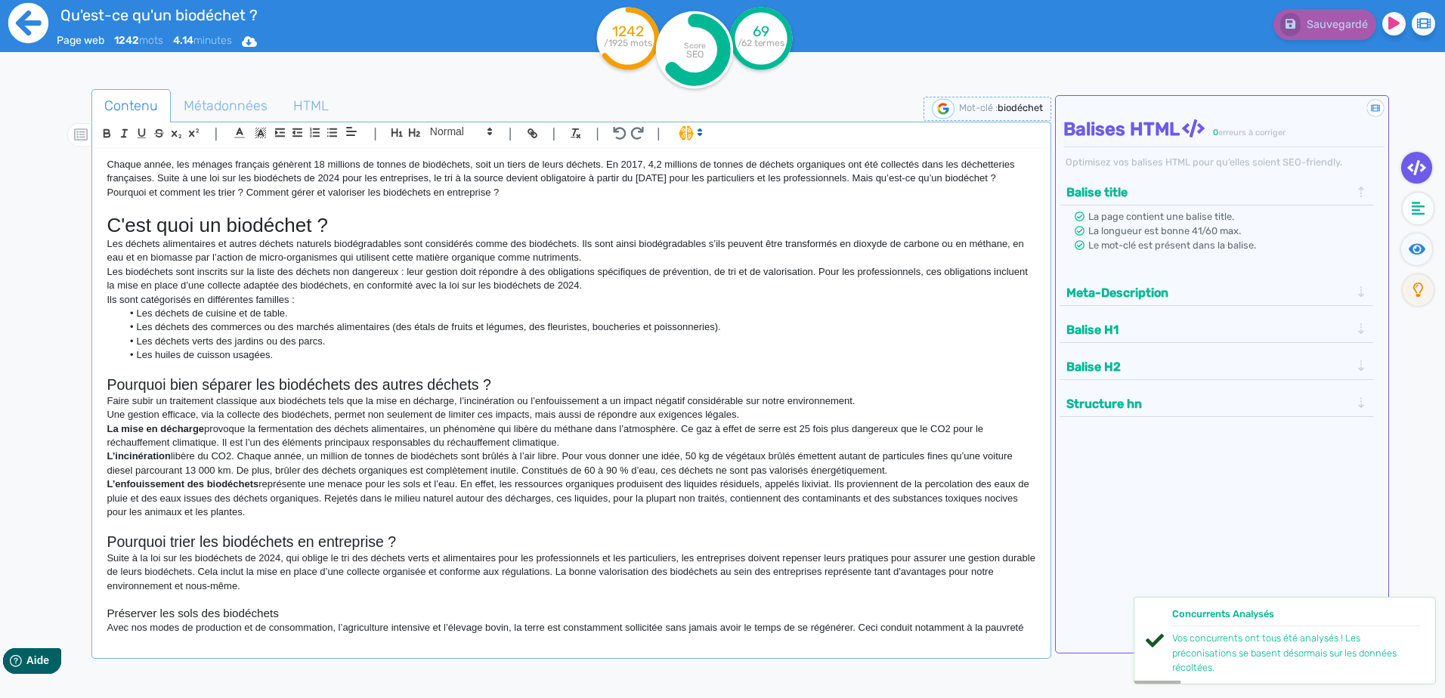
click at [32, 28] on icon at bounding box center [28, 23] width 40 height 40
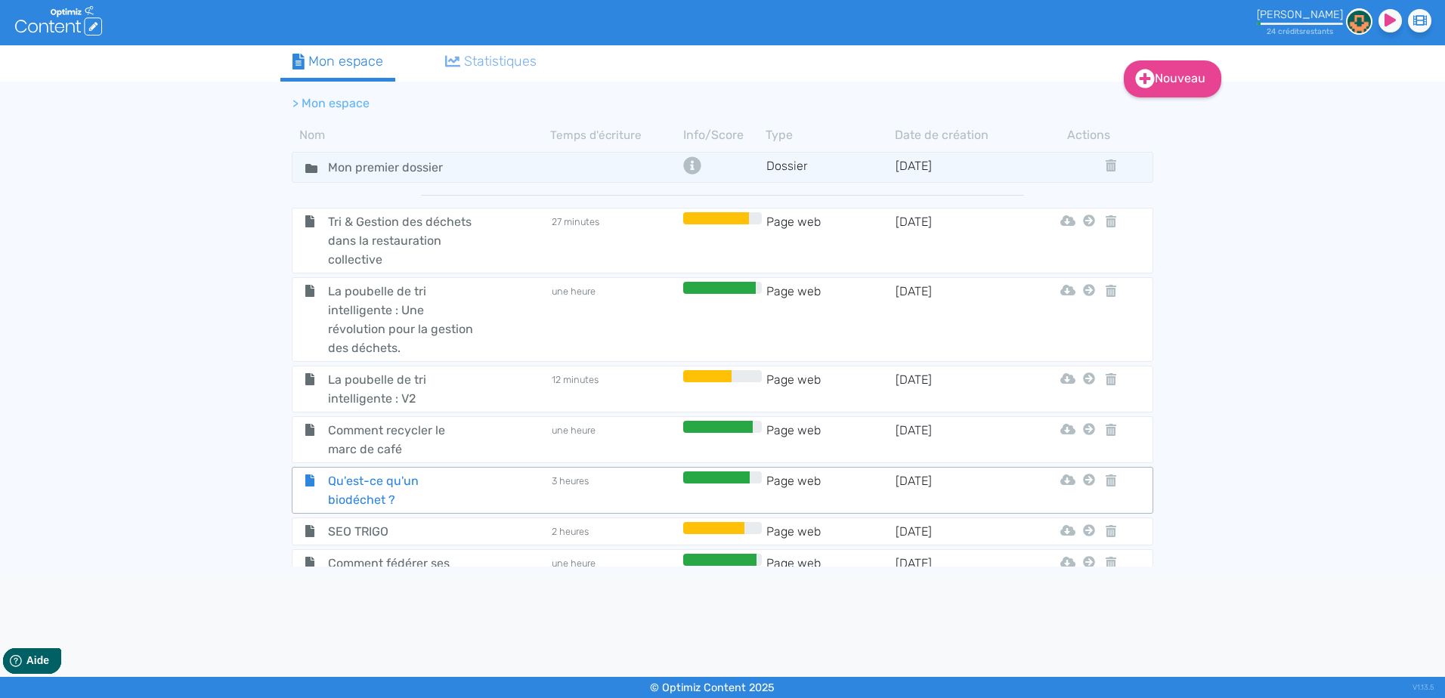
click at [477, 499] on span "Qu'est-ce qu'un biodéchet ?" at bounding box center [402, 490] width 170 height 38
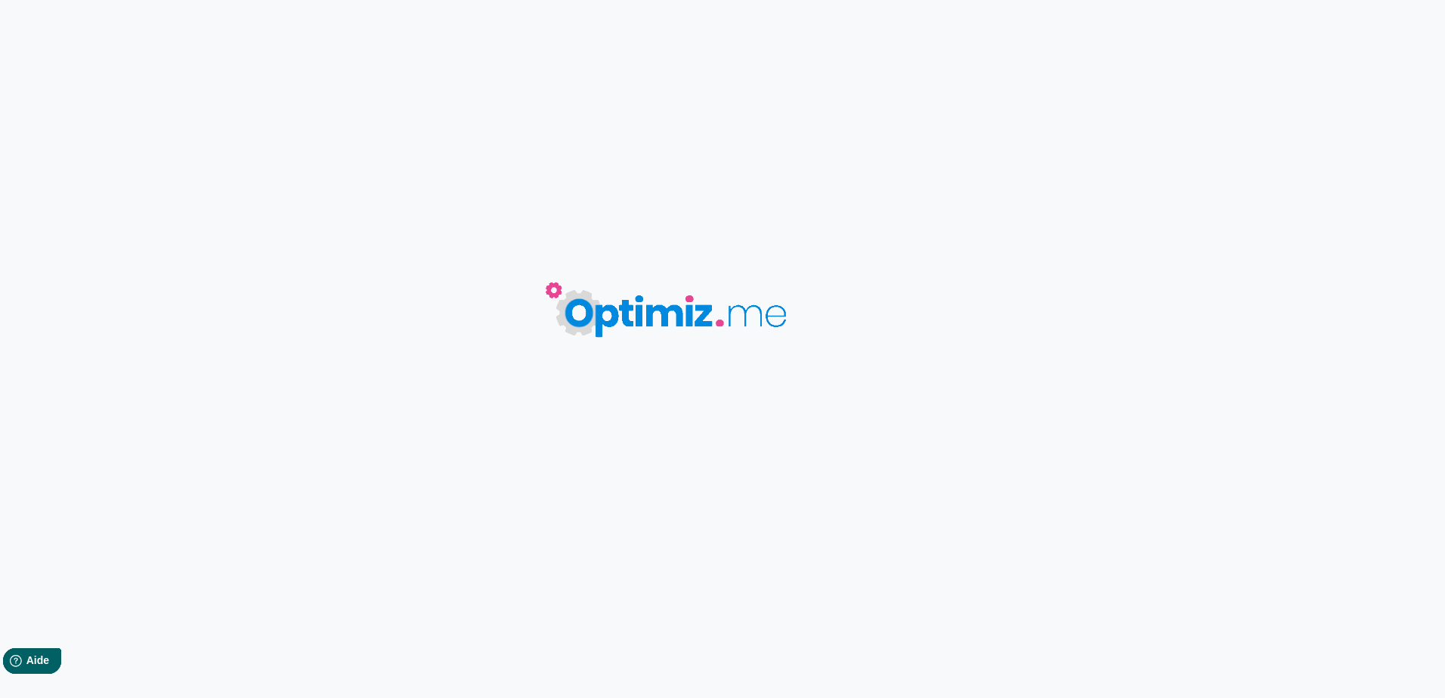
type input "Qu'est-ce qu'un biodéchet ?"
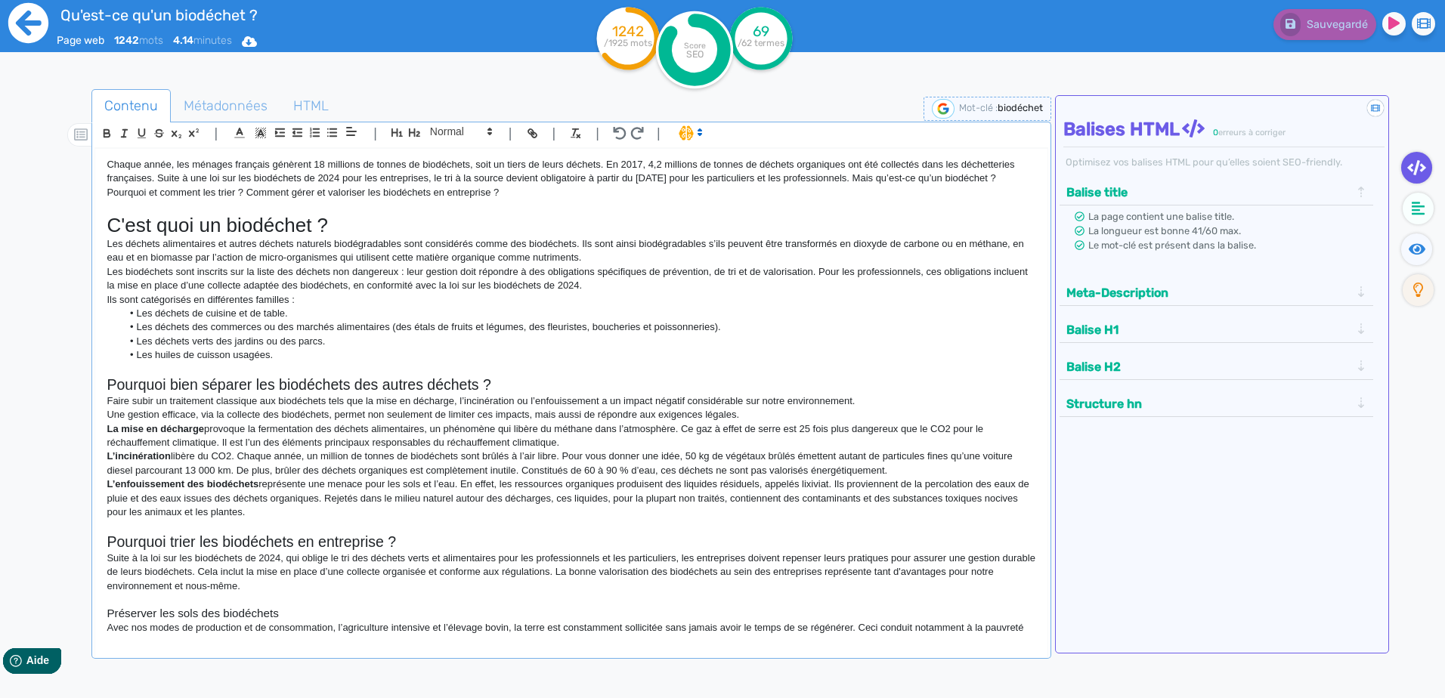
click at [39, 31] on icon at bounding box center [28, 23] width 40 height 40
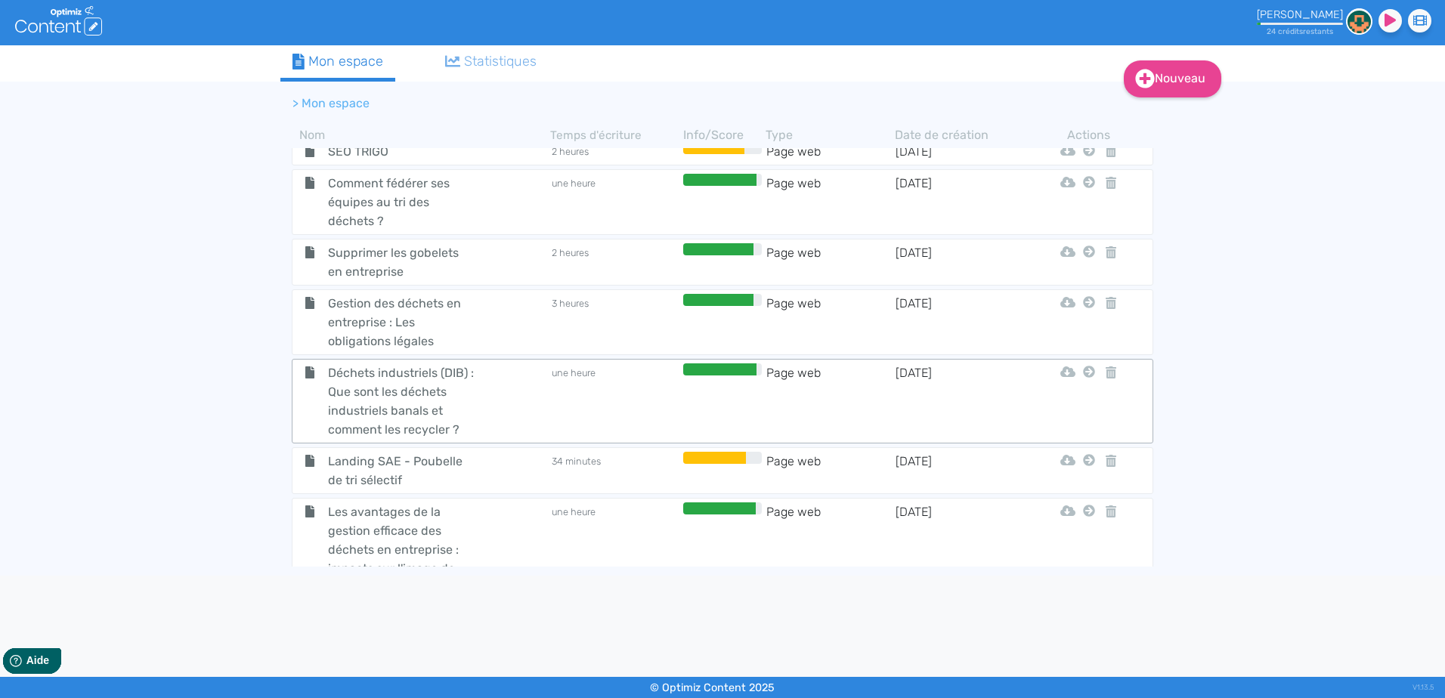
scroll to position [519, 0]
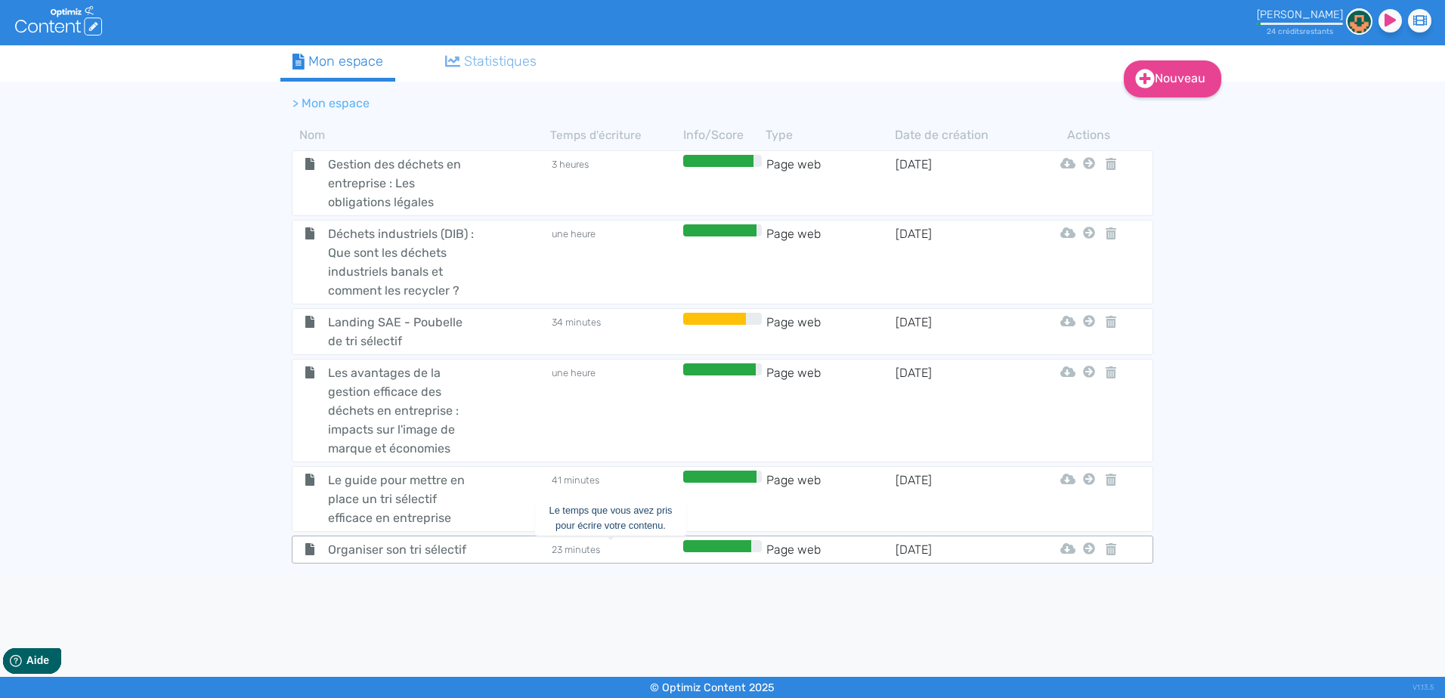
click at [571, 545] on td "23 minutes" at bounding box center [614, 549] width 129 height 19
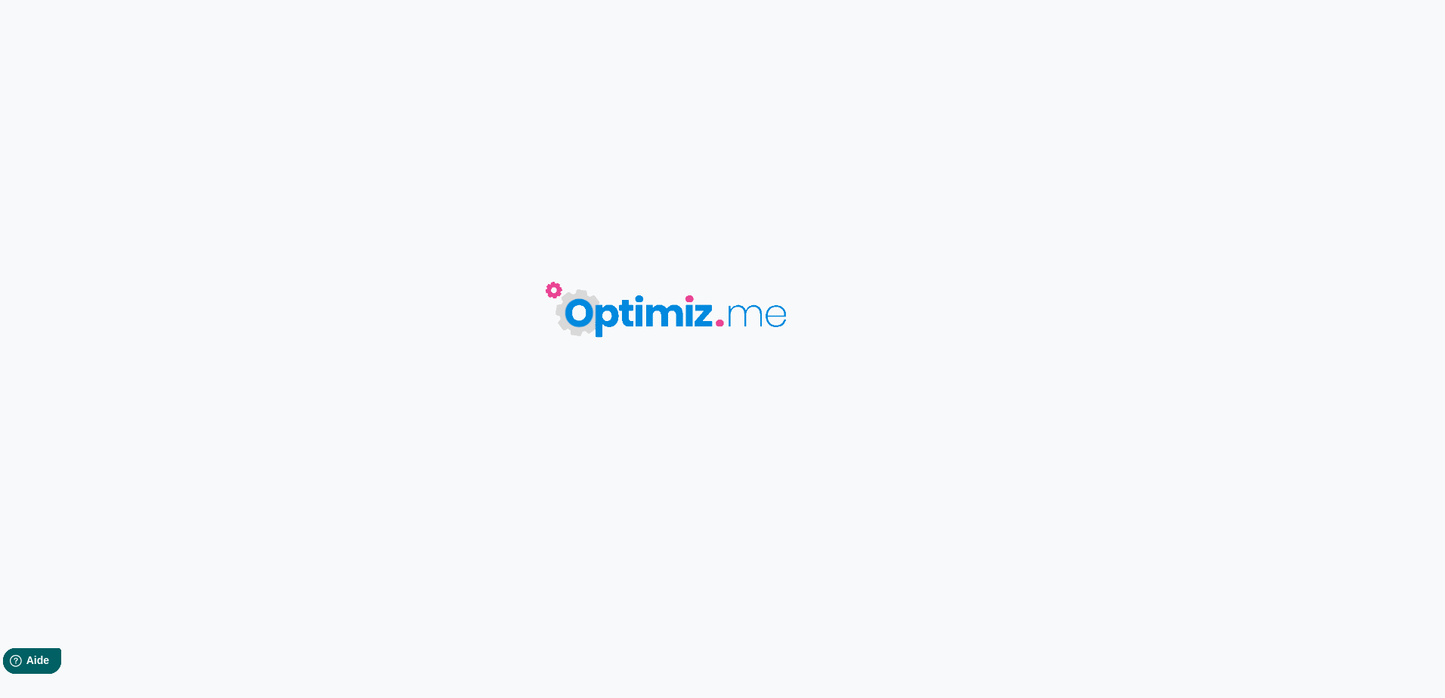
type input "Organiser son tri sélectif"
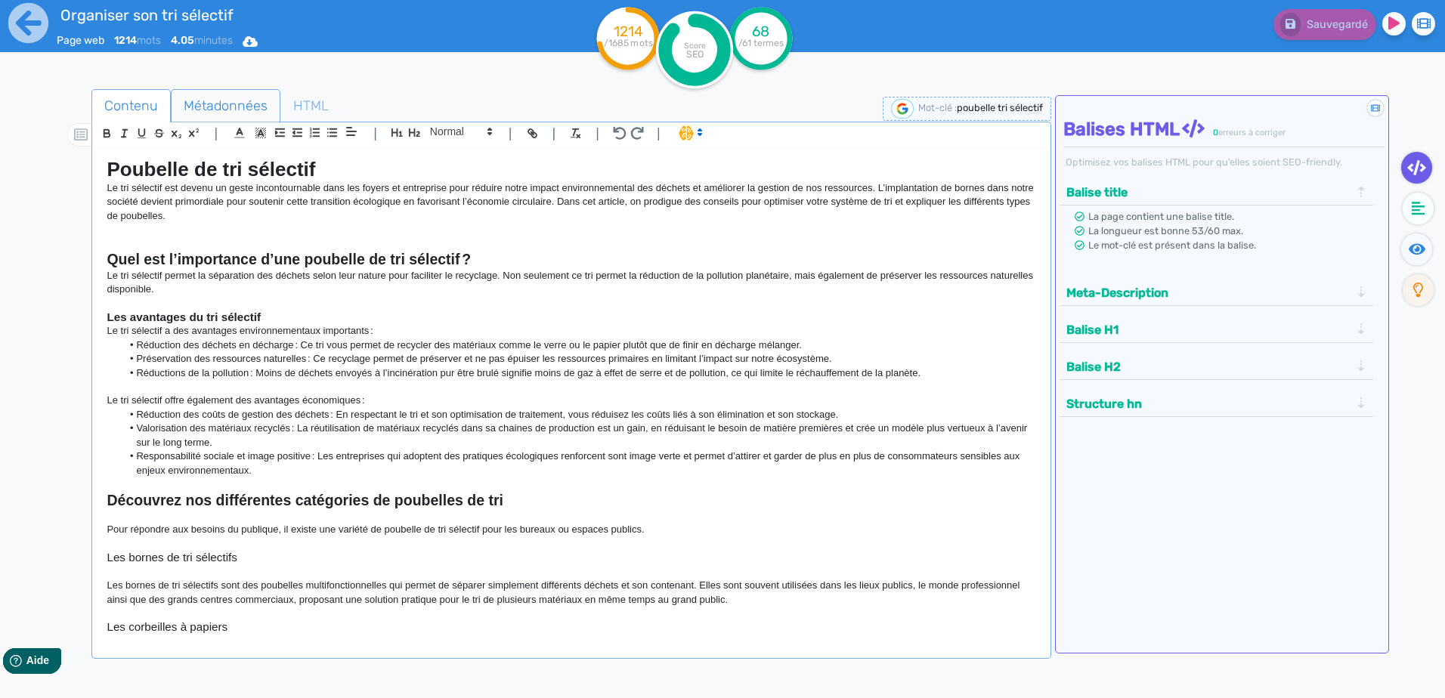
click at [199, 100] on span "Métadonnées" at bounding box center [226, 105] width 108 height 41
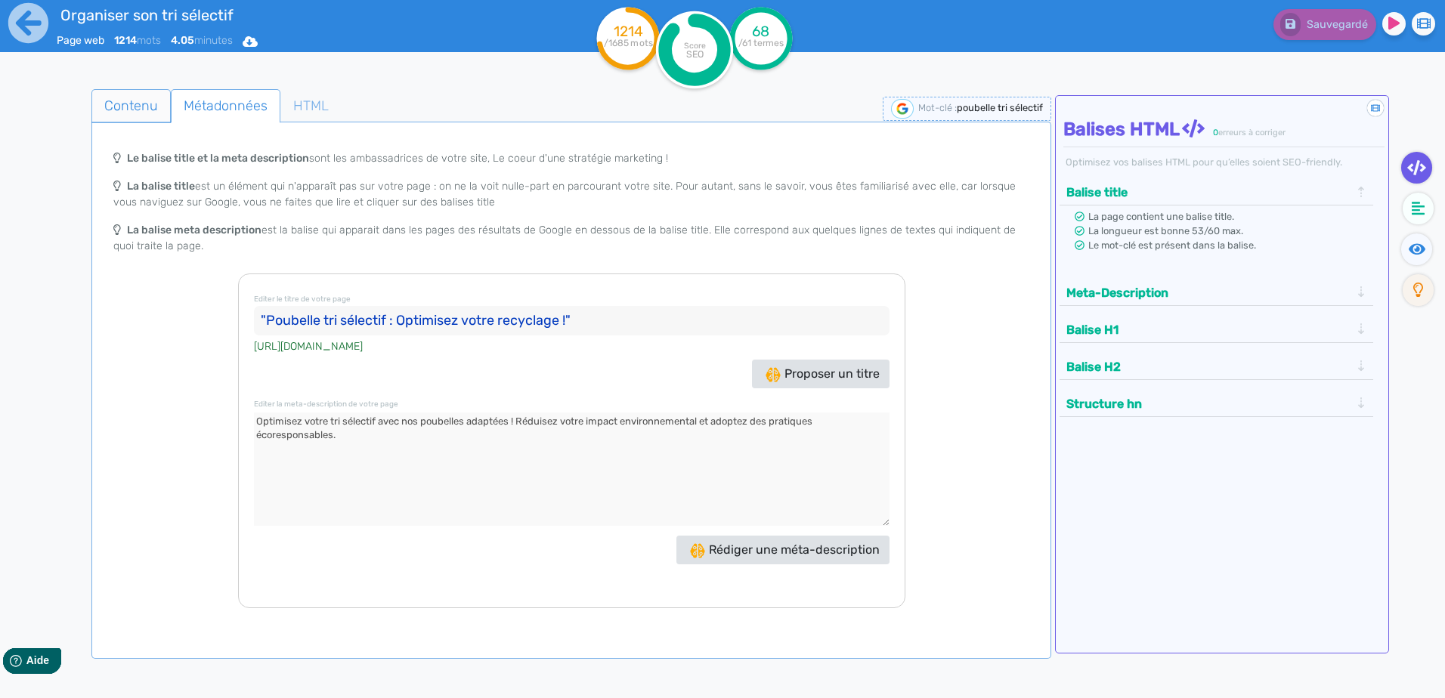
click at [161, 112] on span "Contenu" at bounding box center [131, 105] width 78 height 41
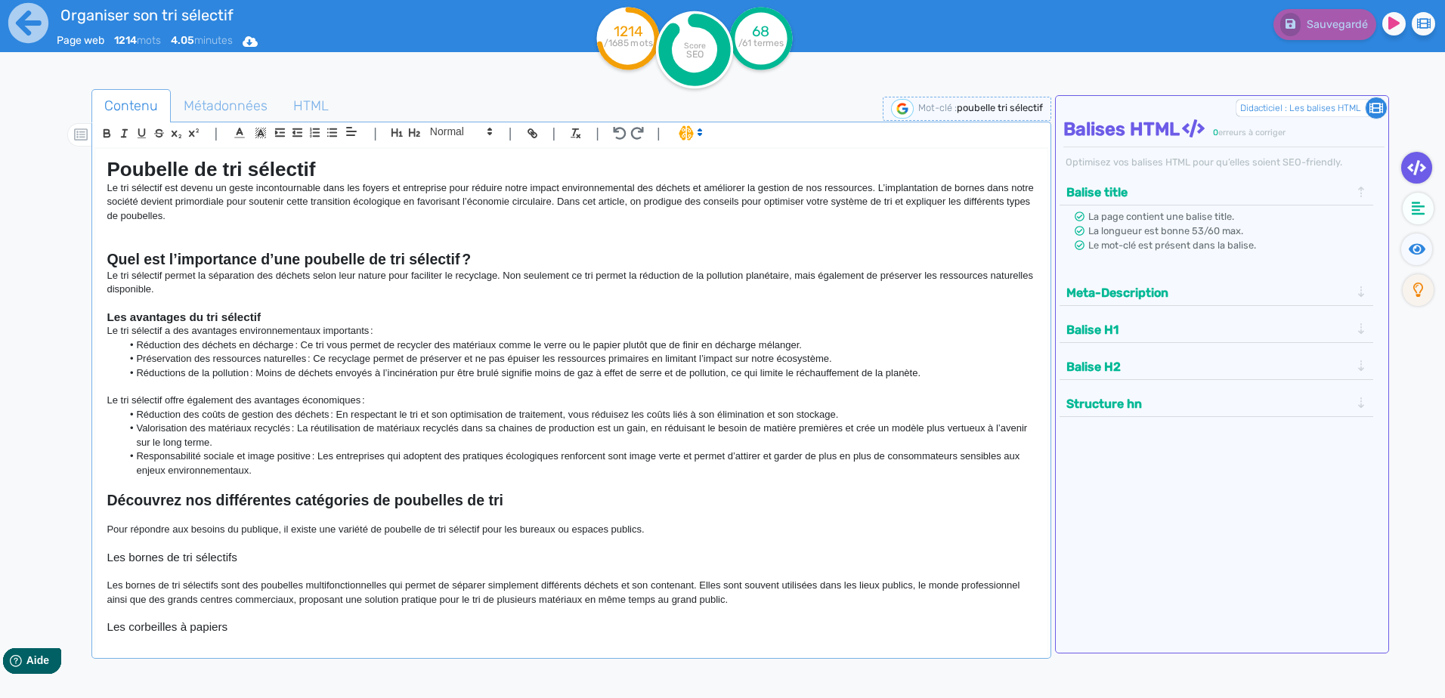
click at [1370, 106] on icon at bounding box center [1376, 108] width 14 height 14
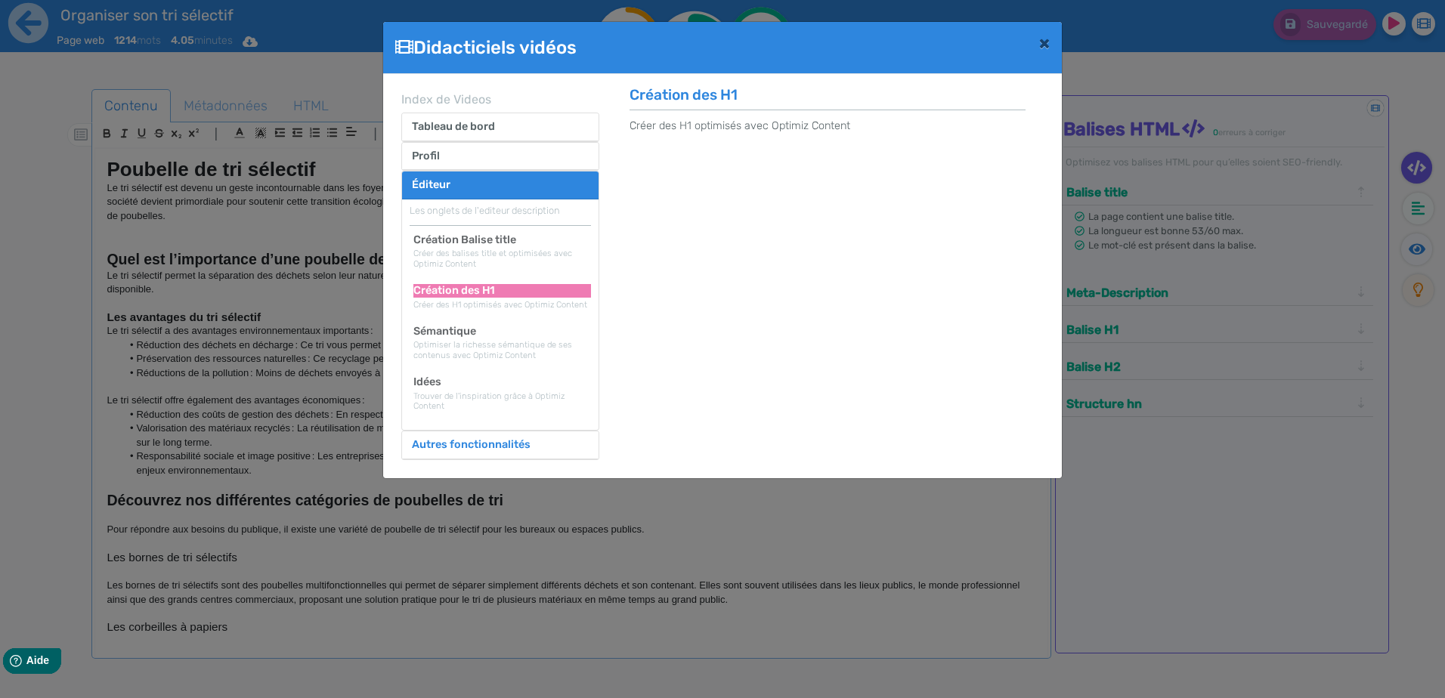
click at [512, 450] on button "Autres fonctionnalités" at bounding box center [471, 444] width 138 height 27
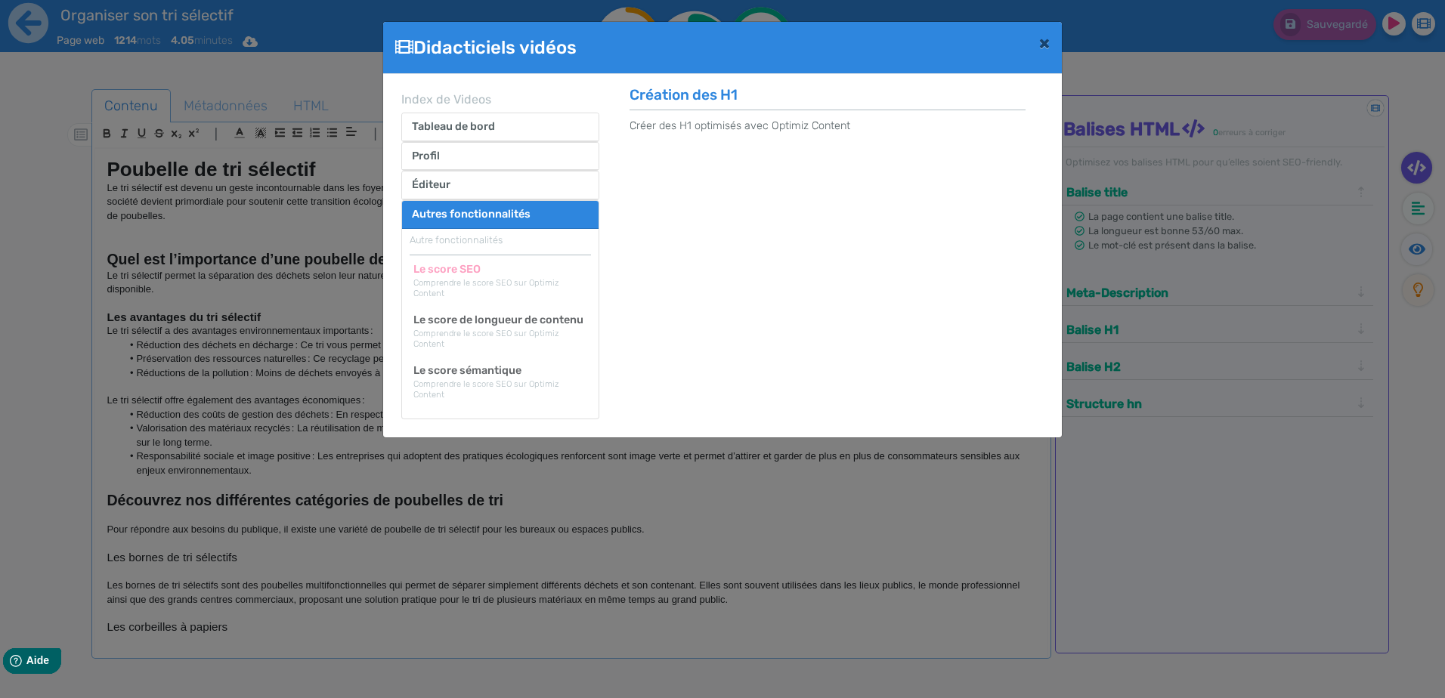
click at [476, 265] on h2 "Le score SEO" at bounding box center [502, 269] width 178 height 13
click at [1041, 41] on span "×" at bounding box center [1044, 42] width 11 height 21
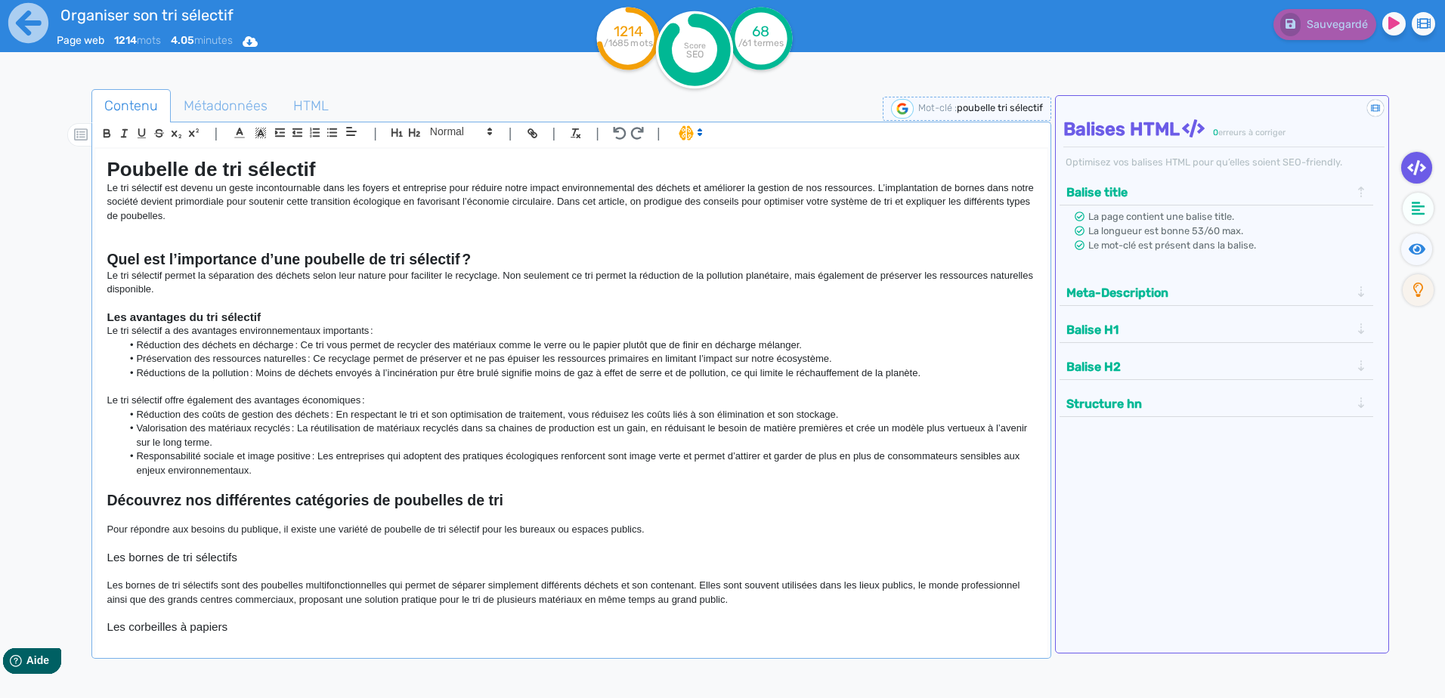
click at [88, 215] on div at bounding box center [68, 439] width 48 height 708
click at [21, 12] on icon at bounding box center [28, 23] width 40 height 40
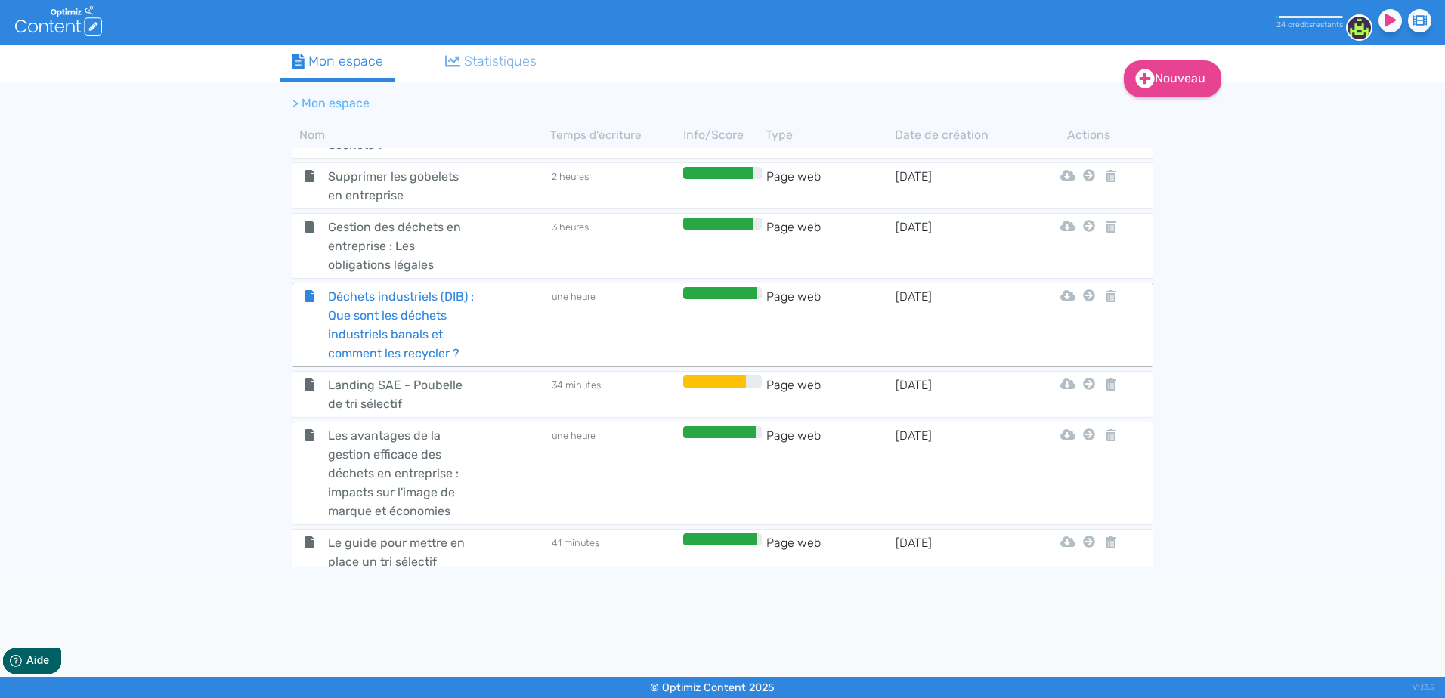
scroll to position [519, 0]
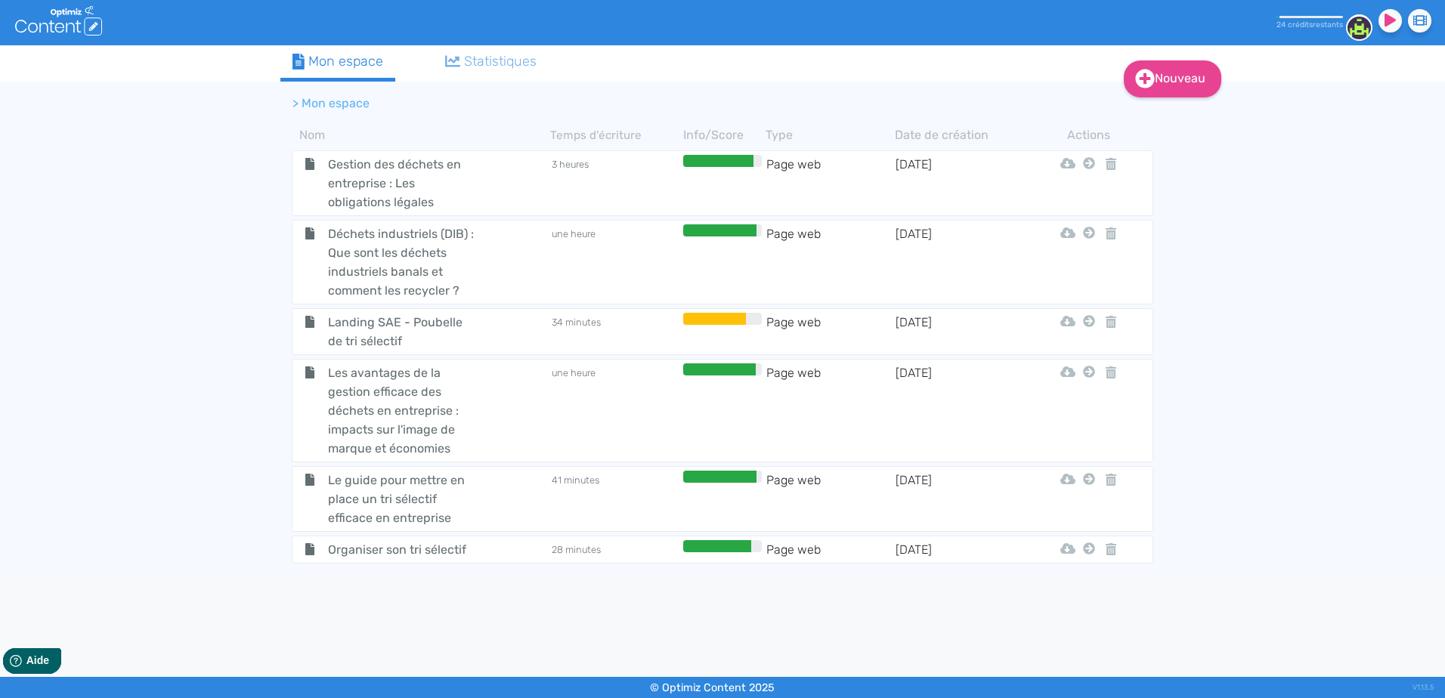
click at [220, 241] on div "Nouveau Contenu Dossier Mon espace Statistiques > Mon espace Nom Temps d'écritu…" at bounding box center [722, 310] width 1445 height 530
click at [518, 554] on div "Organiser son tri sélectif" at bounding box center [421, 549] width 255 height 19
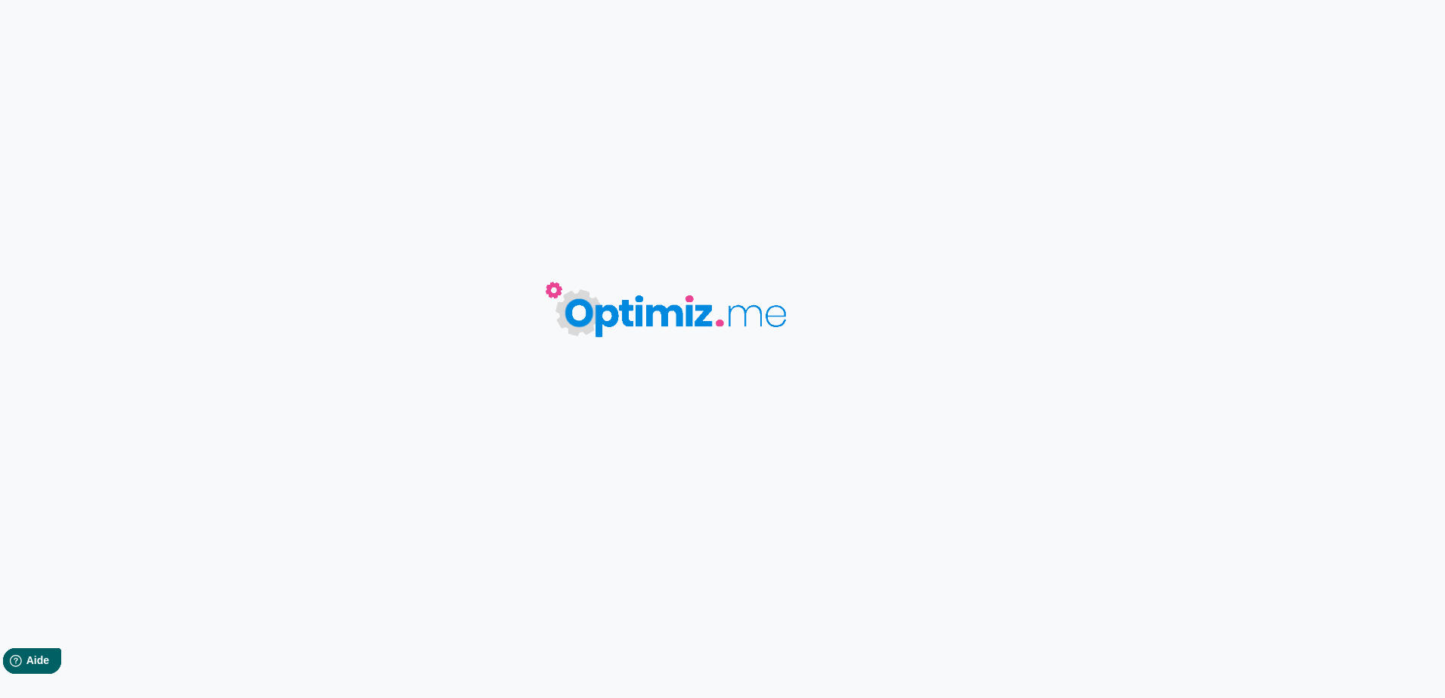
type input "Organiser son tri sélectif"
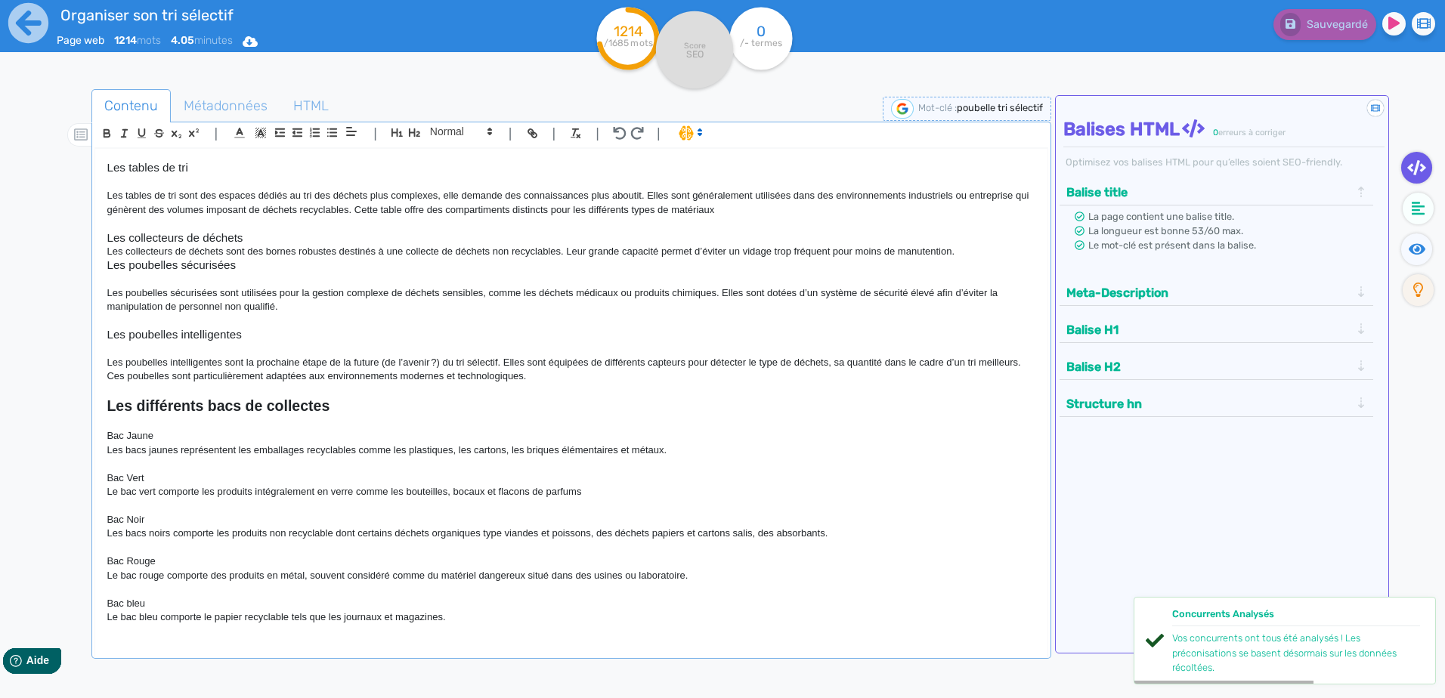
scroll to position [756, 0]
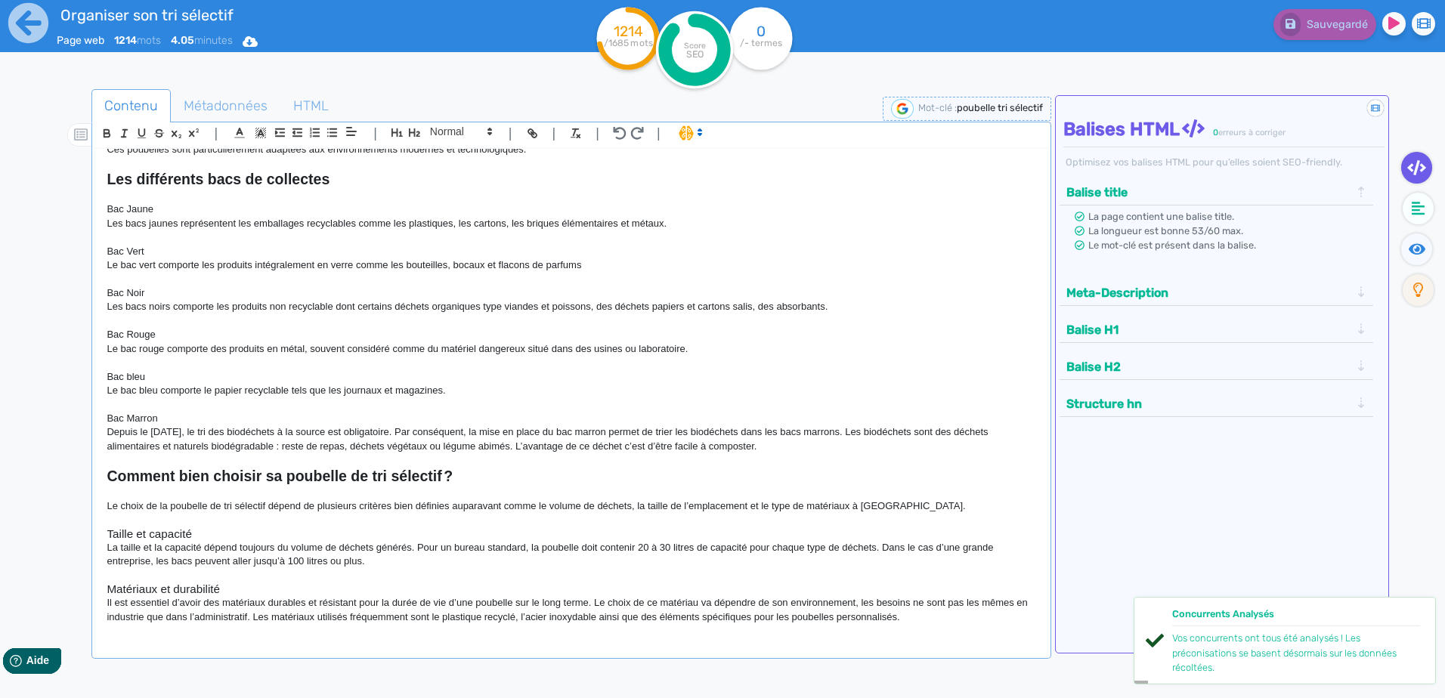
drag, startPoint x: 818, startPoint y: 450, endPoint x: 87, endPoint y: 315, distance: 742.9
click at [87, 315] on div "Contenu Métadonnées HTML | | H3 H4 H5 H6 Normal | | | | Poubelle de tri sélecti…" at bounding box center [744, 439] width 1401 height 708
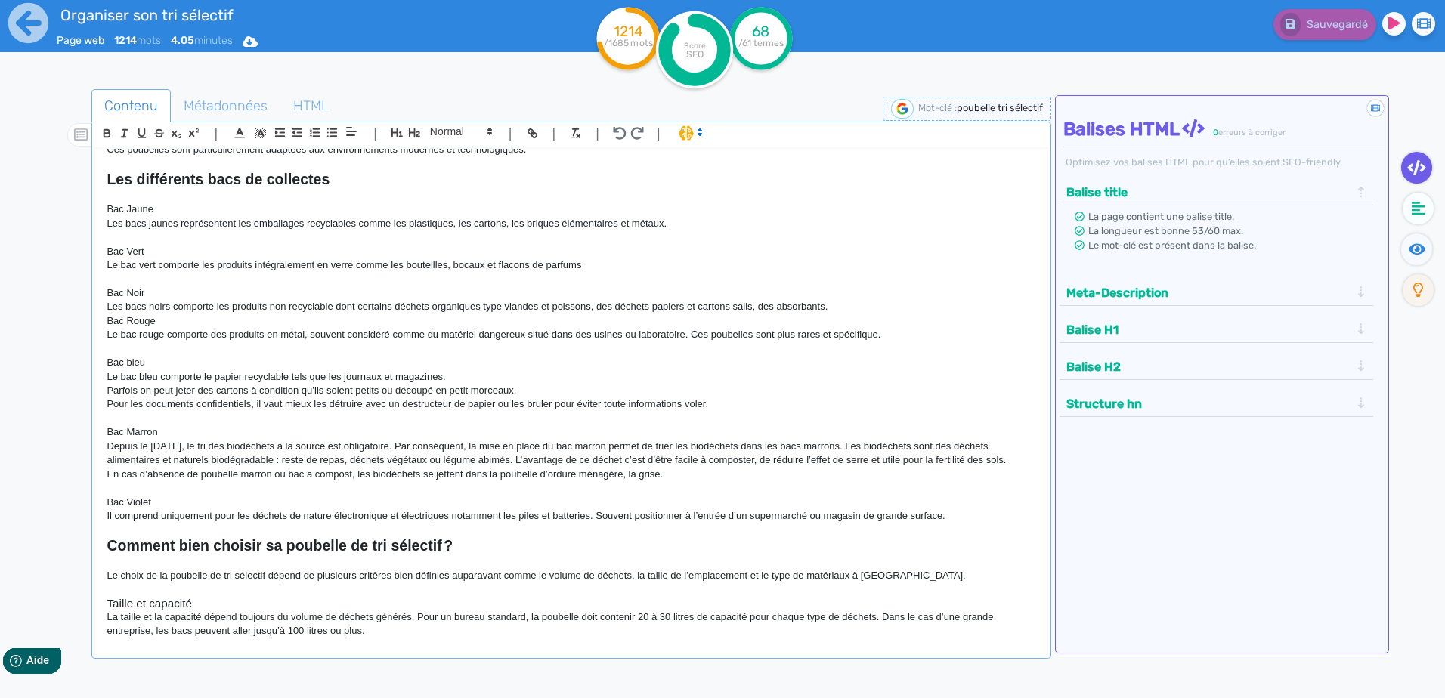
click at [103, 316] on div "Poubelle de tri sélectif Le tri sélectif est devenu un geste incontournable dan…" at bounding box center [570, 393] width 951 height 489
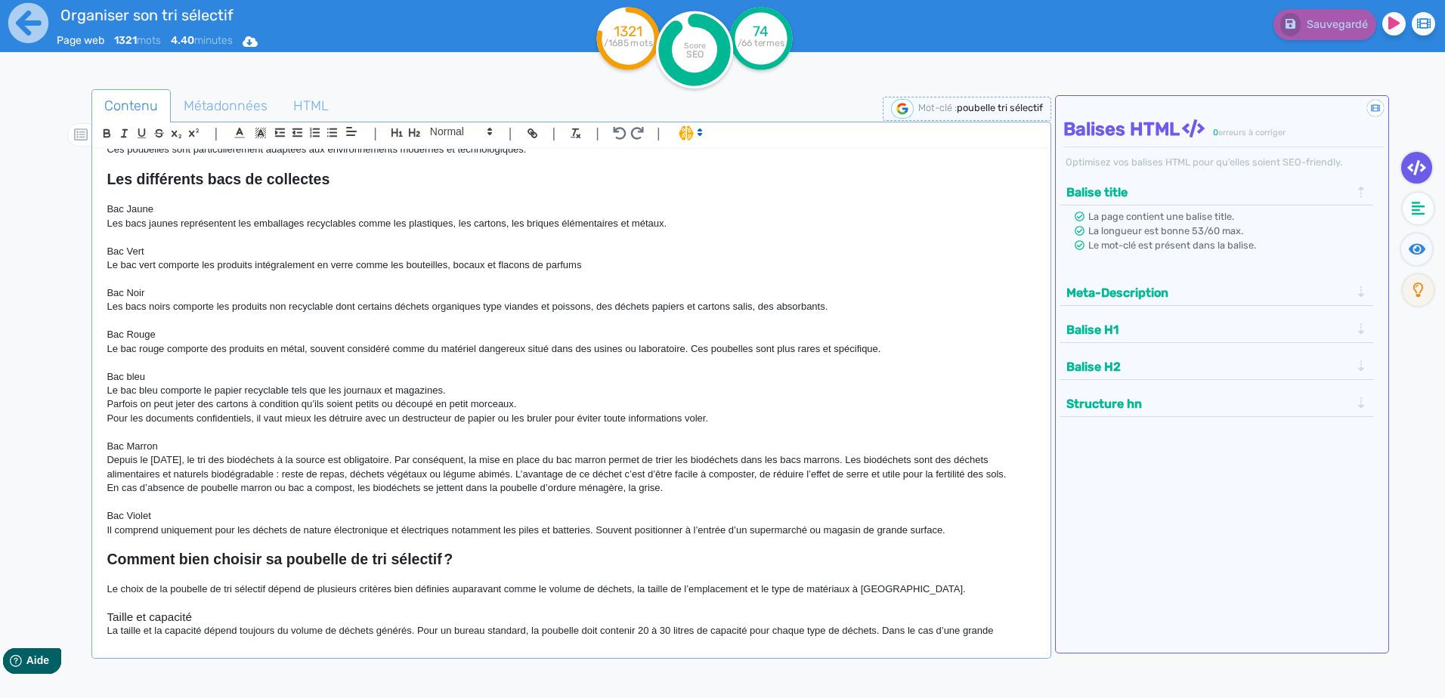
drag, startPoint x: 587, startPoint y: 266, endPoint x: 70, endPoint y: 264, distance: 516.8
click at [70, 264] on div "Contenu Métadonnées HTML | | H3 H4 H5 H6 Normal | | | | Poubelle de tri sélecti…" at bounding box center [744, 439] width 1401 height 708
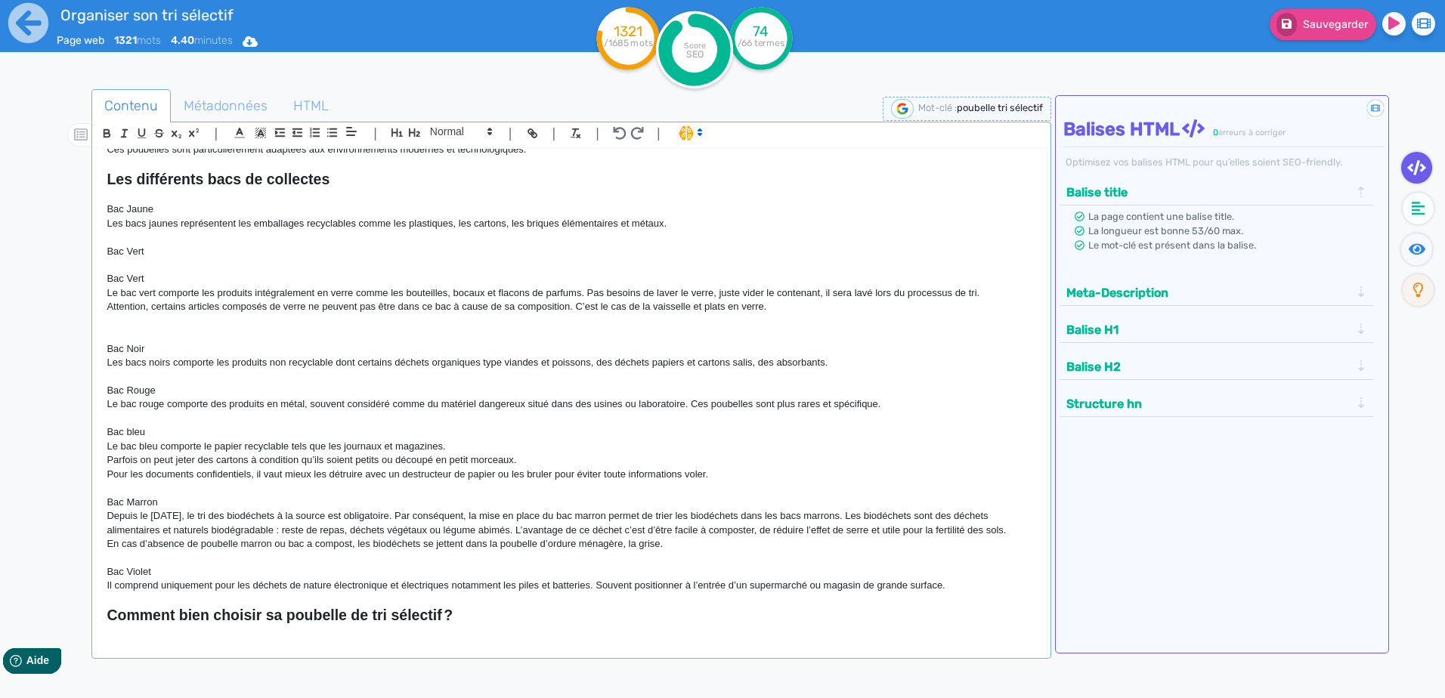
drag, startPoint x: 147, startPoint y: 245, endPoint x: 81, endPoint y: 245, distance: 66.5
click at [82, 245] on div "Contenu Métadonnées HTML | | H3 H4 H5 H6 Normal | | | | Poubelle de tri sélecti…" at bounding box center [744, 439] width 1401 height 708
click at [100, 270] on div "Poubelle de tri sélectif Le tri sélectif est devenu un geste incontournable dan…" at bounding box center [570, 393] width 951 height 489
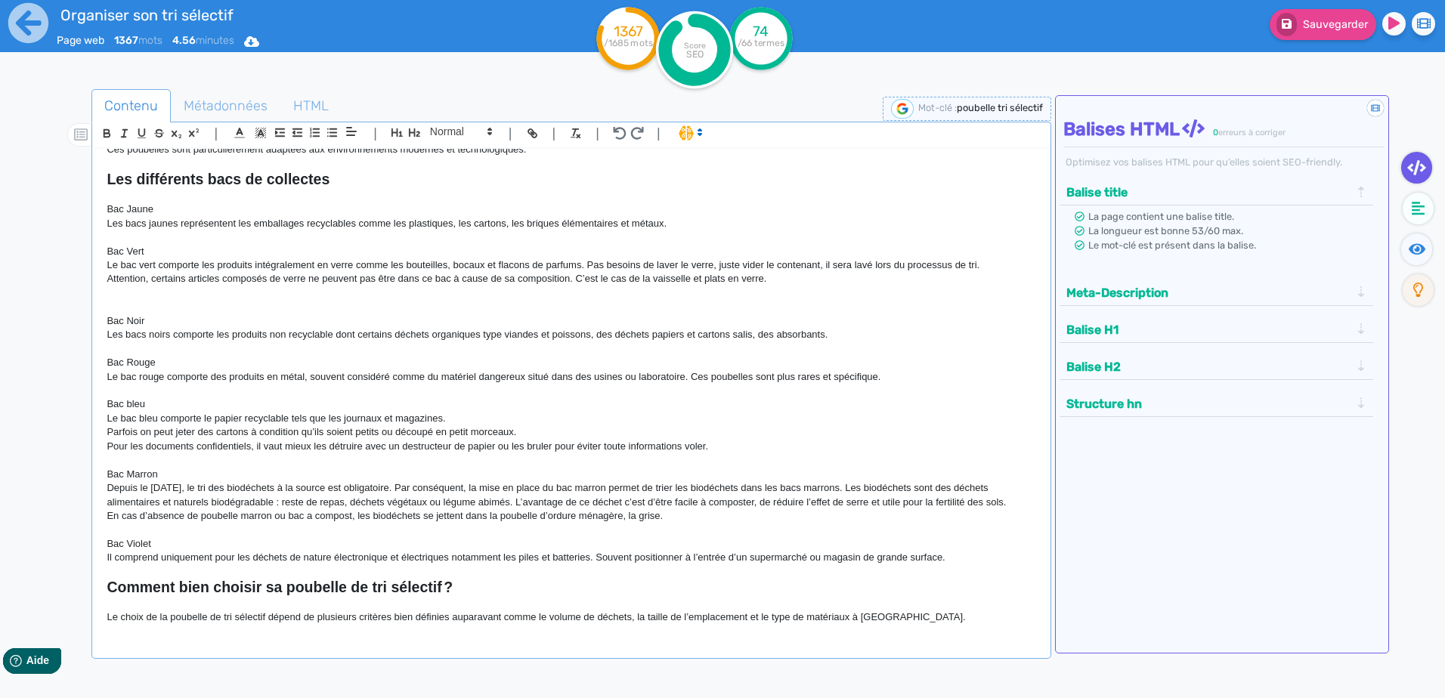
click at [143, 311] on p at bounding box center [571, 307] width 929 height 14
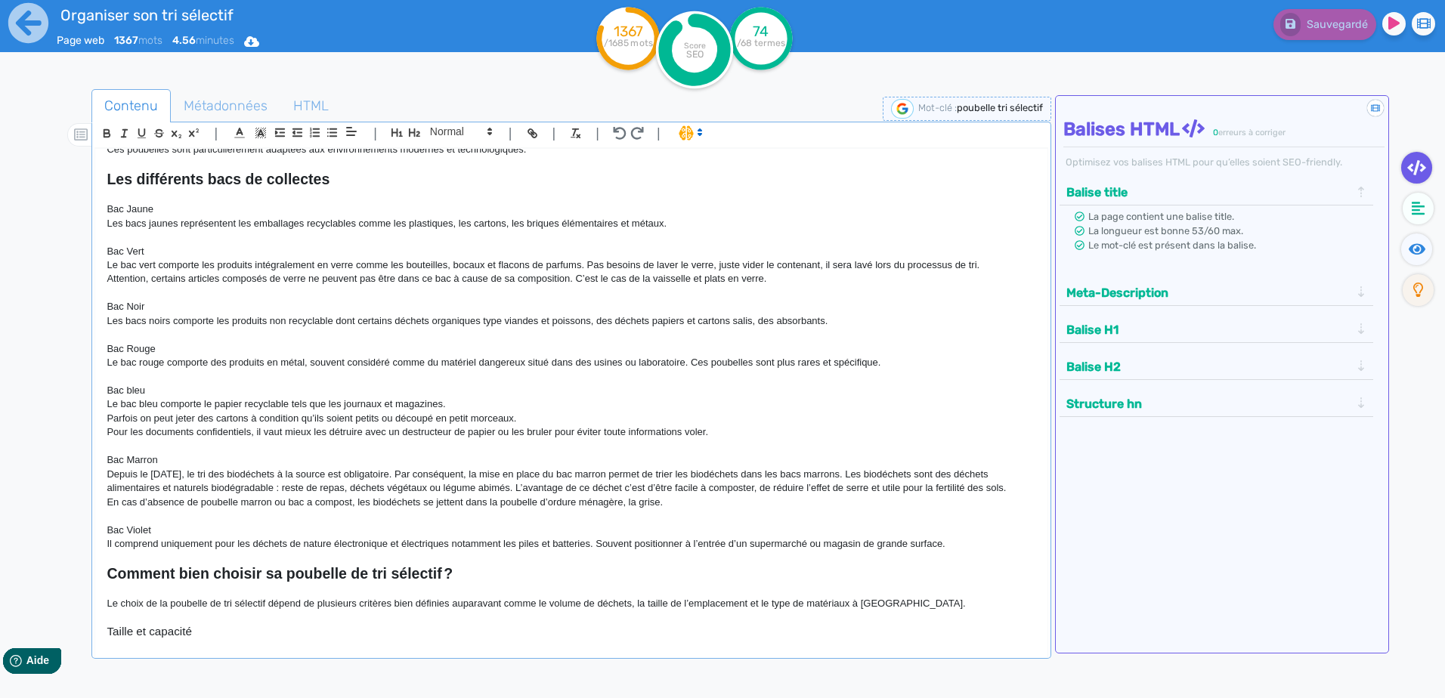
drag, startPoint x: 847, startPoint y: 320, endPoint x: 70, endPoint y: 309, distance: 777.5
click at [70, 309] on div "Contenu Métadonnées HTML | | H3 H4 H5 H6 Normal | | | | Poubelle de tri sélecti…" at bounding box center [744, 439] width 1401 height 708
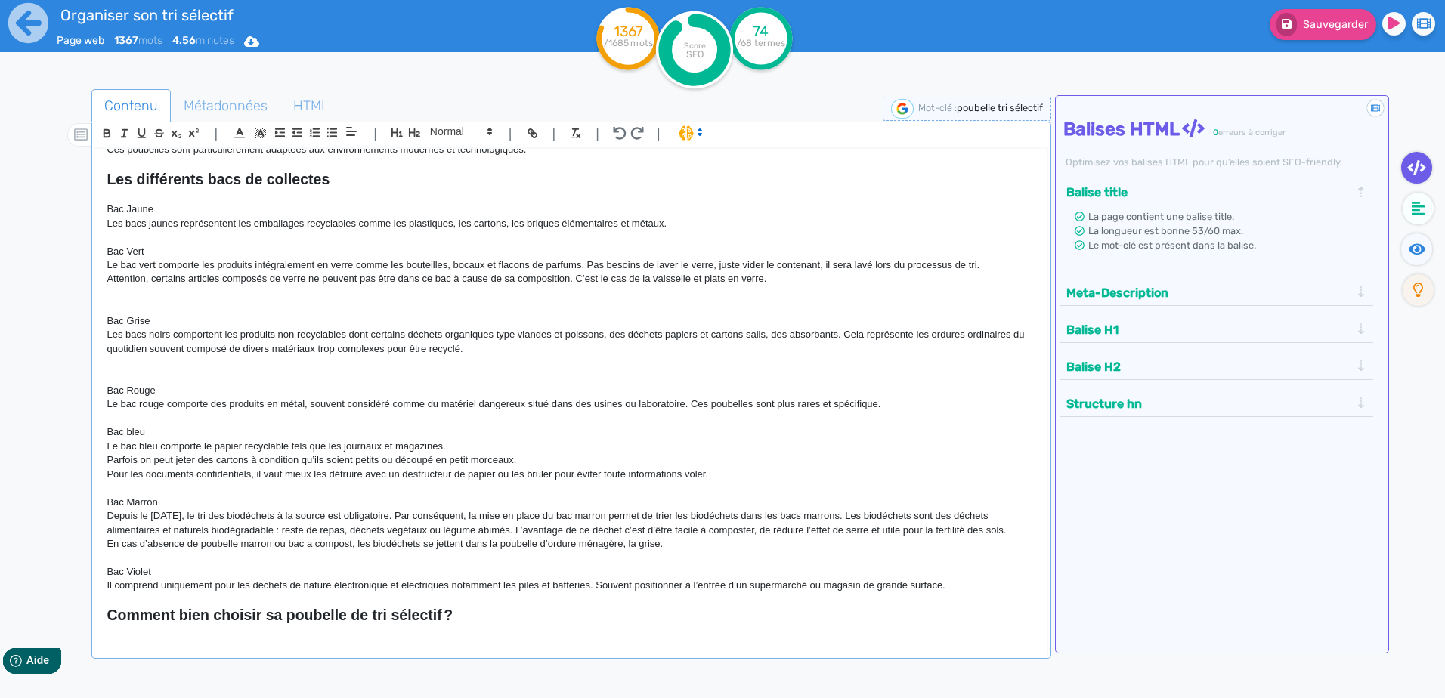
click at [113, 311] on p at bounding box center [571, 307] width 929 height 14
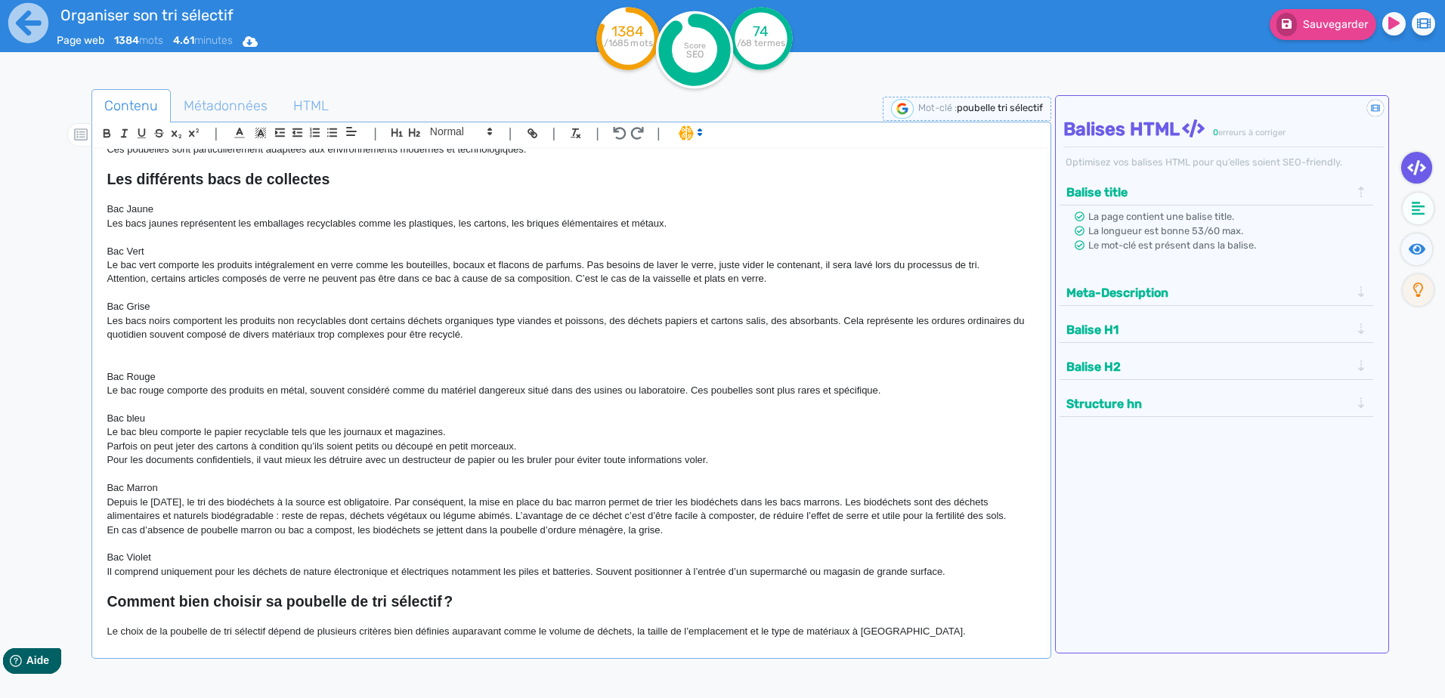
click at [132, 348] on p at bounding box center [571, 349] width 929 height 14
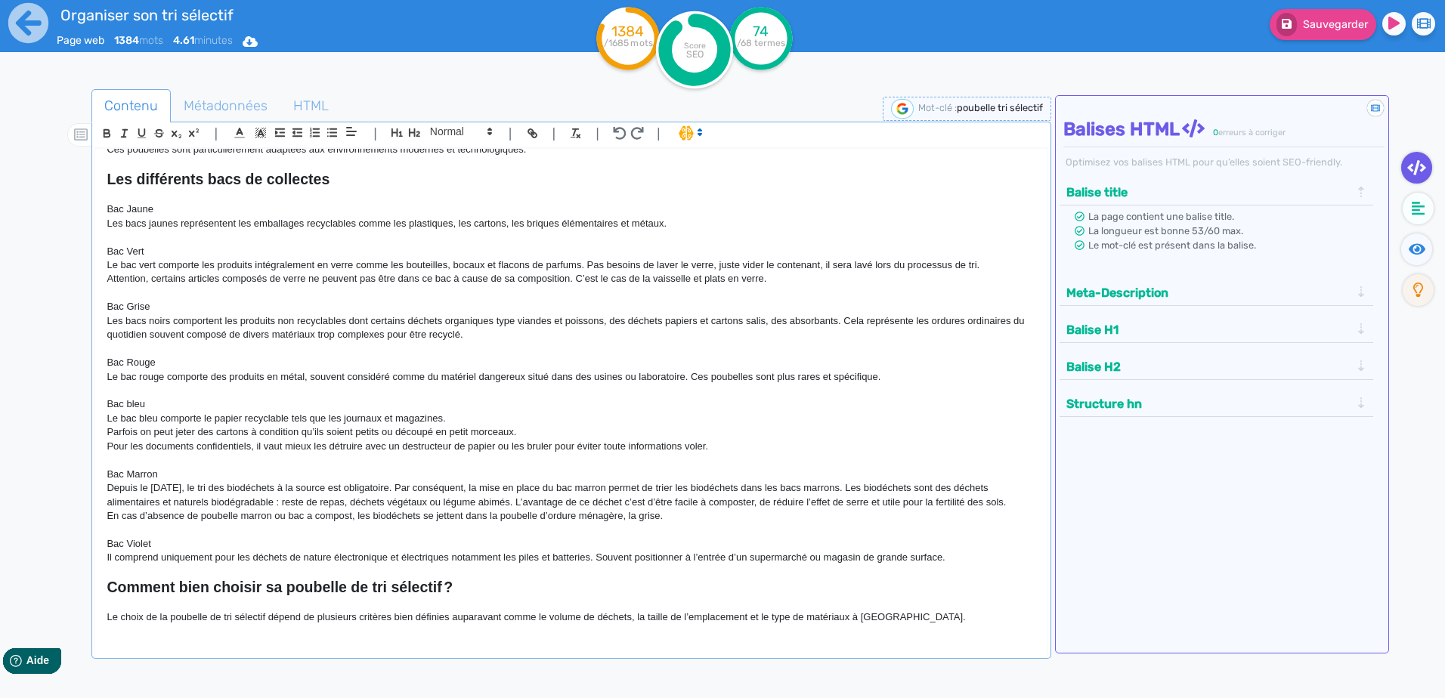
click at [147, 301] on p "Bac Grise" at bounding box center [571, 307] width 929 height 14
click at [552, 359] on p "Bac Rouge" at bounding box center [571, 363] width 929 height 14
click at [763, 39] on tspan "/68 termes" at bounding box center [761, 43] width 48 height 11
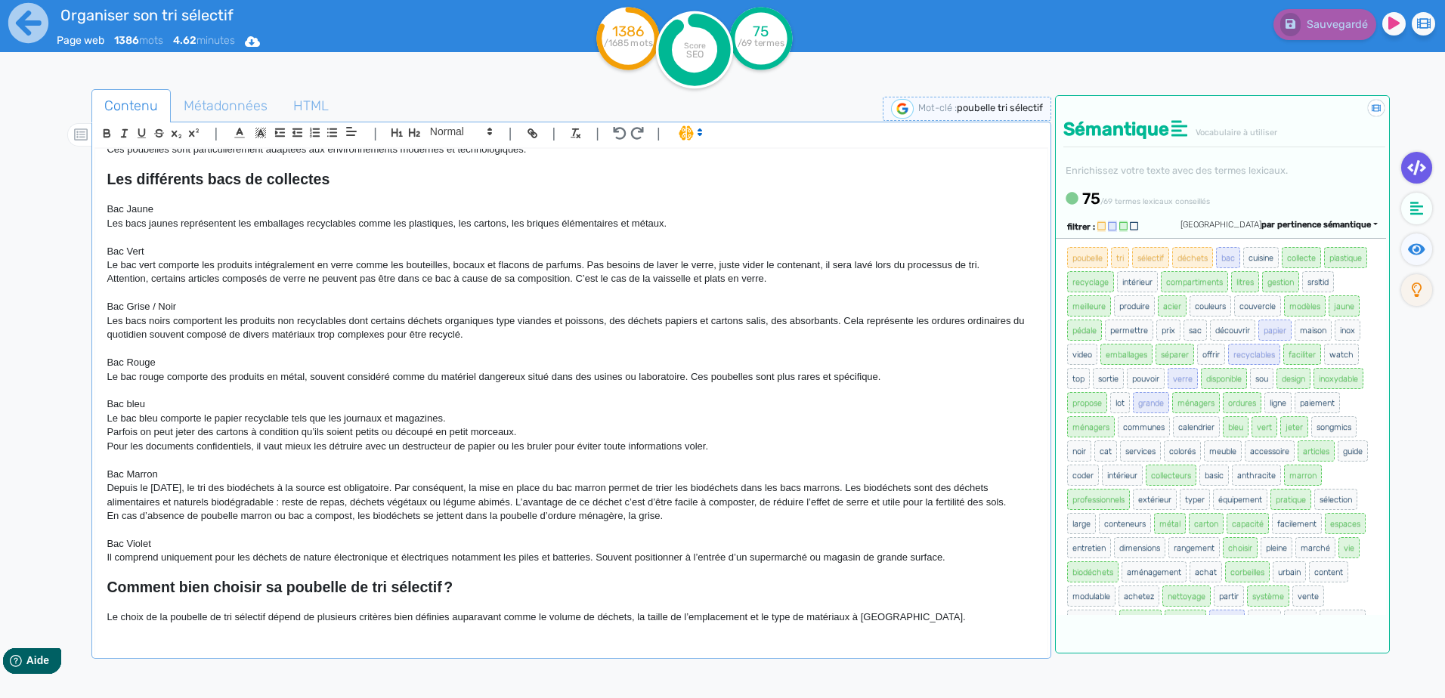
scroll to position [0, 0]
click at [728, 379] on p "Le bac rouge comporte des produits en métal, souvent considéré comme du matérie…" at bounding box center [571, 377] width 929 height 14
click at [335, 427] on p "Parfois on peut jeter des cartons à condition qu’ils soient petits ou découpé e…" at bounding box center [571, 432] width 929 height 14
click at [418, 366] on p "Bac Rouge" at bounding box center [571, 363] width 929 height 14
click at [420, 377] on p "Le bac rouge comporte des produits en métal, souvent considéré comme du matérie…" at bounding box center [571, 377] width 929 height 14
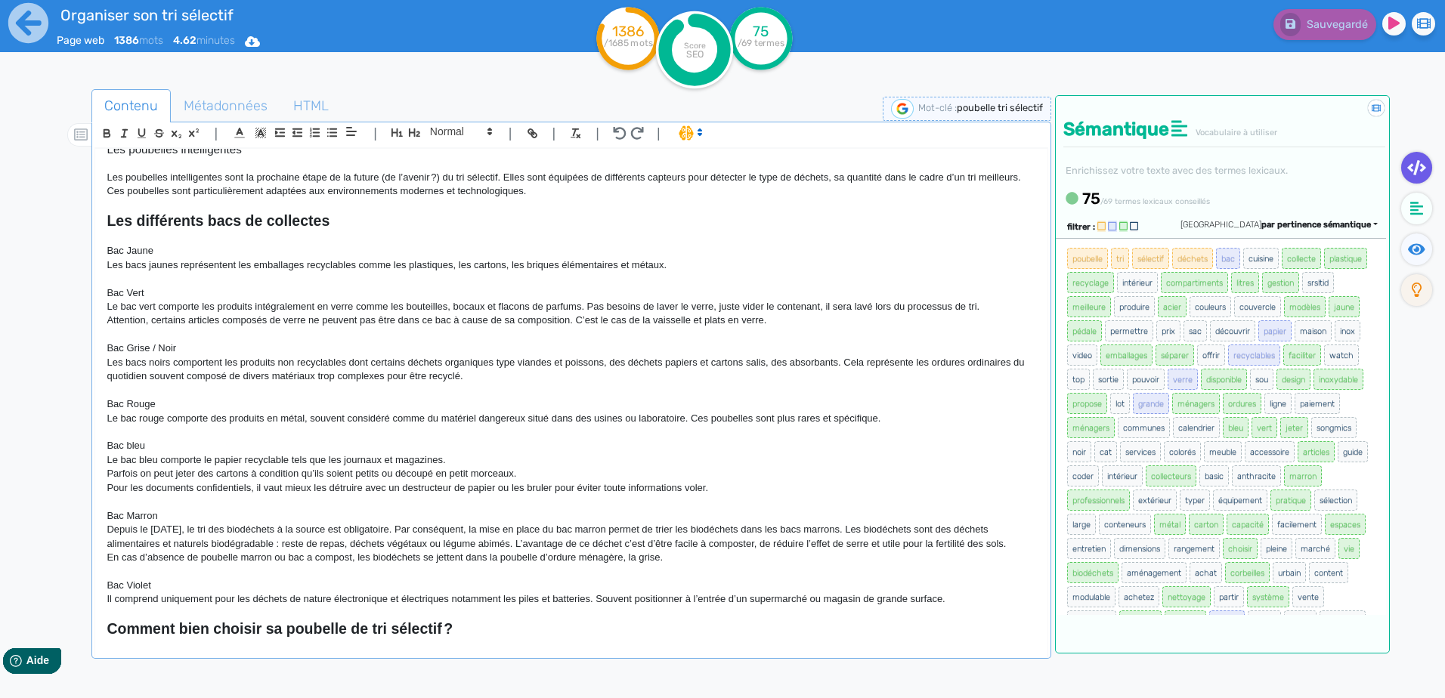
scroll to position [680, 0]
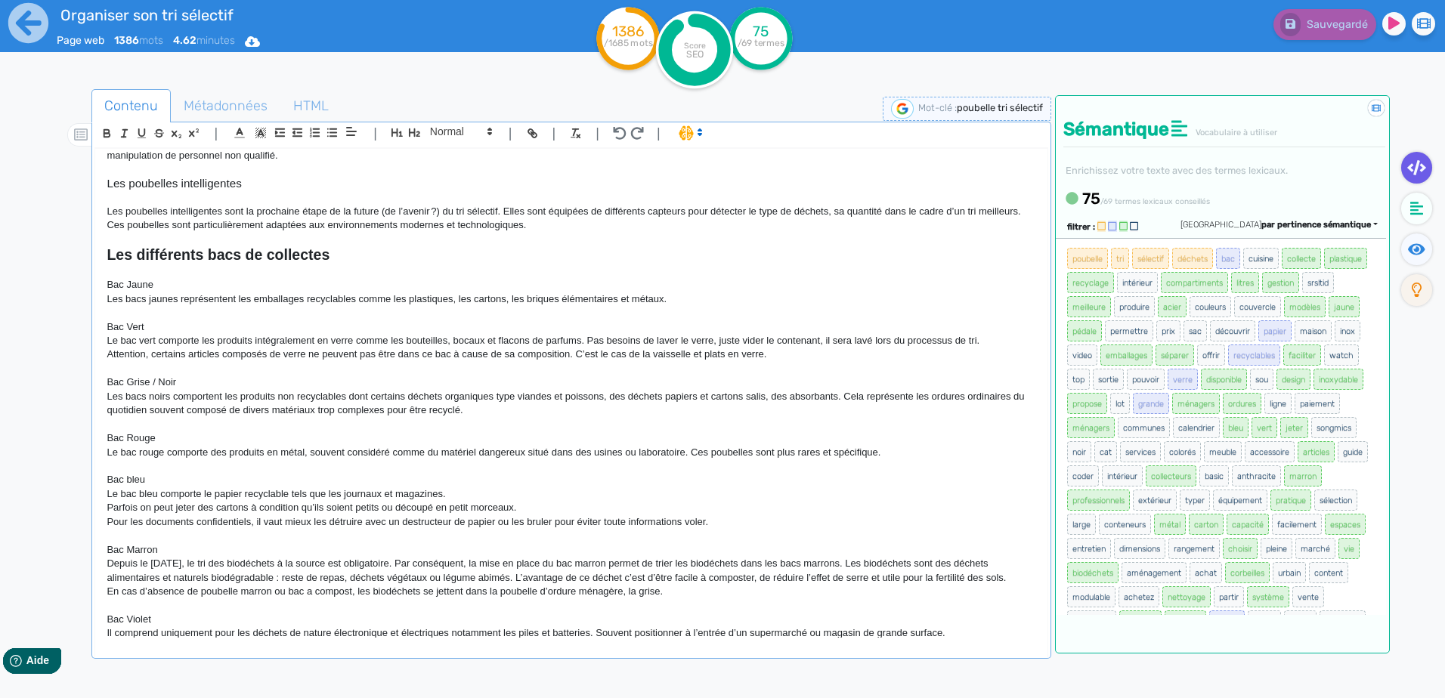
drag, startPoint x: 683, startPoint y: 300, endPoint x: 44, endPoint y: 271, distance: 639.8
click at [44, 271] on div "Contenu Métadonnées HTML | | H3 H4 H5 H6 Normal | | | | Poubelle de tri sélecti…" at bounding box center [744, 439] width 1401 height 708
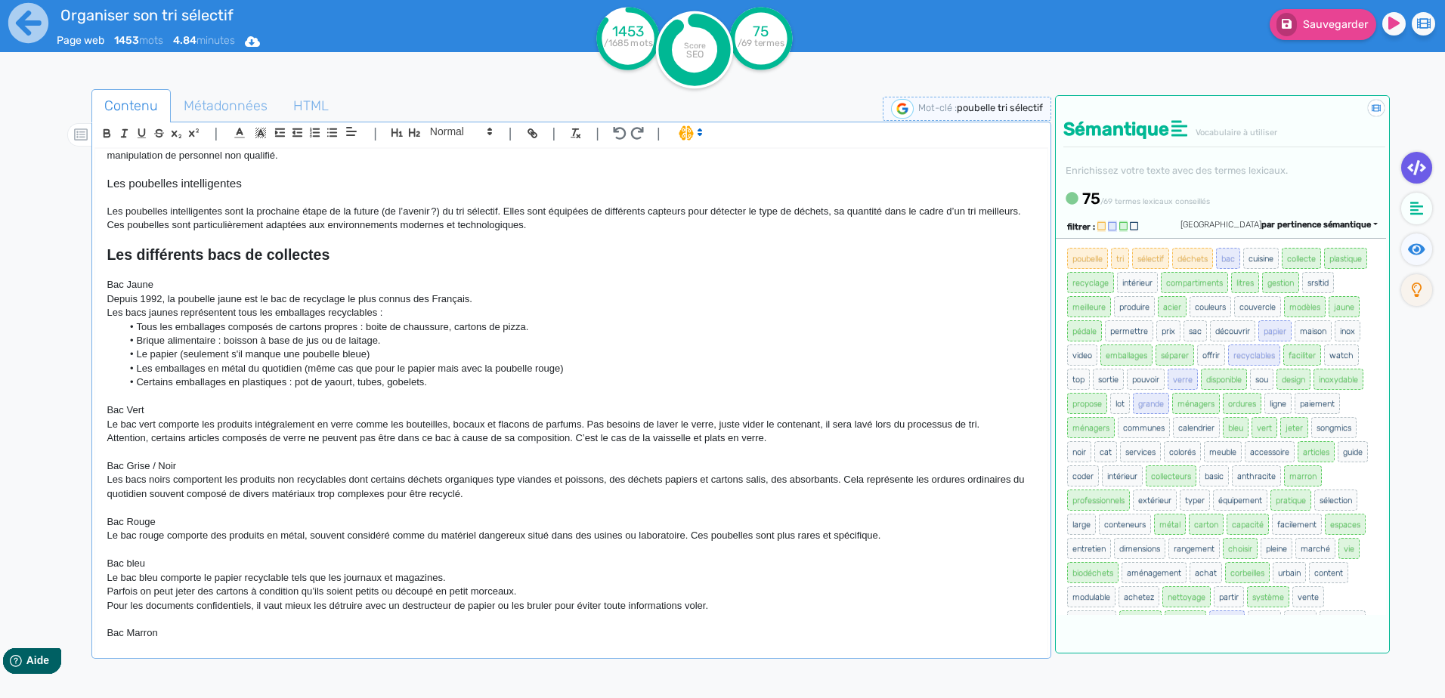
click at [651, 369] on li "Les emballages en métal du quotidien (même cas que pour le papier mais avec la …" at bounding box center [579, 369] width 914 height 14
click at [567, 394] on p at bounding box center [571, 397] width 929 height 14
click at [1371, 110] on icon at bounding box center [1377, 109] width 14 height 11
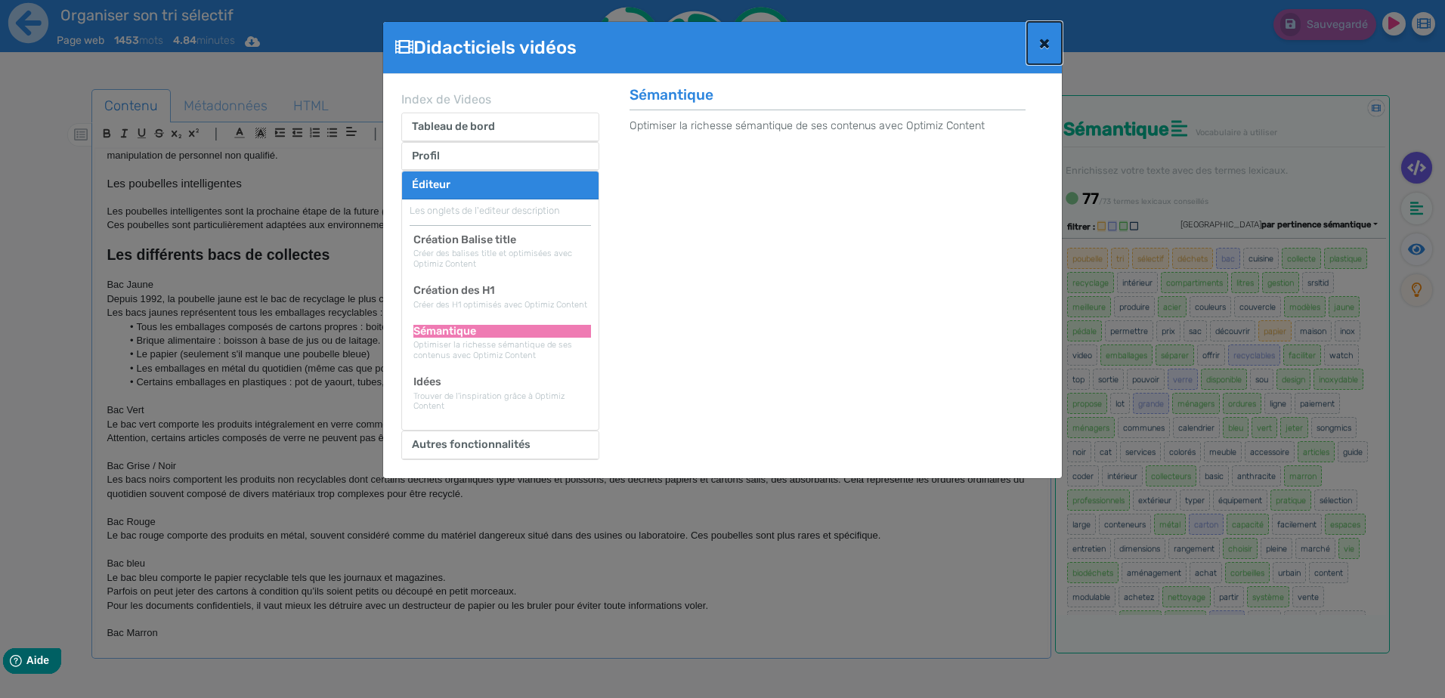
click at [1046, 41] on span "×" at bounding box center [1044, 42] width 11 height 21
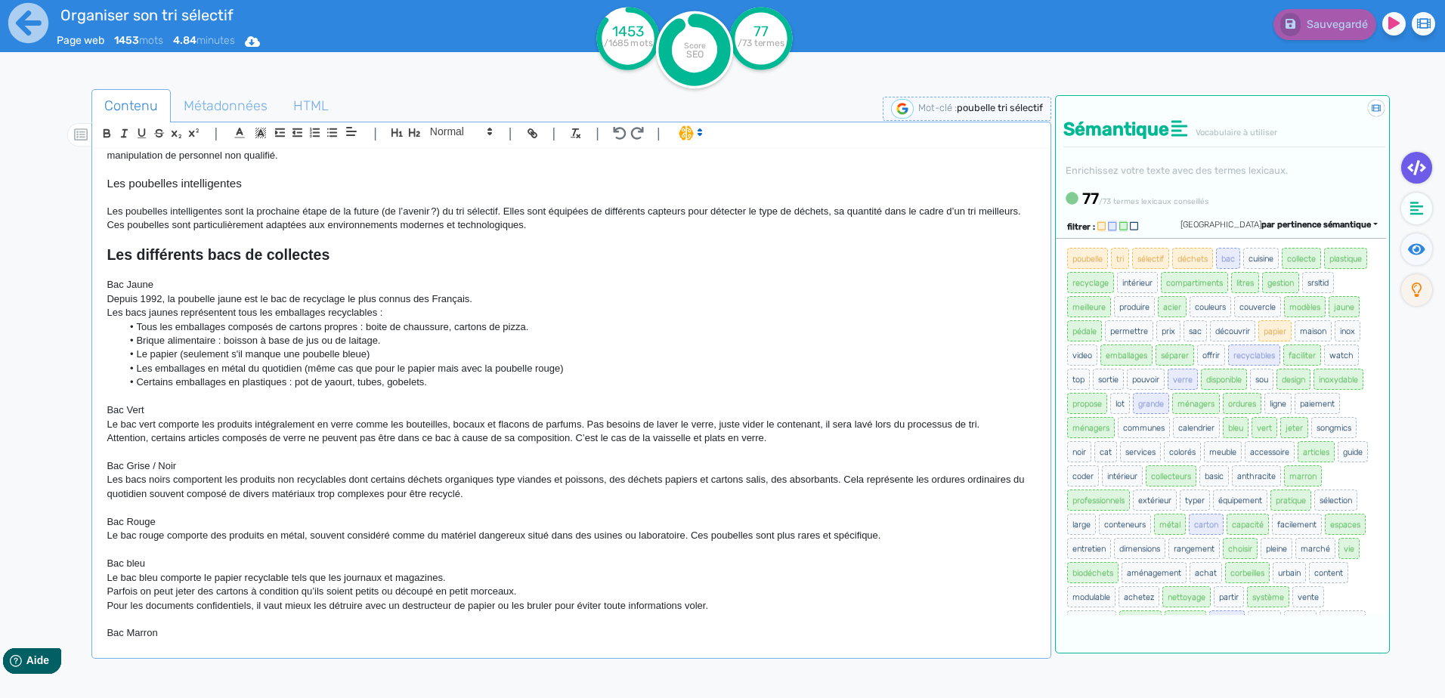
click at [1166, 57] on div "Sauvegardé" at bounding box center [1156, 37] width 578 height 74
click at [761, 31] on tspan "77" at bounding box center [760, 31] width 15 height 17
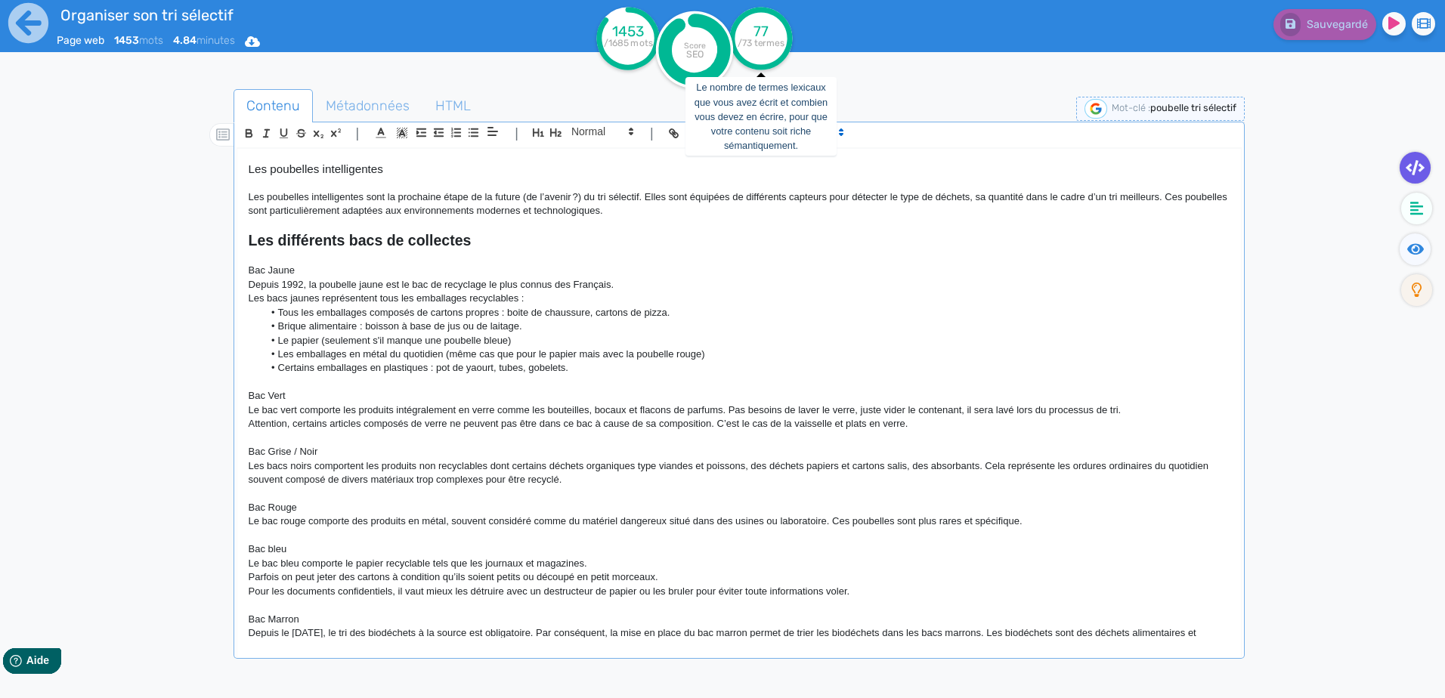
click at [766, 39] on tspan "/73 termes" at bounding box center [761, 43] width 48 height 11
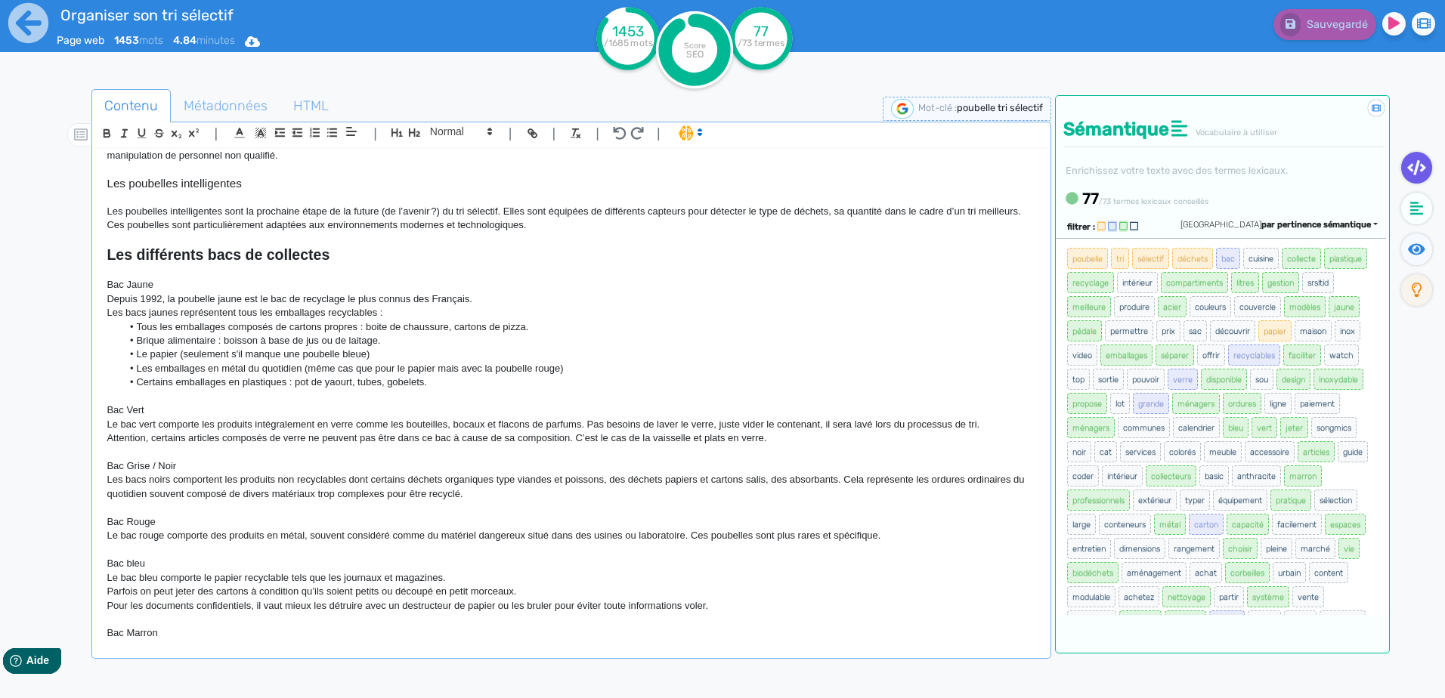
click at [766, 39] on tspan "/73 termes" at bounding box center [761, 43] width 48 height 11
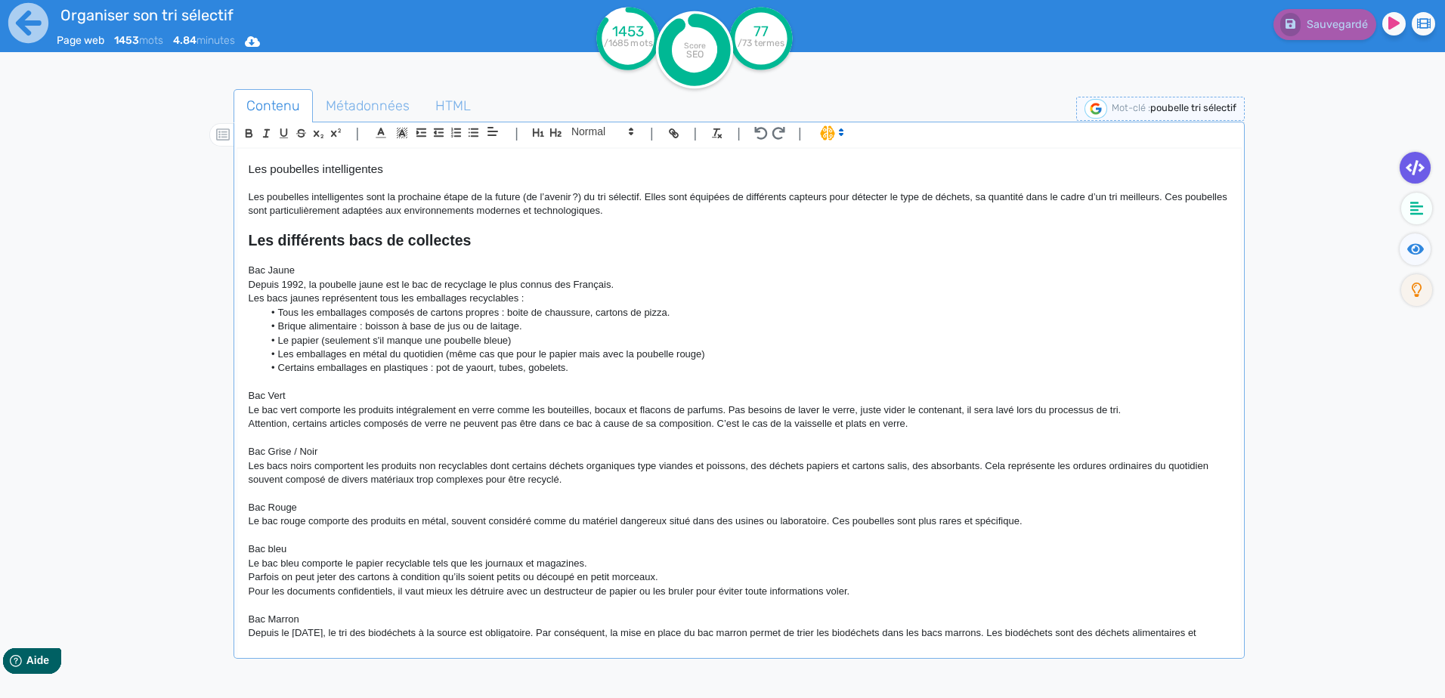
click at [635, 31] on tspan "1453" at bounding box center [628, 31] width 32 height 17
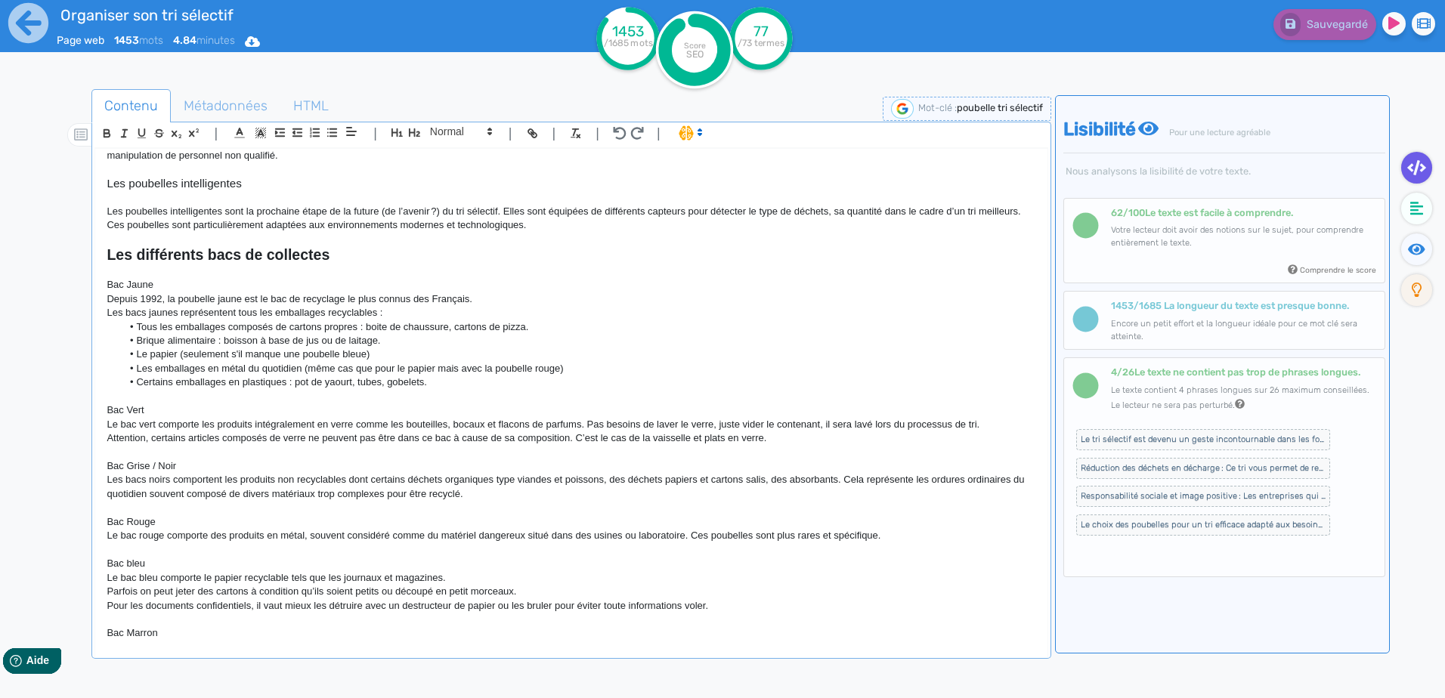
click at [678, 39] on circle at bounding box center [694, 49] width 77 height 77
click at [697, 52] on tspan "SEO" at bounding box center [694, 53] width 17 height 11
click at [1292, 269] on icon at bounding box center [1291, 268] width 9 height 9
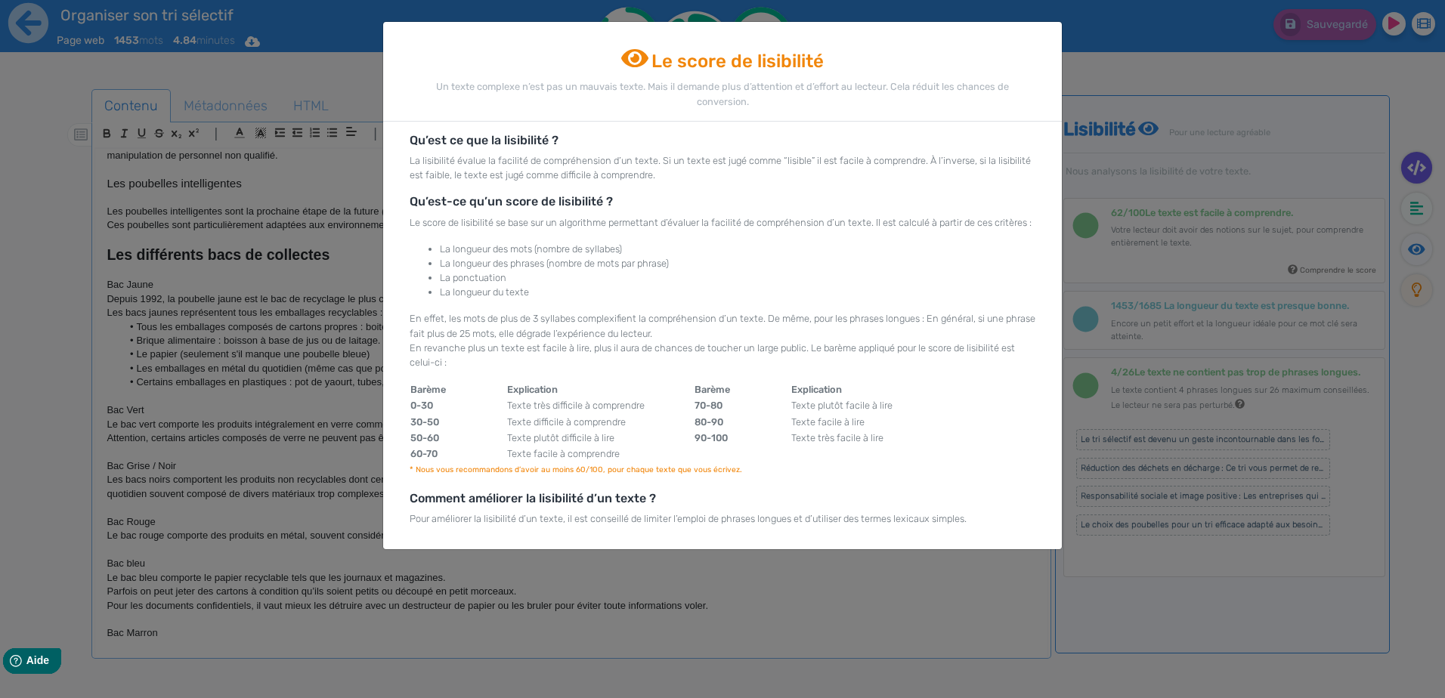
click at [880, 549] on div "Qu’est ce que la lisibilité ? La lisibilité évalue la facilité de compréhension…" at bounding box center [722, 336] width 678 height 428
click at [889, 588] on ngb-modal-window "Le score de lisibilité Un texte complexe n’est pas un mauvais texte. Mais il de…" at bounding box center [722, 349] width 1445 height 698
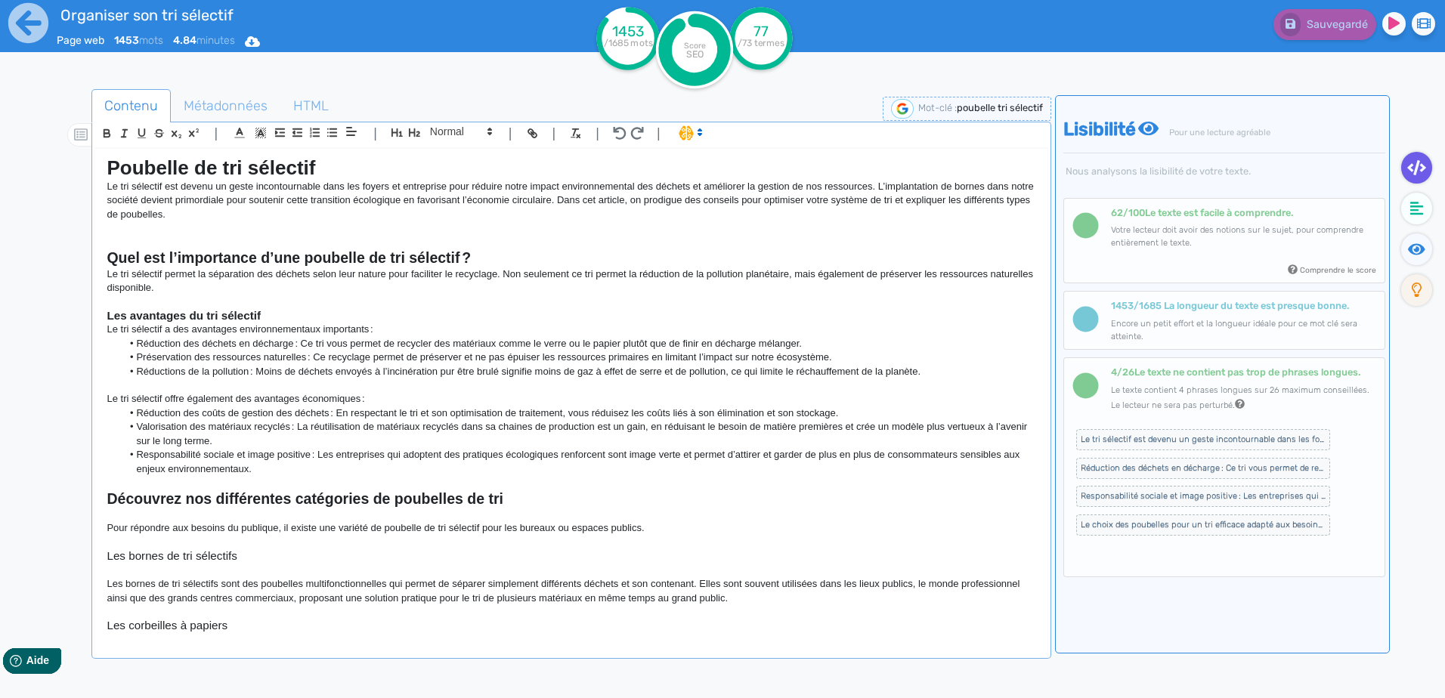
scroll to position [0, 0]
click at [19, 22] on icon at bounding box center [29, 23] width 42 height 42
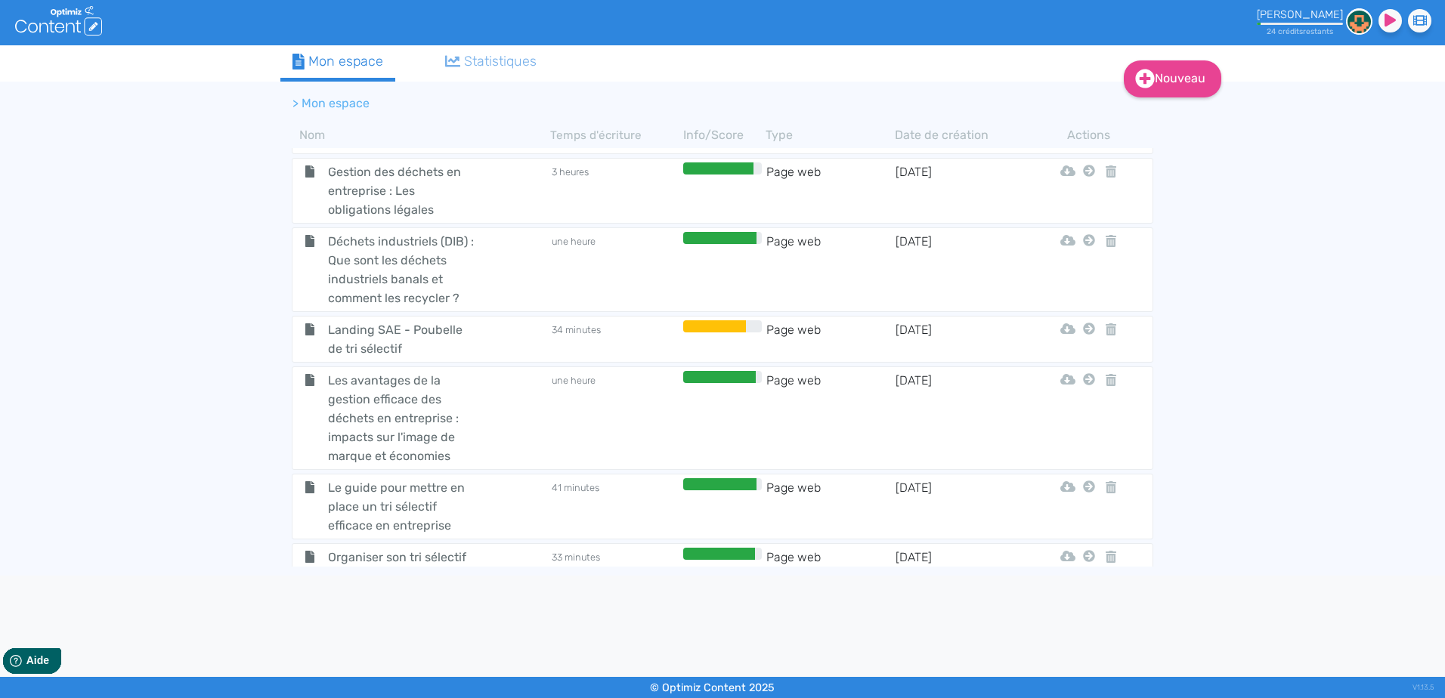
scroll to position [519, 0]
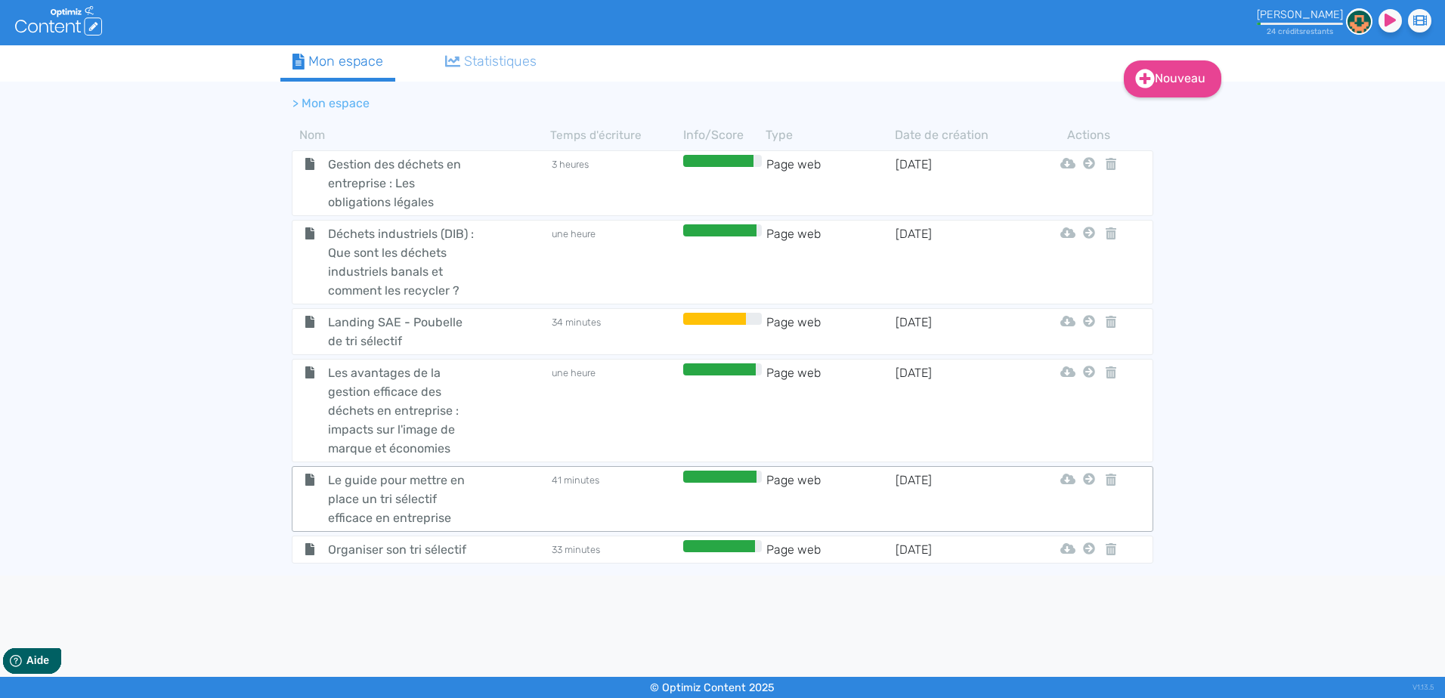
click at [615, 509] on td "41 minutes" at bounding box center [614, 499] width 129 height 57
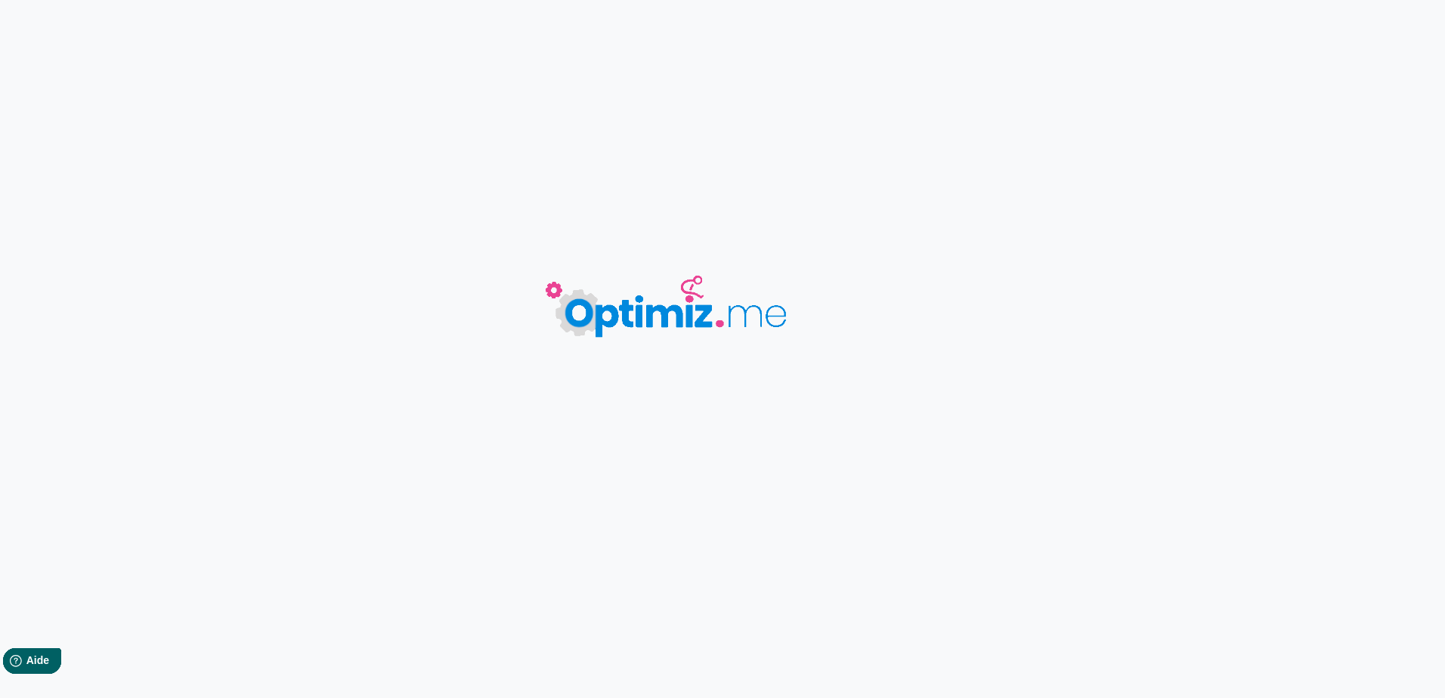
type input "Le guide pour mettre en place un tri sélectif efficace en entreprise"
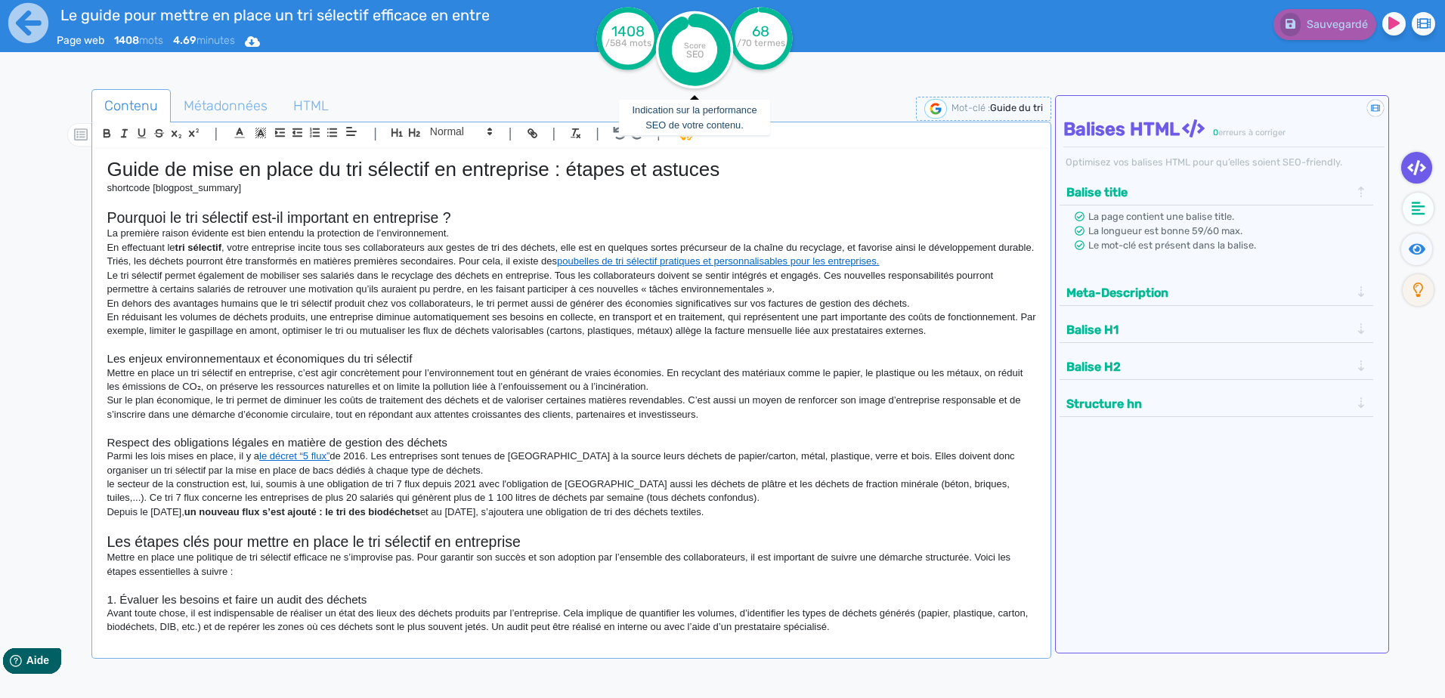
click at [699, 48] on tspan "Score" at bounding box center [695, 46] width 22 height 10
click at [27, 17] on icon at bounding box center [29, 23] width 42 height 42
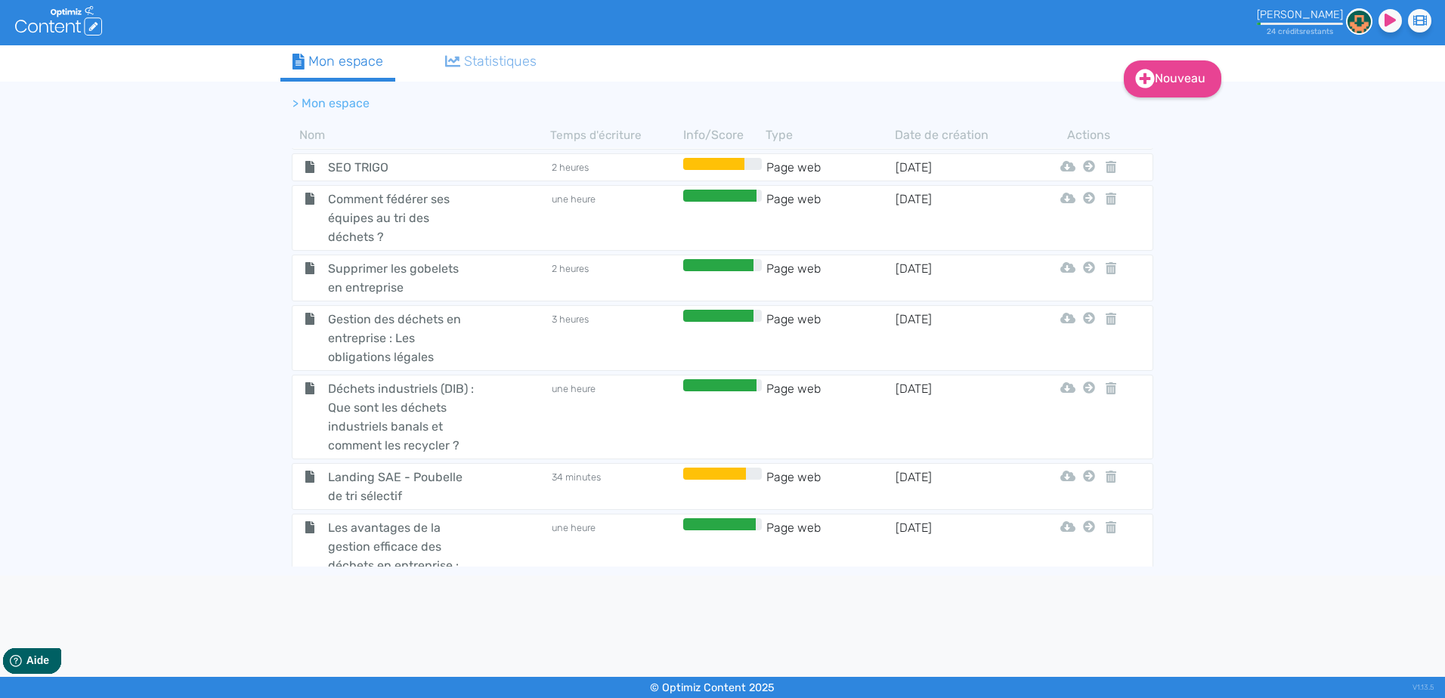
scroll to position [519, 0]
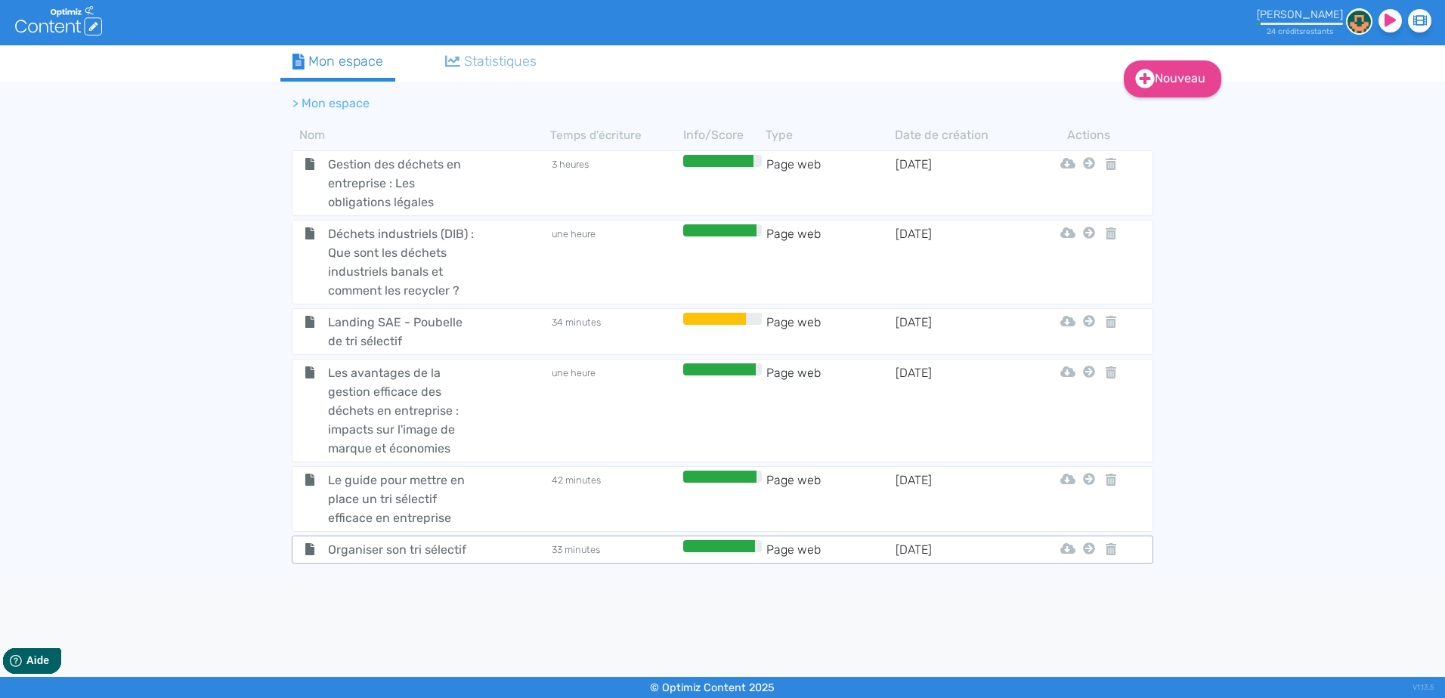
click at [571, 546] on td "33 minutes" at bounding box center [614, 549] width 129 height 19
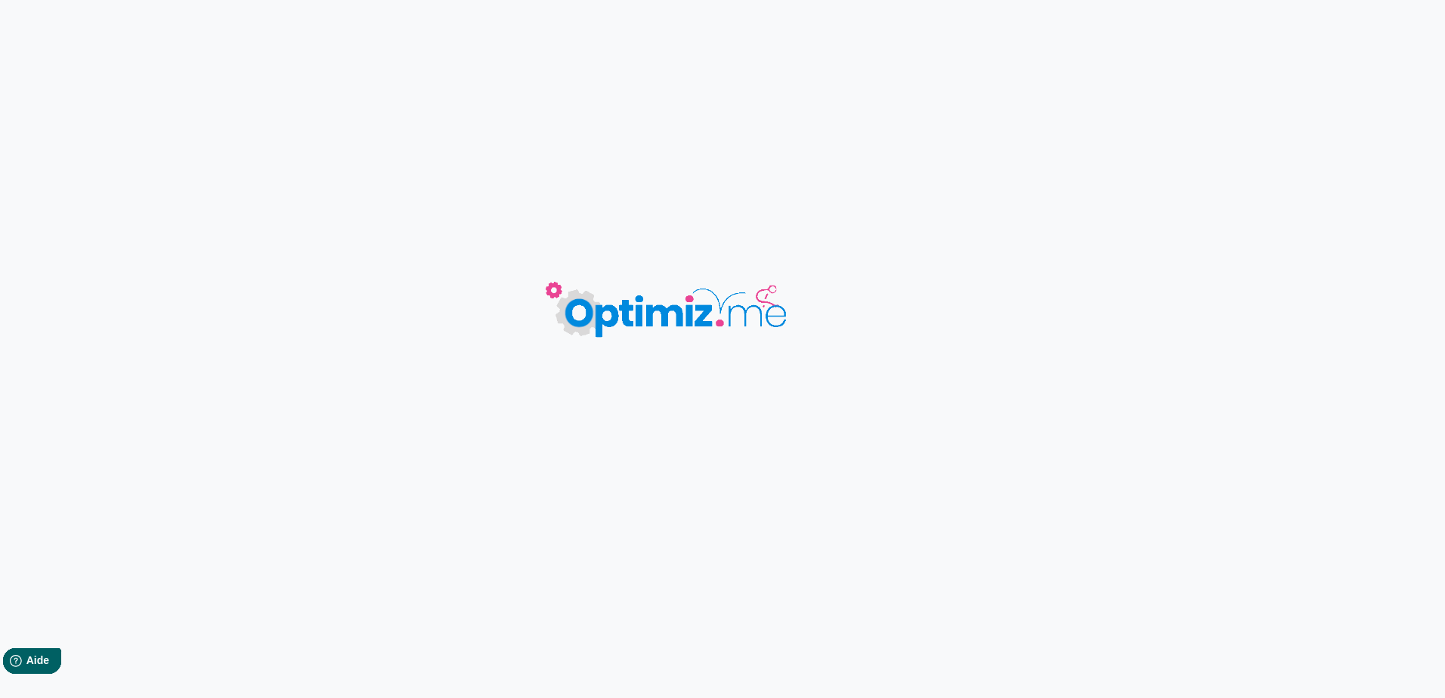
type input "Organiser son tri sélectif"
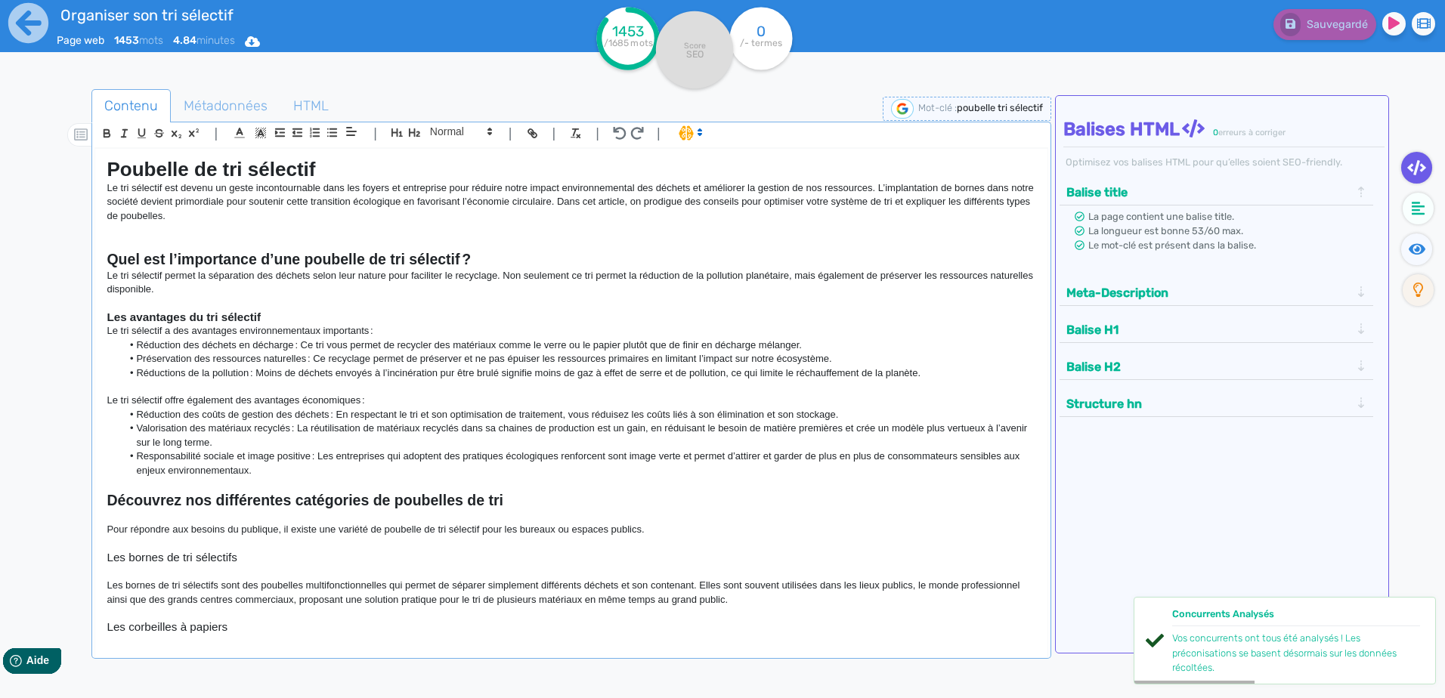
drag, startPoint x: 208, startPoint y: 286, endPoint x: 94, endPoint y: 272, distance: 114.2
click at [94, 272] on div "Poubelle de tri sélectif Le tri sélectif est devenu un geste incontournable dan…" at bounding box center [570, 406] width 953 height 516
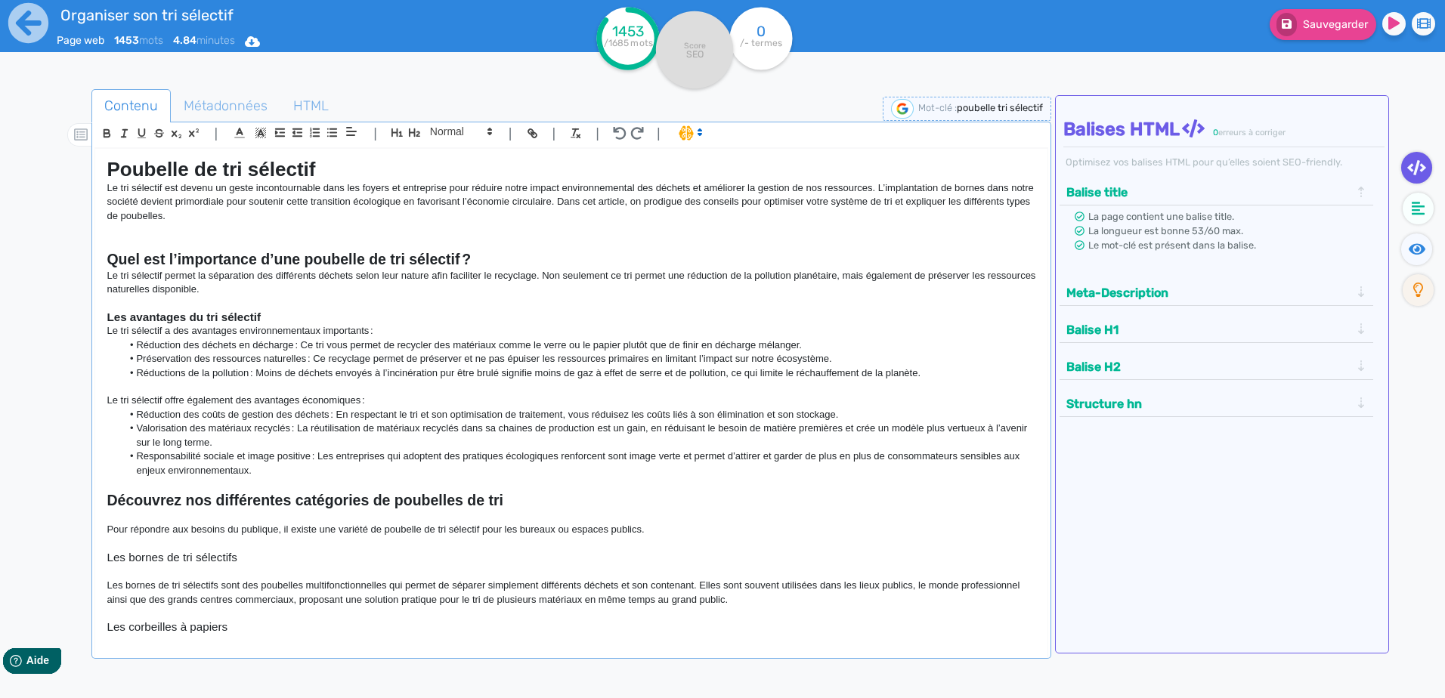
click at [247, 289] on p "Le tri sélectif permet la séparation des différents déchets selon leur nature a…" at bounding box center [571, 283] width 929 height 28
click at [263, 297] on p at bounding box center [571, 304] width 929 height 14
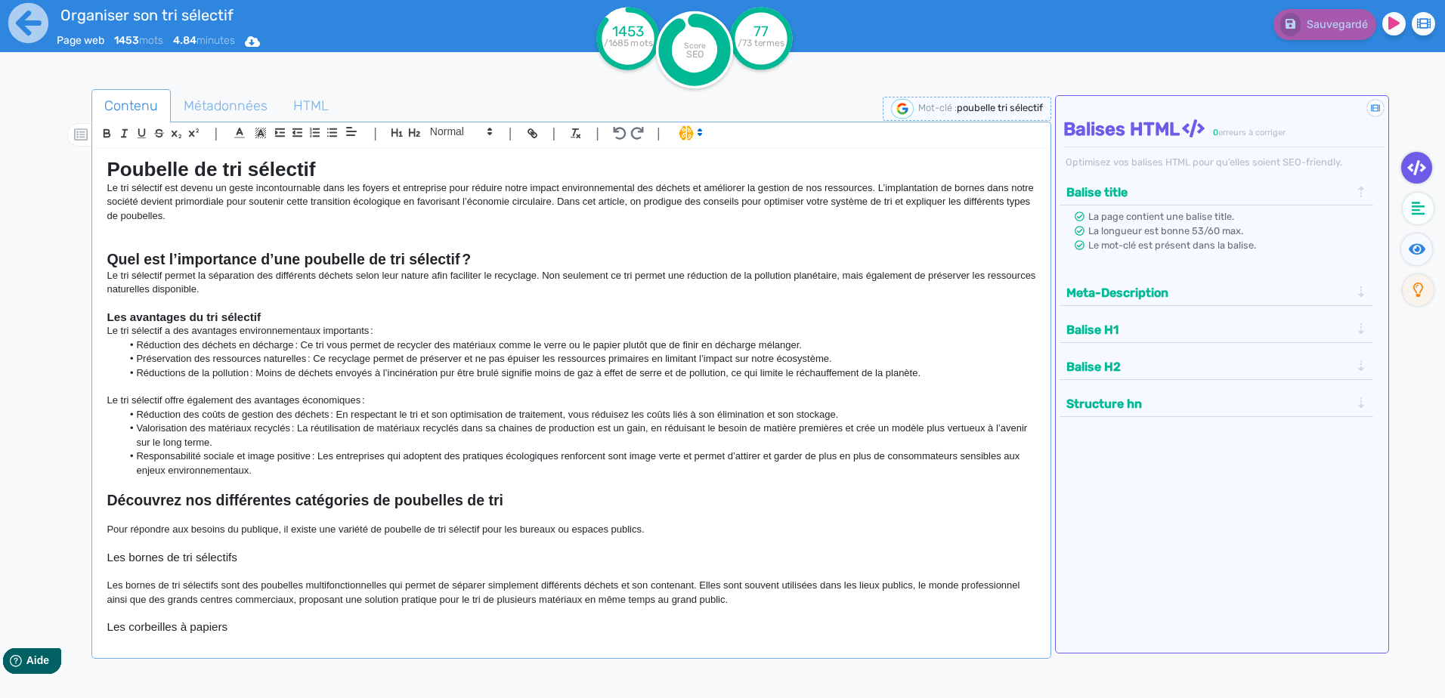
scroll to position [76, 0]
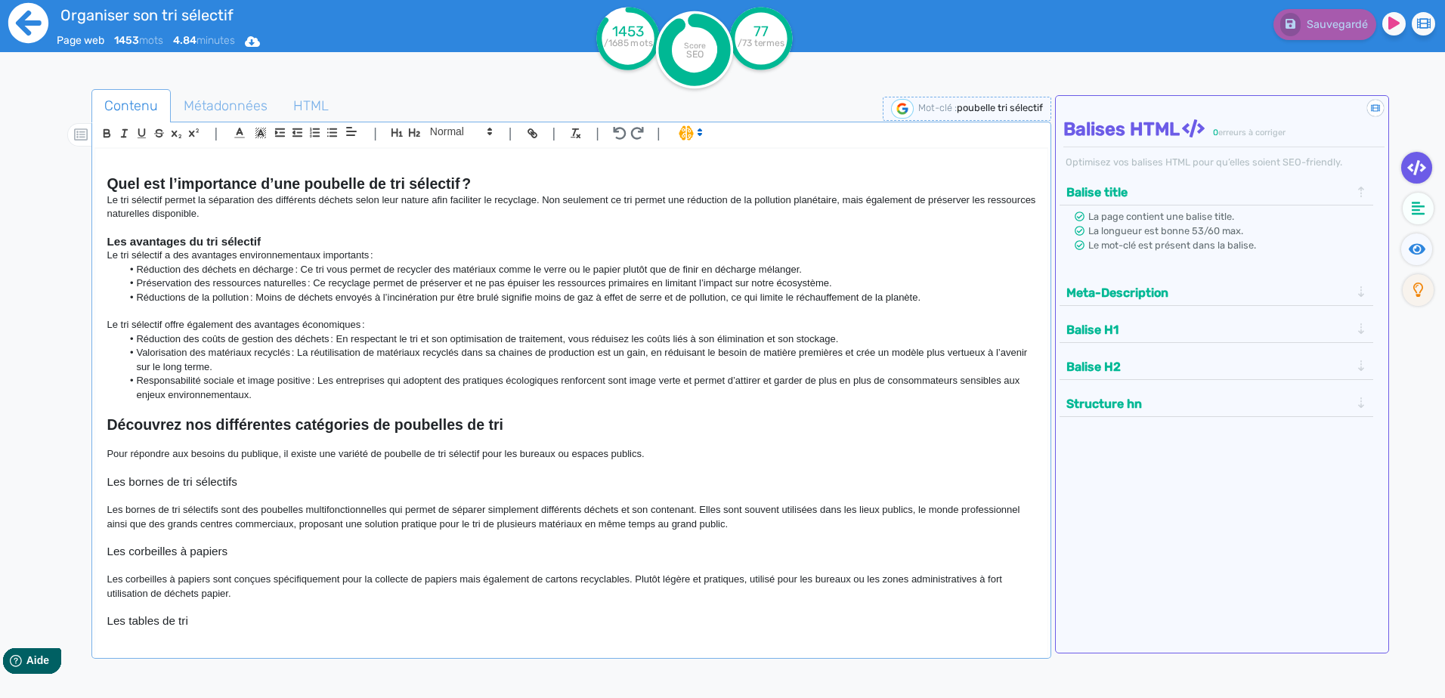
click at [26, 22] on icon at bounding box center [29, 23] width 42 height 42
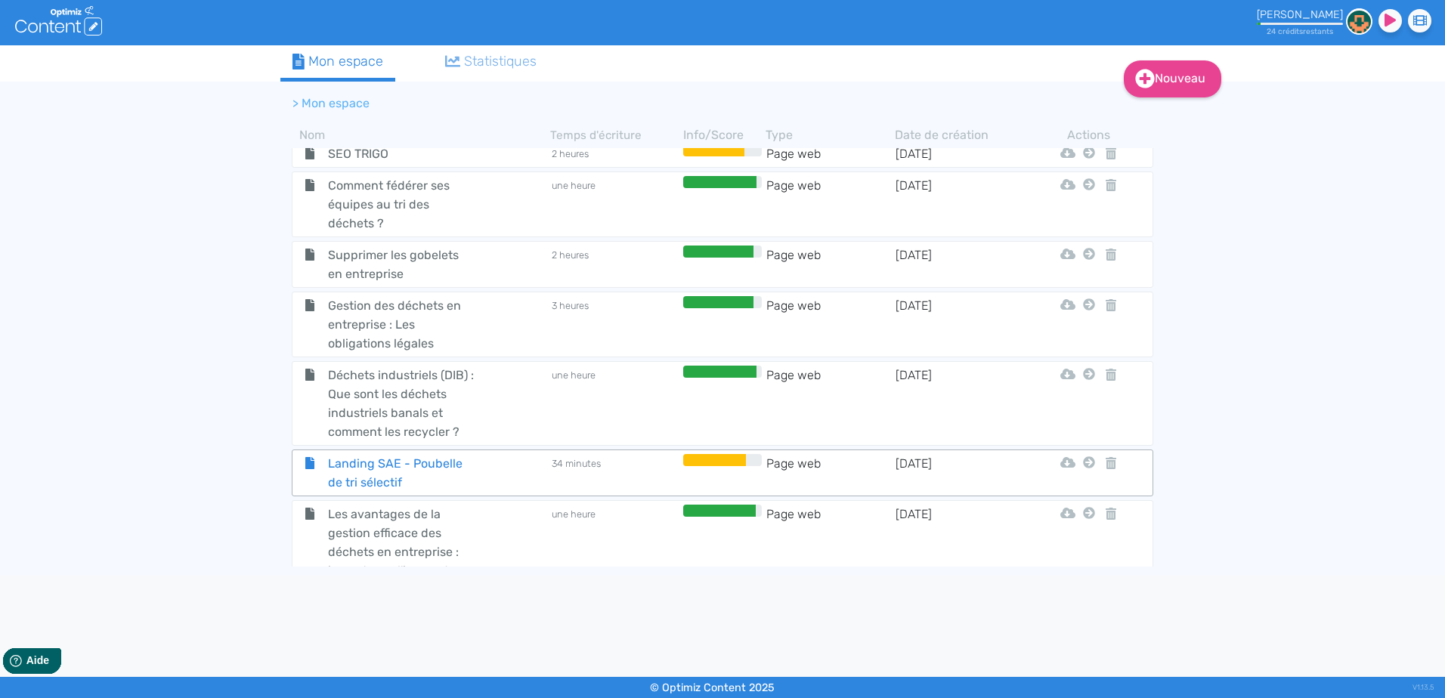
scroll to position [519, 0]
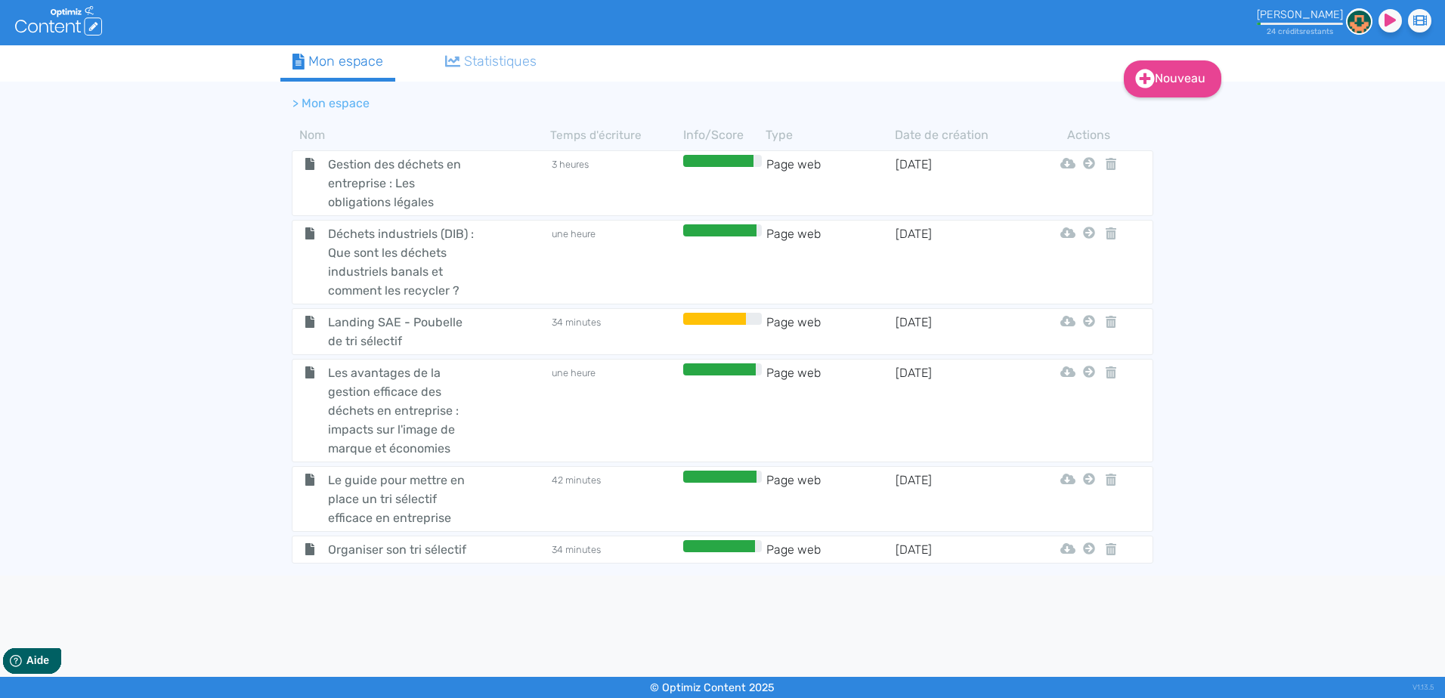
click at [521, 541] on div "Organiser son tri sélectif" at bounding box center [421, 549] width 255 height 19
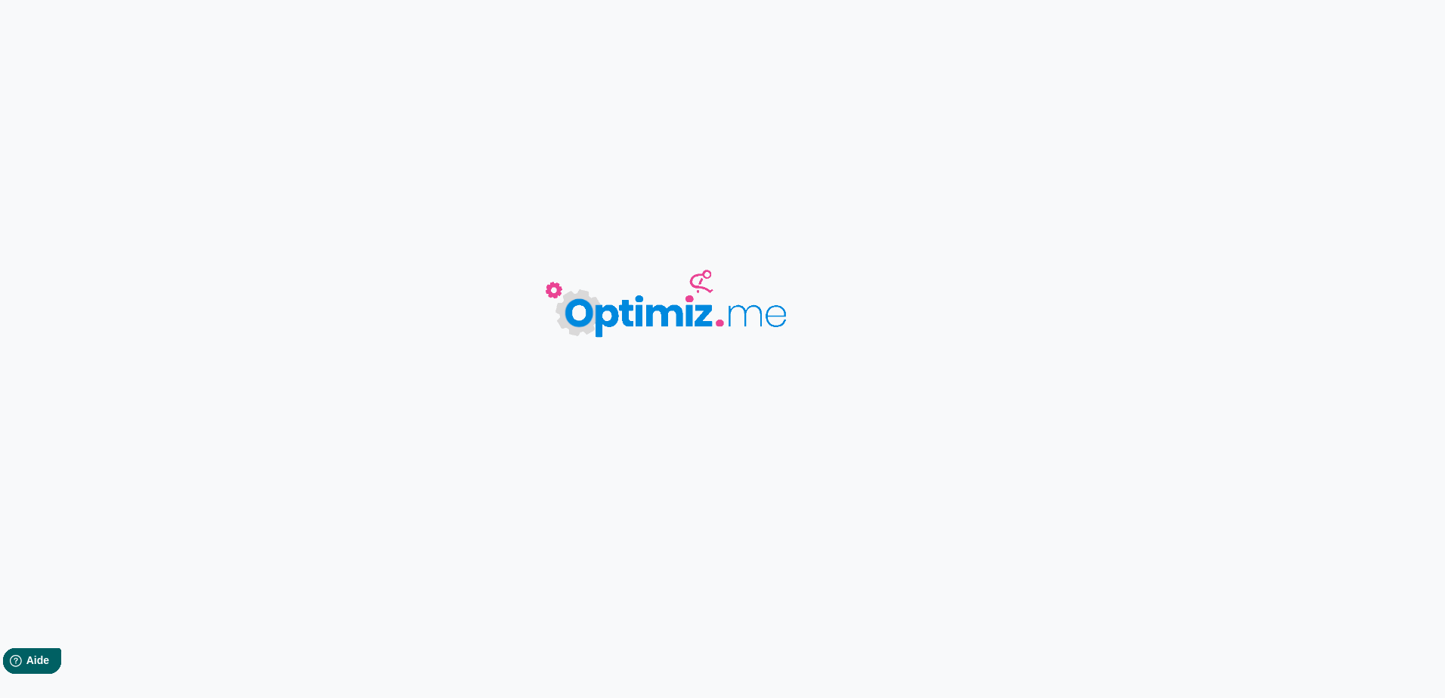
type input "Organiser son tri sélectif"
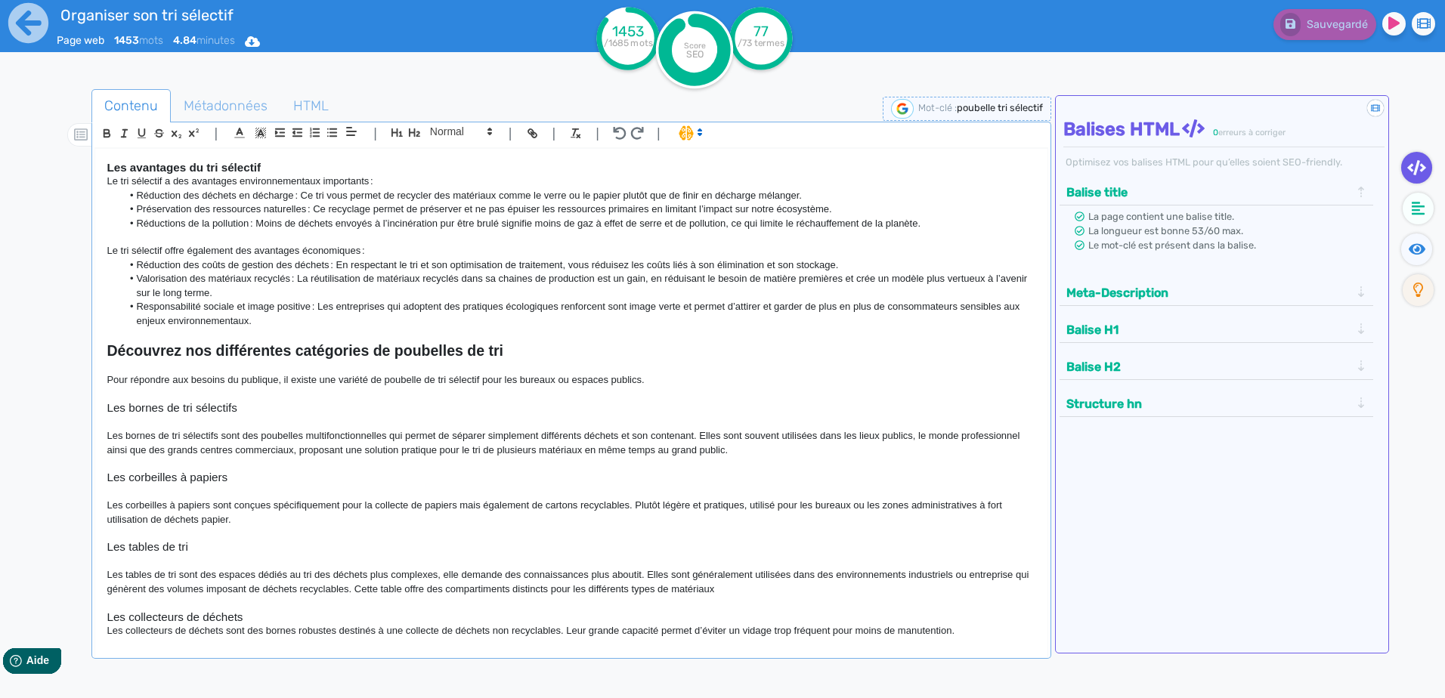
scroll to position [76, 0]
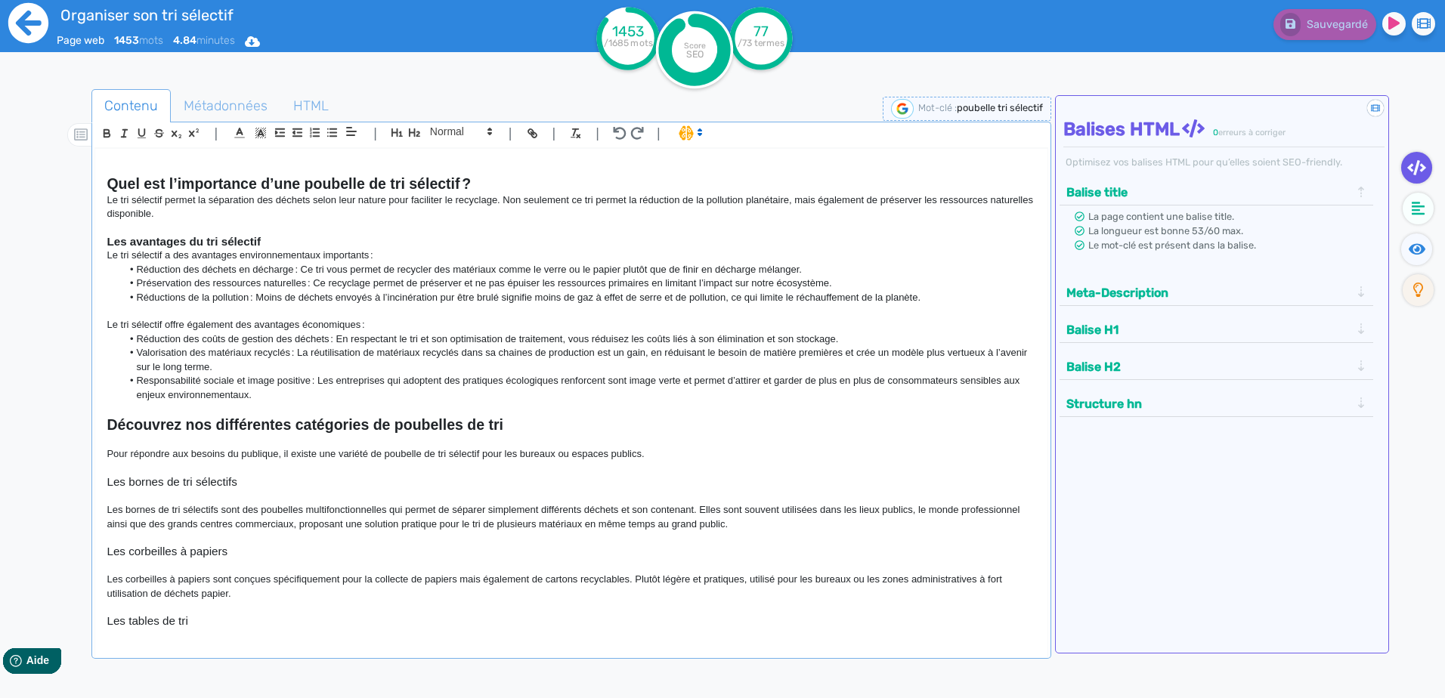
click at [27, 26] on icon at bounding box center [28, 23] width 40 height 40
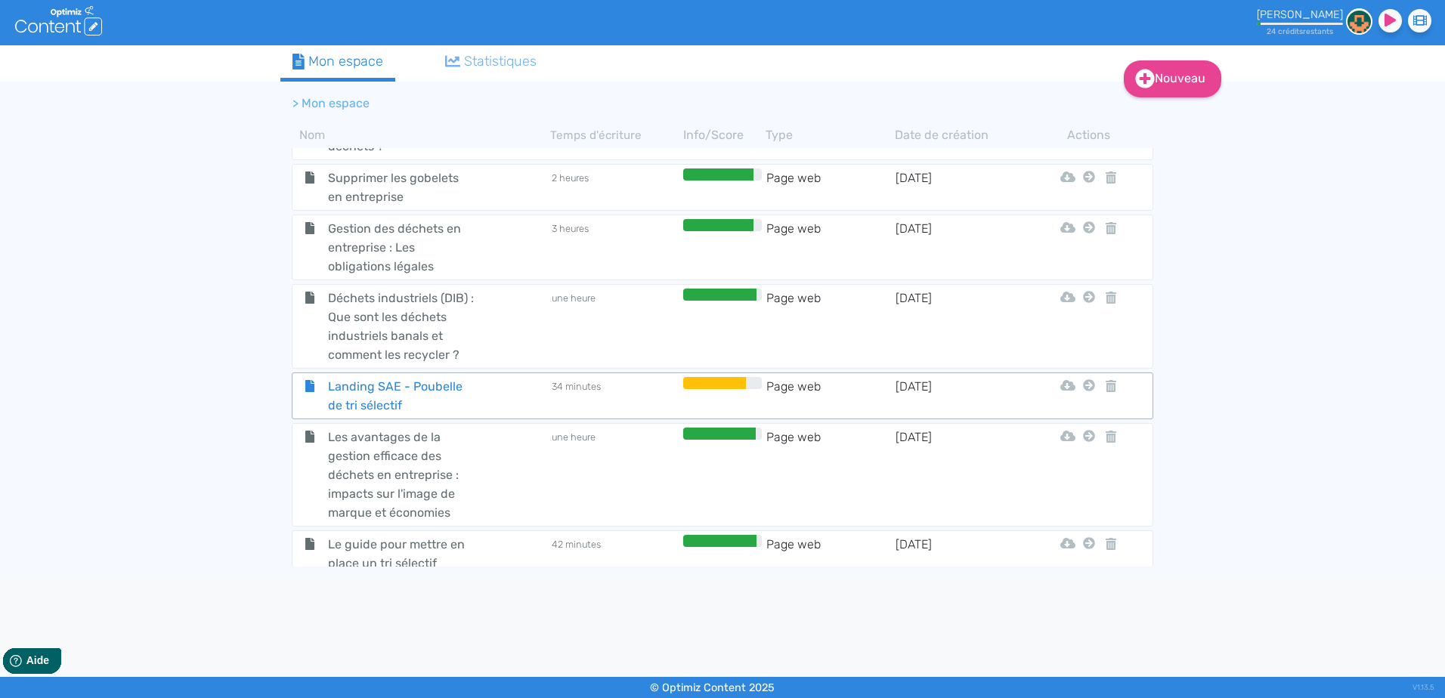
scroll to position [519, 0]
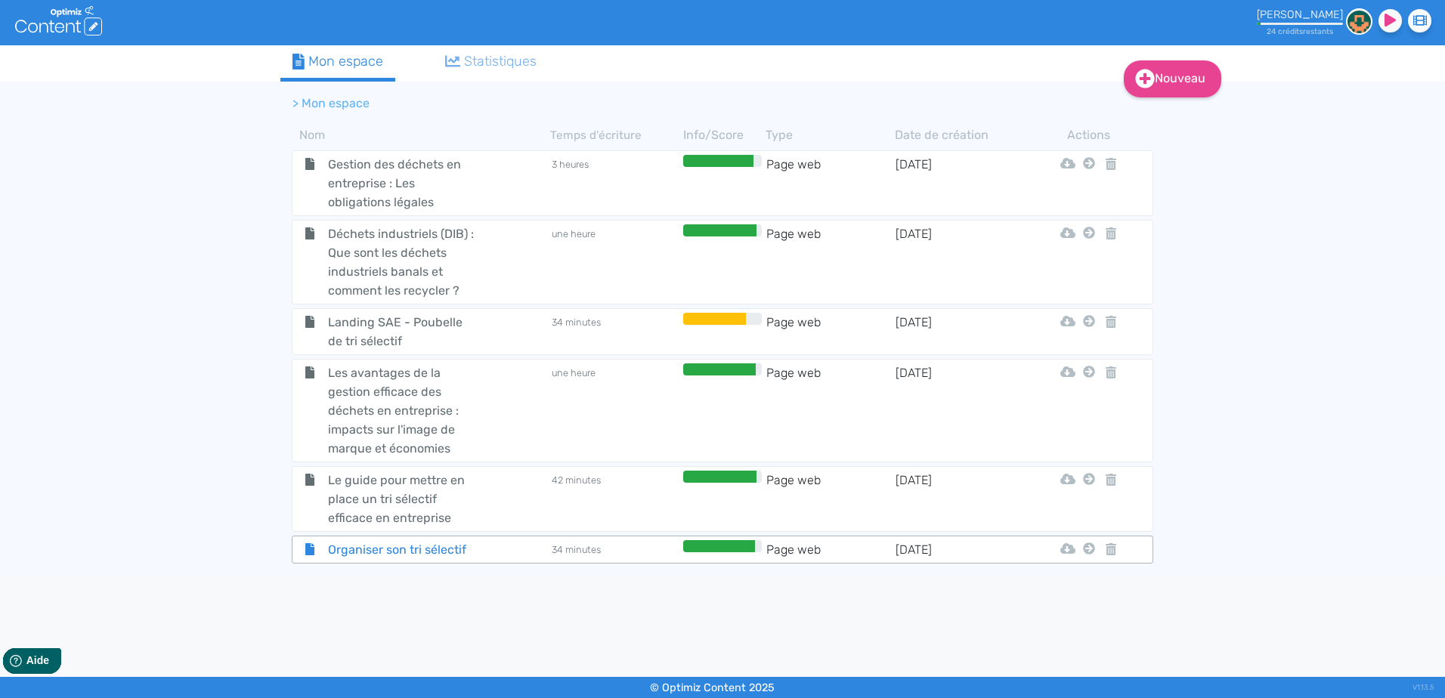
click at [490, 545] on div "Organiser son tri sélectif" at bounding box center [421, 549] width 255 height 19
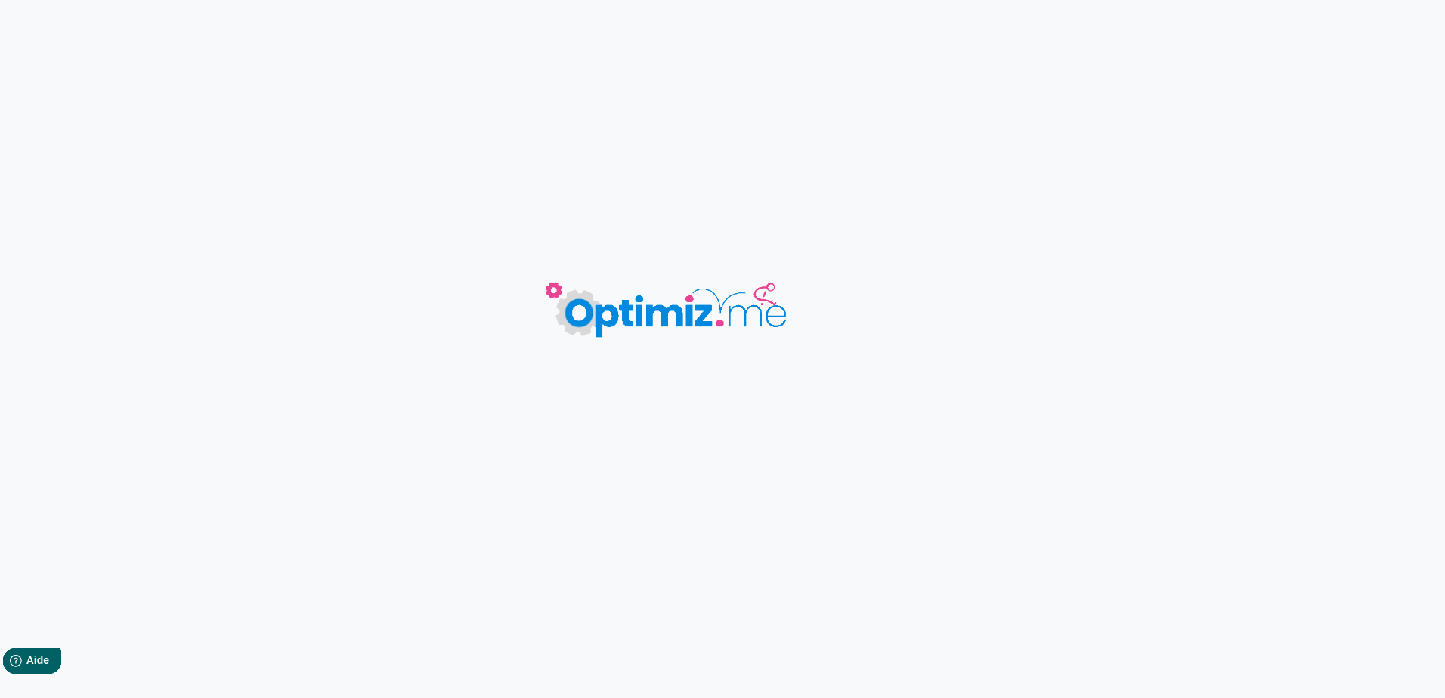
type input "Organiser son tri sélectif"
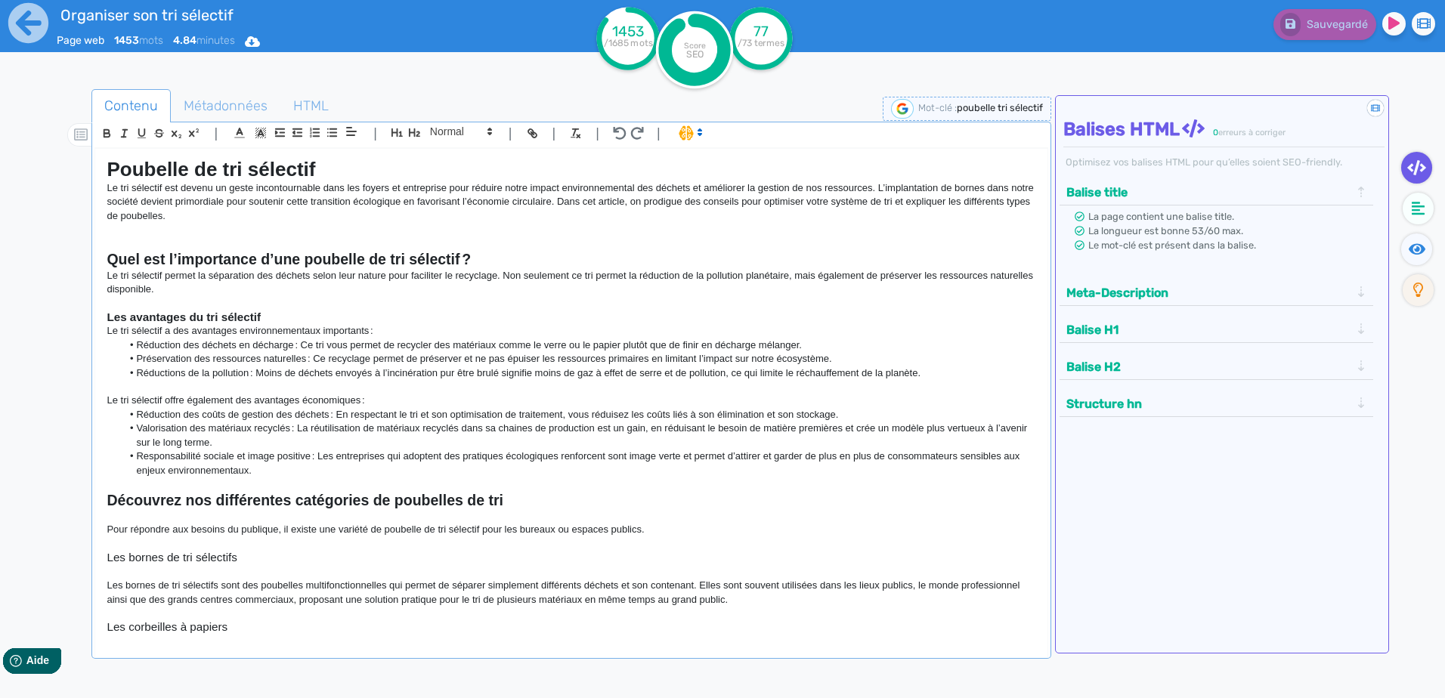
click at [447, 372] on li "Réductions de la pollution : Moins de déchets envoyés à l’incinération pur être…" at bounding box center [579, 373] width 914 height 14
click at [482, 387] on p at bounding box center [571, 387] width 929 height 14
click at [948, 374] on li "Réductions de la pollution : Moins de déchets envoyés à l’incinération pour êtr…" at bounding box center [579, 373] width 914 height 14
click at [31, 20] on icon at bounding box center [29, 23] width 42 height 42
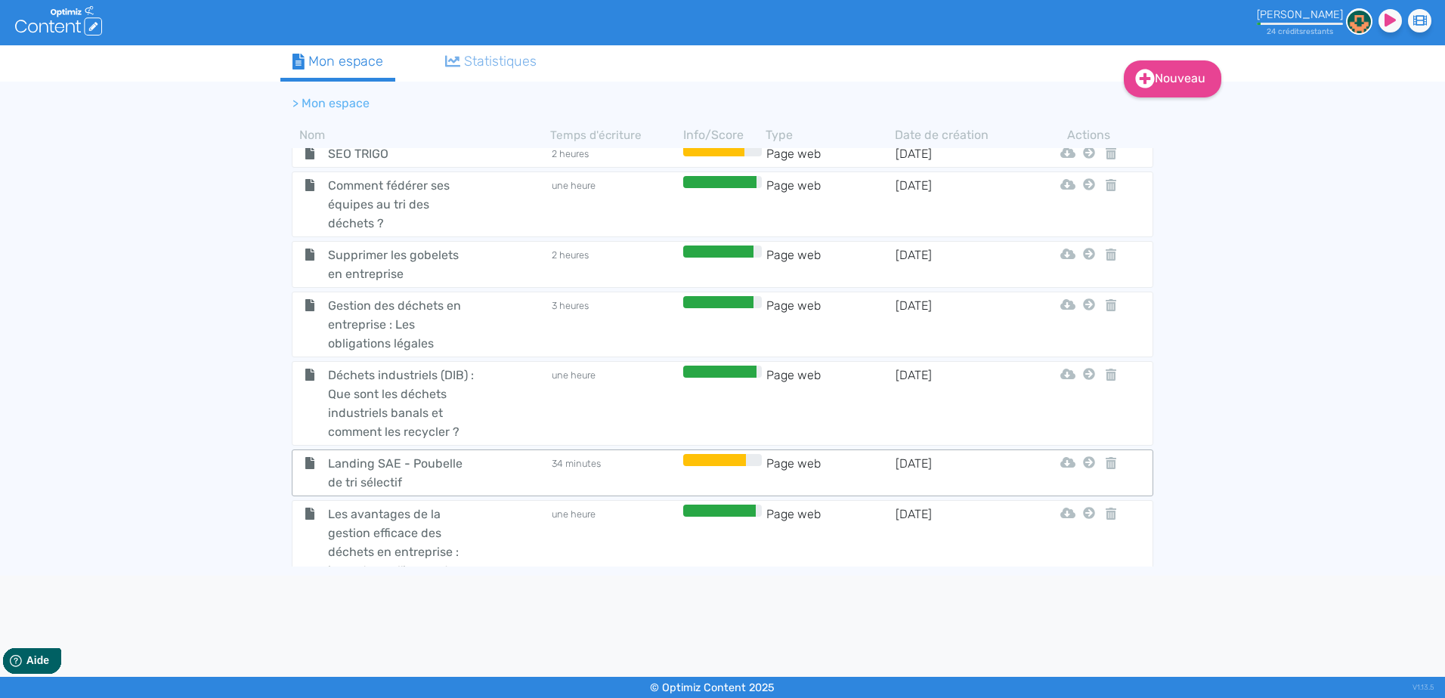
scroll to position [519, 0]
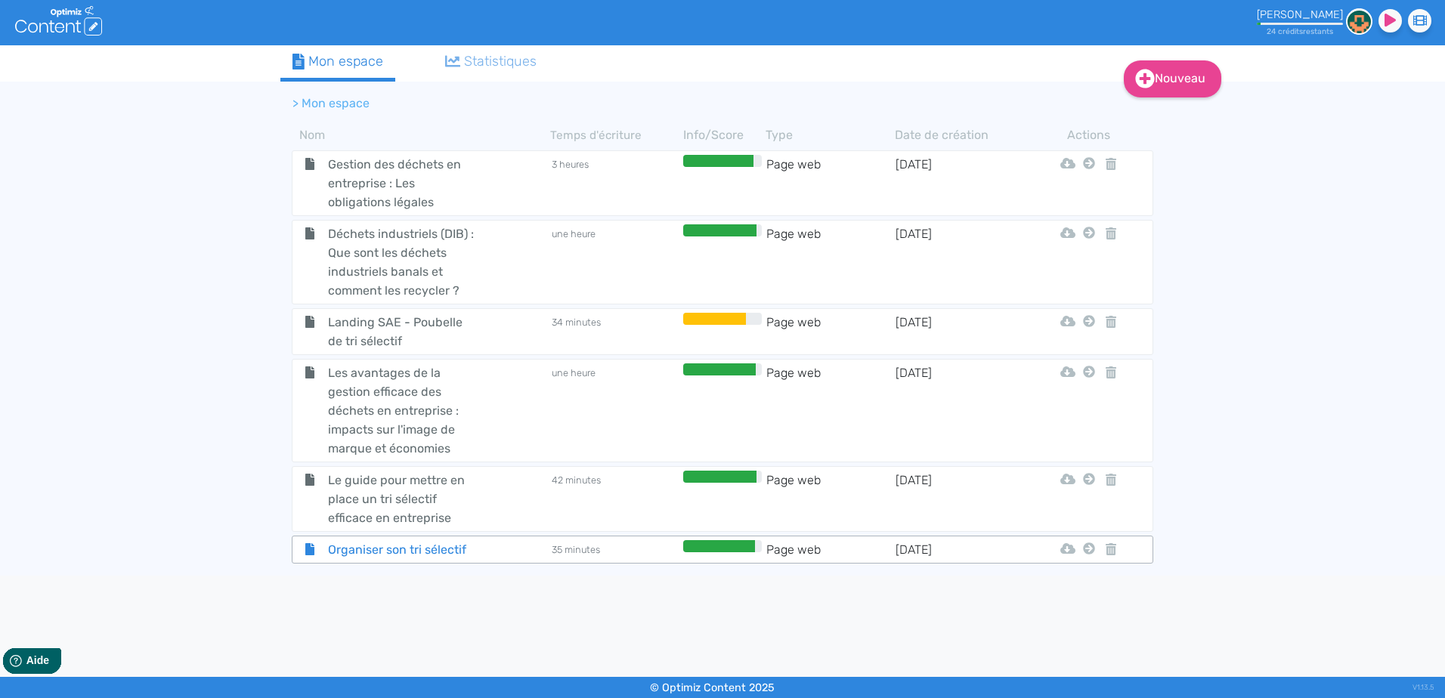
click at [535, 549] on div "Organiser son tri sélectif" at bounding box center [421, 549] width 255 height 19
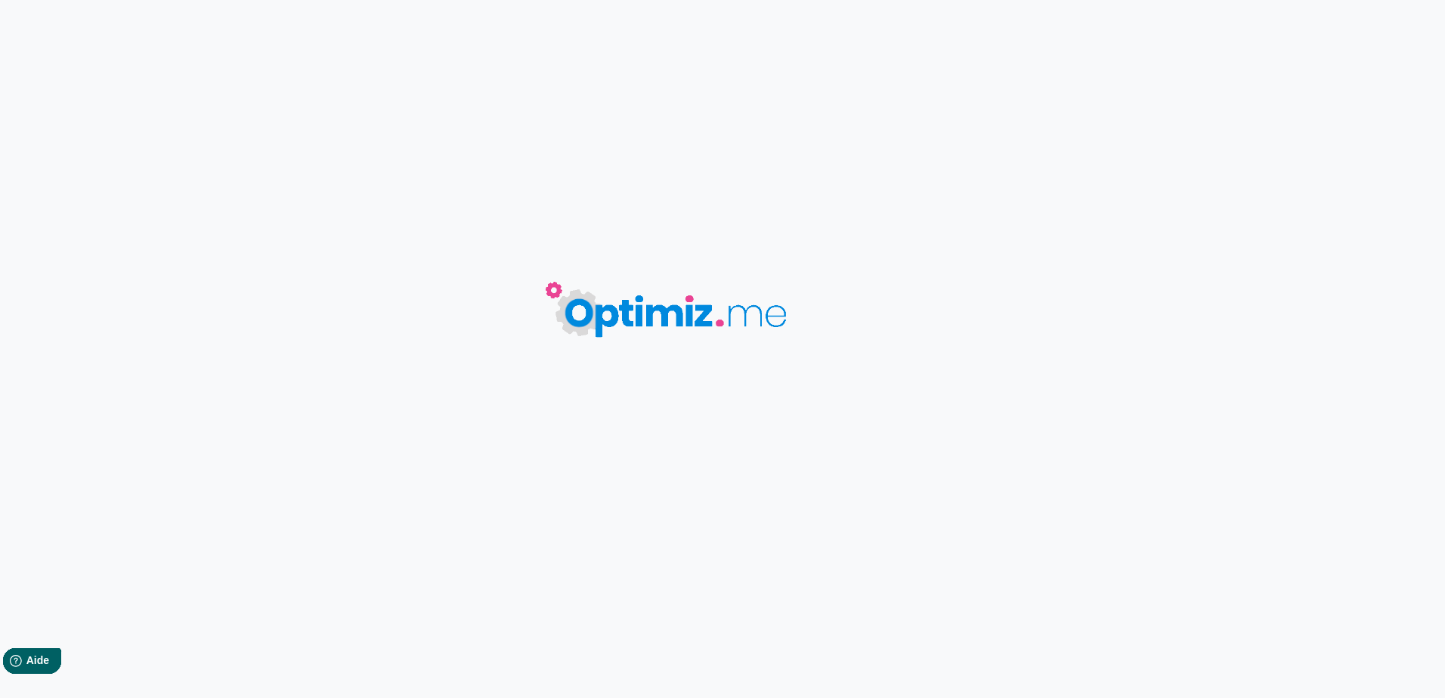
type input "Organiser son tri sélectif"
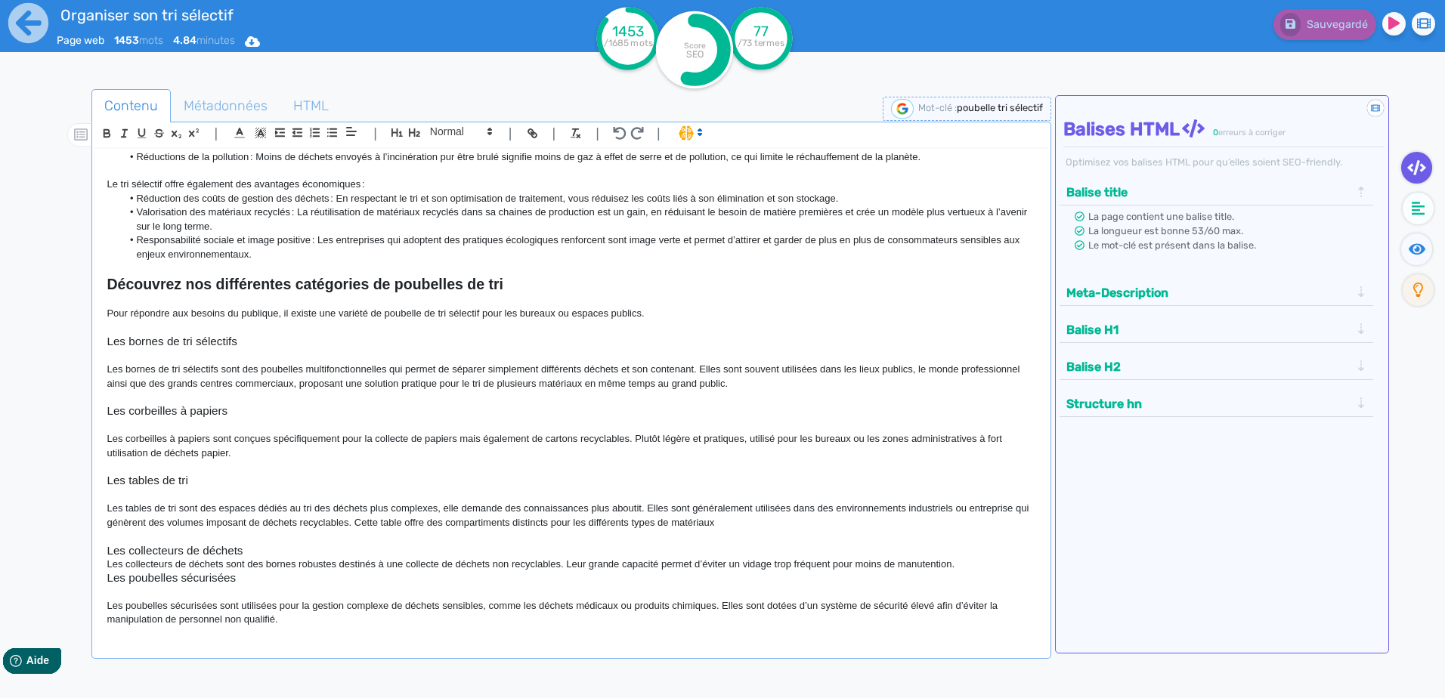
scroll to position [227, 0]
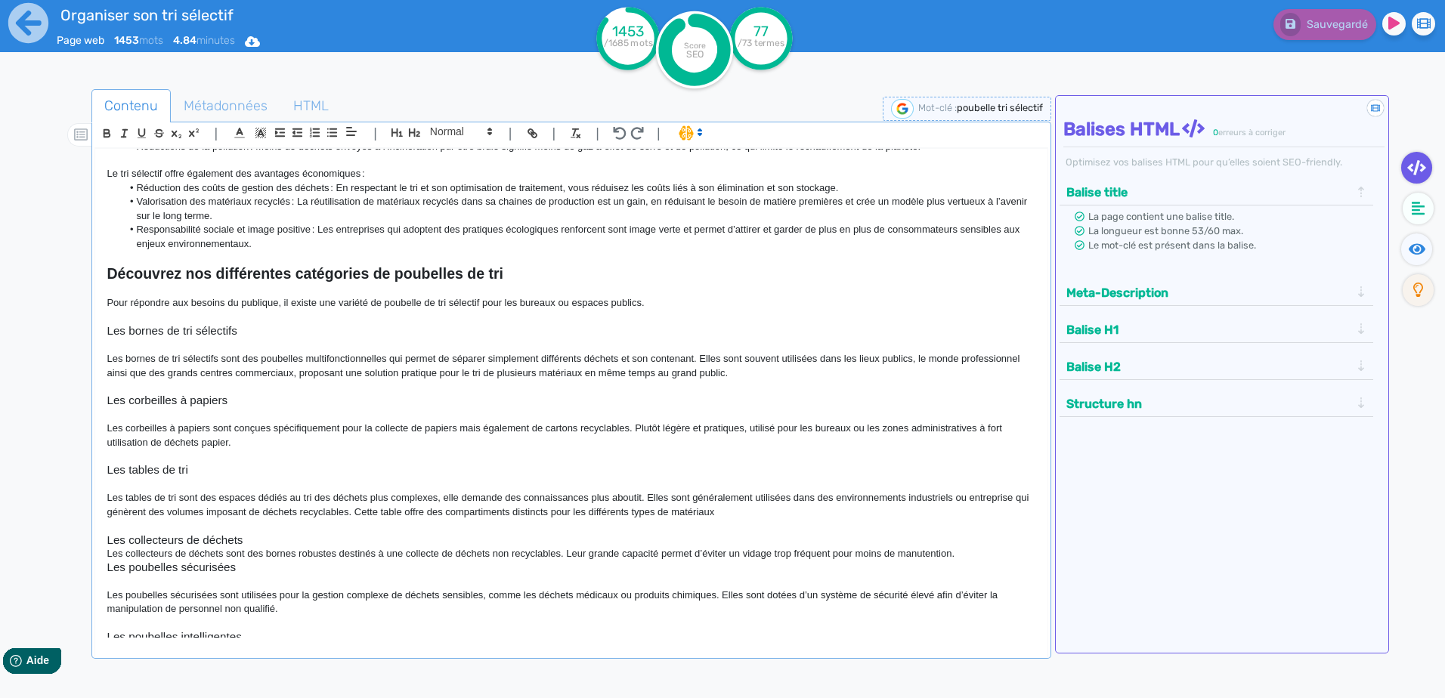
drag, startPoint x: 242, startPoint y: 447, endPoint x: 102, endPoint y: 431, distance: 140.7
click at [102, 431] on div "Poubelle de tri sélectif Le tri sélectif est devenu un geste incontournable dan…" at bounding box center [570, 393] width 951 height 489
click at [261, 449] on p "Les corbeilles à papiers sont conçues spécialement pour la collecte de cette ma…" at bounding box center [571, 436] width 929 height 28
click at [30, 25] on icon at bounding box center [29, 23] width 42 height 42
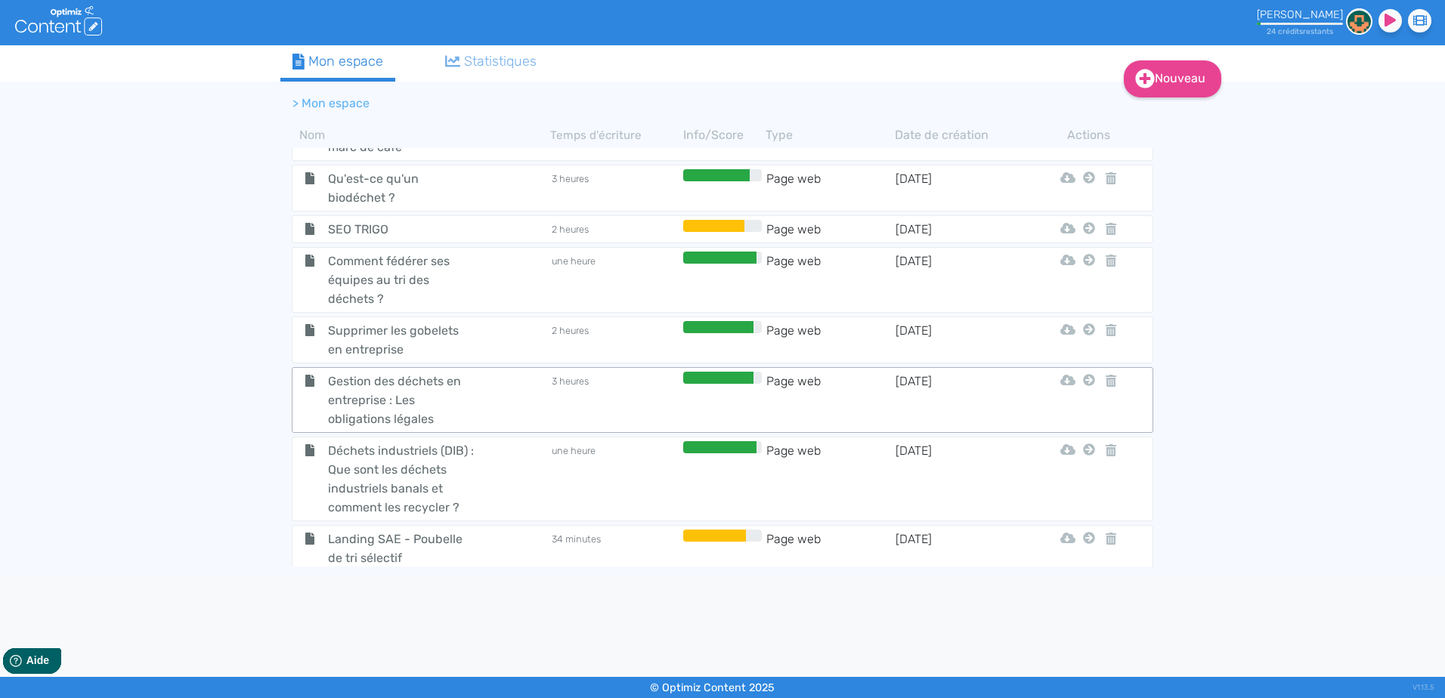
scroll to position [519, 0]
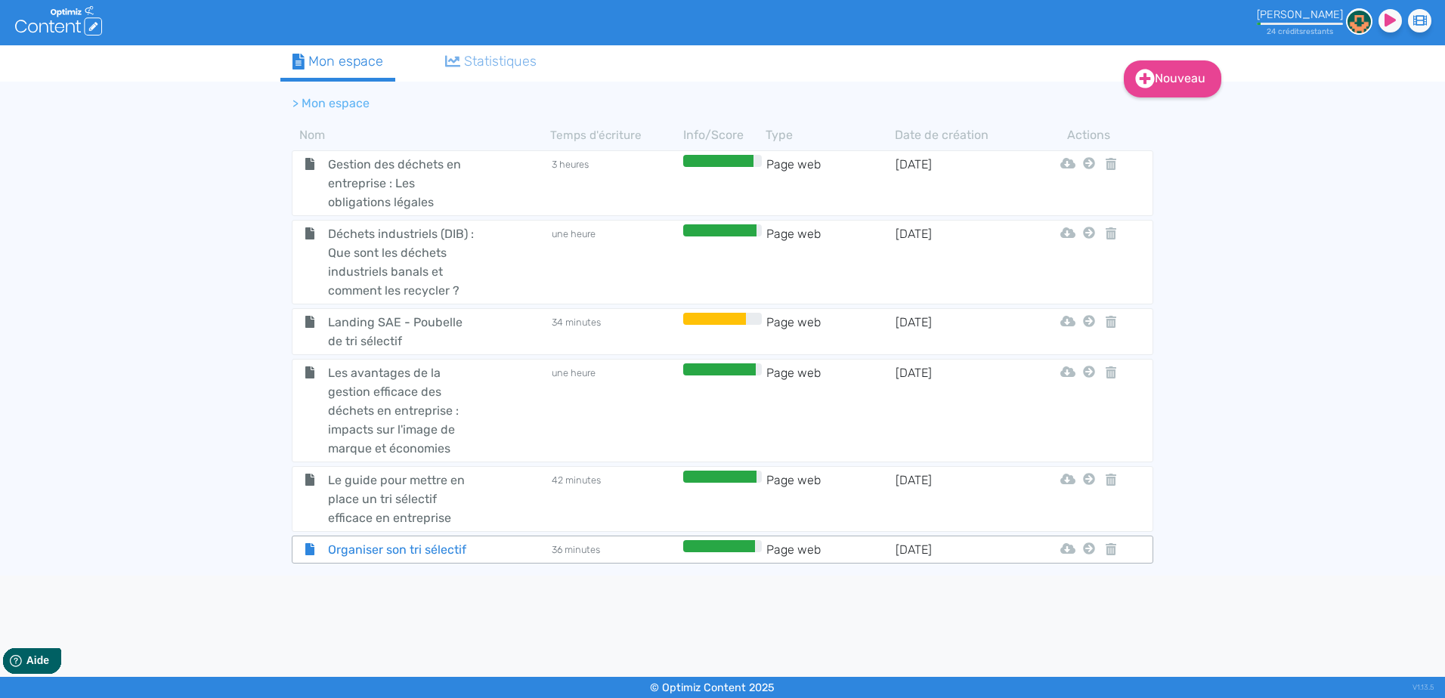
click at [526, 542] on div "Organiser son tri sélectif" at bounding box center [421, 549] width 255 height 19
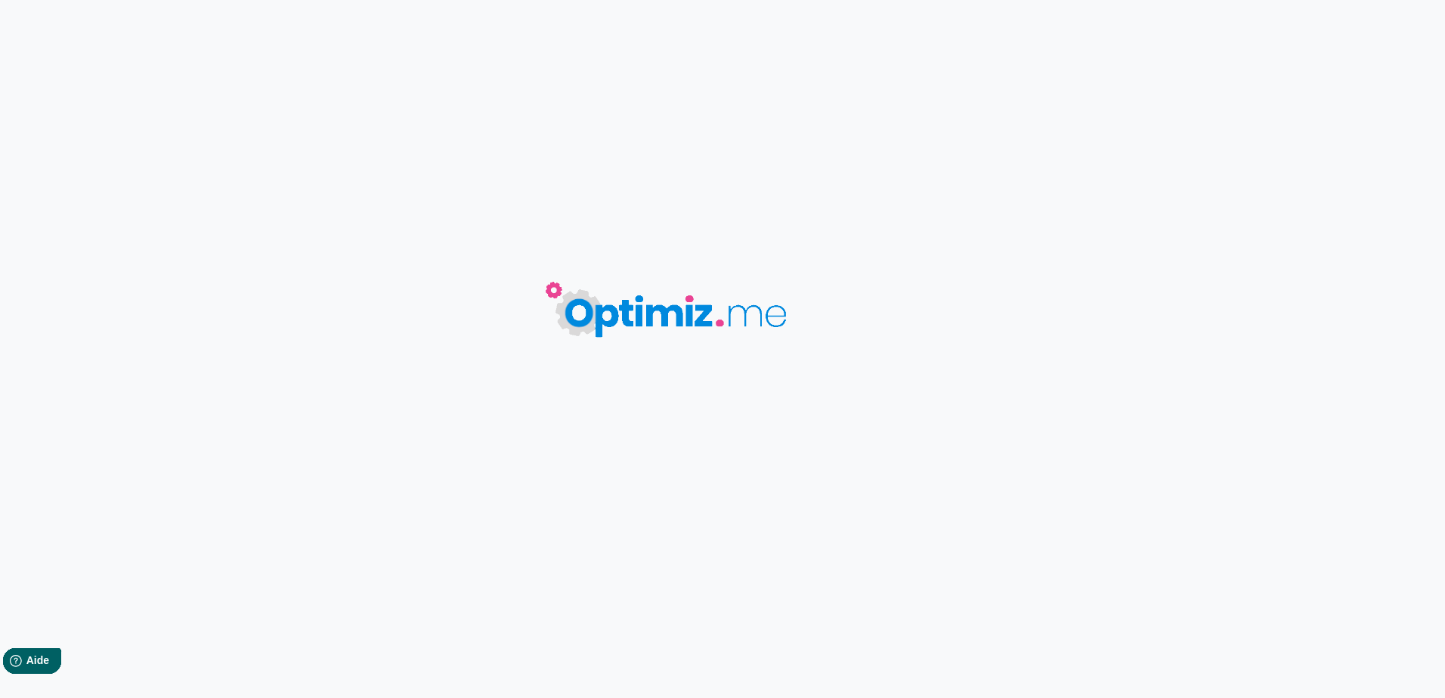
type input "Organiser son tri sélectif"
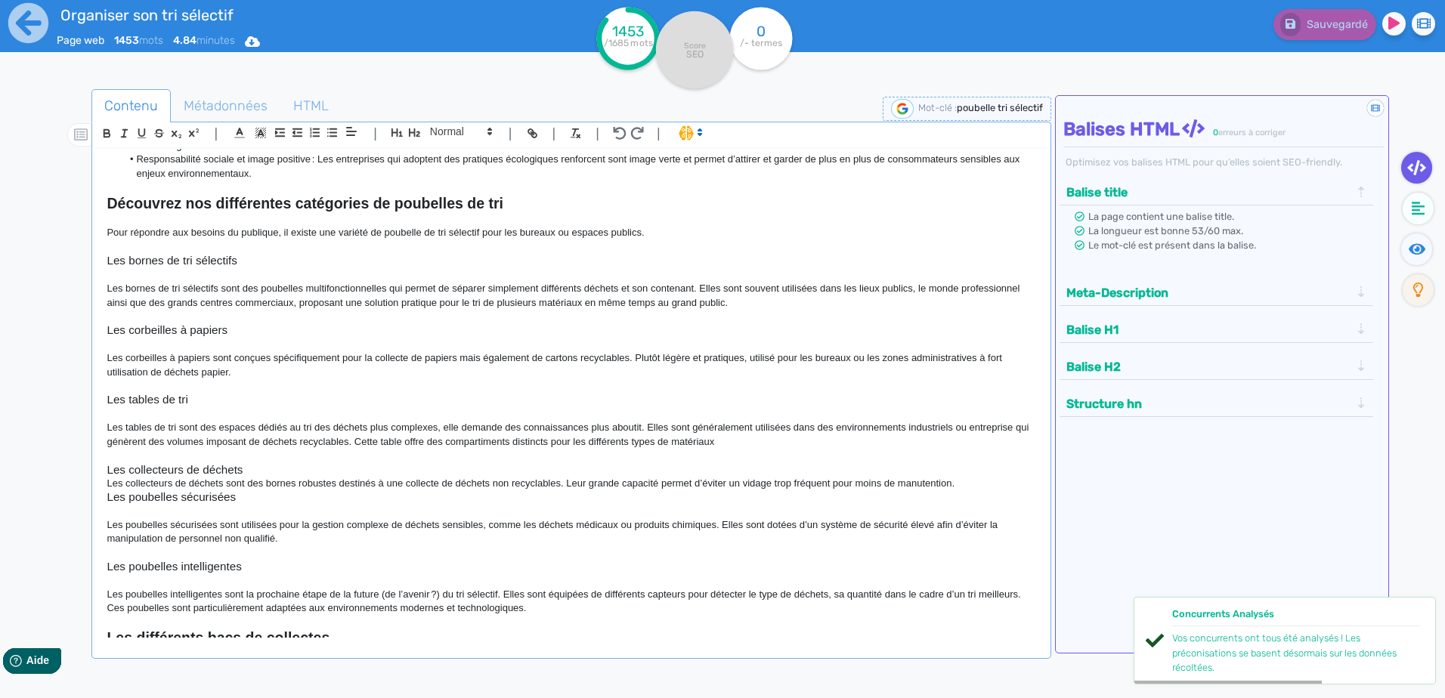
scroll to position [302, 0]
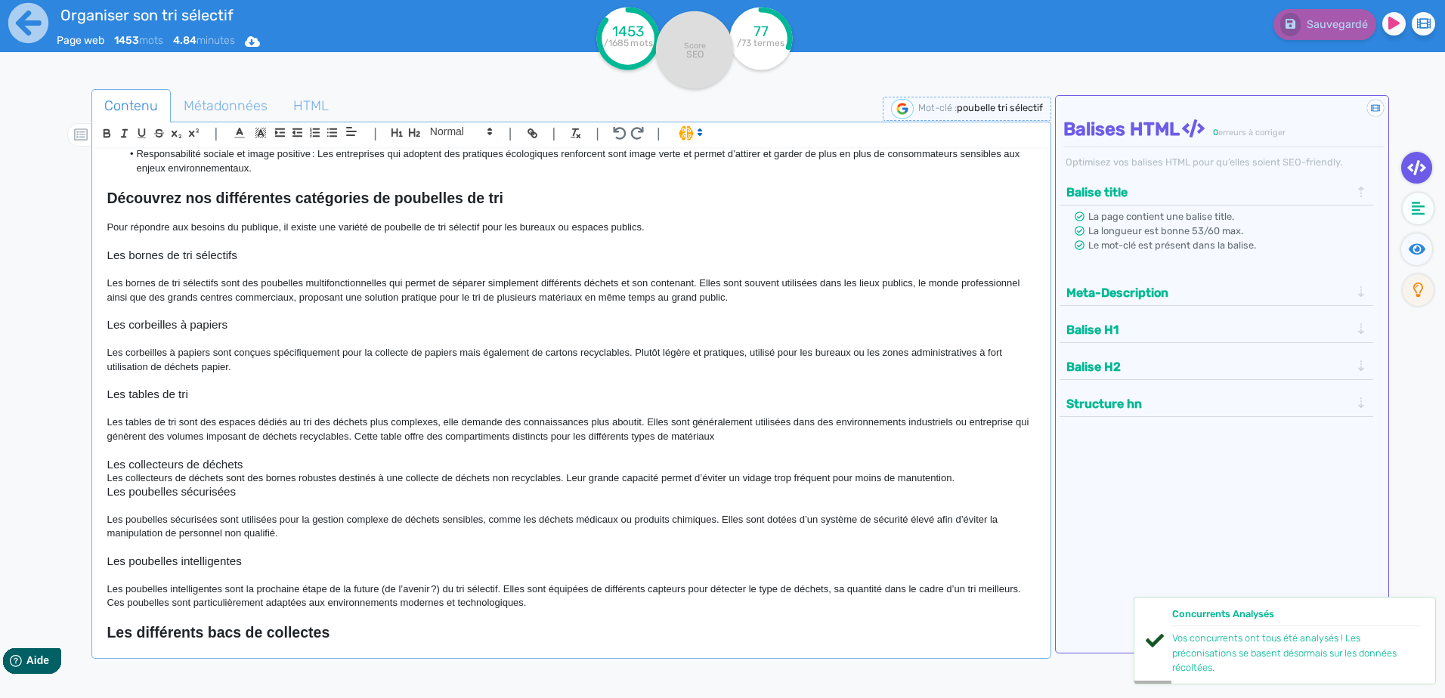
drag, startPoint x: 544, startPoint y: 601, endPoint x: 92, endPoint y: 590, distance: 452.0
click at [92, 590] on div "| | H3 H4 H5 H6 Normal | | | | Poubelle de tri sélectif Le tri sélectif est dev…" at bounding box center [570, 390] width 959 height 537
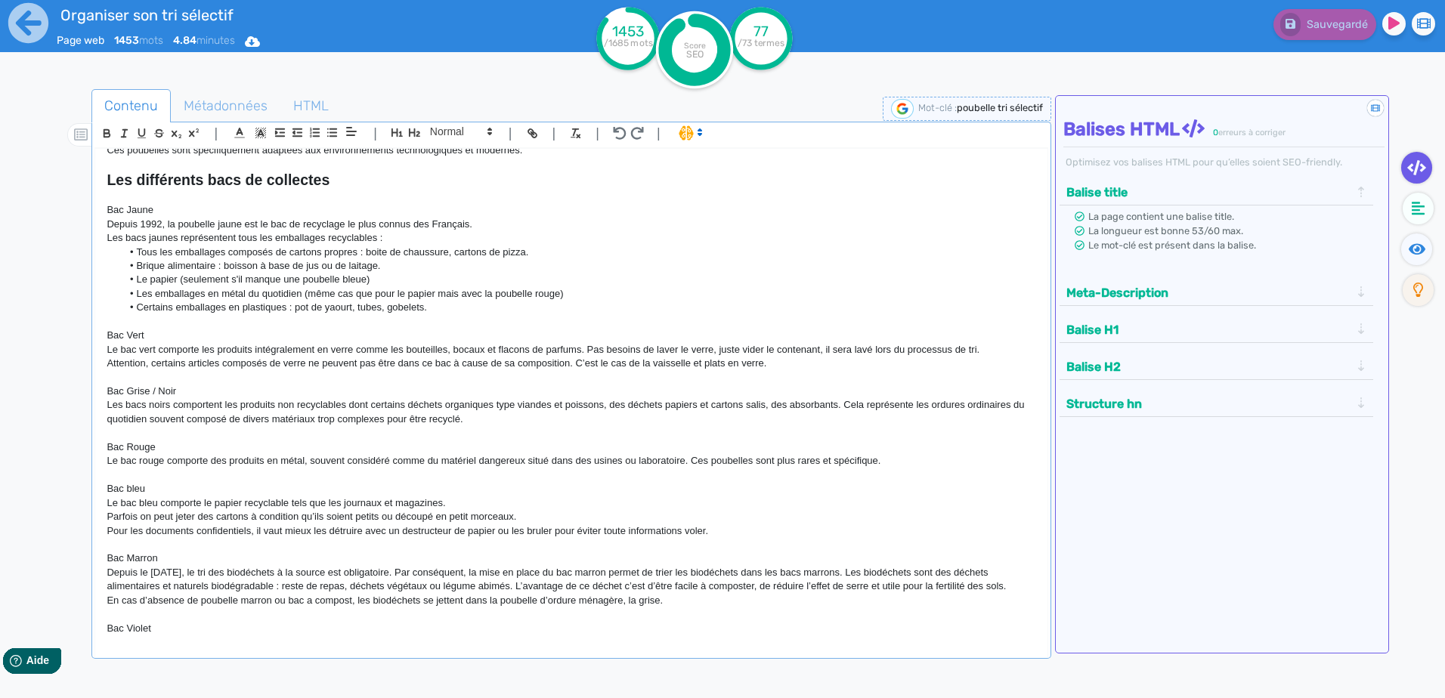
scroll to position [756, 0]
drag, startPoint x: 479, startPoint y: 420, endPoint x: 67, endPoint y: 399, distance: 412.3
click at [67, 399] on div "Contenu Métadonnées HTML | | H3 H4 H5 H6 Normal | | | | Poubelle de tri sélecti…" at bounding box center [744, 439] width 1401 height 708
click at [384, 417] on p "Les bacs noirs comportent les produits non recyclables dont la viandes et le po…" at bounding box center [571, 411] width 929 height 28
click at [404, 467] on p "Le bac rouge comporte des produits en métal, souvent considéré comme du matérie…" at bounding box center [571, 460] width 929 height 14
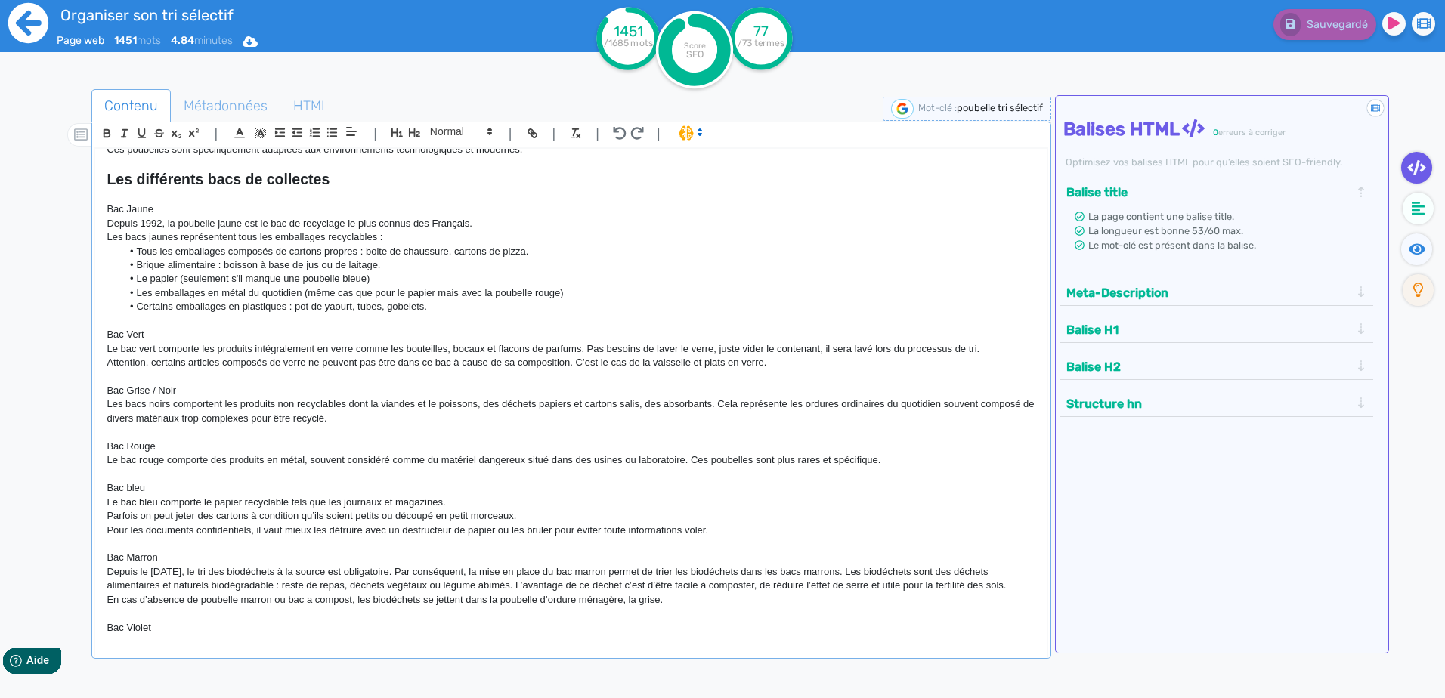
click at [40, 30] on icon at bounding box center [28, 23] width 40 height 40
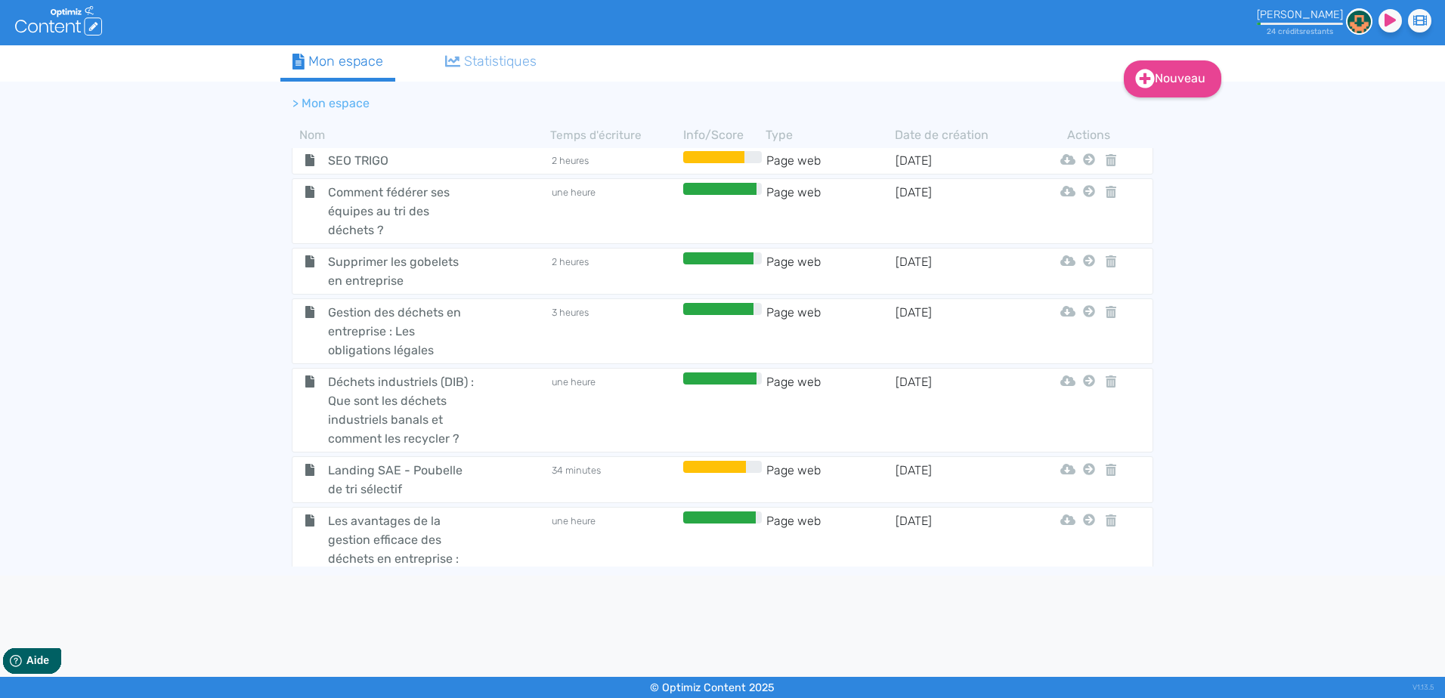
scroll to position [519, 0]
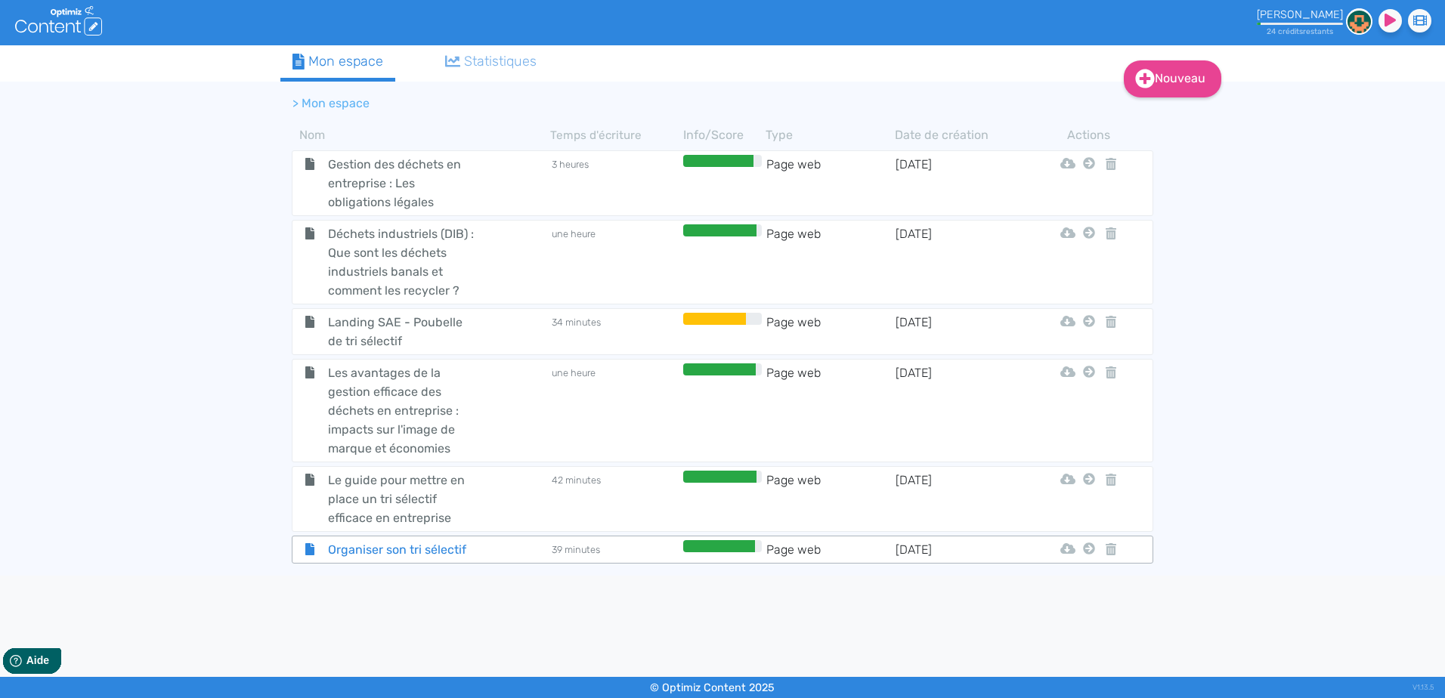
click at [496, 554] on div "Organiser son tri sélectif" at bounding box center [421, 549] width 255 height 19
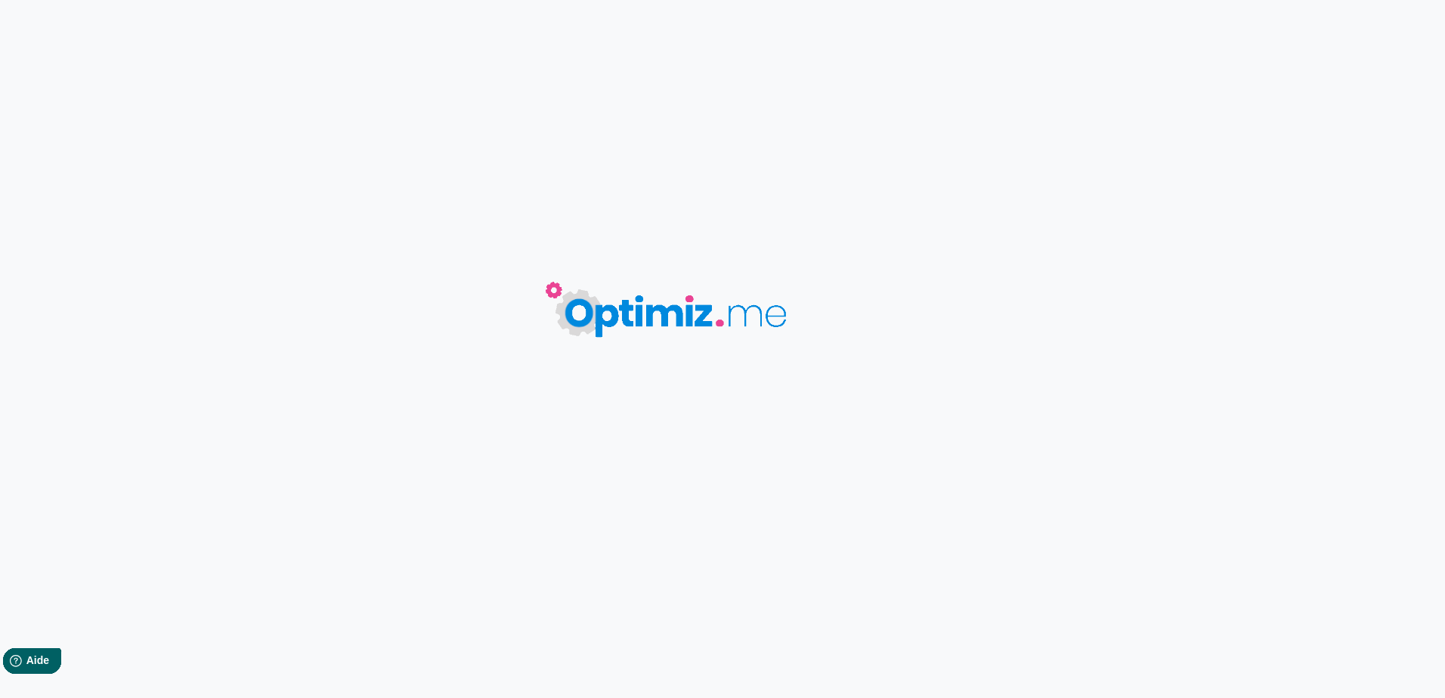
type input "Organiser son tri sélectif"
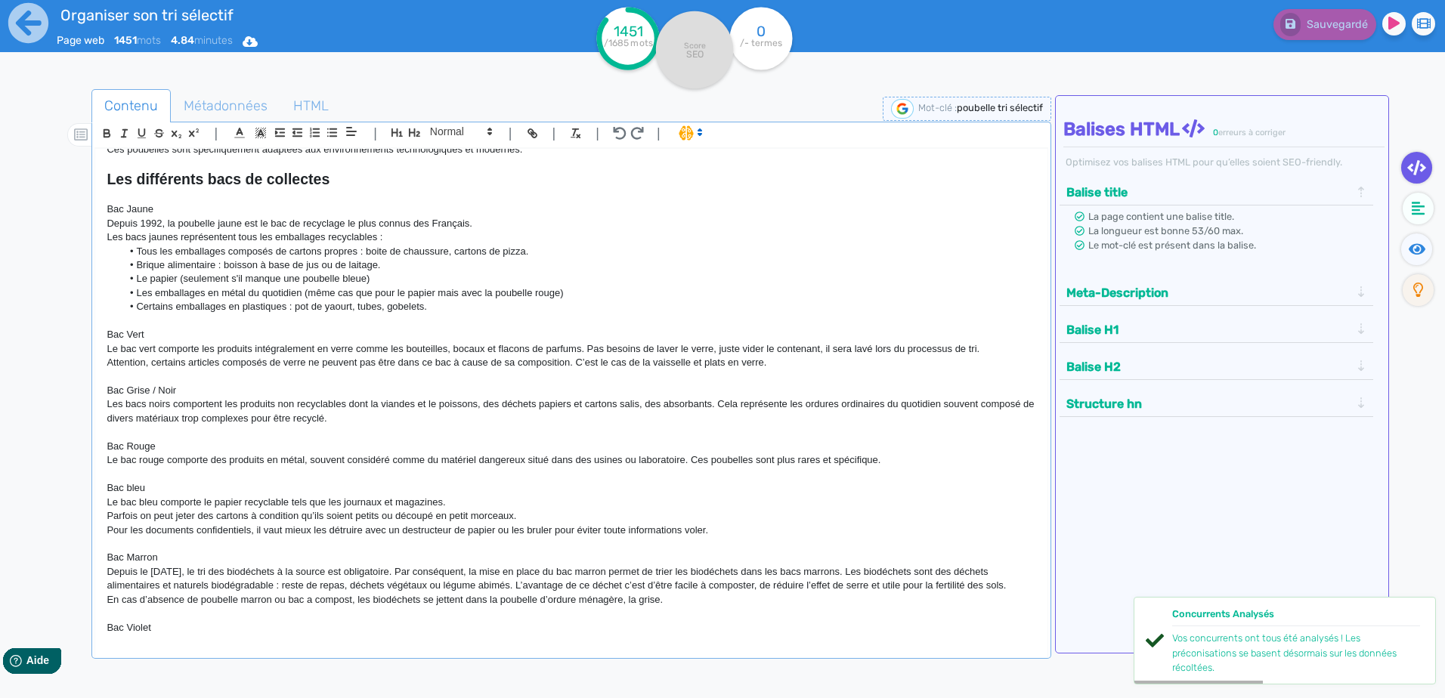
scroll to position [982, 0]
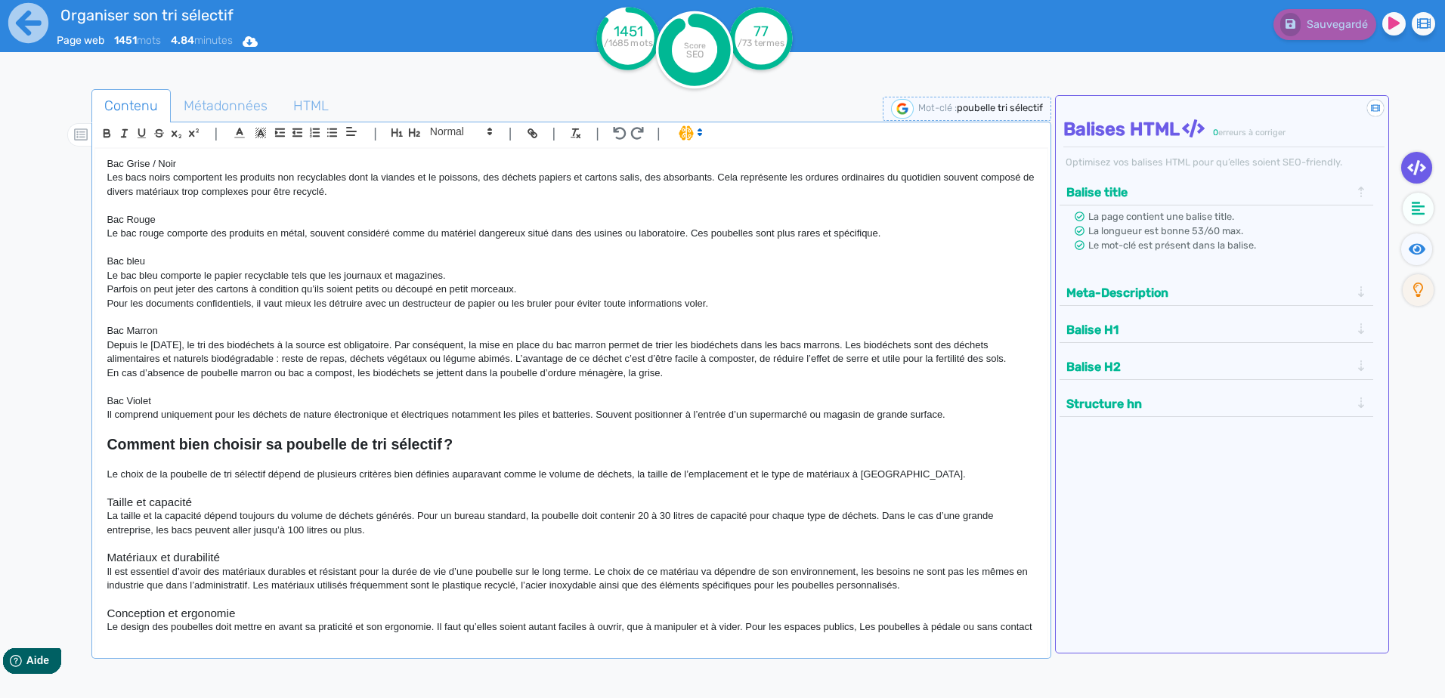
drag, startPoint x: 691, startPoint y: 386, endPoint x: 90, endPoint y: 337, distance: 603.4
click at [91, 337] on div "Contenu Métadonnées HTML | | H3 H4 H5 H6 Normal | | | | Poubelle de tri sélecti…" at bounding box center [744, 439] width 1401 height 708
click at [131, 349] on p "Depuis le [DATE], le tri des biodéchets à la source est obligatoire. Par conséq…" at bounding box center [571, 352] width 929 height 28
click at [653, 394] on p at bounding box center [571, 387] width 929 height 14
drag, startPoint x: 675, startPoint y: 388, endPoint x: 97, endPoint y: 342, distance: 579.8
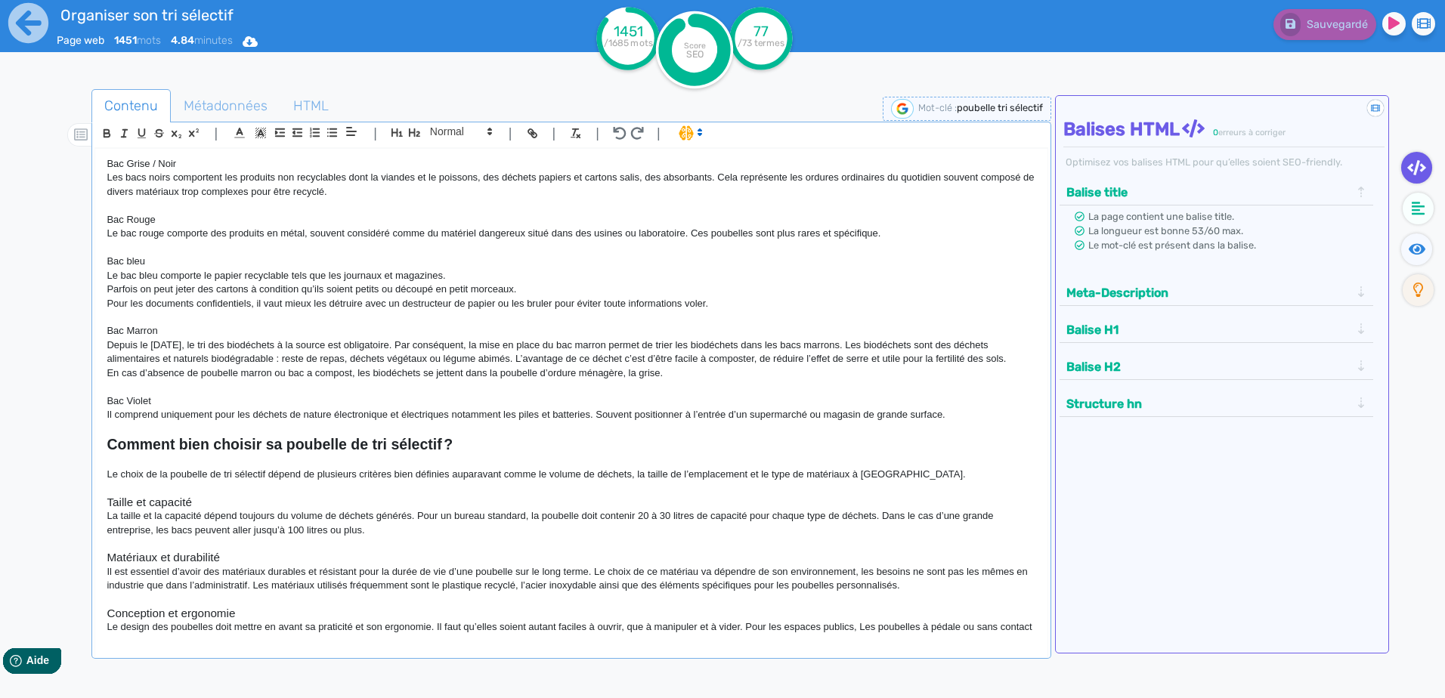
click at [97, 342] on div "Poubelle de tri sélectif Le tri sélectif est devenu un geste incontournable dan…" at bounding box center [570, 393] width 951 height 489
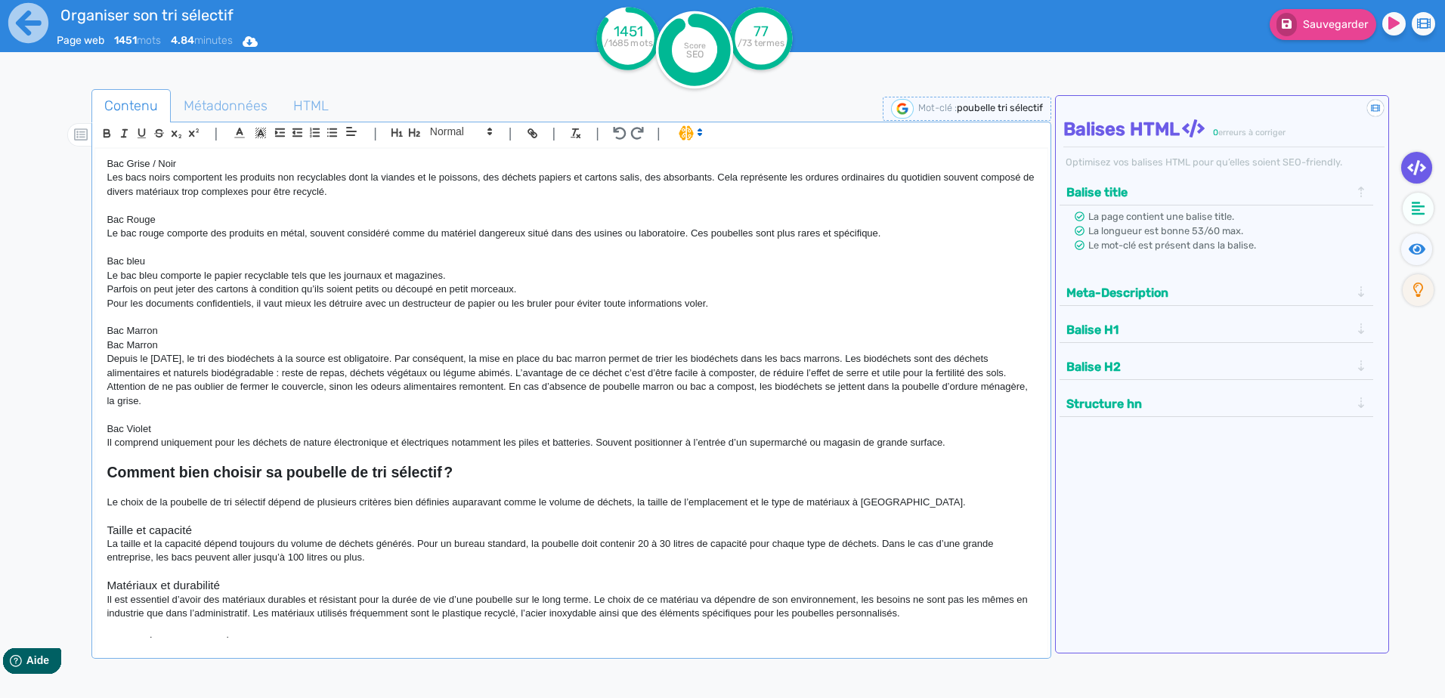
click at [206, 401] on p "Depuis le [DATE], le tri des biodéchets à la source est obligatoire. Par conséq…" at bounding box center [571, 380] width 929 height 56
click at [18, 17] on icon at bounding box center [28, 23] width 40 height 40
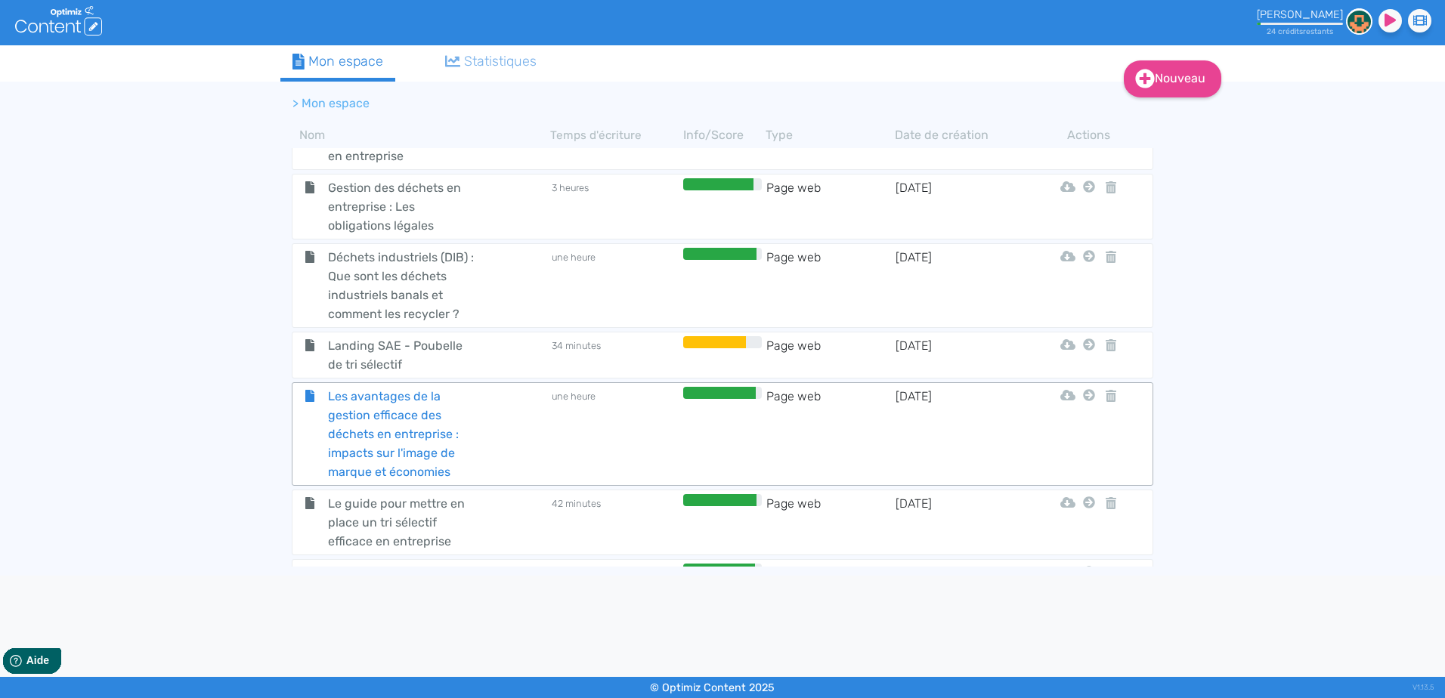
scroll to position [519, 0]
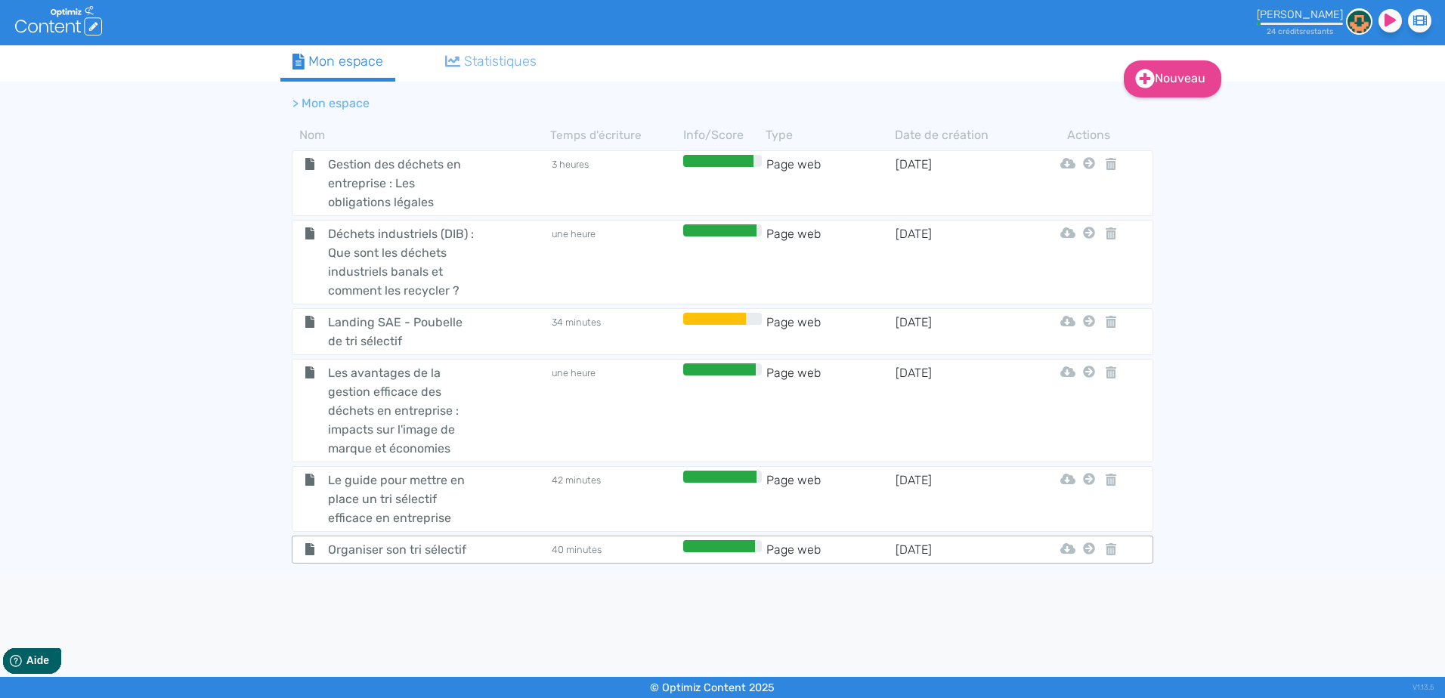
click at [452, 538] on tr "Organiser son tri sélectif 40 minutes Page web [DATE] Html Pdf Word Mon Premier…" at bounding box center [722, 550] width 861 height 28
click at [472, 546] on span "Organiser son tri sélectif" at bounding box center [402, 549] width 170 height 19
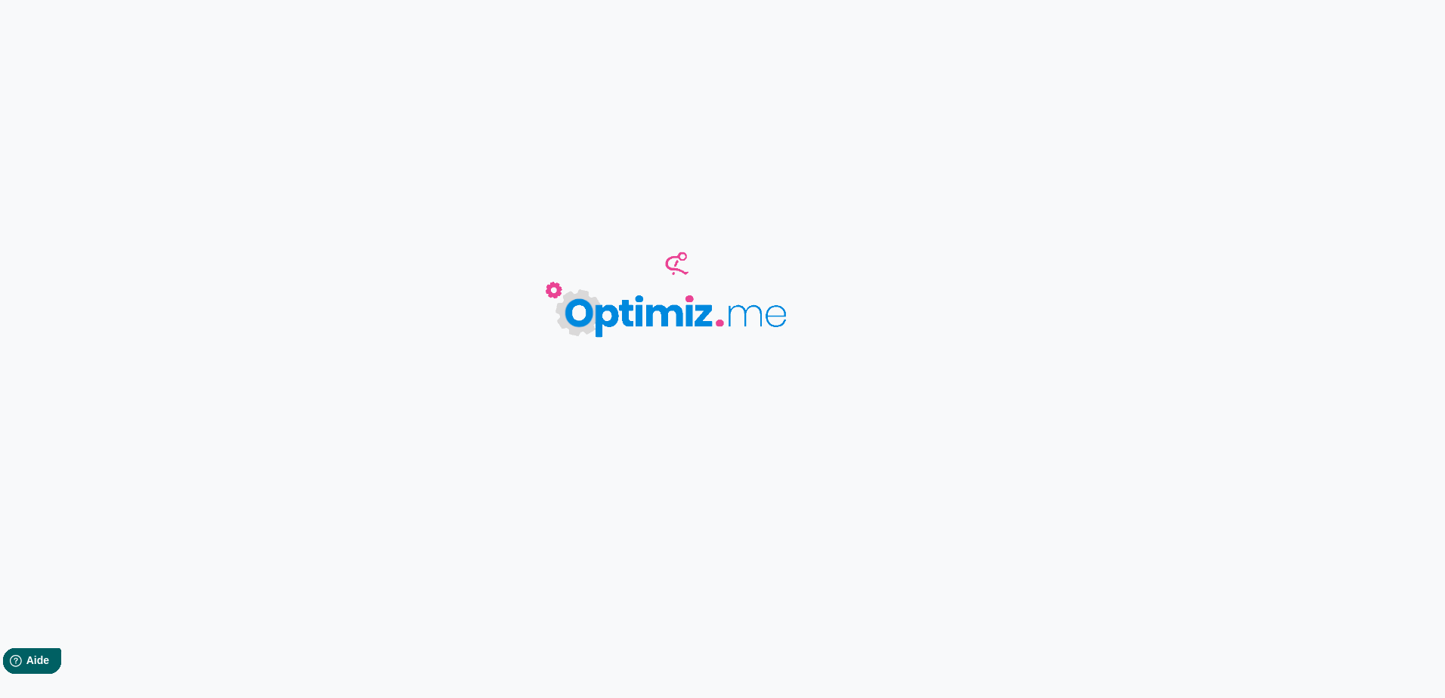
type input "Organiser son tri sélectif"
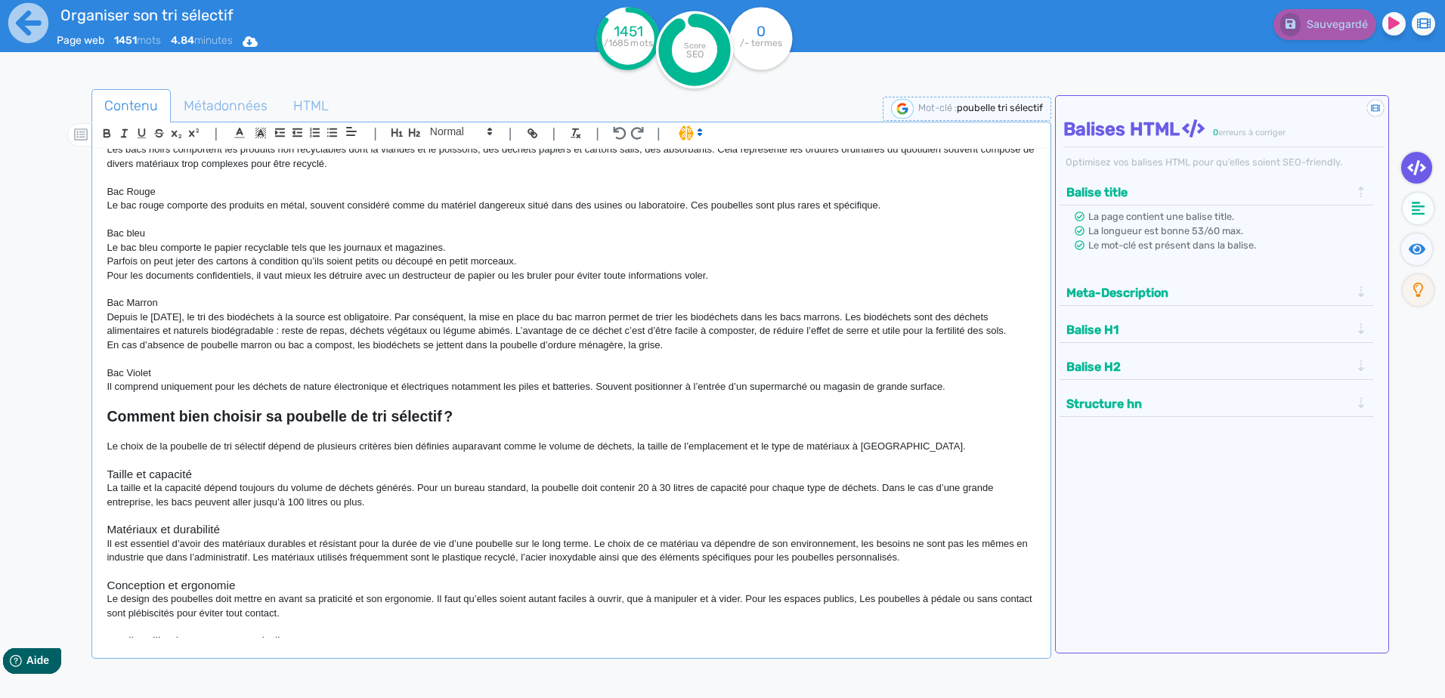
scroll to position [935, 0]
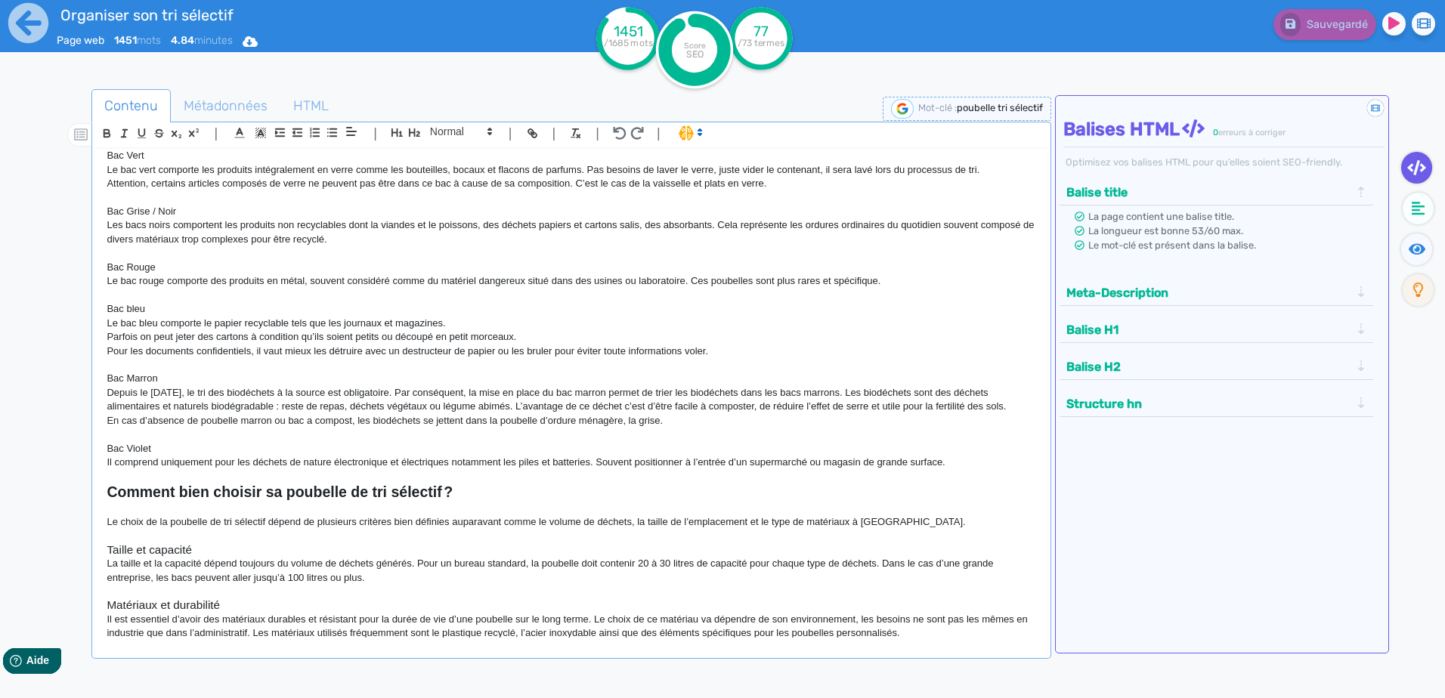
click at [671, 428] on p "En cas d’absence de poubelle marron ou bac a compost, les biodéchets se jettent…" at bounding box center [571, 421] width 929 height 14
click at [495, 63] on div "Organiser son tri sélectif Page web 1453 mots 4.84 minutes Html Pdf Word" at bounding box center [289, 37] width 578 height 74
click at [34, 17] on icon at bounding box center [28, 23] width 40 height 40
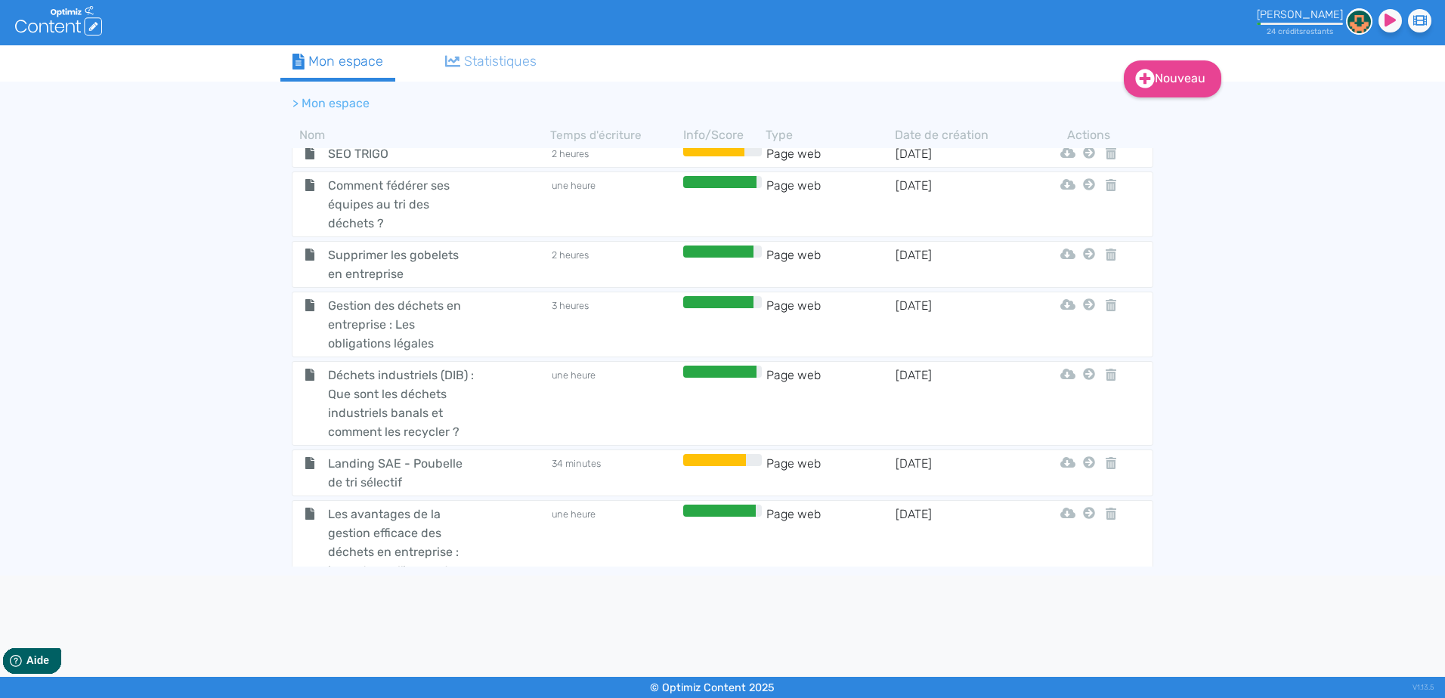
scroll to position [519, 0]
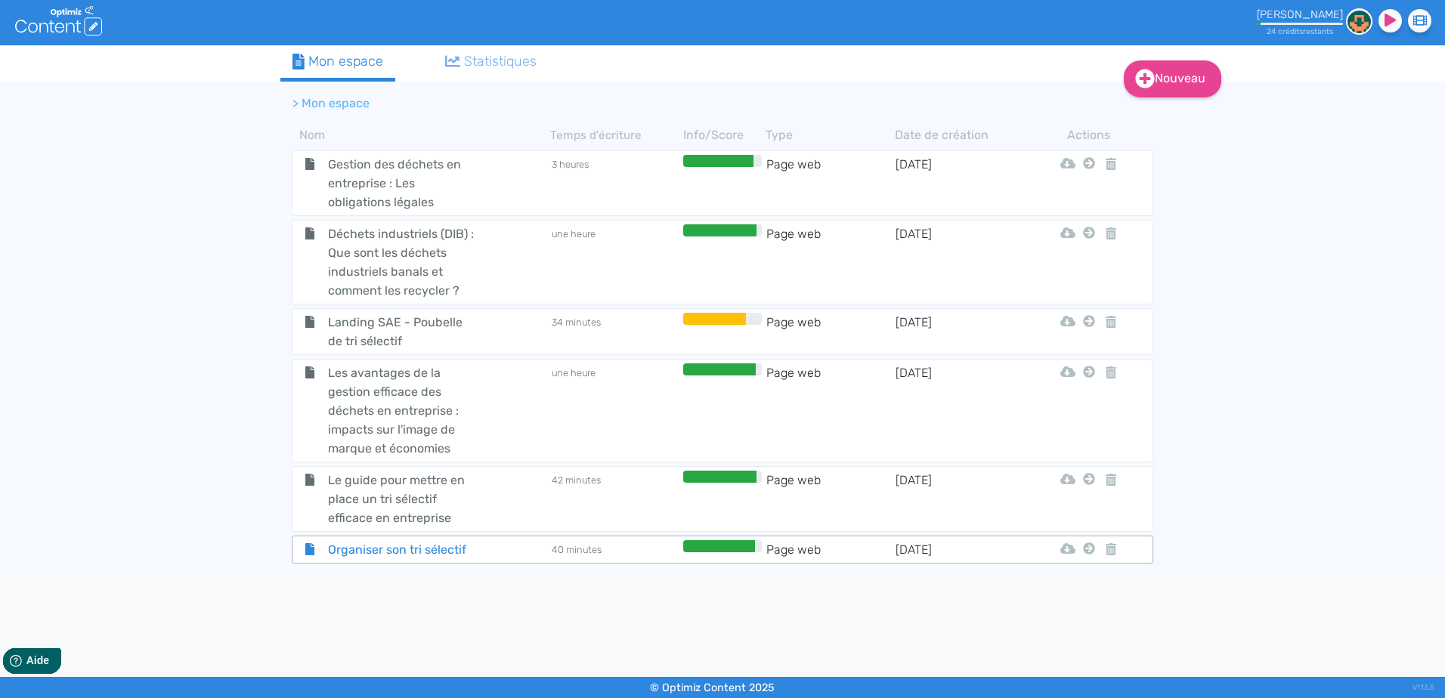
click at [518, 552] on div "Organiser son tri sélectif" at bounding box center [421, 549] width 255 height 19
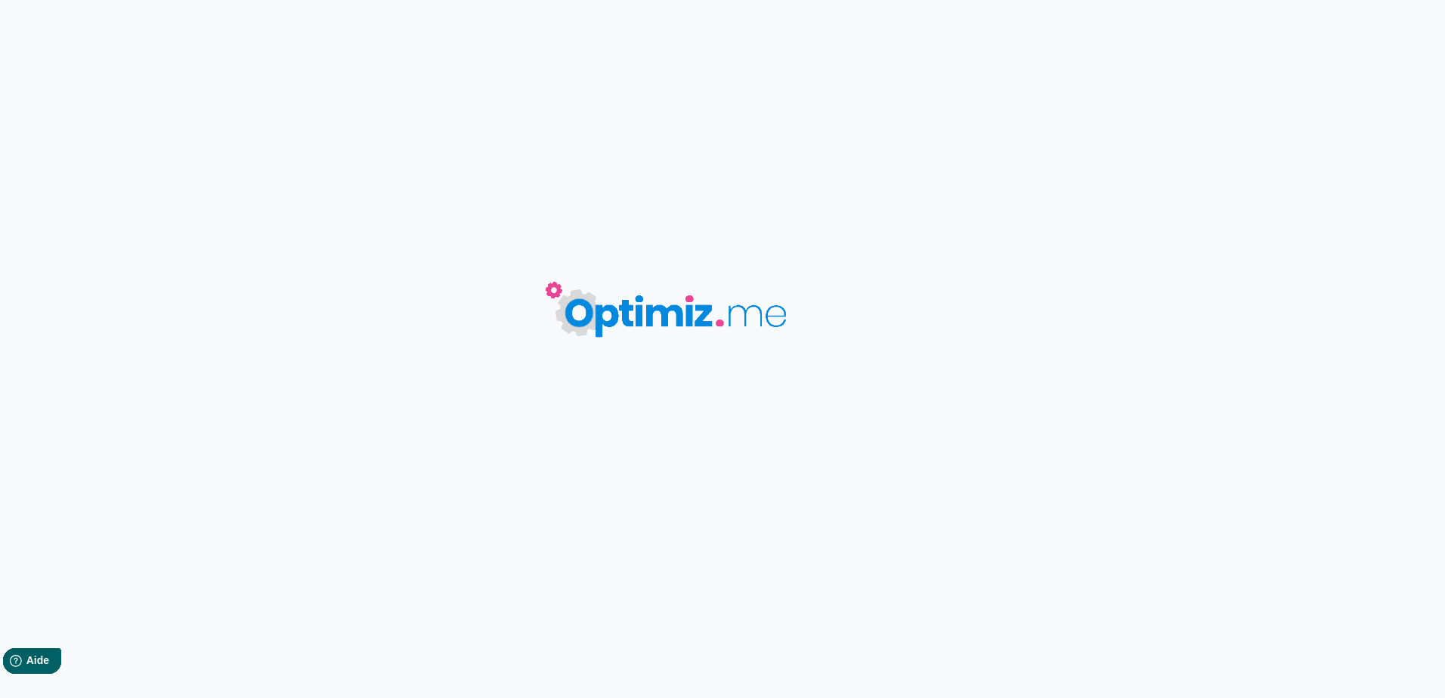
type input "Organiser son tri sélectif"
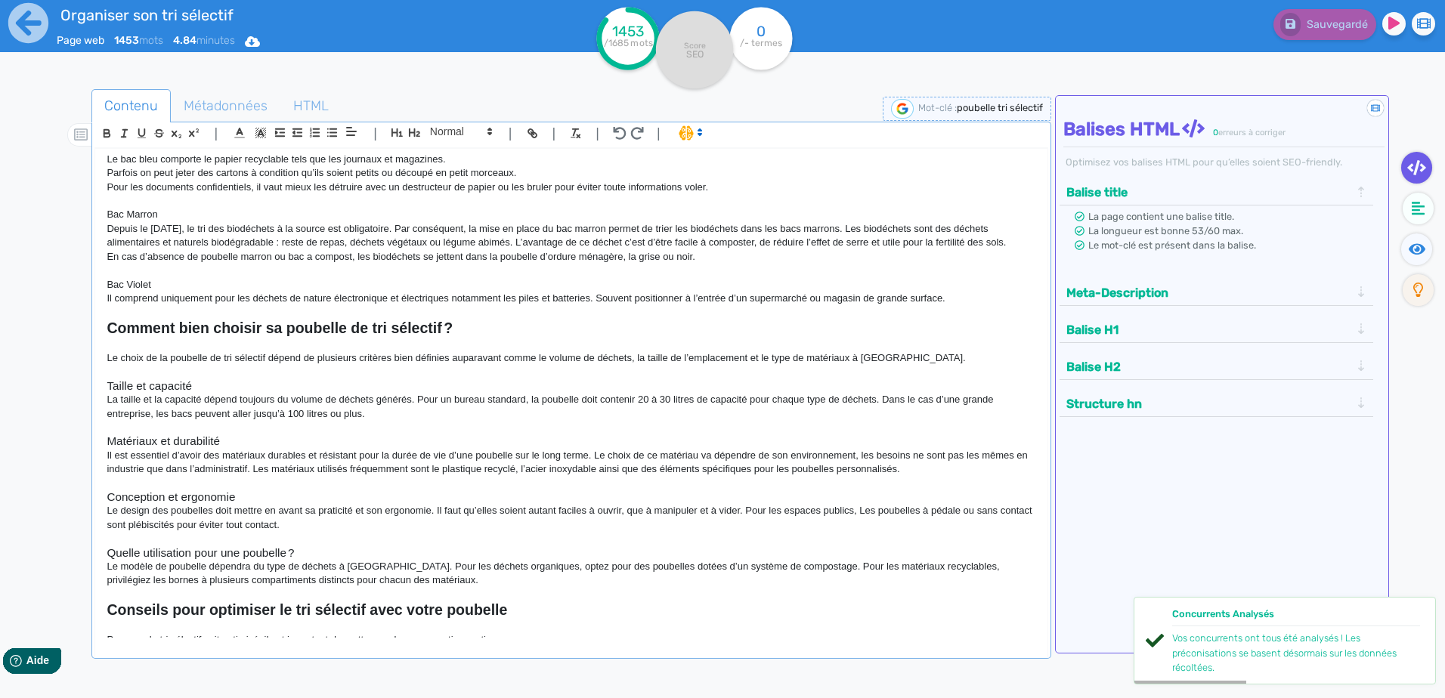
scroll to position [1133, 0]
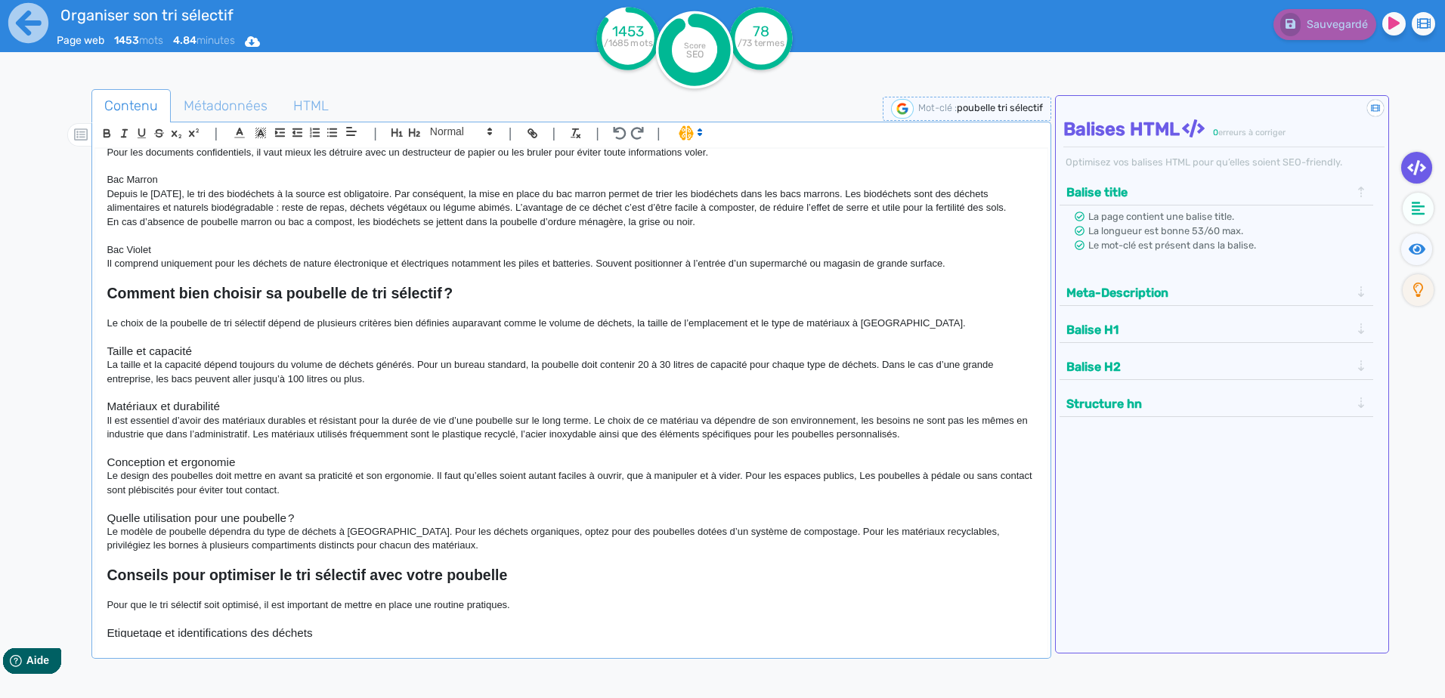
drag, startPoint x: 929, startPoint y: 447, endPoint x: 94, endPoint y: 434, distance: 835.0
click at [94, 434] on div "| | H3 H4 H5 H6 Normal | | | | Poubelle de tri sélectif Le tri sélectif est dev…" at bounding box center [570, 390] width 959 height 537
click at [924, 442] on p "Il est essentiel d’avoir des matériaux durables et solide pour la durée de vie …" at bounding box center [571, 428] width 929 height 28
click at [31, 23] on icon at bounding box center [29, 23] width 42 height 42
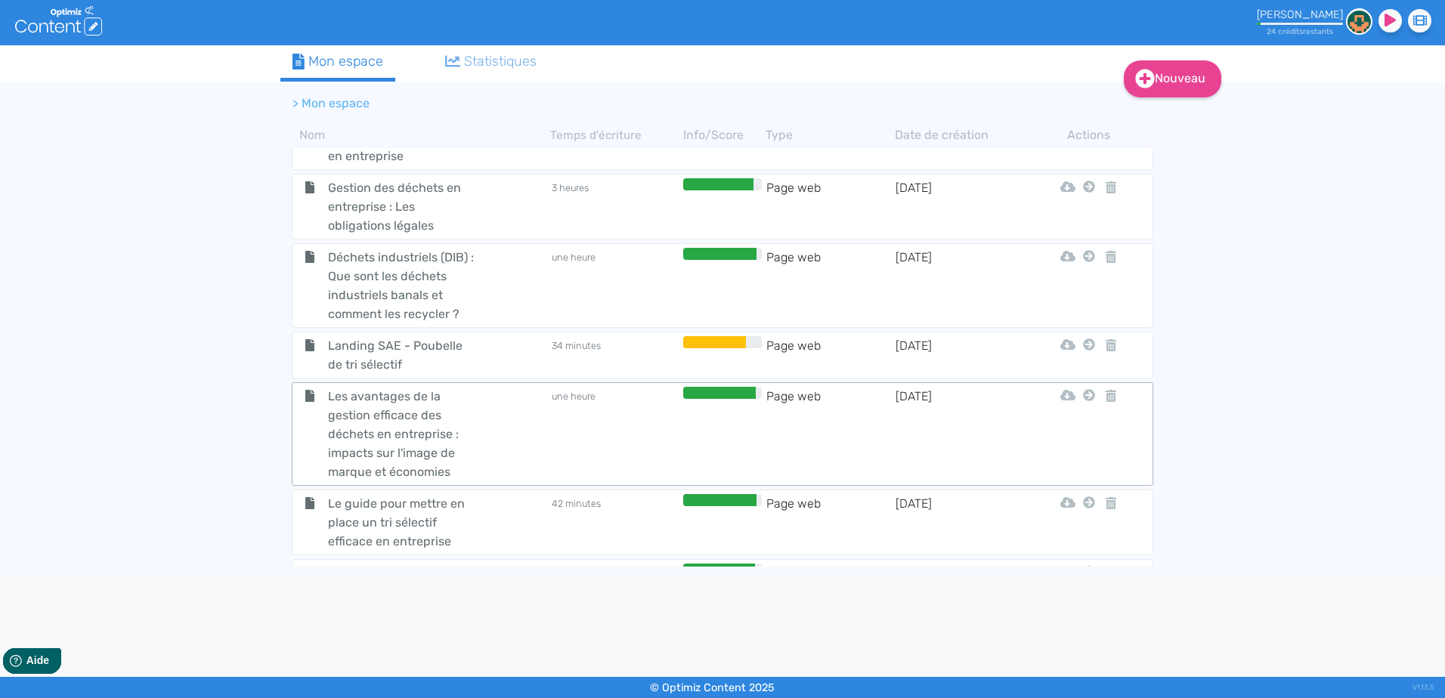
scroll to position [519, 0]
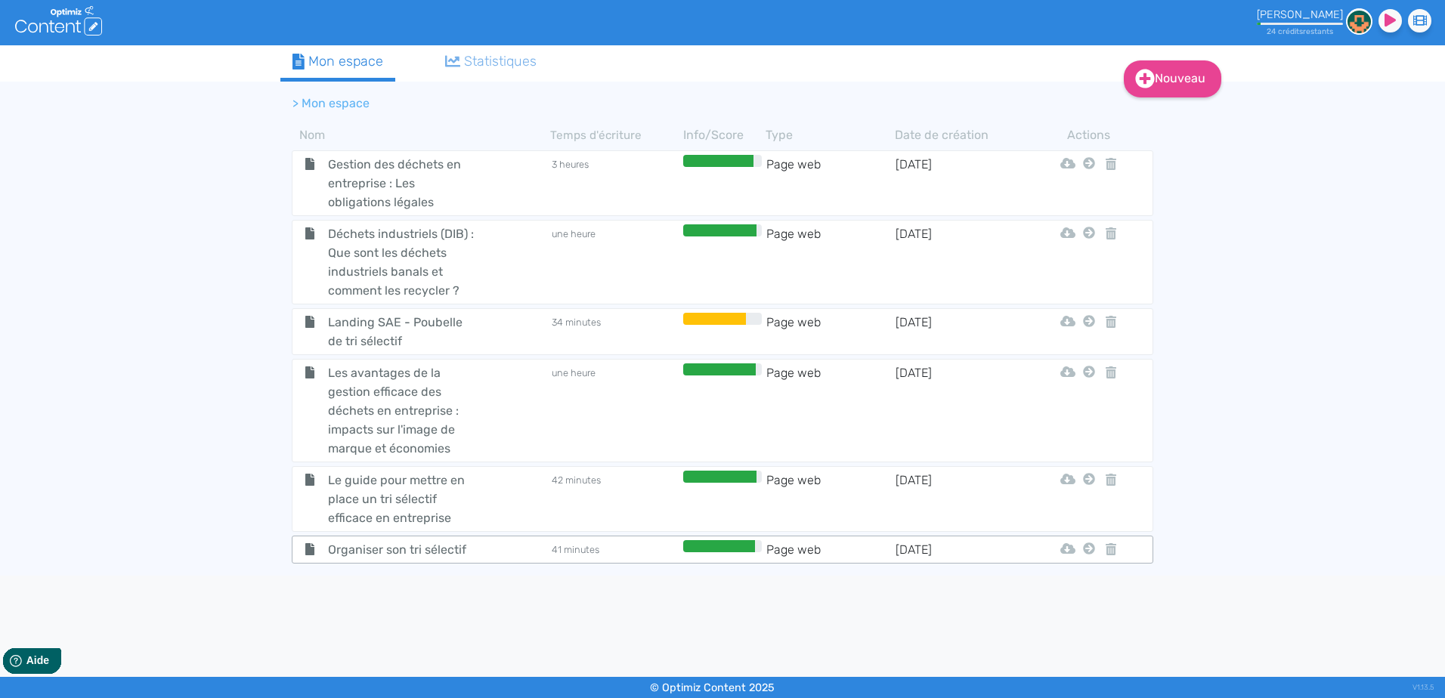
click at [610, 541] on td "41 minutes" at bounding box center [614, 549] width 129 height 19
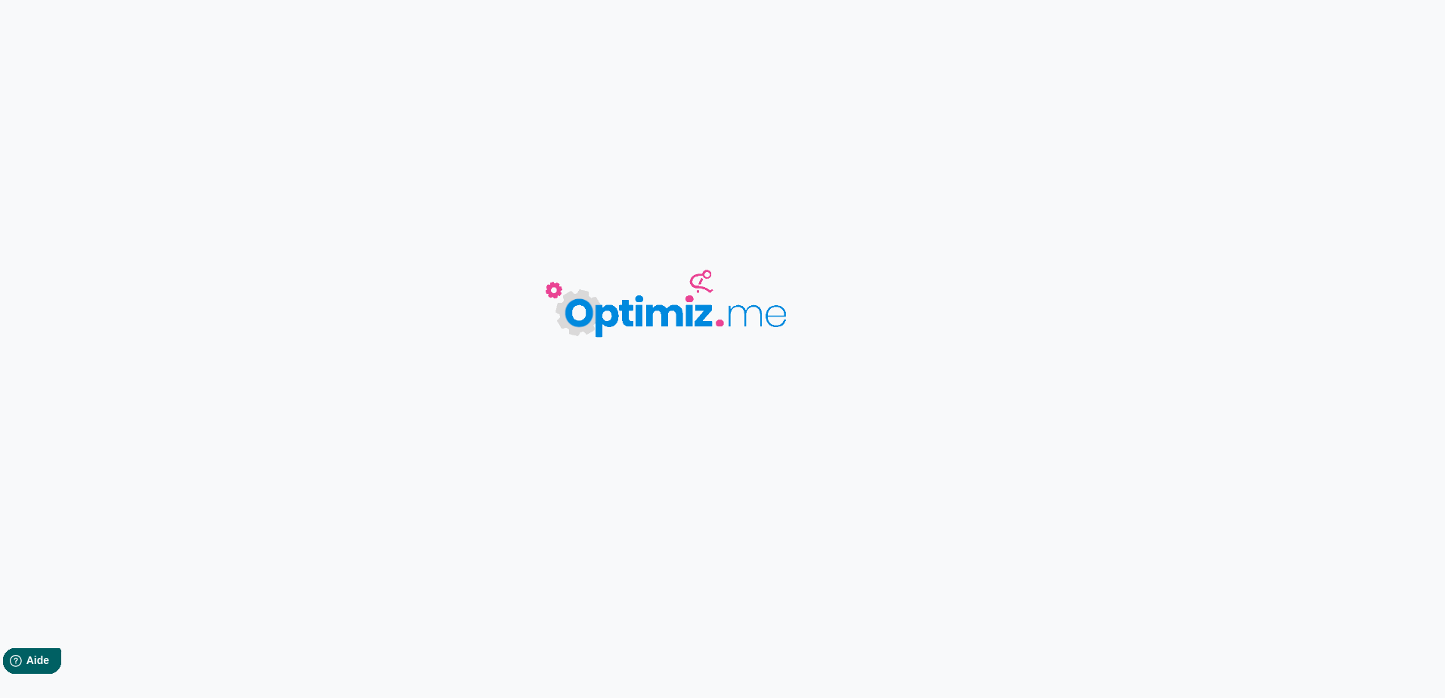
type input "Organiser son tri sélectif"
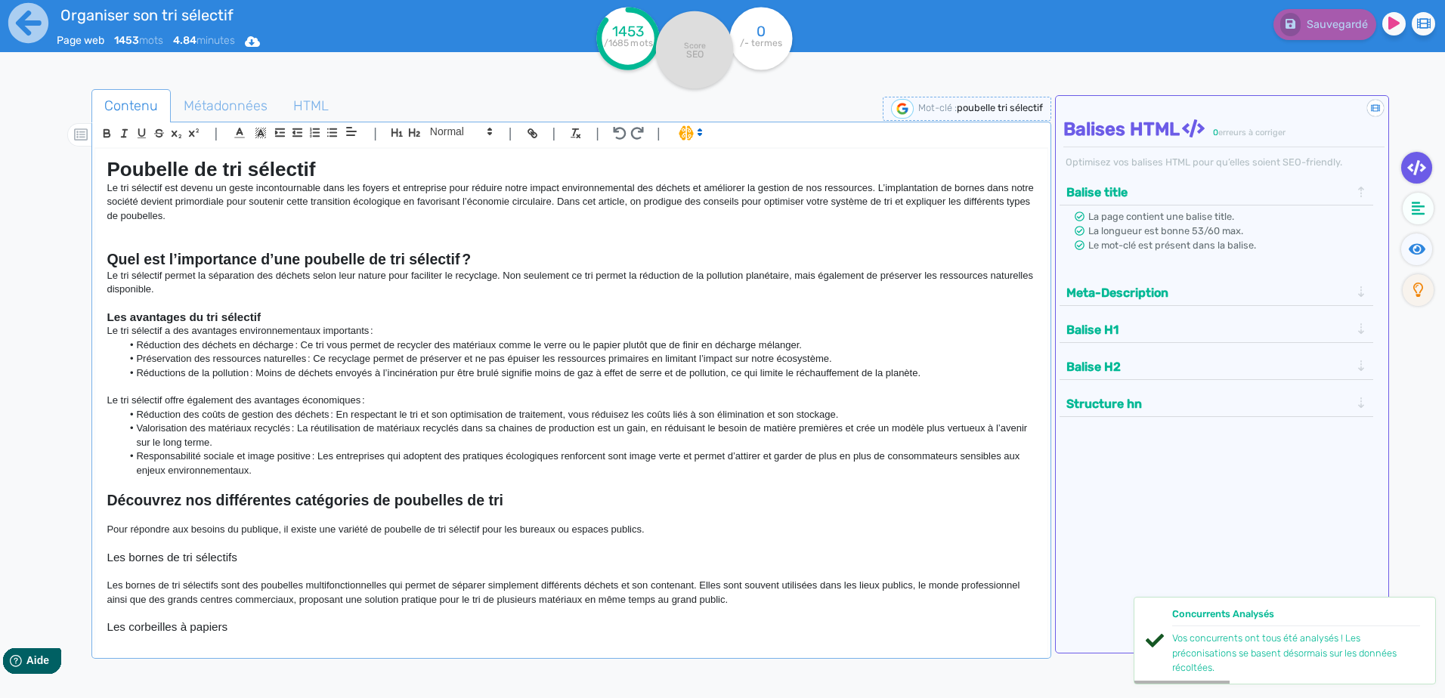
click at [1228, 299] on button "Meta-Description" at bounding box center [1208, 292] width 293 height 25
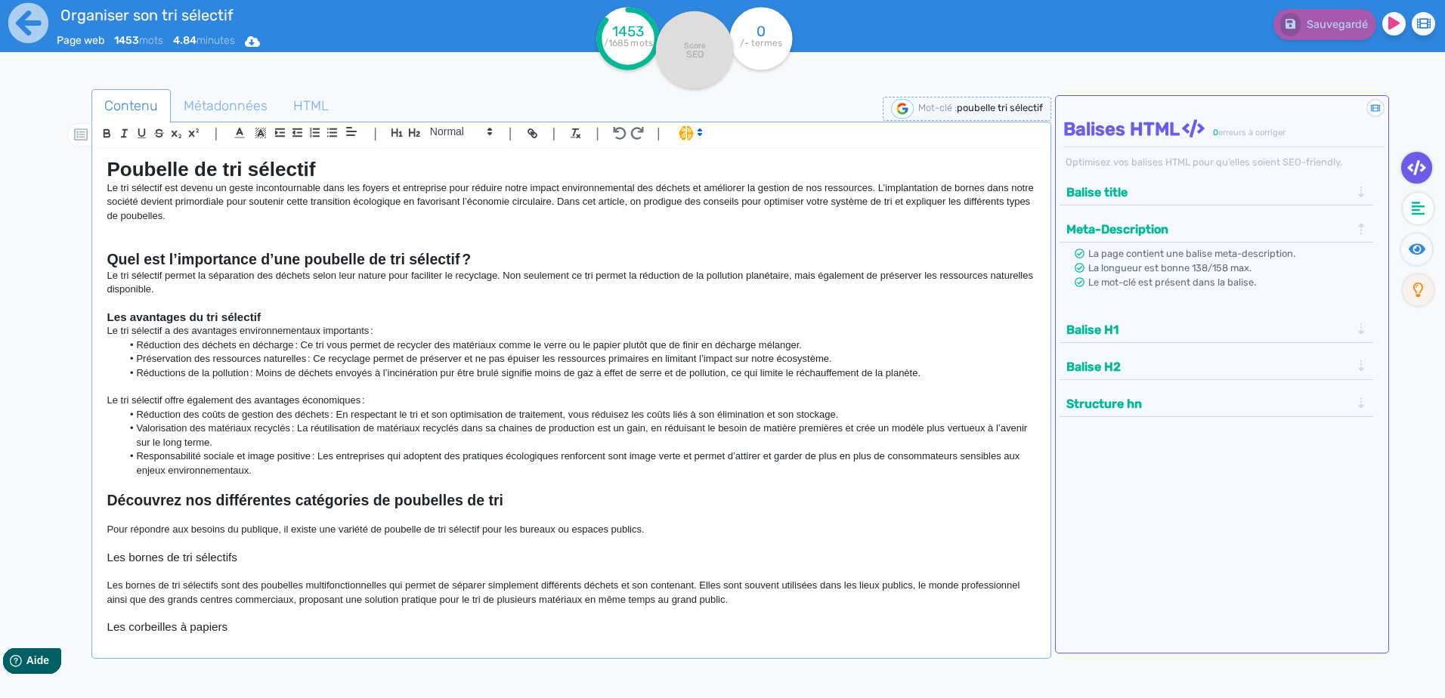
click at [1296, 224] on button "Meta-Description" at bounding box center [1208, 229] width 293 height 25
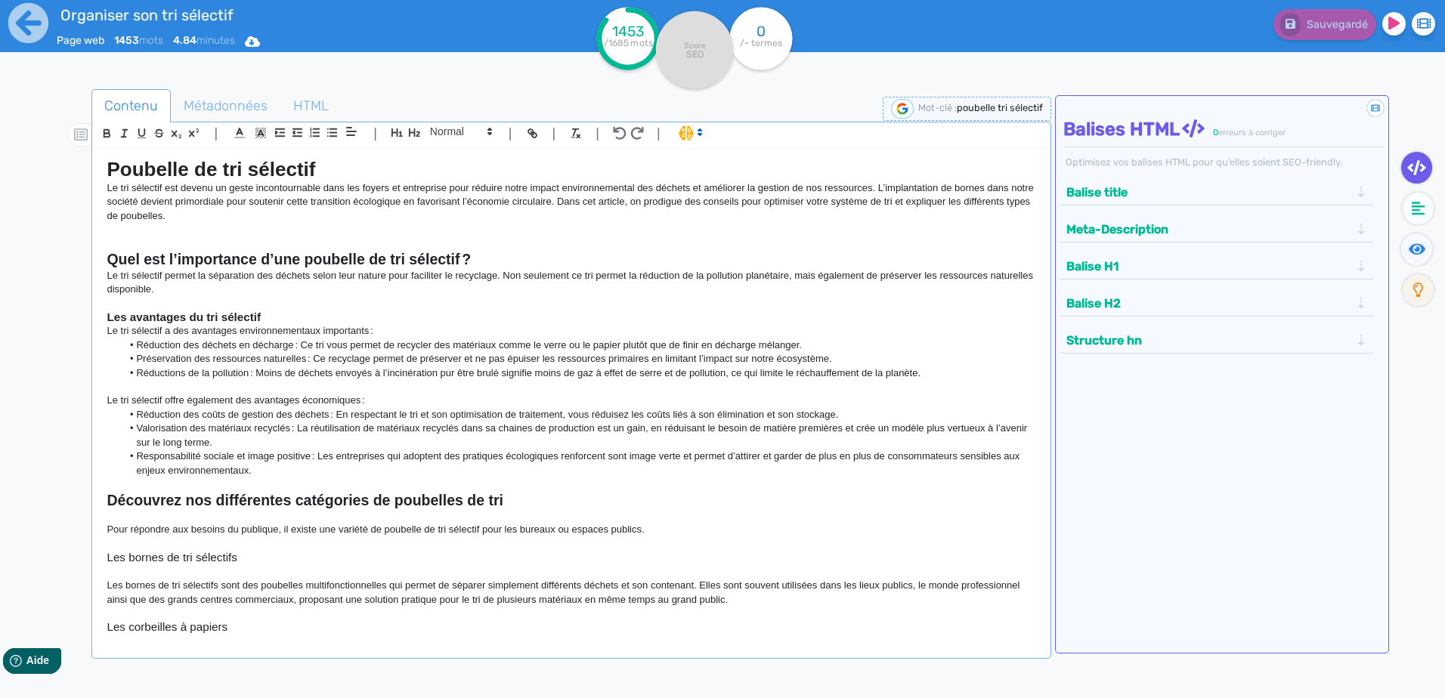
click at [1217, 266] on button "Balise H1" at bounding box center [1208, 266] width 293 height 25
click at [1213, 339] on button "Balise H2" at bounding box center [1208, 351] width 293 height 25
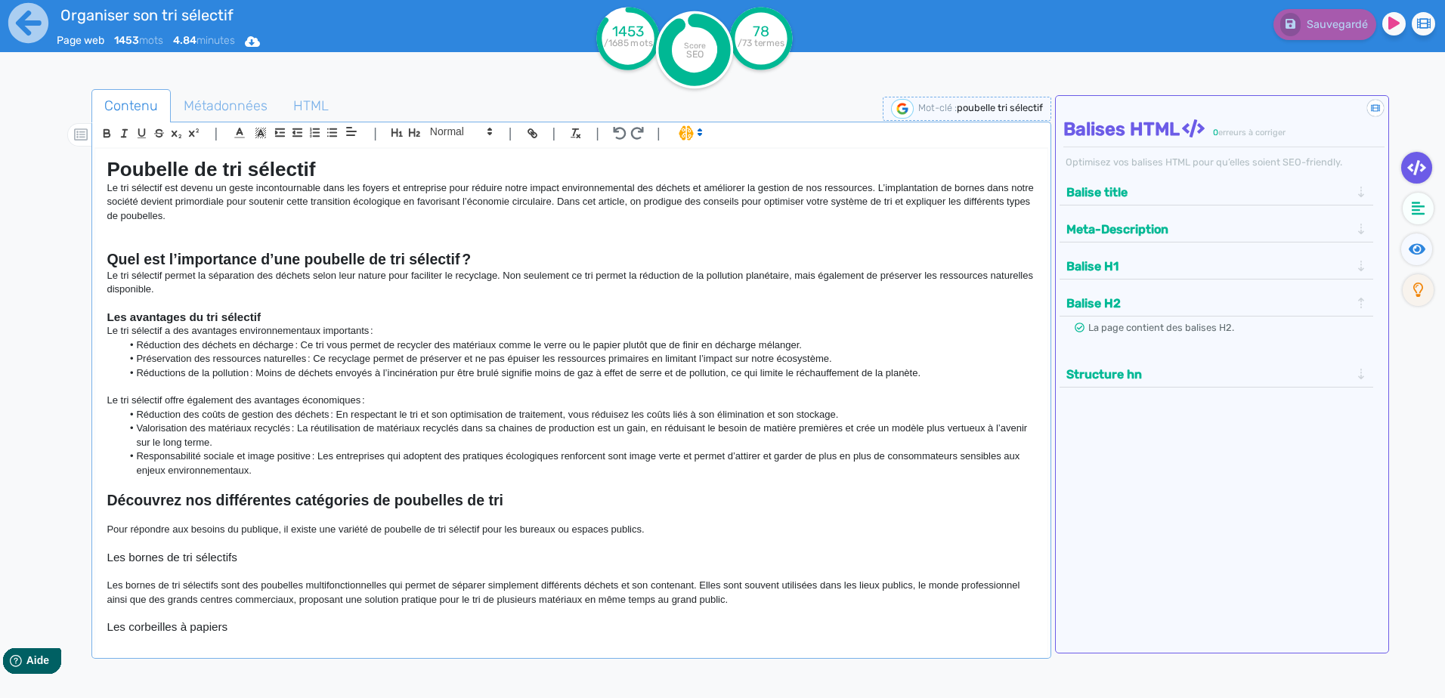
click at [1213, 305] on button "Balise H2" at bounding box center [1208, 303] width 293 height 25
click at [1211, 329] on button "Structure hn" at bounding box center [1208, 340] width 293 height 25
click at [1213, 343] on button "Structure hn" at bounding box center [1208, 340] width 293 height 25
click at [746, 26] on circle at bounding box center [760, 38] width 63 height 63
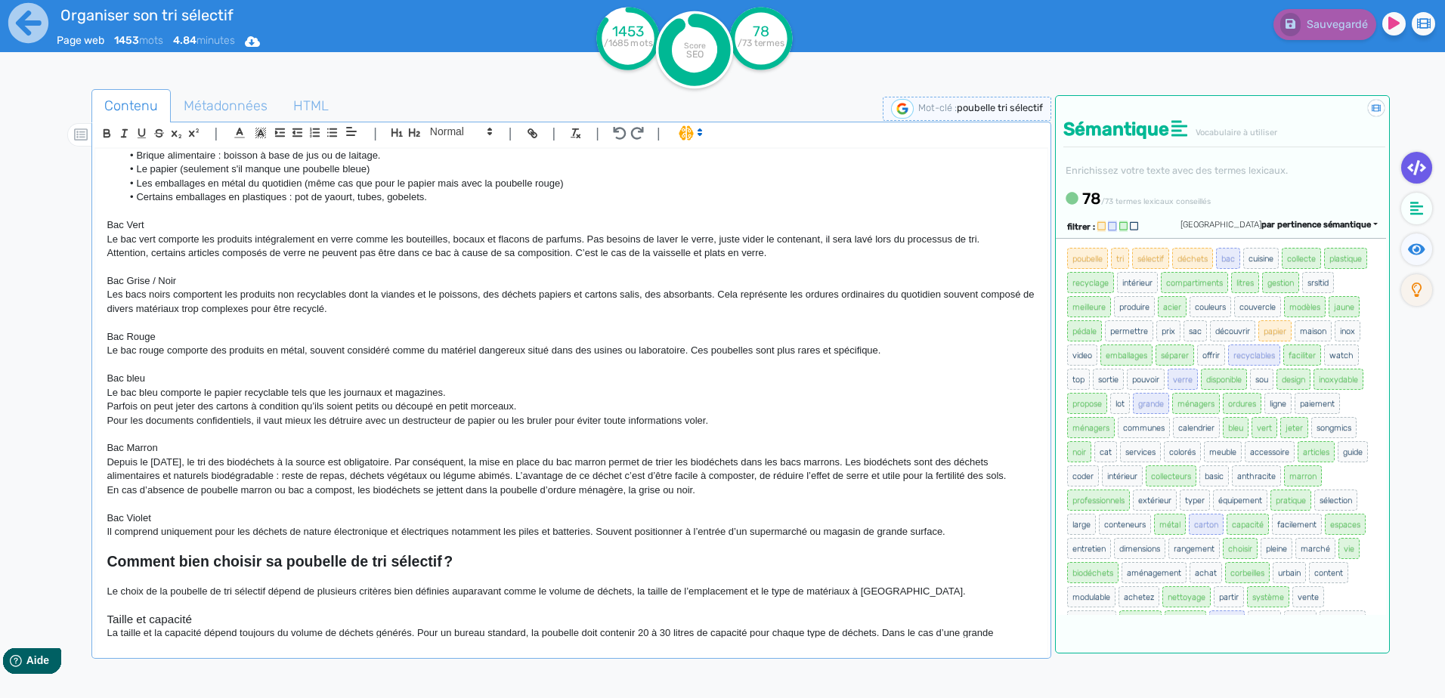
scroll to position [831, 0]
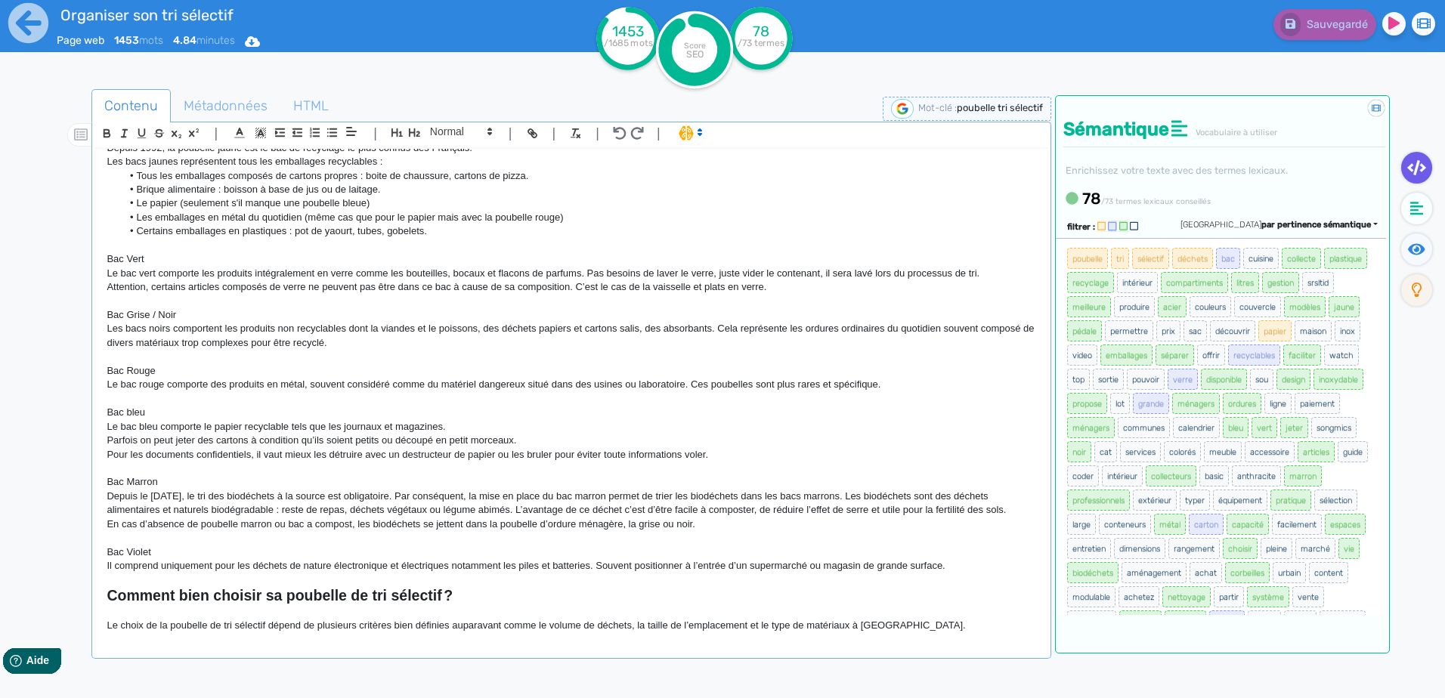
click at [482, 274] on p "Le bac vert comporte les produits intégralement en verre comme les bouteilles, …" at bounding box center [571, 274] width 929 height 14
click at [488, 270] on p "Le bac vert comporte les produits intégralement en verre comme les bouteilles, …" at bounding box center [571, 274] width 929 height 14
click at [779, 322] on p "Bac Grise / Noir" at bounding box center [571, 315] width 929 height 14
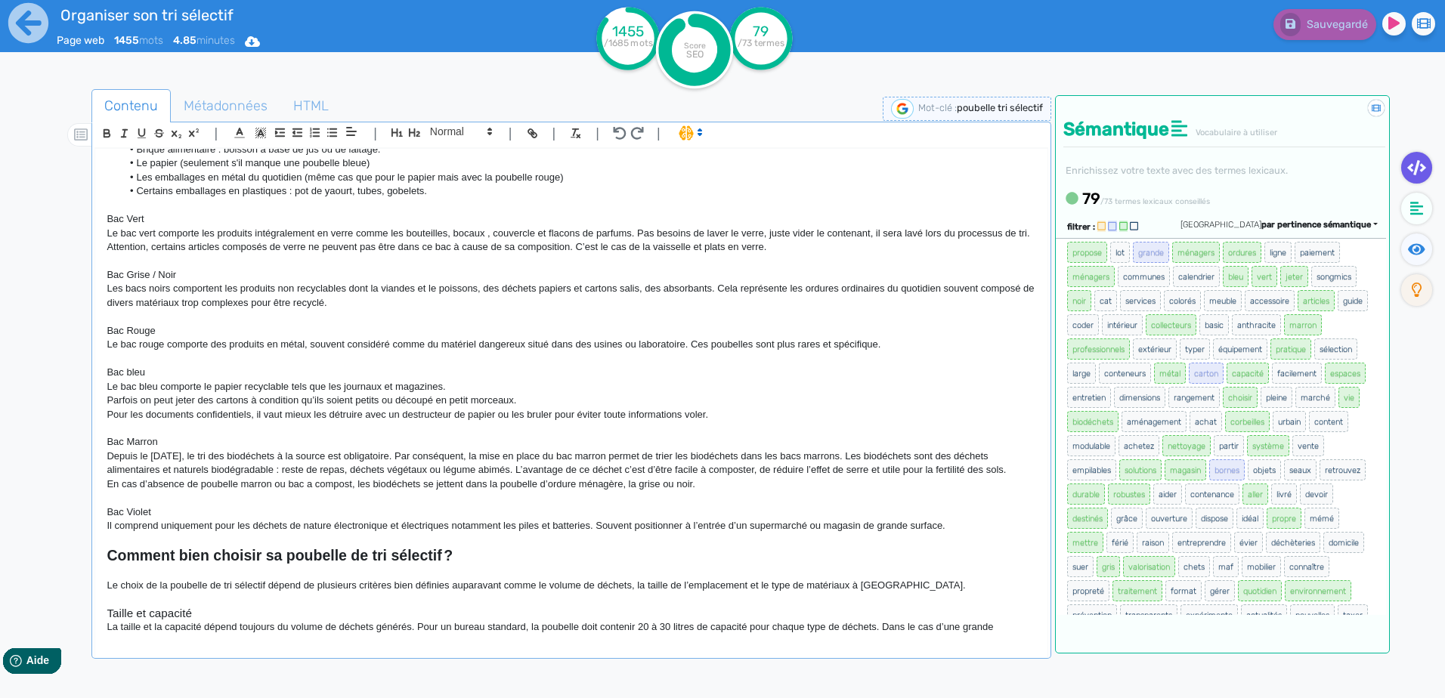
scroll to position [907, 0]
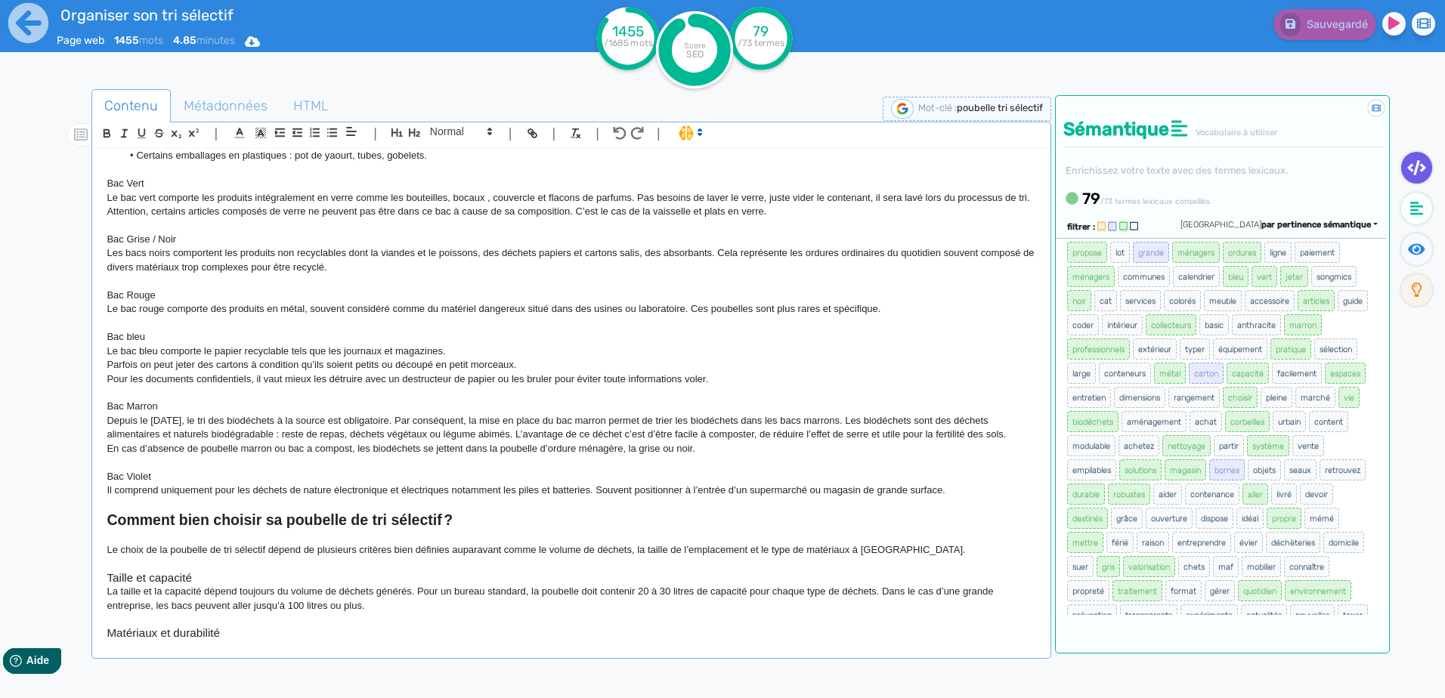
click at [725, 497] on p "Il comprend uniquement pour les déchets de nature électronique et électriques n…" at bounding box center [571, 491] width 929 height 14
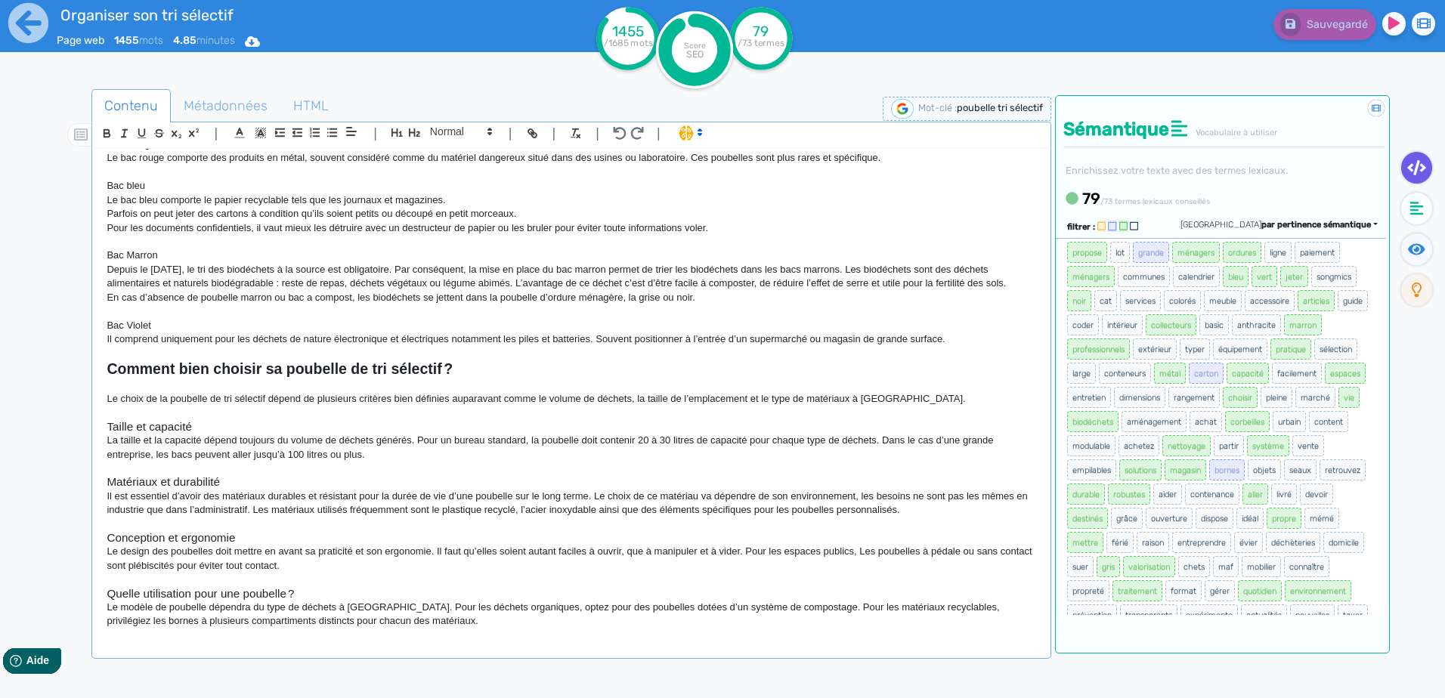
scroll to position [1133, 0]
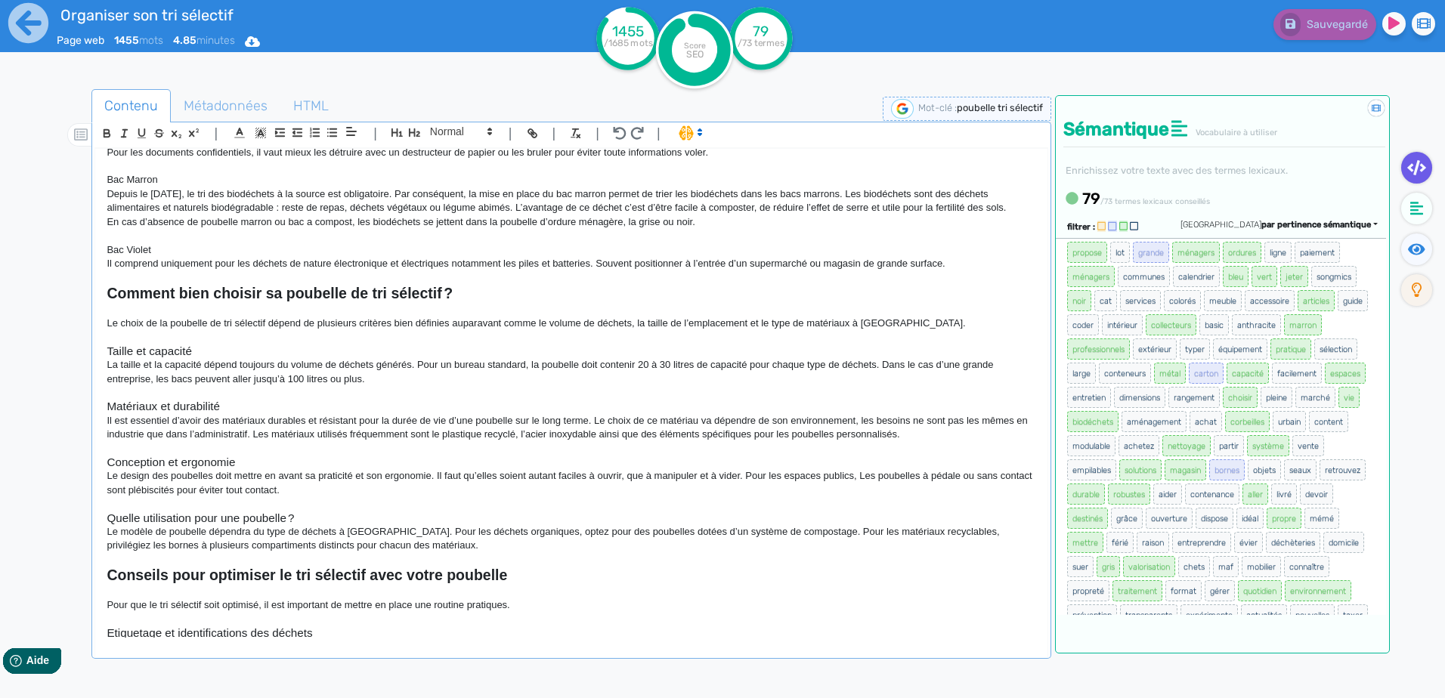
click at [585, 442] on p "Il est essentiel d’avoir des matériaux durables et résistant pour la durée de v…" at bounding box center [571, 428] width 929 height 28
click at [586, 442] on p "Il est essentiel d’avoir des matériaux durables et résistant pour la durée de v…" at bounding box center [571, 428] width 929 height 28
click at [764, 456] on p at bounding box center [571, 449] width 929 height 14
click at [740, 456] on p at bounding box center [571, 449] width 929 height 14
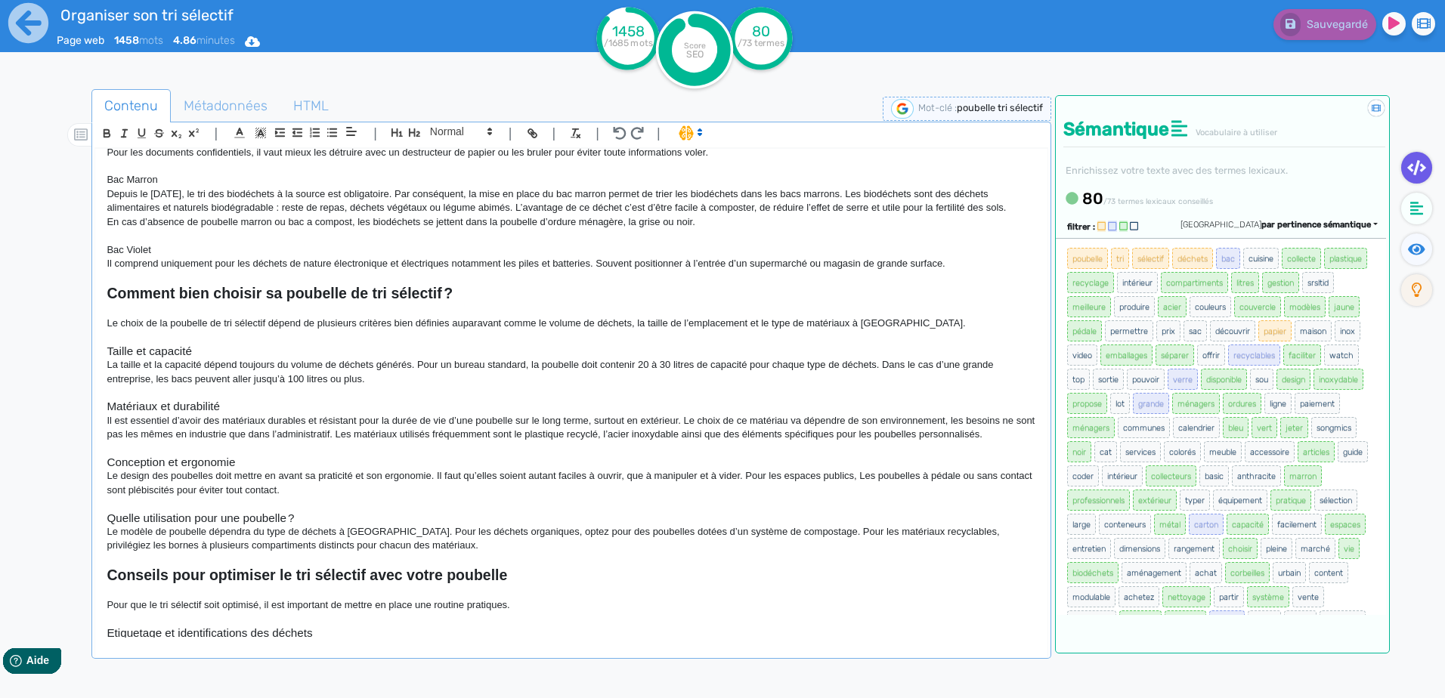
click at [431, 497] on p "Le design des poubelles doit mettre en avant sa praticité et son ergonomie. Il …" at bounding box center [571, 483] width 929 height 28
click at [745, 330] on p "Le choix de la poubelle de tri sélectif dépend de plusieurs critères bien défin…" at bounding box center [571, 324] width 929 height 14
click at [746, 330] on p "Le choix de la poubelle de tri sélectif dépend de plusieurs critères bien défin…" at bounding box center [571, 324] width 929 height 14
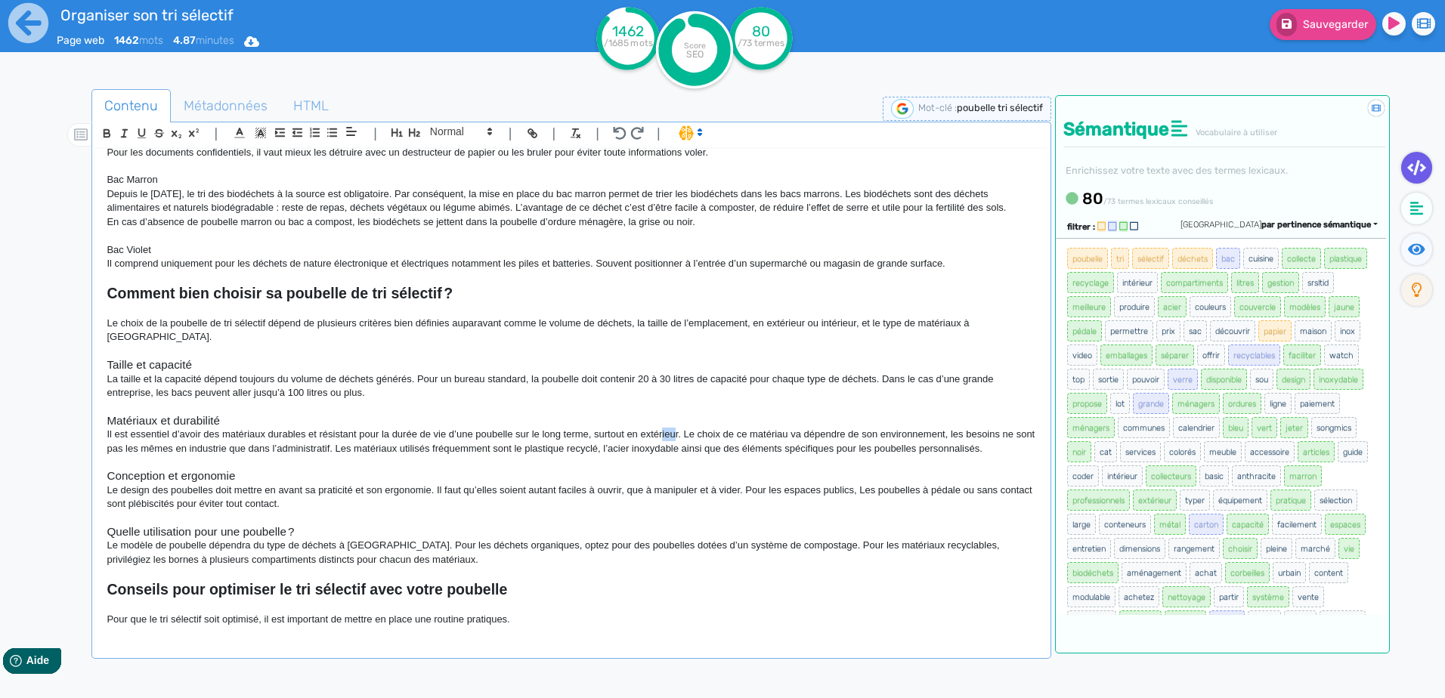
drag, startPoint x: 675, startPoint y: 444, endPoint x: 657, endPoint y: 444, distance: 18.1
click at [661, 444] on p "Il est essentiel d’avoir des matériaux durables et résistant pour la durée de v…" at bounding box center [571, 442] width 929 height 28
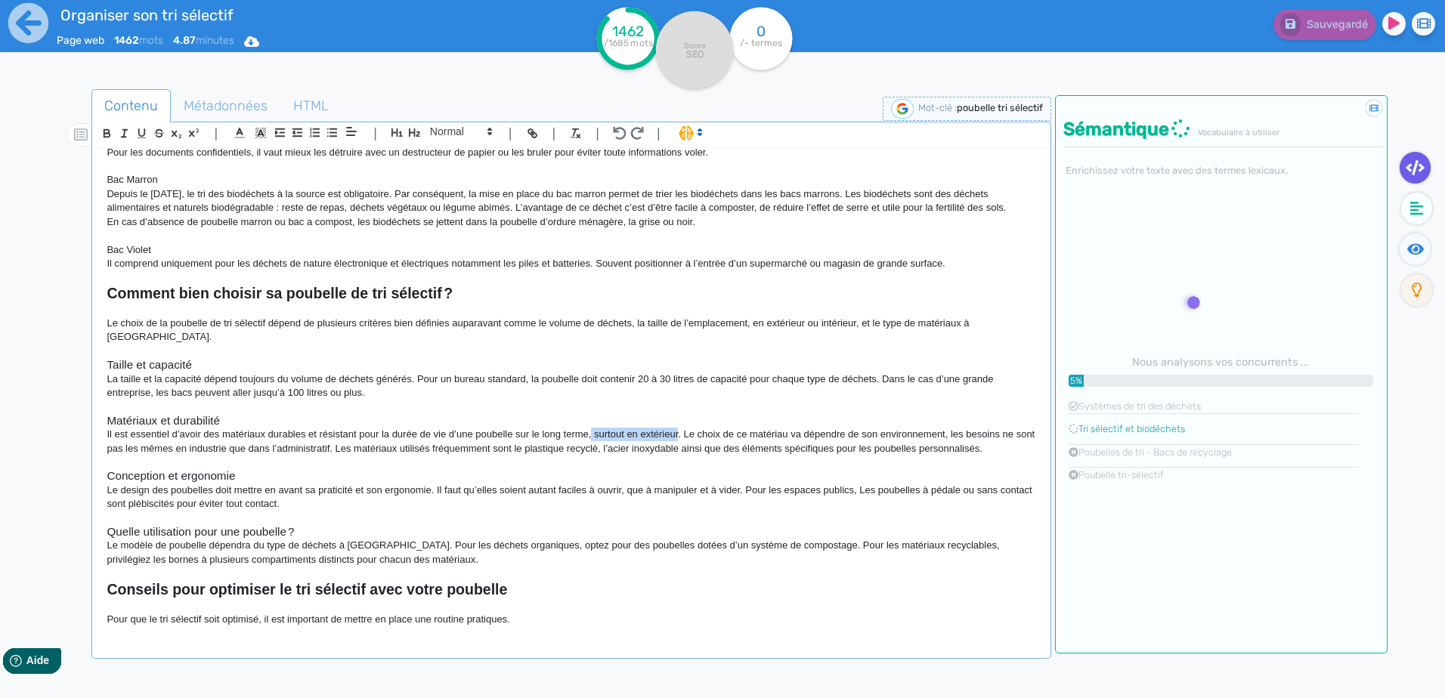
drag, startPoint x: 677, startPoint y: 445, endPoint x: 590, endPoint y: 442, distance: 86.9
click at [590, 442] on p "Il est essentiel d’avoir des matériaux durables et résistant pour la durée de v…" at bounding box center [571, 442] width 929 height 28
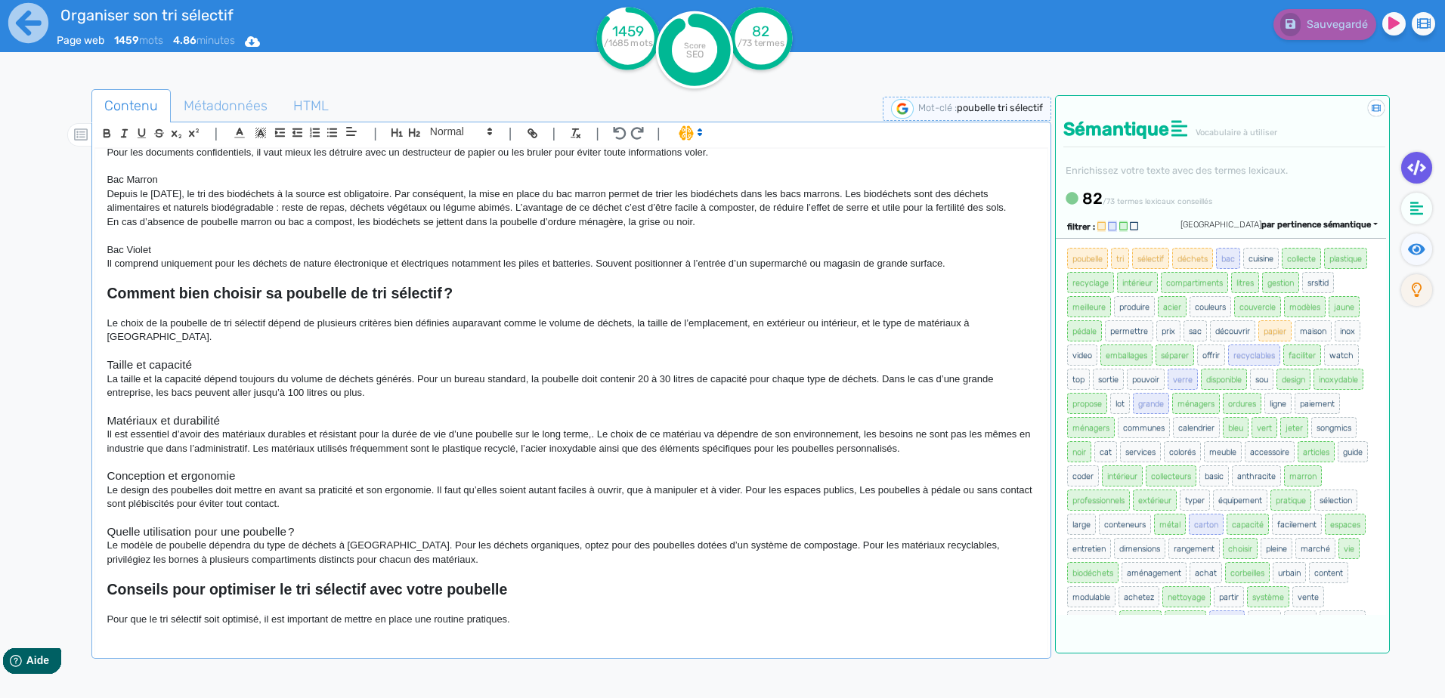
click at [773, 451] on p "Il est essentiel d’avoir des matériaux durables et résistant pour la durée de v…" at bounding box center [571, 442] width 929 height 28
click at [785, 456] on p "Il est essentiel d’avoir des matériaux durables et résistant pour la durée de v…" at bounding box center [571, 442] width 929 height 28
click at [589, 447] on p "Il est essentiel d’avoir des matériaux durables et résistant pour la durée de v…" at bounding box center [571, 442] width 929 height 28
click at [589, 449] on p "Il est essentiel d’avoir des matériaux durables et résistant pour la durée de v…" at bounding box center [571, 442] width 929 height 28
click at [589, 447] on p "Il est essentiel d’avoir des matériaux durables et résistant pour la durée de v…" at bounding box center [571, 442] width 929 height 28
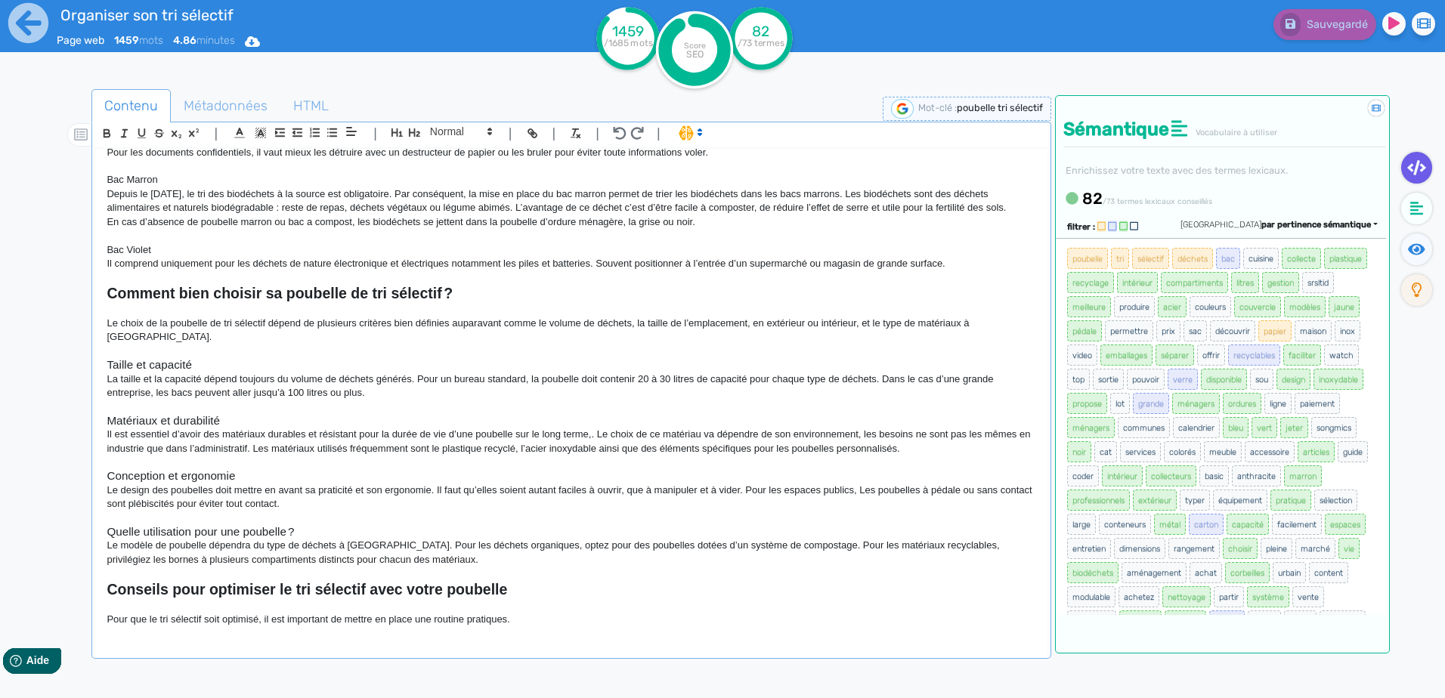
click at [591, 449] on p "Il est essentiel d’avoir des matériaux durables et résistant pour la durée de v…" at bounding box center [571, 442] width 929 height 28
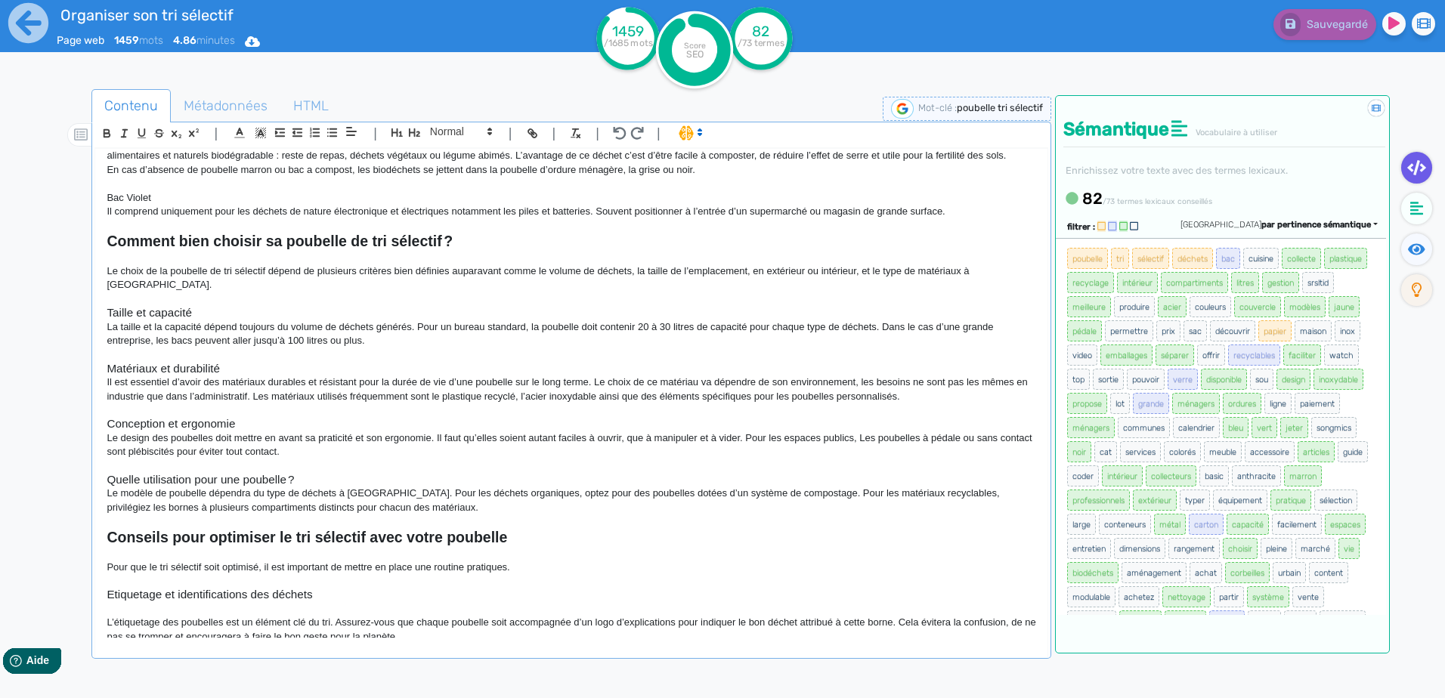
scroll to position [1209, 0]
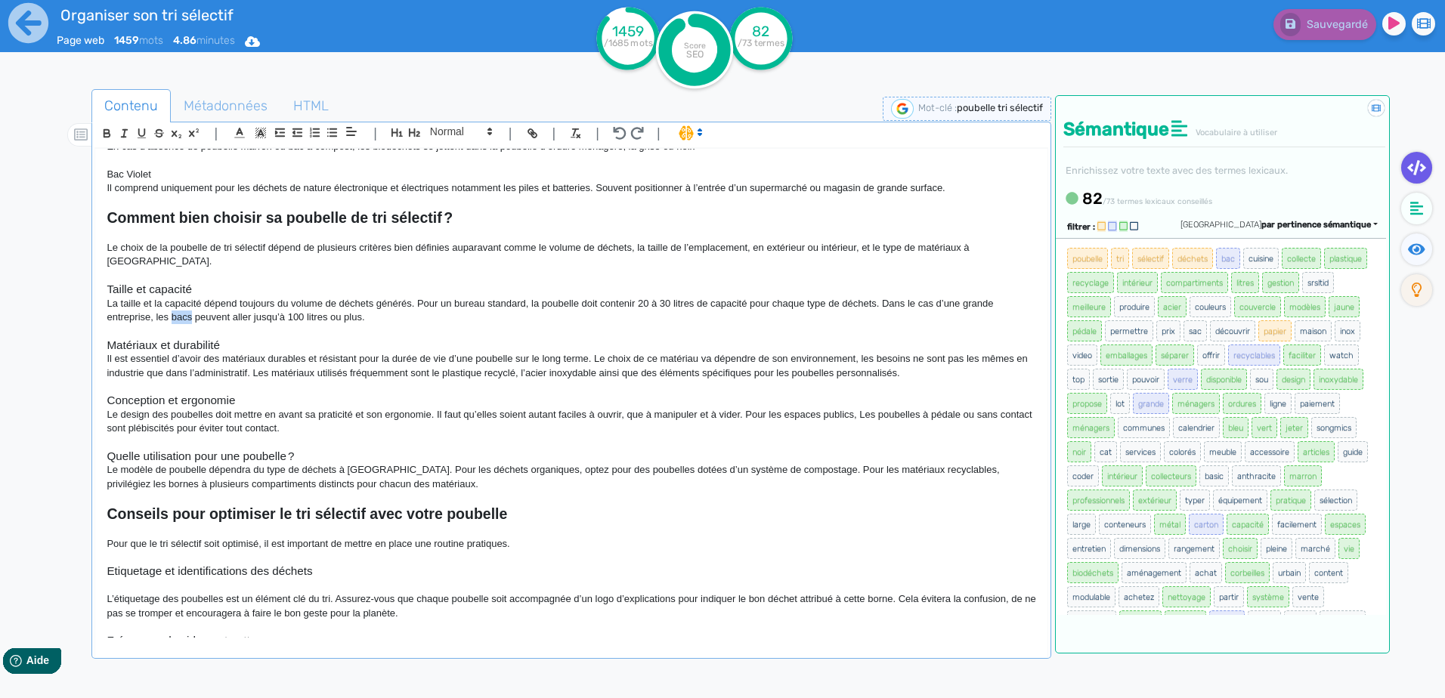
drag, startPoint x: 190, startPoint y: 328, endPoint x: 173, endPoint y: 326, distance: 16.7
click at [173, 325] on p "La taille et la capacité dépend toujours du volume de déchets générés. Pour un …" at bounding box center [571, 311] width 929 height 28
click at [423, 325] on p "La taille et la capacité dépend toujours du volume de déchets générés. Pour un …" at bounding box center [571, 311] width 929 height 28
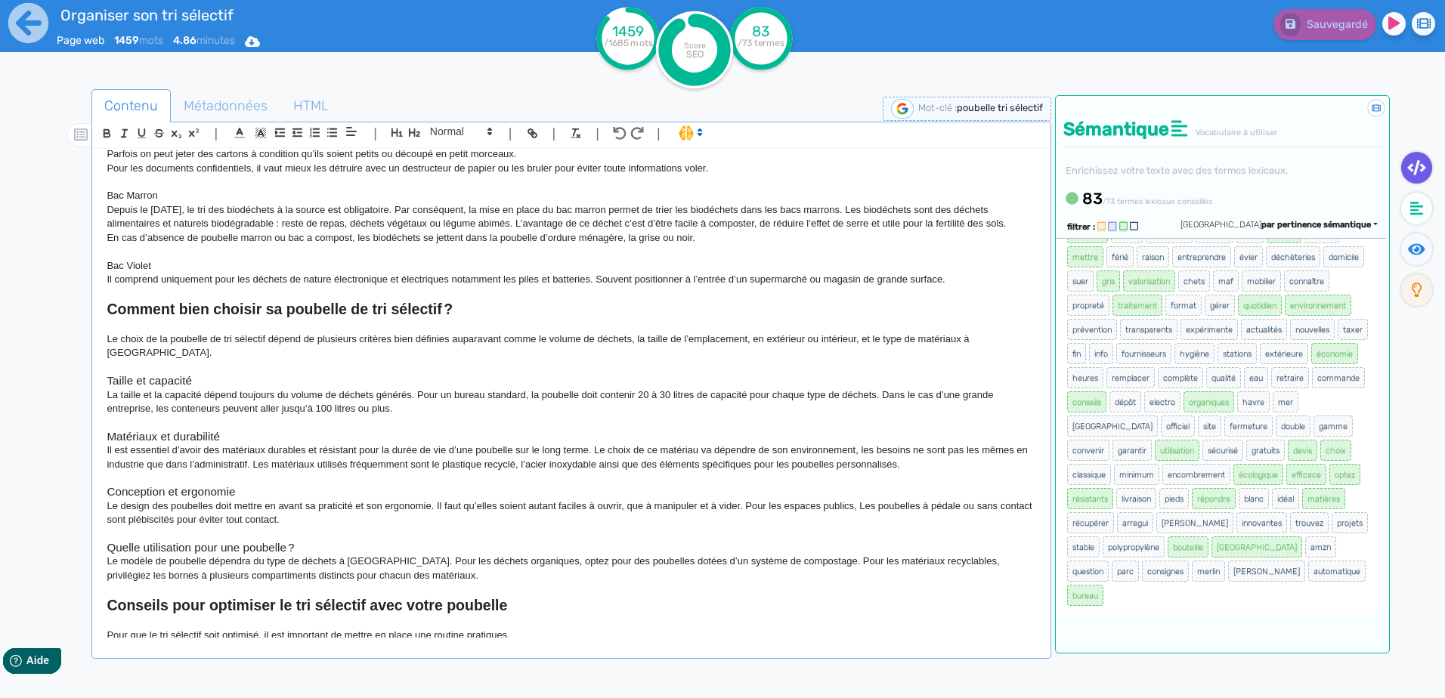
scroll to position [1058, 0]
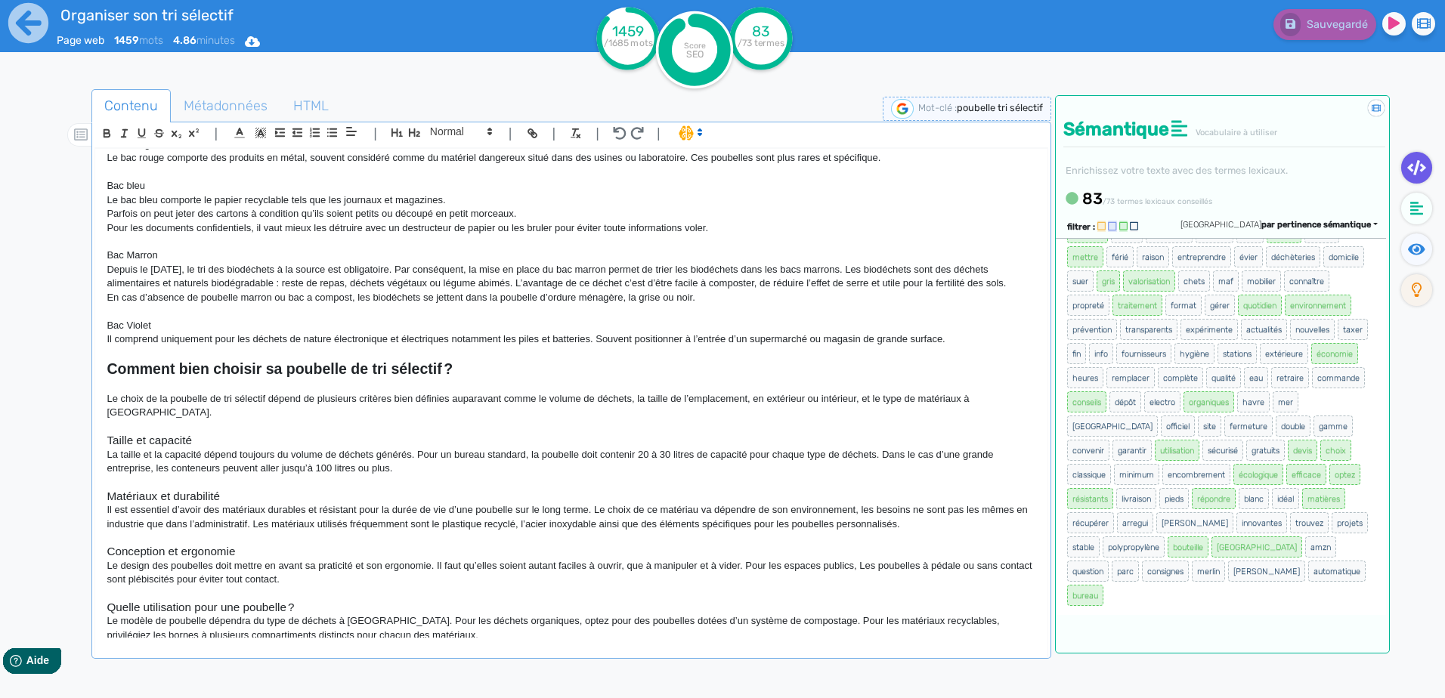
click at [1259, 364] on span "extérieure" at bounding box center [1283, 353] width 48 height 21
click at [805, 420] on p "Le choix de la poubelle de tri sélectif dépend de plusieurs critères bien défin…" at bounding box center [571, 406] width 929 height 28
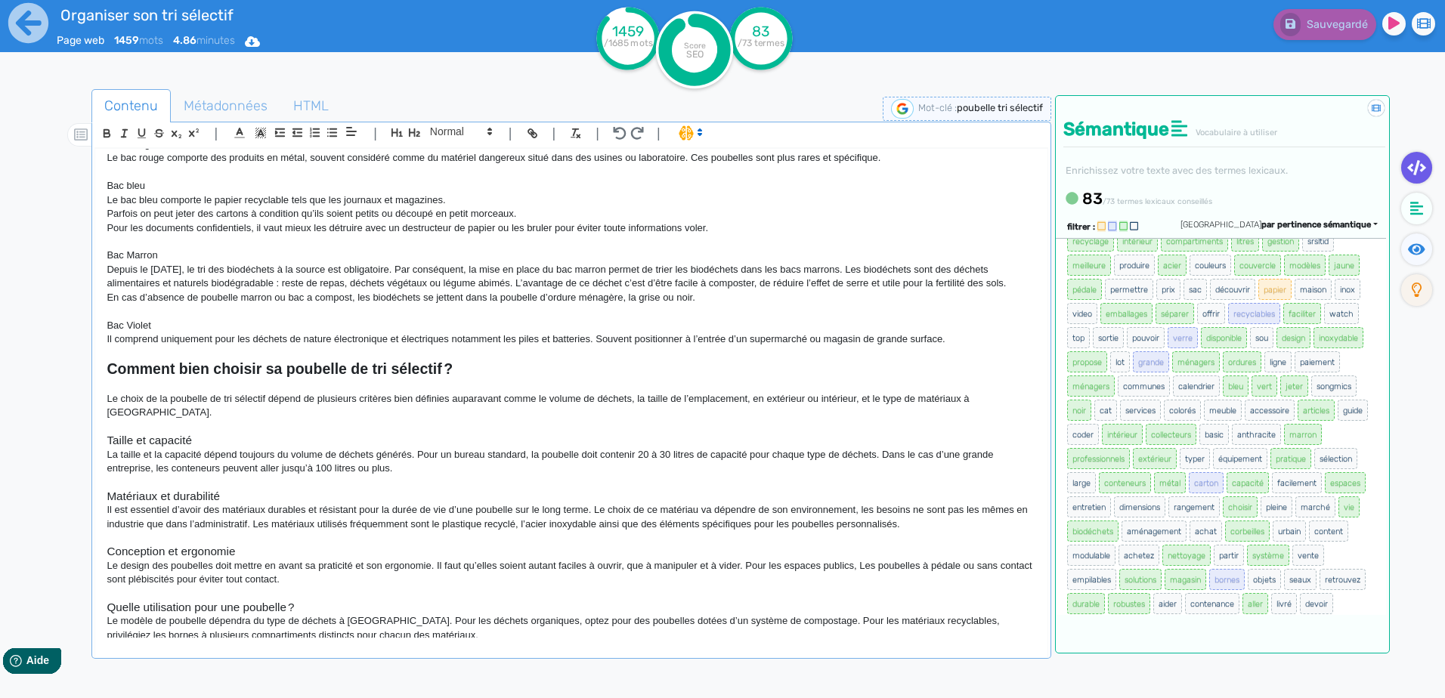
scroll to position [0, 0]
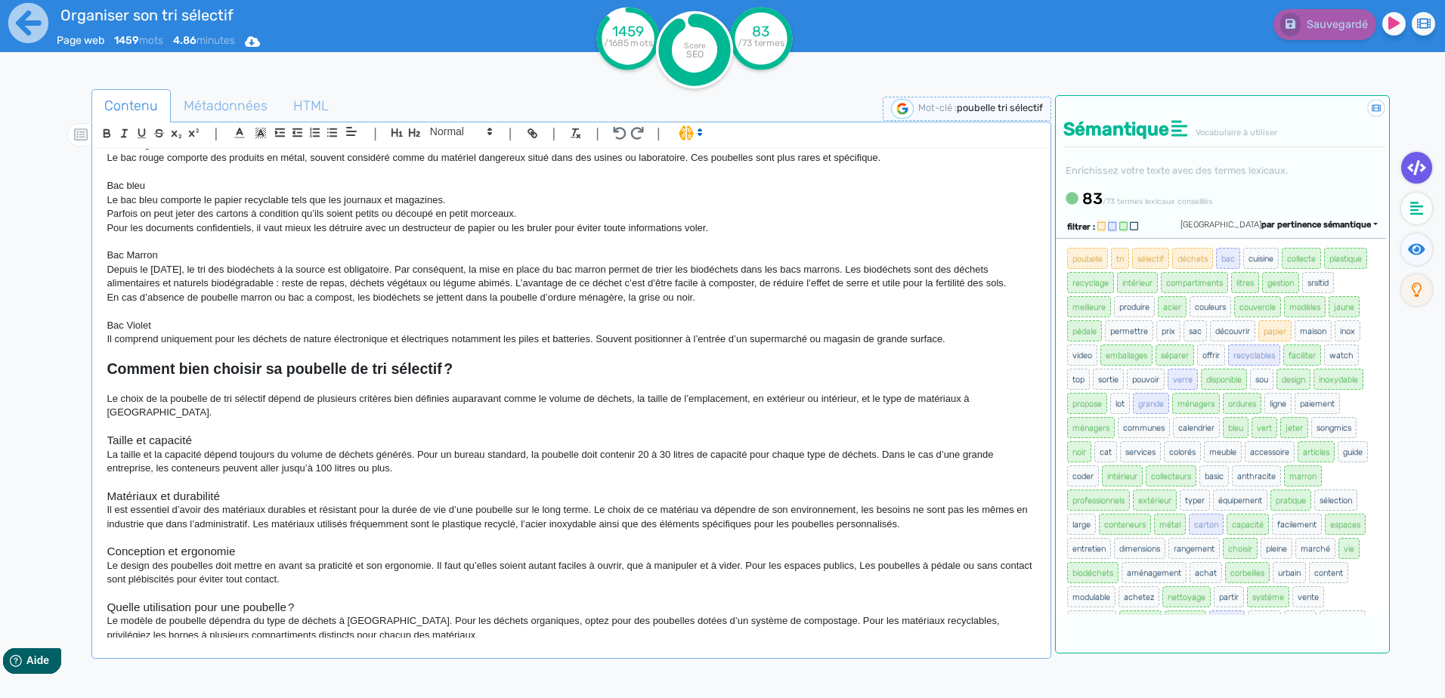
click at [1175, 202] on small "/73 termes lexicaux conseillés" at bounding box center [1157, 201] width 110 height 10
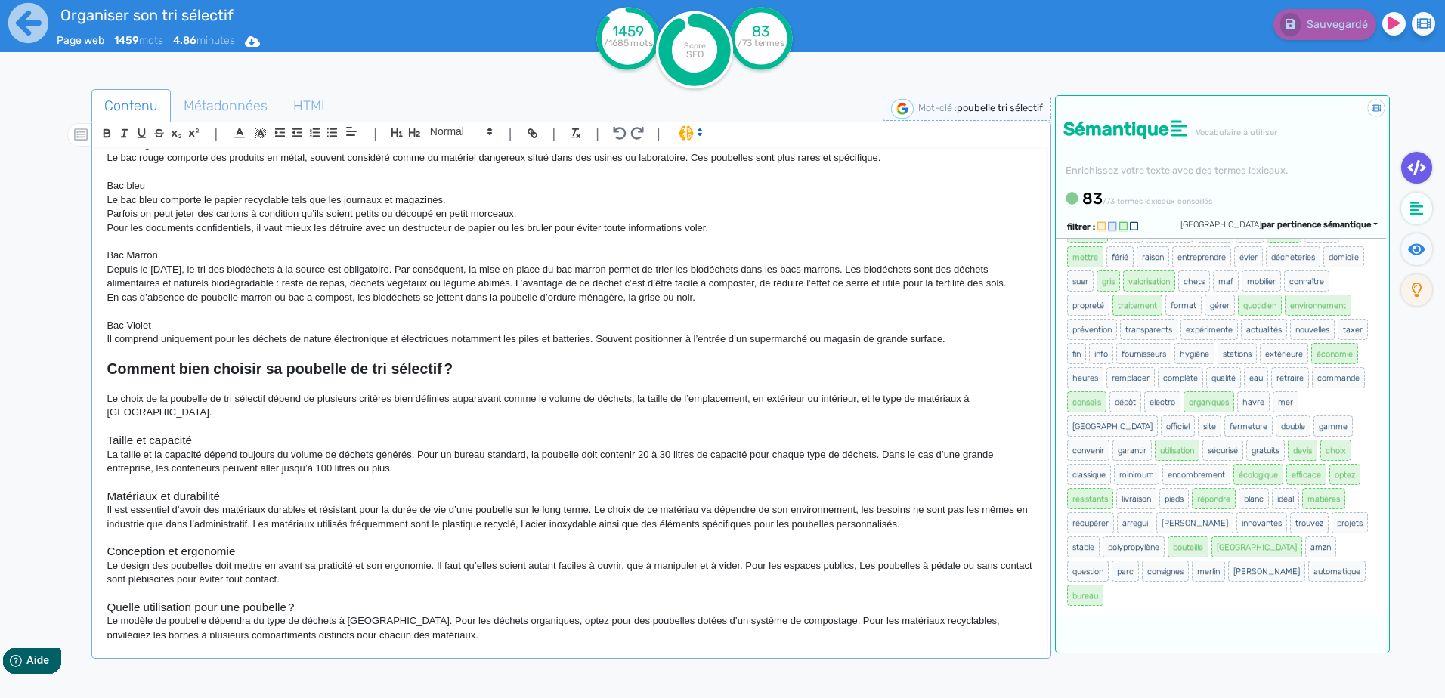
scroll to position [461, 0]
click at [803, 420] on p "Le choix de la poubelle de tri sélectif dépend de plusieurs critères bien défin…" at bounding box center [571, 406] width 929 height 28
click at [1344, 409] on ul "poubelle tri sélectif déchets bac cuisine collecte plastique recyclage intérieu…" at bounding box center [1220, 209] width 309 height 798
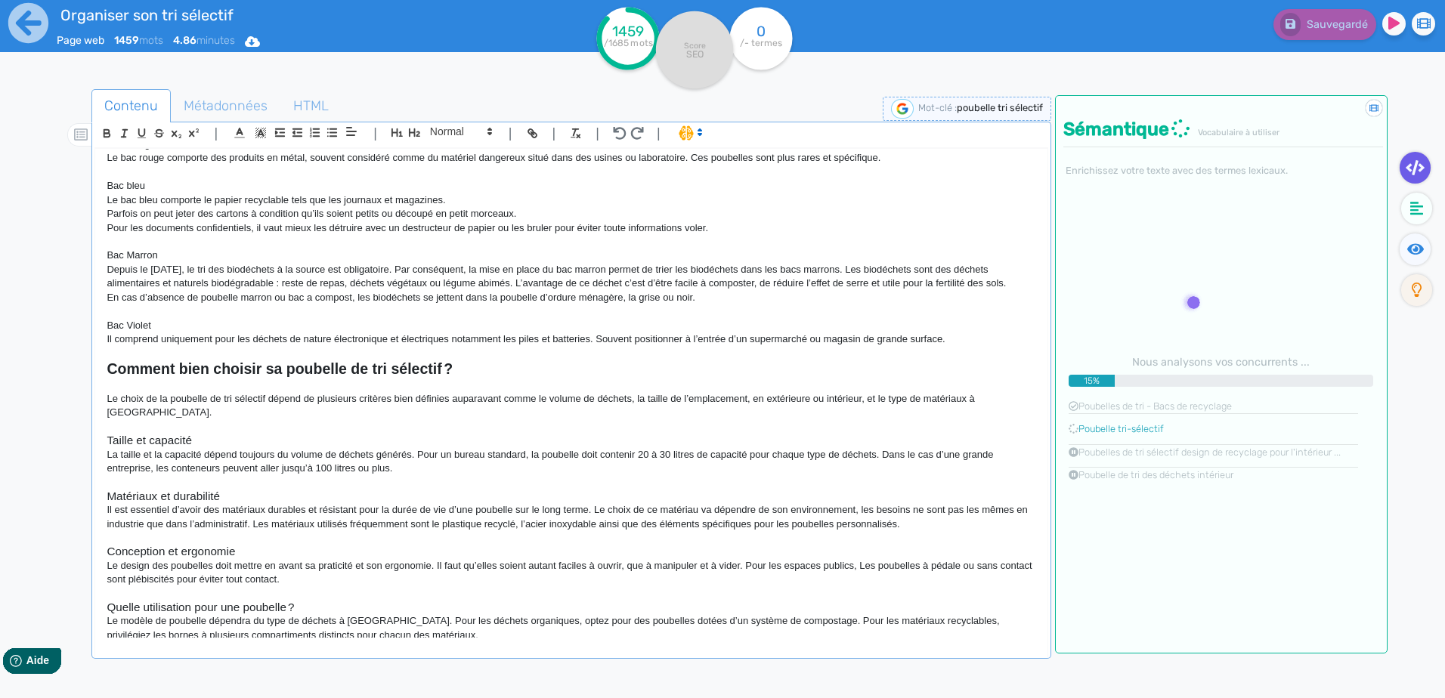
scroll to position [982, 0]
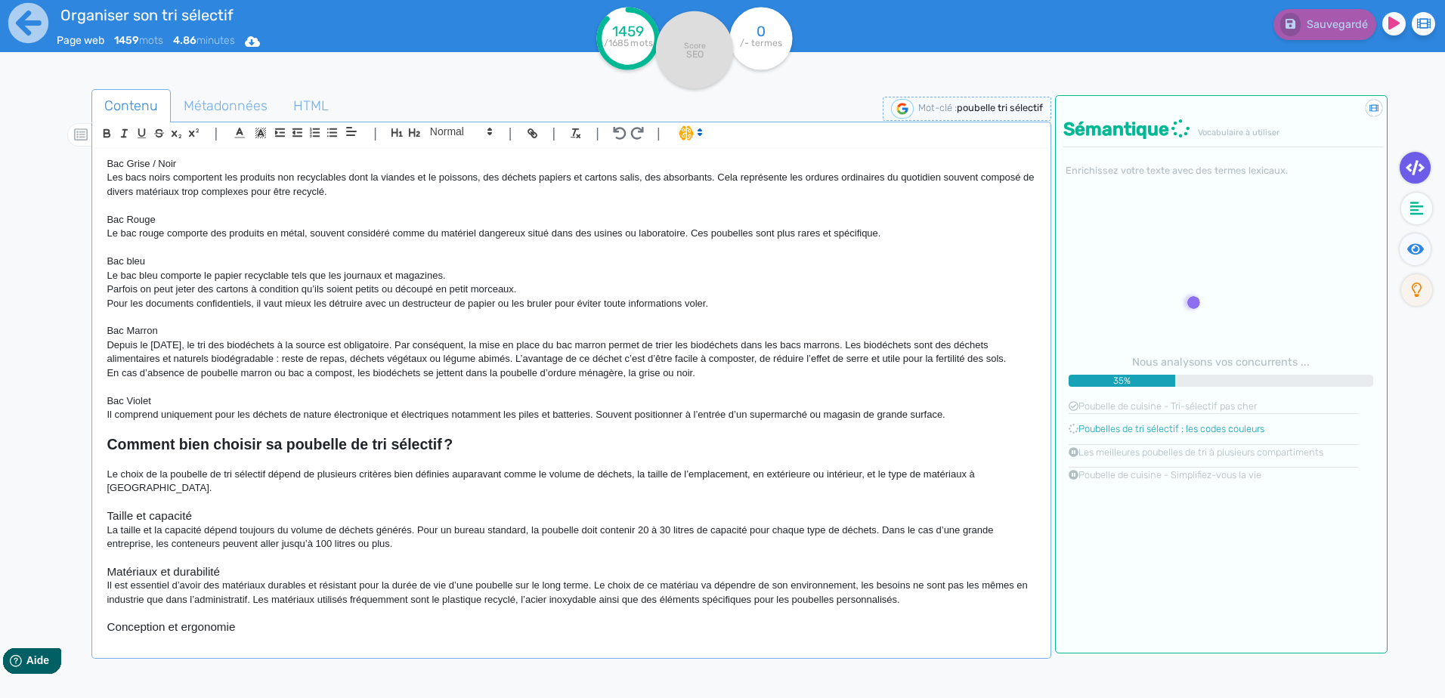
click at [105, 397] on div "Poubelle de tri sélectif Le tri sélectif est devenu un geste incontournable dan…" at bounding box center [570, 393] width 951 height 489
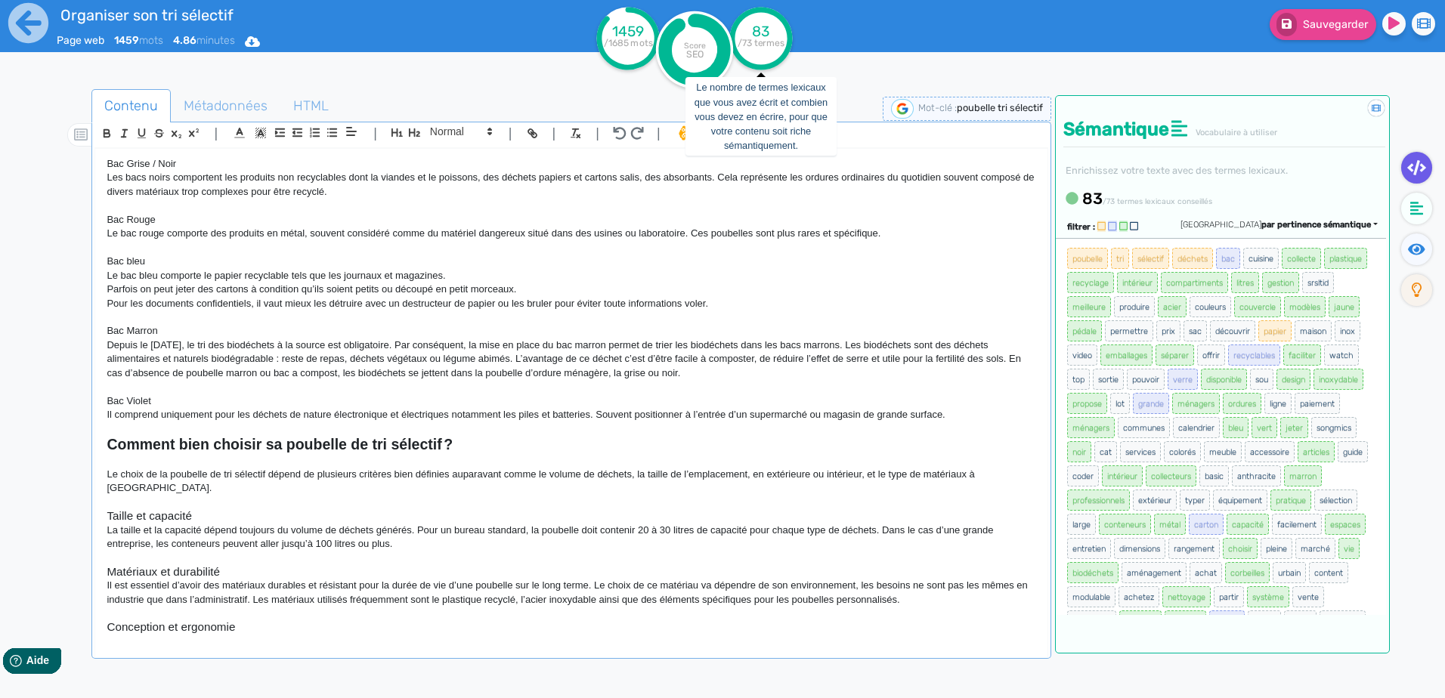
click at [771, 38] on tspan "/73 termes" at bounding box center [761, 43] width 48 height 11
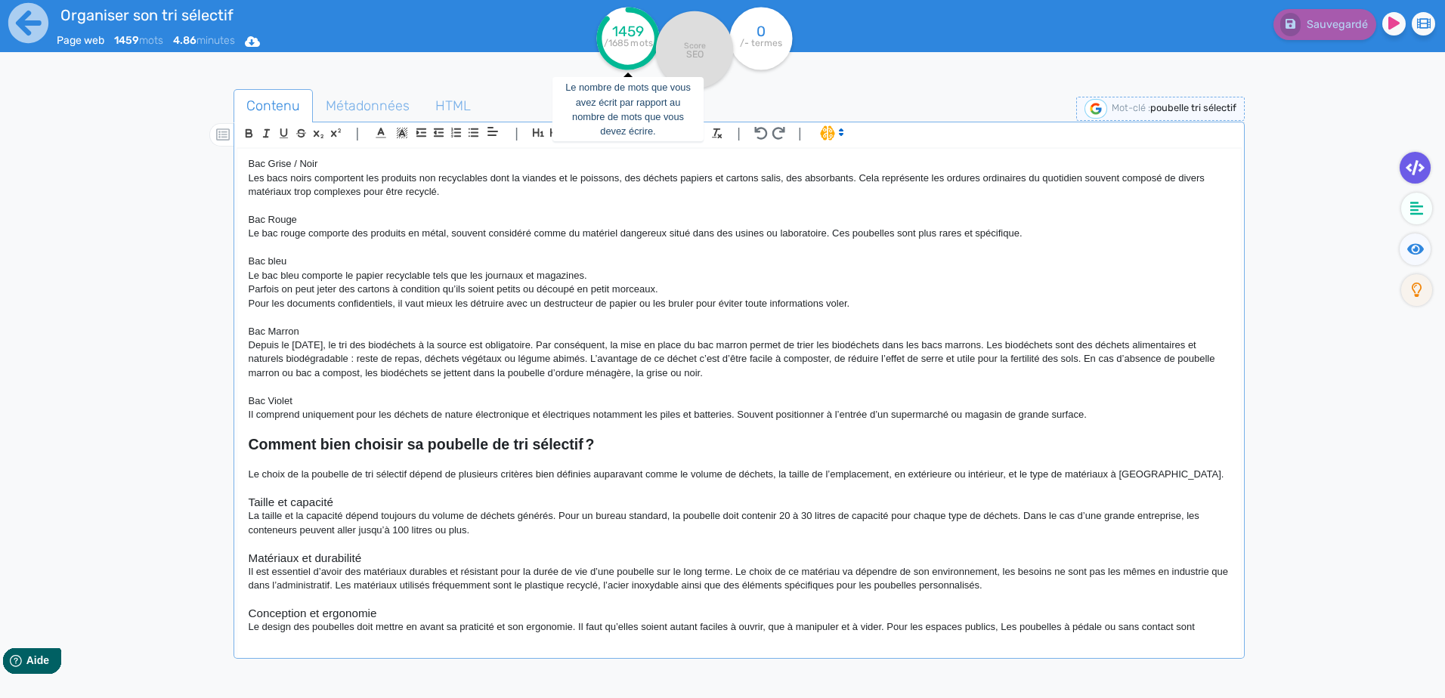
click at [620, 29] on tspan "1459" at bounding box center [628, 31] width 32 height 17
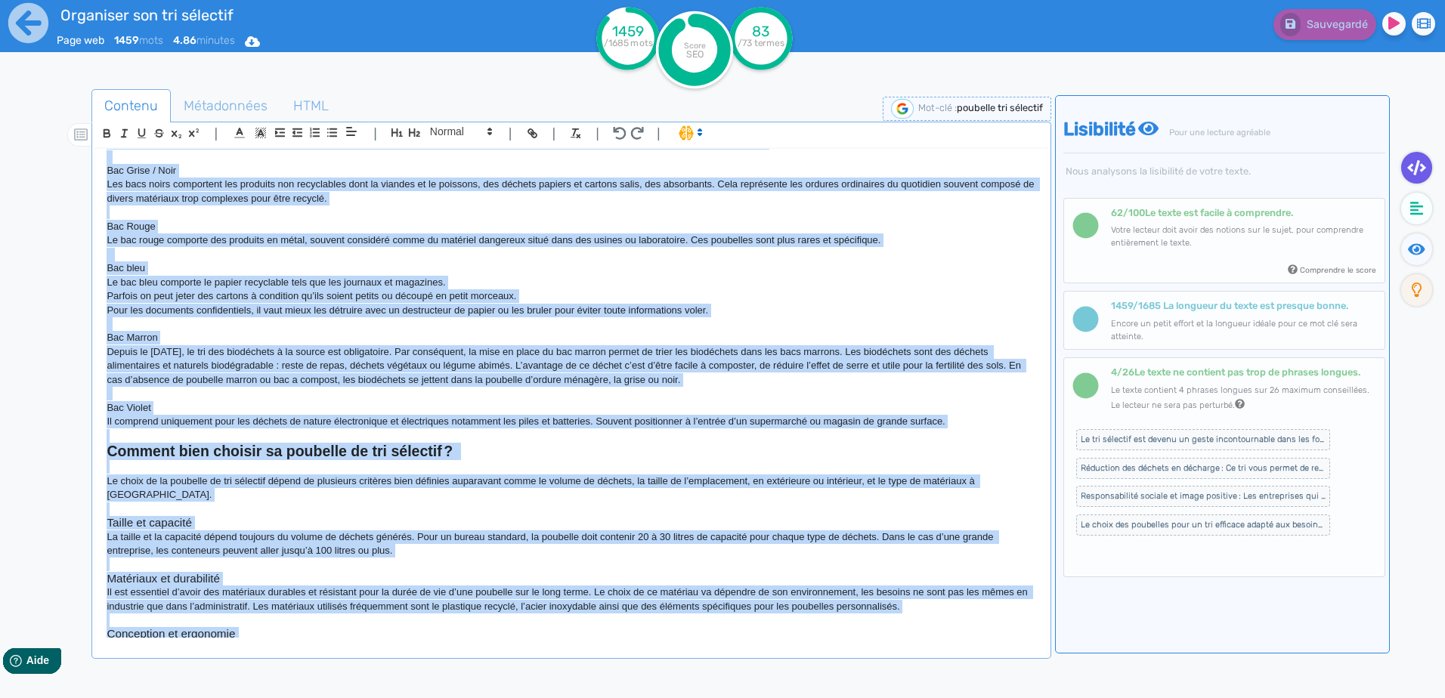
scroll to position [1312, 0]
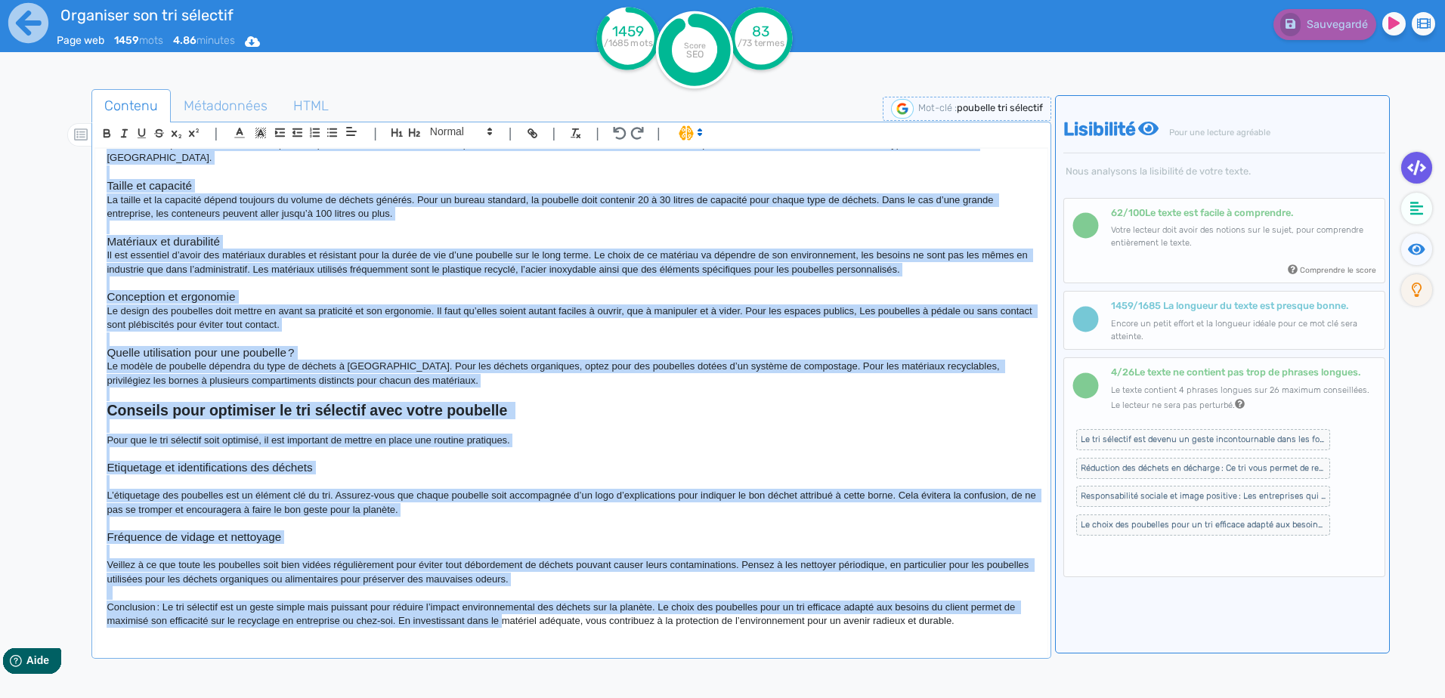
drag, startPoint x: 102, startPoint y: 162, endPoint x: 1075, endPoint y: 703, distance: 1113.8
click at [1075, 697] on html "Organiser son tri sélectif Page web 1459 mots 4.86 minutes Html Pdf Word 1459 /…" at bounding box center [722, 349] width 1445 height 698
copy div "Loremips do sit ametcons Ad eli seddoeiu tem incidi ut labor etdoloremagnaa eni…"
click at [23, 25] on icon at bounding box center [29, 23] width 42 height 42
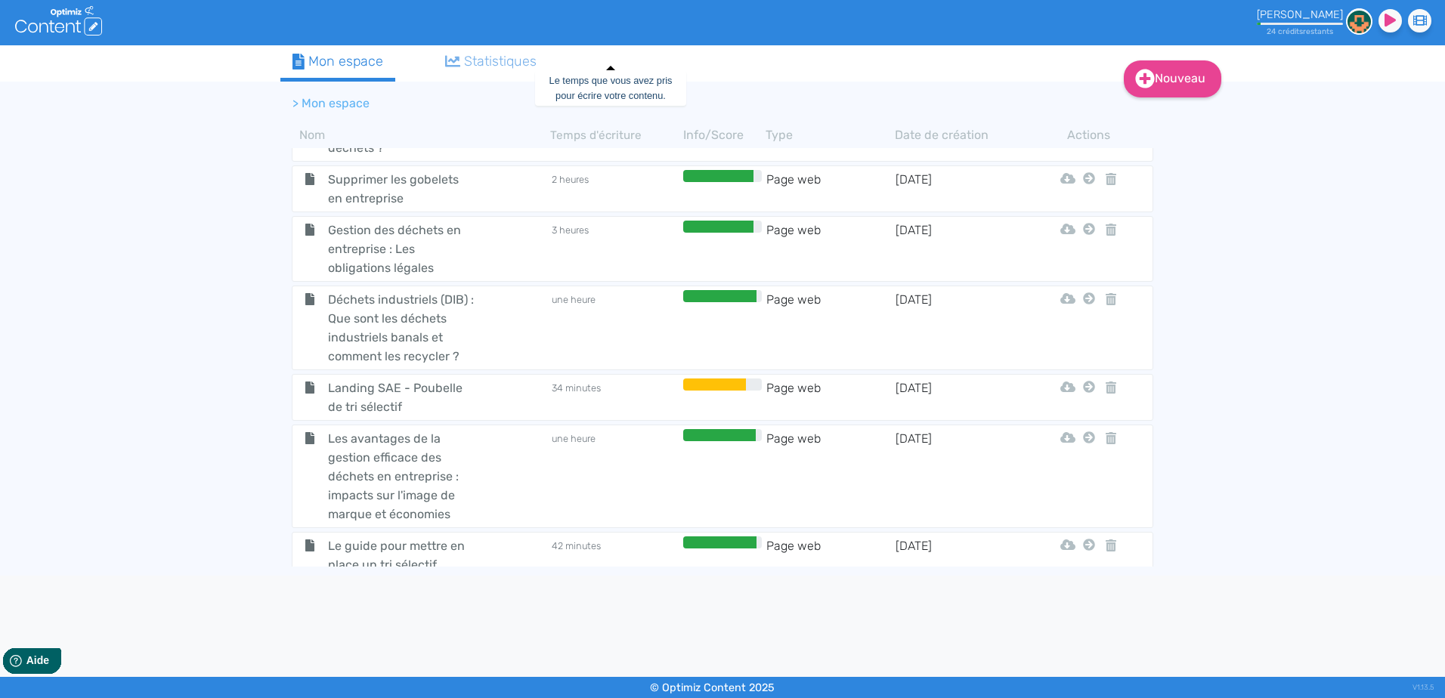
scroll to position [519, 0]
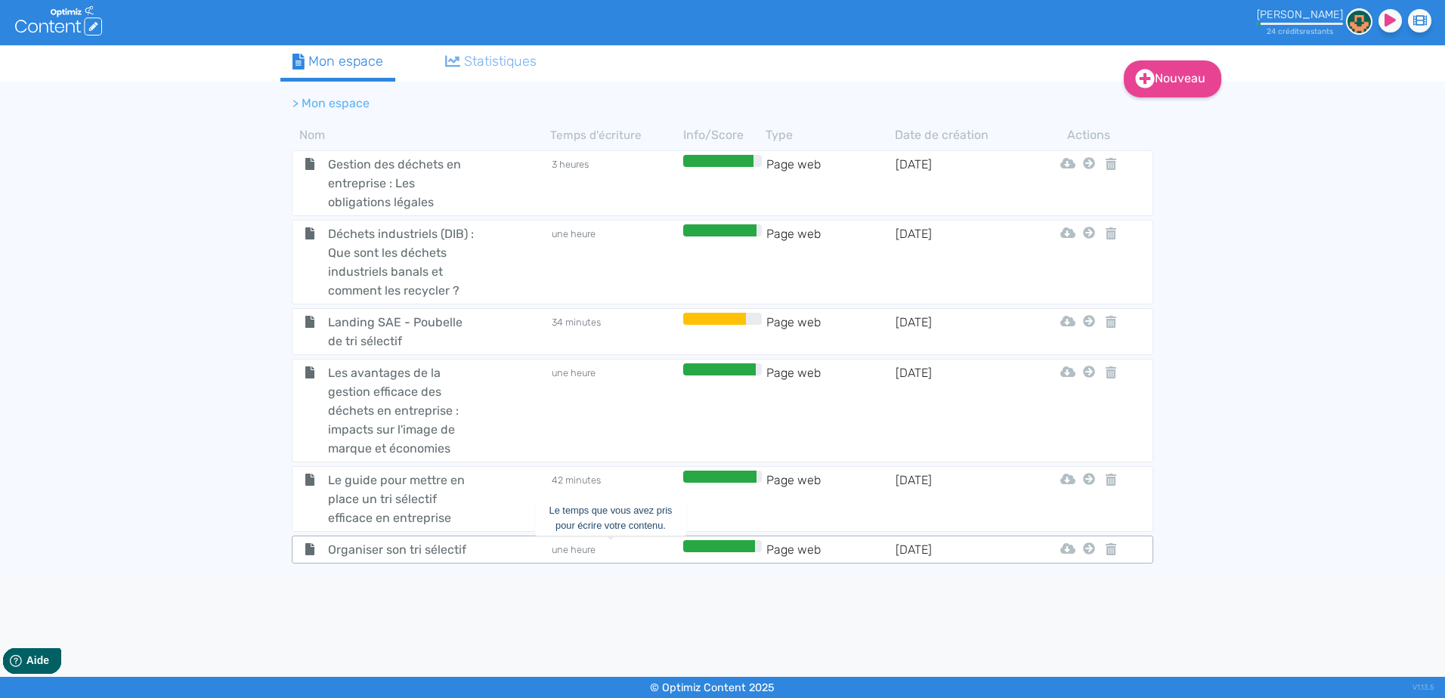
click at [559, 543] on td "une heure" at bounding box center [614, 549] width 129 height 19
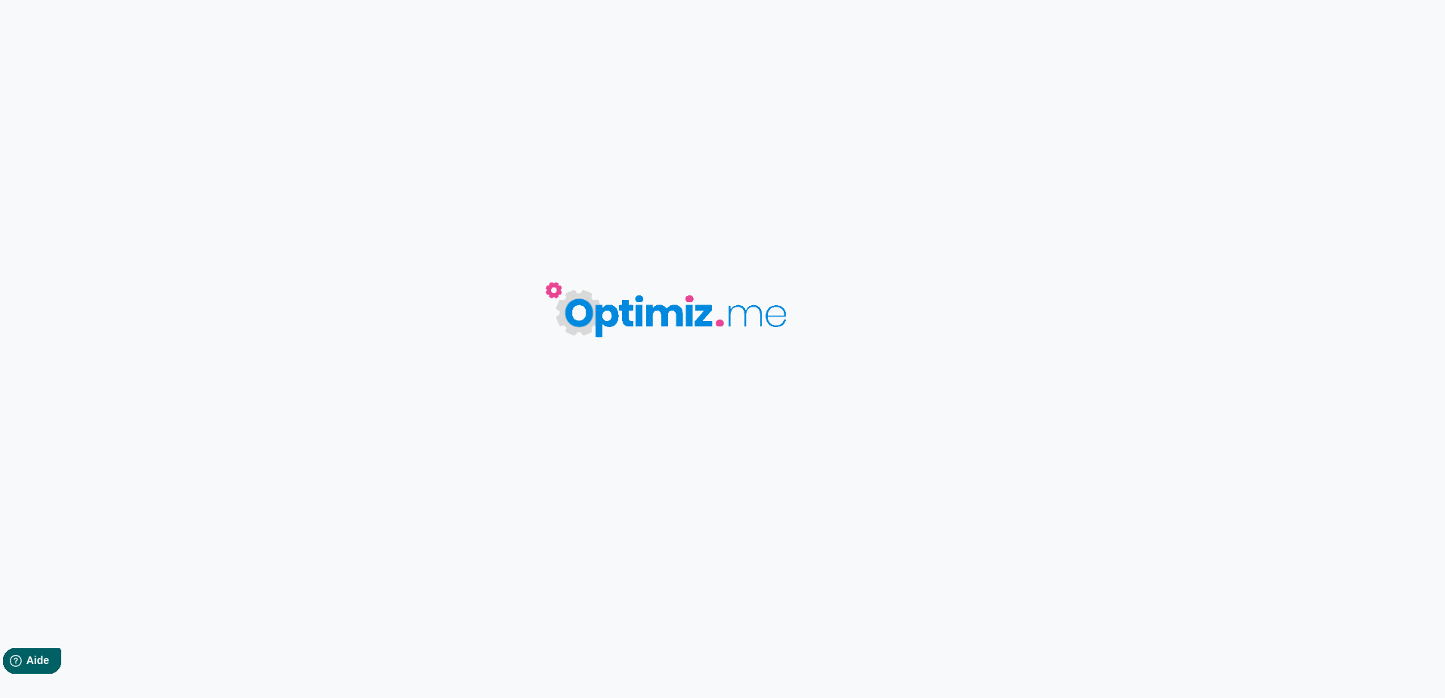
type input "Organiser son tri sélectif"
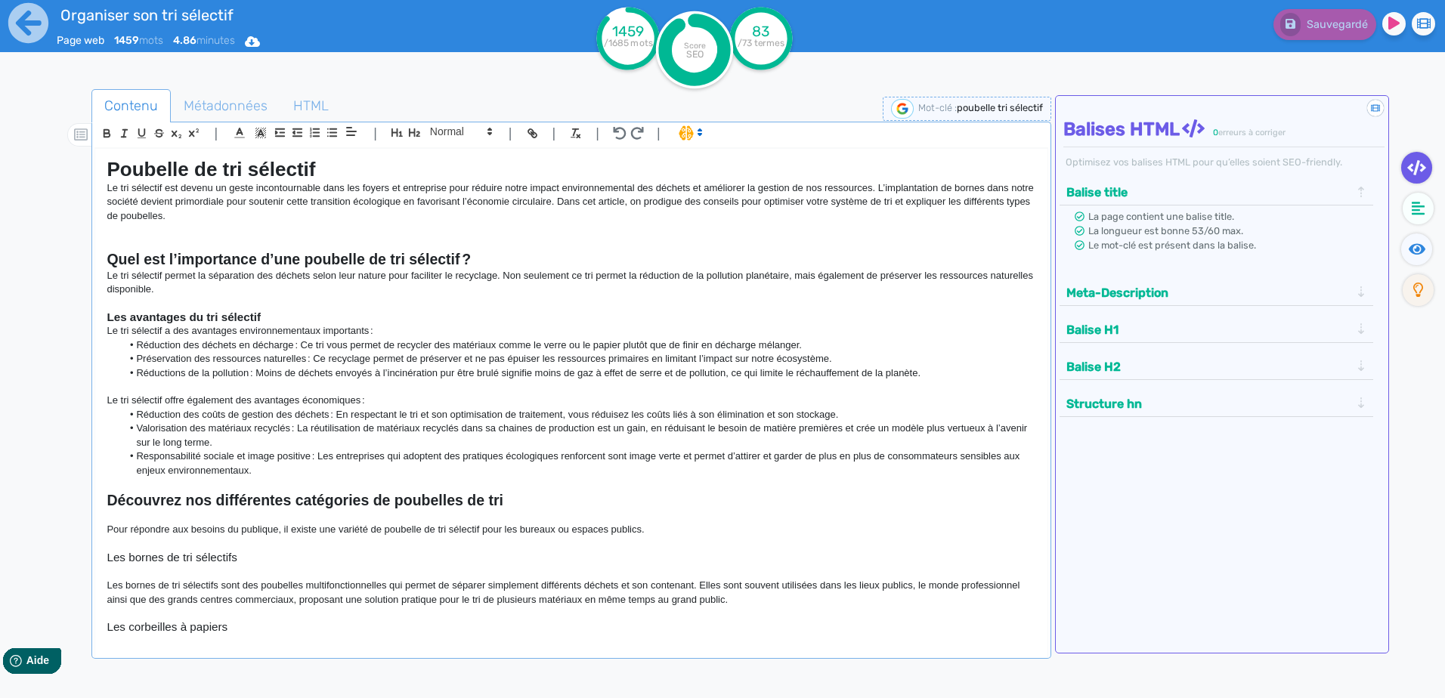
click at [445, 370] on li "Réductions de la pollution : Moins de déchets envoyés à l’incinération pur être…" at bounding box center [579, 373] width 914 height 14
click at [542, 422] on li "Valorisation des matériaux recyclés : La réutilisation de matériaux recyclés da…" at bounding box center [579, 436] width 914 height 28
click at [34, 20] on icon at bounding box center [29, 23] width 42 height 42
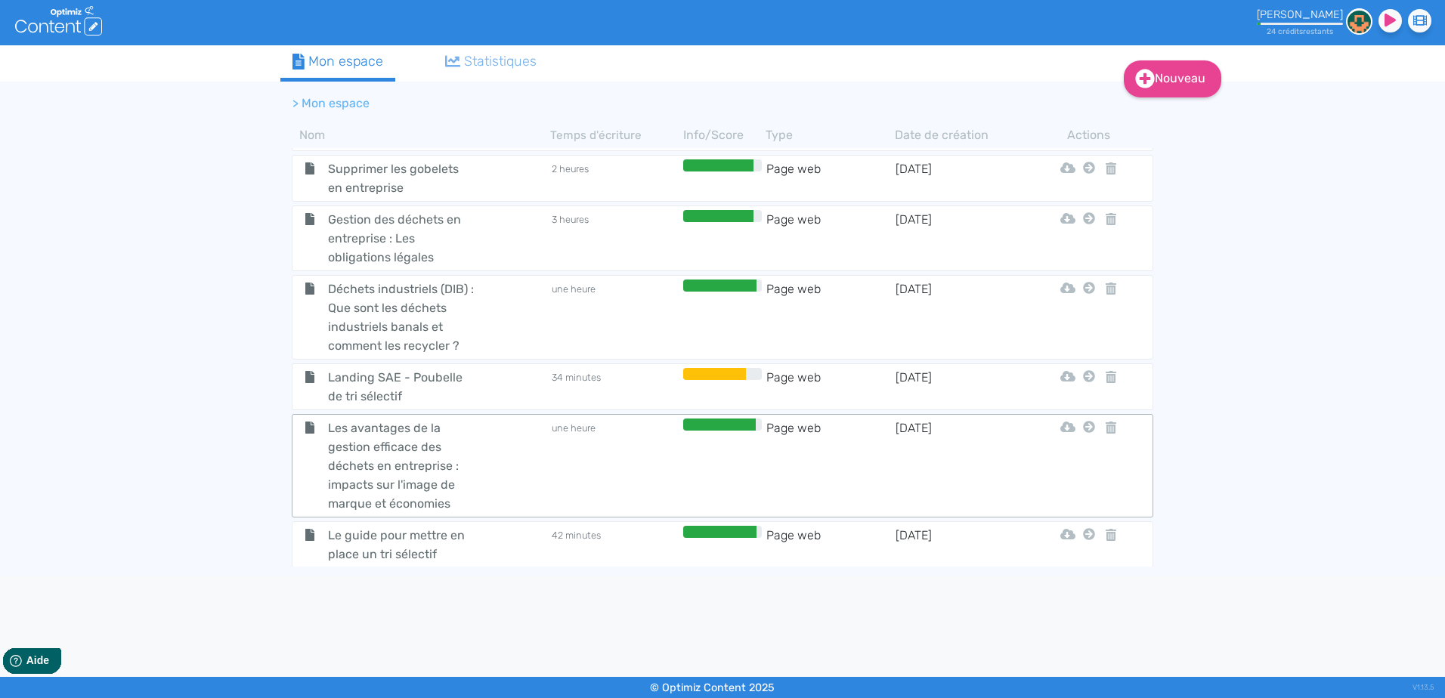
scroll to position [519, 0]
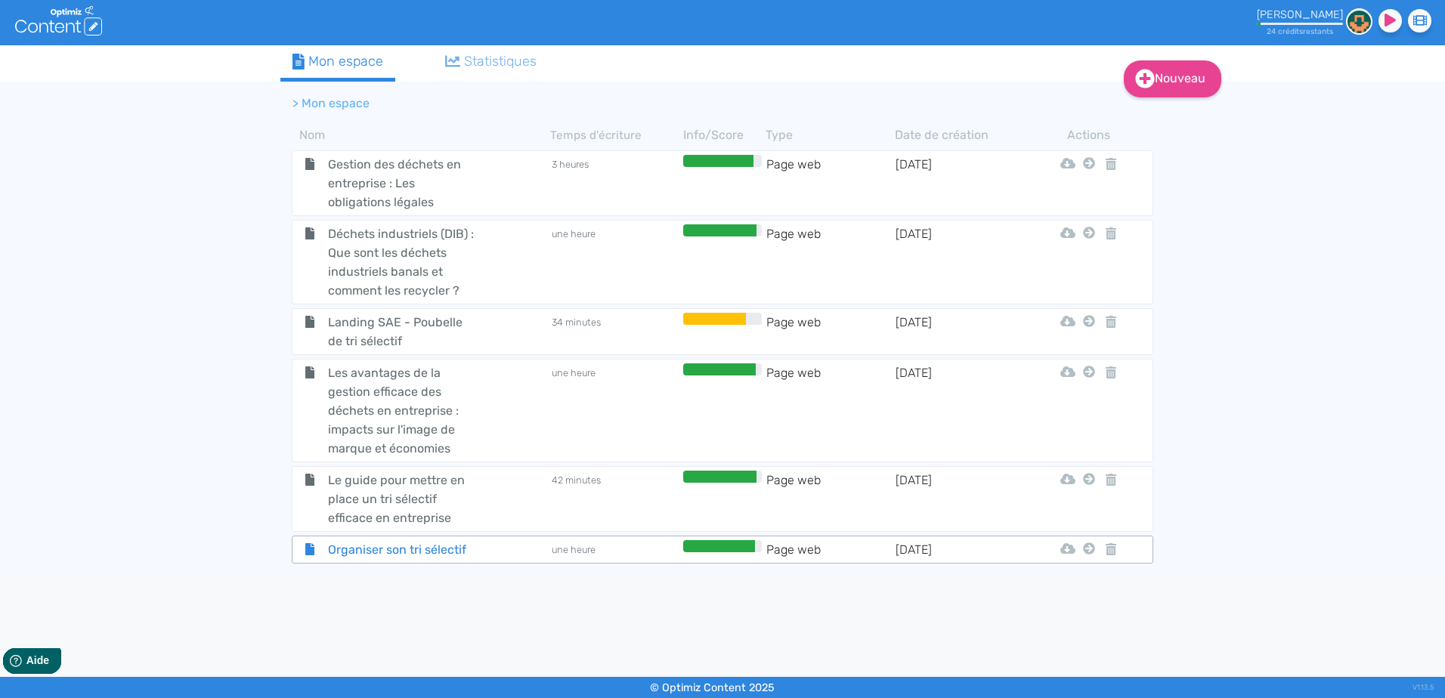
click at [505, 552] on div "Organiser son tri sélectif" at bounding box center [421, 549] width 255 height 19
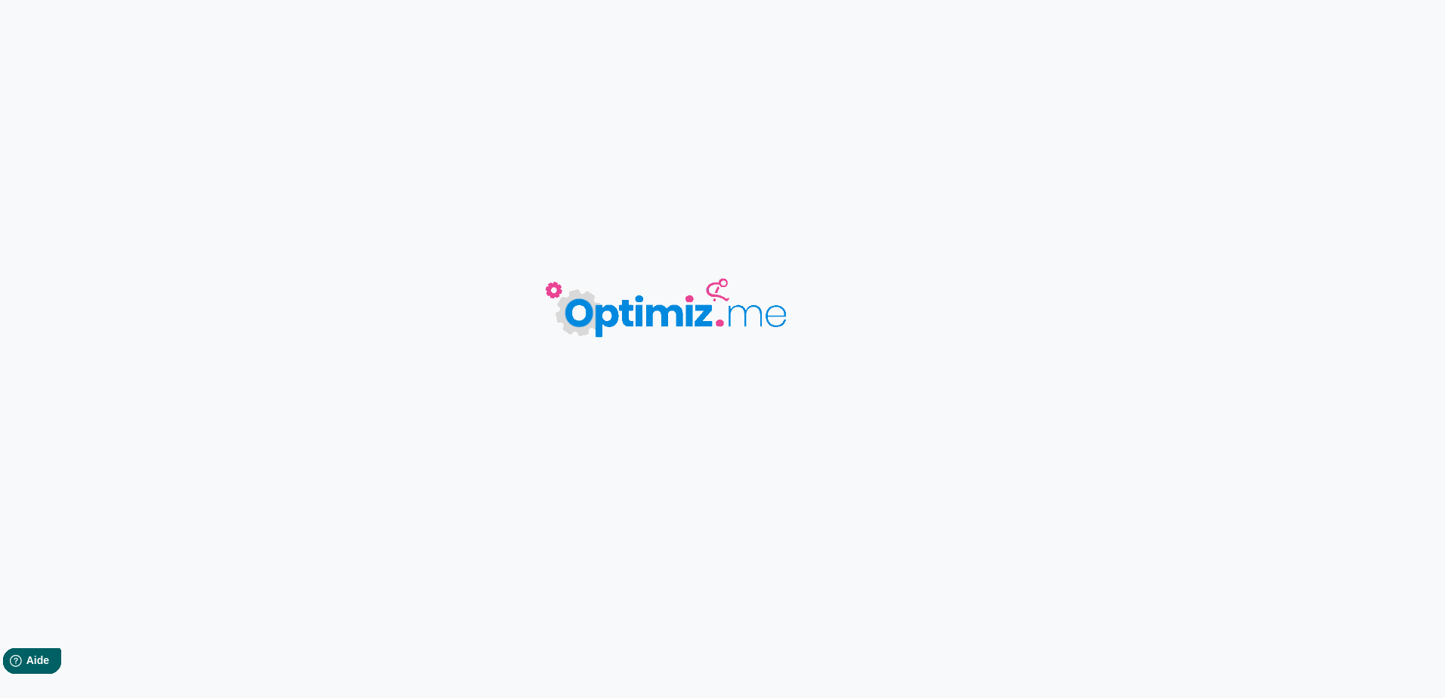
type input "Organiser son tri sélectif"
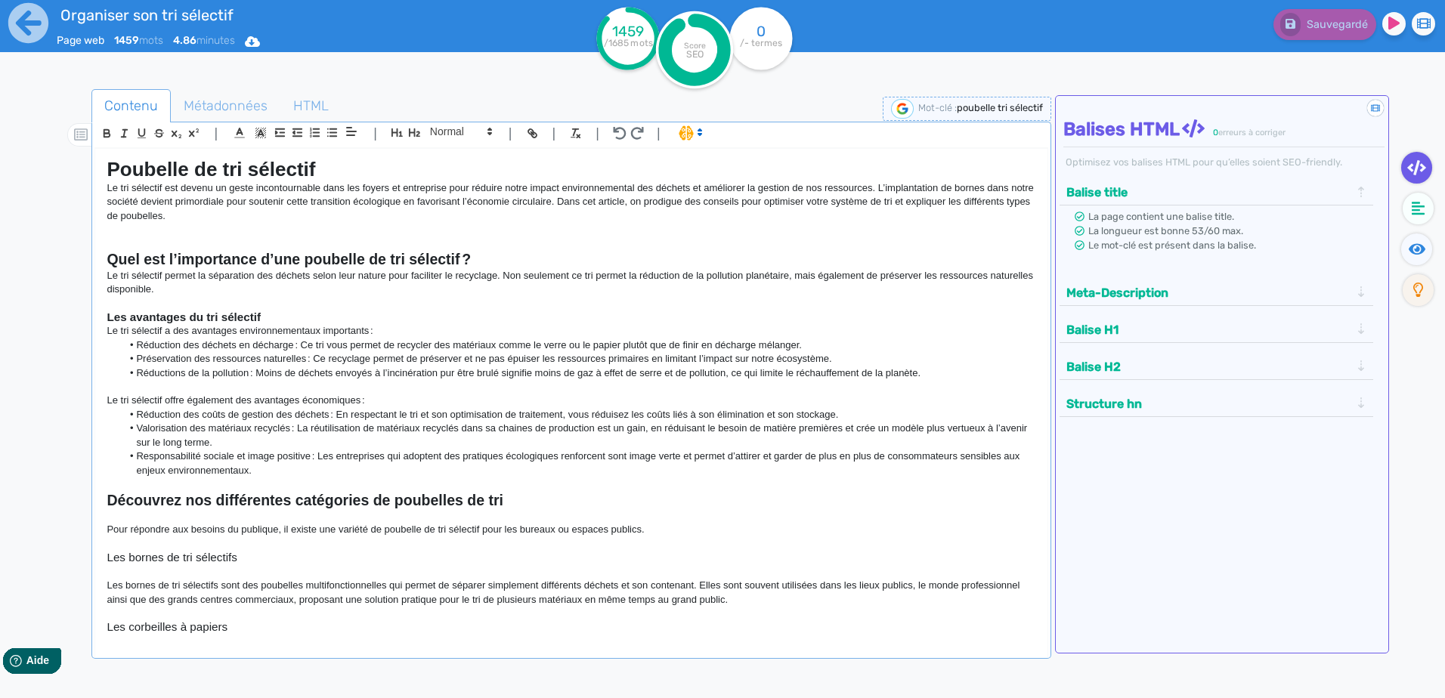
click at [533, 425] on li "Valorisation des matériaux recyclés : La réutilisation de matériaux recyclés da…" at bounding box center [579, 436] width 914 height 28
click at [610, 512] on p at bounding box center [571, 516] width 929 height 14
click at [37, 17] on icon at bounding box center [28, 23] width 40 height 40
